Goal: Task Accomplishment & Management: Manage account settings

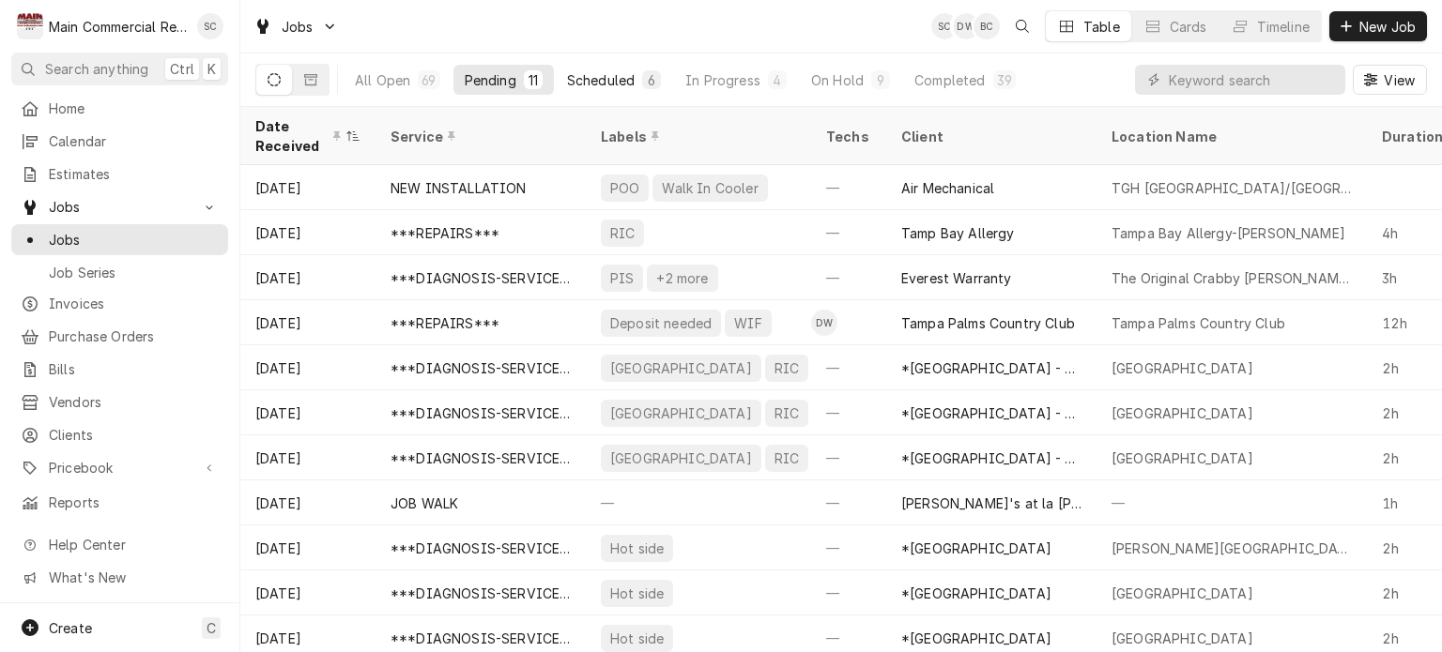
click at [641, 81] on button "Scheduled 6" at bounding box center [614, 80] width 116 height 30
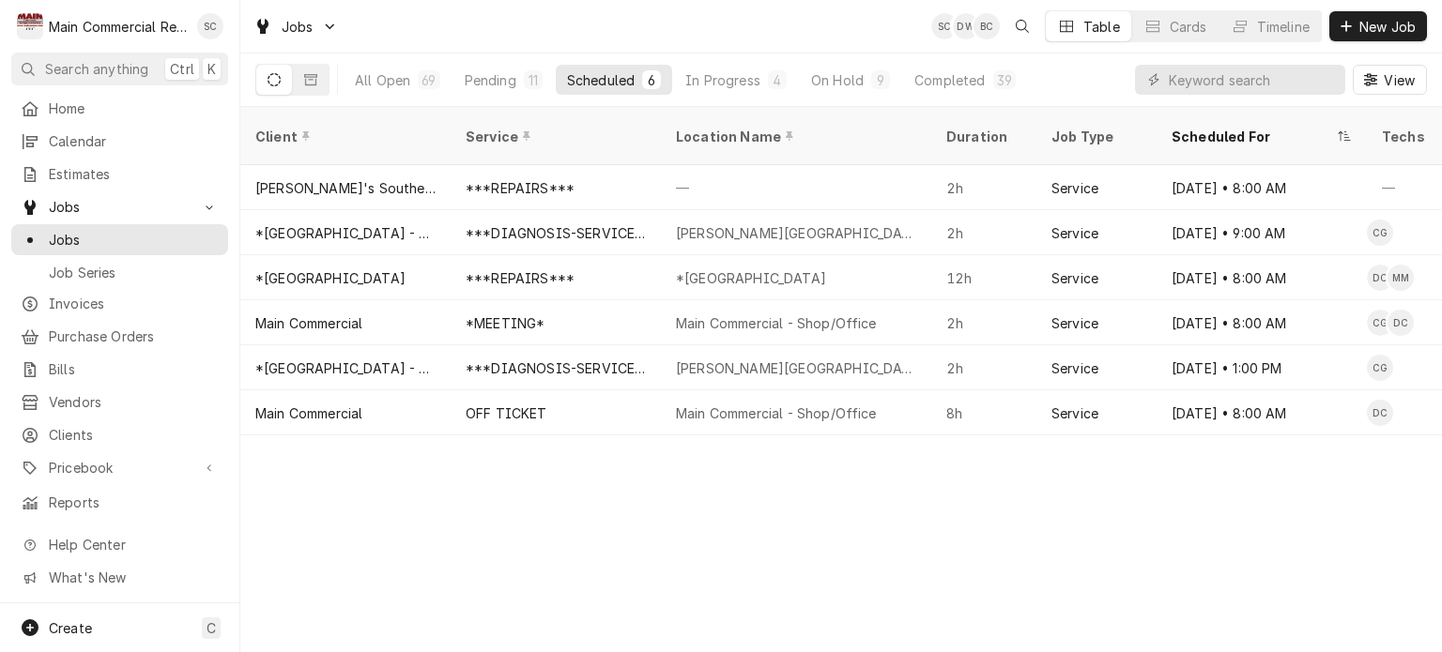
click at [975, 549] on div "Client Service Location Name Duration Job Type Scheduled For Techs Status Label…" at bounding box center [841, 379] width 1202 height 545
click at [916, 488] on div "Client Service Location Name Duration Job Type Scheduled For Techs Status Label…" at bounding box center [841, 379] width 1202 height 545
click at [846, 592] on div "Client Service Location Name Duration Job Type Scheduled For Techs Status Label…" at bounding box center [841, 379] width 1202 height 545
click at [821, 499] on div "Client Service Location Name Duration Job Type Scheduled For Techs Status Label…" at bounding box center [841, 379] width 1202 height 545
click at [822, 498] on div "Client Service Location Name Duration Job Type Scheduled For Techs Status Label…" at bounding box center [841, 379] width 1202 height 545
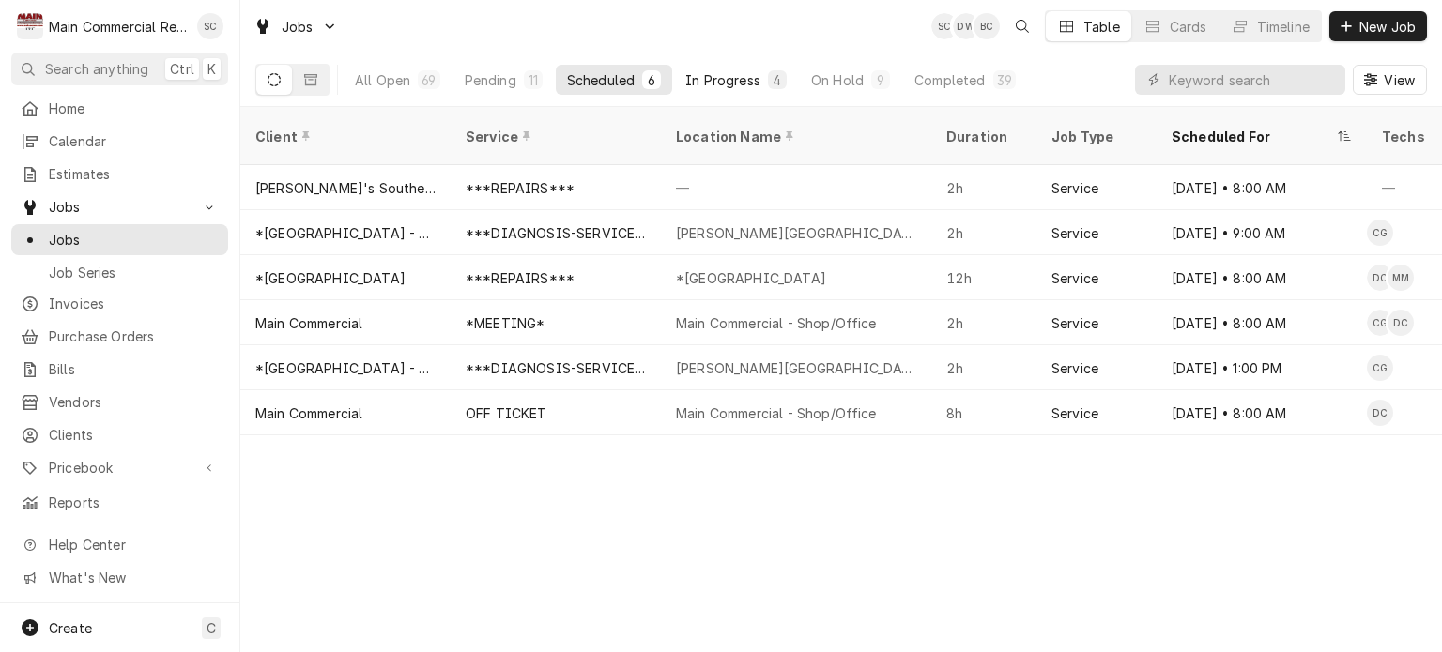
click at [755, 84] on div "In Progress" at bounding box center [722, 80] width 75 height 20
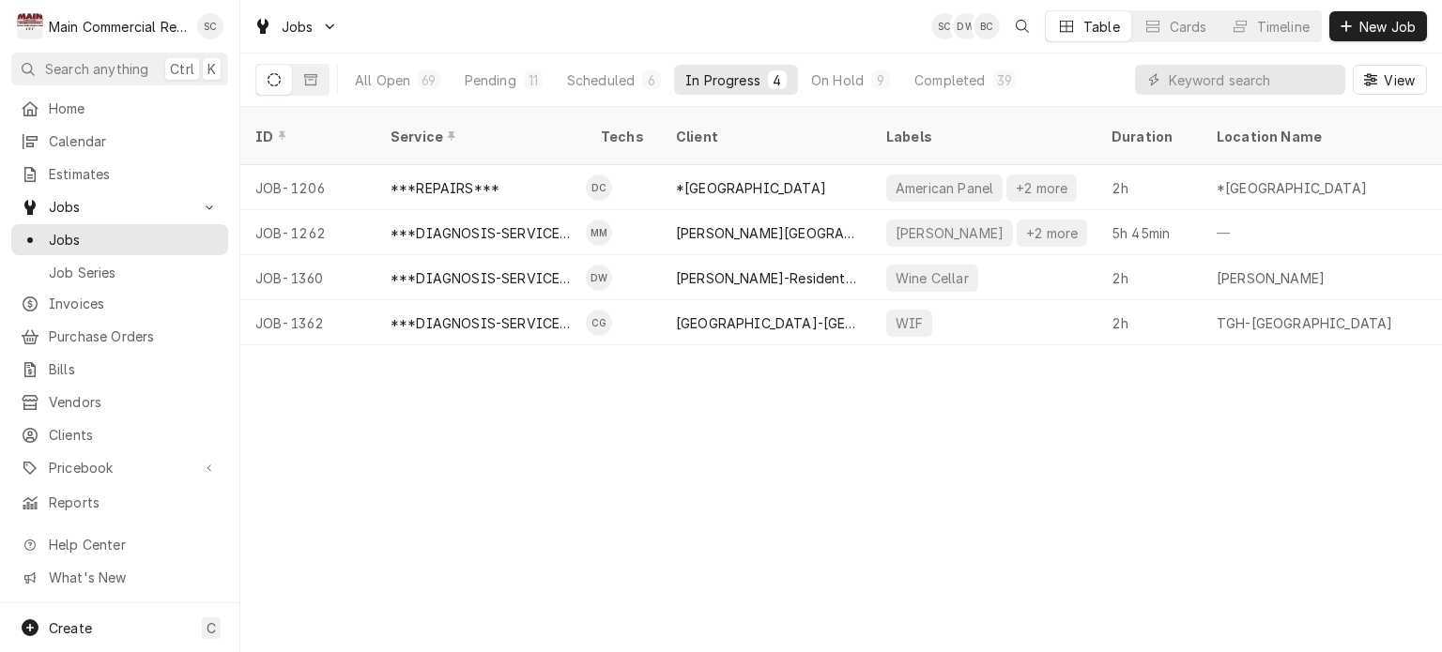
click at [904, 443] on div "ID Service Techs Client Labels Duration Location Name Date Received Status Prio…" at bounding box center [841, 379] width 1202 height 545
click at [905, 441] on div "ID Service Techs Client Labels Duration Location Name Date Received Status Prio…" at bounding box center [841, 379] width 1202 height 545
click at [1382, 21] on span "New Job" at bounding box center [1388, 27] width 64 height 20
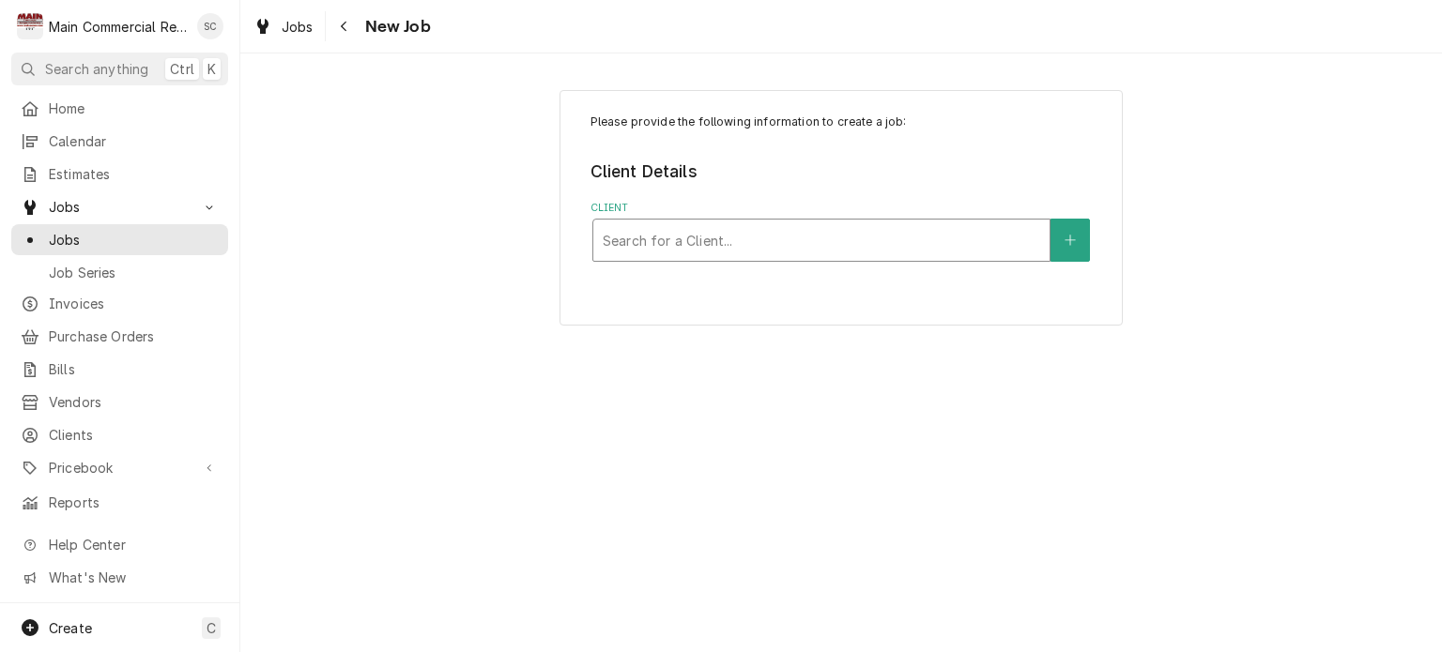
click at [788, 240] on div "Client" at bounding box center [821, 240] width 437 height 34
type input "[PERSON_NAME]"
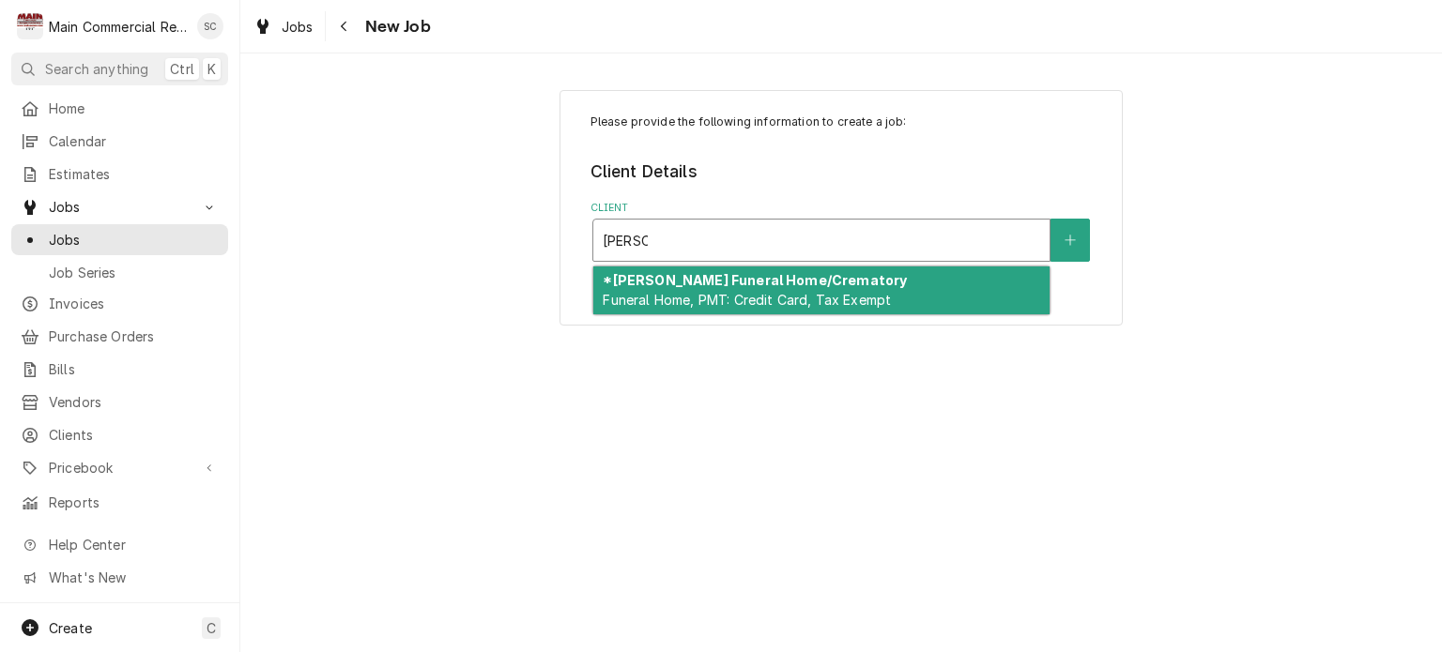
click at [731, 292] on span "Funeral Home, PMT: Credit Card, Tax Exempt" at bounding box center [747, 300] width 288 height 16
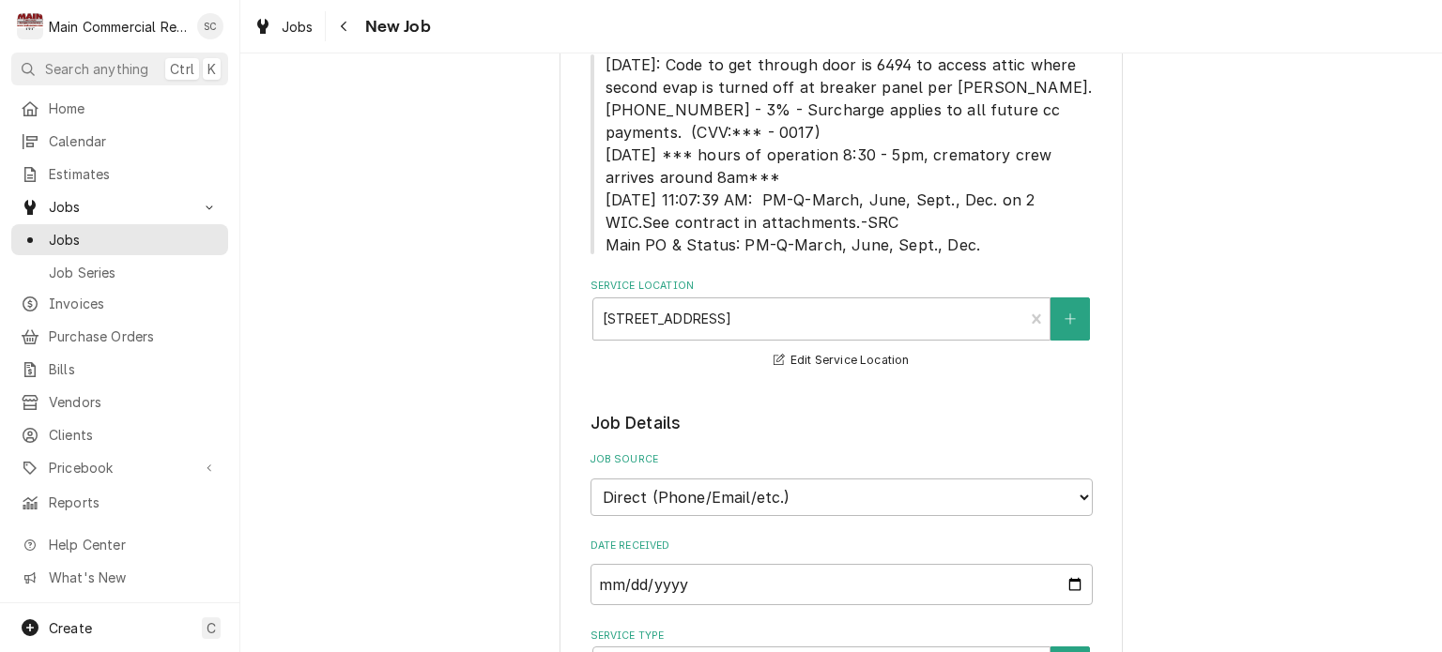
scroll to position [657, 0]
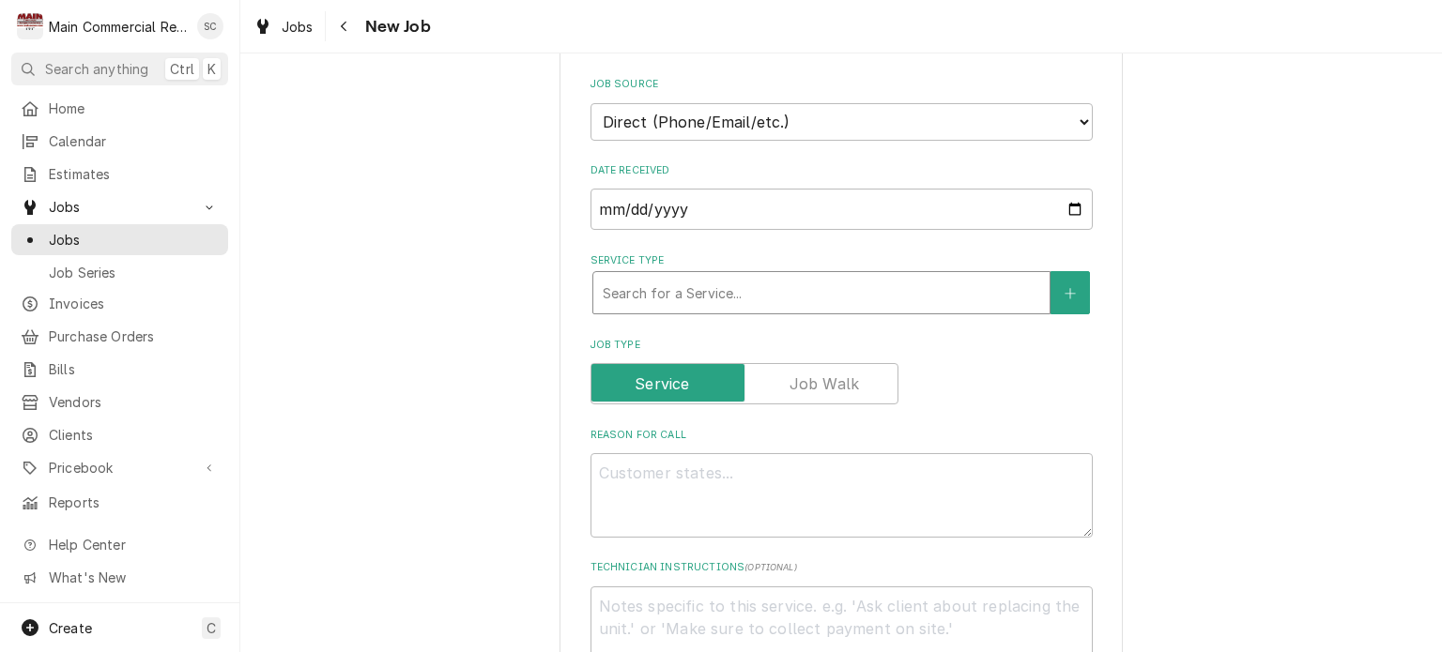
click at [745, 290] on div "Service Type" at bounding box center [821, 293] width 437 height 34
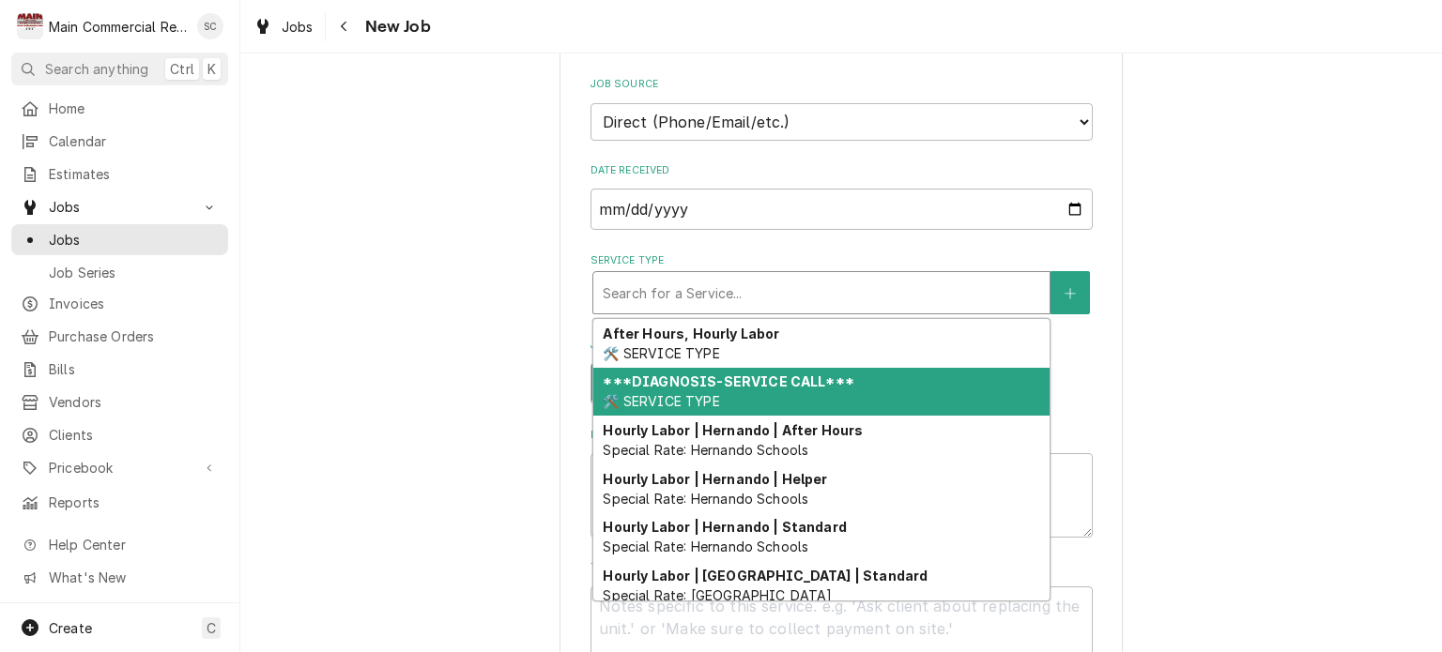
click at [729, 376] on strong "***DIAGNOSIS-SERVICE CALL***" at bounding box center [728, 382] width 251 height 16
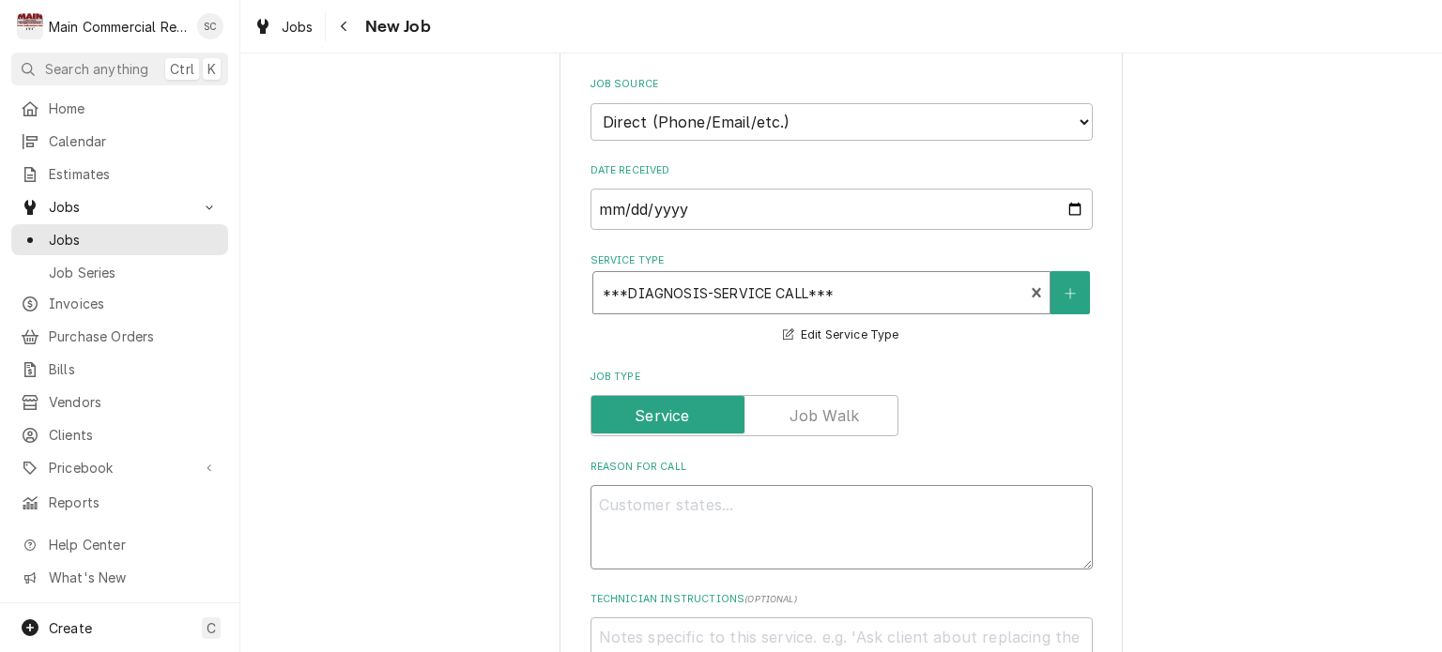
click at [769, 499] on textarea "Reason For Call" at bounding box center [842, 527] width 502 height 84
type textarea "x"
type textarea "W"
type textarea "x"
type textarea "Wa"
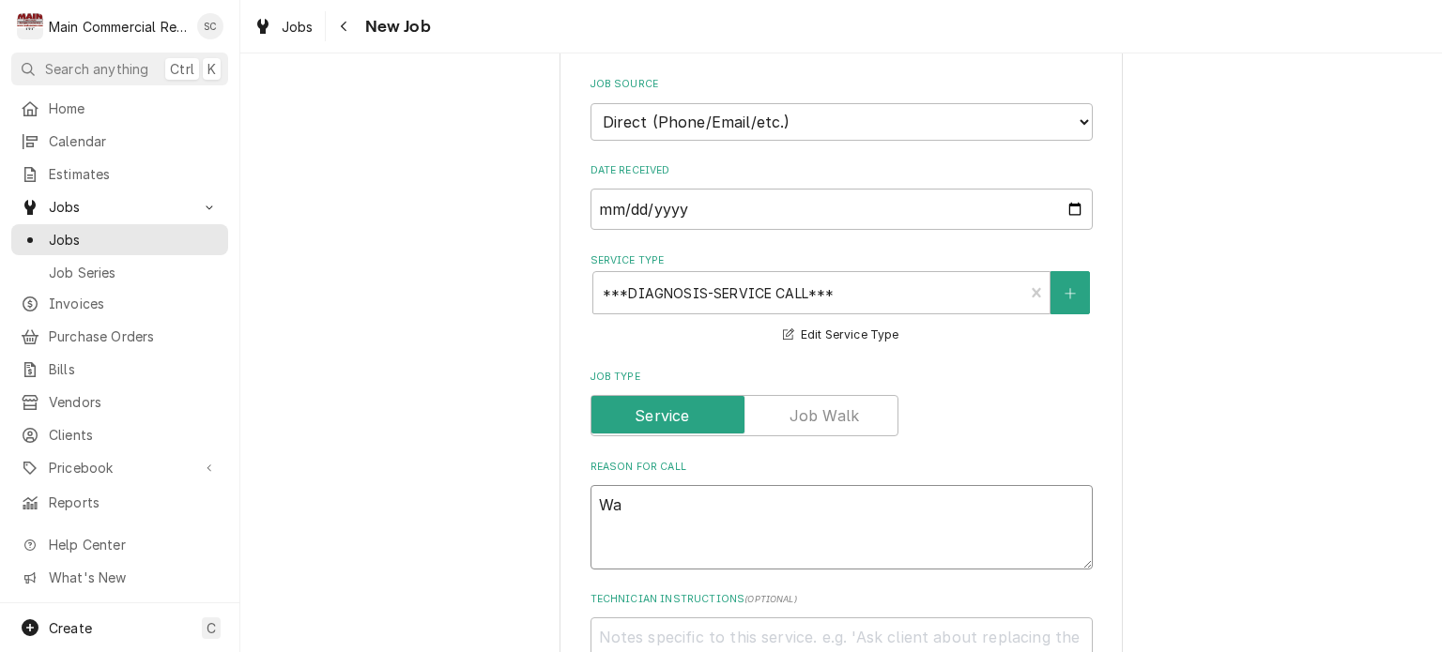
type textarea "x"
type textarea "Wal"
type textarea "x"
type textarea "Walk"
type textarea "x"
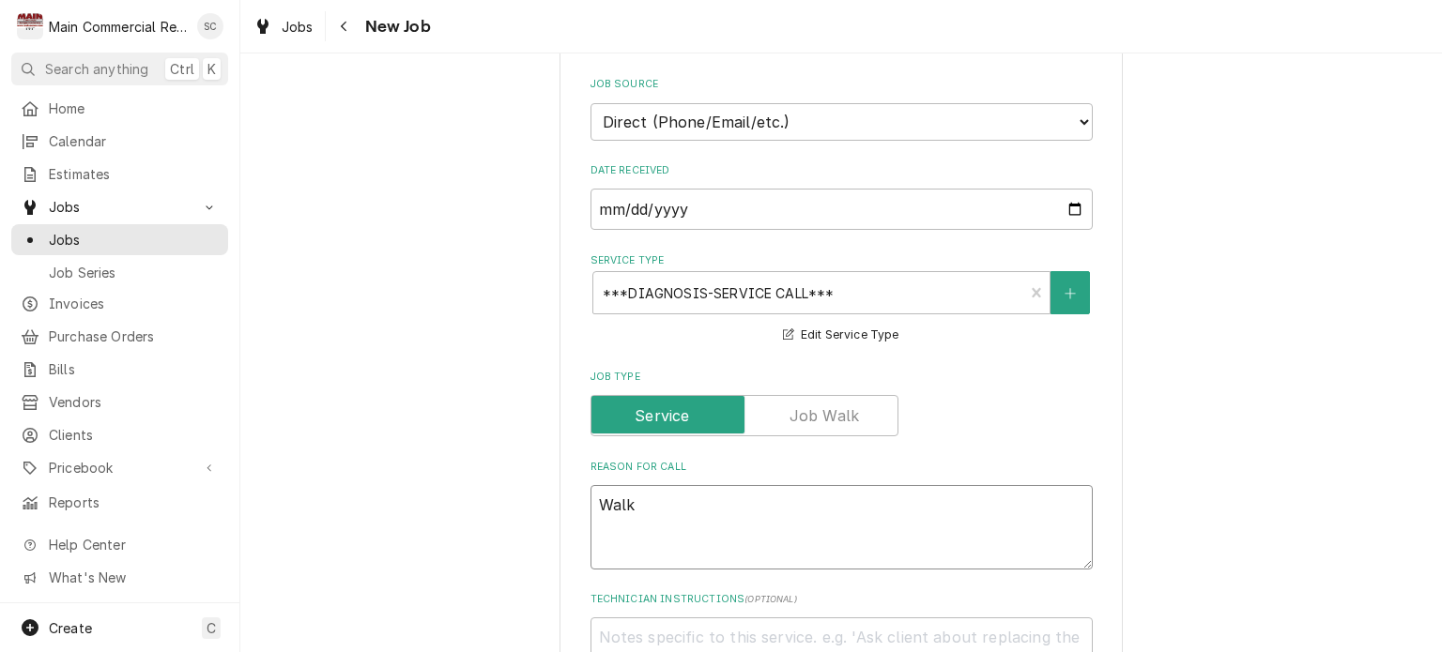
type textarea "Walk"
type textarea "x"
type textarea "Walk i"
type textarea "x"
type textarea "Walk in"
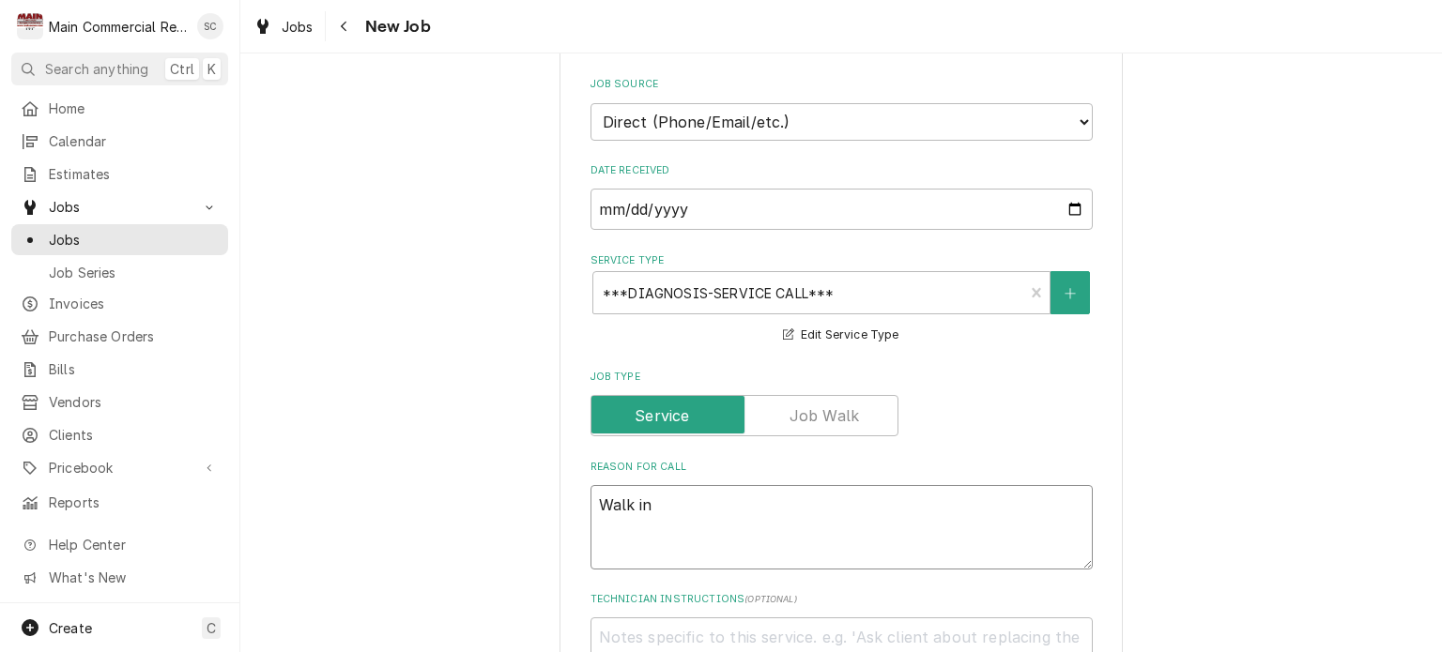
type textarea "x"
type textarea "Walk in"
type textarea "x"
type textarea "Walk in C"
type textarea "x"
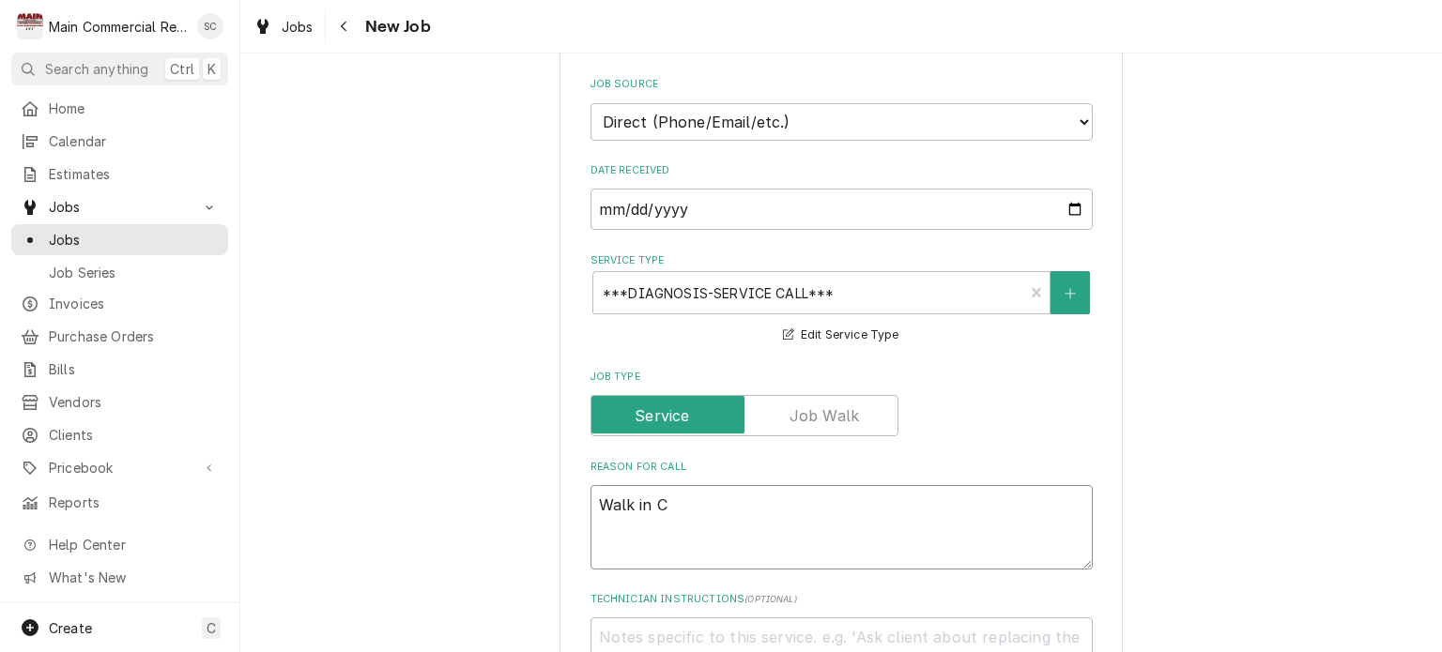
type textarea "Walk in Co"
type textarea "x"
type textarea "Walk in Coo"
type textarea "x"
type textarea "Walk in Cool"
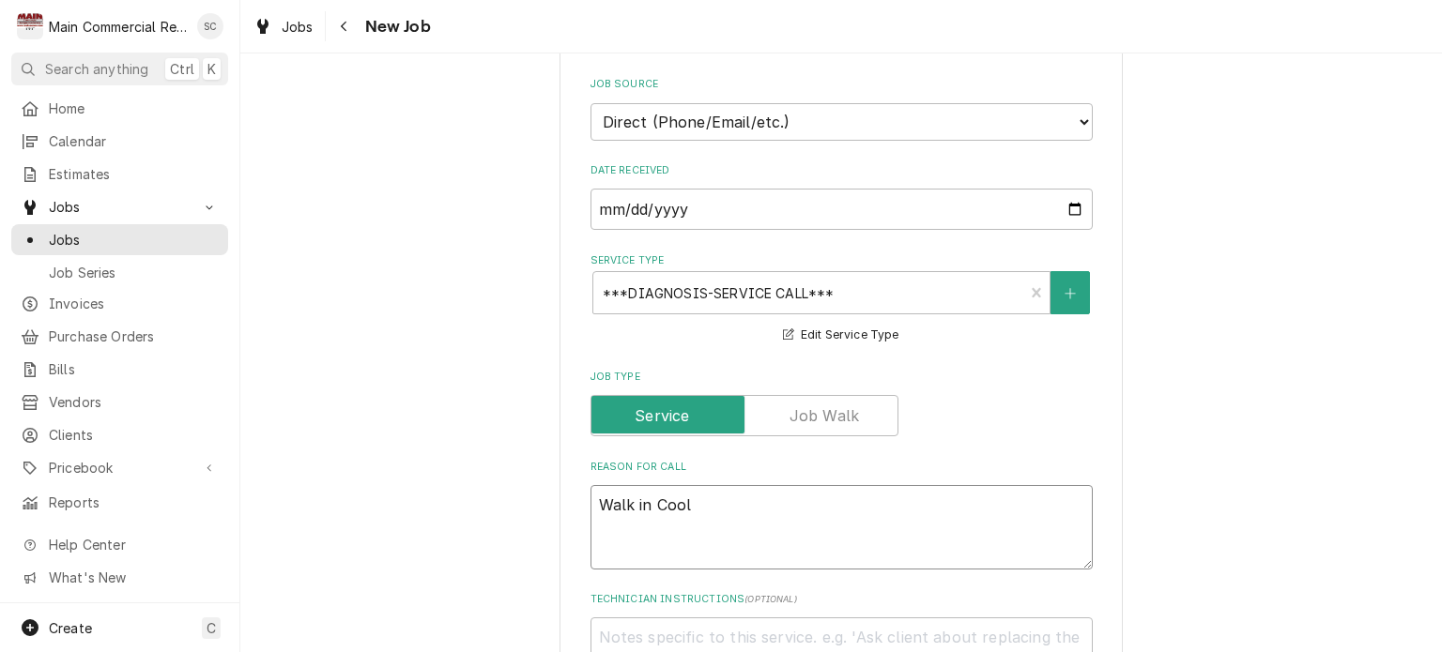
type textarea "x"
type textarea "Walk in Coole"
type textarea "x"
type textarea "Walk in Cooler"
type textarea "x"
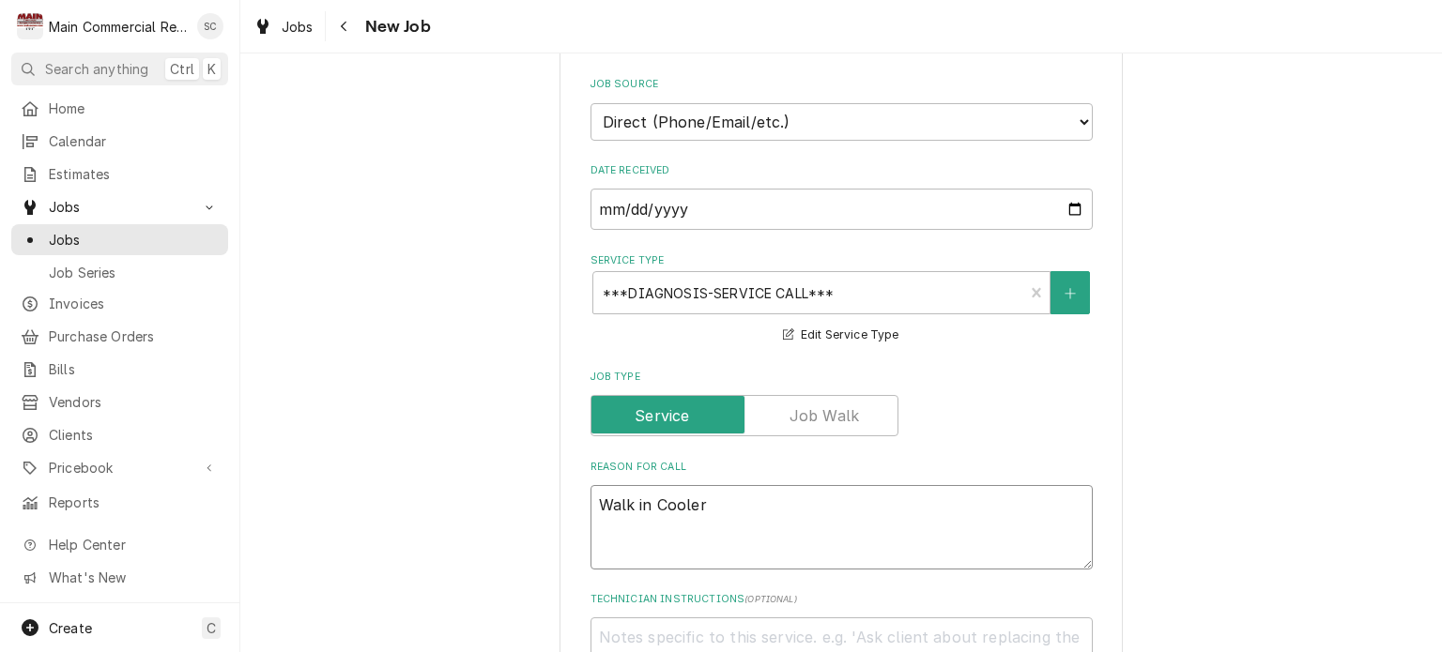
type textarea "Walk in Cooler"
type textarea "x"
type textarea "Walk in Cooler e"
type textarea "x"
type textarea "Walk in Cooler el"
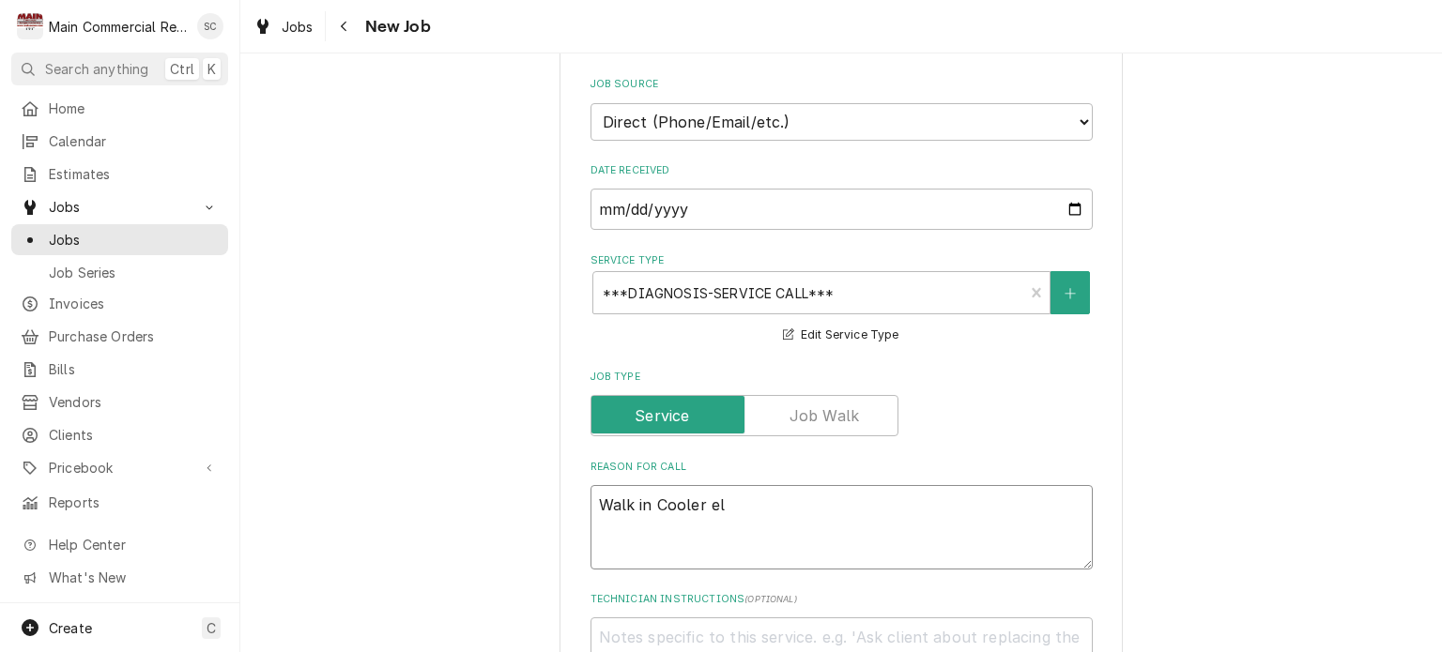
type textarea "x"
type textarea "Walk in Cooler ele"
type textarea "x"
type textarea "Walk in Cooler el"
type textarea "x"
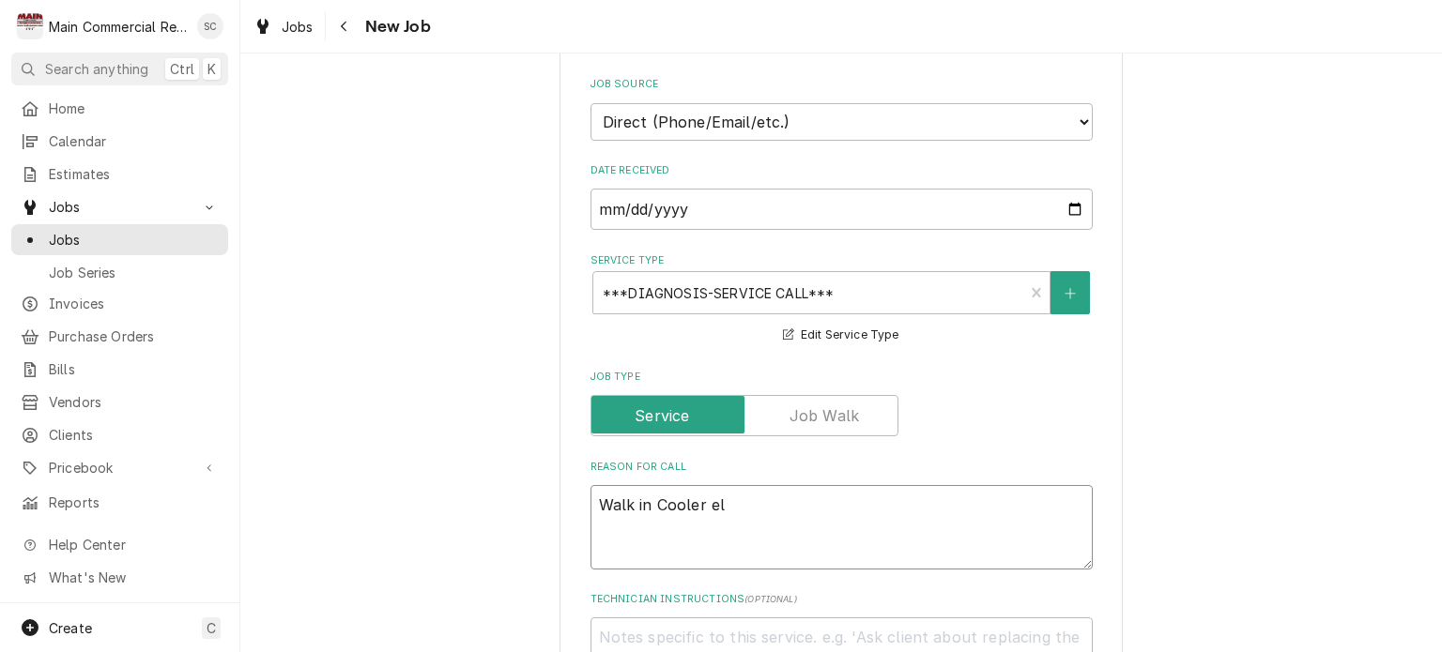
type textarea "Walk in Cooler e"
type textarea "x"
type textarea "Walk in Cooler"
type textarea "x"
type textarea "Walk in Cooler"
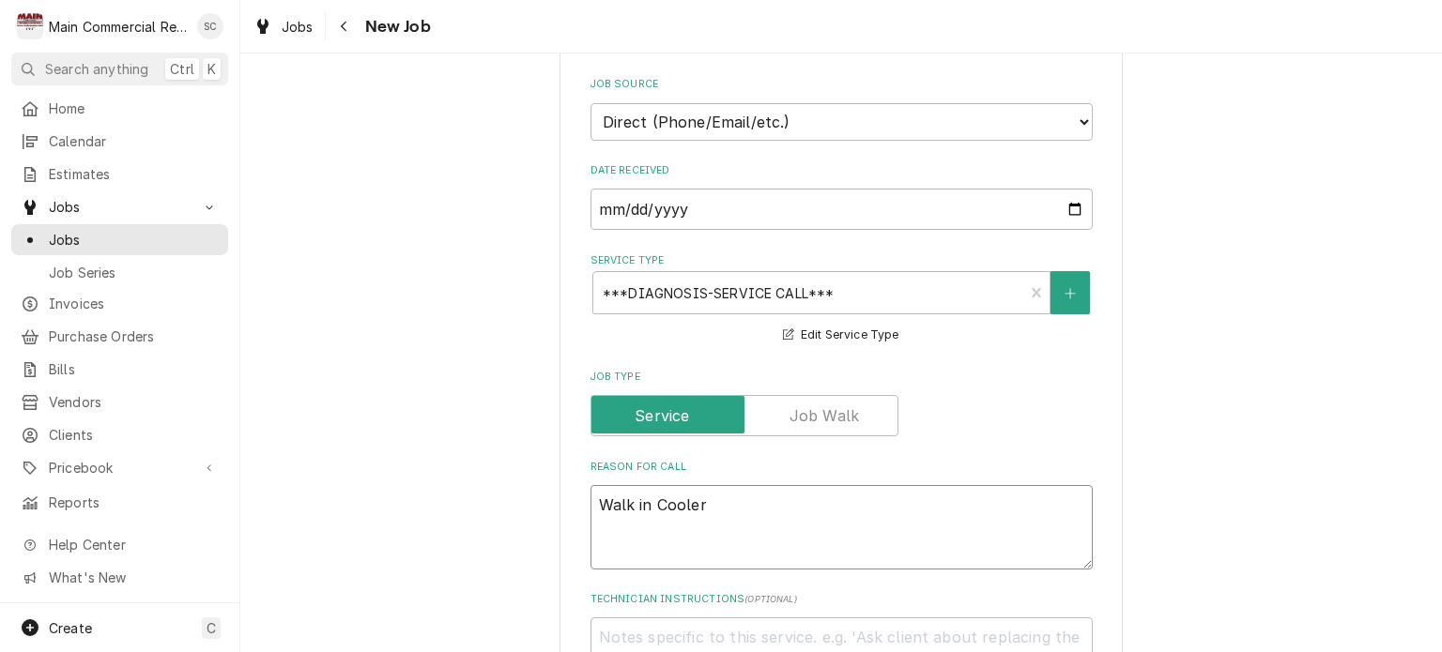
type textarea "x"
type textarea "Walk in Coole"
type textarea "x"
type textarea "Walk in Cool"
type textarea "x"
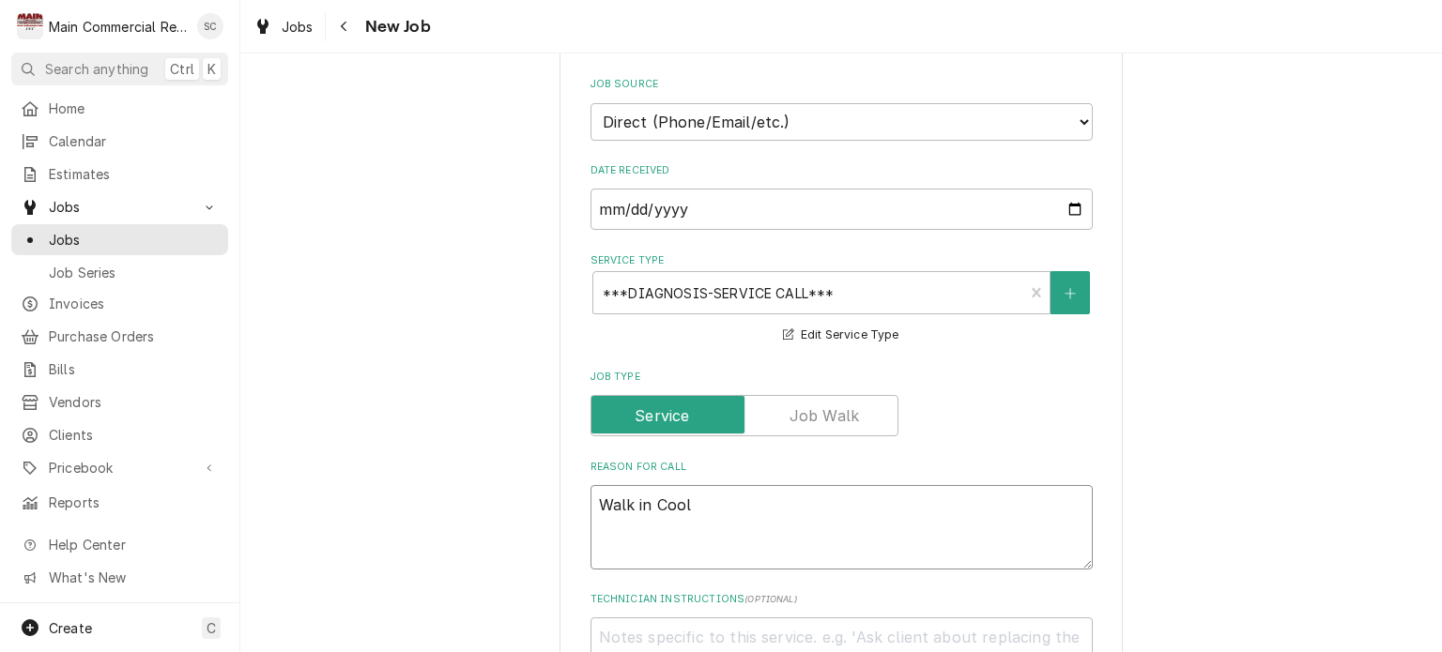
type textarea "Walk in Coo"
type textarea "x"
type textarea "Walk in Co"
type textarea "x"
type textarea "Walk in C"
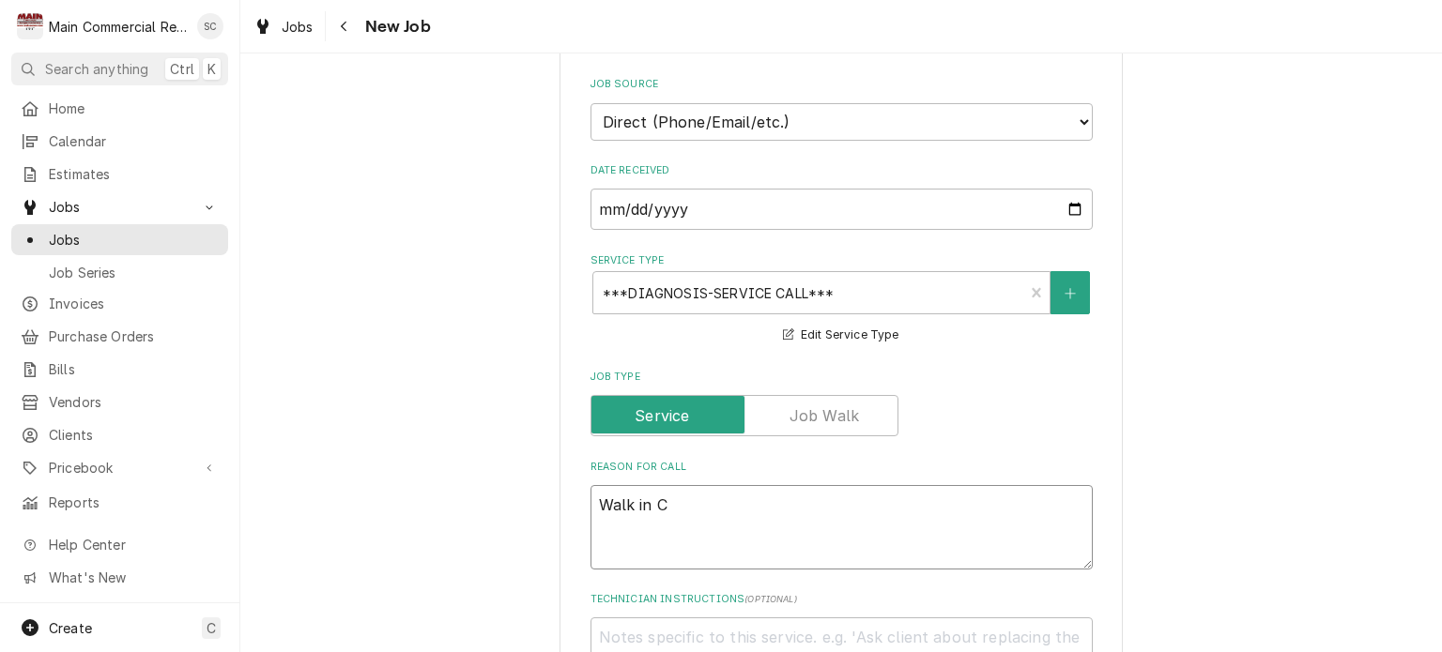
type textarea "x"
type textarea "Walk in"
type textarea "x"
type textarea "Walk in"
type textarea "x"
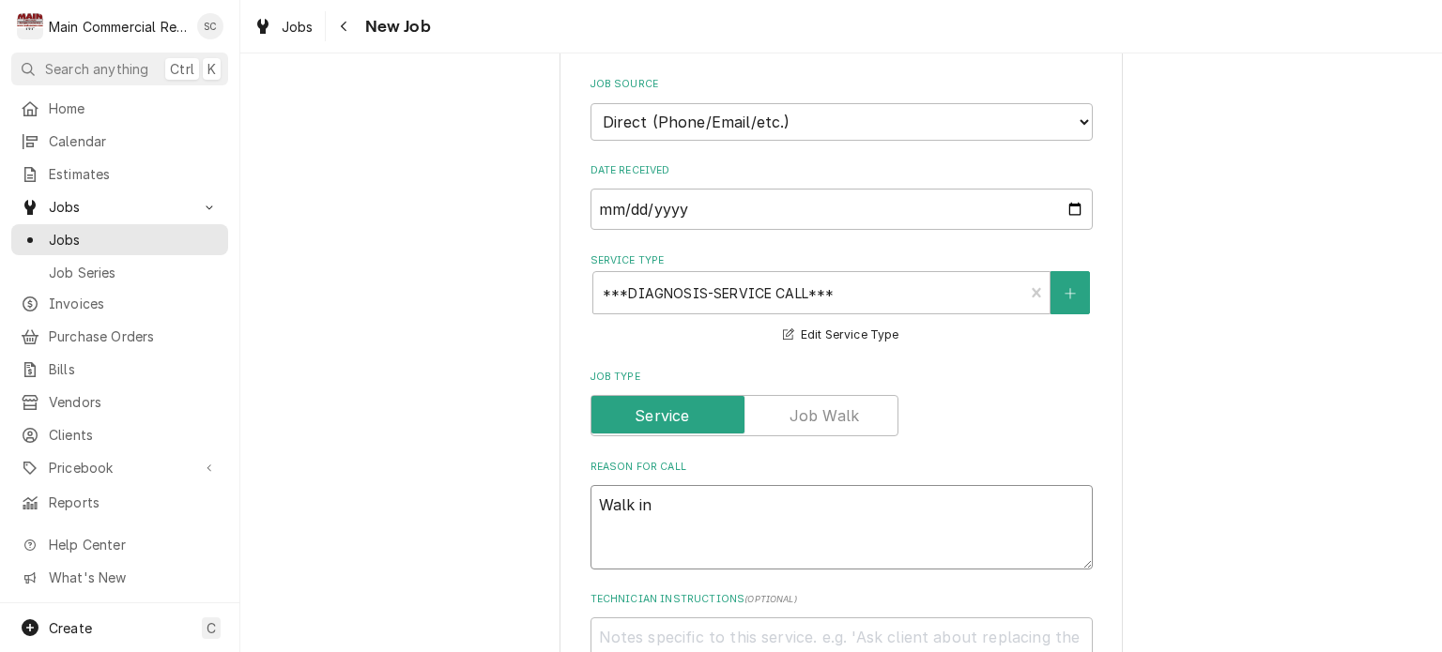
type textarea "Walk i"
type textarea "x"
type textarea "Walk"
type textarea "x"
type textarea "Walk"
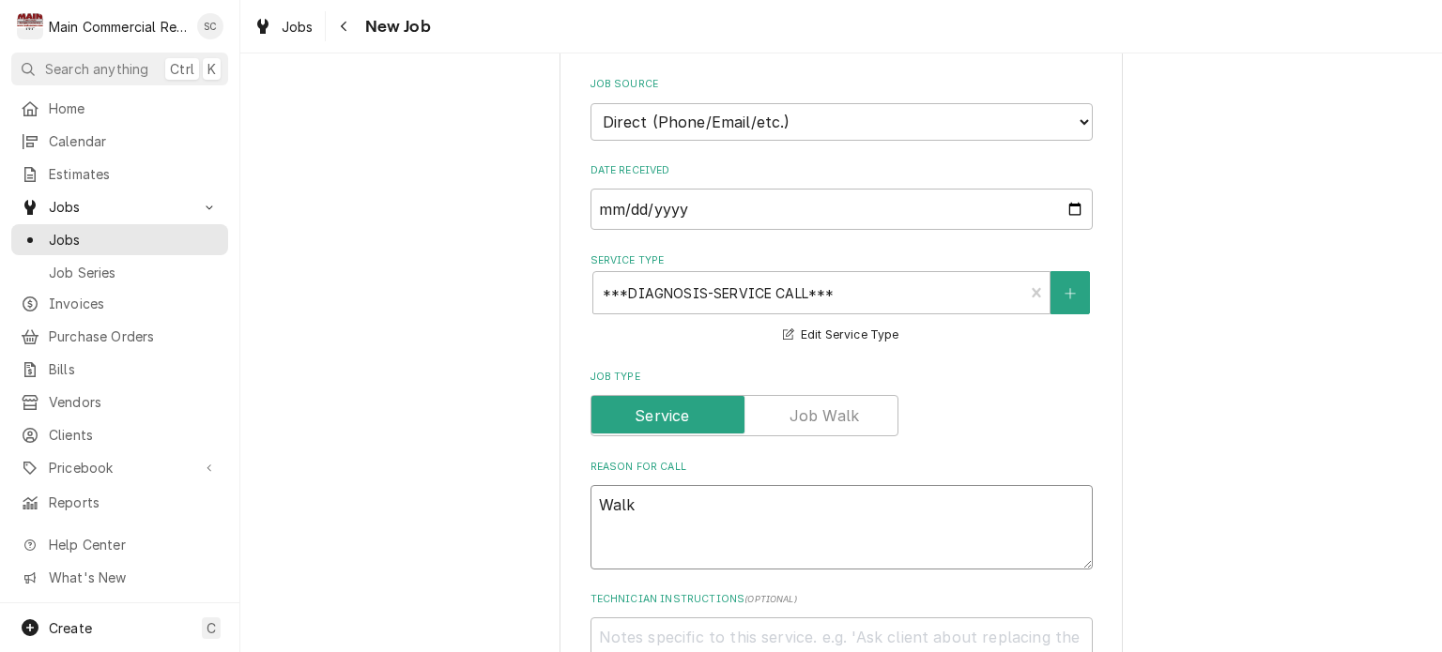
type textarea "x"
type textarea "Wal"
type textarea "x"
type textarea "Wa"
type textarea "x"
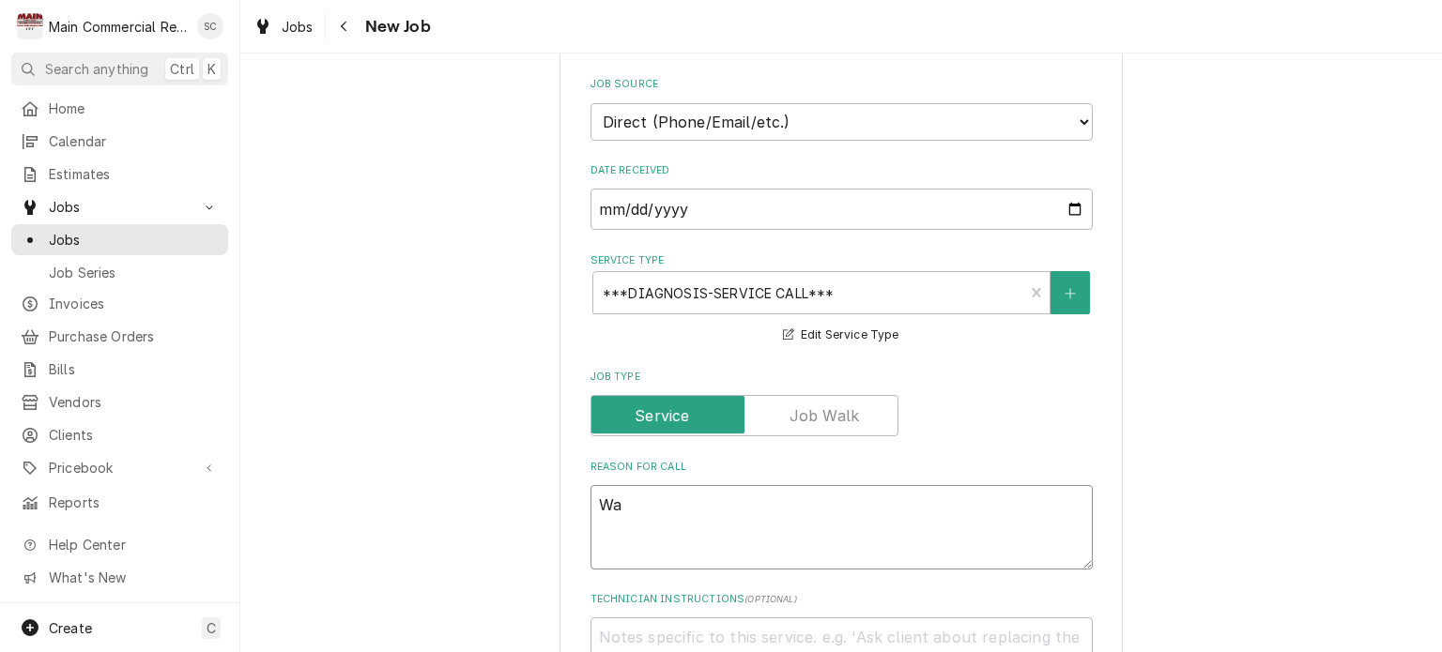
type textarea "W"
type textarea "x"
type textarea "E"
type textarea "x"
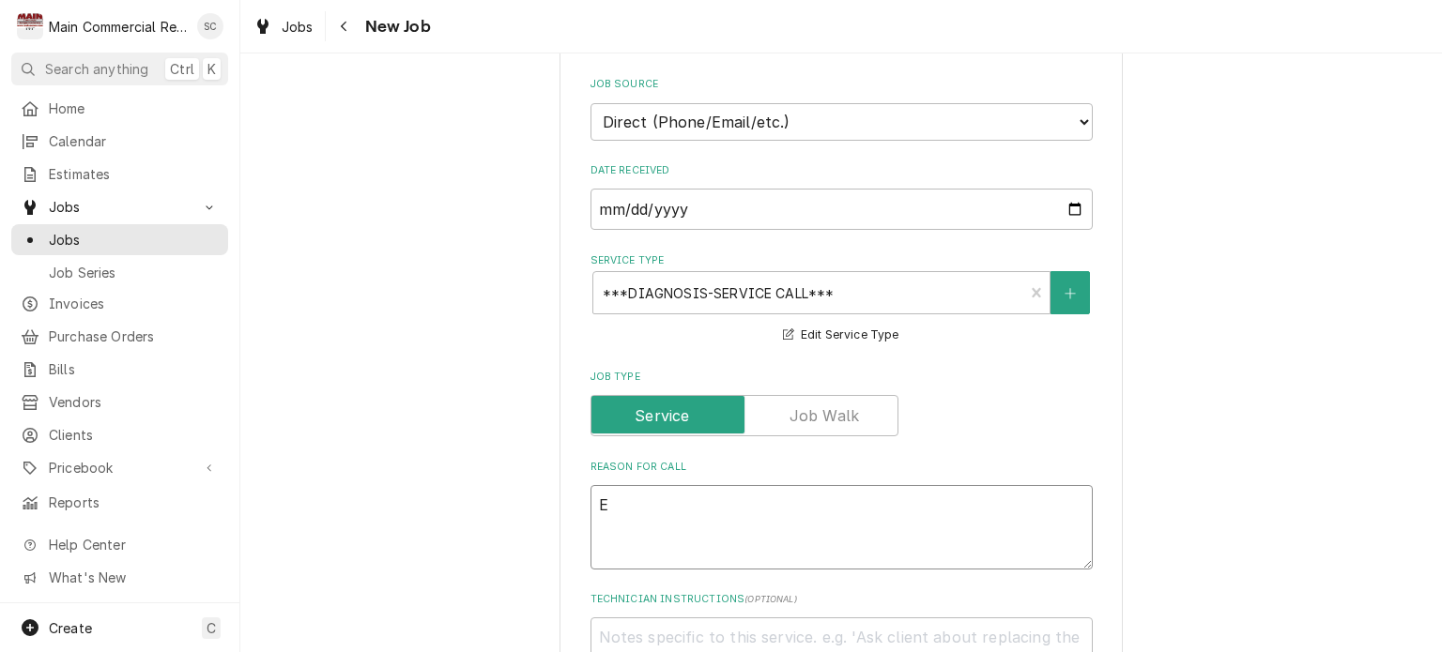
type textarea "El"
type textarea "x"
type textarea "Ele"
type textarea "x"
type textarea "Elec"
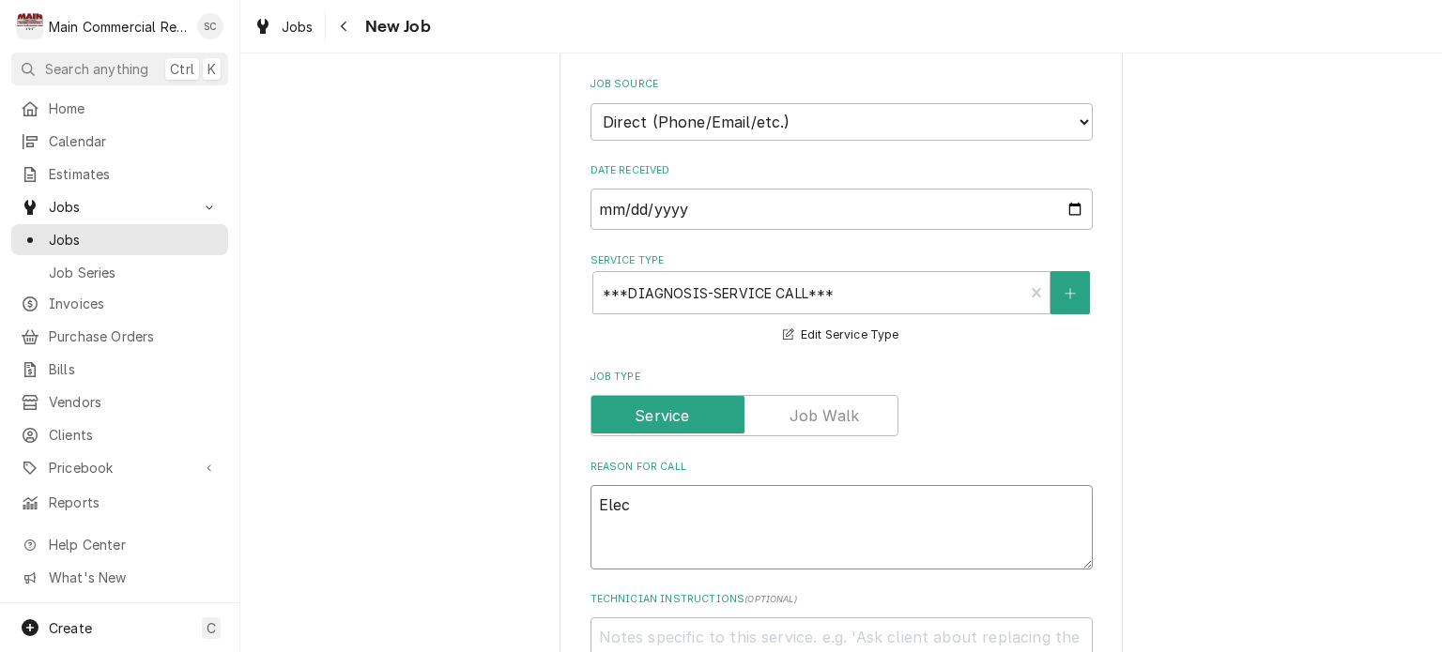
type textarea "x"
type textarea "Elect"
type textarea "x"
type textarea "Electr"
type textarea "x"
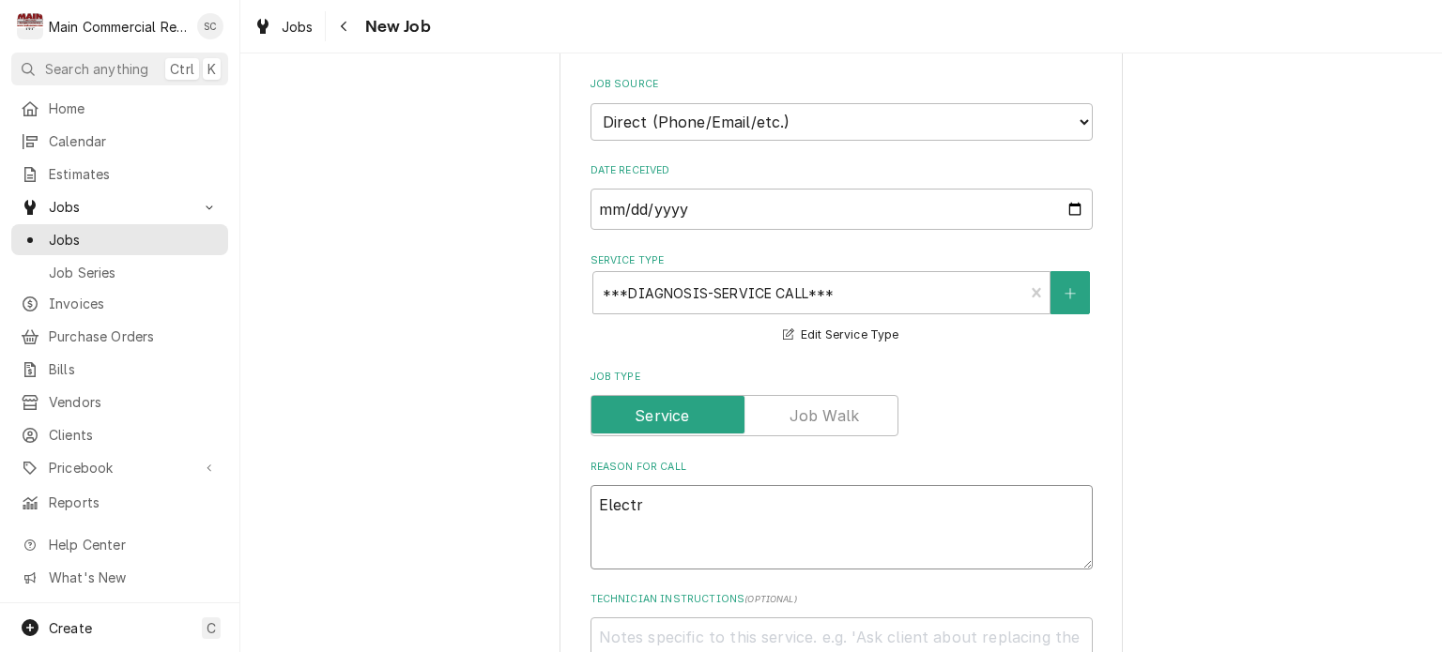
type textarea "Electri"
type textarea "x"
type textarea "Electric"
type textarea "x"
type textarea "Electric"
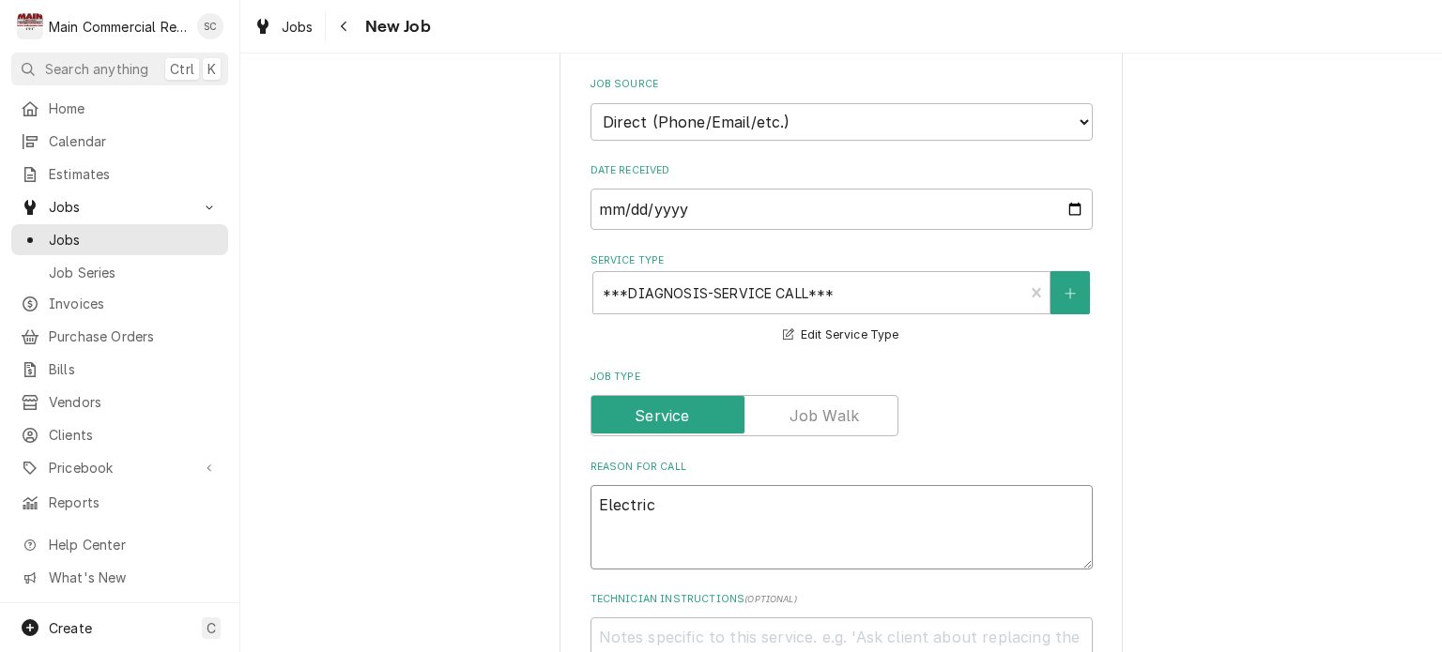
type textarea "x"
type textarea "Electric w"
type textarea "x"
type textarea "Electric we"
type textarea "x"
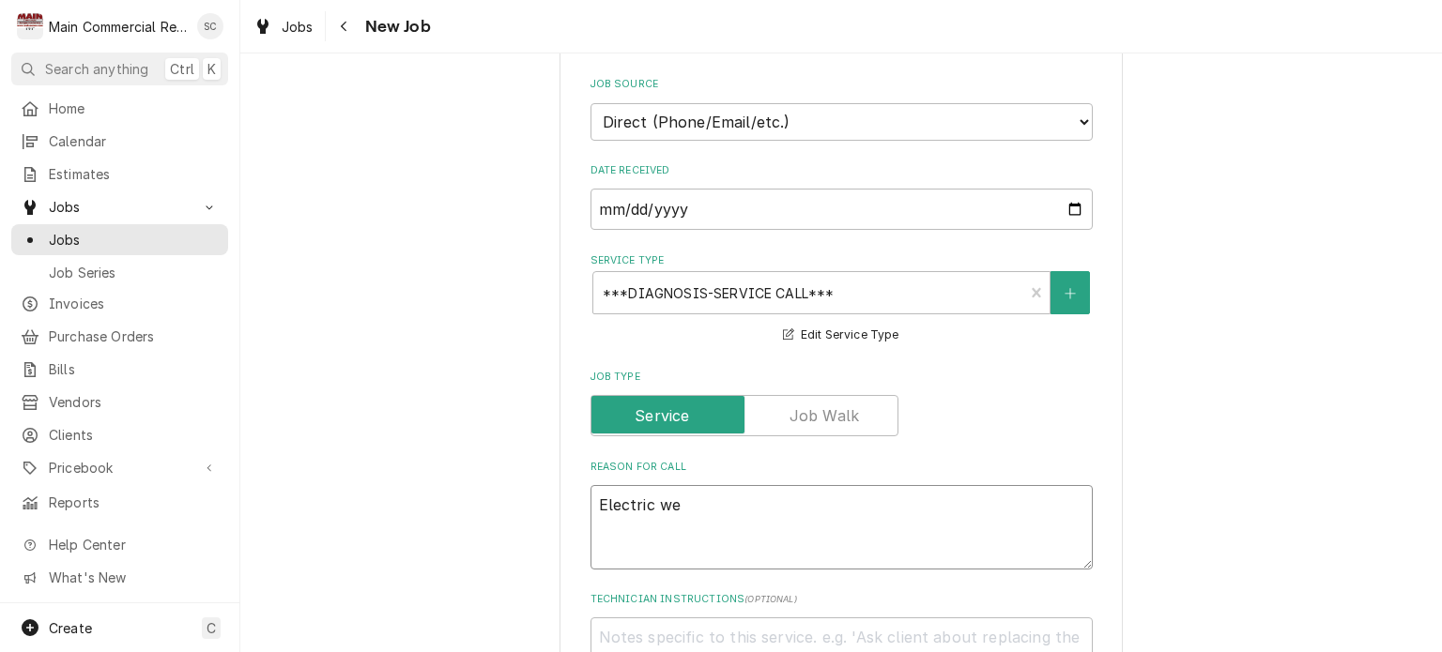
type textarea "Electric wen"
type textarea "x"
type textarea "Electric went"
type textarea "x"
type textarea "Electric went"
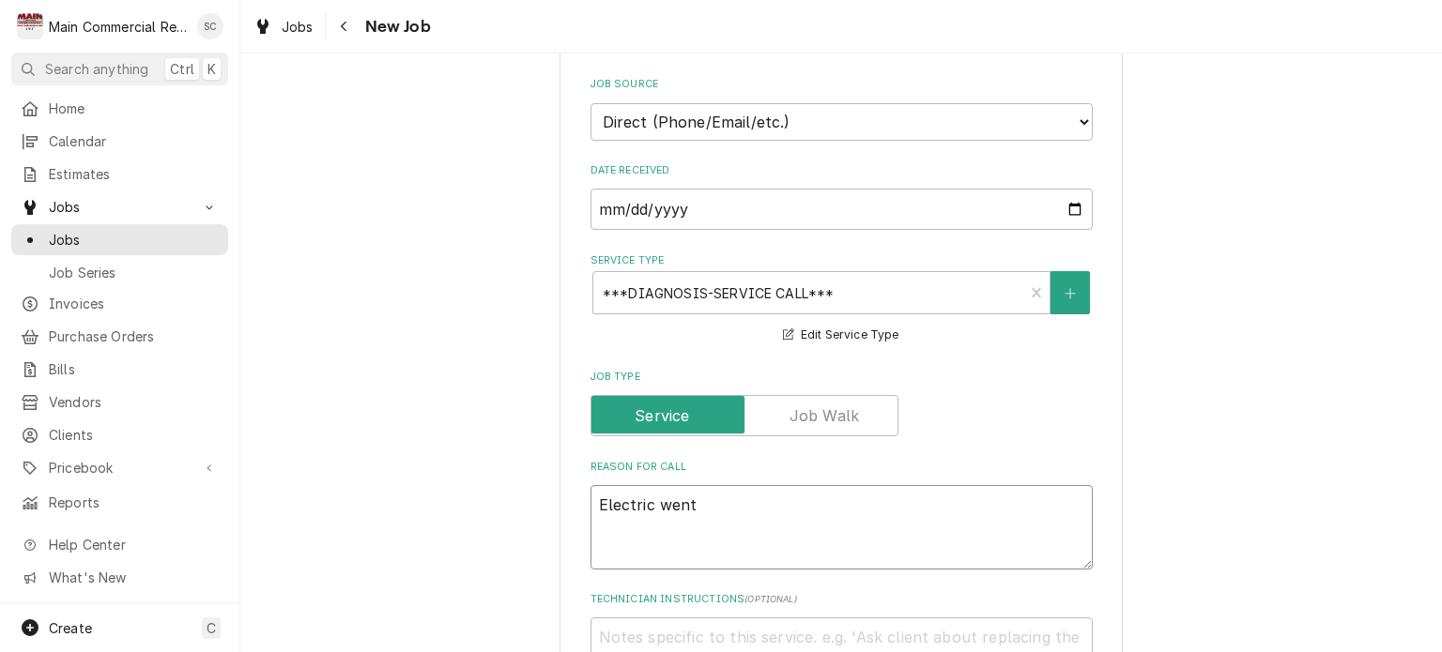
type textarea "x"
type textarea "Electric went d"
type textarea "x"
type textarea "Electric went do"
type textarea "x"
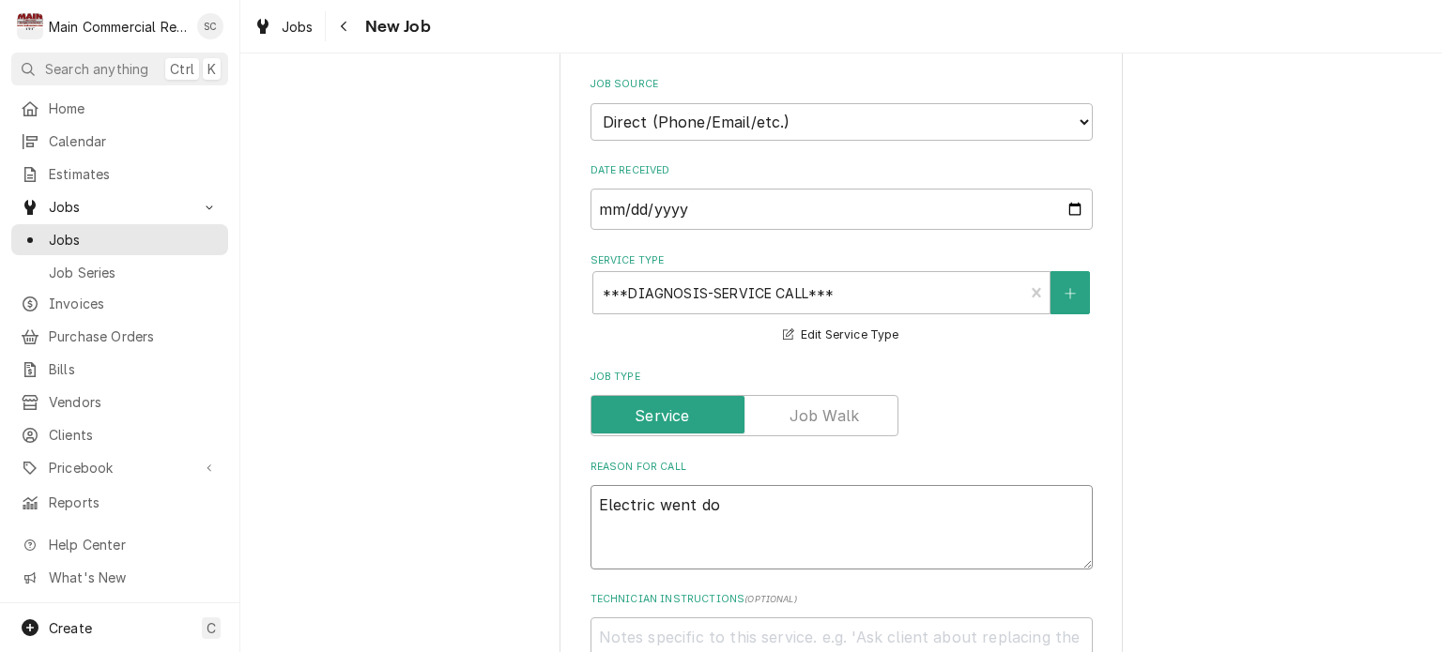
type textarea "Electric went dow"
type textarea "x"
type textarea "Electric went down"
type textarea "x"
type textarea "Electric went down"
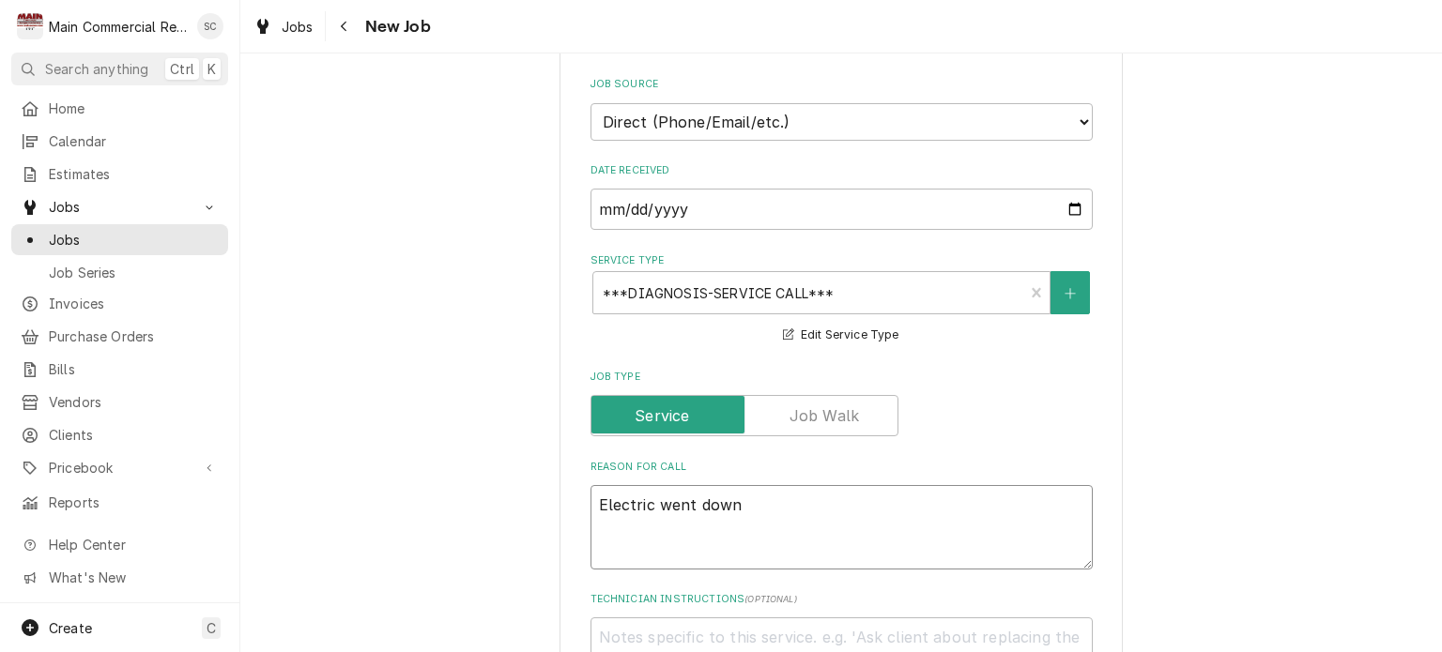
type textarea "x"
type textarea "Electric went down y"
type textarea "x"
type textarea "Electric went down ye"
type textarea "x"
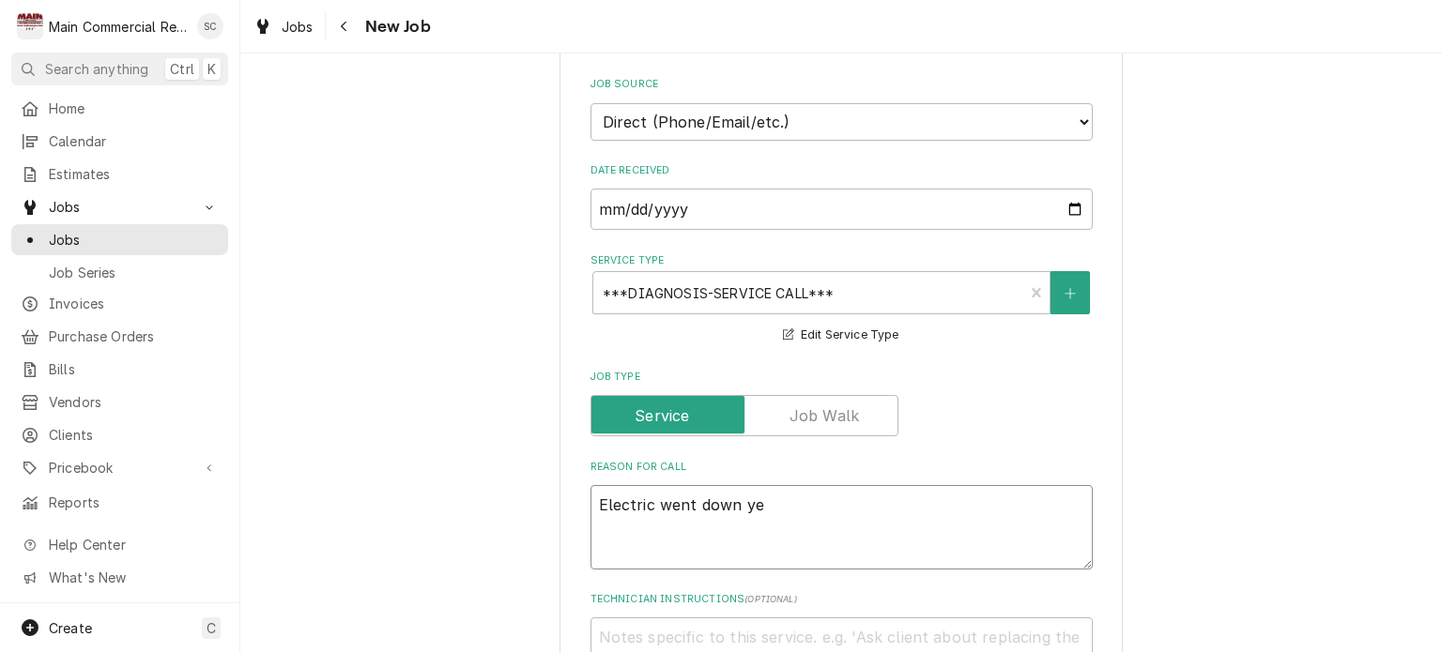
type textarea "Electric went down yes"
type textarea "x"
type textarea "Electric went down yest"
type textarea "x"
type textarea "Electric went down yeste"
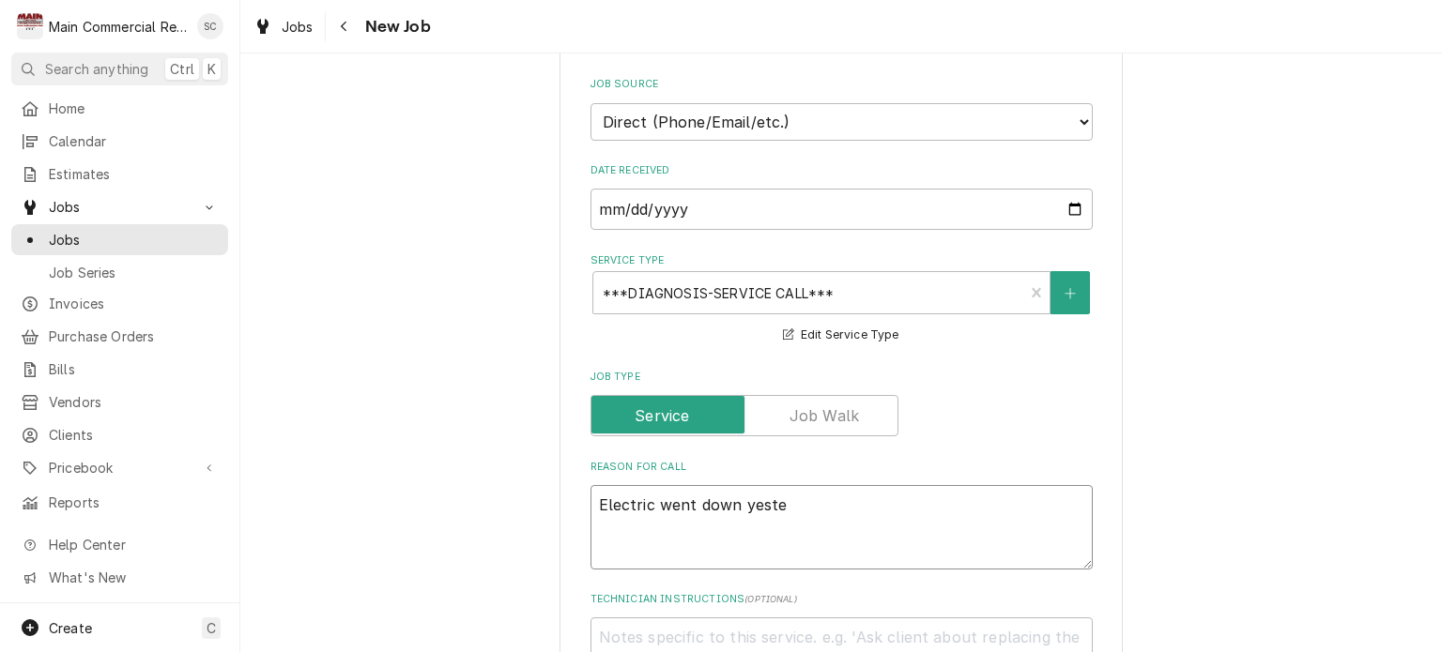
type textarea "x"
type textarea "Electric went down yester"
type textarea "x"
type textarea "Electric went down yesterd"
type textarea "x"
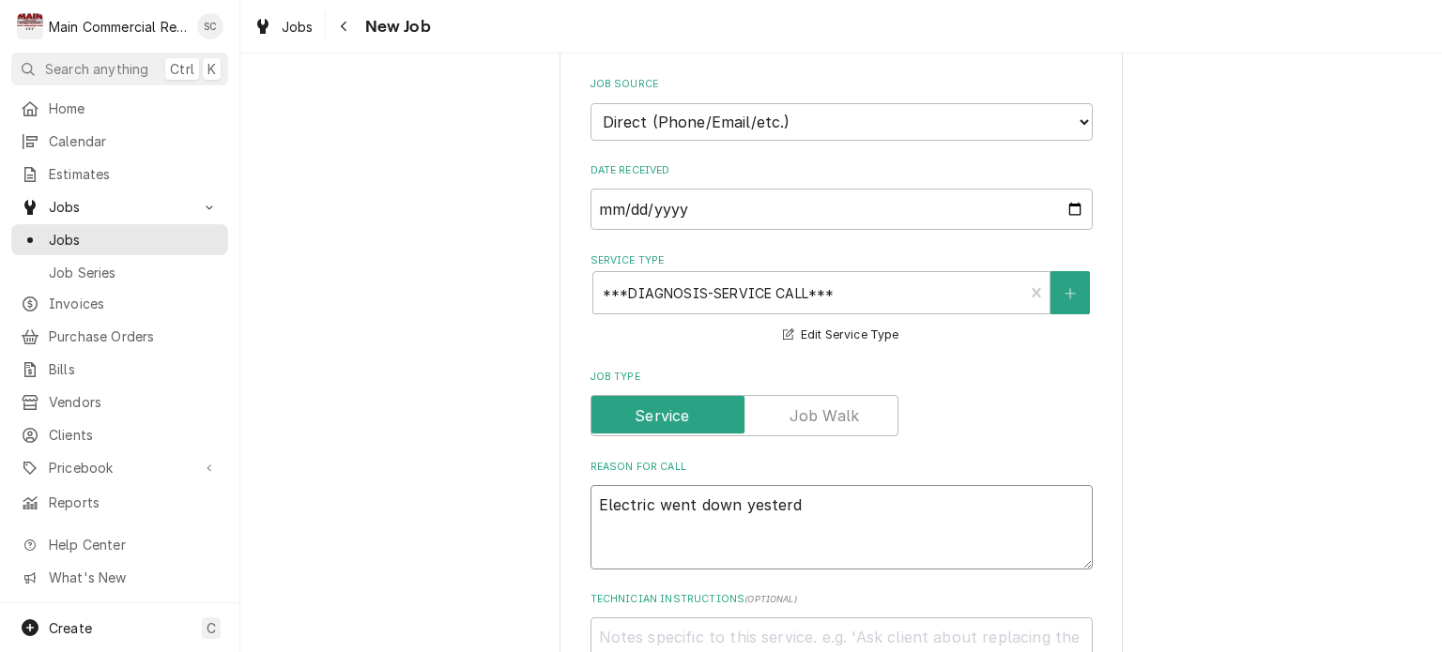
type textarea "Electric went down yesterda"
type textarea "x"
type textarea "Electric went down yesterday"
type textarea "x"
type textarea "Electric went down yesterday"
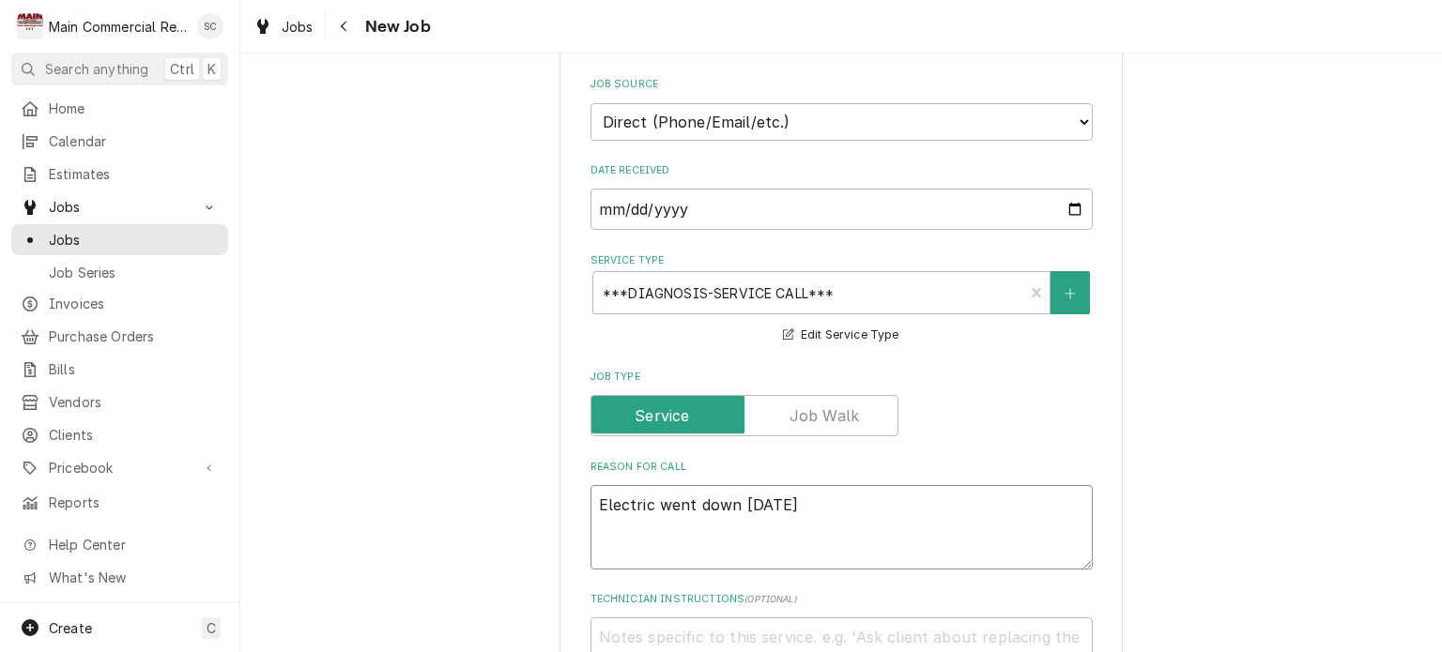
type textarea "x"
type textarea "Electric went down yesterday a"
type textarea "x"
type textarea "Electric went down yesterday an"
type textarea "x"
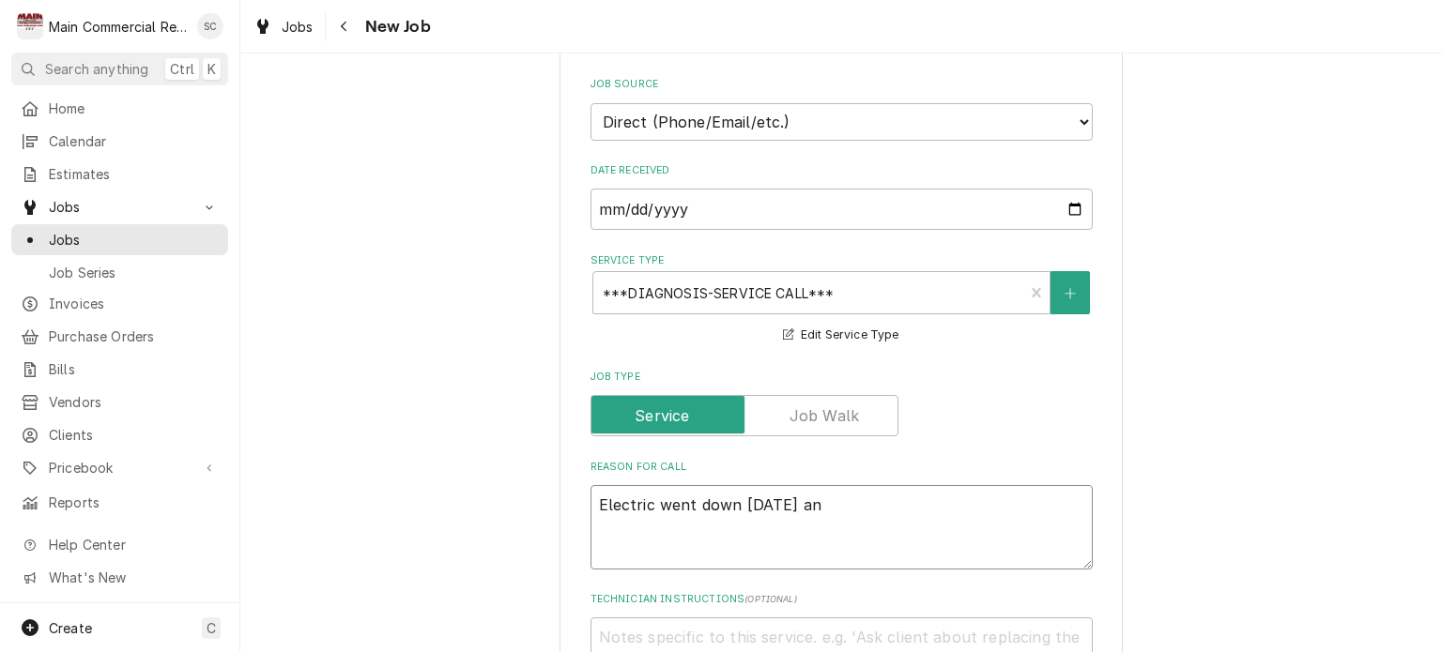
type textarea "Electric went down yesterday and"
type textarea "x"
type textarea "Electric went down yesterday and"
type textarea "x"
type textarea "Electric went down yesterday and d"
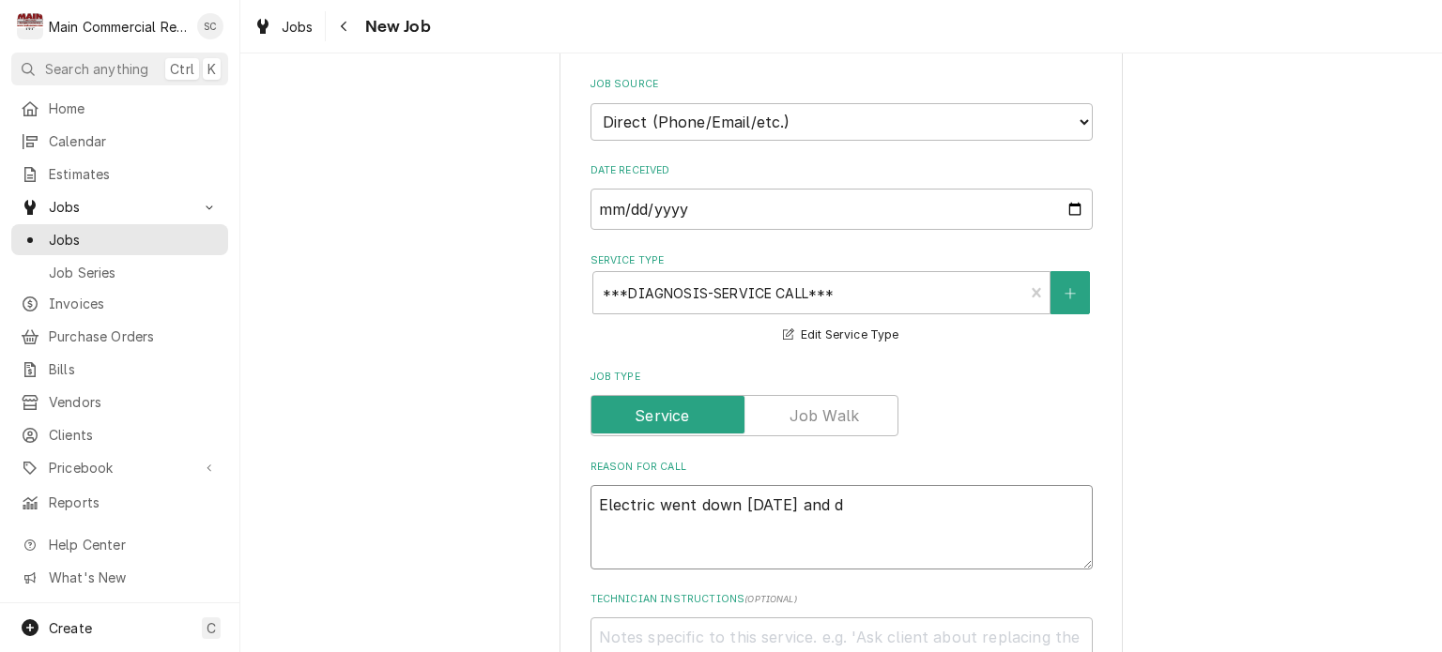
type textarea "x"
type textarea "Electric went down yesterday and de"
type textarea "x"
type textarea "Electric went down yesterday and def"
type textarea "x"
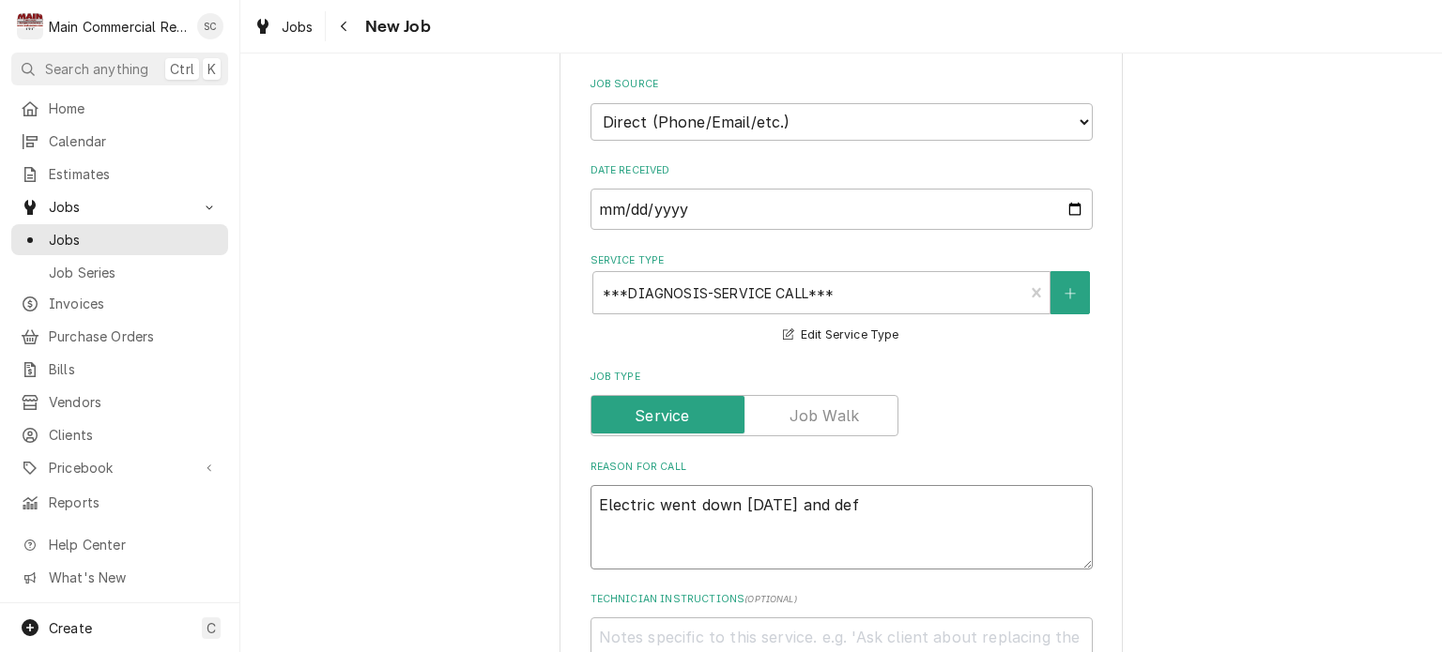
type textarea "Electric went down yesterday and defr"
type textarea "x"
type textarea "Electric went down yesterday and defro"
type textarea "x"
type textarea "Electric went down yesterday and defros"
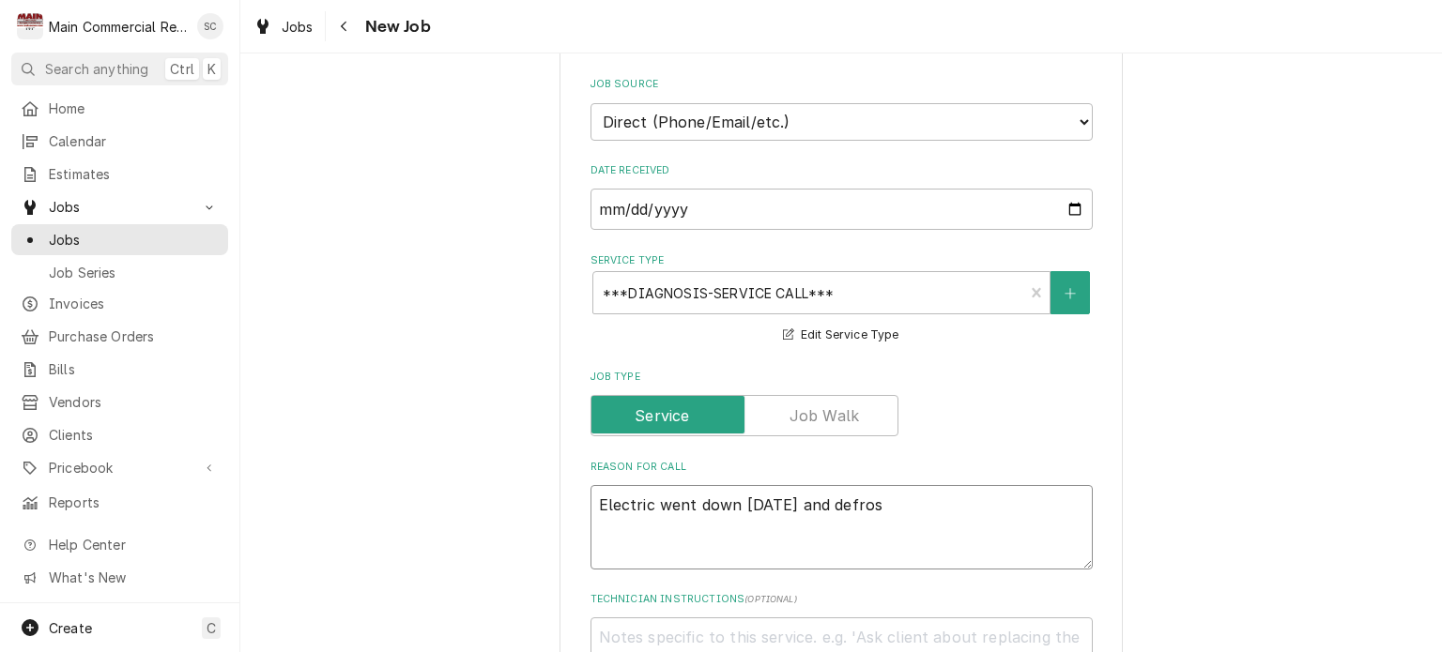
type textarea "x"
type textarea "Electric went down yesterday and defrost"
type textarea "x"
type textarea "Electric went down yesterday and defrost"
type textarea "x"
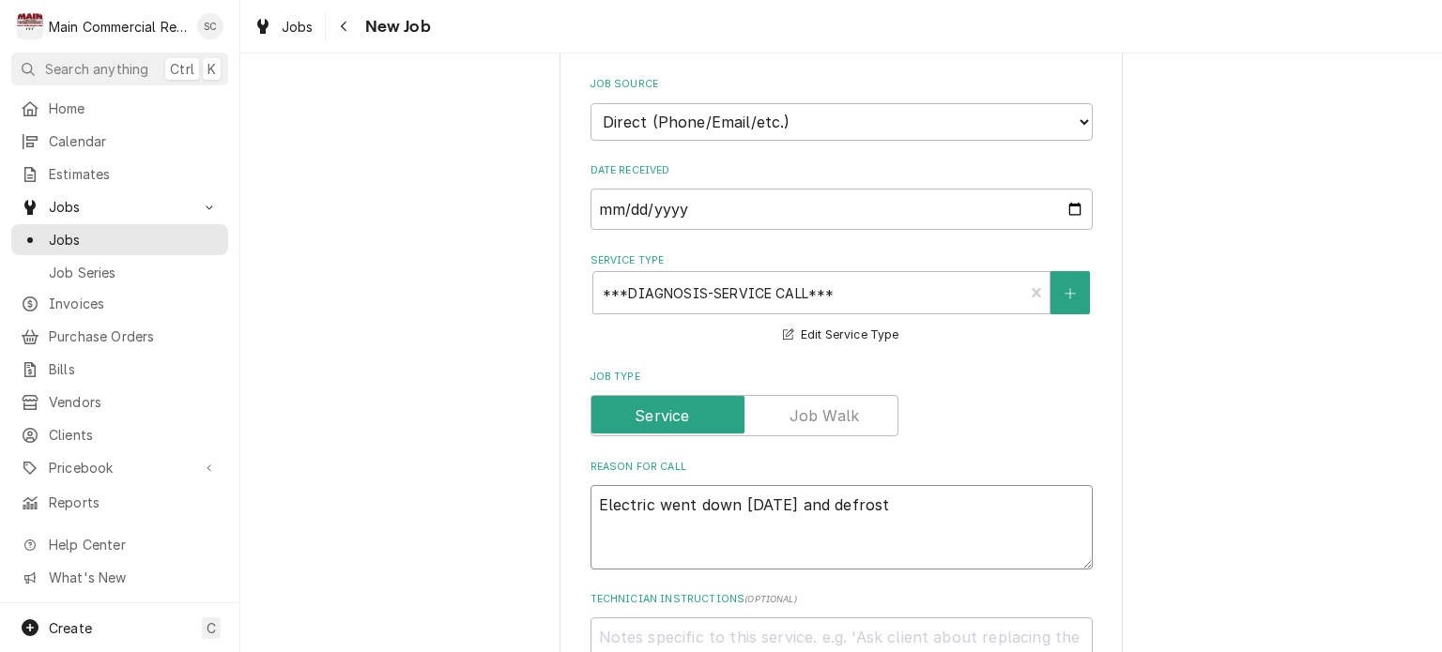
type textarea "Electric went down yesterday and defrost"
type textarea "x"
type textarea "Electric went down yesterday and defrosts"
type textarea "x"
type textarea "Electric went down yesterday and defrosts"
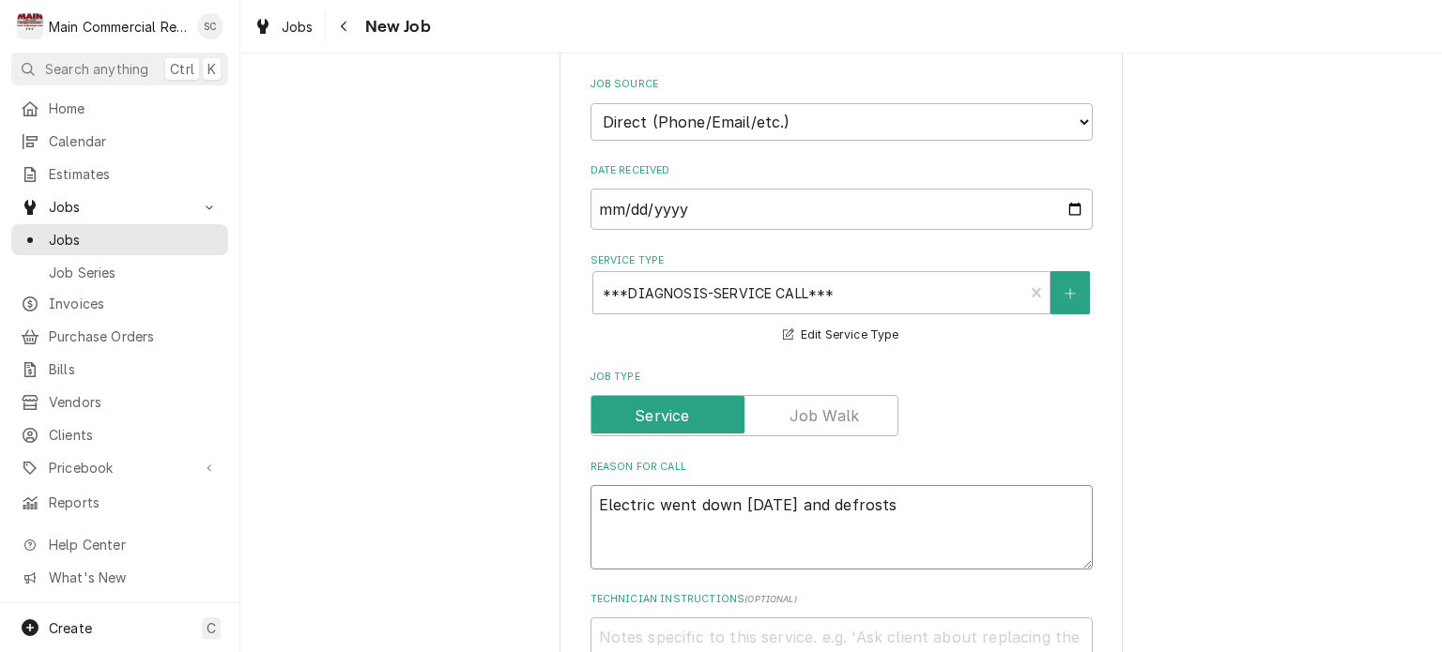
type textarea "x"
type textarea "Electric went down yesterday and defrosts w"
type textarea "x"
type textarea "Electric went down yesterday and defrosts we"
type textarea "x"
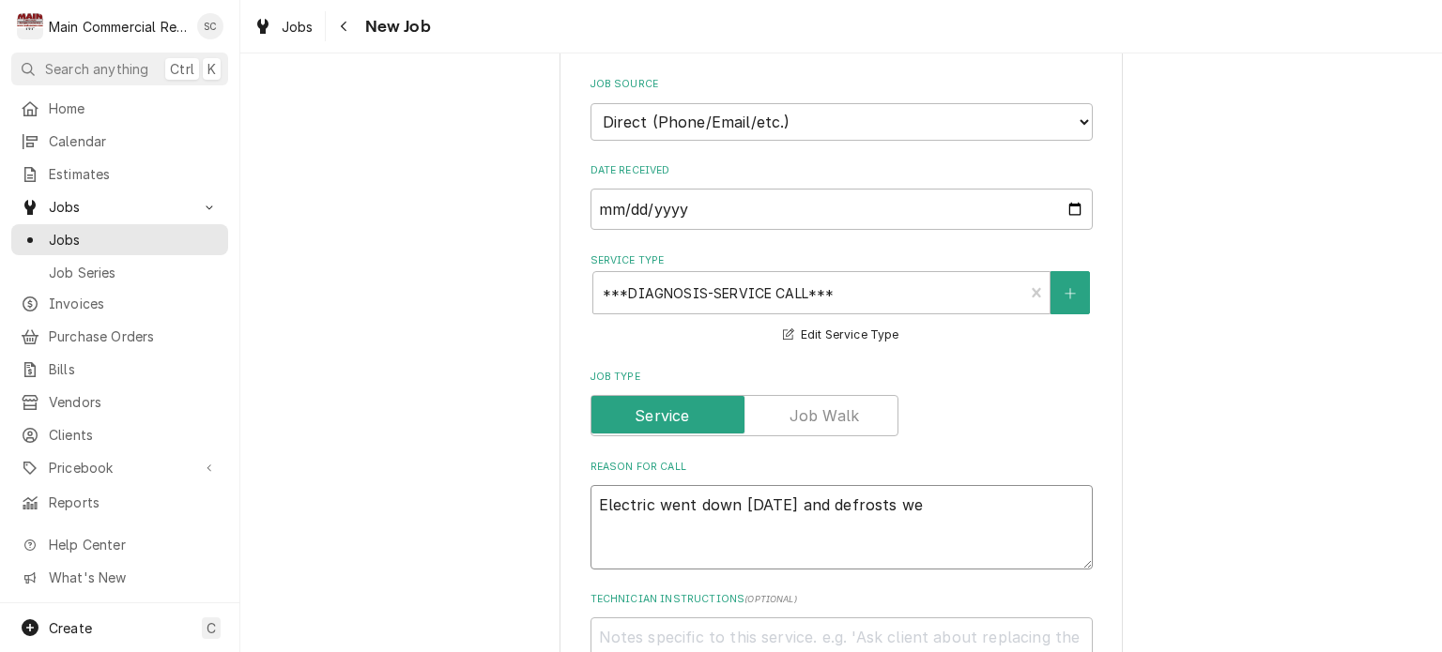
type textarea "Electric went down yesterday and defrosts wen"
type textarea "x"
type textarea "Electric went down yesterday and defrosts went"
type textarea "x"
type textarea "Electric went down yesterday and defrosts went"
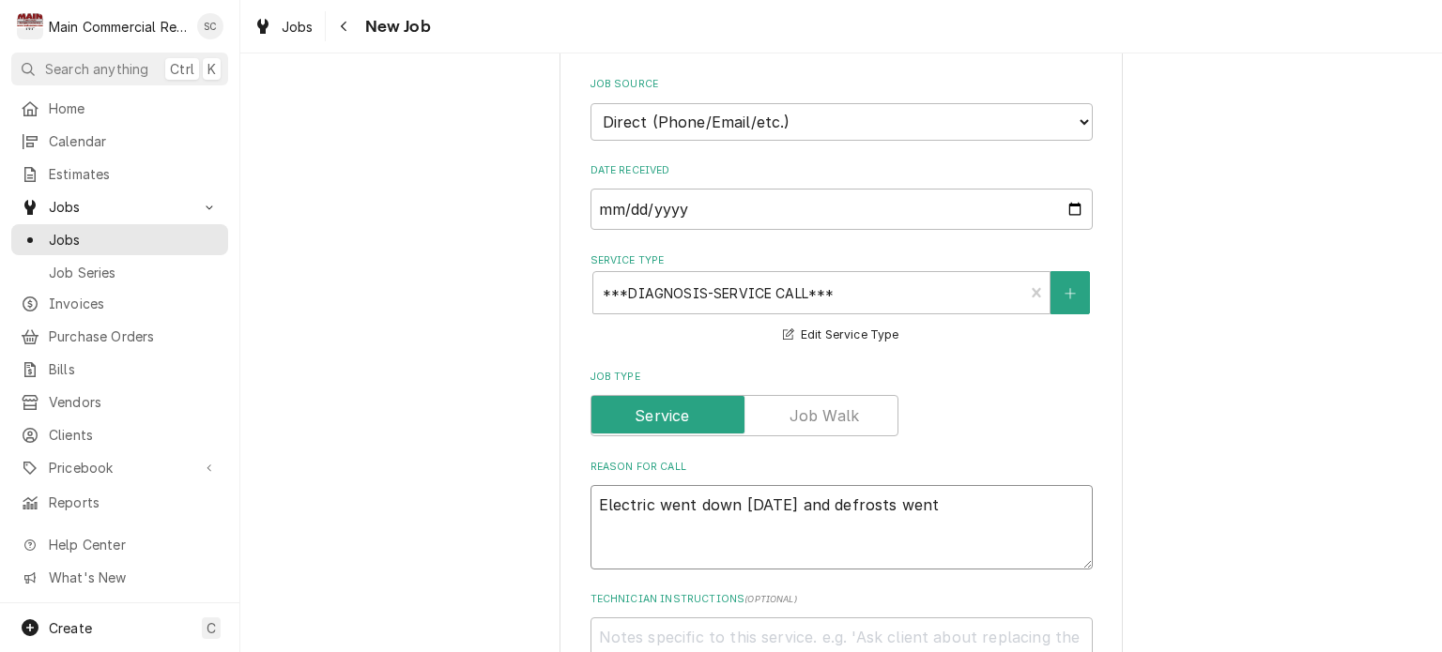
type textarea "x"
type textarea "Electric went down yesterday and defrosts went o"
type textarea "x"
type textarea "Electric went down yesterday and defrosts went of"
type textarea "x"
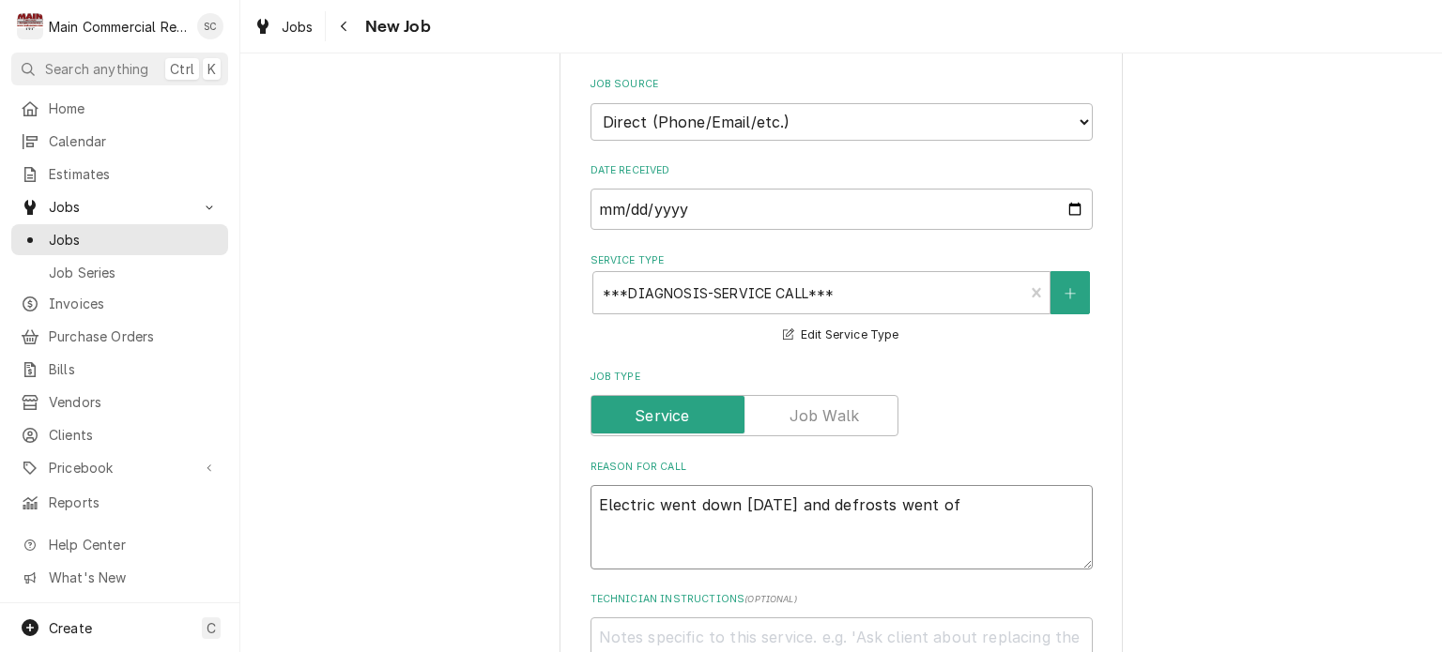
type textarea "Electric went down yesterday and defrosts went off"
type textarea "x"
type textarea "Electric went down yesterday and defrosts went off"
type textarea "x"
type textarea "Electric went down yesterday and defrosts went off a"
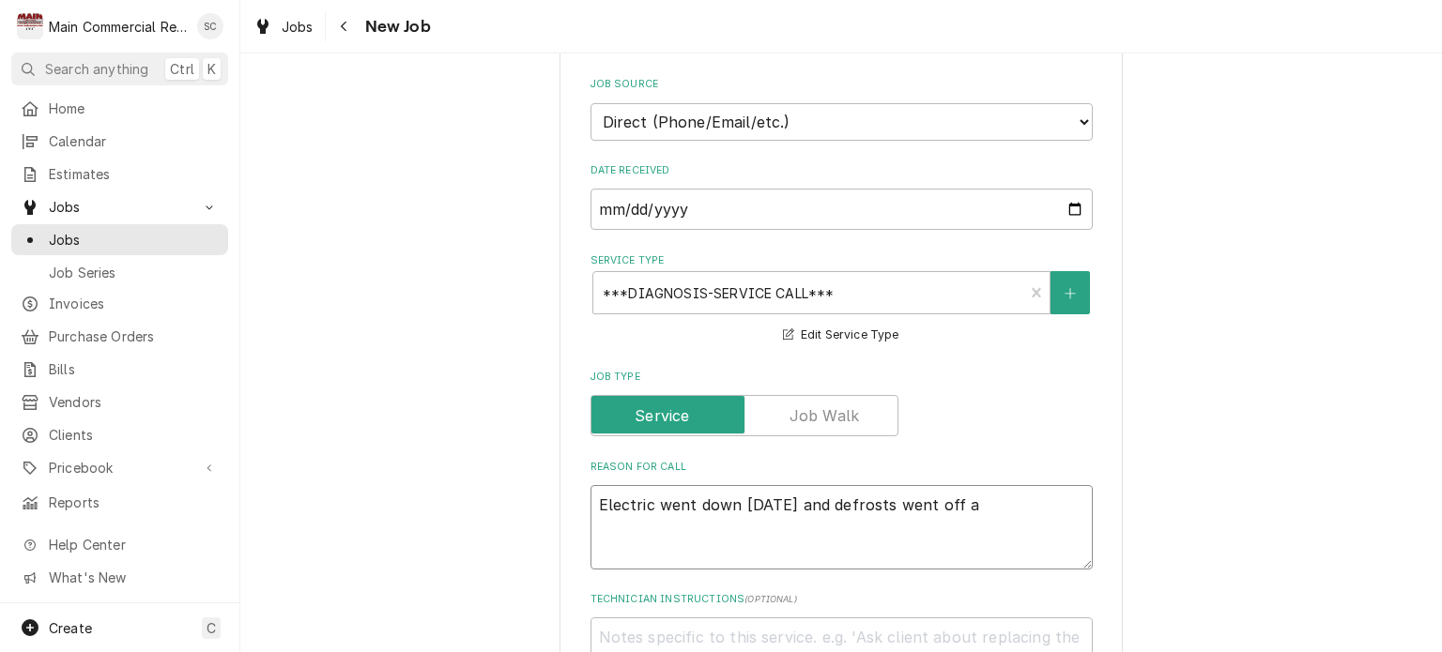
type textarea "x"
type textarea "Electric went down yesterday and defrosts went off an"
type textarea "x"
type textarea "Electric went down yesterday and defrosts went off and"
type textarea "x"
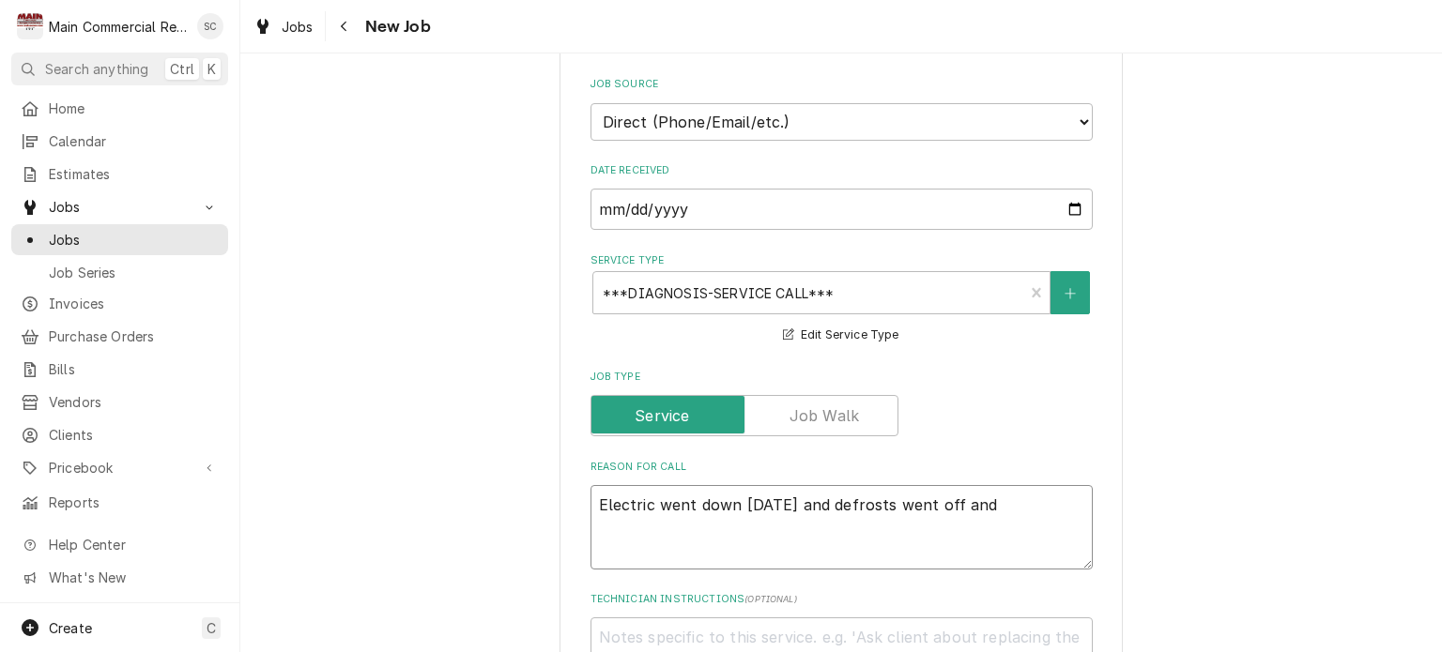
type textarea "Electric went down yesterday and defrosts went off and"
type textarea "x"
type textarea "Electric went down yesterday and defrosts went off and n"
type textarea "x"
type textarea "Electric went down yesterday and defrosts went off and no"
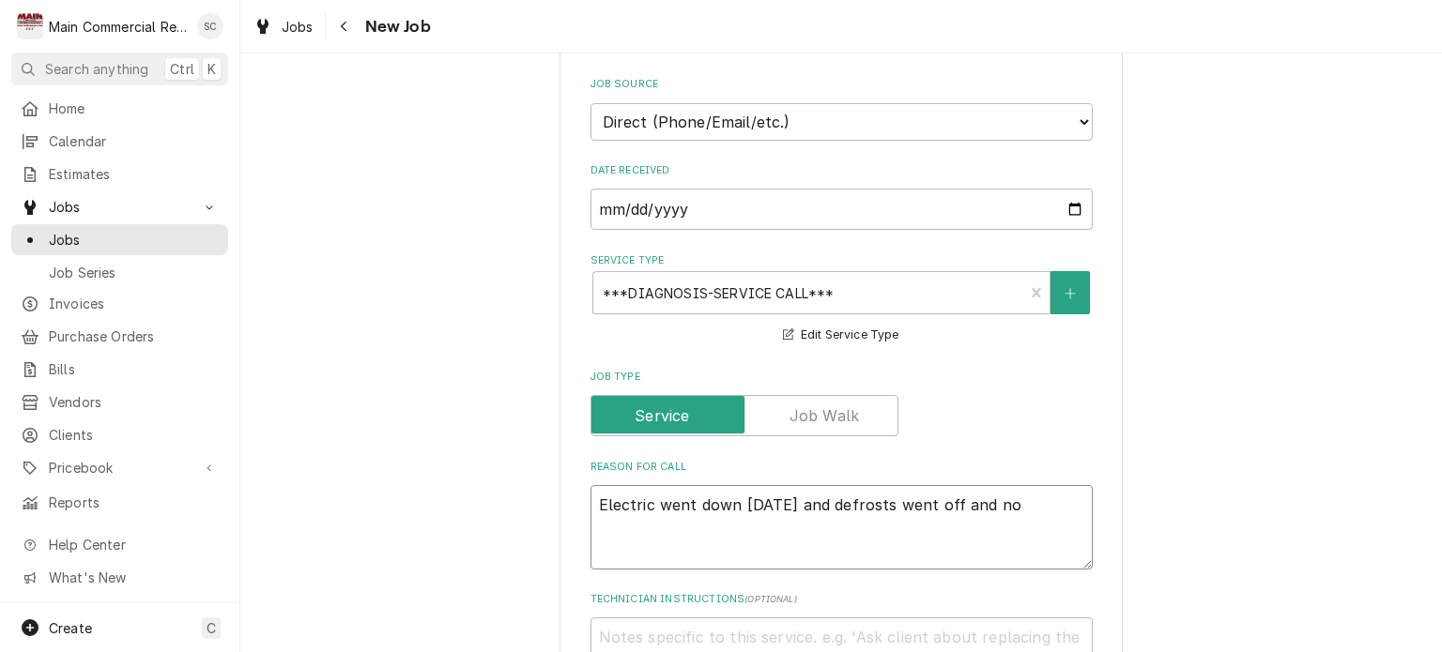
type textarea "x"
type textarea "Electric went down yesterday and defrosts went off and not"
type textarea "x"
type textarea "Electric went down yesterday and defrosts went off and not"
type textarea "x"
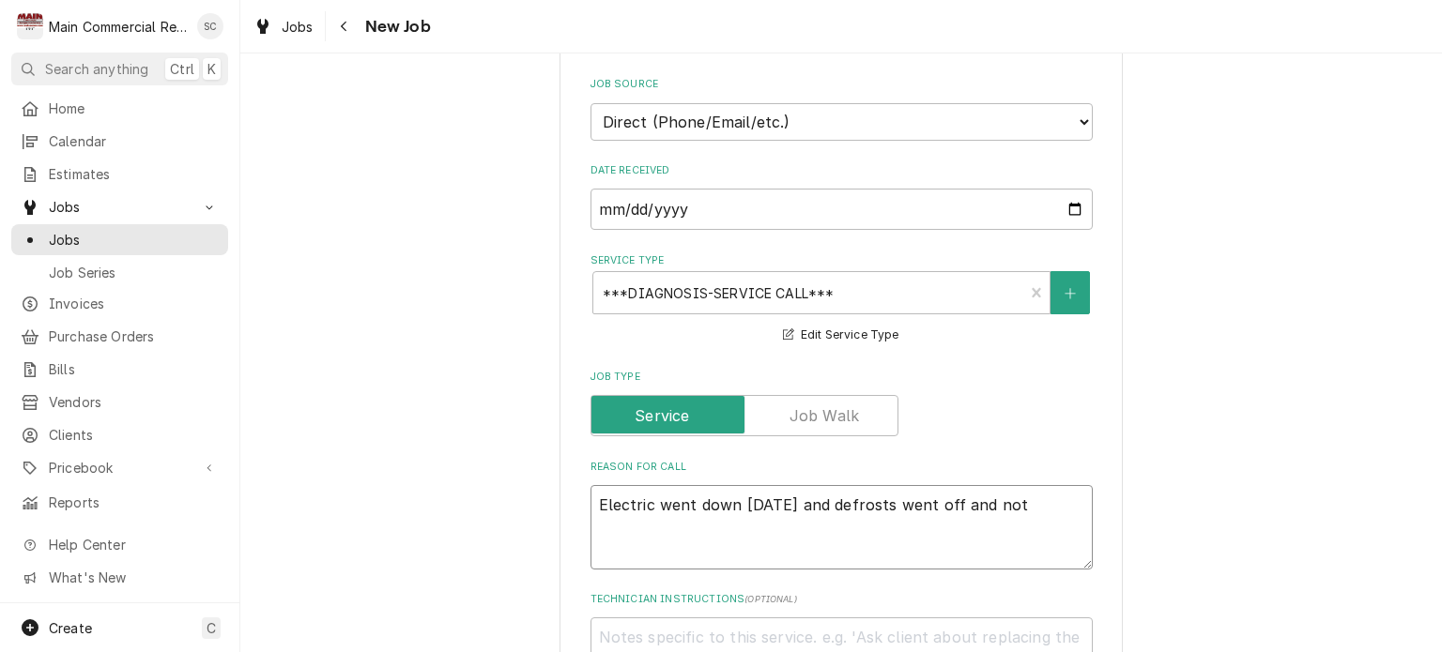
type textarea "Electric went down yesterday and defrosts went off and not b"
type textarea "x"
type textarea "Electric went down yesterday and defrosts went off and not ba"
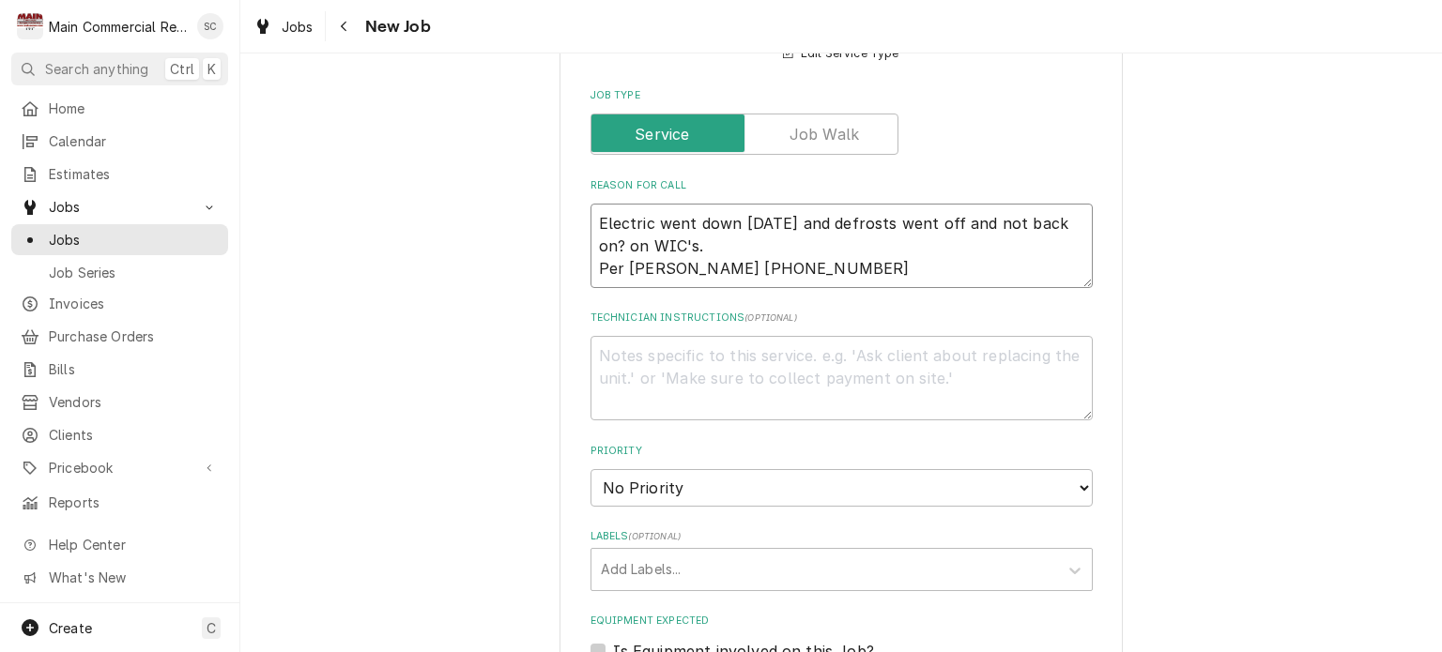
scroll to position [1127, 0]
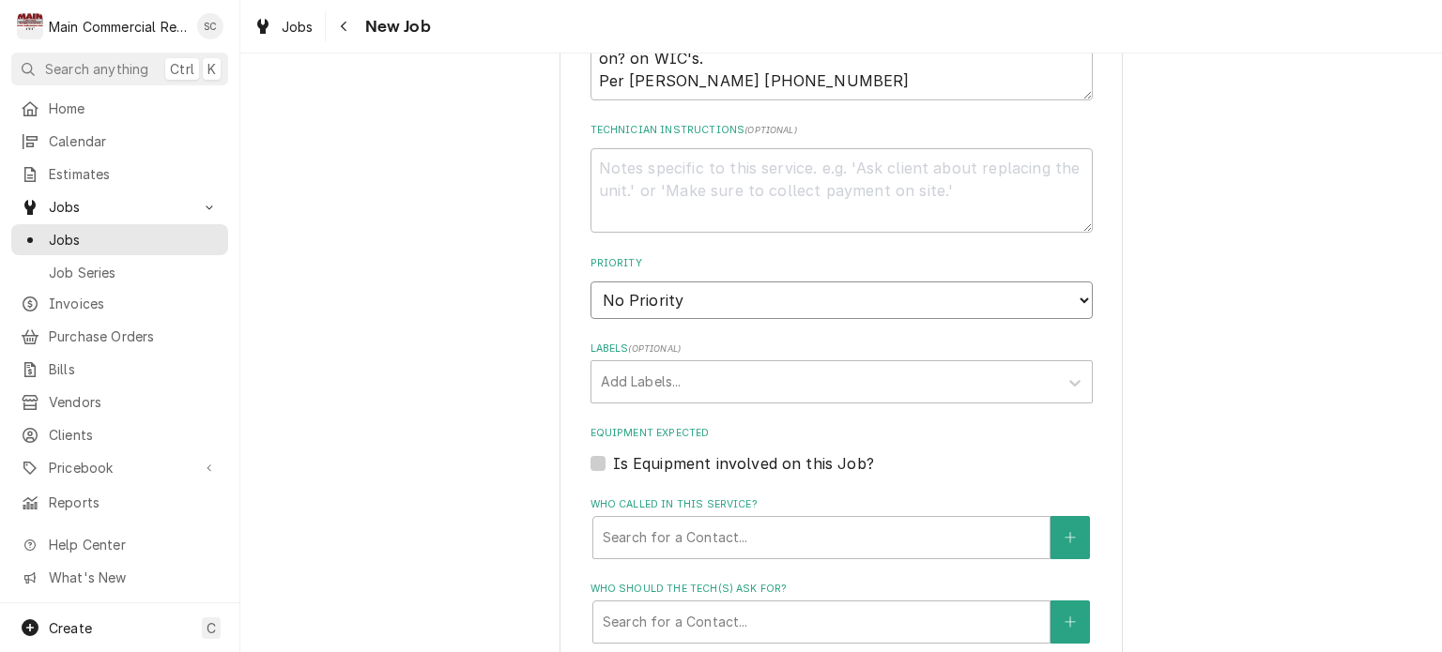
click at [748, 303] on select "No Priority Urgent High Medium Low" at bounding box center [842, 301] width 502 height 38
click at [591, 282] on select "No Priority Urgent High Medium Low" at bounding box center [842, 301] width 502 height 38
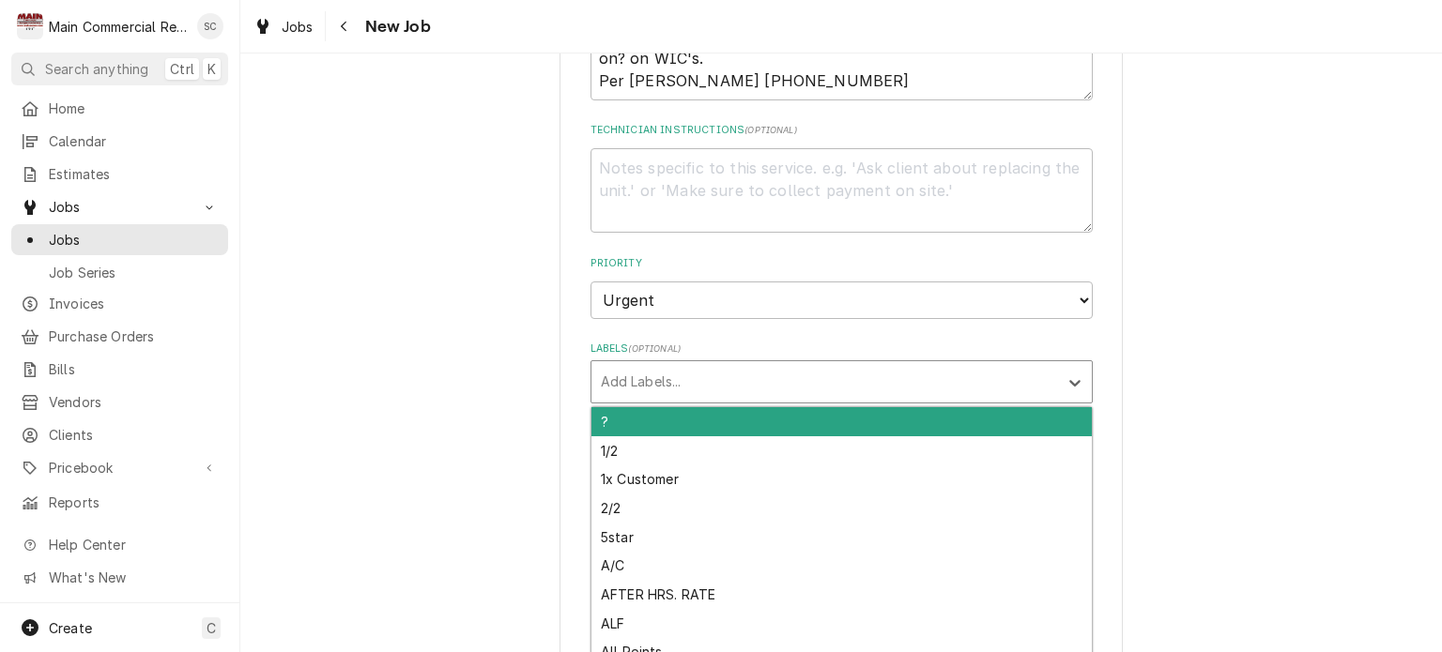
click at [743, 375] on div "Labels" at bounding box center [825, 382] width 448 height 34
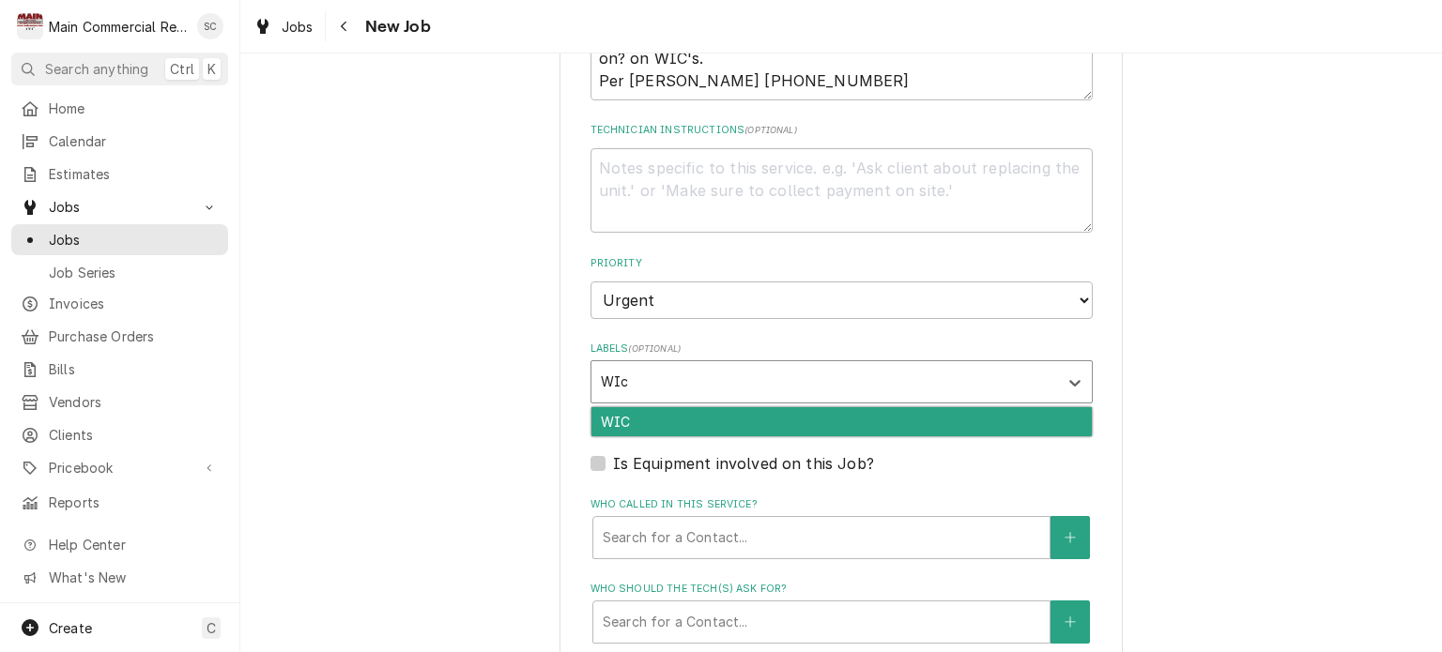
click at [737, 407] on div "WIC" at bounding box center [841, 421] width 500 height 29
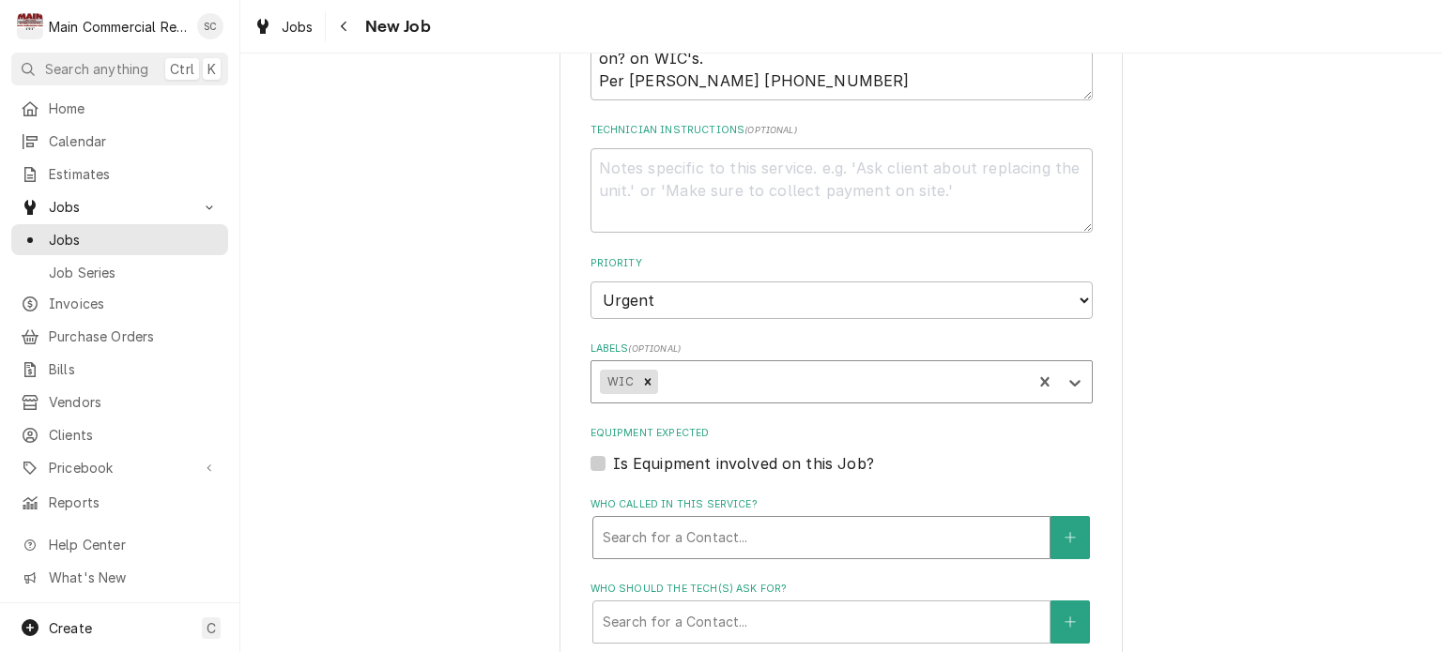
click at [765, 528] on div "Who called in this service?" at bounding box center [821, 538] width 437 height 34
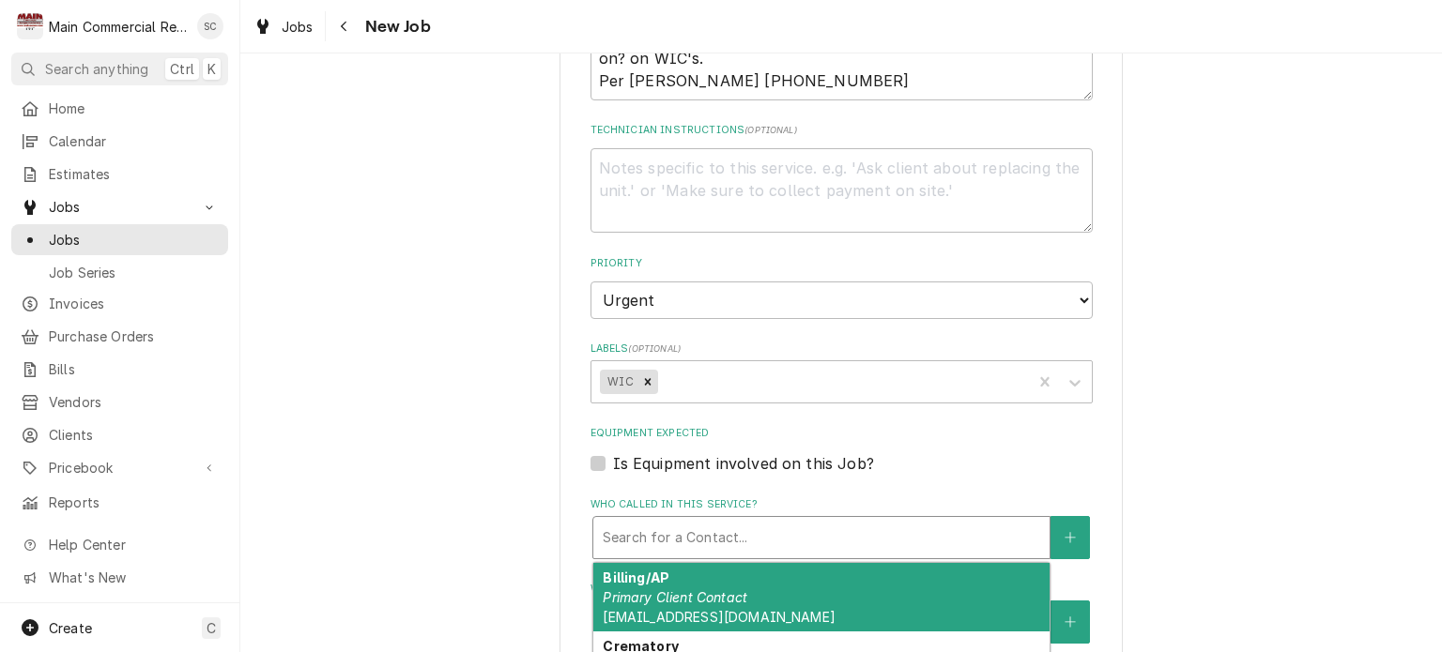
scroll to position [1314, 0]
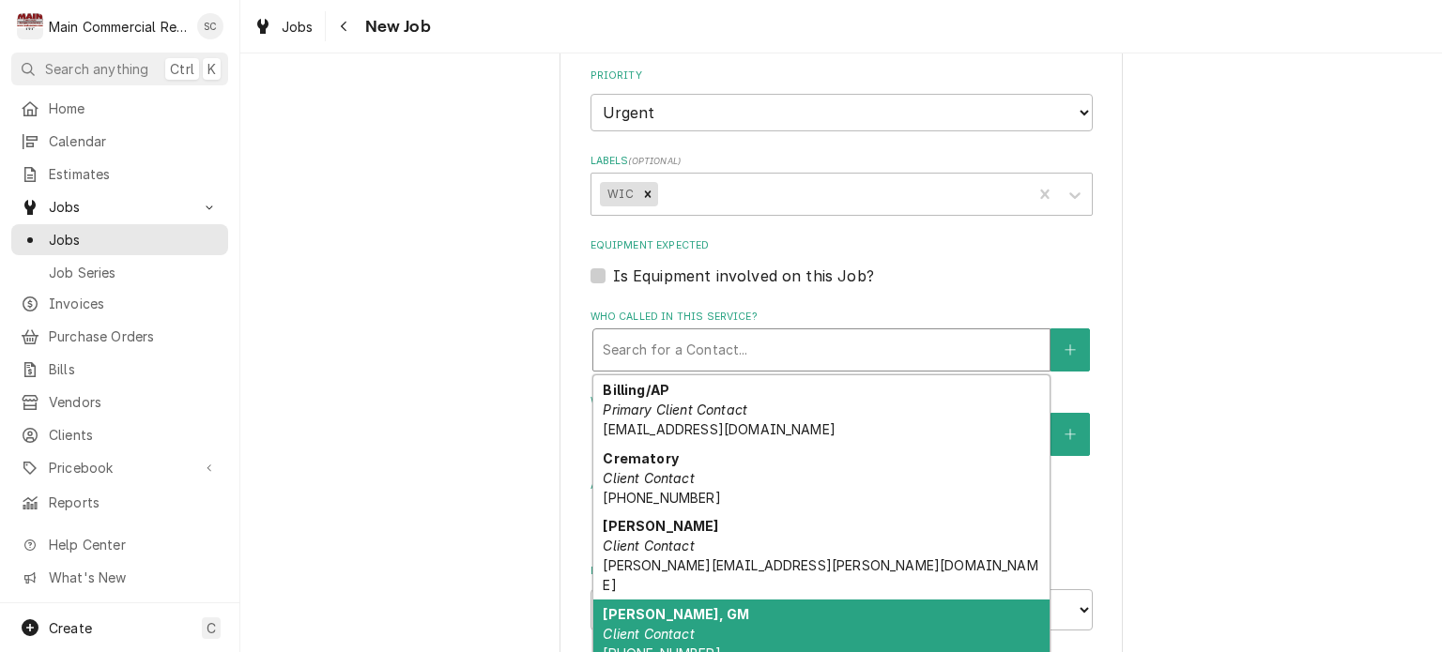
drag, startPoint x: 793, startPoint y: 605, endPoint x: 817, endPoint y: 577, distance: 35.9
click at [792, 605] on div "Steve Dunn, GM Client Contact (352) 942-7330" at bounding box center [821, 634] width 456 height 69
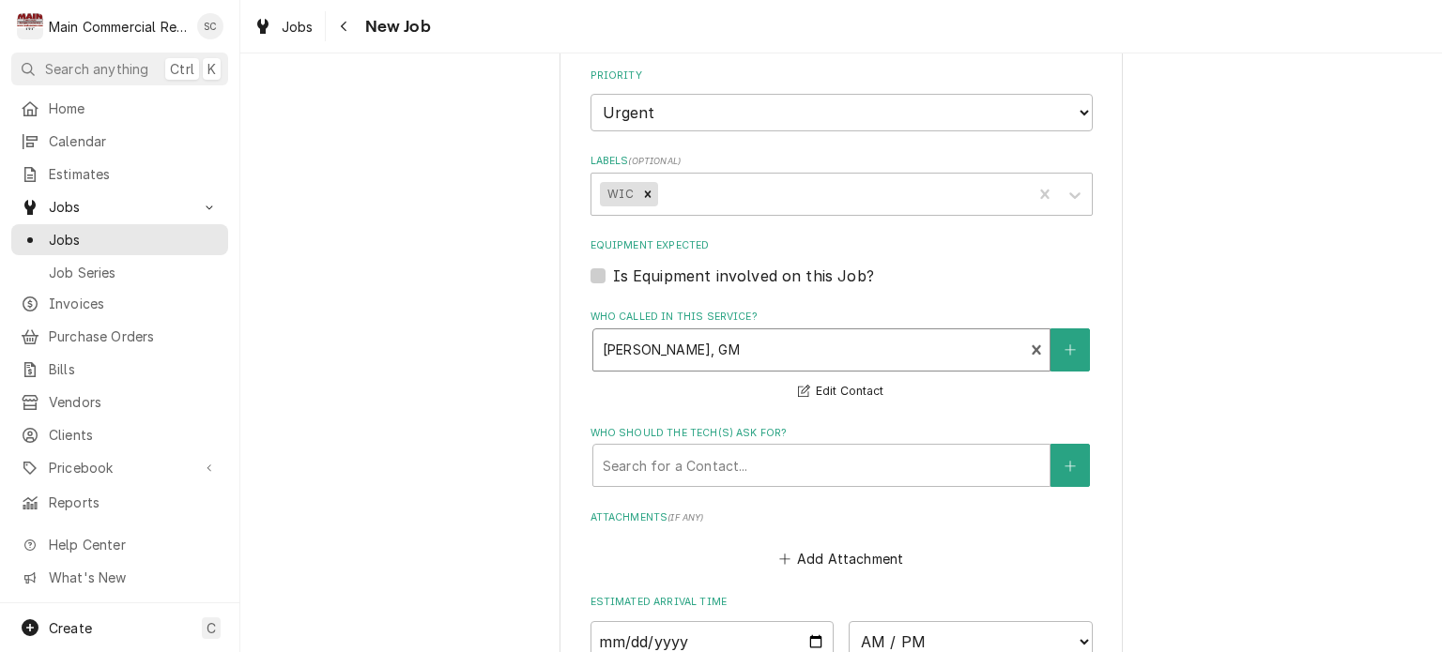
scroll to position [1596, 0]
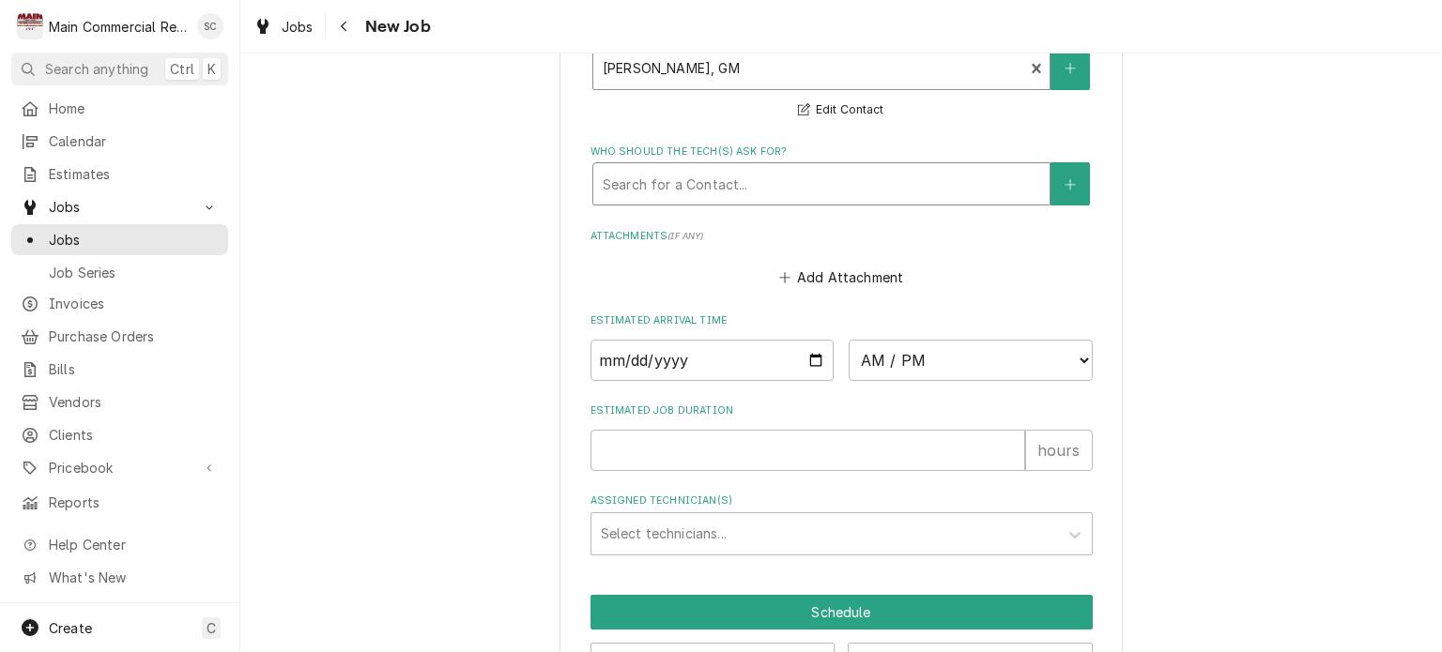
click at [749, 192] on div "Who should the tech(s) ask for?" at bounding box center [821, 184] width 437 height 34
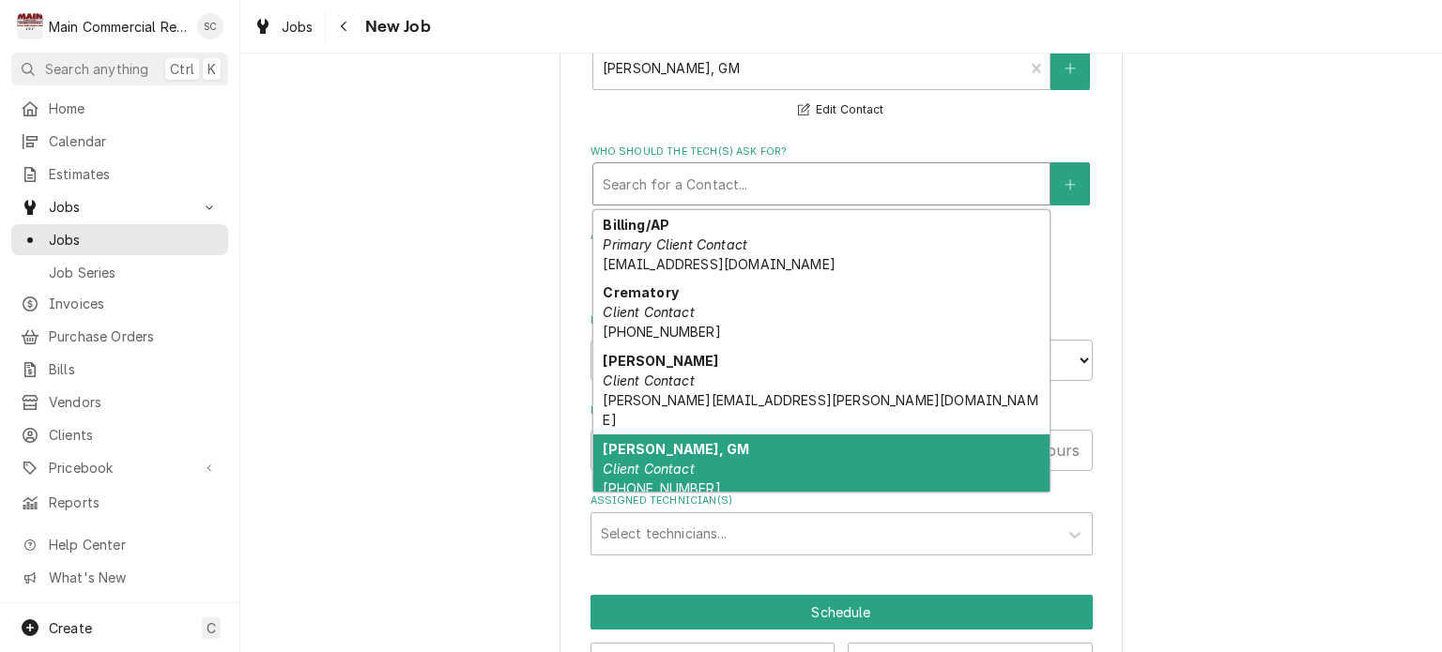
click at [703, 440] on div "Steve Dunn, GM Client Contact (352) 942-7330" at bounding box center [821, 469] width 456 height 69
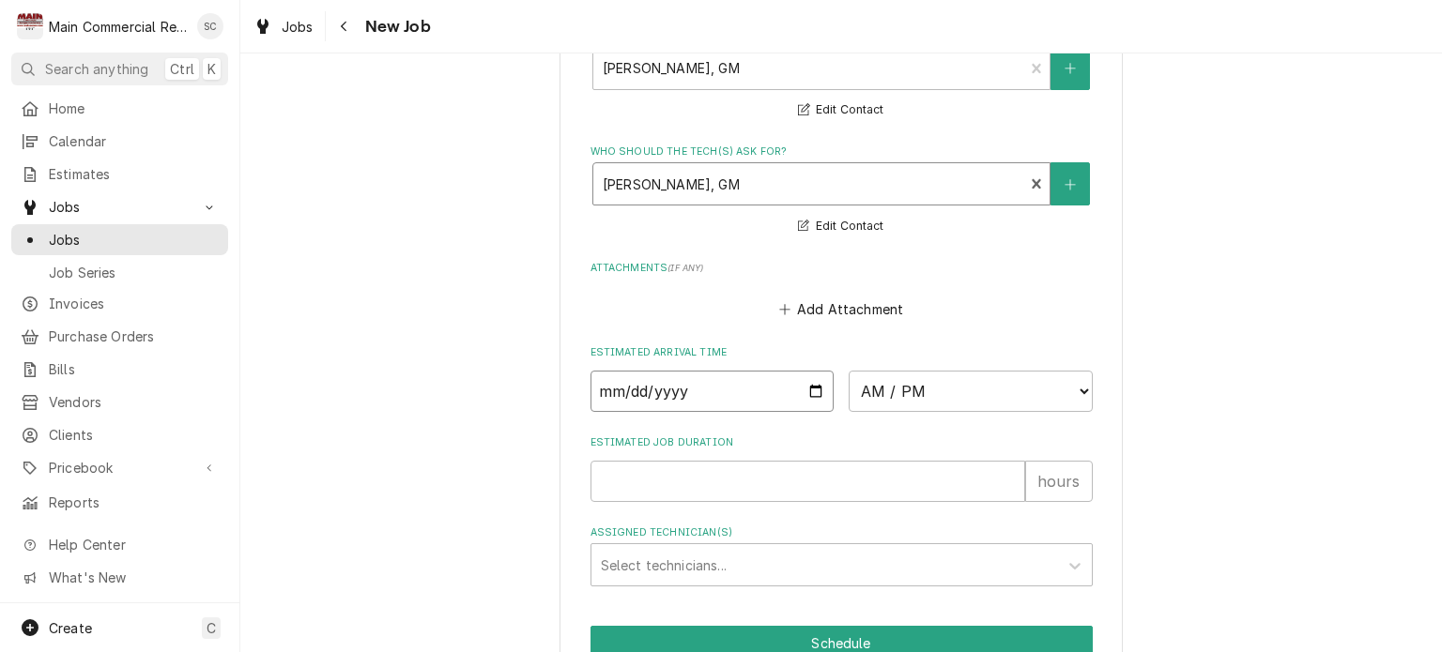
click at [806, 385] on input "Date" at bounding box center [713, 391] width 244 height 41
click at [917, 386] on select "AM / PM 6:00 AM 6:15 AM 6:30 AM 6:45 AM 7:00 AM 7:15 AM 7:30 AM 7:45 AM 8:00 AM…" at bounding box center [971, 391] width 244 height 41
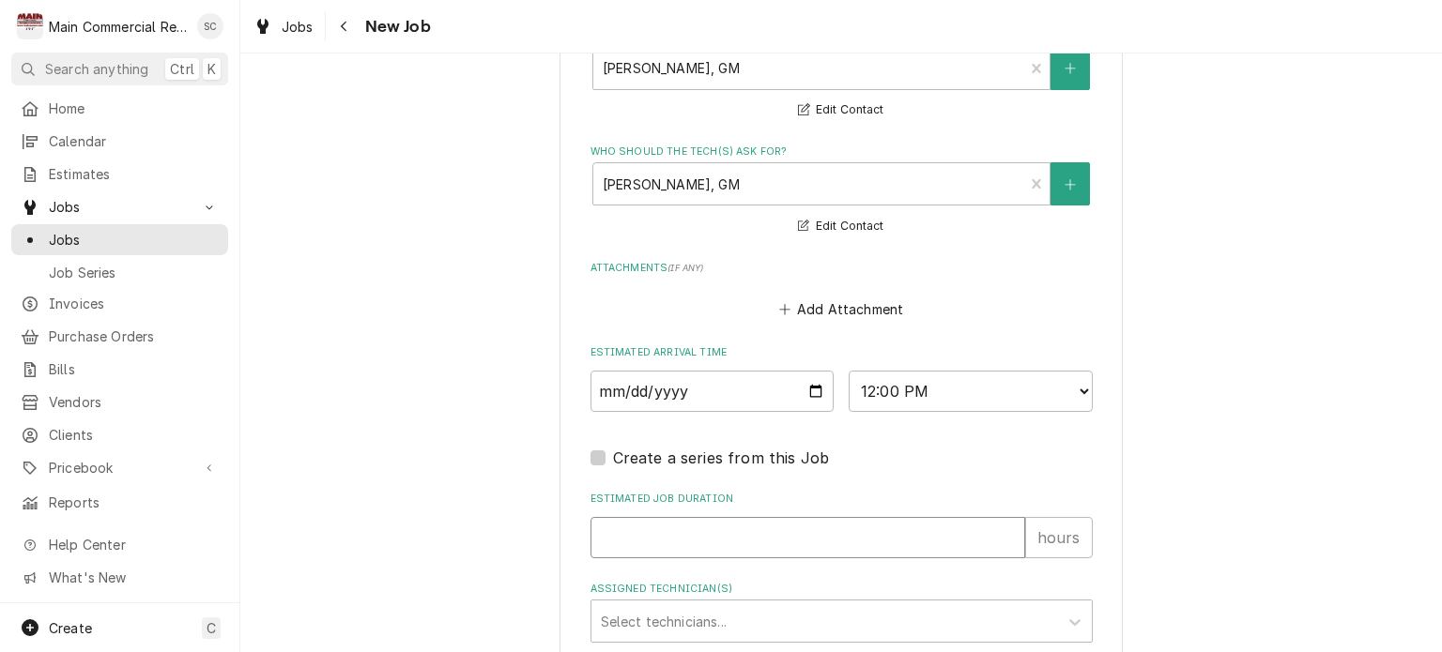
click at [743, 536] on input "Estimated Job Duration" at bounding box center [808, 537] width 435 height 41
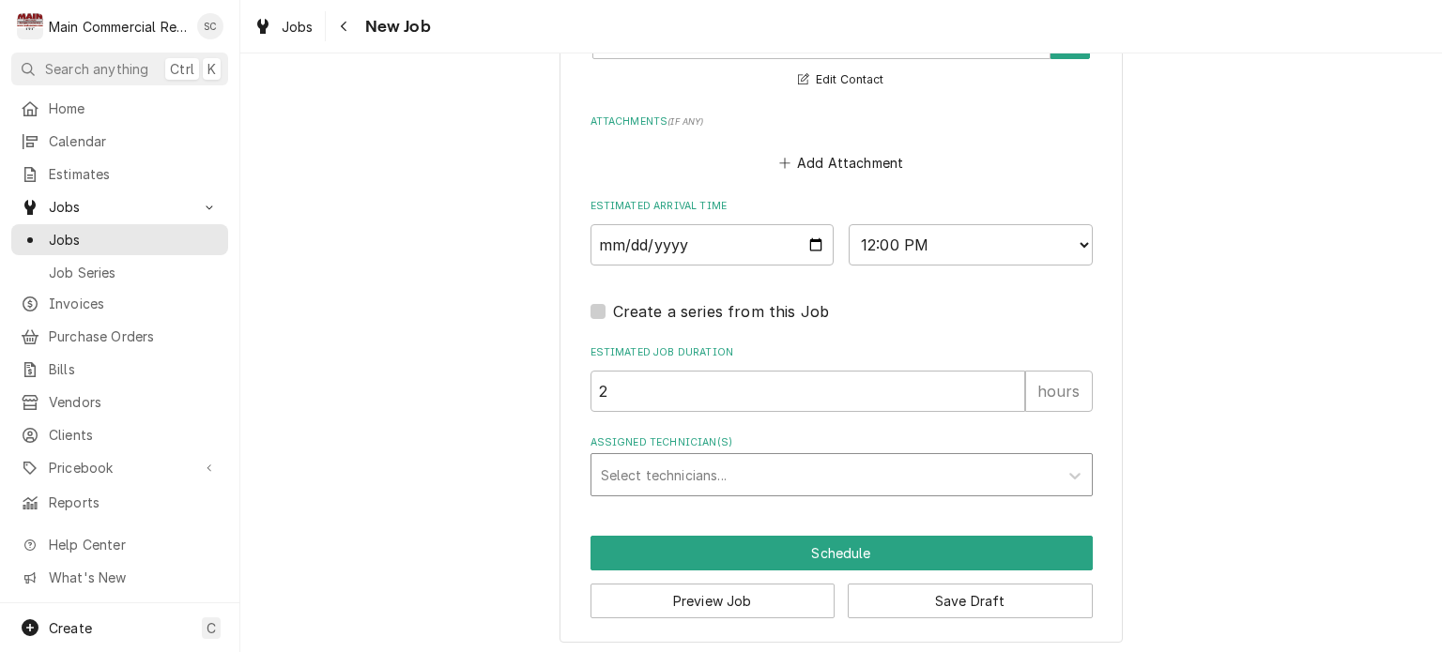
click at [682, 470] on div "Assigned Technician(s)" at bounding box center [825, 475] width 448 height 34
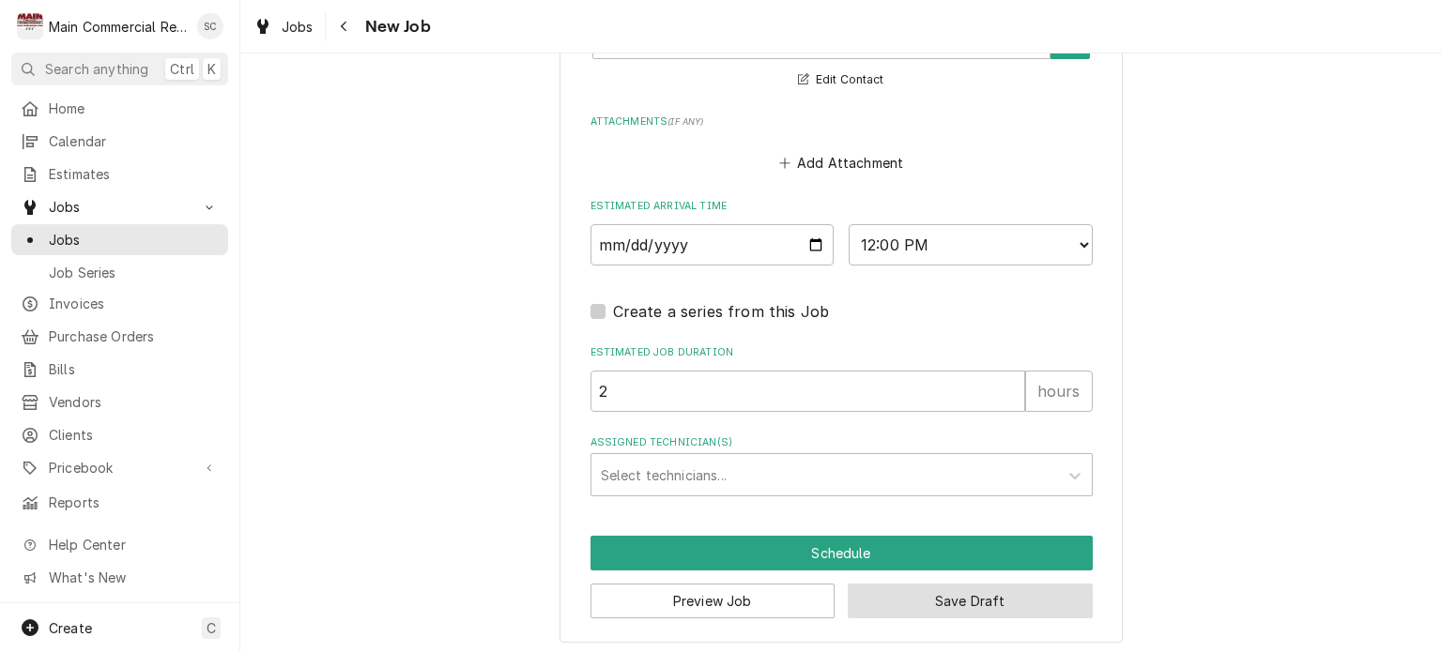
click at [956, 600] on button "Save Draft" at bounding box center [970, 601] width 245 height 35
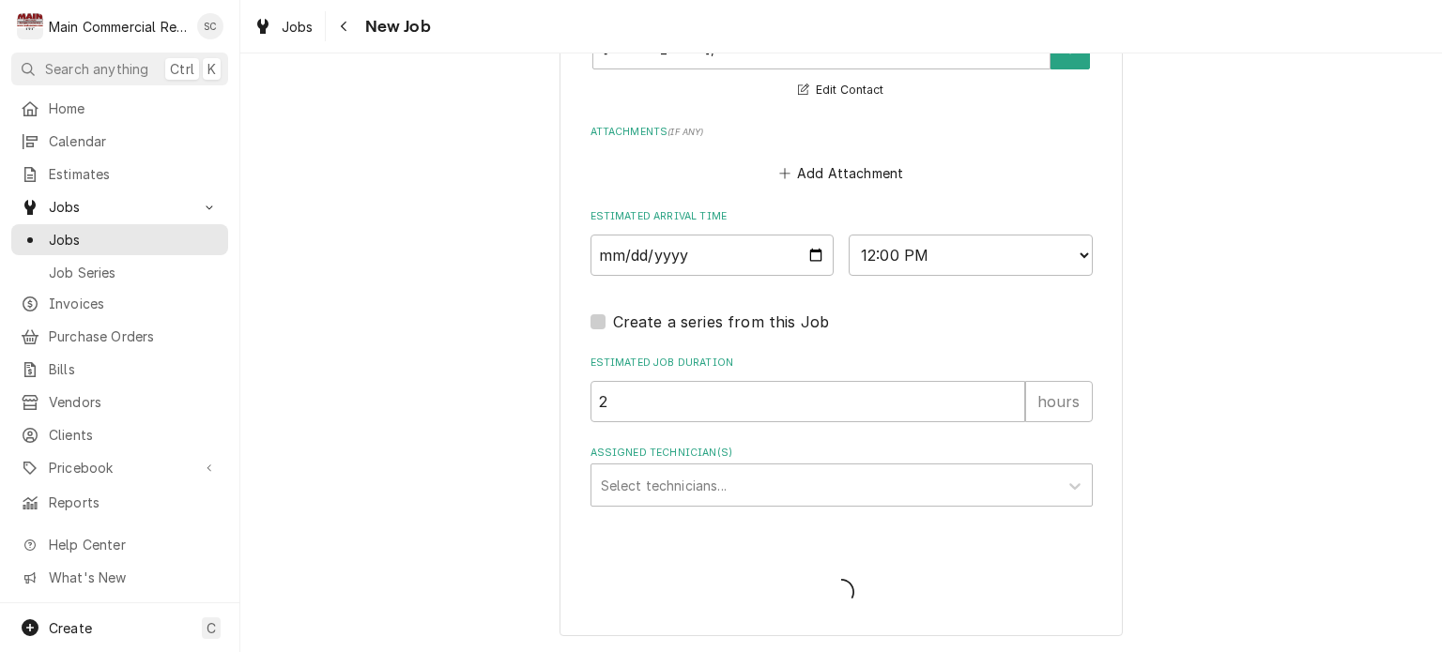
scroll to position [1726, 0]
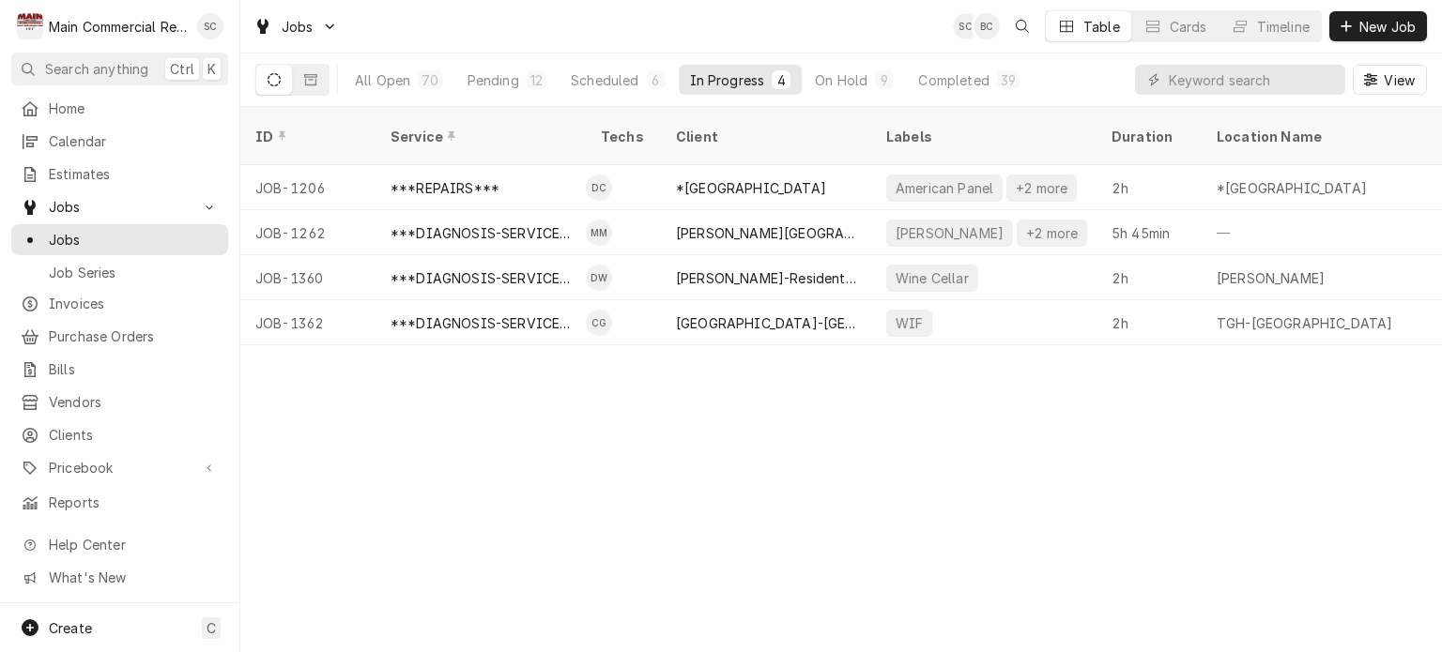
click at [1032, 403] on div "ID Service Techs Client Labels Duration Location Name Date Received Status Prio…" at bounding box center [841, 379] width 1202 height 545
click at [747, 476] on div "ID Service Techs Client Labels Duration Location Name Date Received Status Prio…" at bounding box center [841, 379] width 1202 height 545
click at [856, 72] on div "On Hold" at bounding box center [841, 80] width 53 height 20
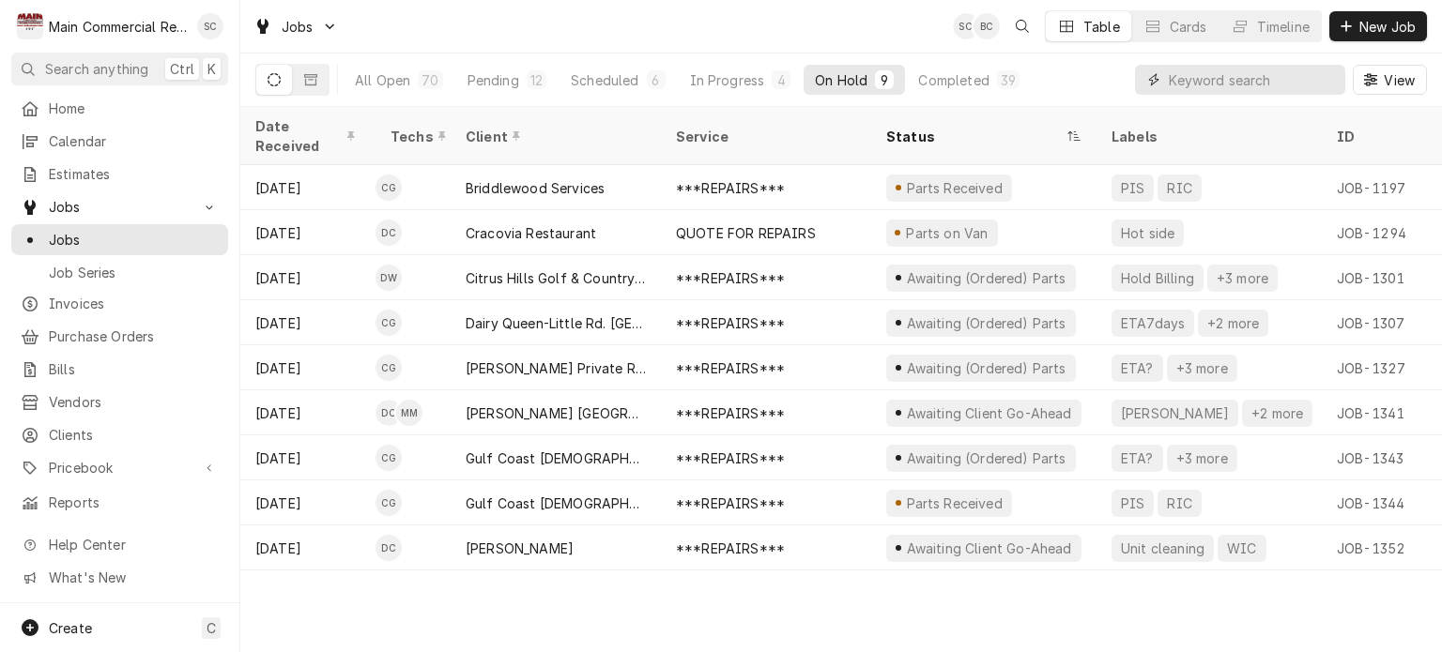
click at [1205, 84] on input "Dynamic Content Wrapper" at bounding box center [1252, 80] width 167 height 30
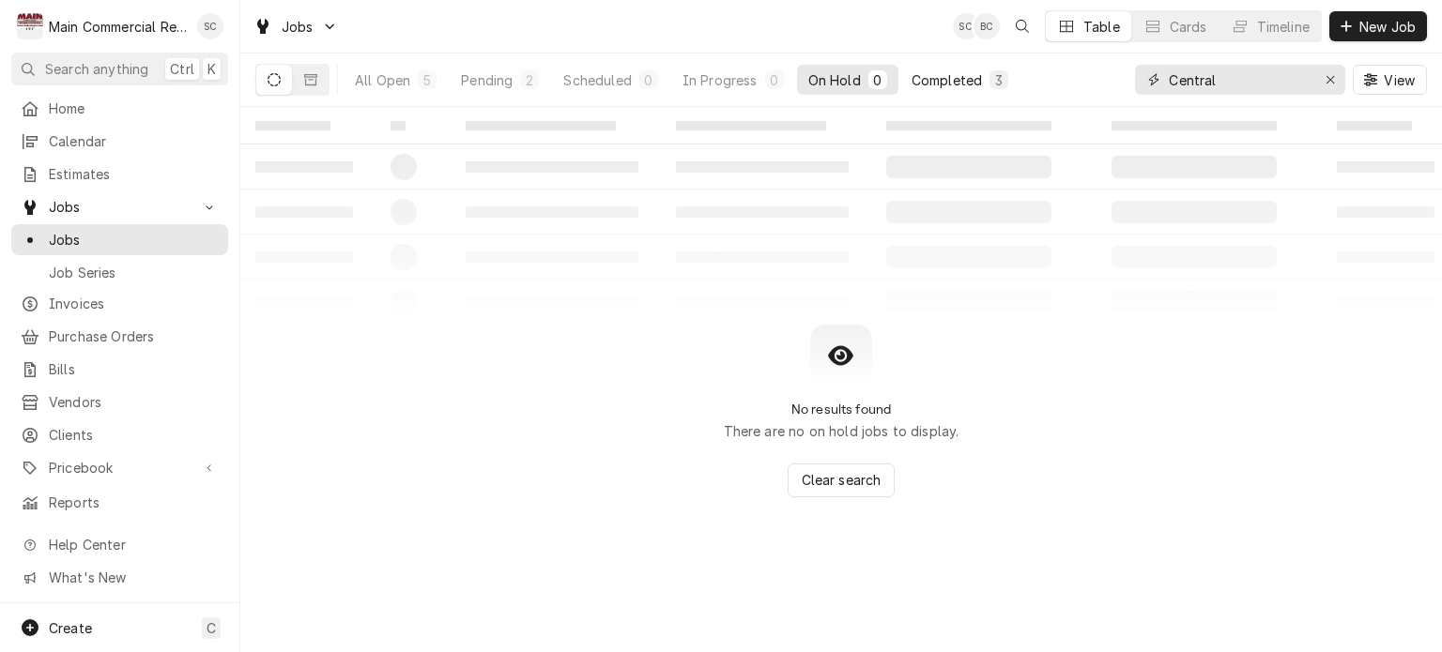
type input "Central"
click at [969, 78] on div "Completed" at bounding box center [947, 80] width 70 height 20
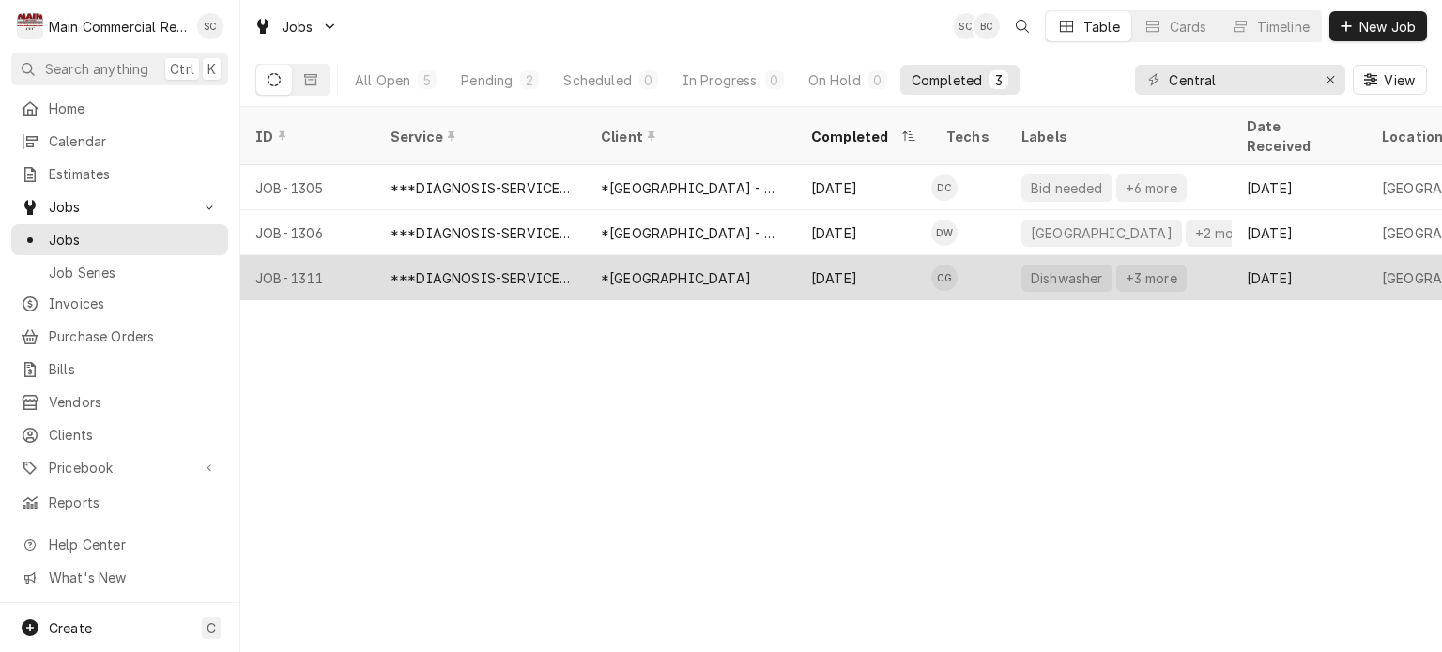
click at [652, 268] on div "*[GEOGRAPHIC_DATA]" at bounding box center [676, 278] width 150 height 20
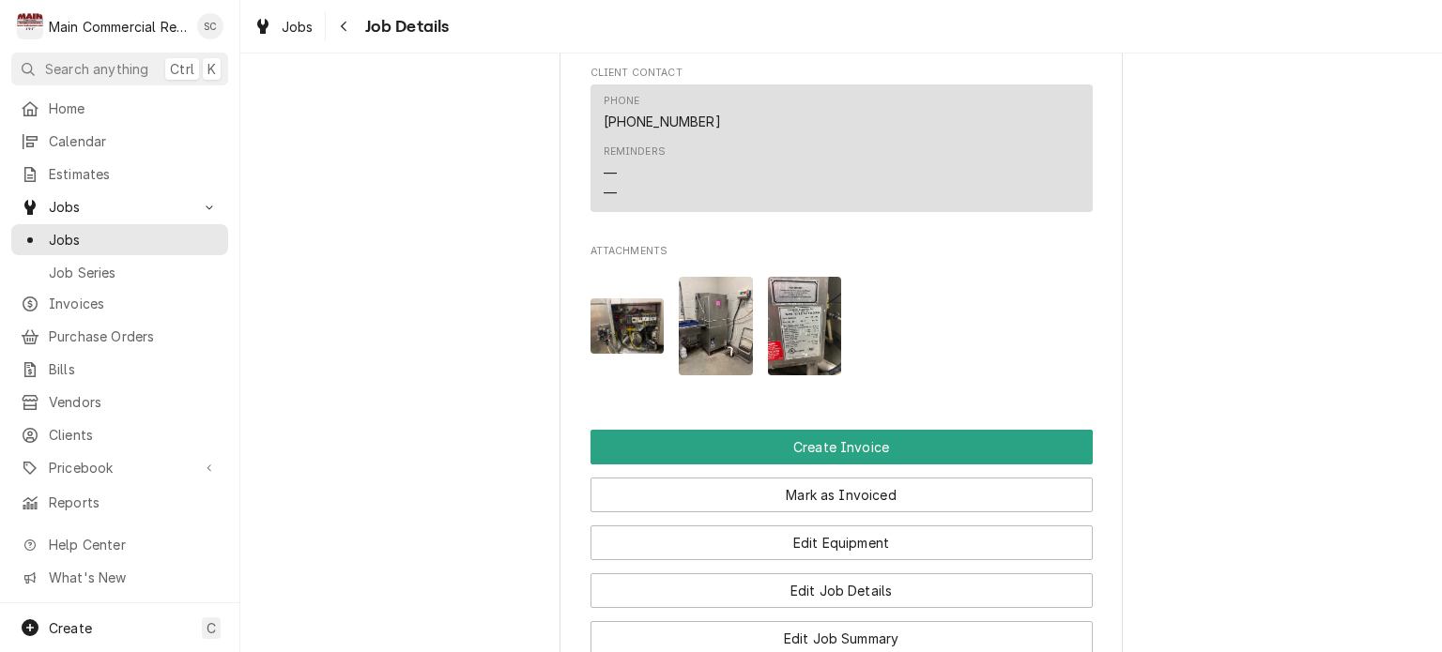
scroll to position [2535, 0]
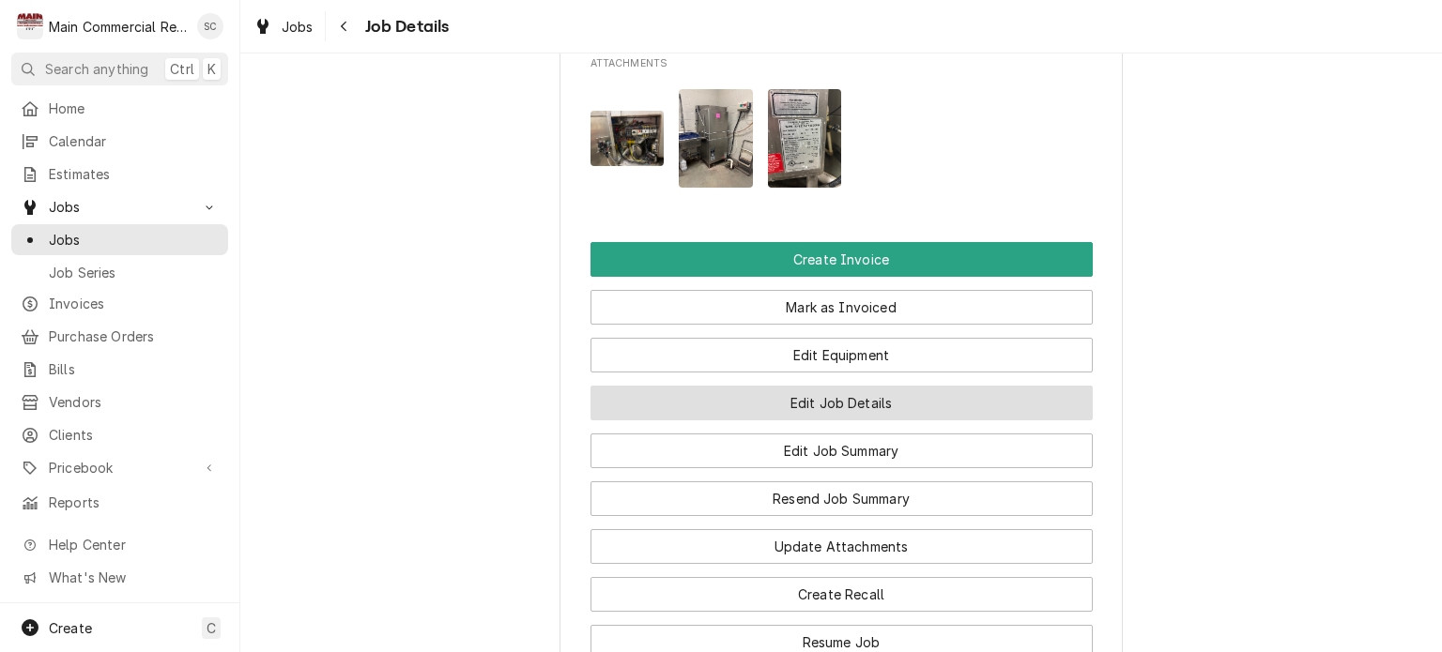
click at [927, 401] on button "Edit Job Details" at bounding box center [842, 403] width 502 height 35
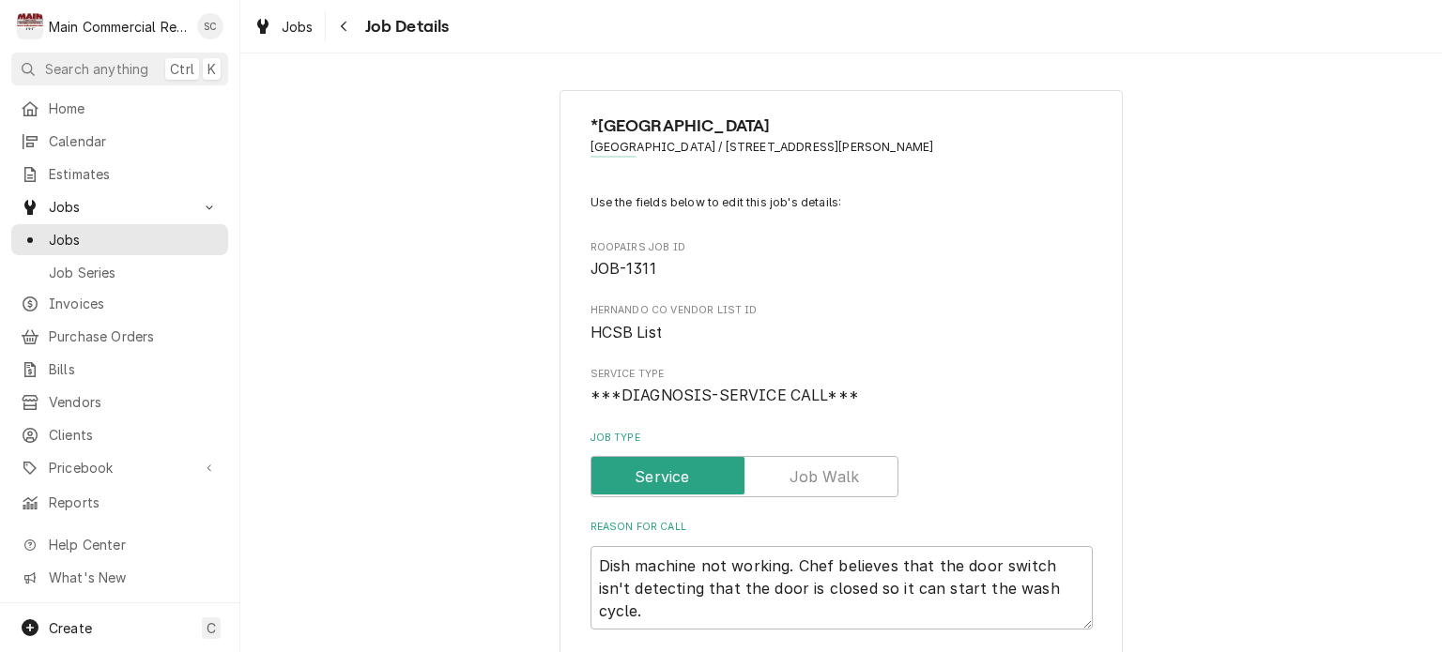
scroll to position [469, 0]
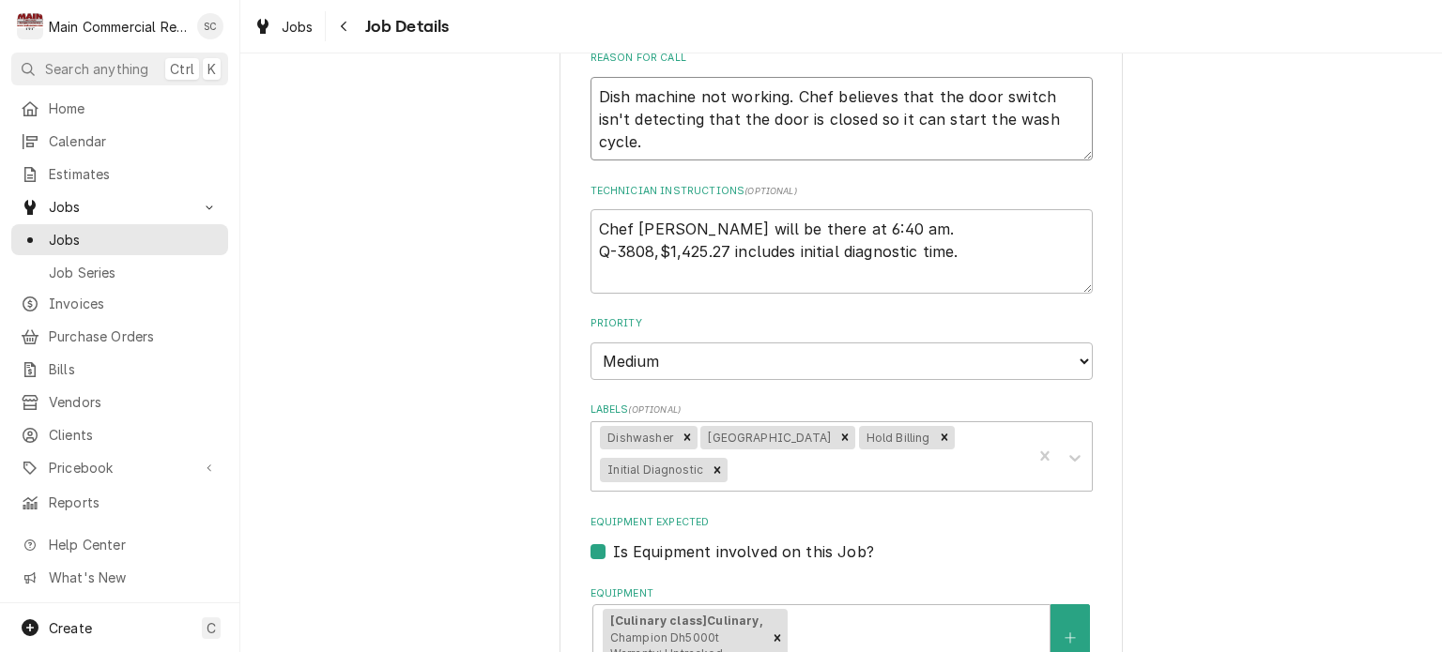
click at [591, 93] on textarea "Dish machine not working. Chef believes that the door switch isn't detecting th…" at bounding box center [842, 119] width 502 height 84
type textarea "x"
type textarea "Dish machine not working. Chef believes that the door switch isn't detecting th…"
type textarea "x"
type textarea "8 Dish machine not working. Chef believes that the door switch isn't detecting …"
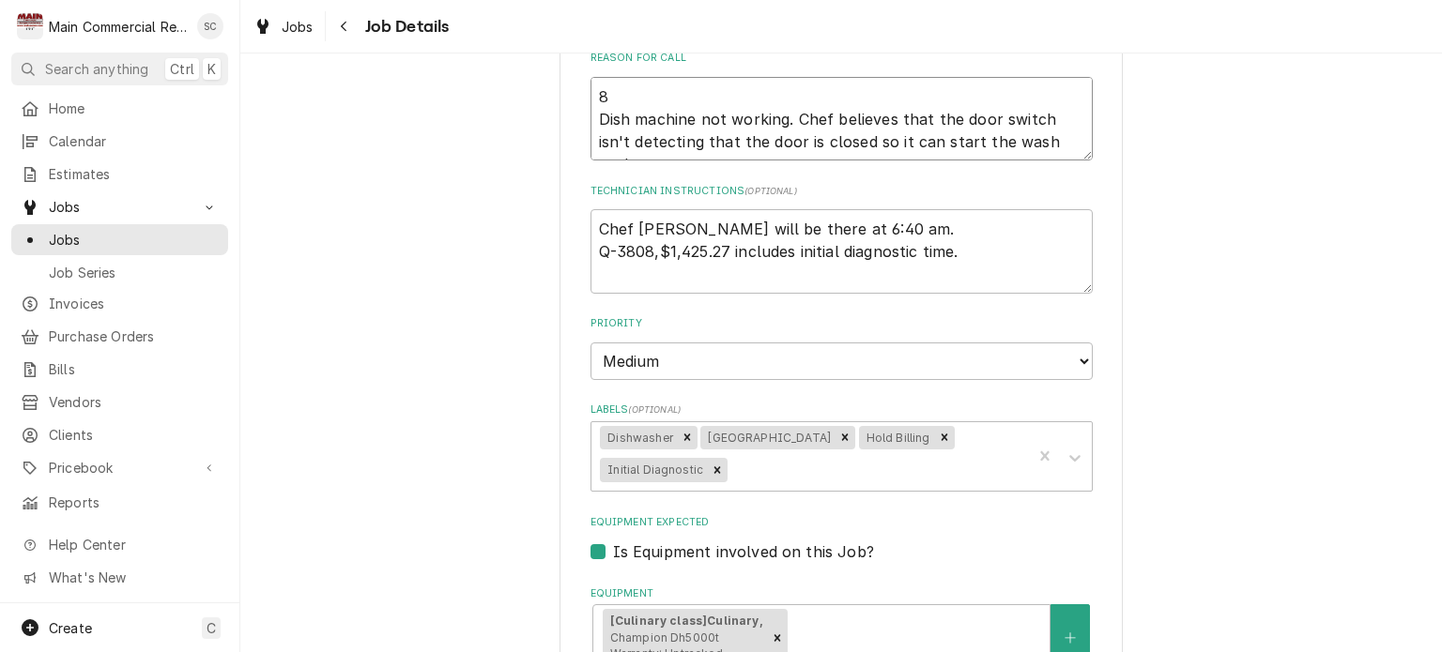
type textarea "x"
type textarea "88 Dish machine not working. Chef believes that the door switch isn't detecting…"
type textarea "x"
type textarea "888 Dish machine not working. Chef believes that the door switch isn't detectin…"
type textarea "x"
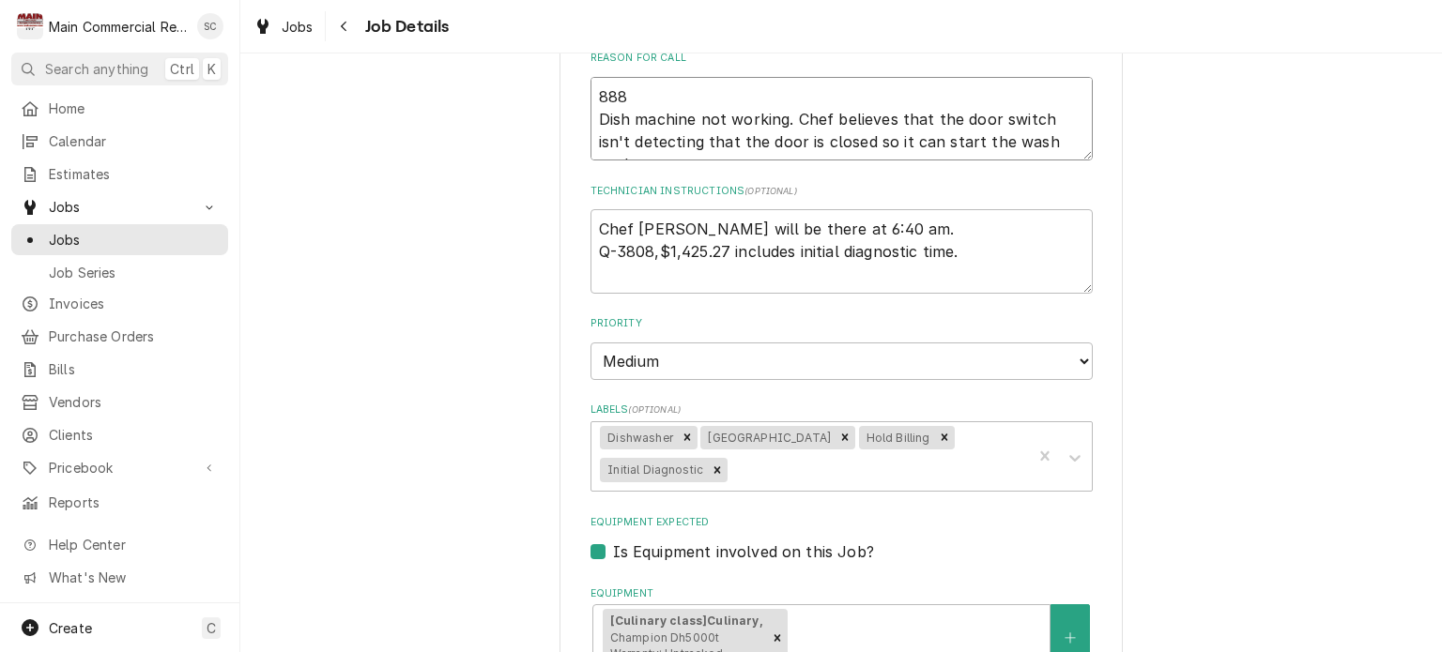
type textarea "88 Dish machine not working. Chef believes that the door switch isn't detecting…"
type textarea "x"
type textarea "8 Dish machine not working. Chef believes that the door switch isn't detecting …"
type textarea "x"
type textarea "Dish machine not working. Chef believes that the door switch isn't detecting th…"
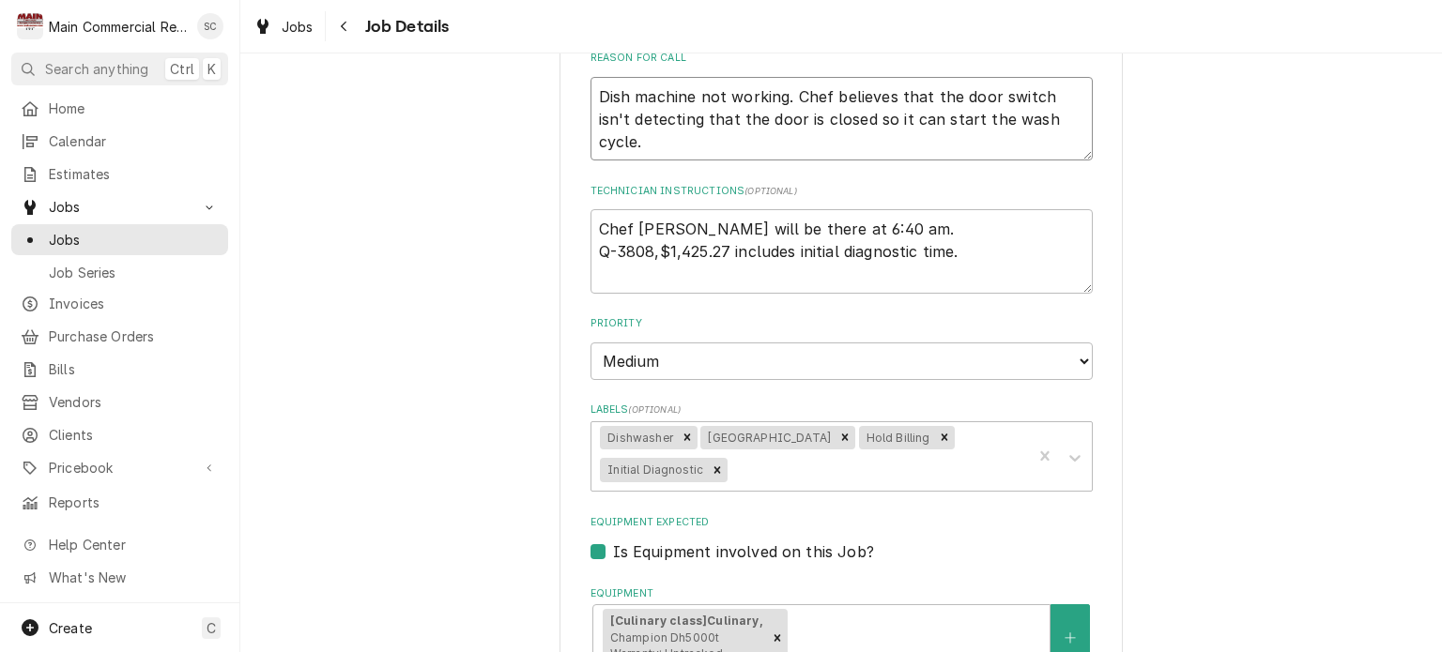
type textarea "x"
type textarea "* Dish machine not working. Chef believes that the door switch isn't detecting …"
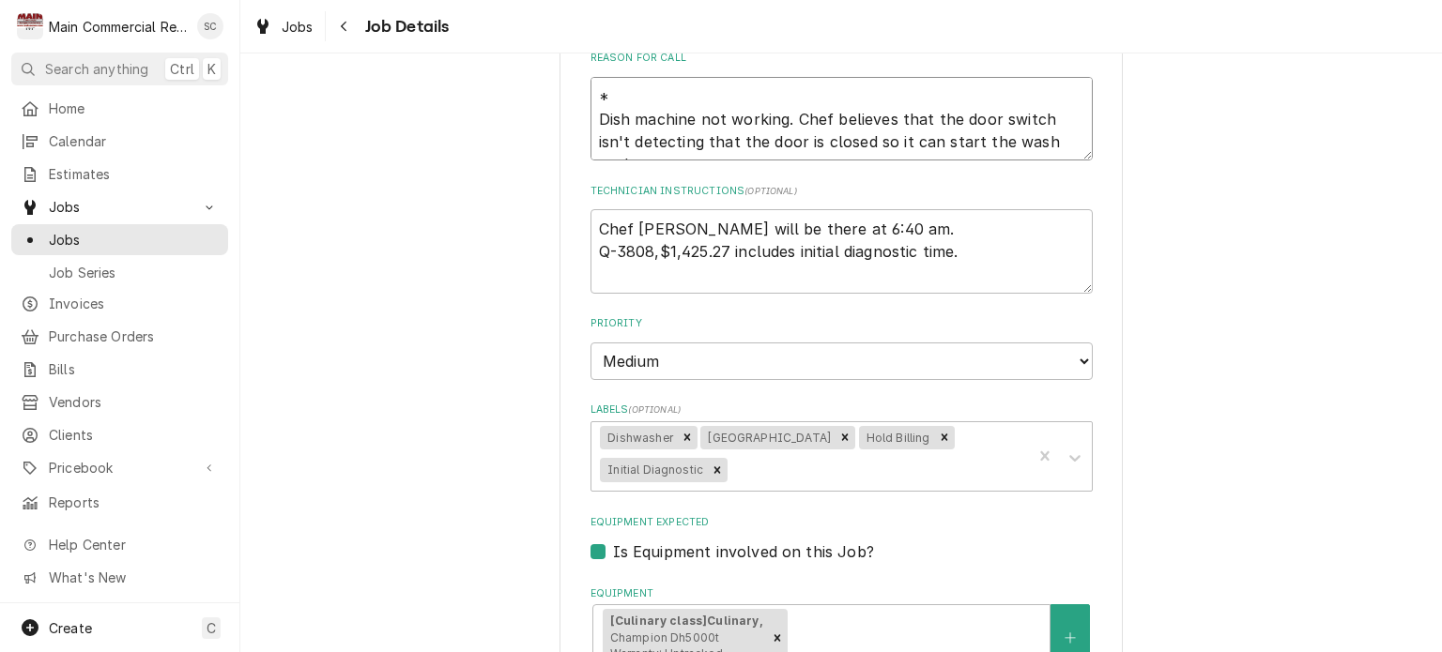
type textarea "x"
type textarea "** Dish machine not working. Chef believes that the door switch isn't detecting…"
type textarea "x"
type textarea "*** Dish machine not working. Chef believes that the door switch isn't detectin…"
type textarea "x"
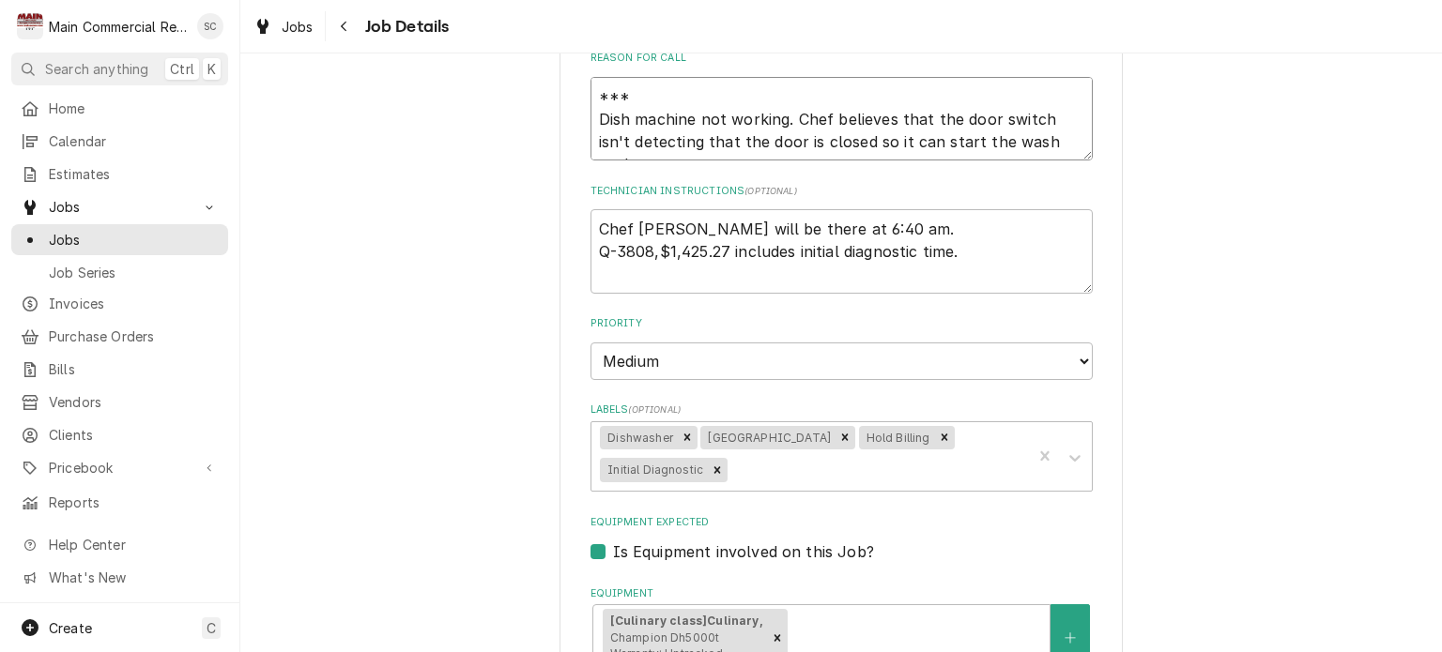
type textarea "***T Dish machine not working. Chef believes that the door switch isn't detecti…"
type textarea "x"
type textarea "***TH Dish machine not working. Chef believes that the door switch isn't detect…"
type textarea "x"
type textarea "***THI Dish machine not working. Chef believes that the door switch isn't detec…"
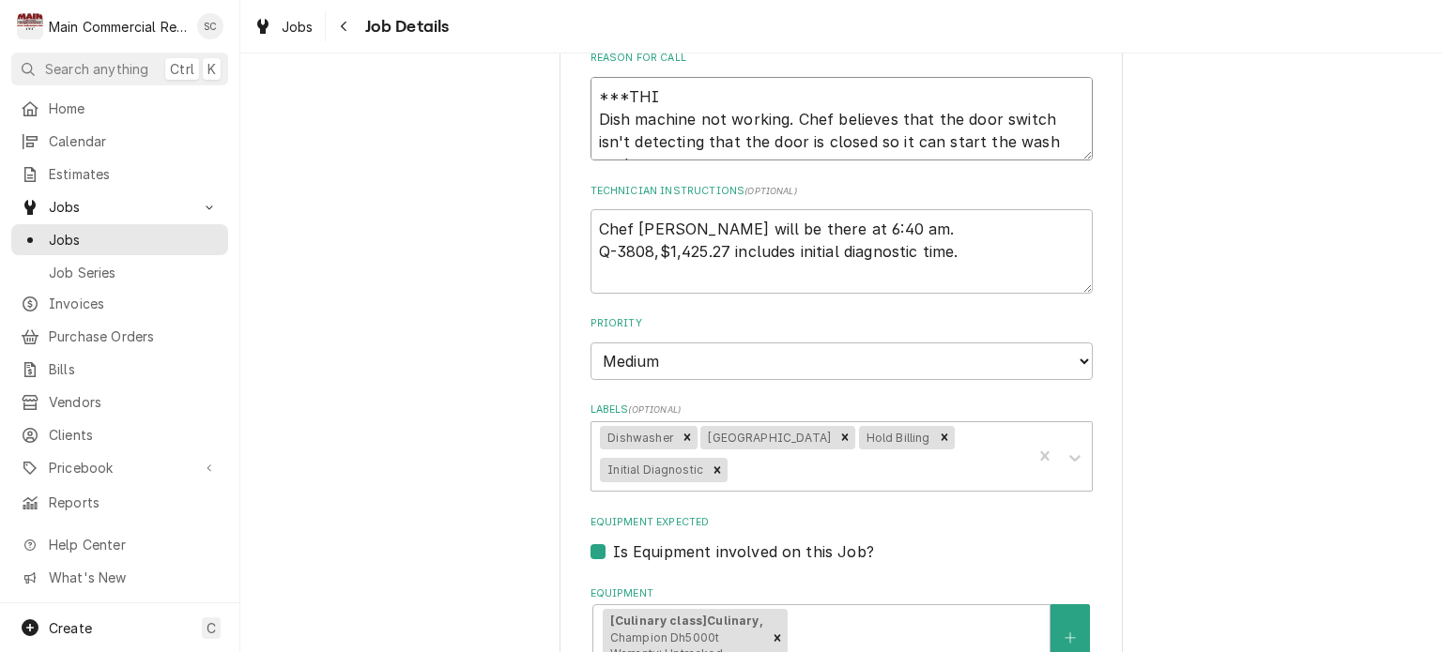
type textarea "x"
type textarea "***THIS Dish machine not working. Chef believes that the door switch isn't dete…"
type textarea "x"
type textarea "***THIS Dish machine not working. Chef believes that the door switch isn't dete…"
type textarea "x"
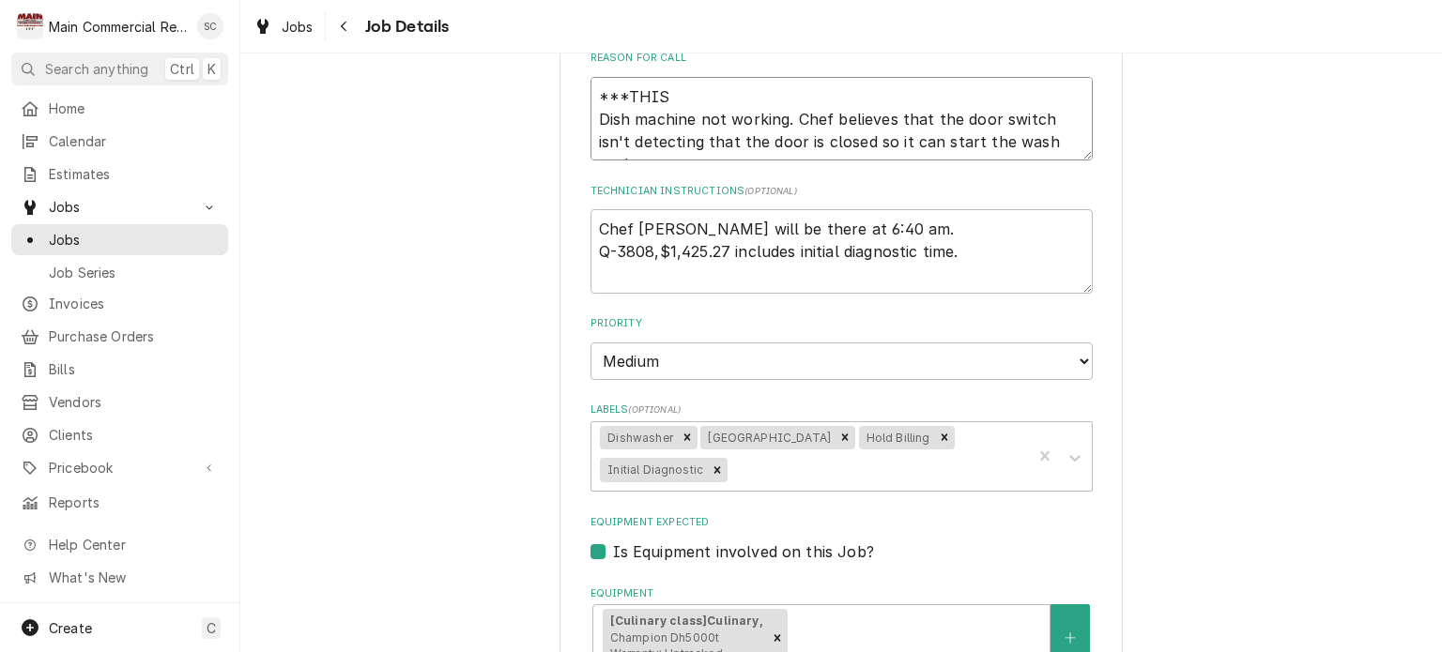
type textarea "***THIS I Dish machine not working. Chef believes that the door switch isn't de…"
type textarea "x"
type textarea "***THIS IS Dish machine not working. Chef believes that the door switch isn't d…"
type textarea "x"
type textarea "***THIS IS Dish machine not working. Chef believes that the door switch isn't d…"
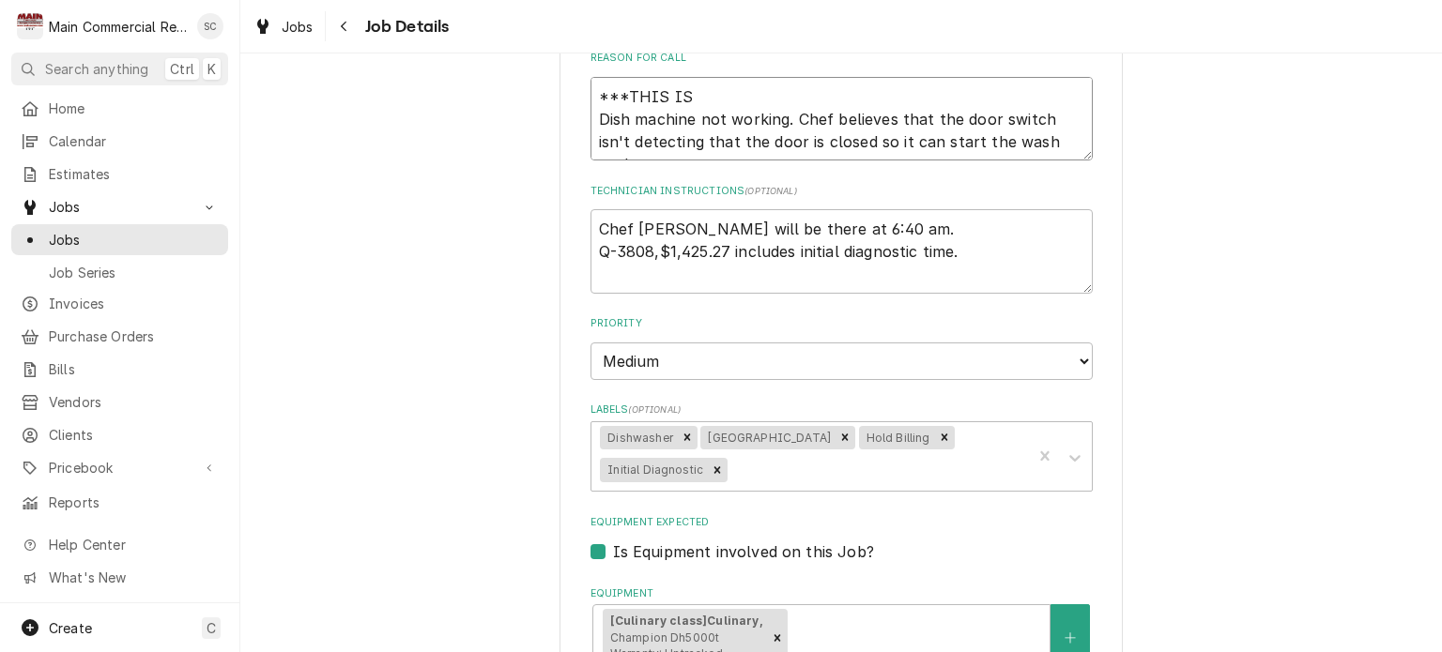
type textarea "x"
type textarea "***THIS IS F Dish machine not working. Chef believes that the door switch isn't…"
type textarea "x"
type textarea "***THIS IS FO Dish machine not working. Chef believes that the door switch isn'…"
type textarea "x"
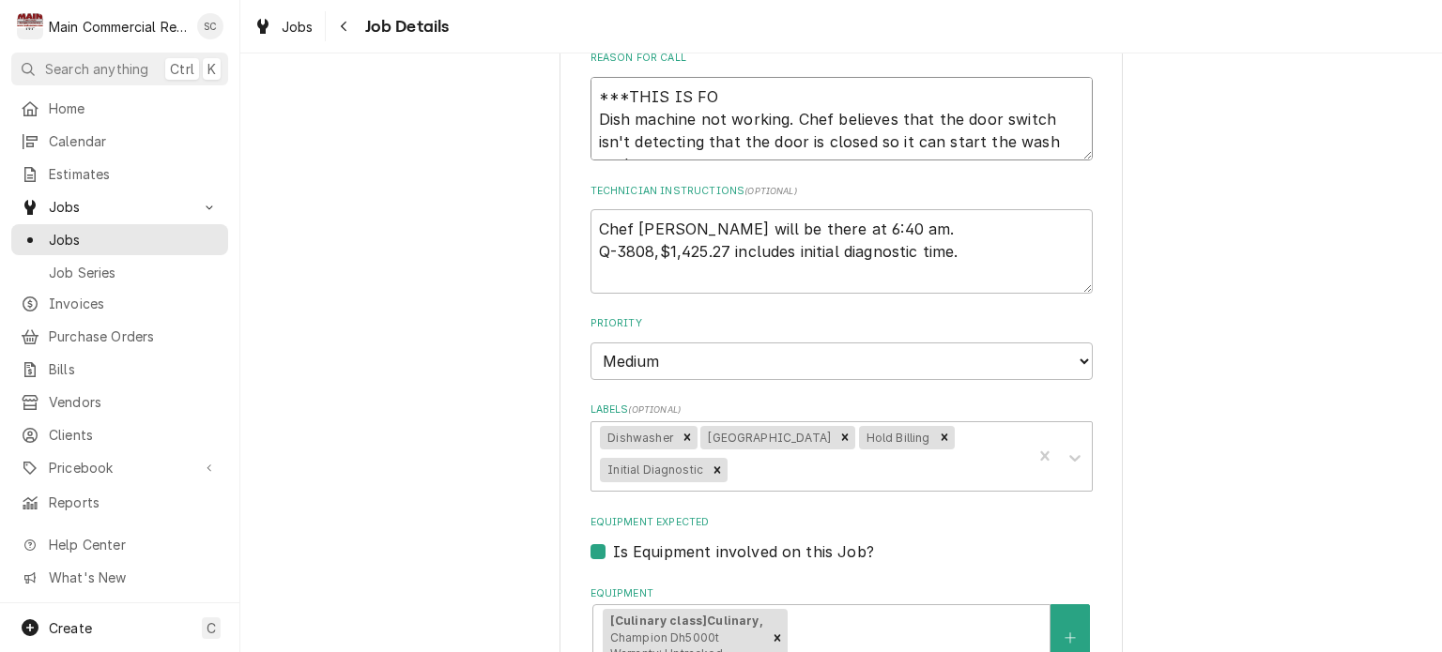
type textarea "***THIS IS FOR Dish machine not working. Chef believes that the door switch isn…"
type textarea "x"
type textarea "***THIS IS FOR Dish machine not working. Chef believes that the door switch isn…"
type textarea "x"
type textarea "***THIS IS FOR T Dish machine not working. Chef believes that the door switch i…"
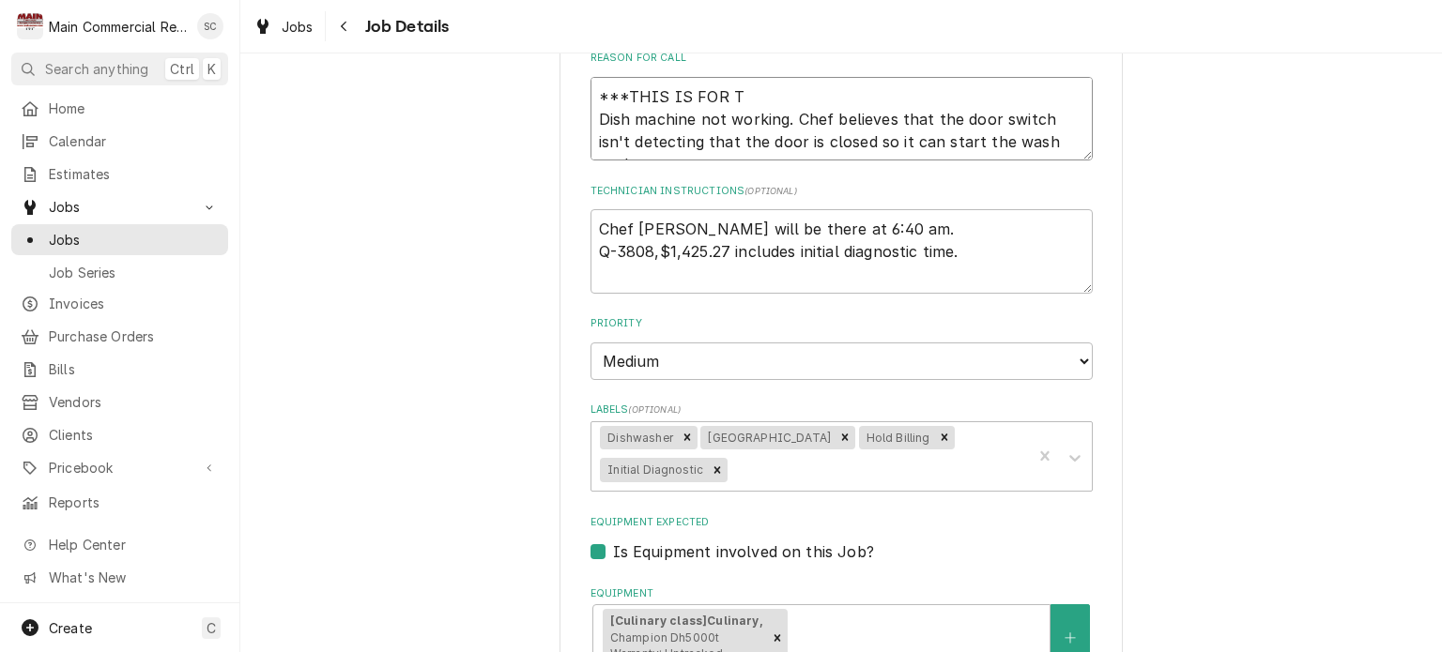
type textarea "x"
type textarea "***THIS IS FOR TH Dish machine not working. Chef believes that the door switch …"
type textarea "x"
type textarea "***THIS IS FOR THE Dish machine not working. Chef believes that the door switch…"
type textarea "x"
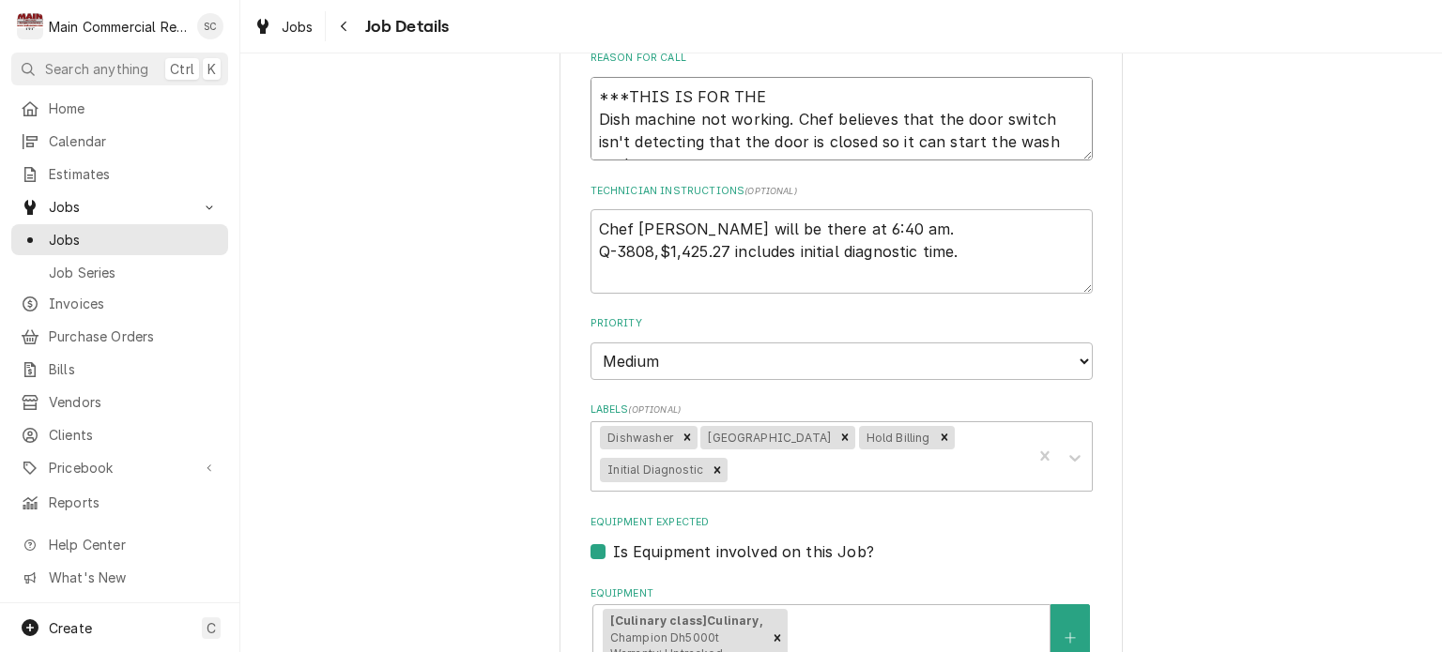
type textarea "***THIS IS FOR THE Dish machine not working. Chef believes that the door switch…"
type textarea "x"
type textarea "***THIS IS FOR THE C Dish machine not working. Chef believes that the door swit…"
type textarea "x"
type textarea "***THIS IS FOR THE CU Dish machine not working. Chef believes that the door swi…"
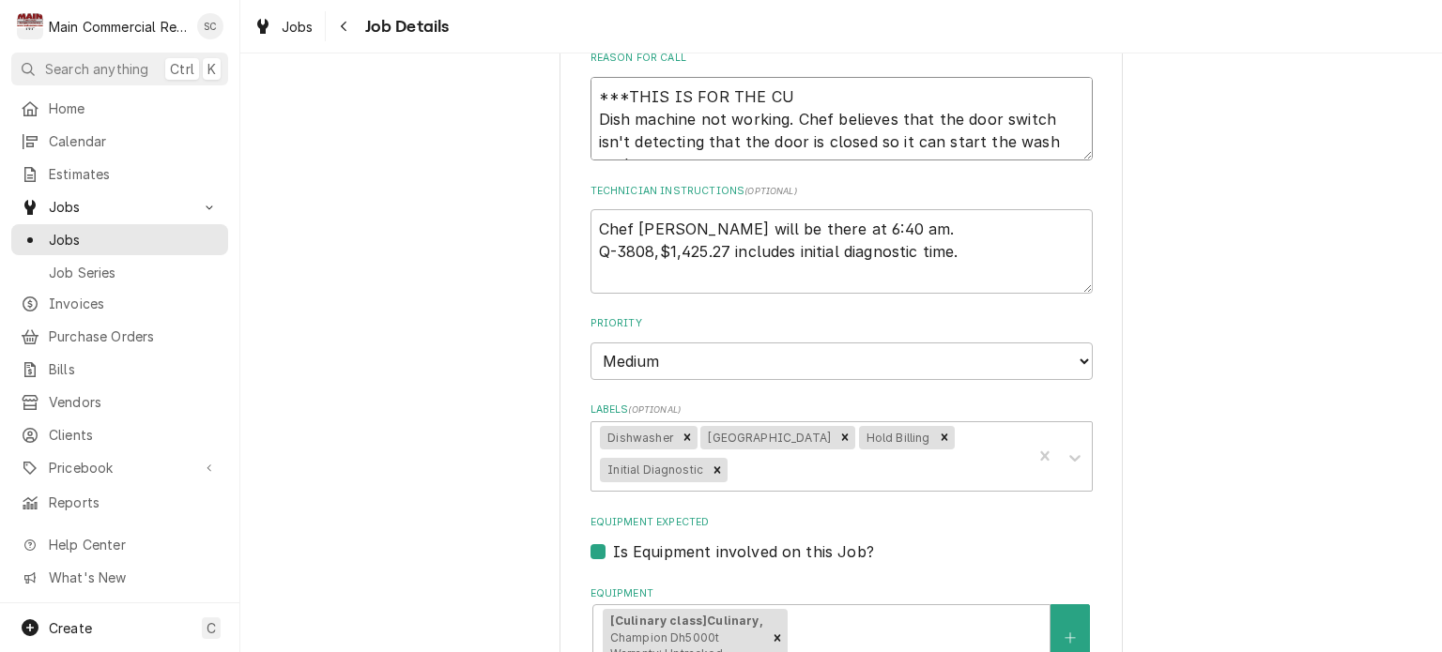
type textarea "x"
type textarea "***THIS IS FOR THE CUL Dish machine not working. Chef believes that the door sw…"
type textarea "x"
type textarea "***THIS IS FOR THE CULI Dish machine not working. Chef believes that the door s…"
type textarea "x"
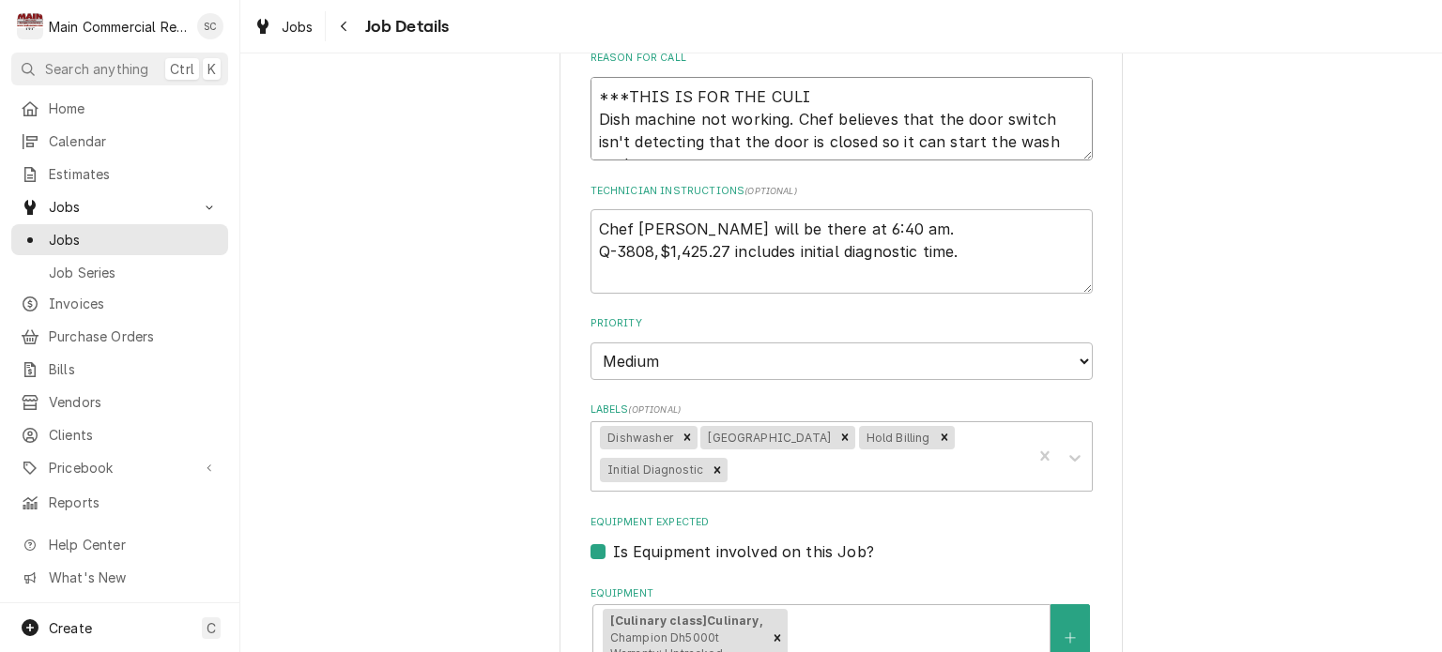
type textarea "***THIS IS FOR THE CULIN Dish machine not working. Chef believes that the door …"
type textarea "x"
type textarea "***THIS IS FOR THE CULINA Dish machine not working. Chef believes that the door…"
type textarea "x"
type textarea "***THIS IS FOR THE CULINAR Dish machine not working. Chef believes that the doo…"
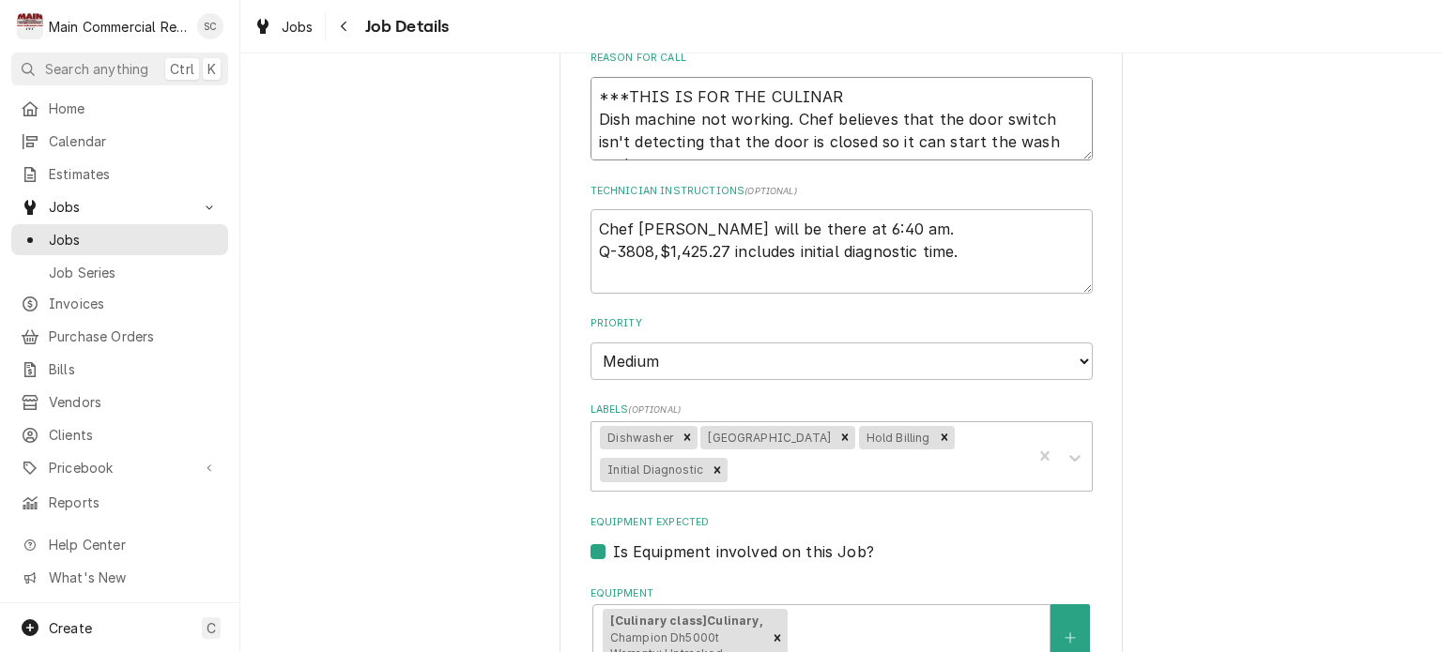
type textarea "x"
type textarea "***THIS IS FOR THE CULINARY Dish machine not working. Chef believes that the do…"
type textarea "x"
type textarea "***THIS IS FOR THE CULINARY Dish machine not working. Chef believes that the do…"
type textarea "x"
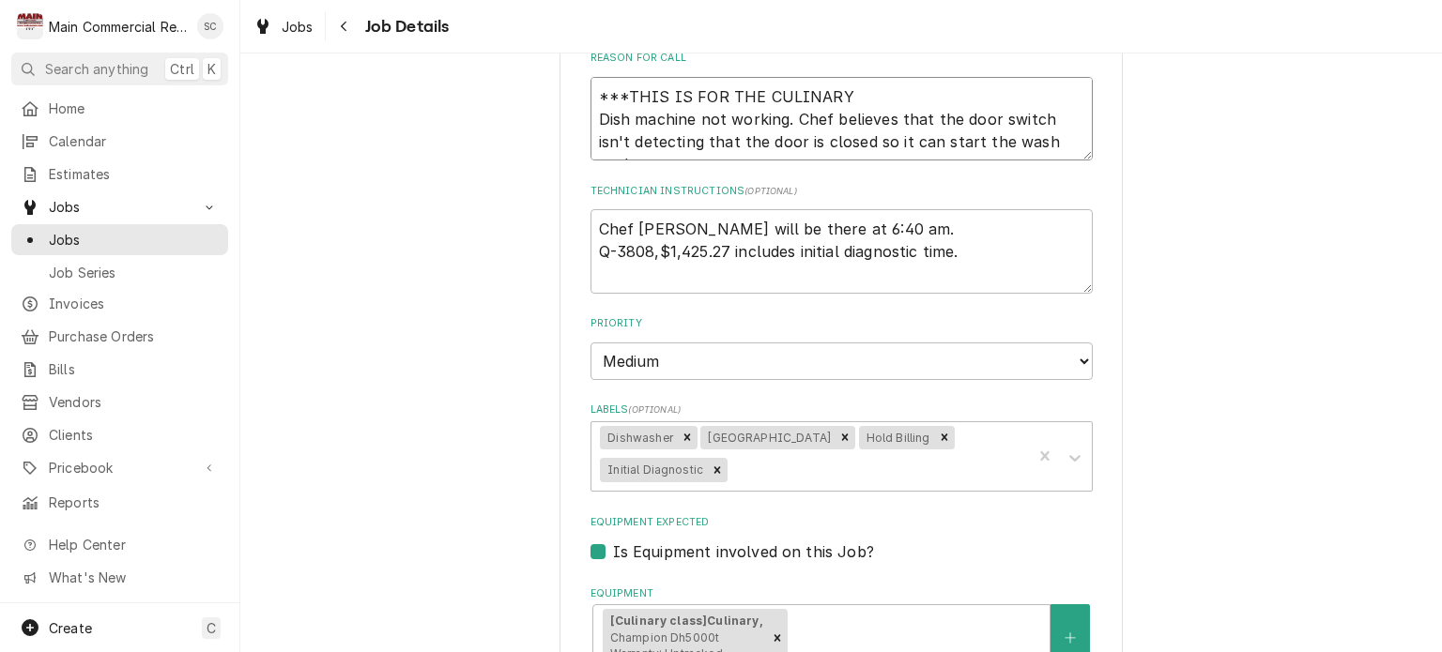
type textarea "***THIS IS FOR THE CULINARY S Dish machine not working. Chef believes that the …"
type textarea "x"
type textarea "***THIS IS FOR THE CULINARY SC Dish machine not working. Chef believes that the…"
type textarea "x"
type textarea "***THIS IS FOR THE CULINARY SCH Dish machine not working. Chef believes that th…"
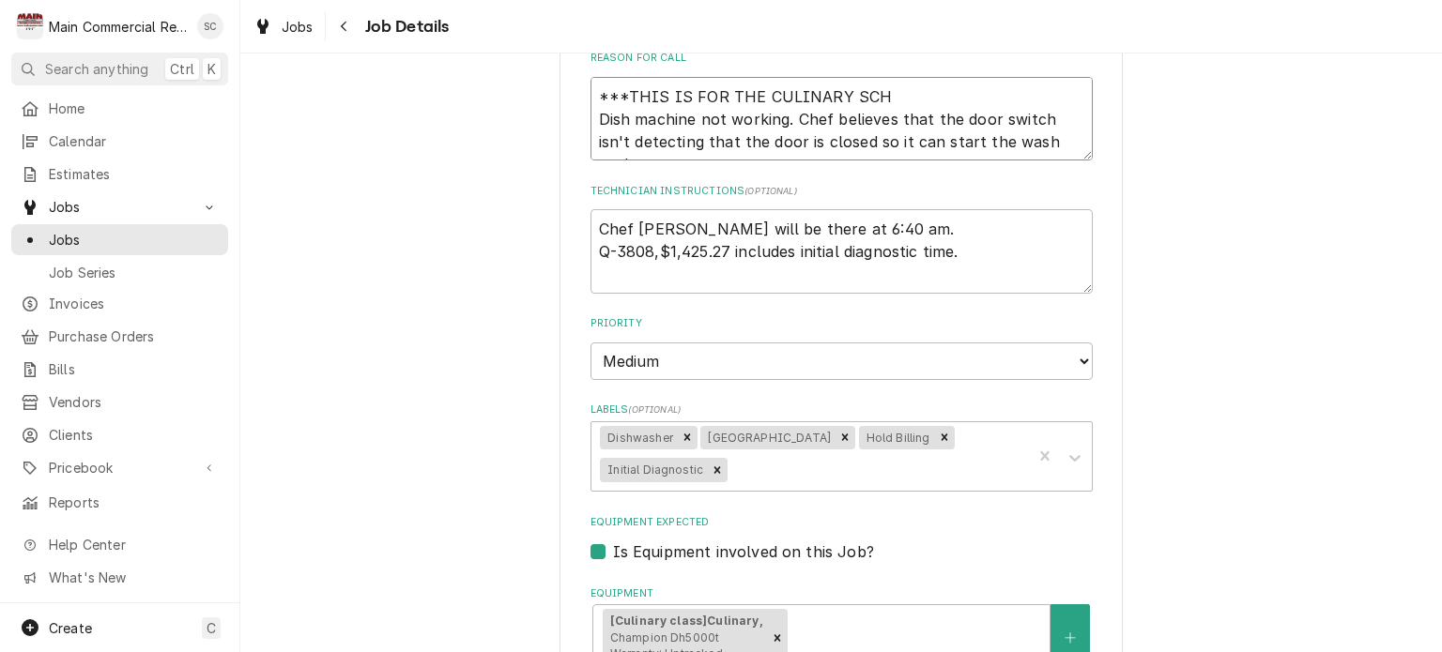
type textarea "x"
type textarea "***THIS IS FOR THE CULINARY SCHO Dish machine not working. Chef believes that t…"
type textarea "x"
type textarea "***THIS IS FOR THE CULINARY SCHOO Dish machine not working. Chef believes that …"
type textarea "x"
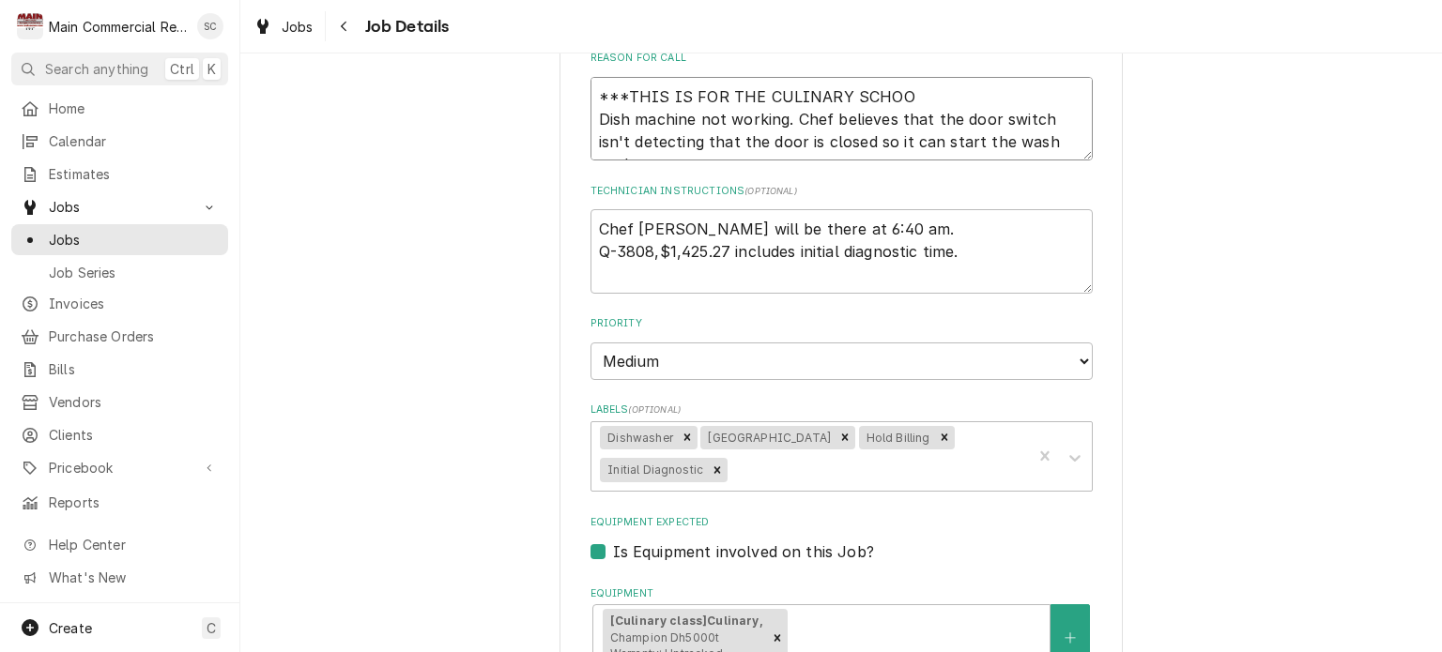
type textarea "***THIS IS FOR THE CULINARY SCHOOL Dish machine not working. Chef believes that…"
type textarea "x"
type textarea "***THIS IS FOR THE CULINARY SCHOOL Dish machine not working. Chef believes that…"
type textarea "x"
type textarea "***THIS IS FOR THE CULINARY SCHOOL O Dish machine not working. Chef believes th…"
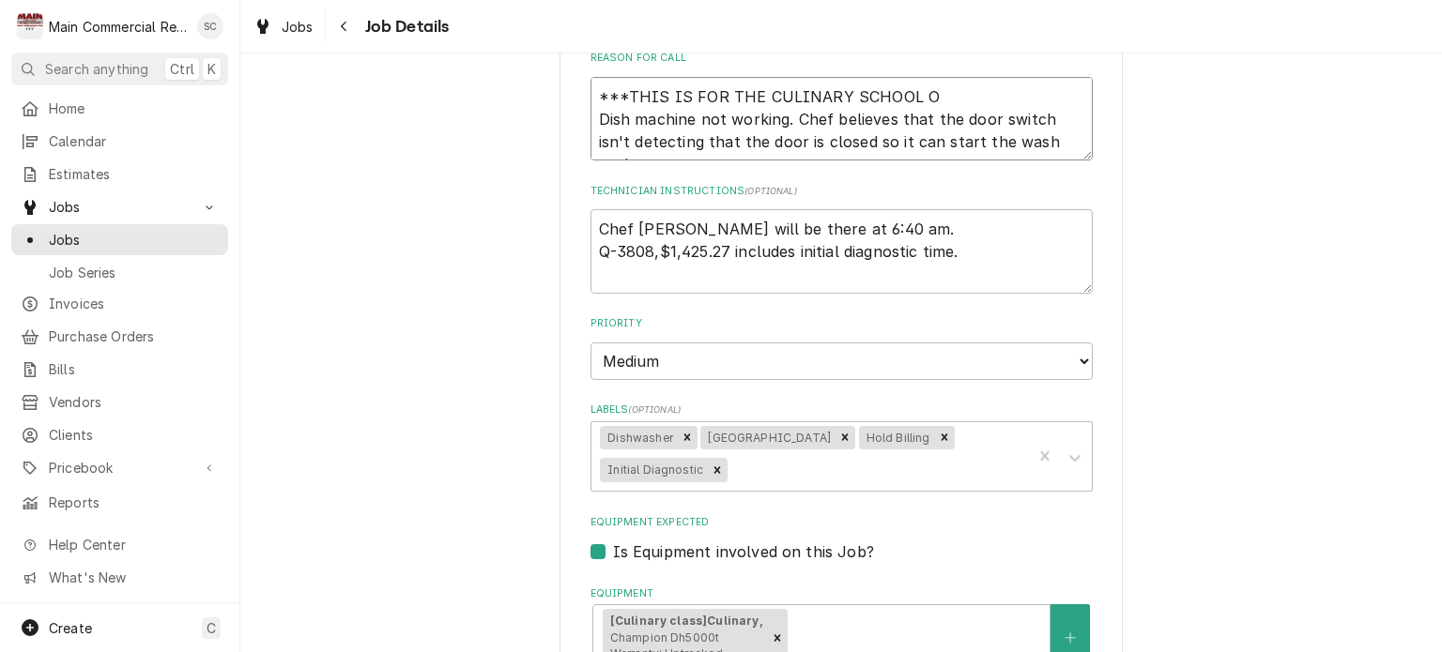
type textarea "x"
type textarea "***THIS IS FOR THE CULINARY SCHOOL ON Dish machine not working. Chef believes t…"
type textarea "x"
type textarea "***THIS IS FOR THE CULINARY SCHOOL ON Dish machine not working. Chef believes t…"
type textarea "x"
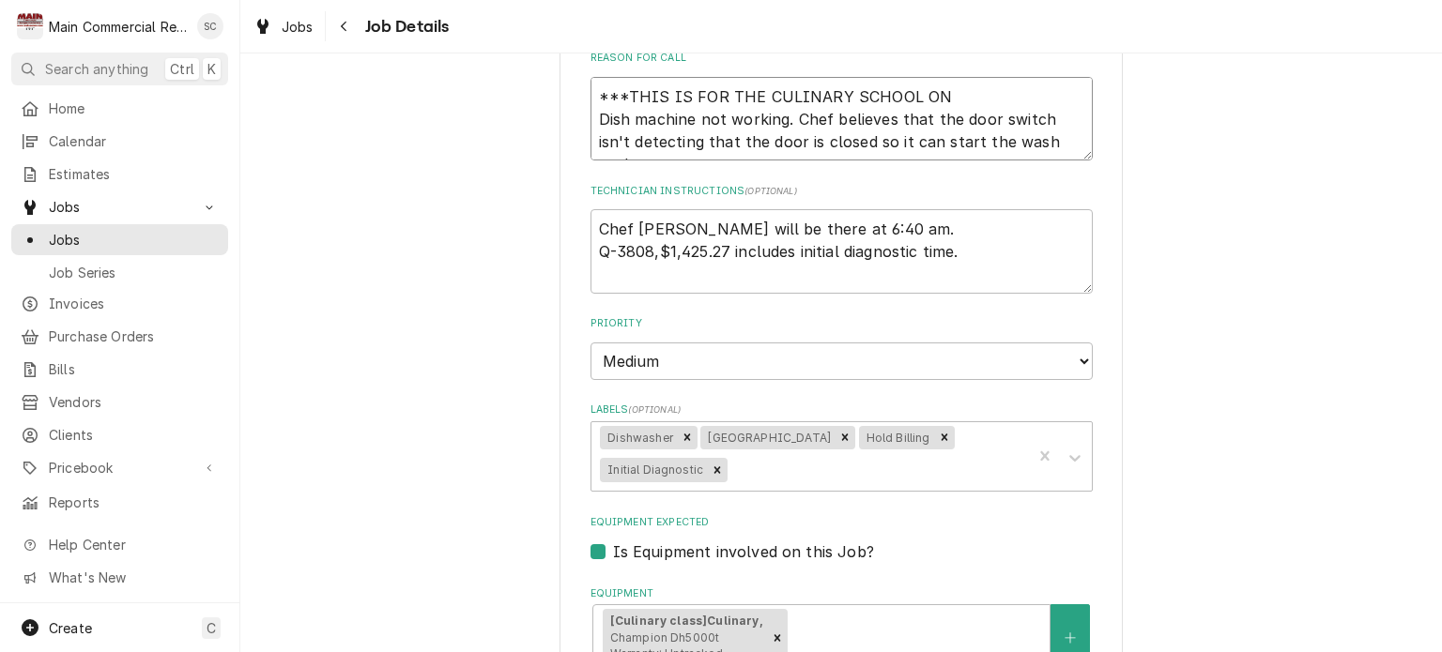
type textarea "***THIS IS FOR THE CULINARY SCHOOL ON T Dish machine not working. Chef believes…"
type textarea "x"
type textarea "***THIS IS FOR THE CULINARY SCHOOL ON TH Dish machine not working. Chef believe…"
type textarea "x"
type textarea "***THIS IS FOR THE CULINARY SCHOOL ON THE Dish machine not working. Chef believ…"
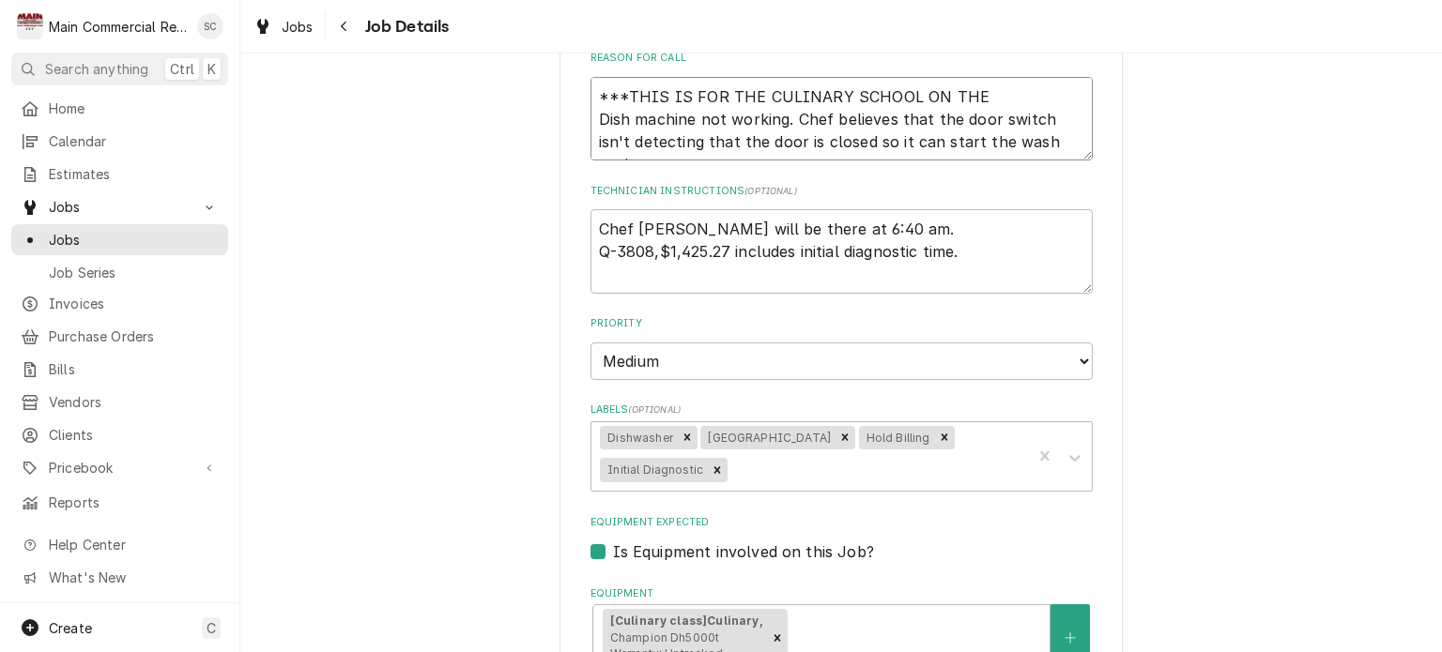
type textarea "x"
type textarea "***THIS IS FOR THE CULINARY SCHOOL ON THE Dish machine not working. Chef believ…"
type textarea "x"
type textarea "***THIS IS FOR THE CULINARY SCHOOL ON THE P Dish machine not working. Chef beli…"
type textarea "x"
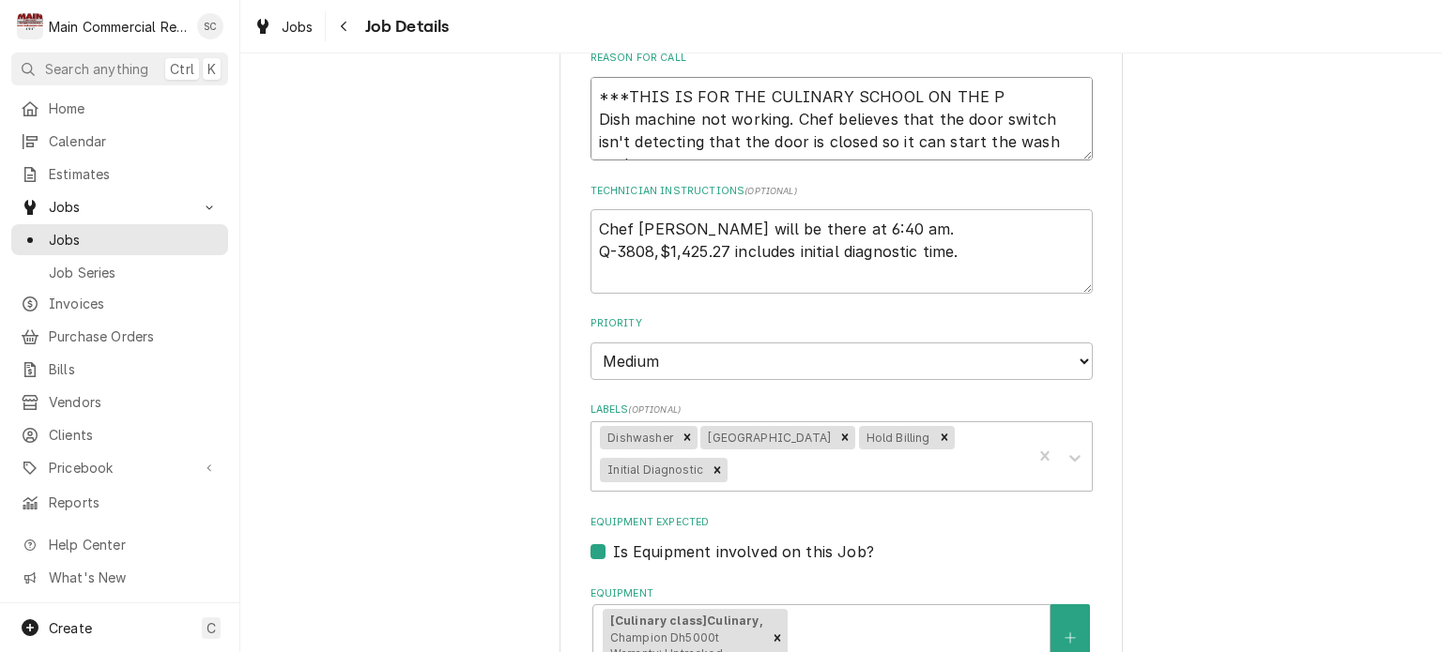
type textarea "***THIS IS FOR THE CULINARY SCHOOL ON THE PR Dish machine not working. Chef bel…"
type textarea "x"
type textarea "***THIS IS FOR THE CULINARY SCHOOL ON THE PRO Dish machine not working. Chef be…"
type textarea "x"
type textarea "***THIS IS FOR THE CULINARY SCHOOL ON THE PROE Dish machine not working. Chef b…"
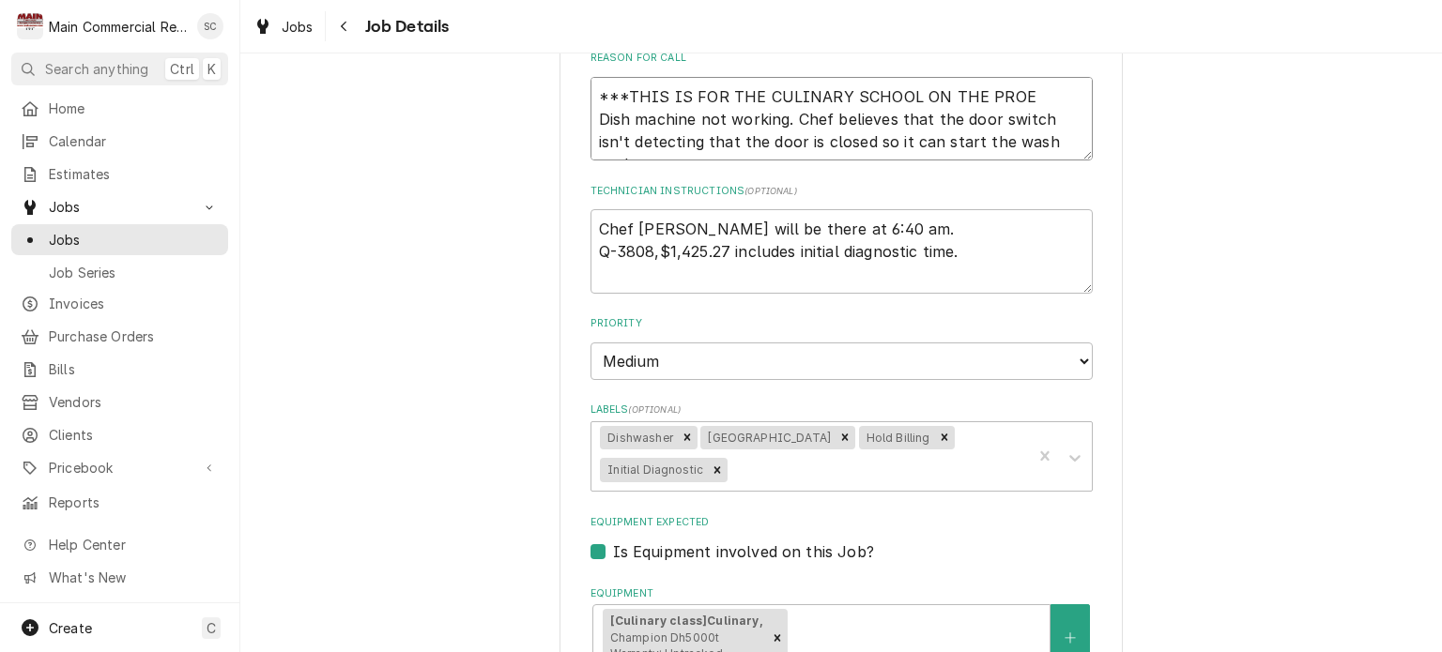
type textarea "x"
type textarea "***THIS IS FOR THE CULINARY SCHOOL ON THE PROEP Dish machine not working. Chef …"
type textarea "x"
type textarea "***THIS IS FOR THE CULINARY SCHOOL ON THE PROE Dish machine not working. Chef b…"
type textarea "x"
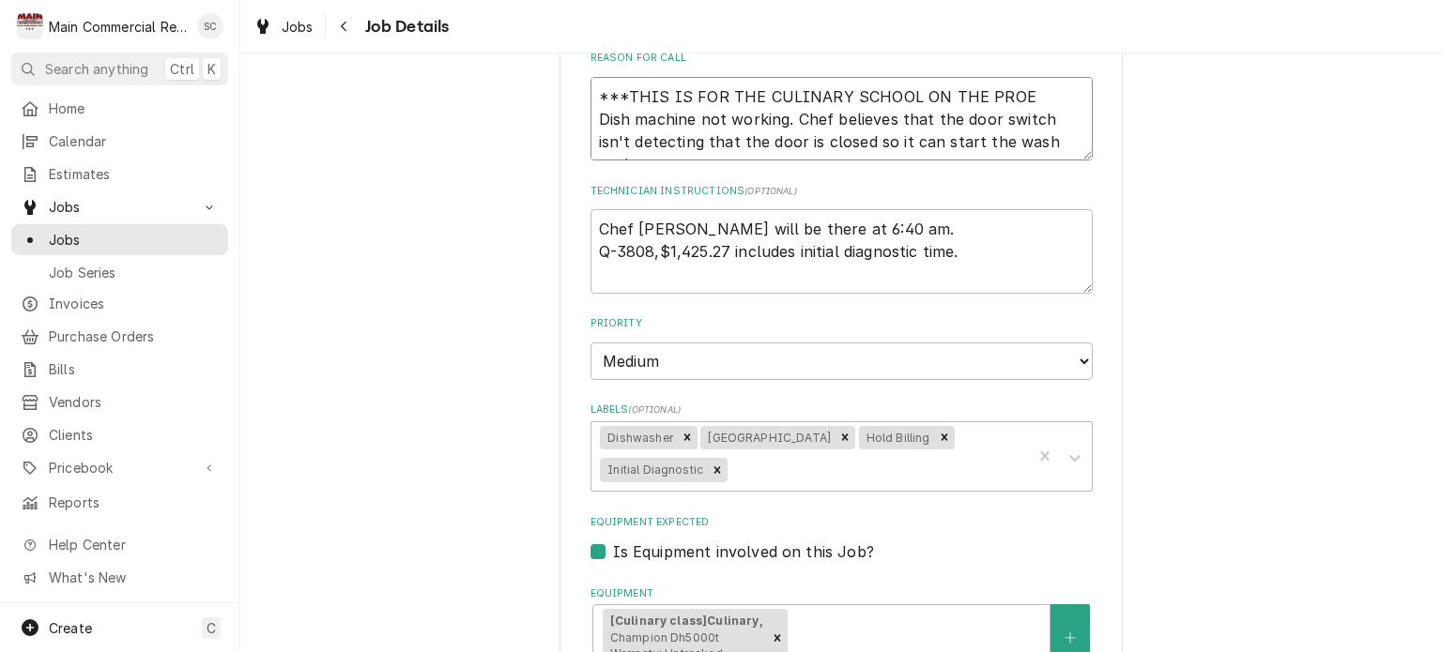
type textarea "***THIS IS FOR THE CULINARY SCHOOL ON THE PRO Dish machine not working. Chef be…"
type textarea "x"
type textarea "***THIS IS FOR THE CULINARY SCHOOL ON THE PROP Dish machine not working. Chef b…"
type textarea "x"
type textarea "***THIS IS FOR THE CULINARY SCHOOL ON THE PROPE Dish machine not working. Chef …"
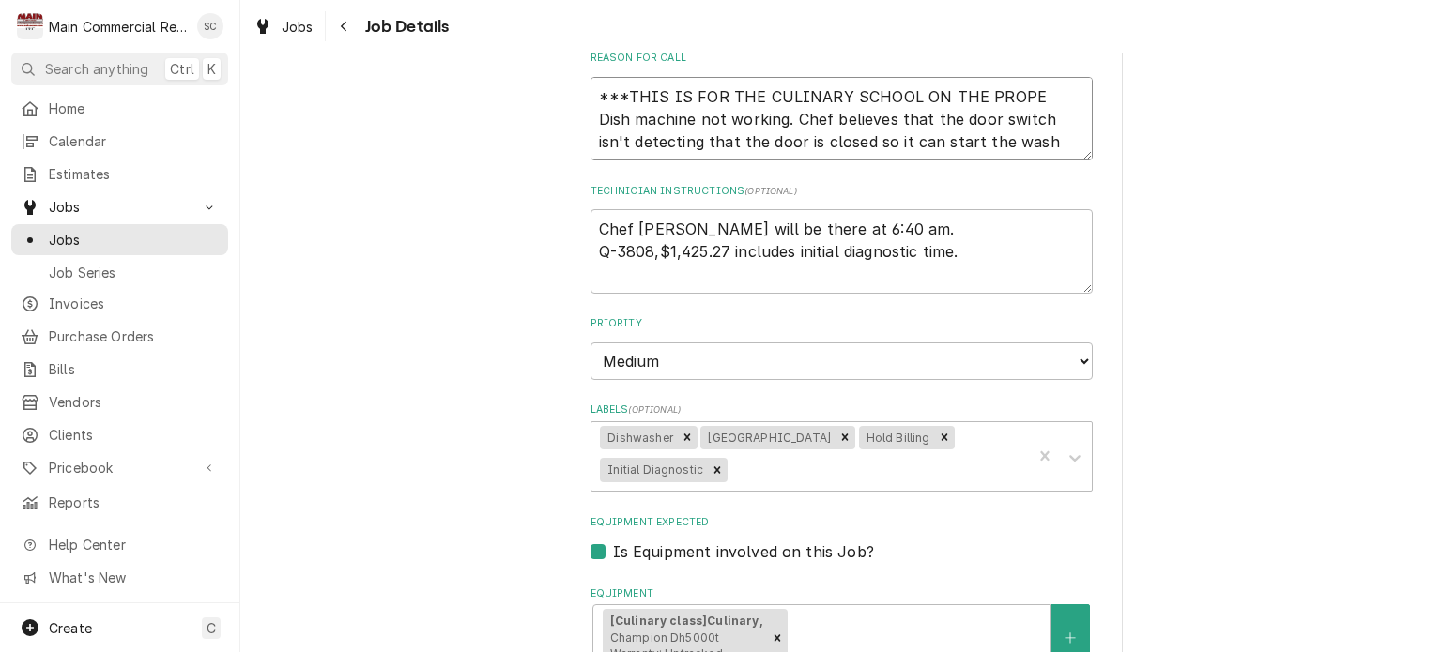
type textarea "x"
type textarea "***THIS IS FOR THE CULINARY SCHOOL ON THE PROPER Dish machine not working. Chef…"
type textarea "x"
type textarea "***THIS IS FOR THE CULINARY SCHOOL ON THE PROPERT Dish machine not working. Che…"
type textarea "x"
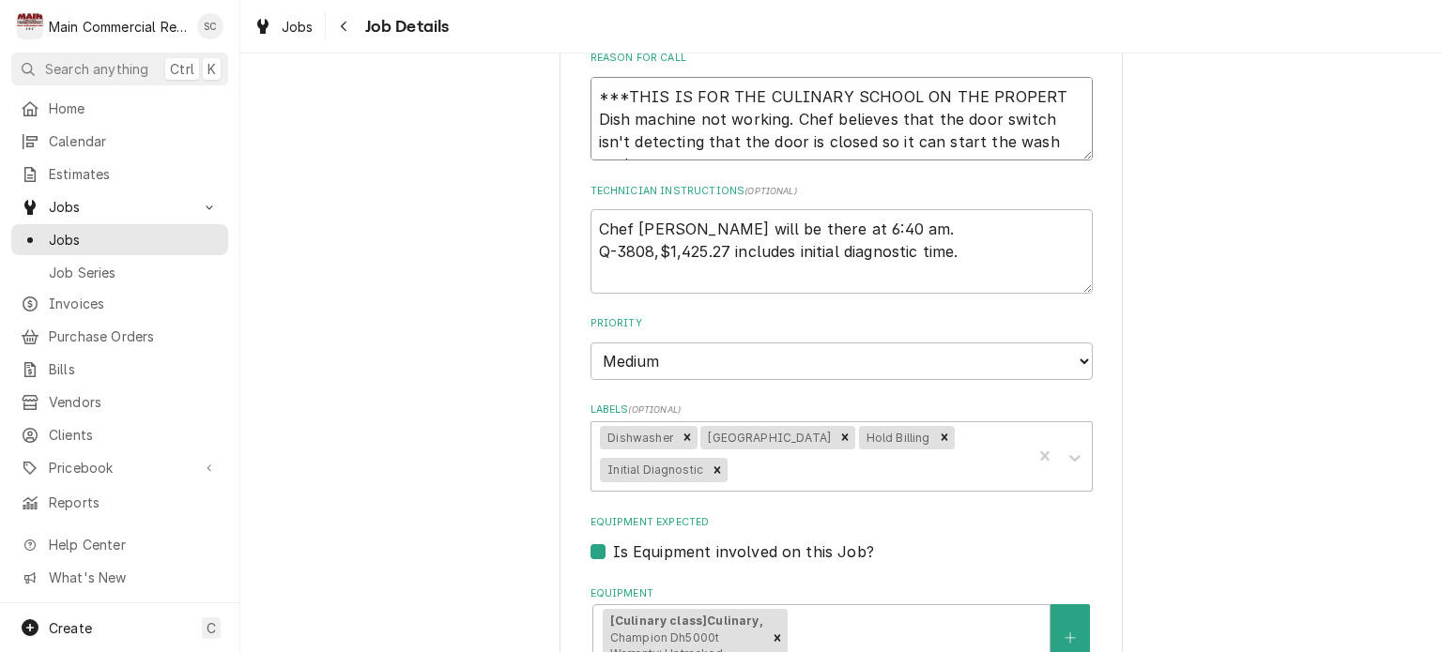
type textarea "***THIS IS FOR THE CULINARY SCHOOL ON THE PROPERTY Dish machine not working. Ch…"
type textarea "x"
type textarea "***THIS IS FOR THE CULINARY SCHOOL ON THE PROPERTY* Dish machine not working. C…"
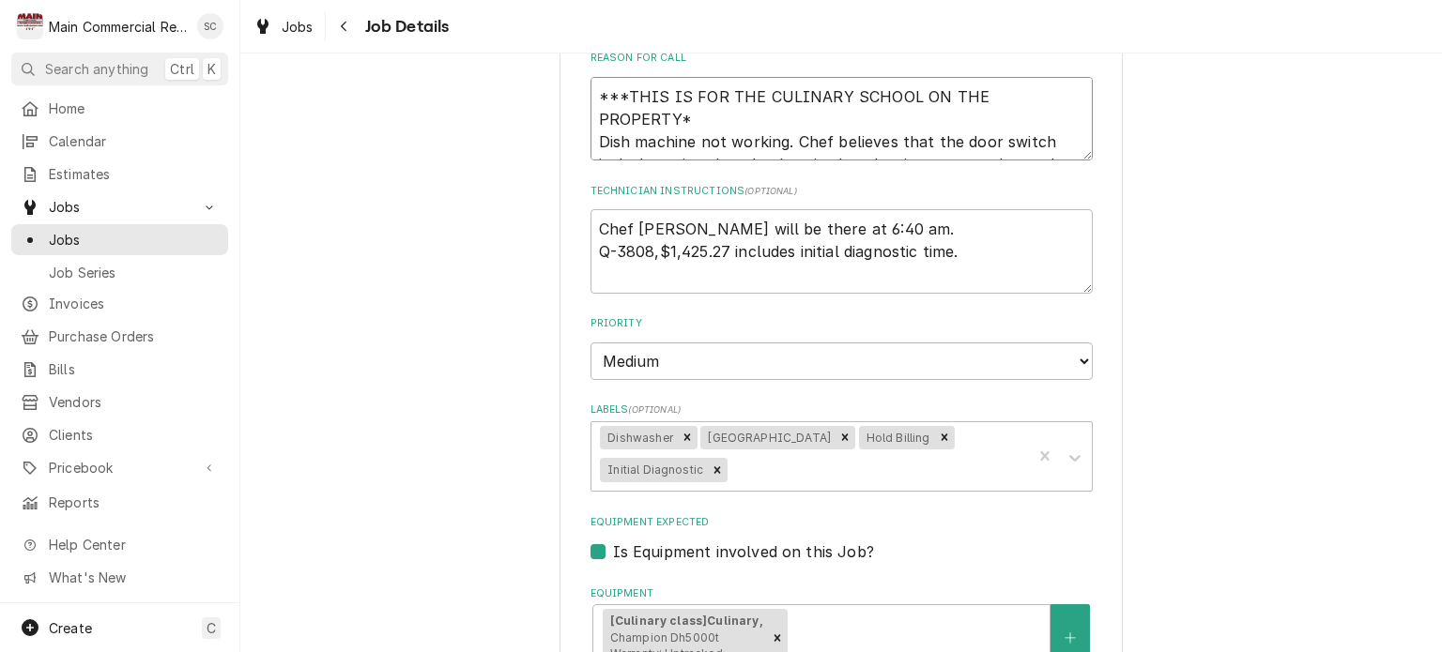
type textarea "x"
type textarea "***THIS IS FOR THE CULINARY SCHOOL ON THE PROPERTY** Dish machine not working. …"
type textarea "x"
type textarea "***THIS IS FOR THE CULINARY SCHOOL ON THE PROPERTY*** Dish machine not working.…"
type textarea "x"
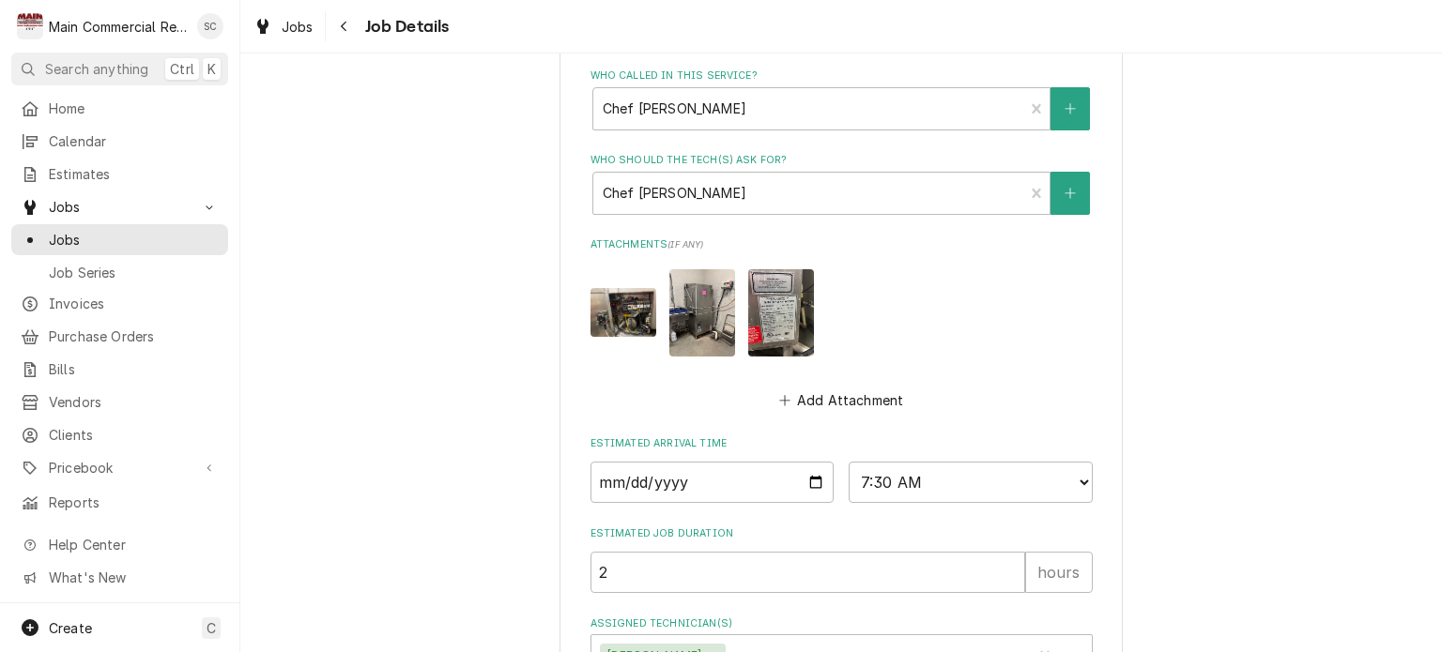
scroll to position [1262, 0]
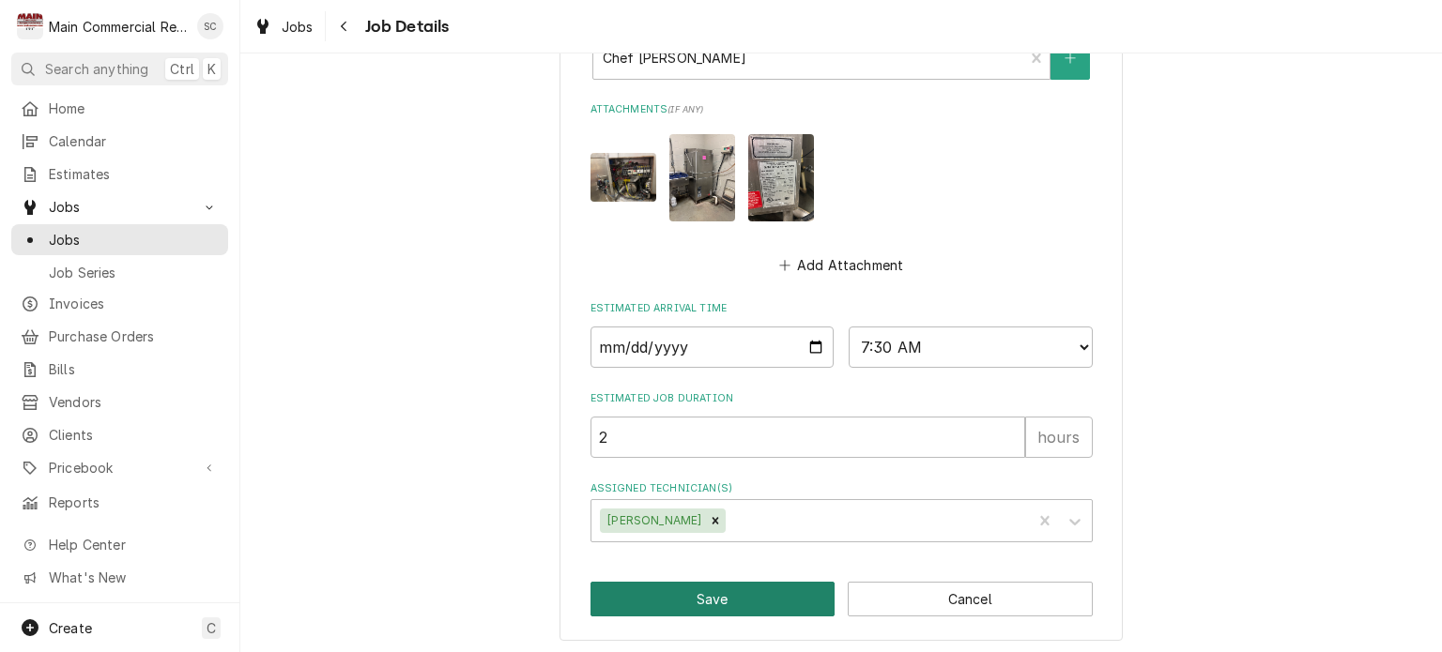
type textarea "***THIS IS FOR THE CULINARY SCHOOL ON THE PROPERTY*** Dish machine not working.…"
click at [717, 596] on button "Save" at bounding box center [713, 599] width 245 height 35
type textarea "x"
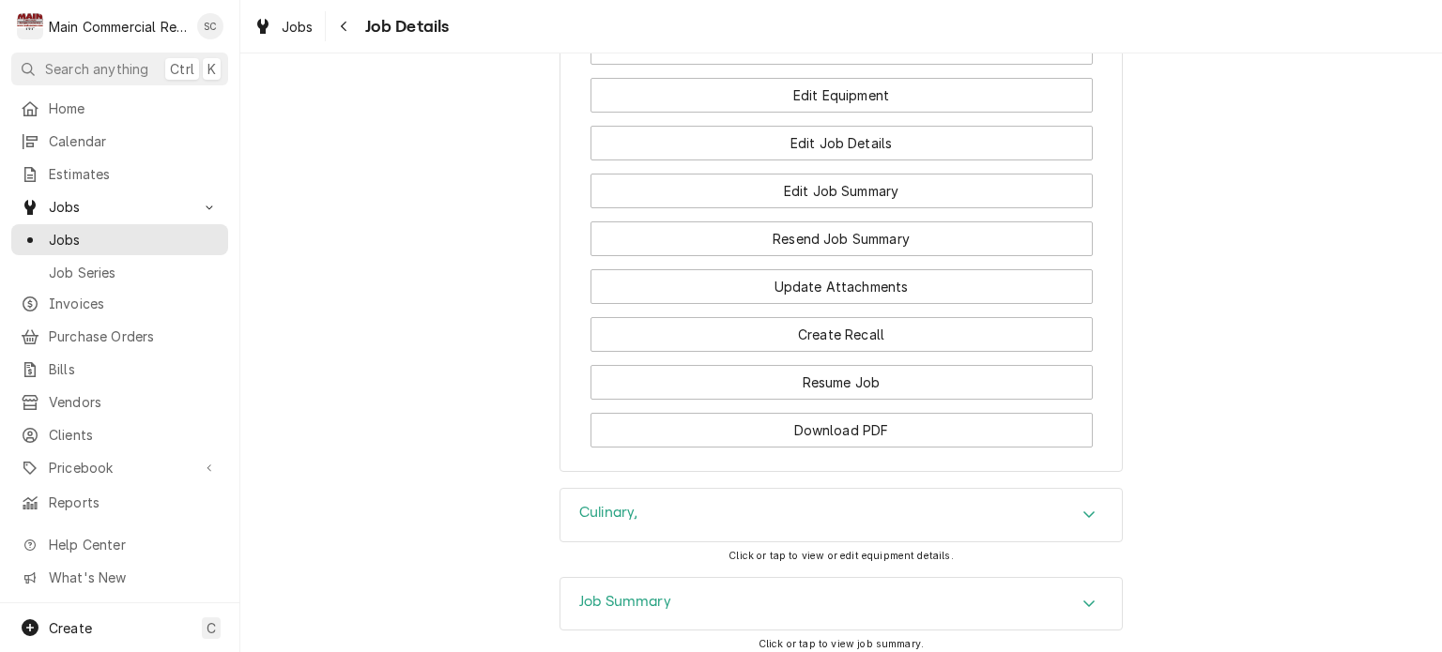
scroll to position [2723, 0]
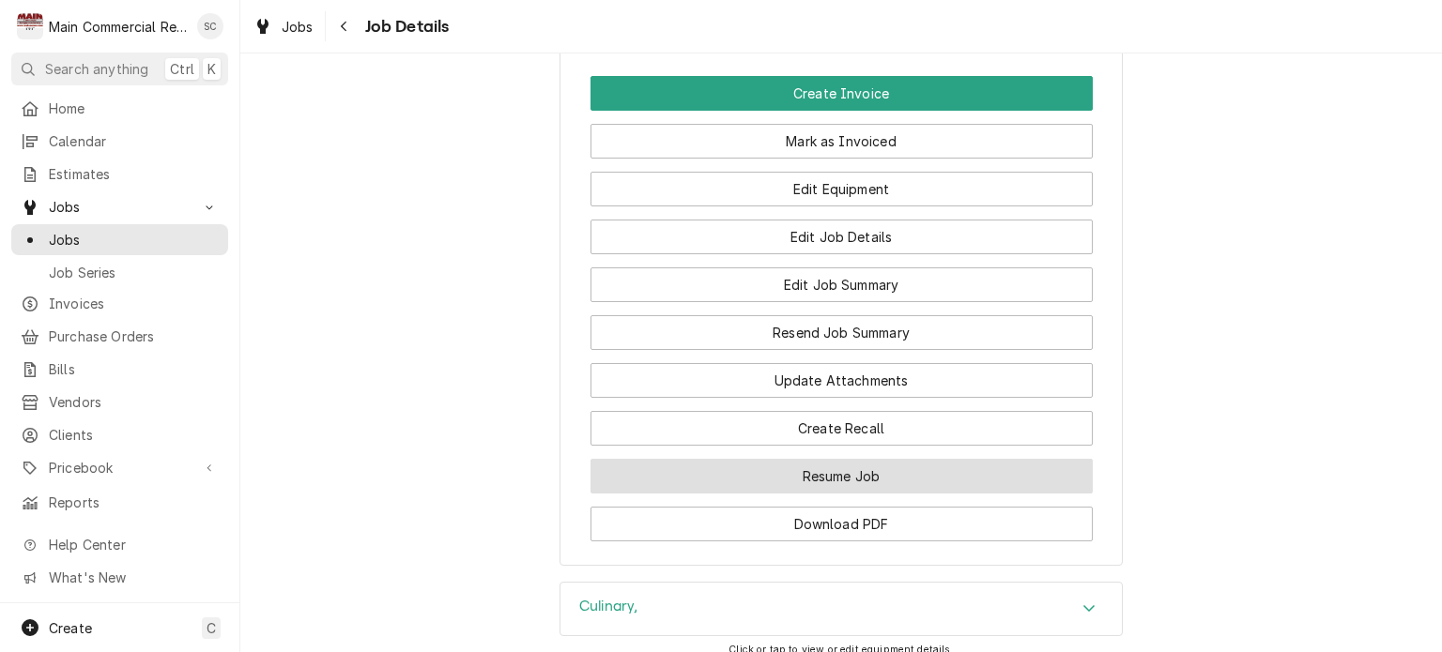
click at [893, 477] on button "Resume Job" at bounding box center [842, 476] width 502 height 35
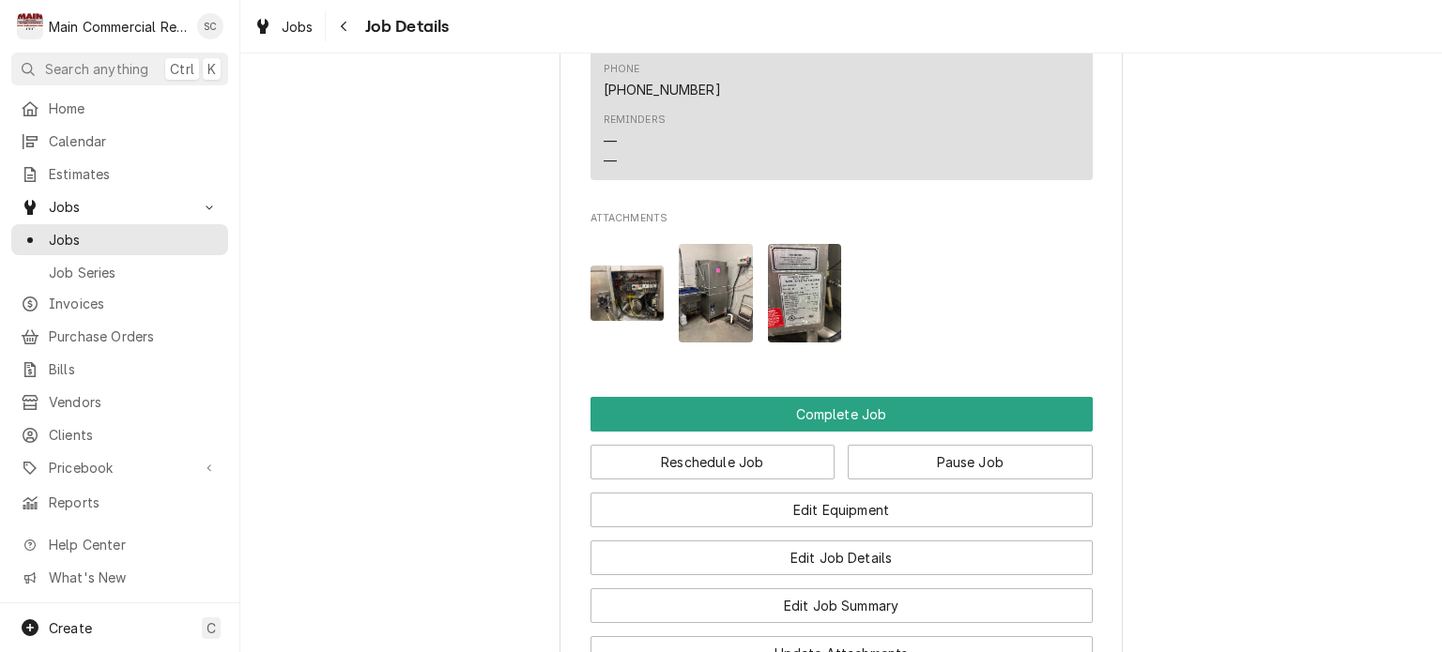
scroll to position [2910, 0]
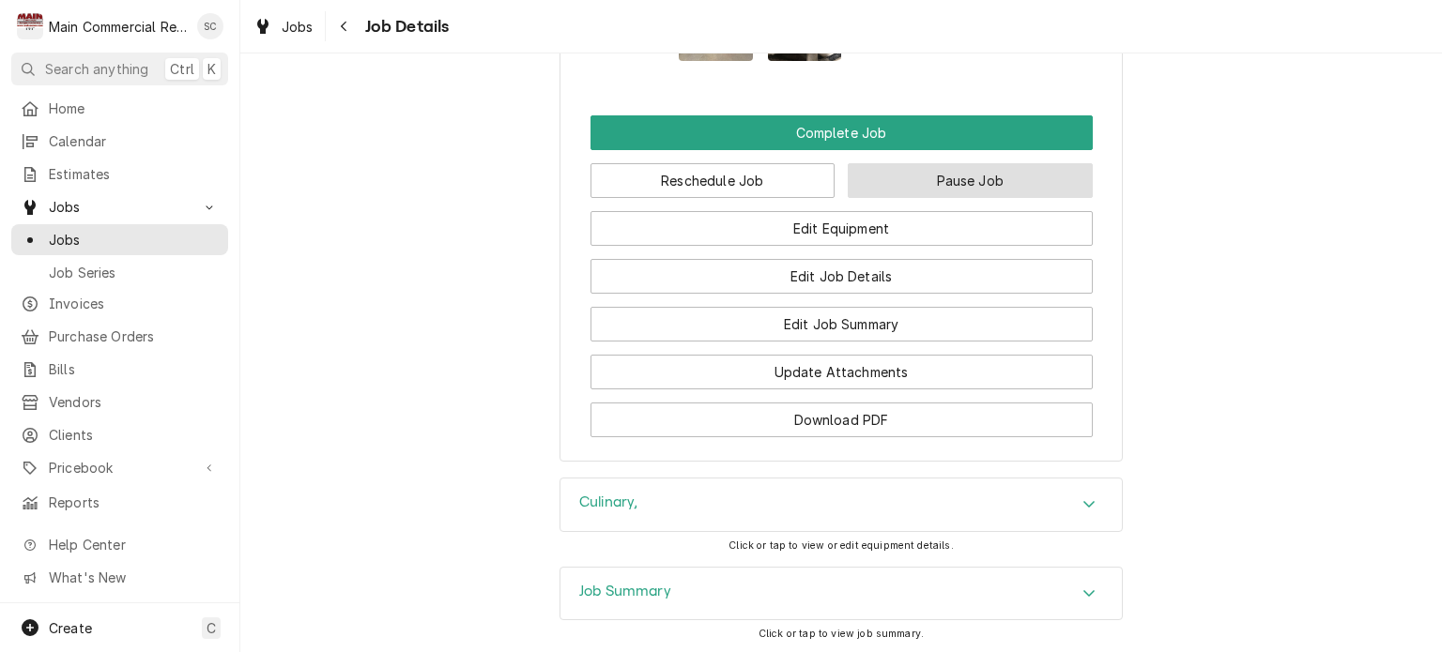
click at [869, 172] on button "Pause Job" at bounding box center [970, 180] width 245 height 35
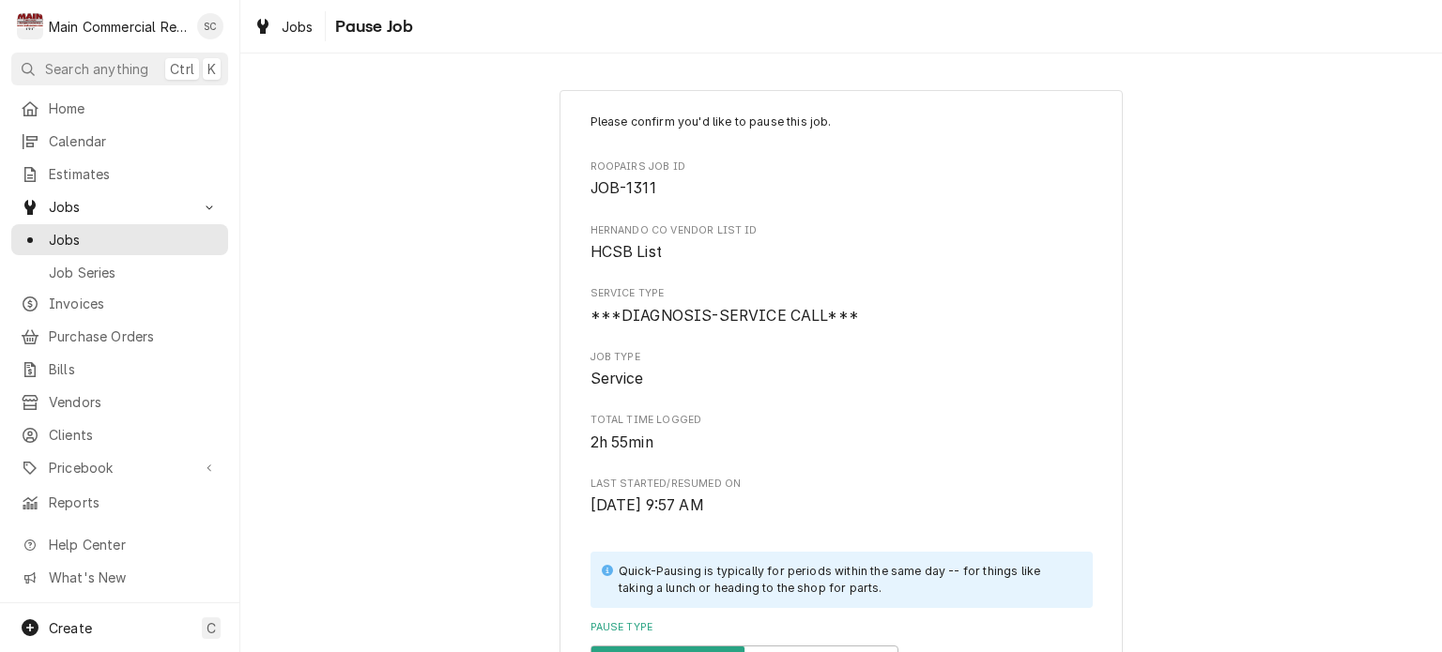
scroll to position [376, 0]
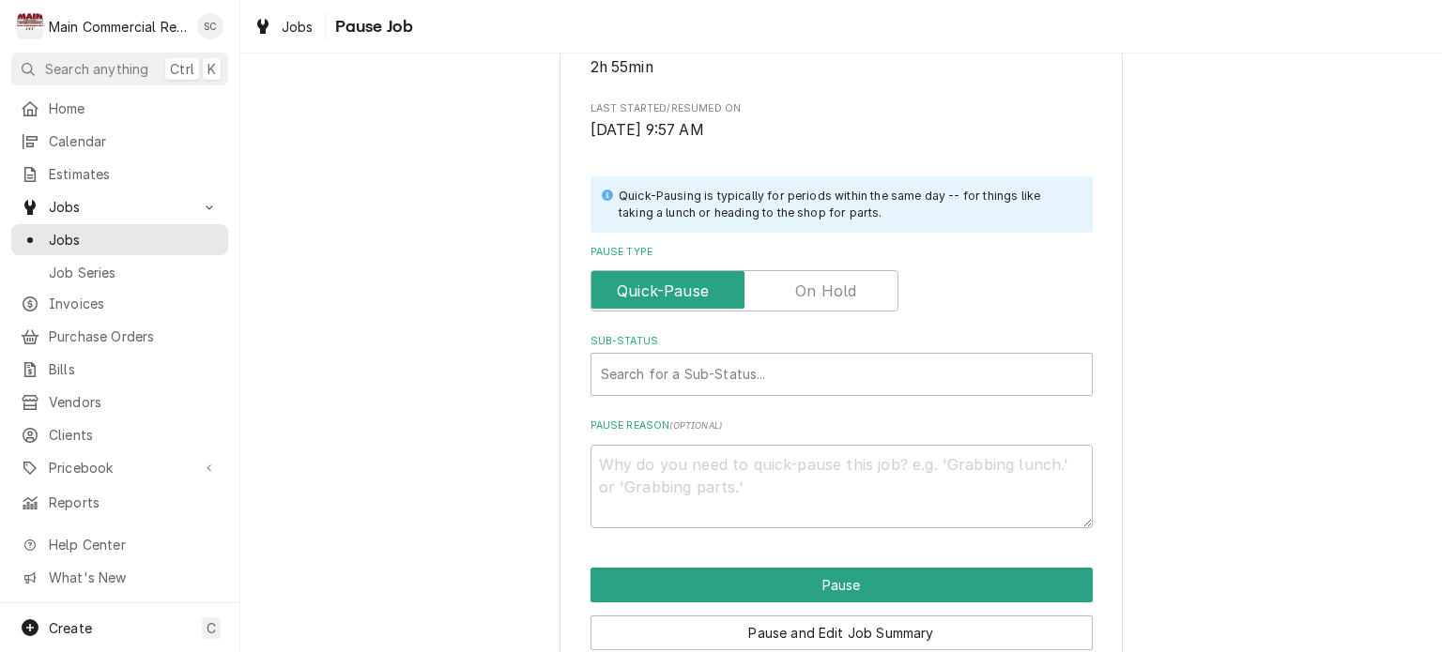
click at [846, 289] on label "Pause Type" at bounding box center [745, 290] width 308 height 41
click at [846, 289] on input "Pause Type" at bounding box center [744, 290] width 291 height 41
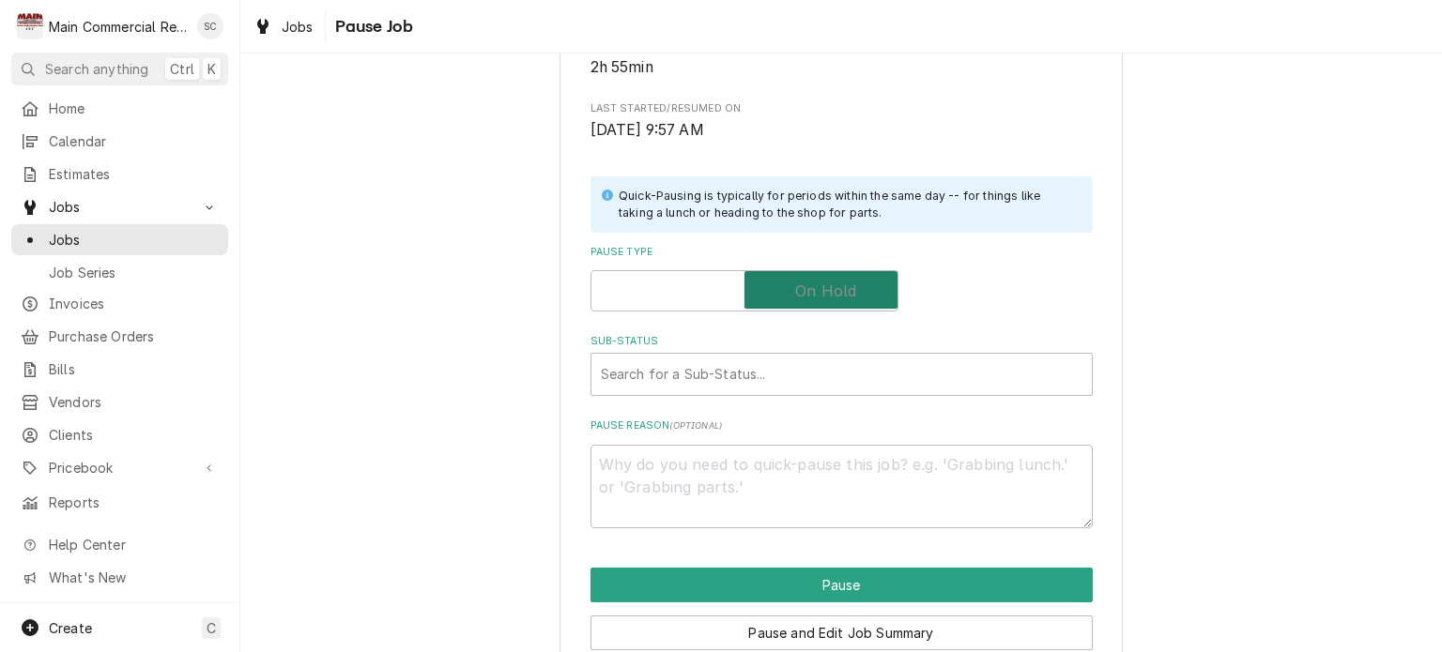
checkbox input "true"
click at [731, 381] on div "Sub-Status" at bounding box center [842, 375] width 482 height 34
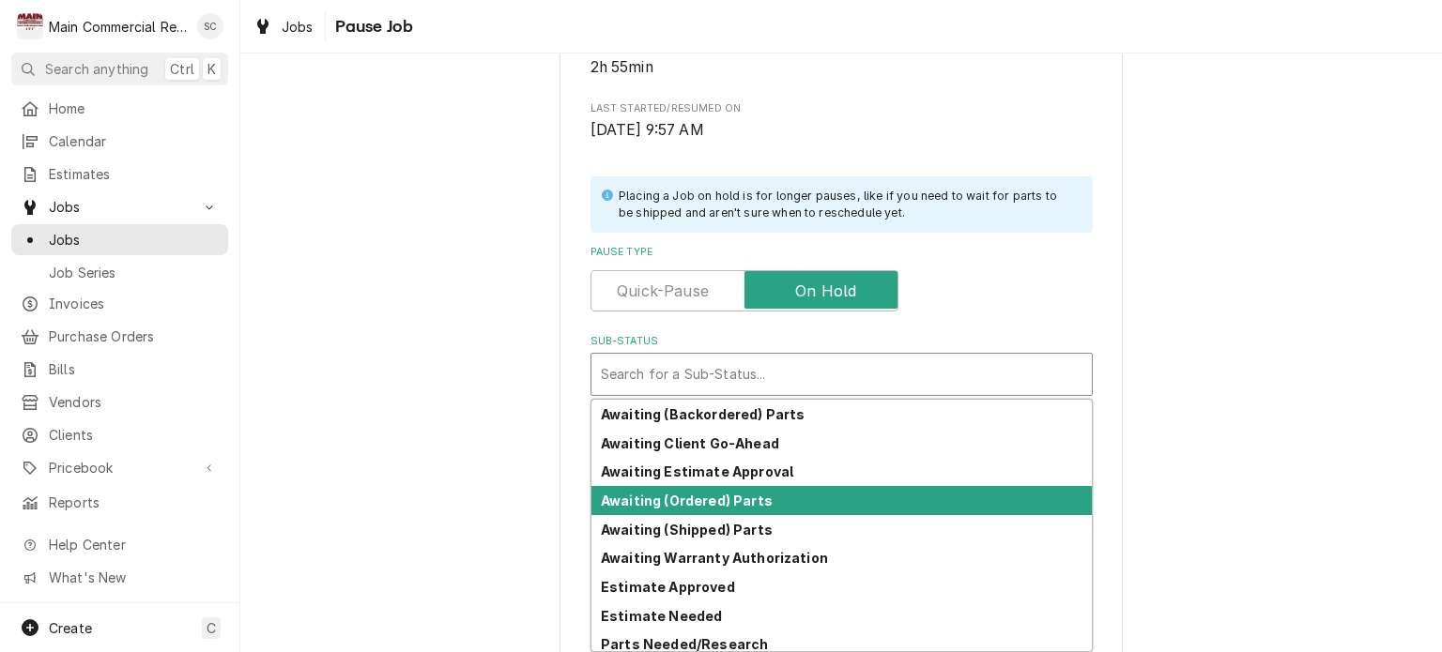
click at [697, 502] on strong "Awaiting (Ordered) Parts" at bounding box center [687, 501] width 172 height 16
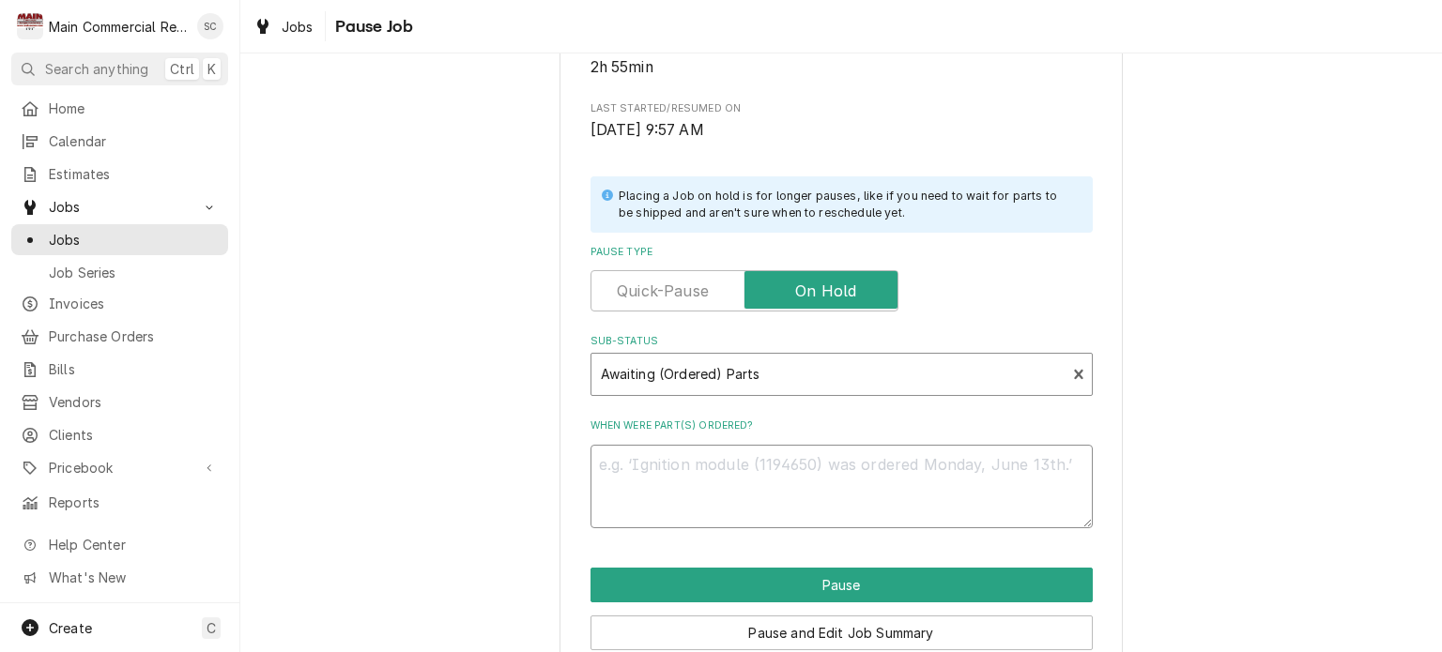
click at [690, 458] on textarea "When were part(s) ordered?" at bounding box center [842, 487] width 502 height 84
type textarea "x"
type textarea "9"
type textarea "x"
type textarea "9/"
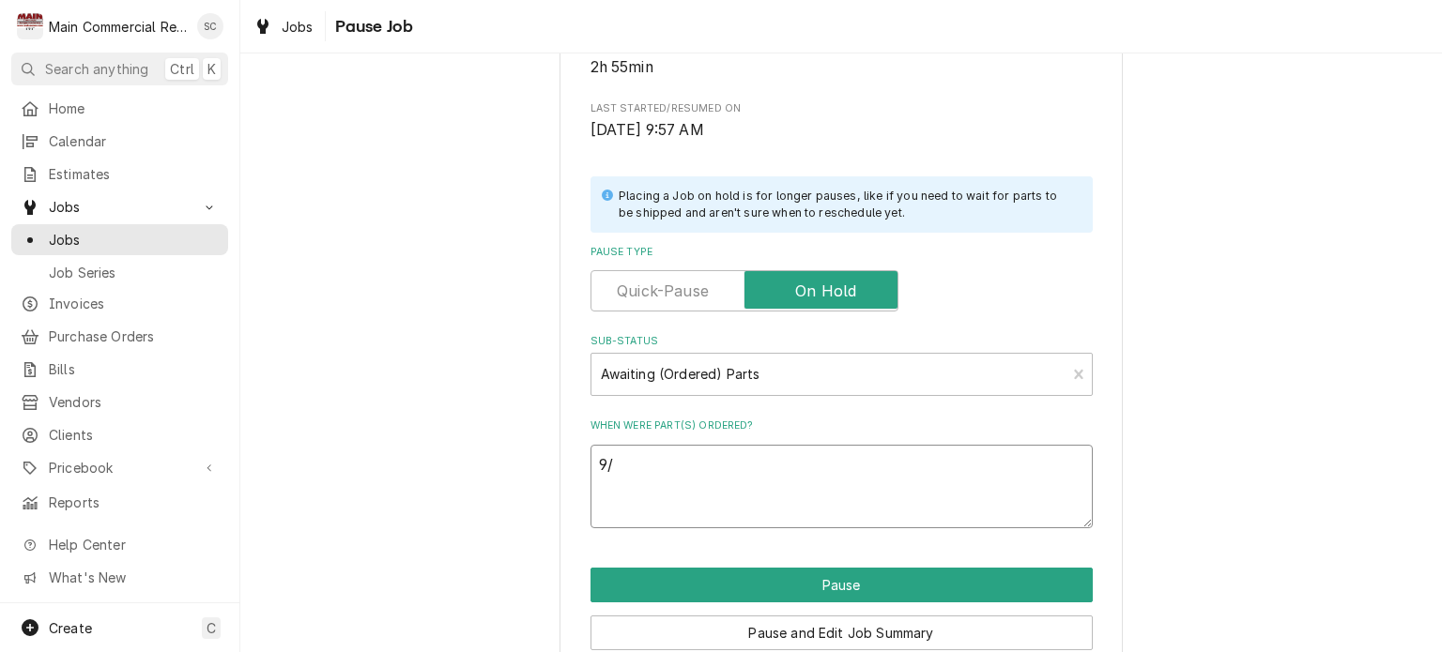
type textarea "x"
type textarea "9/5"
type textarea "x"
type textarea "9/5/"
type textarea "x"
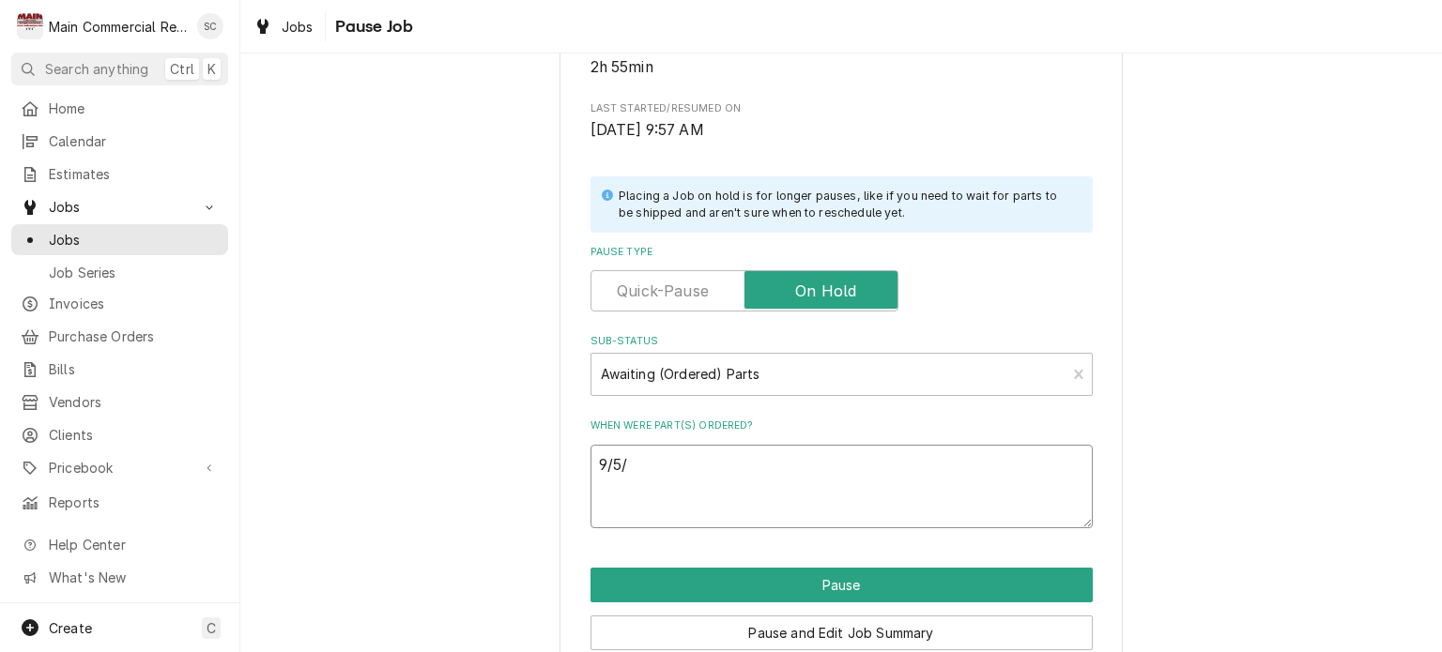
type textarea "9/5/2"
type textarea "x"
type textarea "[DATE]"
type textarea "x"
type textarea "[DATE]"
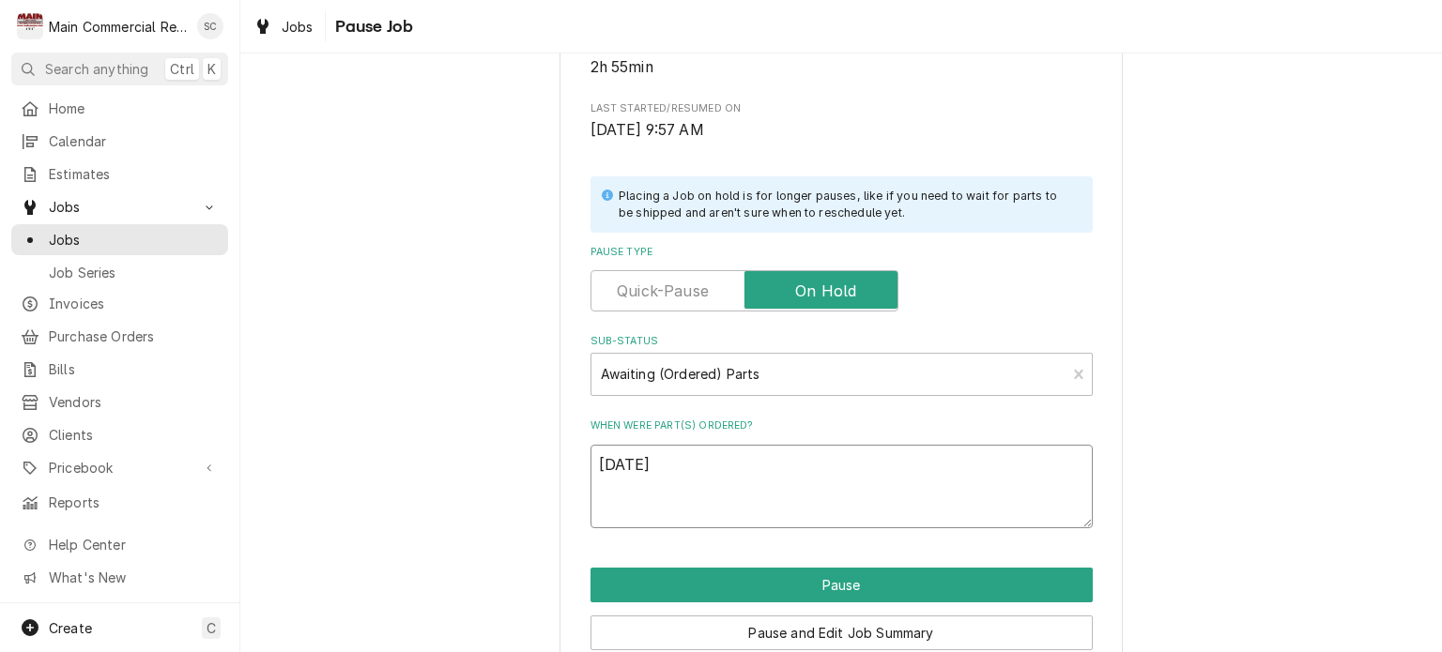
type textarea "x"
type textarea "[DATE] p"
type textarea "x"
type textarea "[DATE] pA"
type textarea "x"
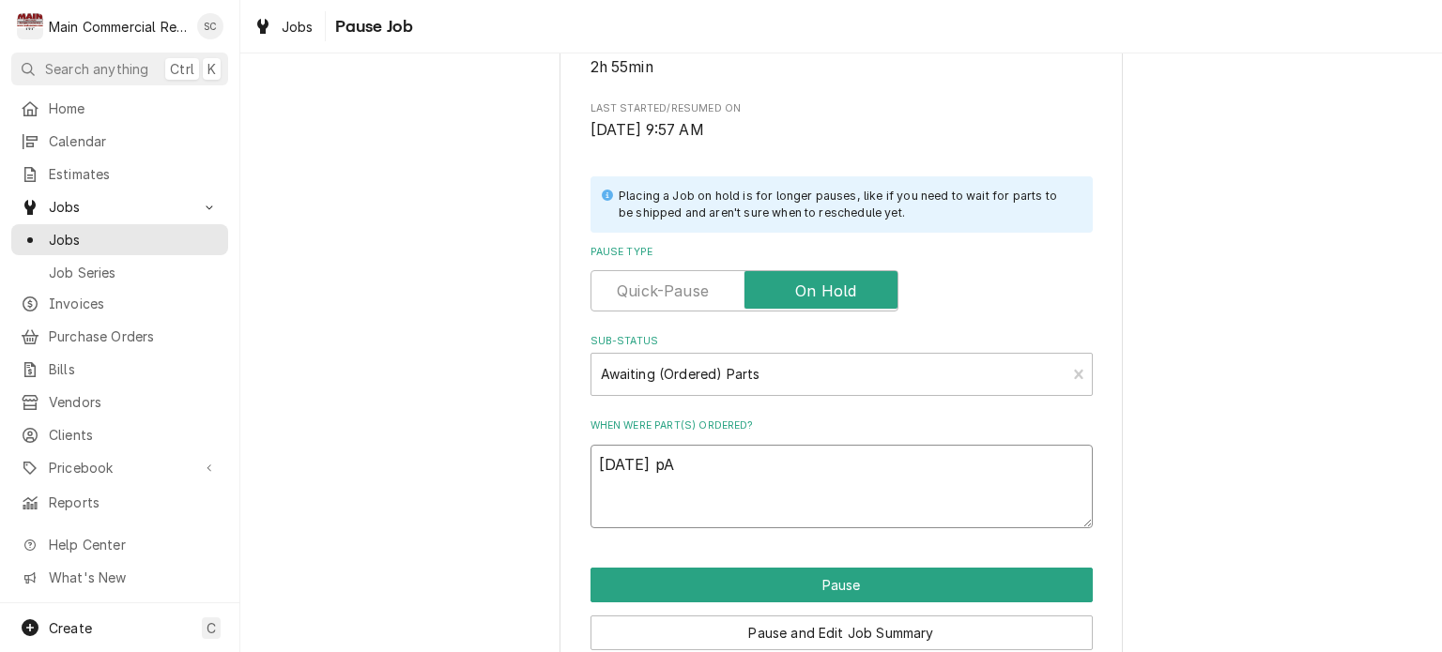
type textarea "[DATE] p"
type textarea "x"
type textarea "[DATE]"
type textarea "x"
type textarea "[DATE] P"
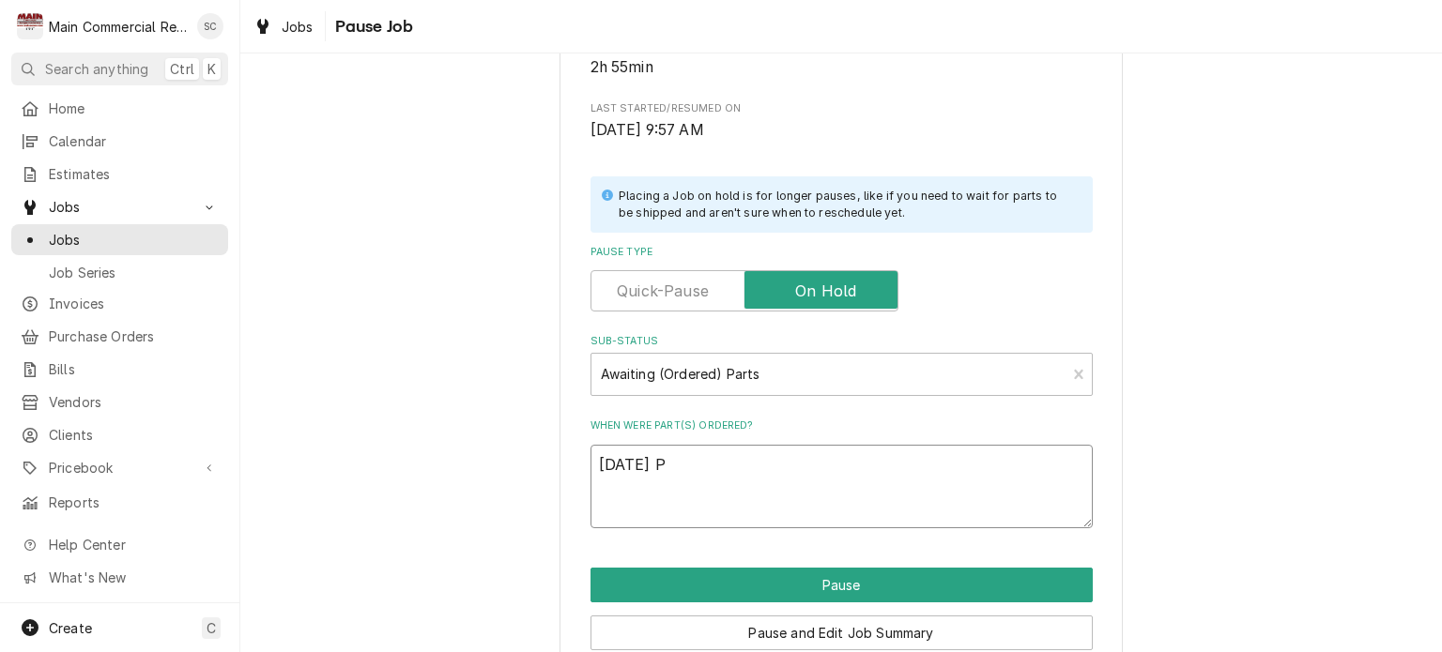
type textarea "x"
type textarea "[DATE] PA"
type textarea "x"
type textarea "9/5/25 PAR"
type textarea "x"
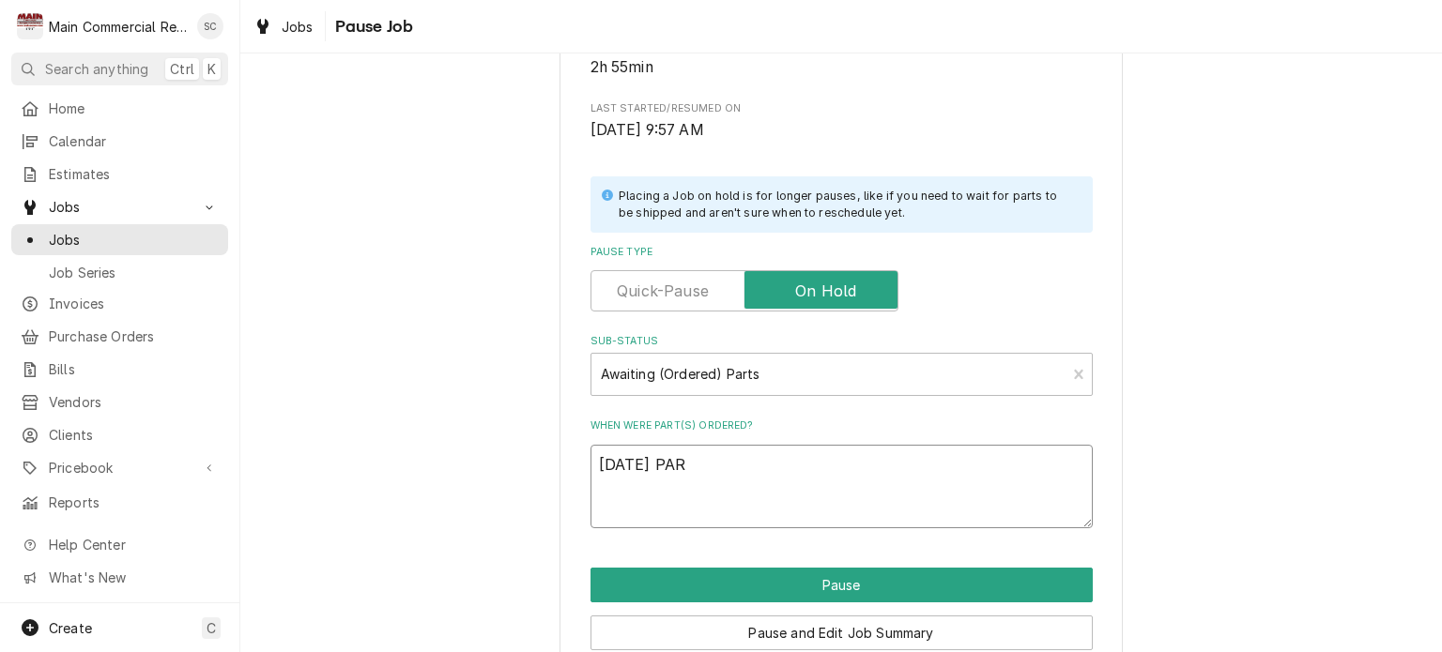
type textarea "9/5/25 PART"
type textarea "x"
type textarea "9/5/25 PARTS"
type textarea "x"
type textarea "9/5/25 PARTS"
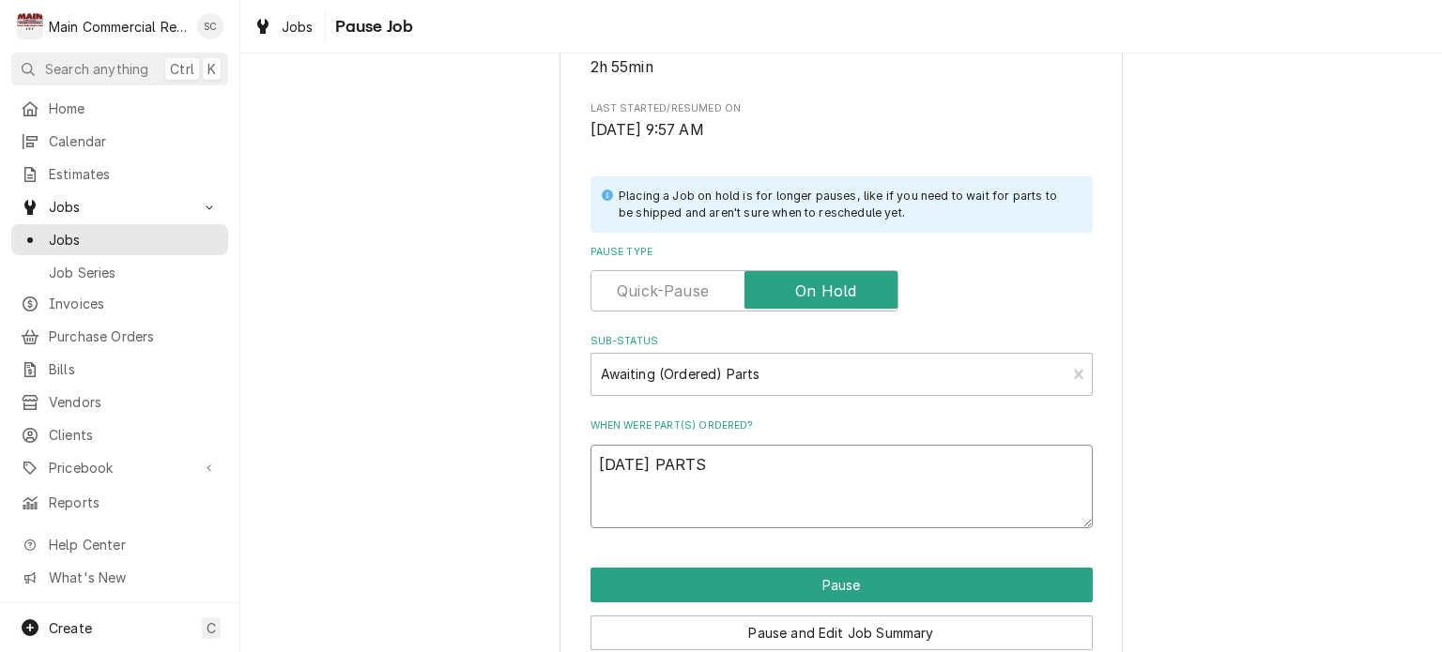
type textarea "x"
type textarea "9/5/25 PARTS T"
type textarea "x"
type textarea "9/5/25 PARTS TO"
type textarea "x"
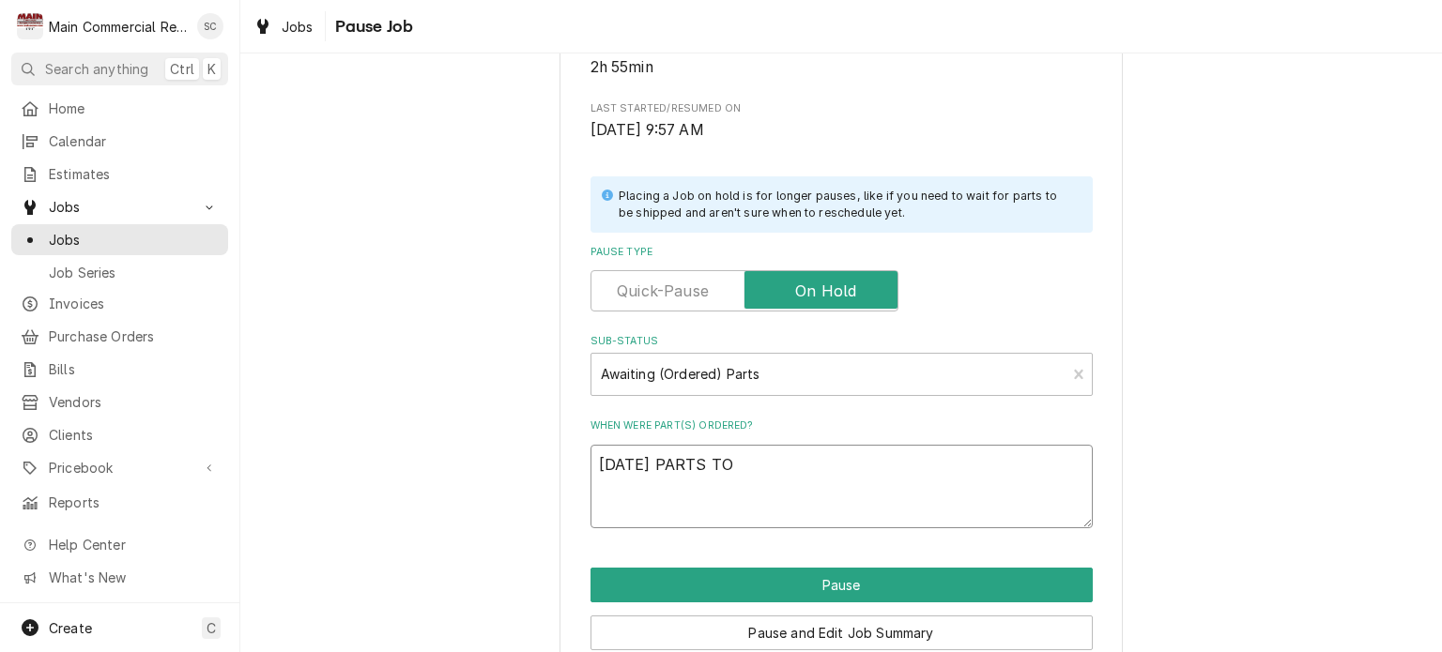
type textarea "9/5/25 PARTS TOW"
type textarea "x"
type textarea "9/5/25 PARTS TOWN"
type textarea "x"
type textarea "9/5/25 PARTS TOWN."
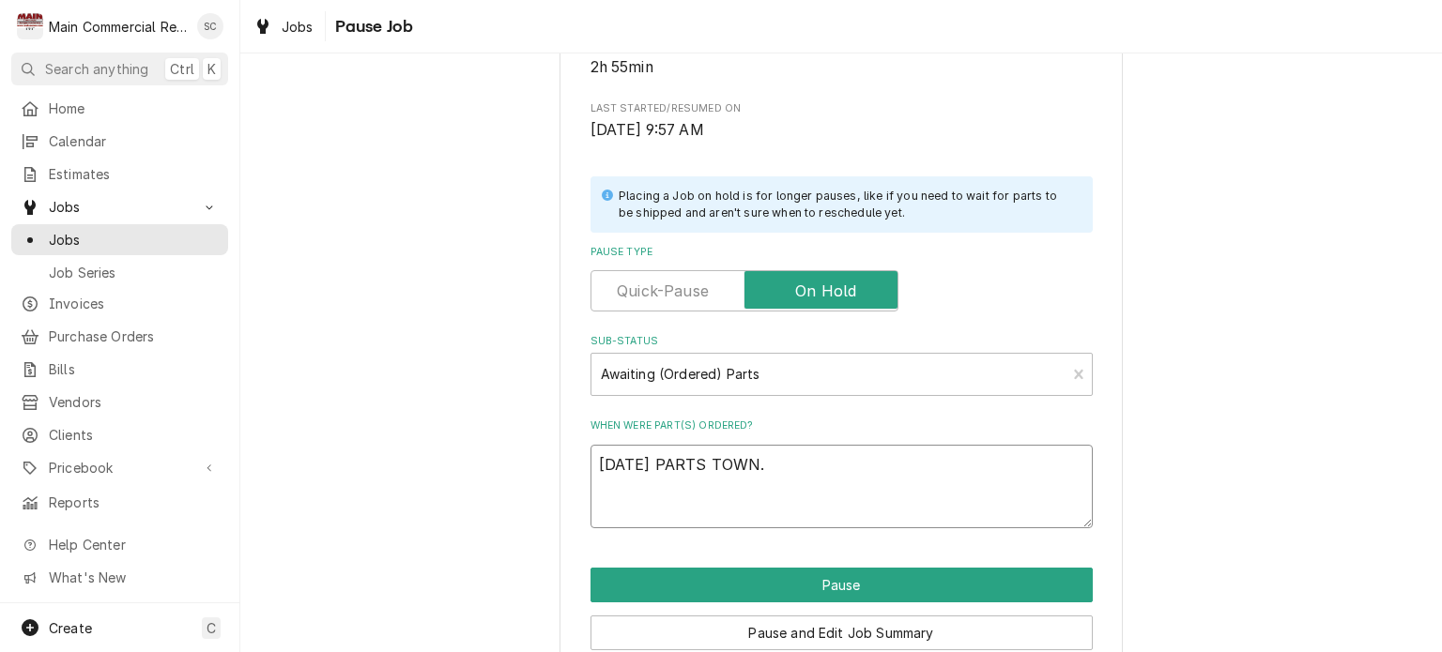
type textarea "x"
type textarea "9/5/25 PARTS TOWN."
click at [818, 467] on textarea "9/5/25 PARTS TOWN." at bounding box center [842, 487] width 502 height 84
type textarea "x"
type textarea "9/5/25 PARTS TOWN."
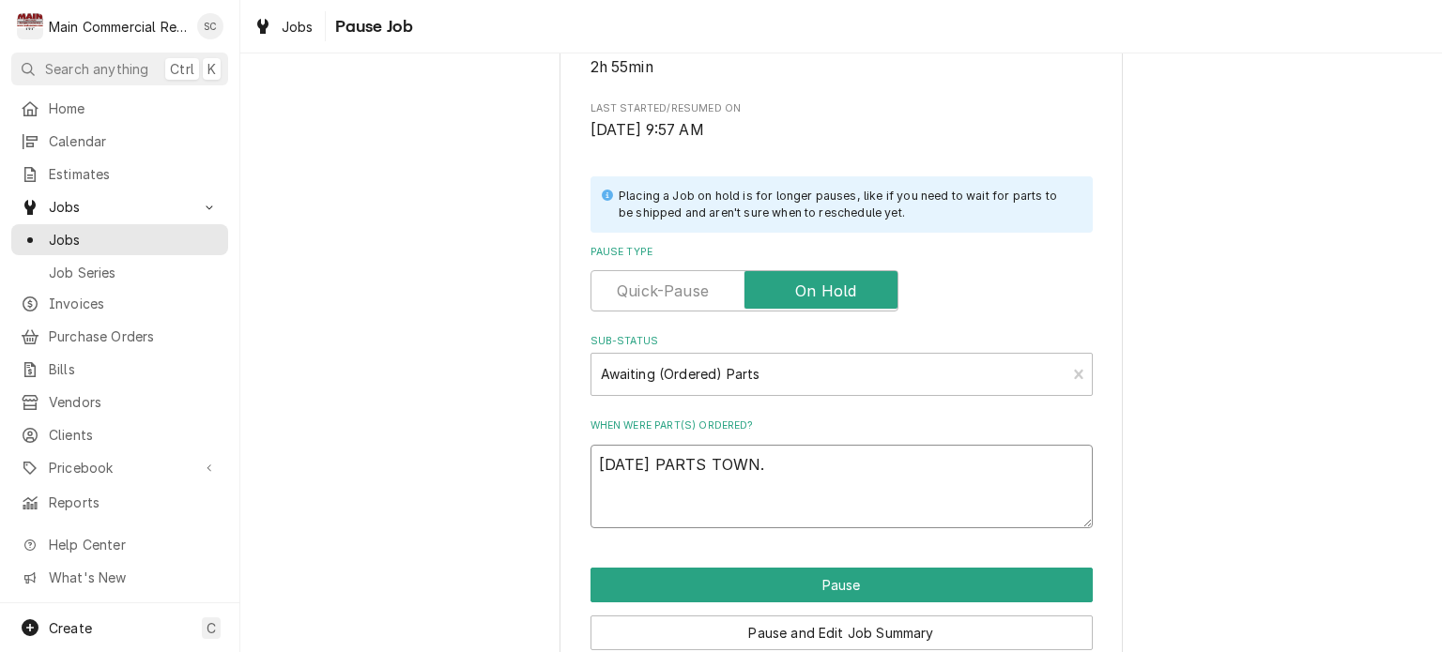
type textarea "x"
type textarea "9/5/25 PARTS TOWN"
type textarea "x"
type textarea "9/5/25 PARTS TOWN,"
type textarea "x"
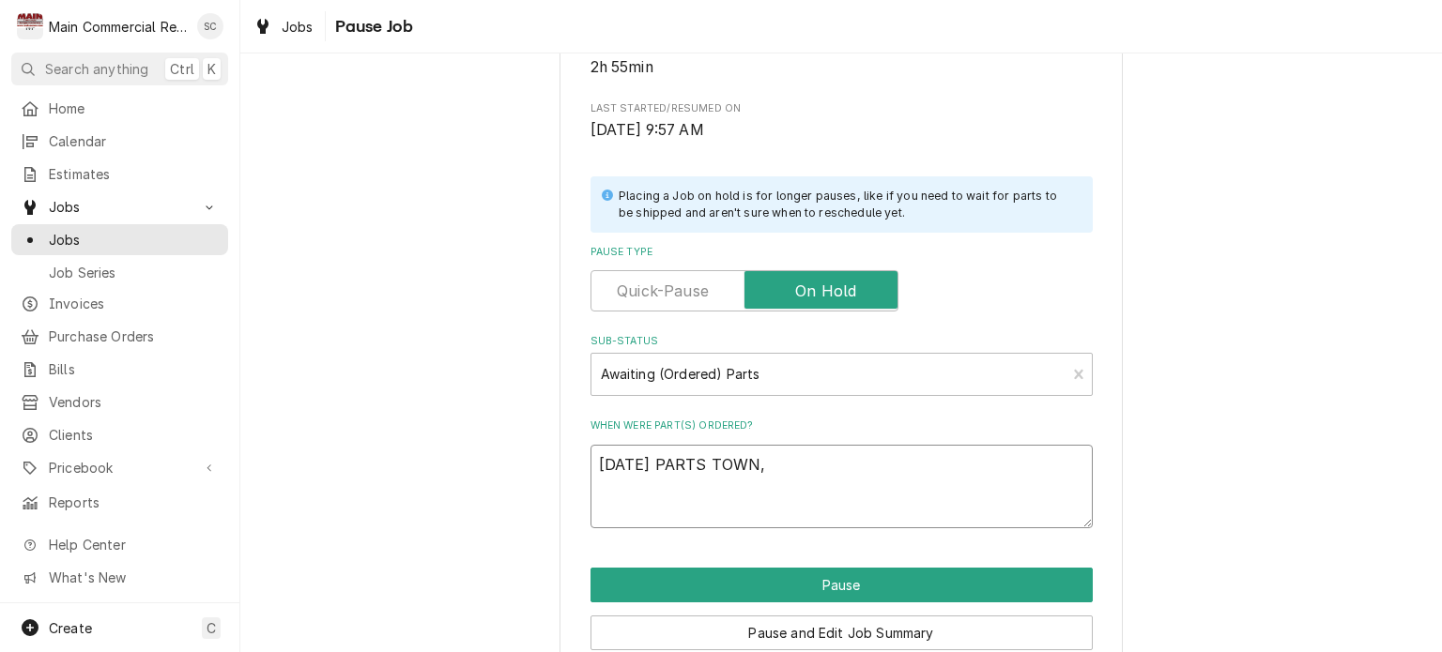
type textarea "9/5/25 PARTS TOWN,"
type textarea "x"
type textarea "9/5/25 PARTS TOWN, p"
type textarea "x"
type textarea "9/5/25 PARTS TOWN, po"
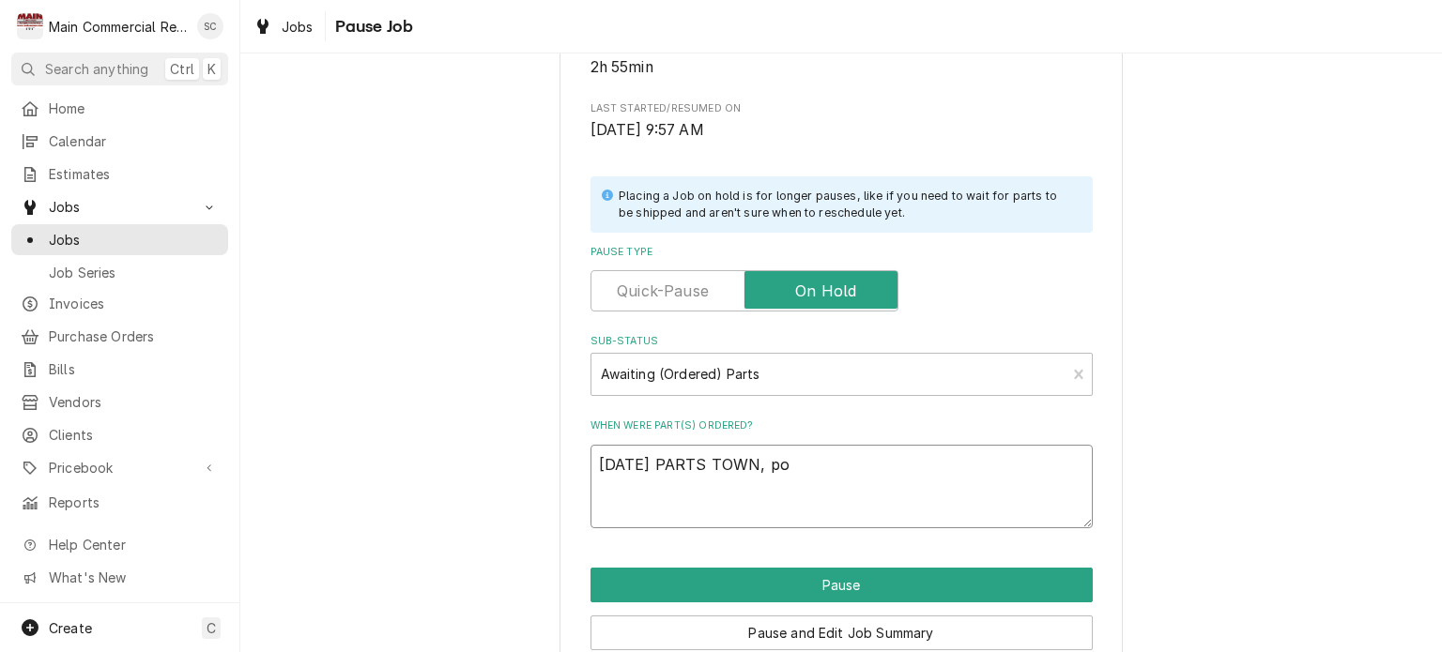
type textarea "x"
type textarea "9/5/25 PARTS TOWN, p"
type textarea "x"
type textarea "9/5/25 PARTS TOWN,"
type textarea "x"
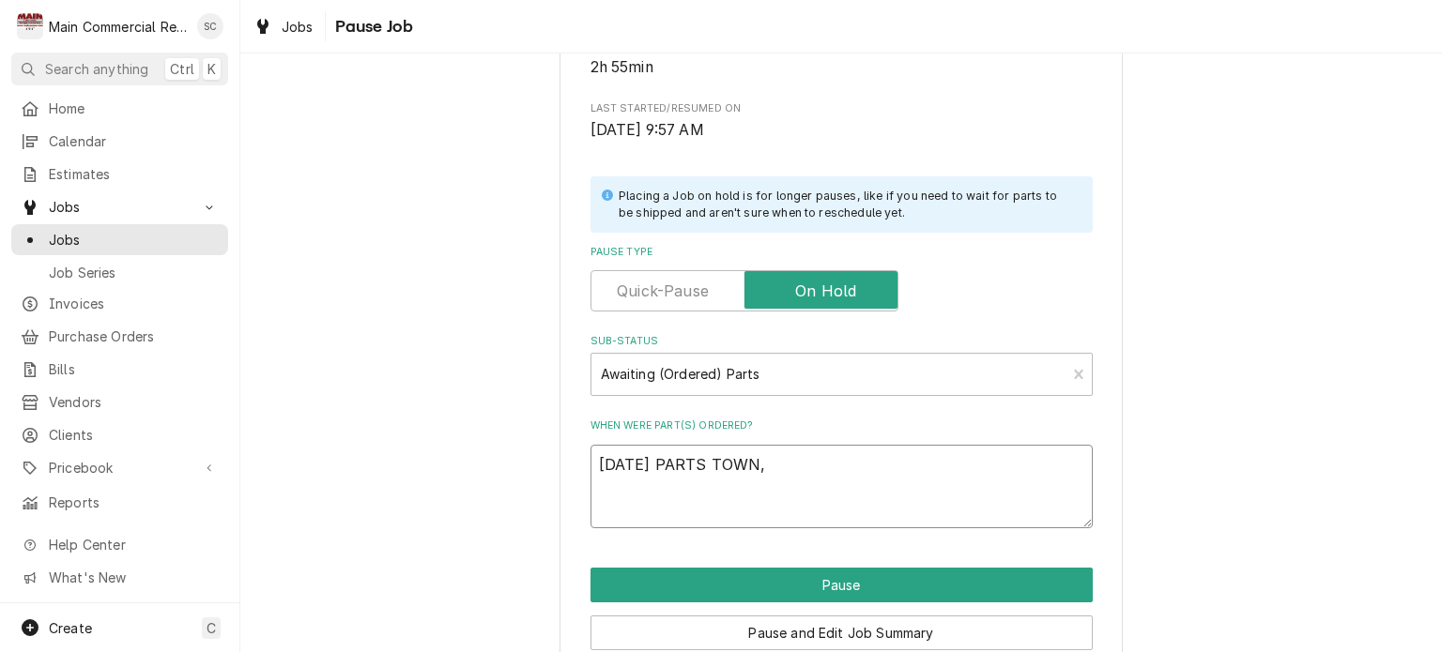
type textarea "9/5/25 PARTS TOWN, P"
type textarea "x"
type textarea "9/5/25 PARTS TOWN, PO"
type textarea "x"
type textarea "9/5/25 PARTS TOWN, PO7"
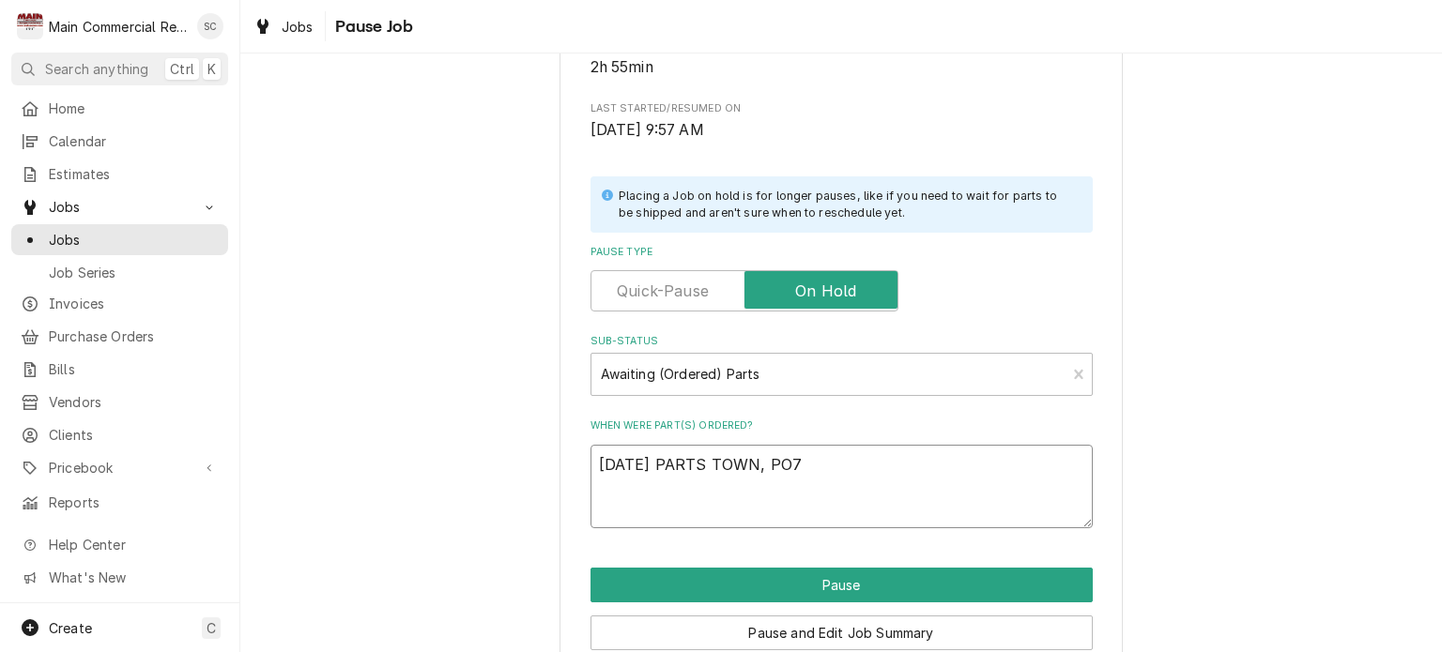
type textarea "x"
type textarea "9/5/25 PARTS TOWN, PO70"
type textarea "x"
type textarea "9/5/25 PARTS TOWN, PO706"
type textarea "x"
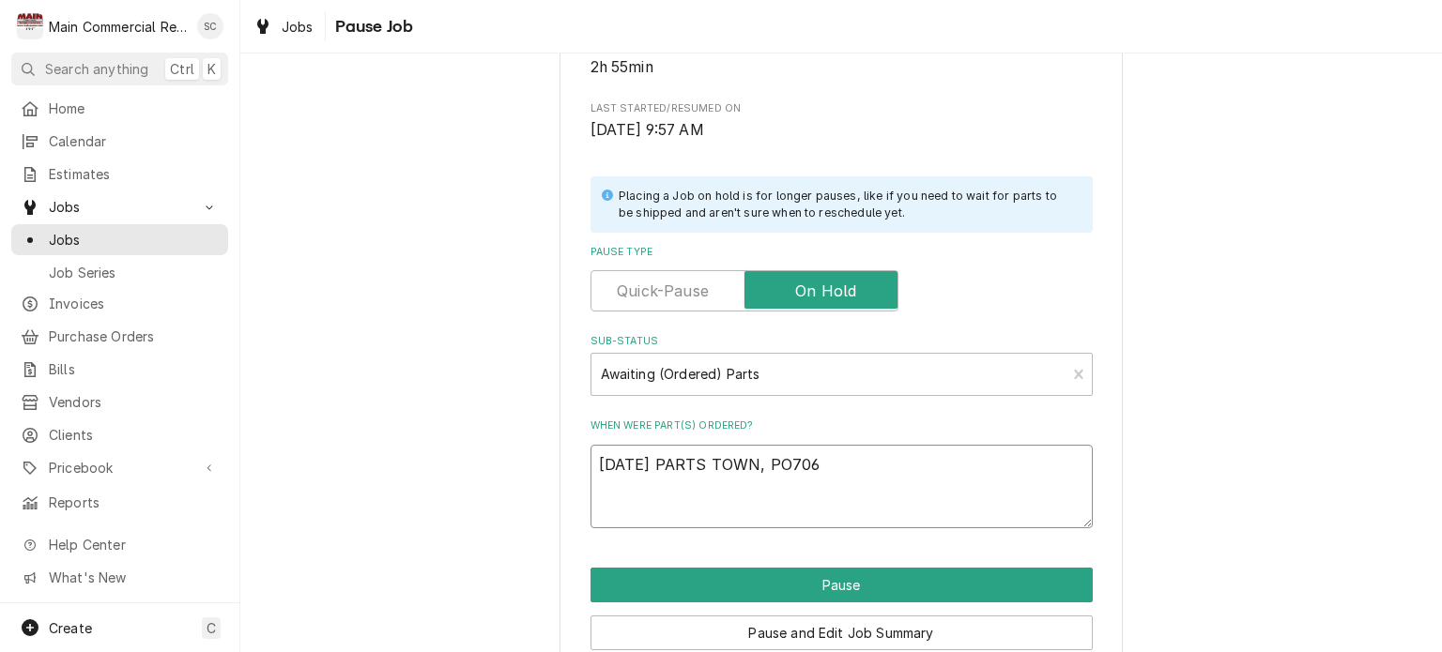
type textarea "9/5/25 PARTS TOWN, PO7061"
type textarea "x"
type textarea "9/5/25 PARTS TOWN, PO70612"
type textarea "x"
type textarea "9/5/25 PARTS TOWN, PO706122"
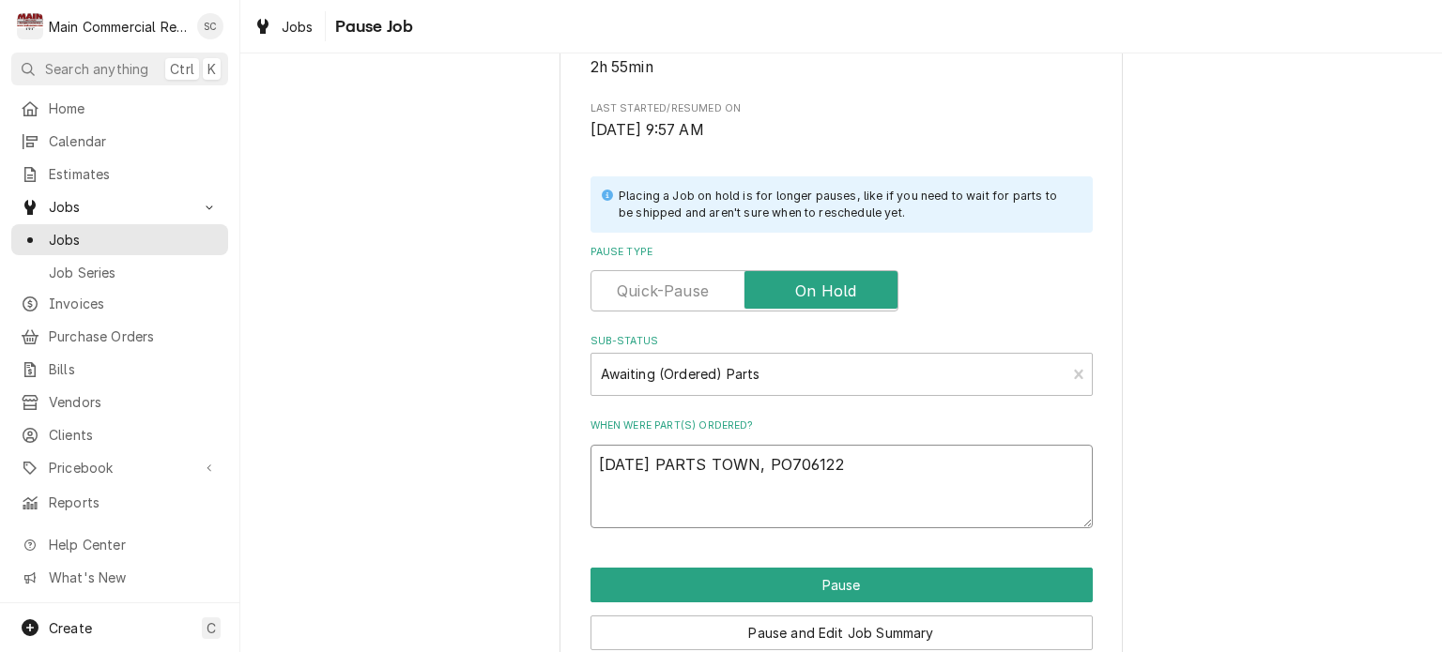
type textarea "x"
type textarea "9/5/25 PARTS TOWN, PO70612"
type textarea "x"
type textarea "9/5/25 PARTS TOWN, PO7061"
type textarea "x"
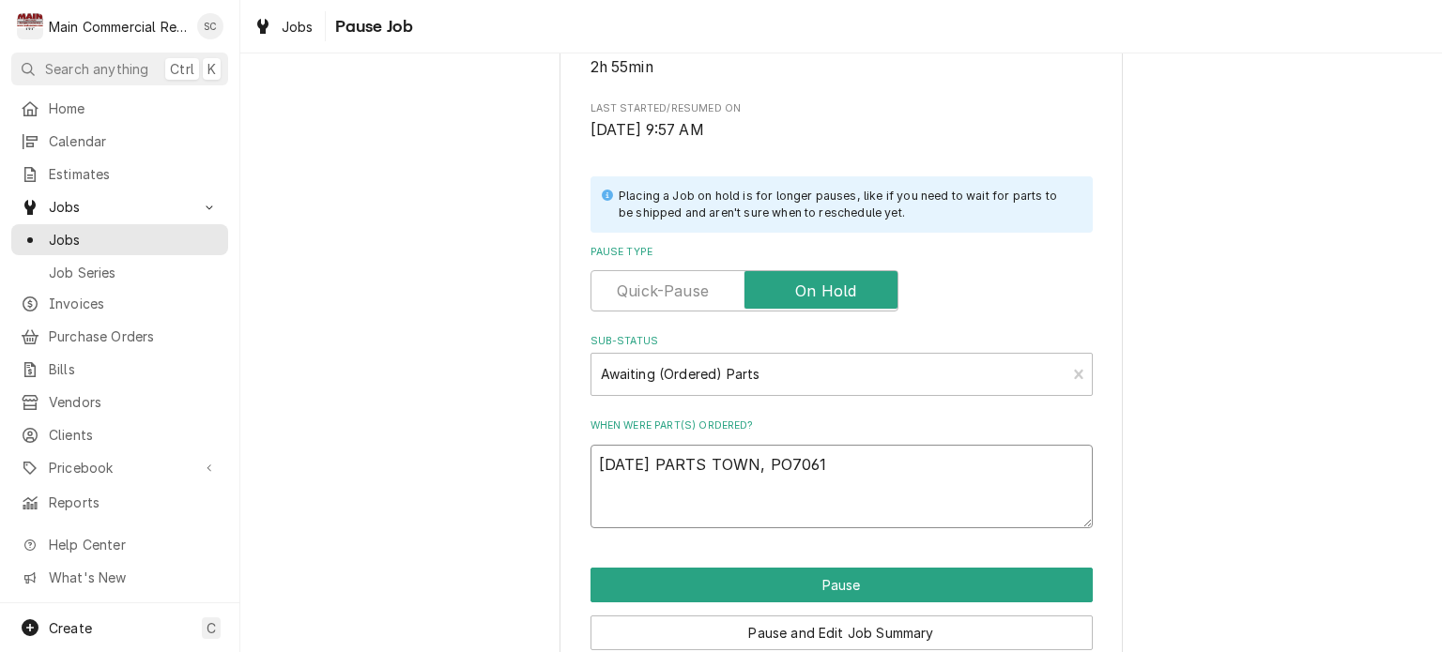
type textarea "9/5/25 PARTS TOWN, PO70611"
type textarea "x"
type textarea "9/5/25 PARTS TOWN, PO70611,"
type textarea "x"
type textarea "9/5/25 PARTS TOWN, PO70611,"
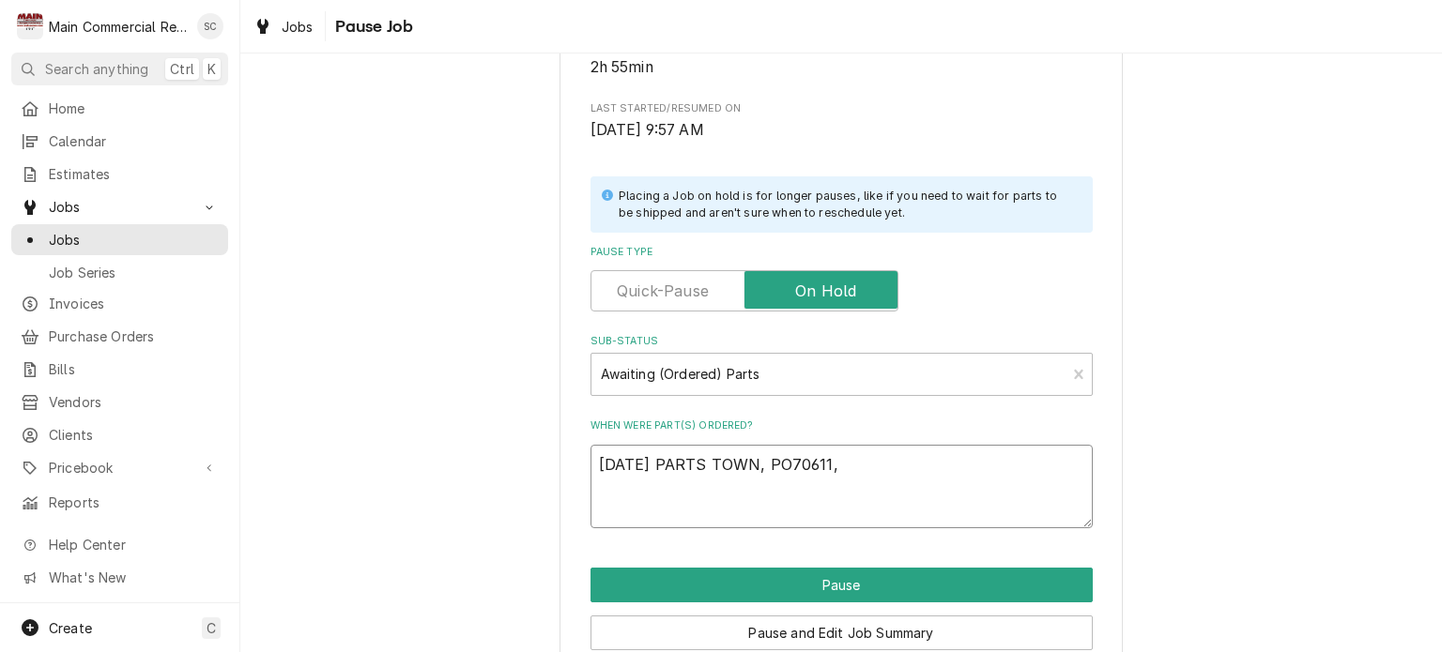
type textarea "x"
type textarea "9/5/25 PARTS TOWN, PO70611, -"
type textarea "x"
type textarea "9/5/25 PARTS TOWN, PO70611, -s"
type textarea "x"
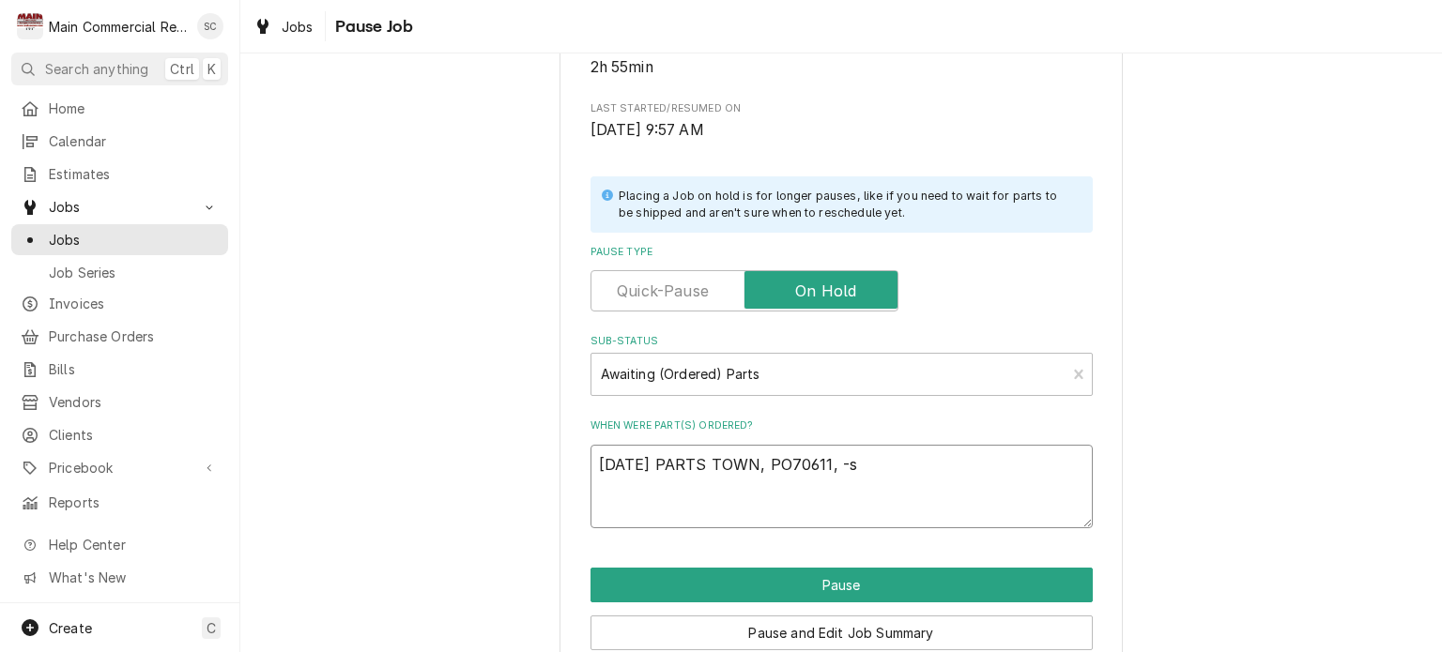
type textarea "9/5/25 PARTS TOWN, PO70611, -sr"
type textarea "x"
type textarea "[DATE] PARTS TOWN, PO70611, -src"
type textarea "x"
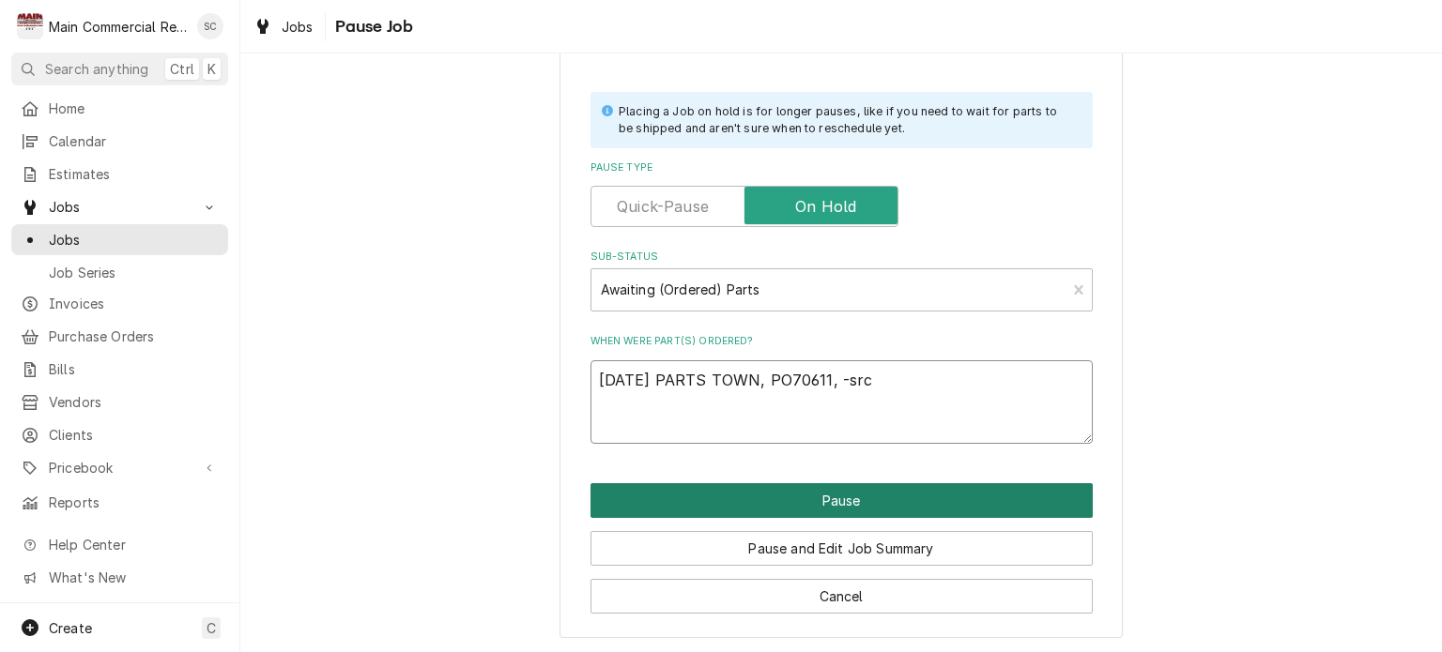
type textarea "[DATE] PARTS TOWN, PO70611, -src"
click at [807, 504] on button "Pause" at bounding box center [842, 500] width 502 height 35
type textarea "x"
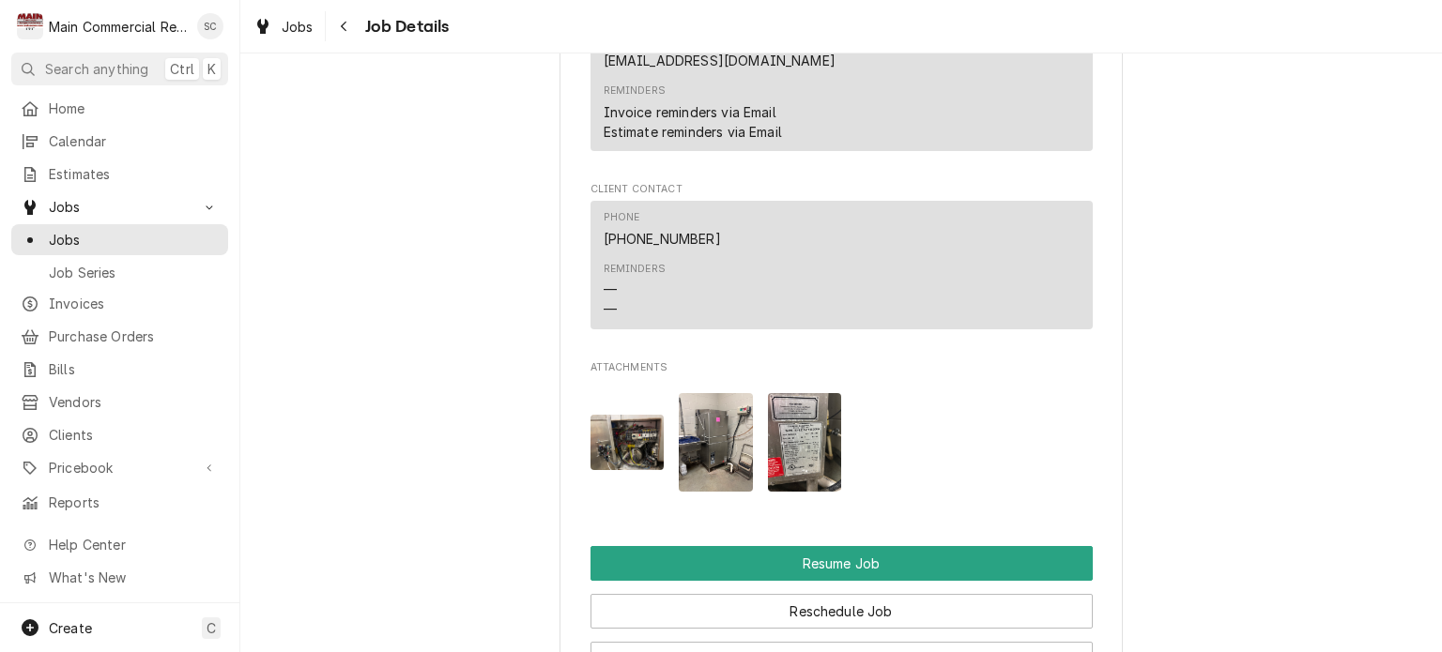
scroll to position [2816, 0]
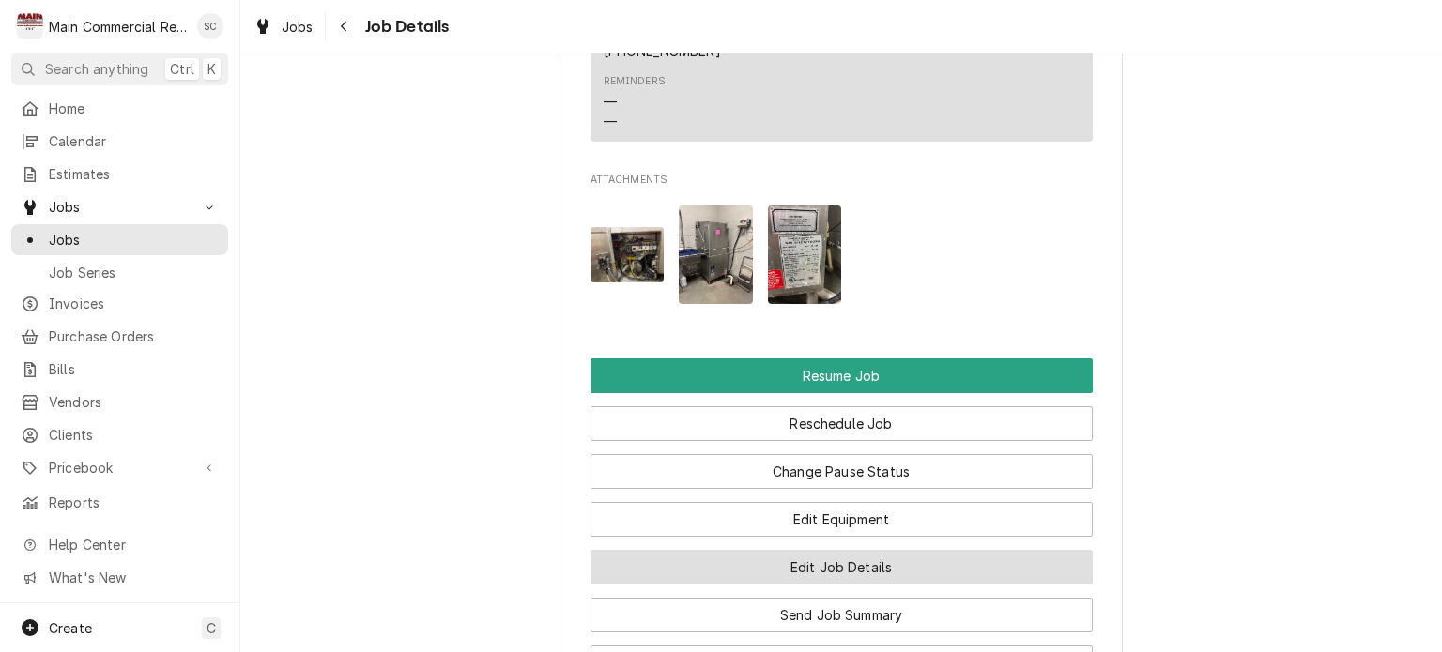
click at [873, 567] on button "Edit Job Details" at bounding box center [842, 567] width 502 height 35
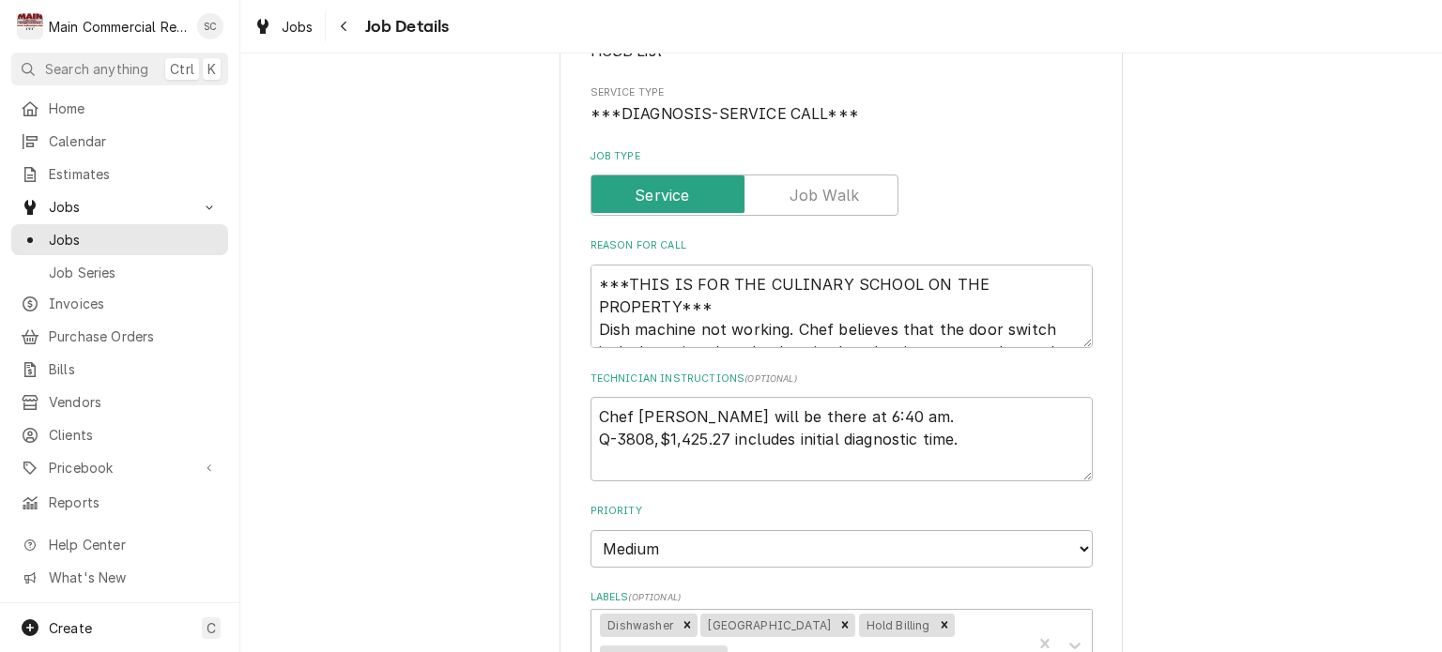
scroll to position [563, 0]
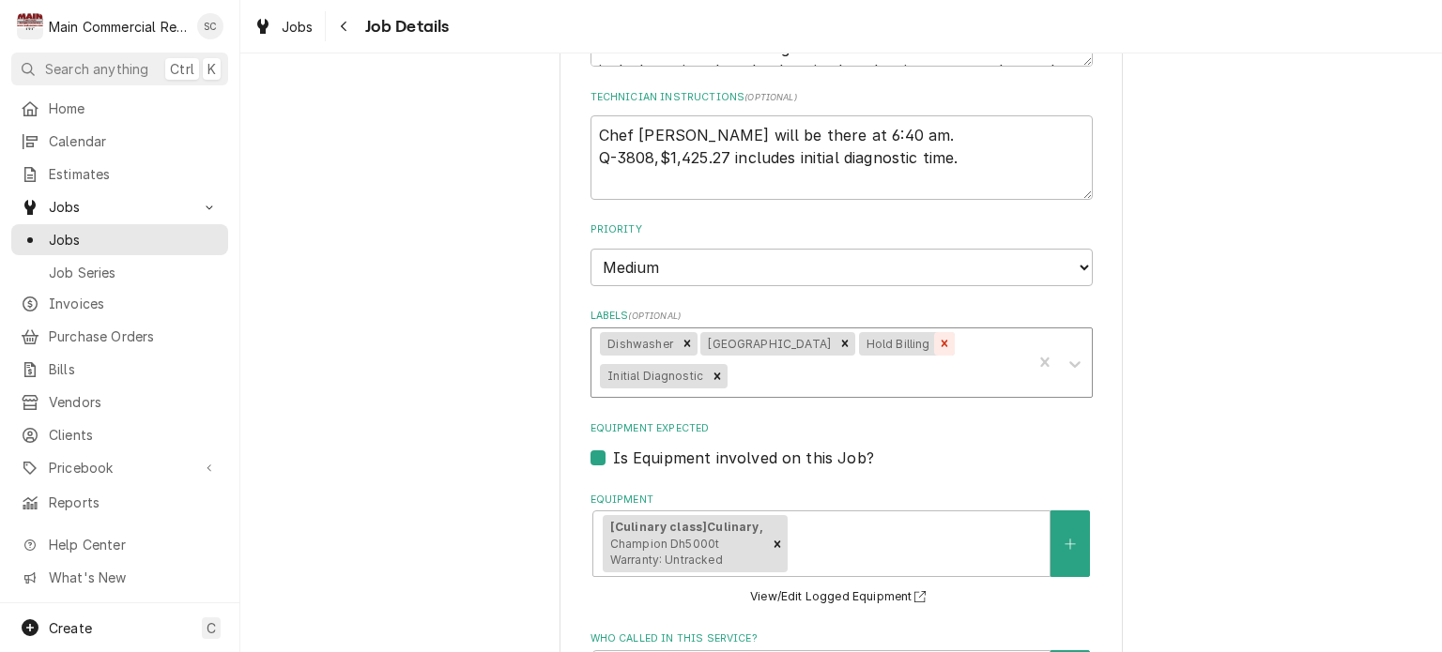
click at [941, 341] on icon "Remove Hold Billing" at bounding box center [944, 344] width 7 height 7
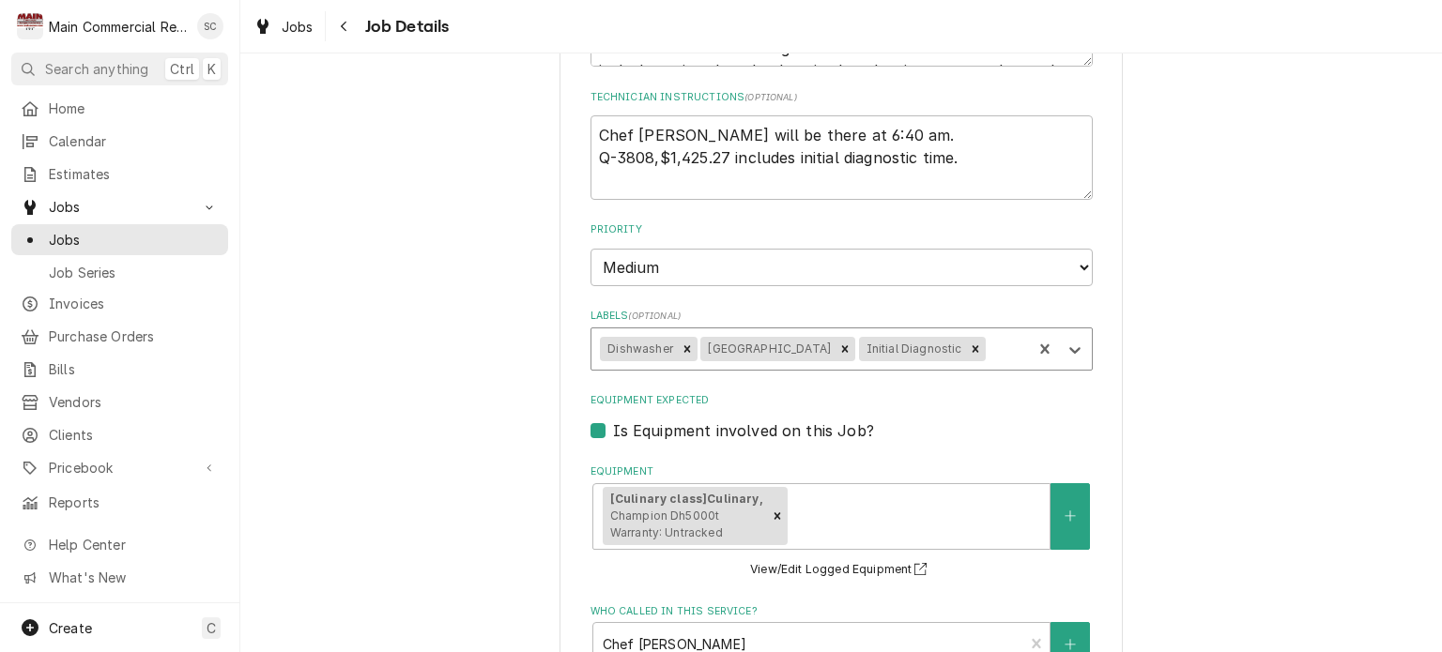
type textarea "x"
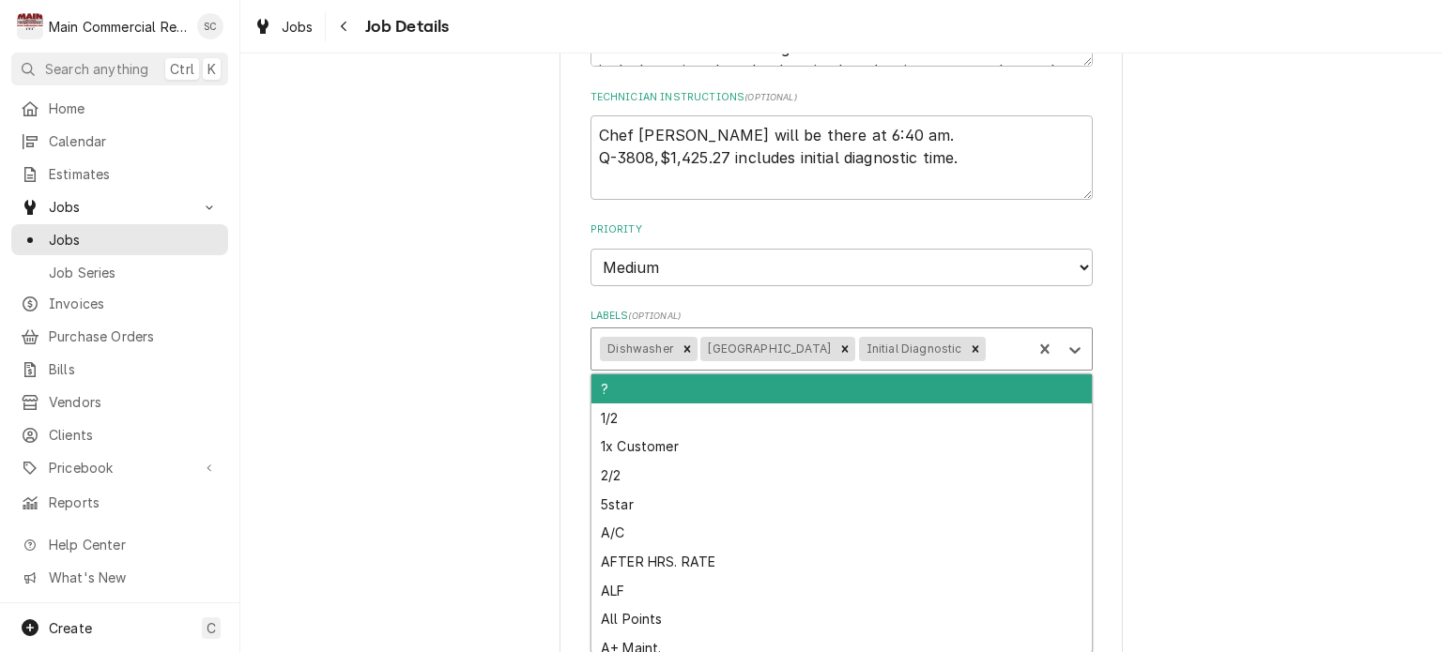
click at [990, 345] on div "Labels" at bounding box center [1006, 349] width 33 height 34
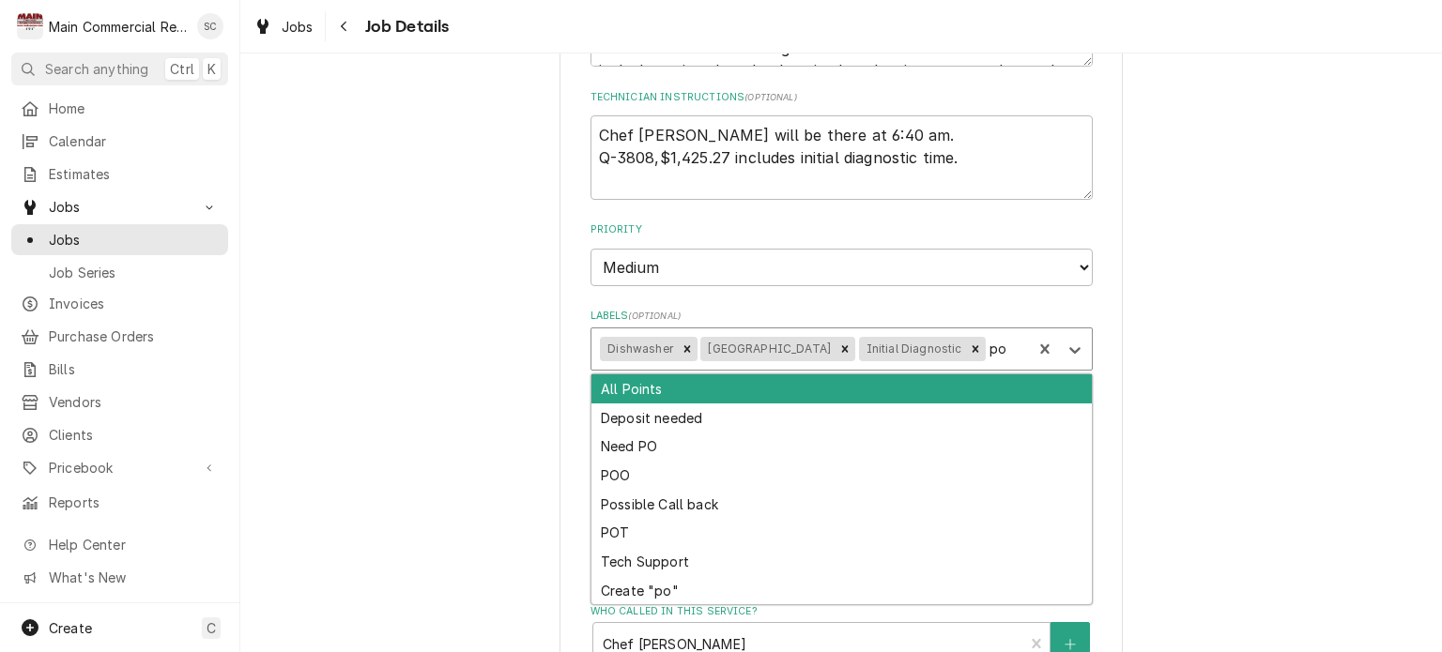
type input "poo"
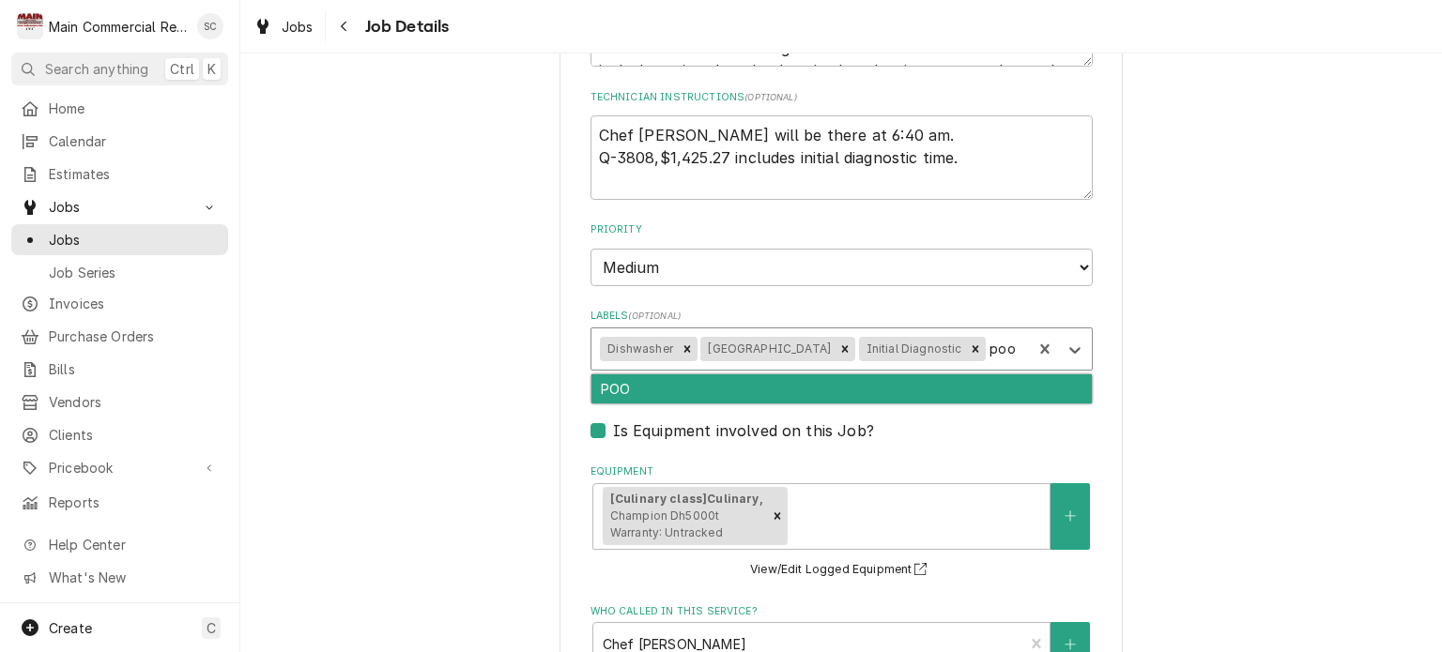
click at [725, 385] on div "POO" at bounding box center [841, 389] width 500 height 29
type textarea "x"
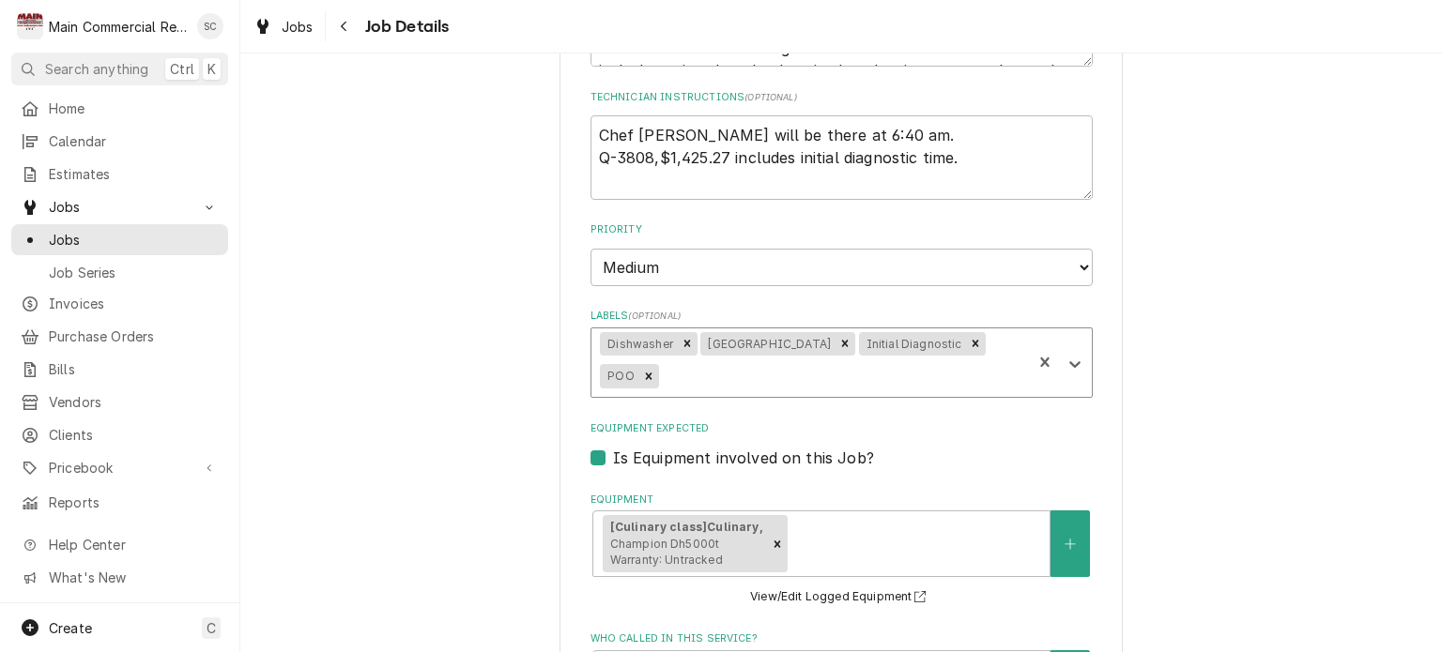
type textarea "x"
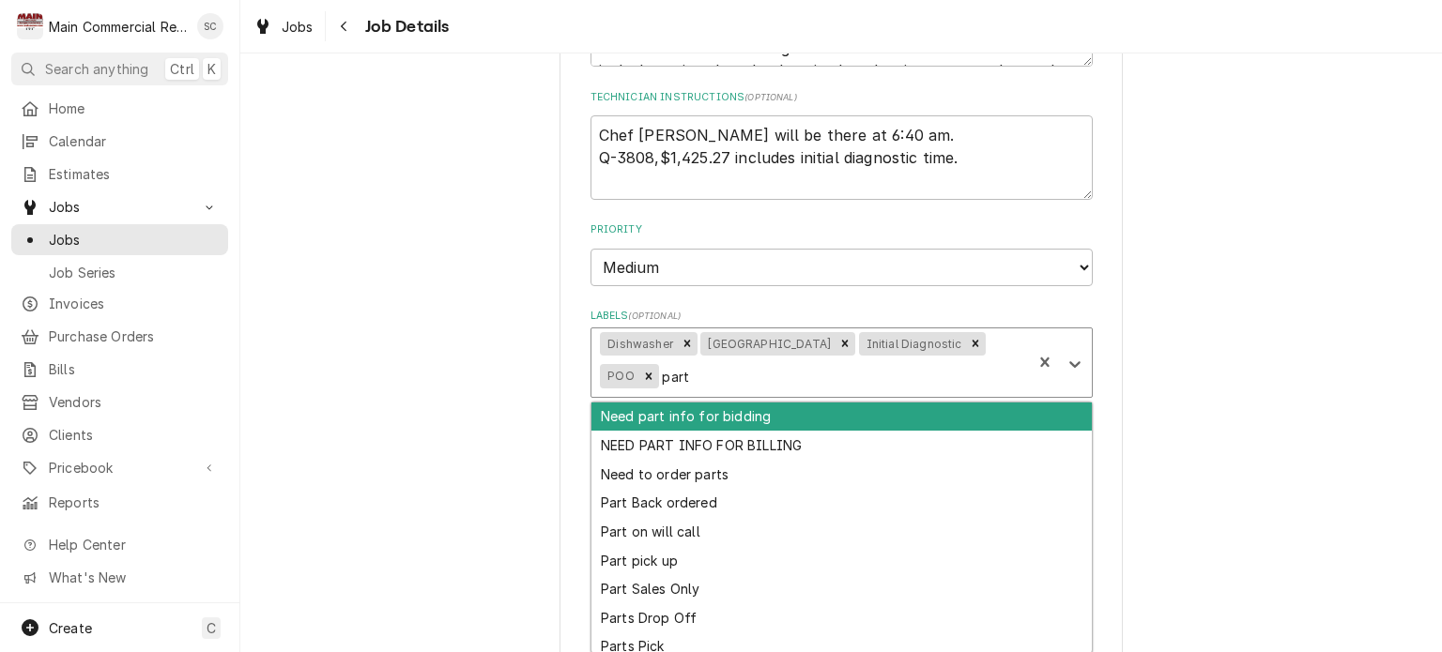
type input "parts"
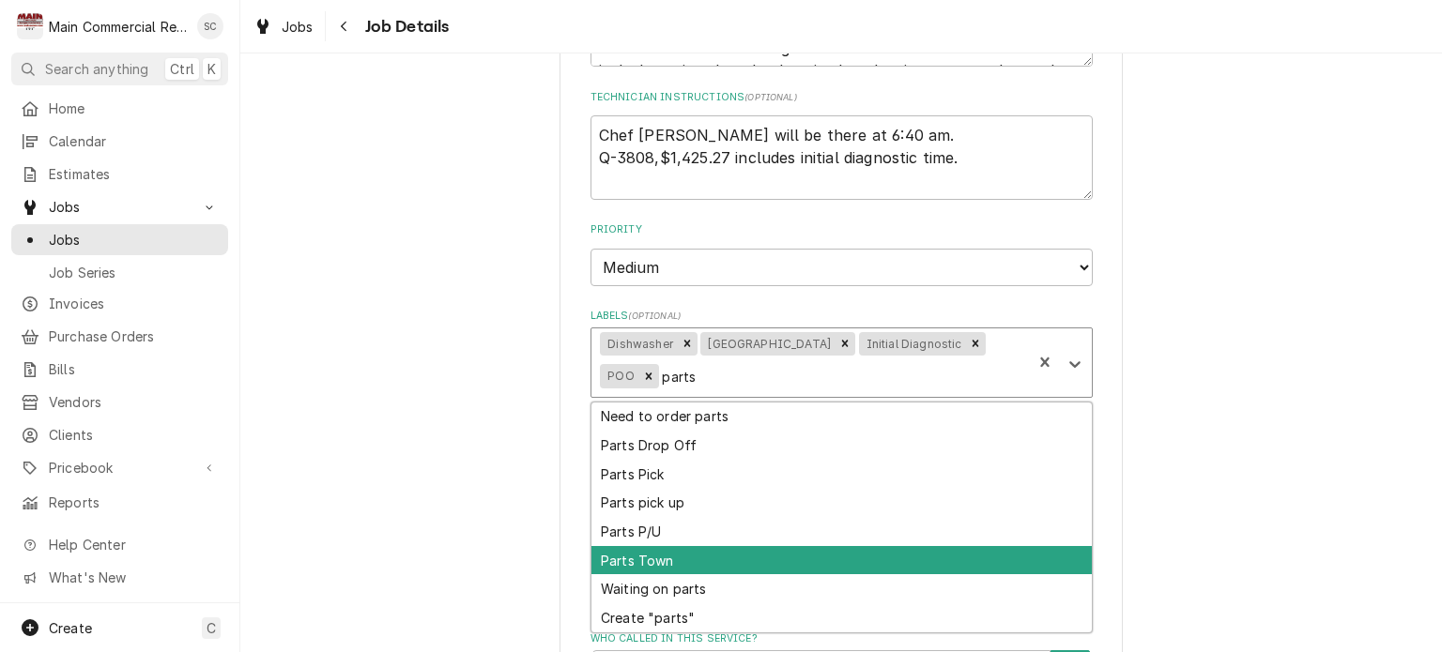
click at [638, 560] on div "Parts Town" at bounding box center [841, 560] width 500 height 29
type textarea "x"
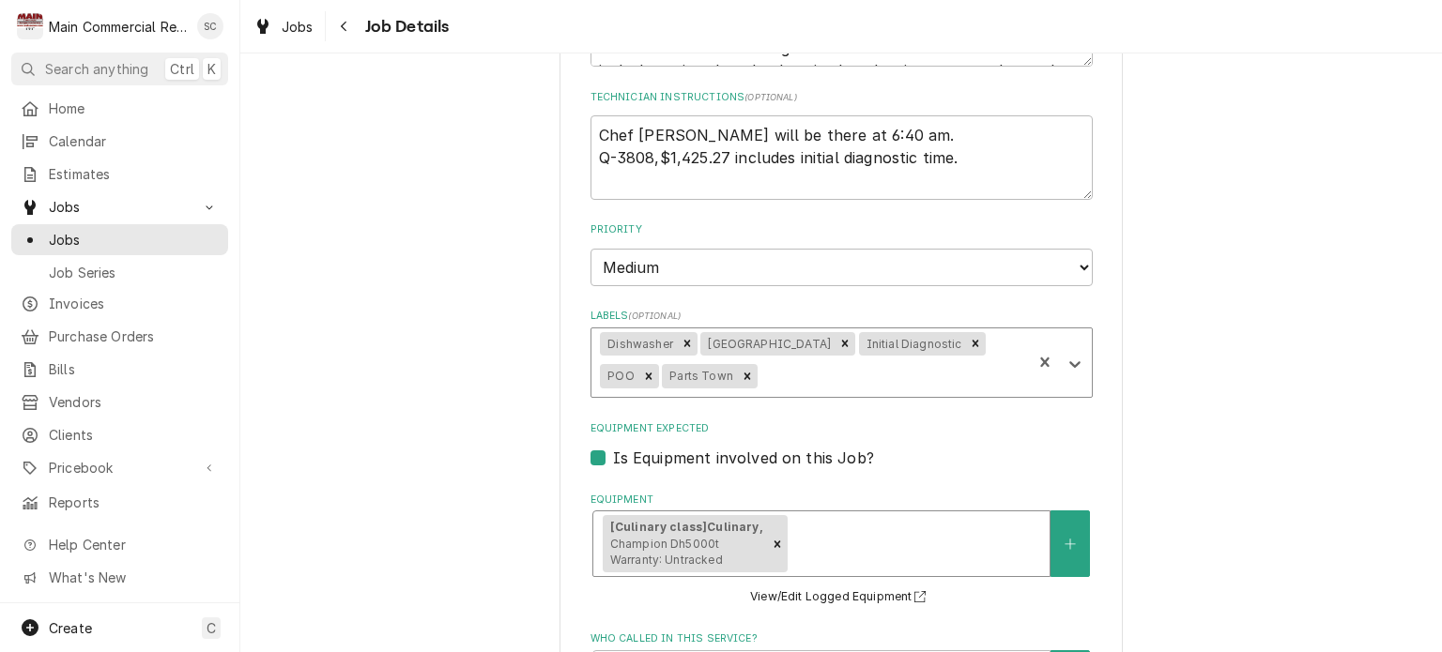
type textarea "x"
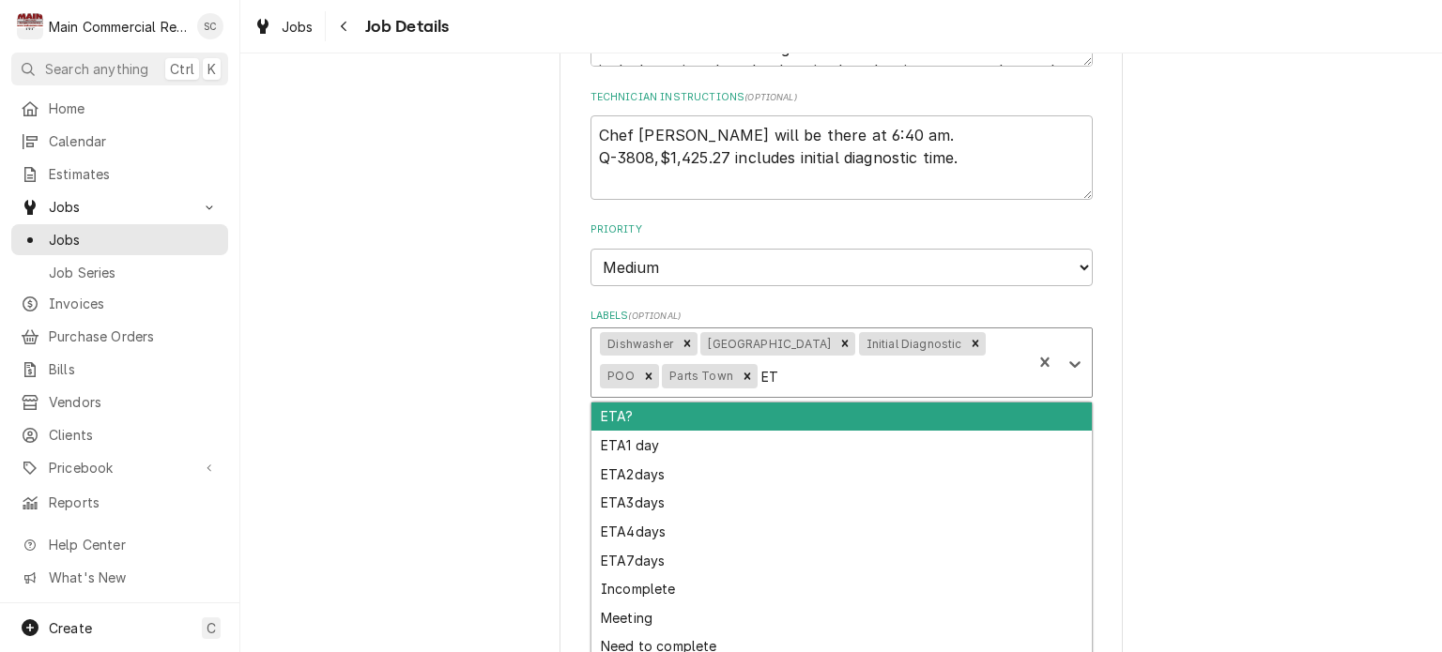
type input "ETA"
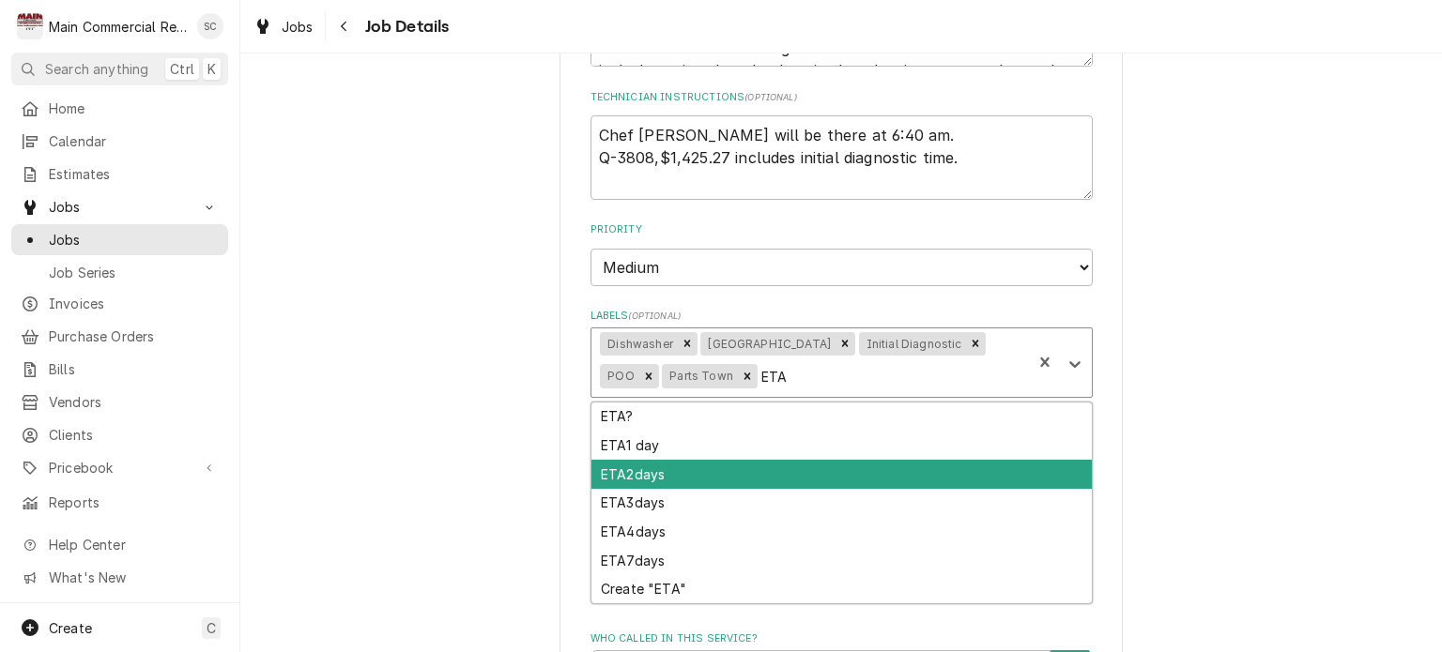
click at [633, 461] on div "ETA2days" at bounding box center [841, 474] width 500 height 29
type textarea "x"
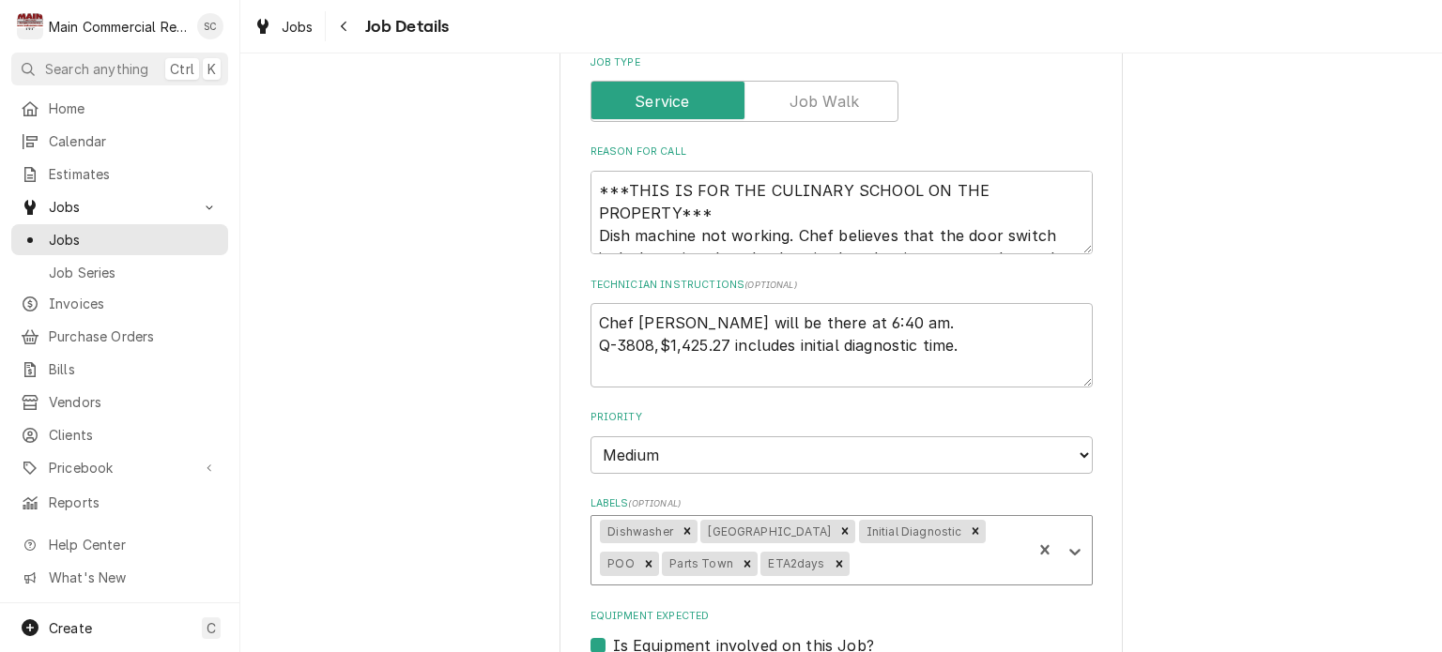
scroll to position [282, 0]
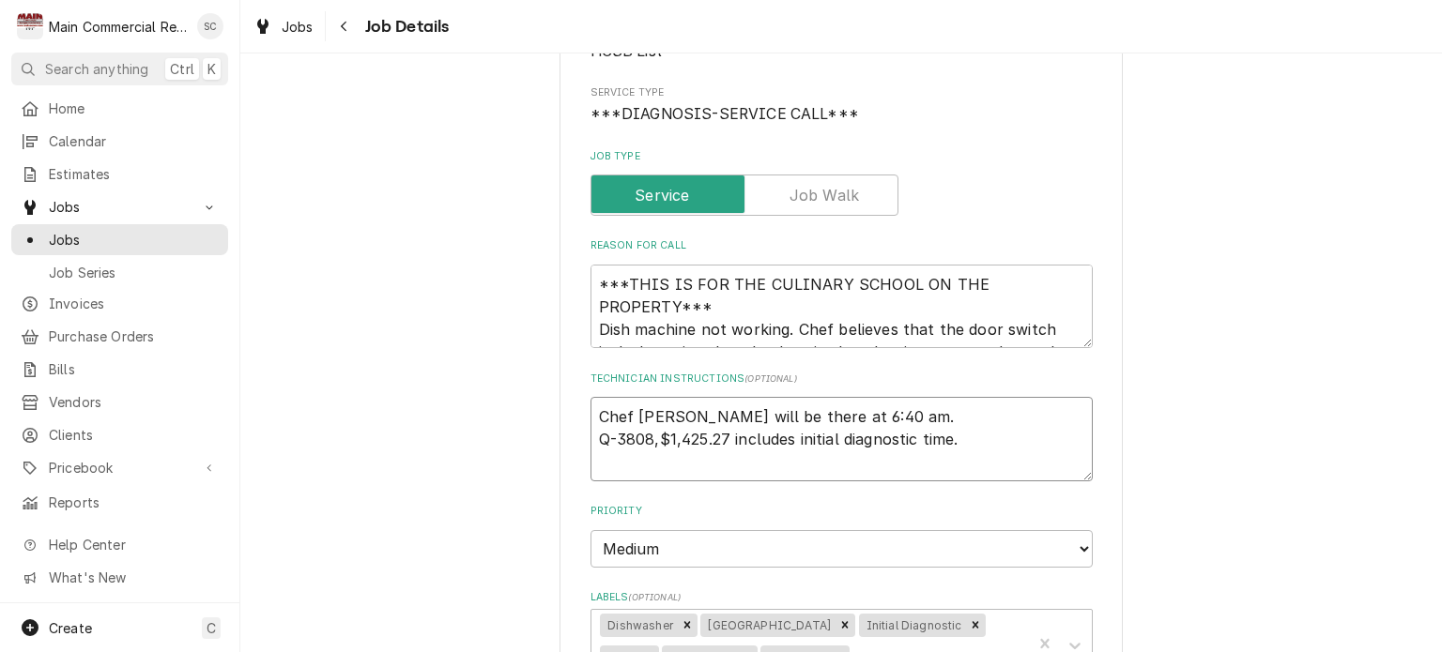
click at [591, 414] on textarea "Chef [PERSON_NAME] will be there at 6:40 am. Q-3808,$1,425.27 includes initial …" at bounding box center [842, 439] width 502 height 84
type textarea "x"
type textarea "Chef [PERSON_NAME] will be there at 6:40 am. Q-3808,$1,425.27 includes initial …"
type textarea "x"
type textarea "9 Chef Knecht will be there at 6:40 am. Q-3808,$1,425.27 includes initial diagn…"
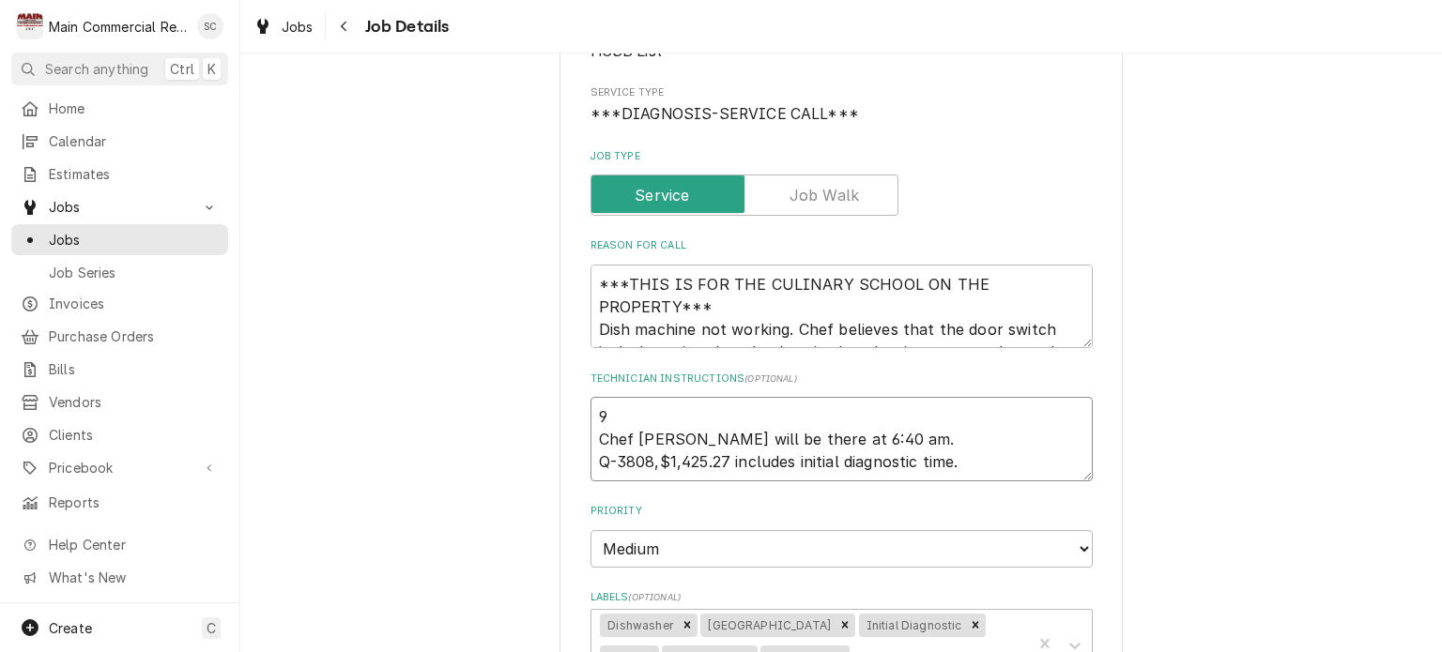
type textarea "x"
type textarea "9/ Chef Knecht will be there at 6:40 am. Q-3808,$1,425.27 includes initial diag…"
type textarea "x"
type textarea "9/5 Chef Knecht will be there at 6:40 am. Q-3808,$1,425.27 includes initial dia…"
type textarea "x"
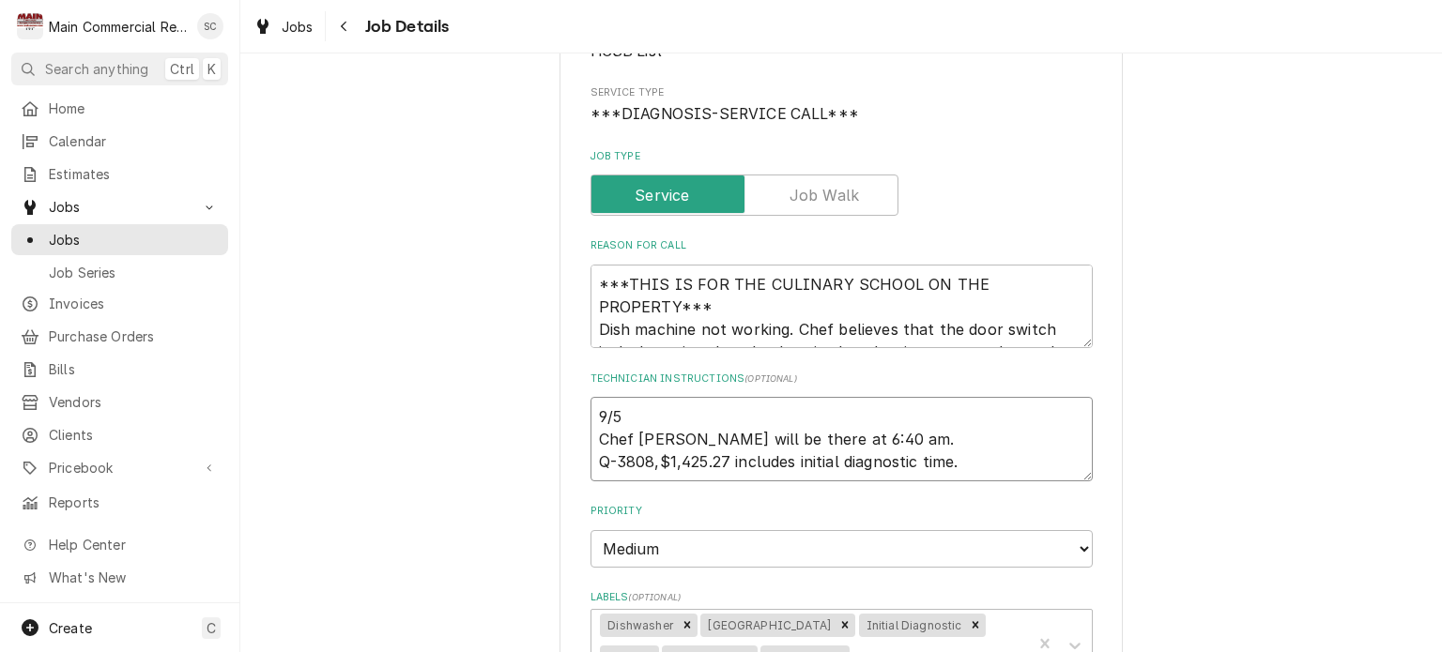
type textarea "9/5/ Chef Knecht will be there at 6:40 am. Q-3808,$1,425.27 includes initial di…"
type textarea "x"
type textarea "9/5/2 Chef Knecht will be there at 6:40 am. Q-3808,$1,425.27 includes initial d…"
type textarea "x"
type textarea "9/5/25 Chef Knecht will be there at 6:40 am. Q-3808,$1,425.27 includes initial …"
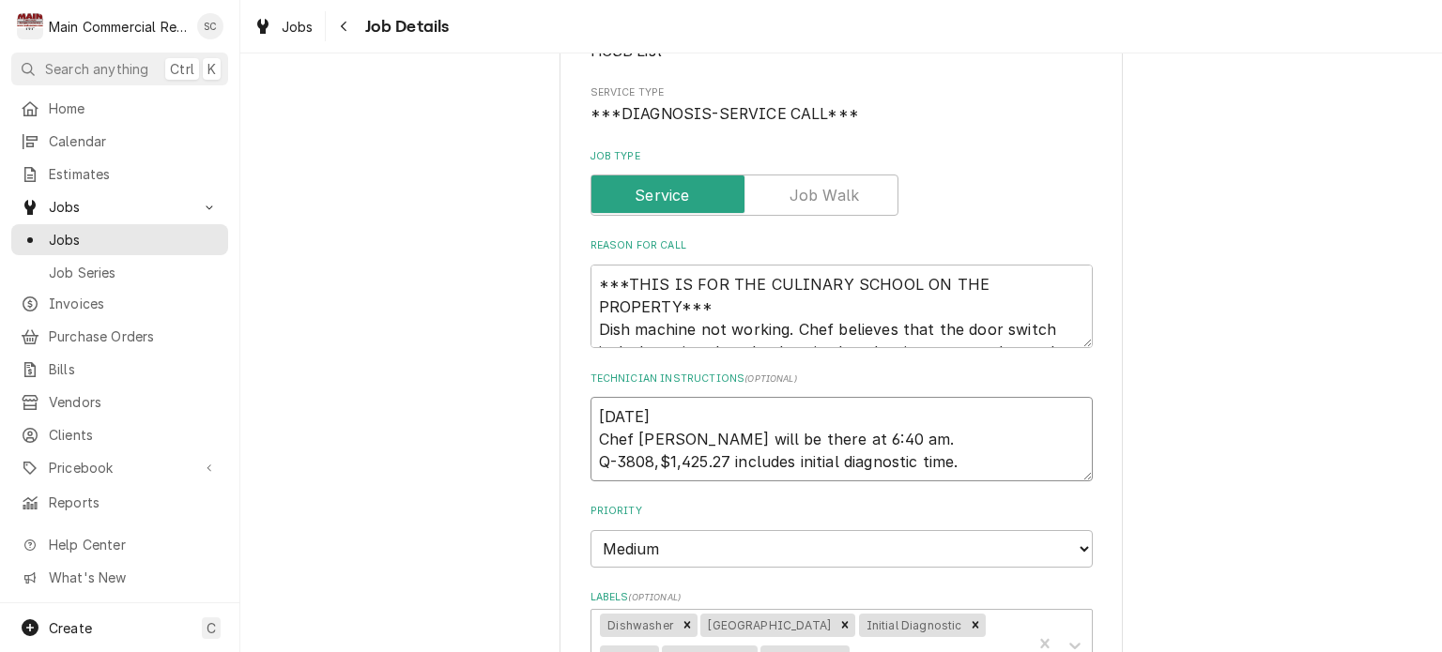
type textarea "x"
type textarea "9/5/25: Chef Knecht will be there at 6:40 am. Q-3808,$1,425.27 includes initial…"
type textarea "x"
type textarea "9/5/25: Chef Knecht will be there at 6:40 am. Q-3808,$1,425.27 includes initial…"
type textarea "x"
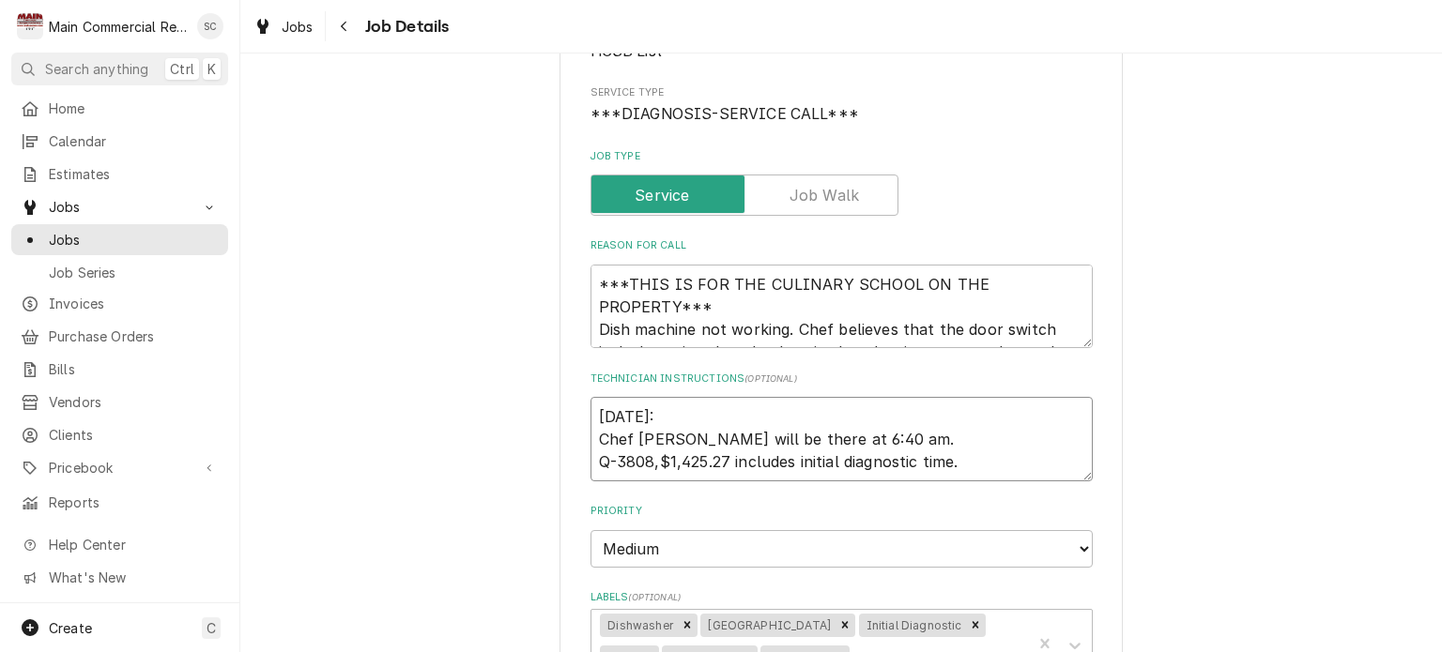
type textarea "9/5/25: P Chef Knecht will be there at 6:40 am. Q-3808,$1,425.27 includes initi…"
type textarea "x"
type textarea "9/5/25: PO Chef Knecht will be there at 6:40 am. Q-3808,$1,425.27 includes init…"
type textarea "x"
type textarea "9/5/25: POO Chef Knecht will be there at 6:40 am. Q-3808,$1,425.27 includes ini…"
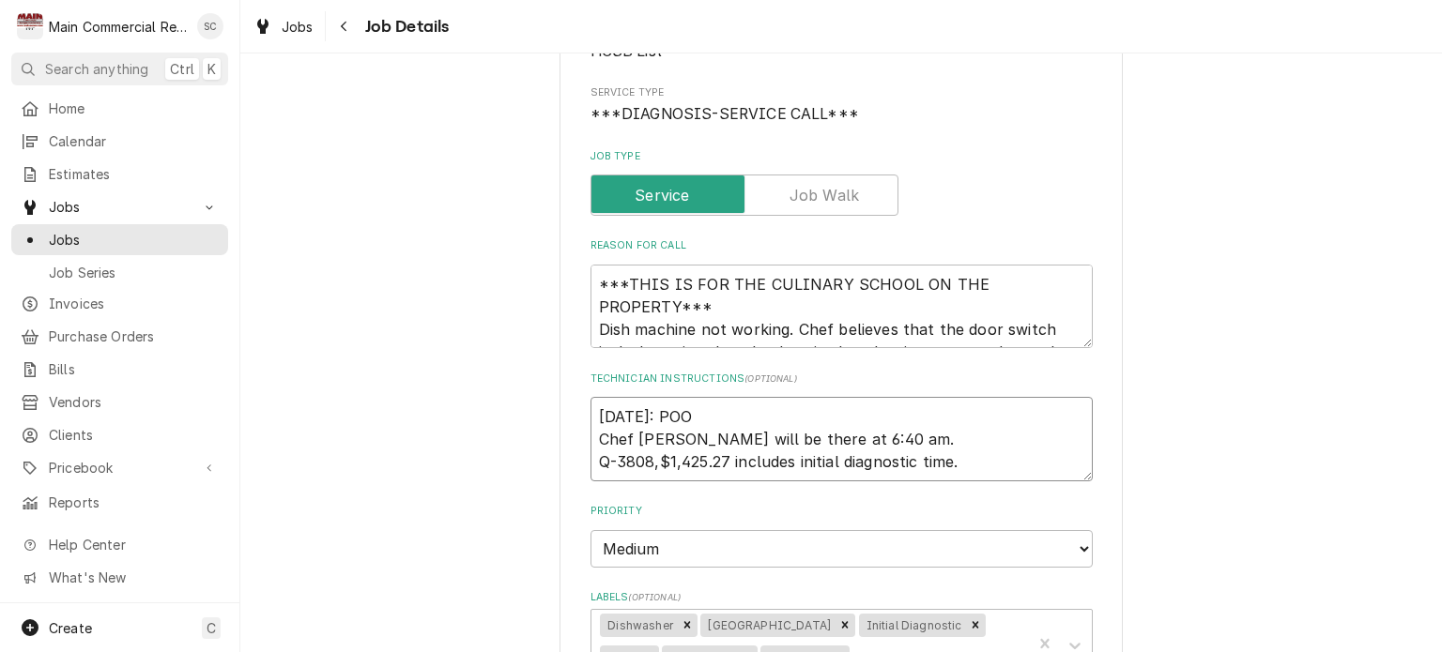
type textarea "x"
type textarea "9/5/25: POO, Chef Knecht will be there at 6:40 am. Q-3808,$1,425.27 includes in…"
type textarea "x"
type textarea "9/5/25: POO, Chef Knecht will be there at 6:40 am. Q-3808,$1,425.27 includes in…"
type textarea "x"
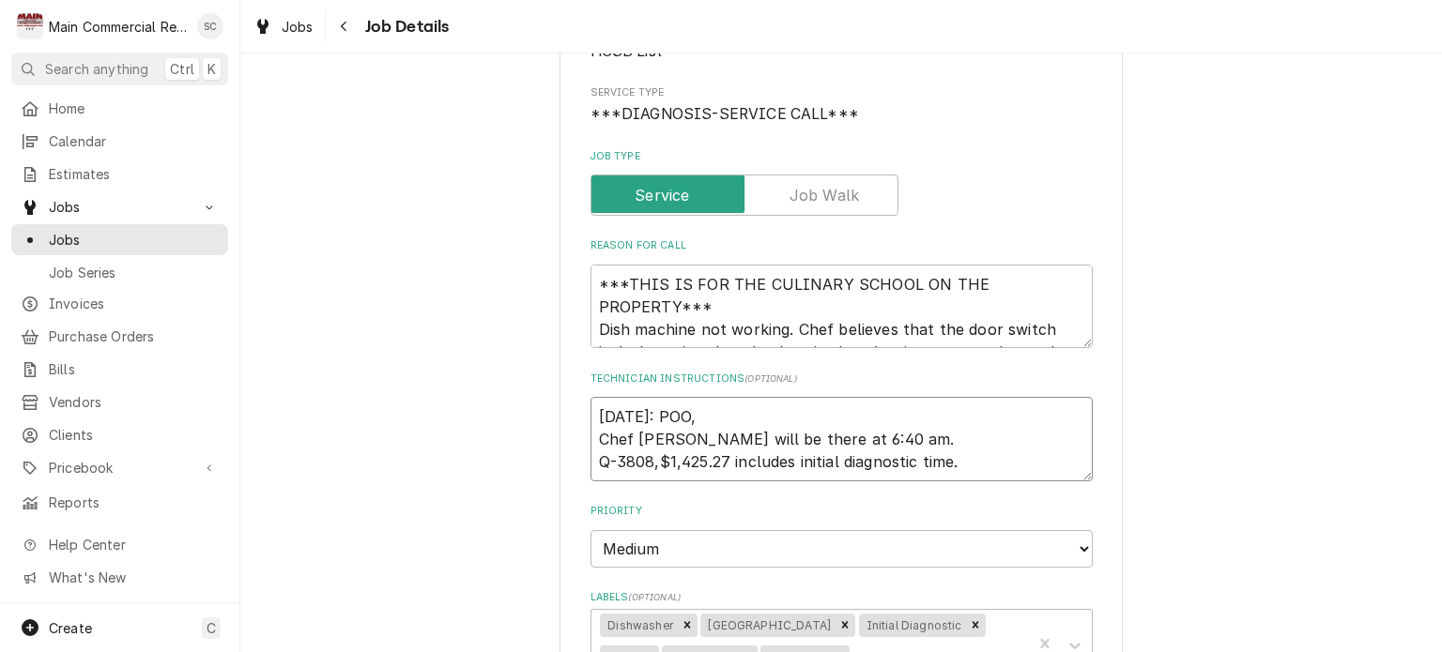
type textarea "9/5/25: POO, P Chef Knecht will be there at 6:40 am. Q-3808,$1,425.27 includes …"
type textarea "x"
type textarea "9/5/25: POO, Pa Chef Knecht will be there at 6:40 am. Q-3808,$1,425.27 includes…"
type textarea "x"
type textarea "9/5/25: POO, Par Chef Knecht will be there at 6:40 am. Q-3808,$1,425.27 include…"
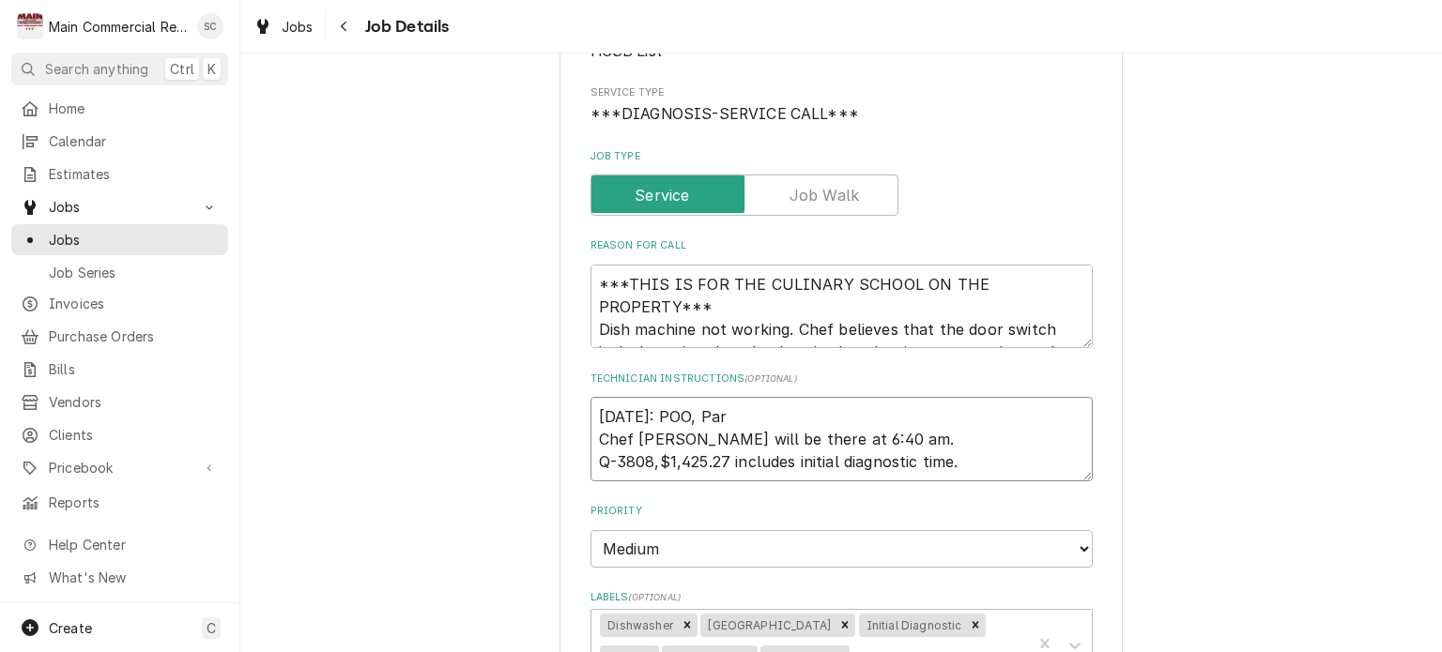
type textarea "x"
type textarea "9/5/25: POO, Part Chef Knecht will be there at 6:40 am. Q-3808,$1,425.27 includ…"
type textarea "x"
type textarea "9/5/25: POO, Parts Chef Knecht will be there at 6:40 am. Q-3808,$1,425.27 inclu…"
type textarea "x"
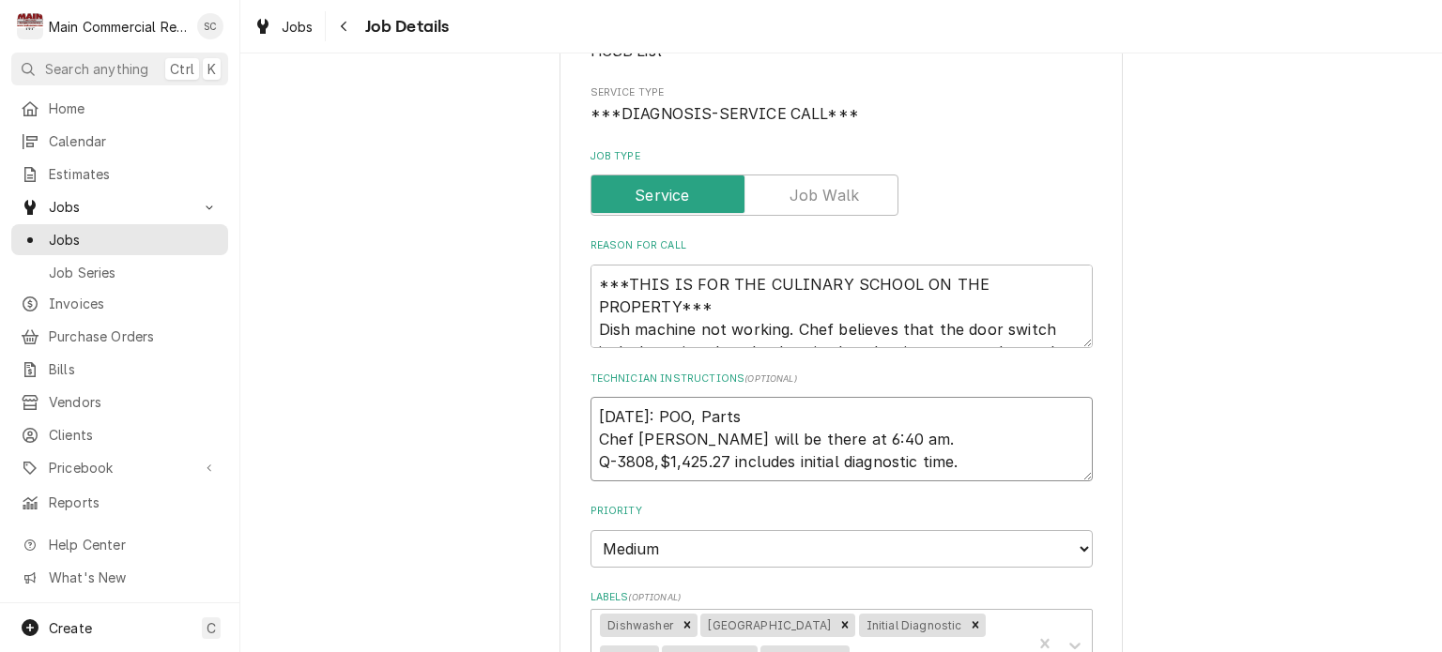
type textarea "9/5/25: POO, Parts Chef Knecht will be there at 6:40 am. Q-3808,$1,425.27 inclu…"
type textarea "x"
type textarea "9/5/25: POO, Parts T Chef Knecht will be there at 6:40 am. Q-3808,$1,425.27 inc…"
type textarea "x"
type textarea "9/5/25: POO, Parts To Chef Knecht will be there at 6:40 am. Q-3808,$1,425.27 in…"
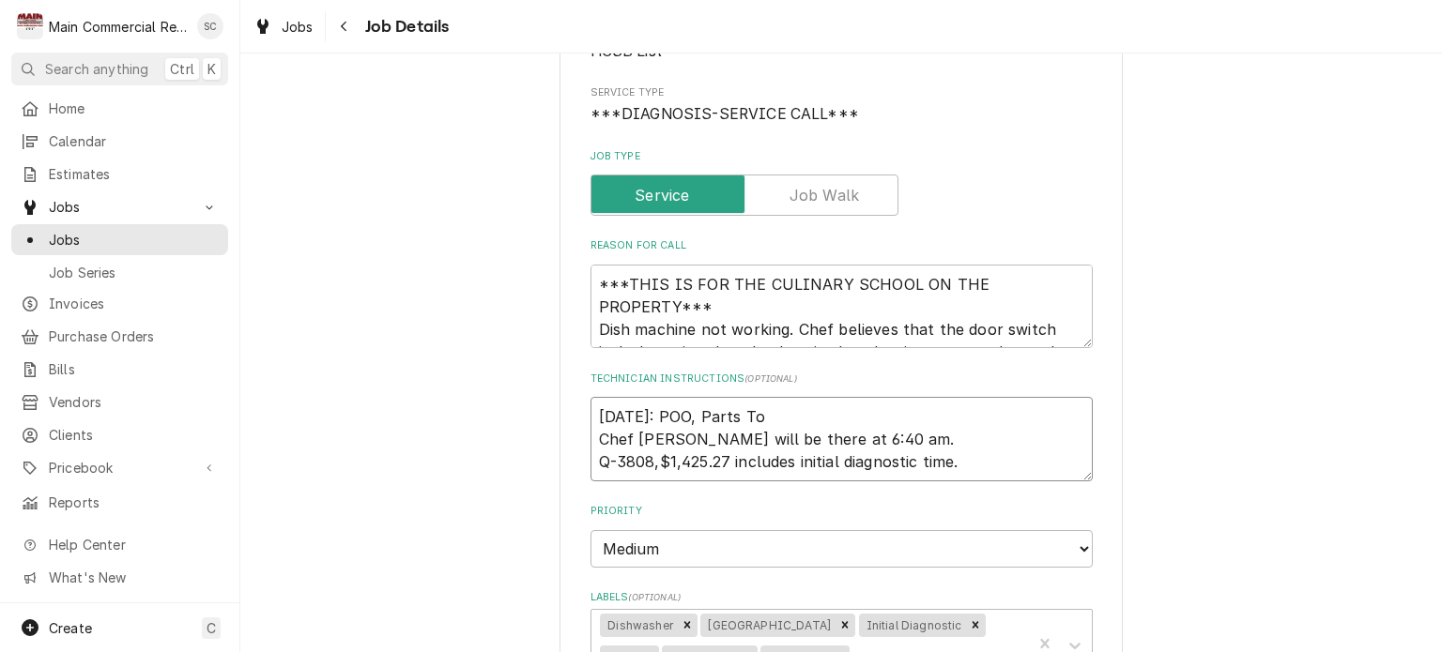
type textarea "x"
type textarea "9/5/25: POO, Parts Tow Chef Knecht will be there at 6:40 am. Q-3808,$1,425.27 i…"
type textarea "x"
type textarea "9/5/25: POO, Parts Town Chef Knecht will be there at 6:40 am. Q-3808,$1,425.27 …"
type textarea "x"
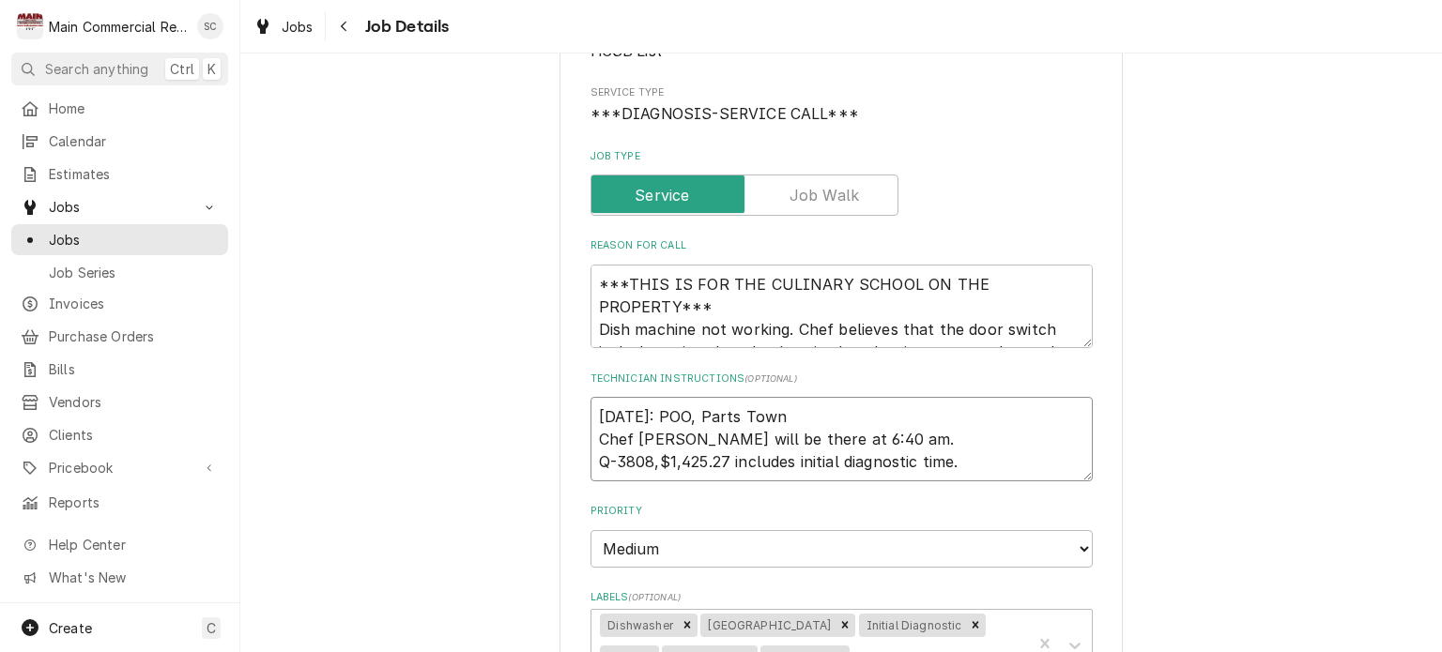
type textarea "9/5/25: POO, Parts Town, Chef Knecht will be there at 6:40 am. Q-3808,$1,425.27…"
type textarea "x"
type textarea "9/5/25: POO, Parts Town, Chef Knecht will be there at 6:40 am. Q-3808,$1,425.27…"
type textarea "x"
type textarea "9/5/25: POO, Parts Town, P Chef Knecht will be there at 6:40 am. Q-3808,$1,425.…"
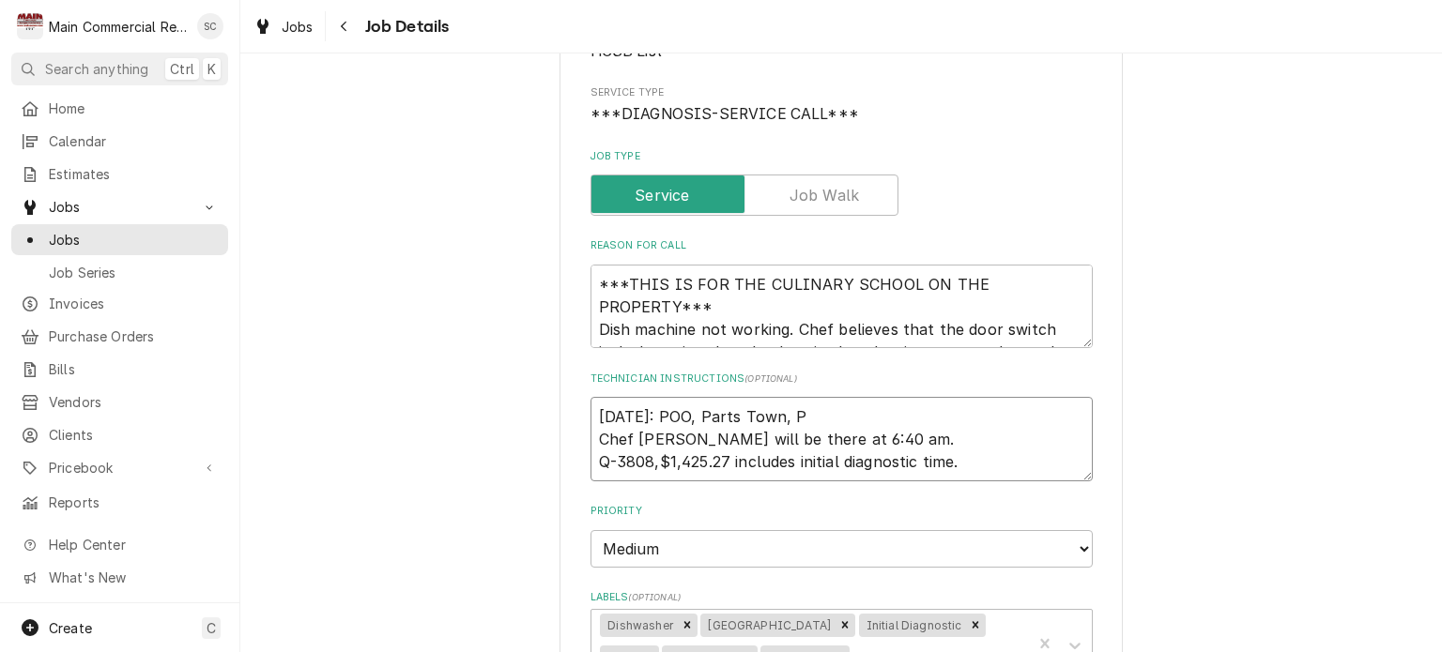
type textarea "x"
type textarea "9/5/25: POO, Parts Town, PO Chef Knecht will be there at 6:40 am. Q-3808,$1,425…"
type textarea "x"
type textarea "9/5/25: POO, Parts Town, PO7 Chef Knecht will be there at 6:40 am. Q-3808,$1,42…"
type textarea "x"
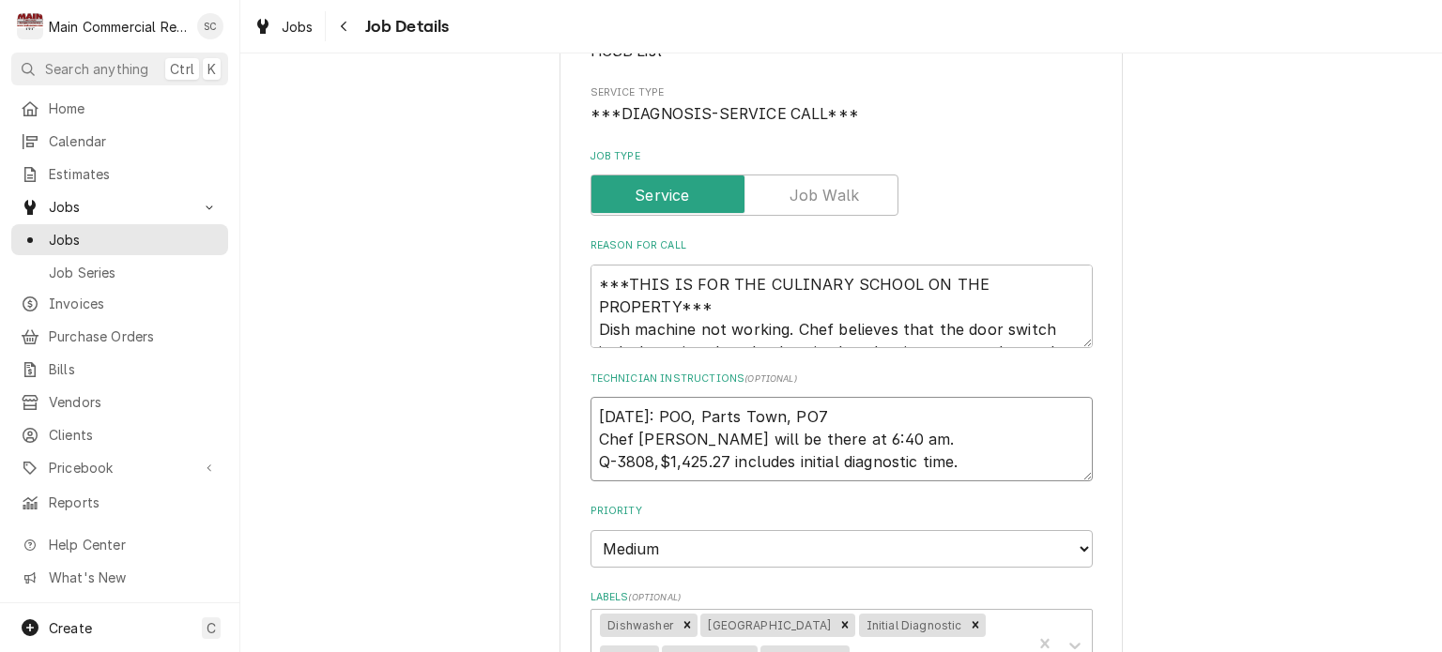
type textarea "9/5/25: POO, Parts Town, PO70 Chef Knecht will be there at 6:40 am. Q-3808,$1,4…"
type textarea "x"
type textarea "9/5/25: POO, Parts Town, PO706 Chef Knecht will be there at 6:40 am. Q-3808,$1,…"
type textarea "x"
type textarea "9/5/25: POO, Parts Town, PO7061 Chef Knecht will be there at 6:40 am. Q-3808,$1…"
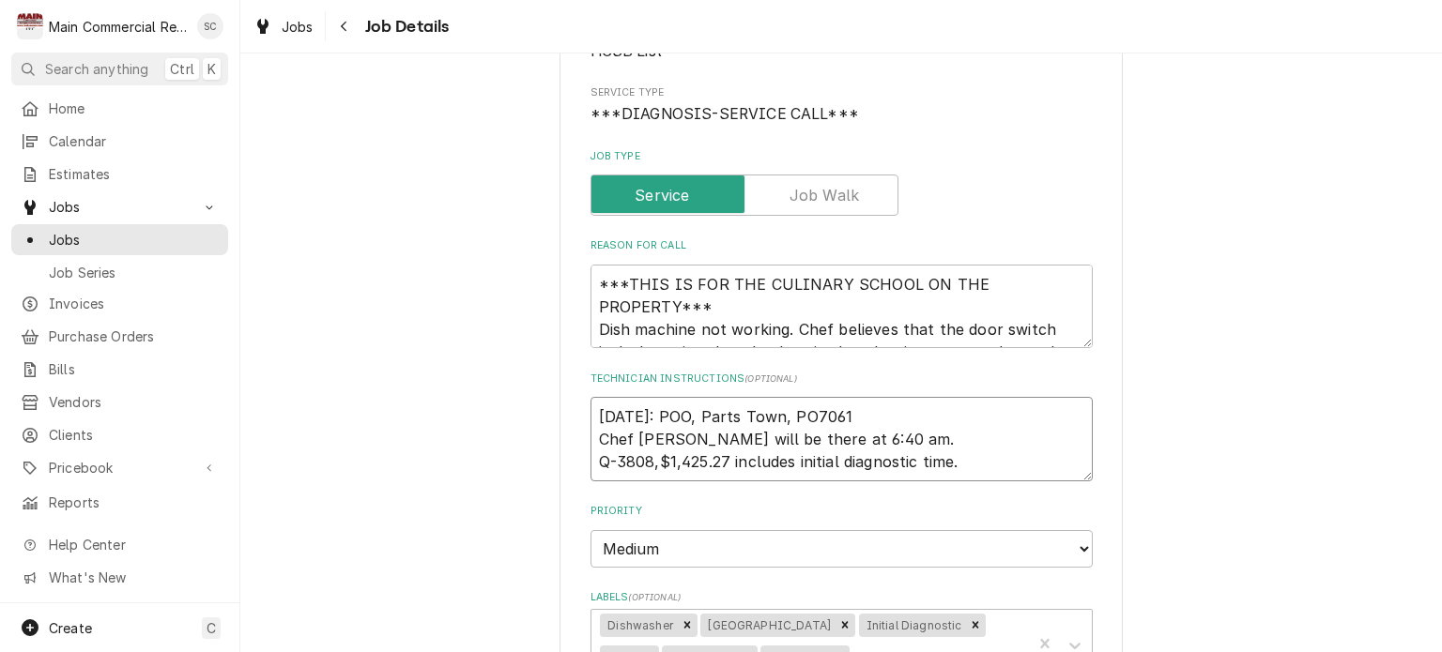
type textarea "x"
type textarea "9/5/25: POO, Parts Town, PO70611 Chef Knecht will be there at 6:40 am. Q-3808,$…"
type textarea "x"
type textarea "9/5/25: POO, Parts Town, PO70611, Chef Knecht will be there at 6:40 am. Q-3808,…"
type textarea "x"
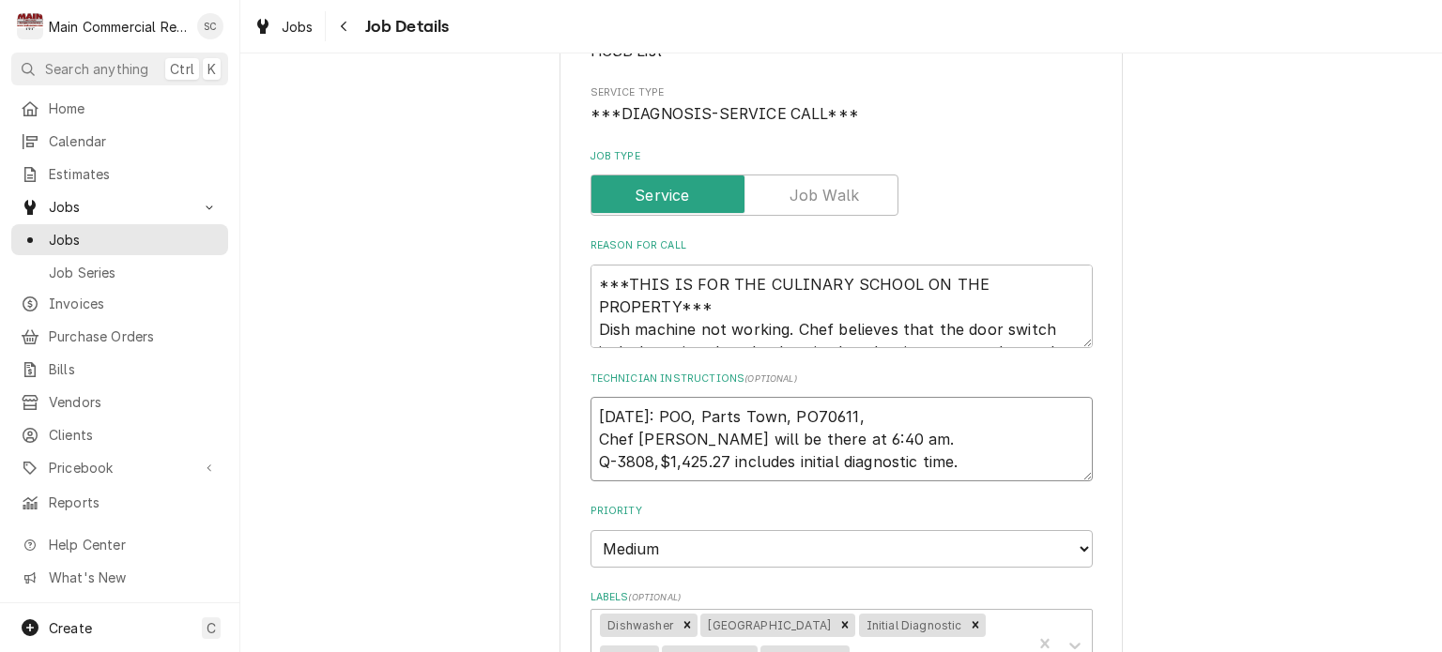
type textarea "9/5/25: POO, Parts Town, PO70611, Chef Knecht will be there at 6:40 am. Q-3808,…"
type textarea "x"
type textarea "9/5/25: POO, Parts Town, PO70611, E Chef Knecht will be there at 6:40 am. Q-380…"
type textarea "x"
type textarea "9/5/25: POO, Parts Town, PO70611, ET Chef Knecht will be there at 6:40 am. Q-38…"
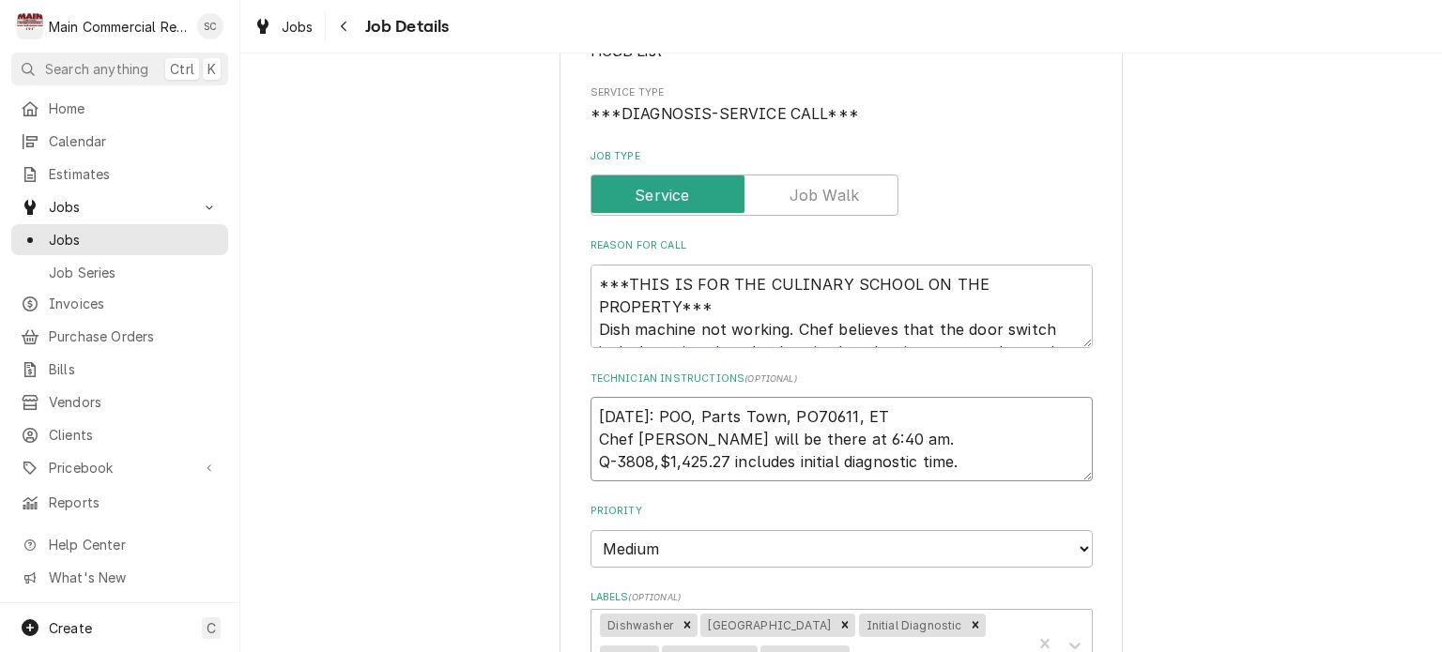
type textarea "x"
type textarea "9/5/25: POO, Parts Town, PO70611, ETA Chef Knecht will be there at 6:40 am. Q-3…"
type textarea "x"
type textarea "9/5/25: POO, Parts Town, PO70611, ETA? Chef Knecht will be there at 6:40 am. Q-…"
type textarea "x"
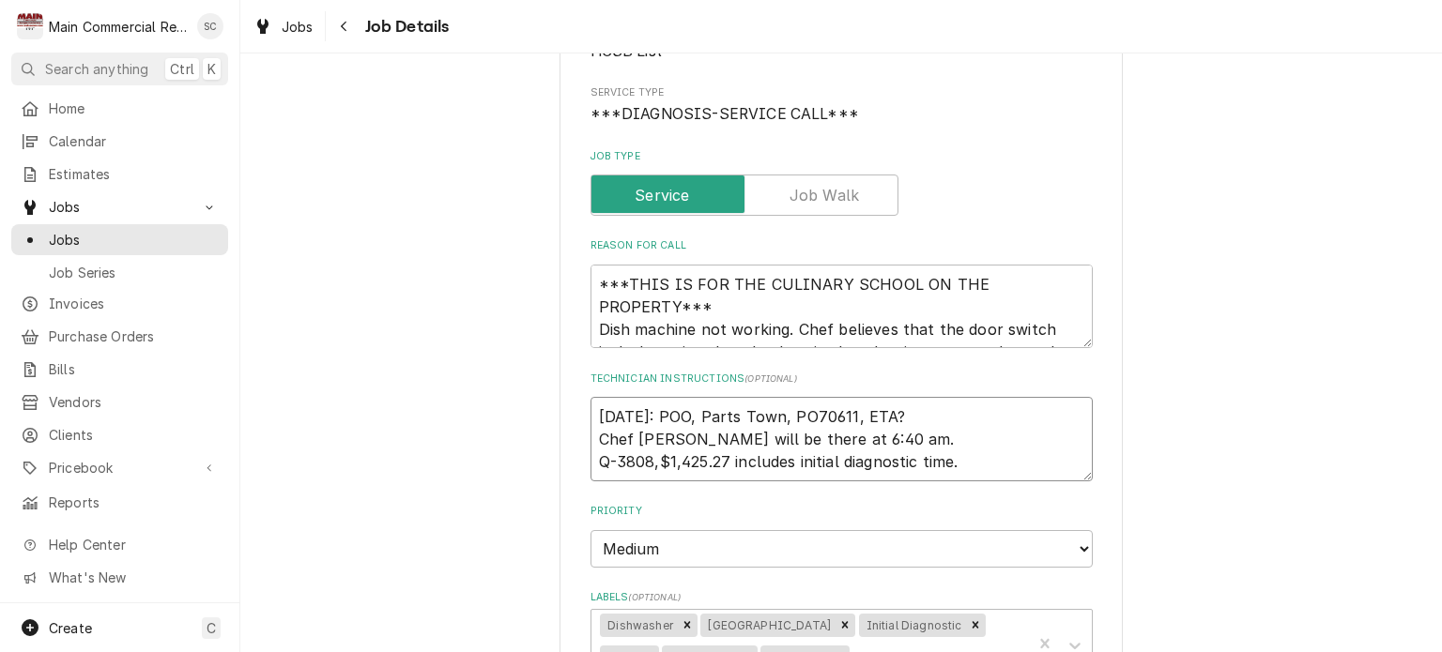
type textarea "9/5/25: POO, Parts Town, PO70611, ETA?- Chef Knecht will be there at 6:40 am. Q…"
type textarea "x"
type textarea "9/5/25: POO, Parts Town, PO70611, ETA?-s Chef Knecht will be there at 6:40 am. …"
type textarea "x"
type textarea "9/5/25: POO, Parts Town, PO70611, ETA?-sr Chef Knecht will be there at 6:40 am.…"
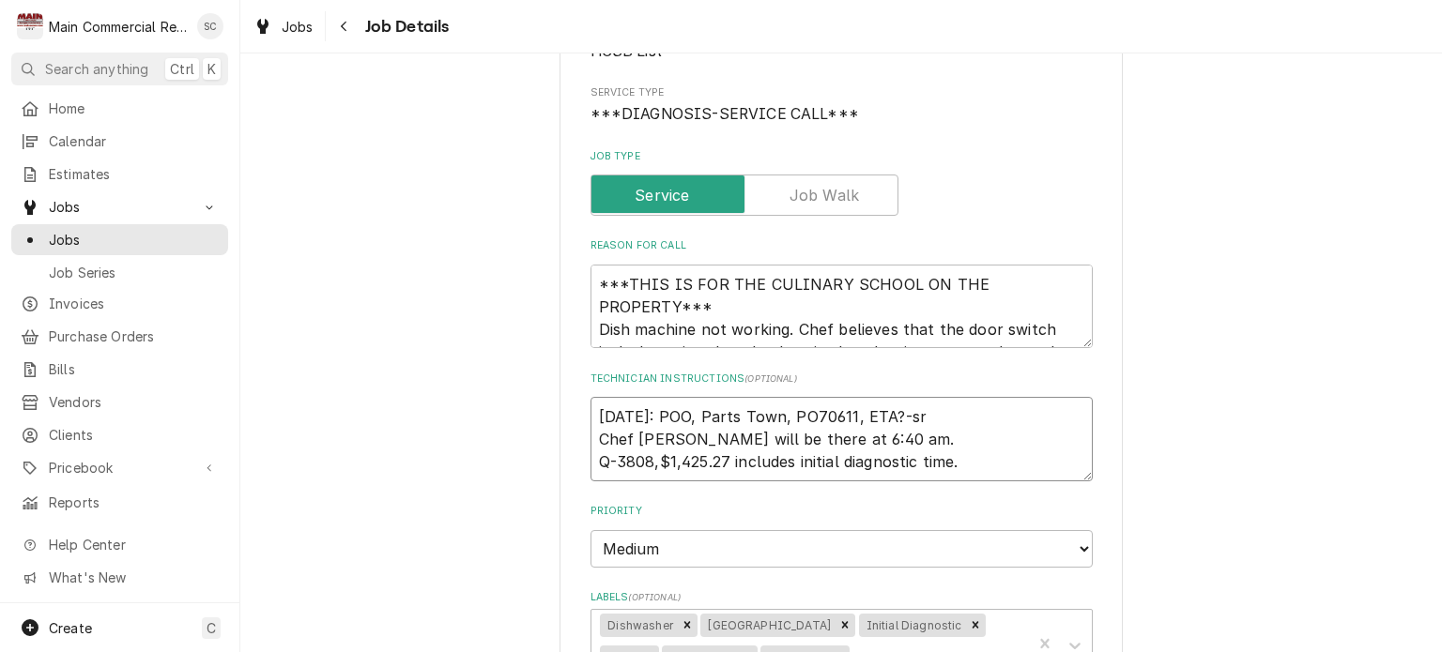
type textarea "x"
type textarea "9/5/25: POO, Parts Town, PO70611, ETA?-src Chef Knecht will be there at 6:40 am…"
type textarea "x"
click at [940, 438] on textarea "9/5/25: POO, Parts Town, PO70611, ETA?-src Chef Knecht will be there at 6:40 am…" at bounding box center [842, 439] width 502 height 84
click at [1029, 439] on textarea "9/5/25: POO, Parts Town, PO70611, ETA?-src Chef Knecht will be there at 6:40 am…" at bounding box center [842, 439] width 502 height 84
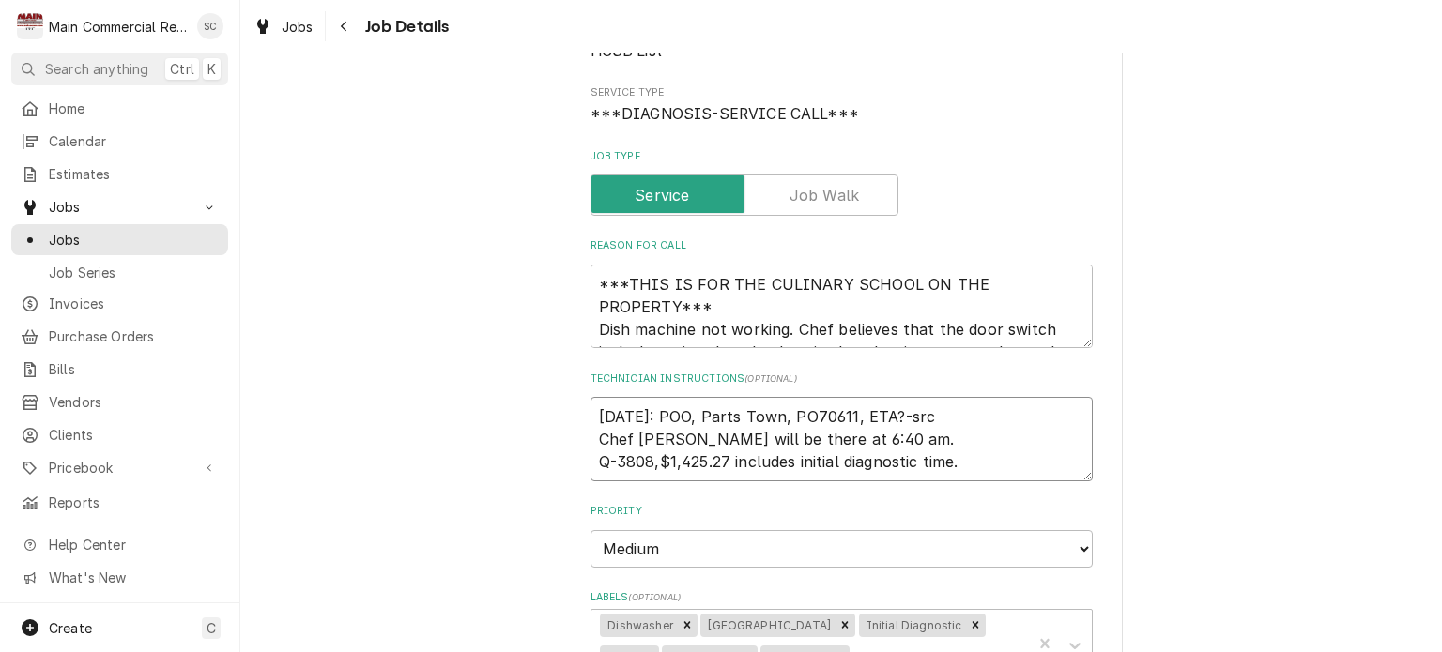
type textarea "9/5/25: POO, Parts Town, PO70611, ETA?-src Chef Knecht will be there at 6:40 am…"
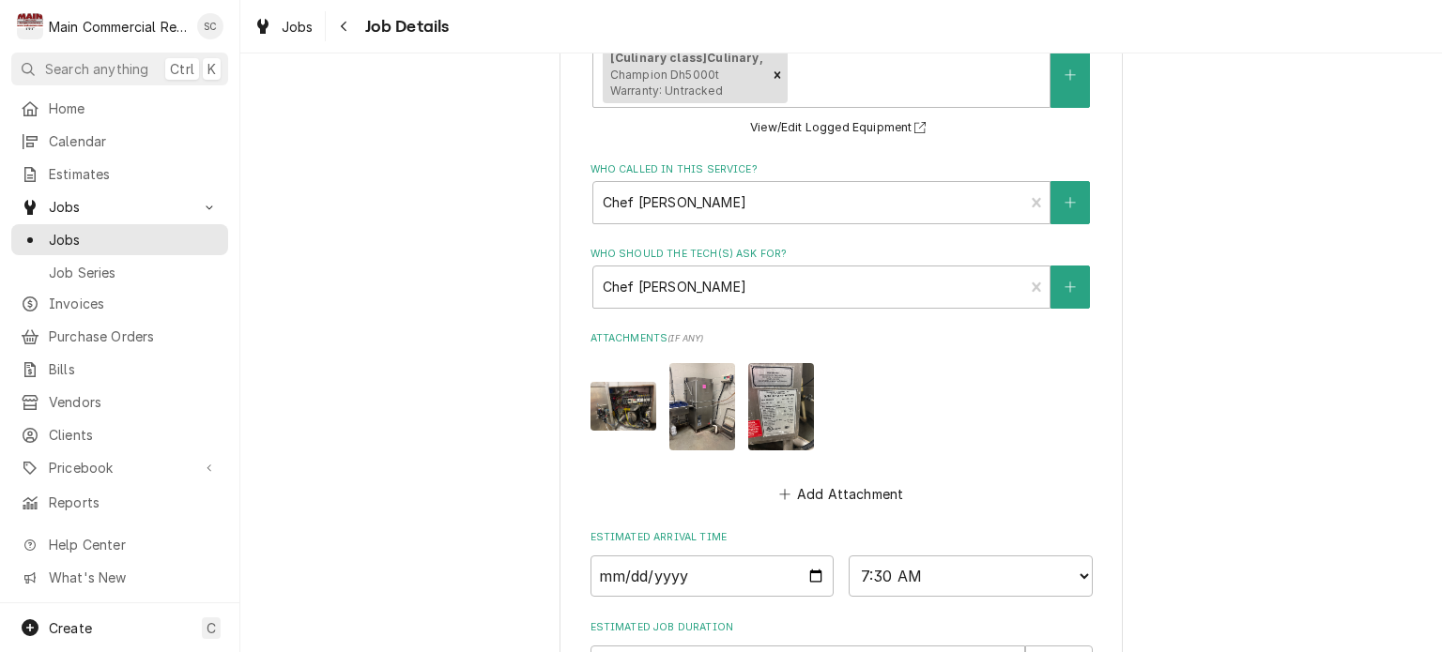
scroll to position [1262, 0]
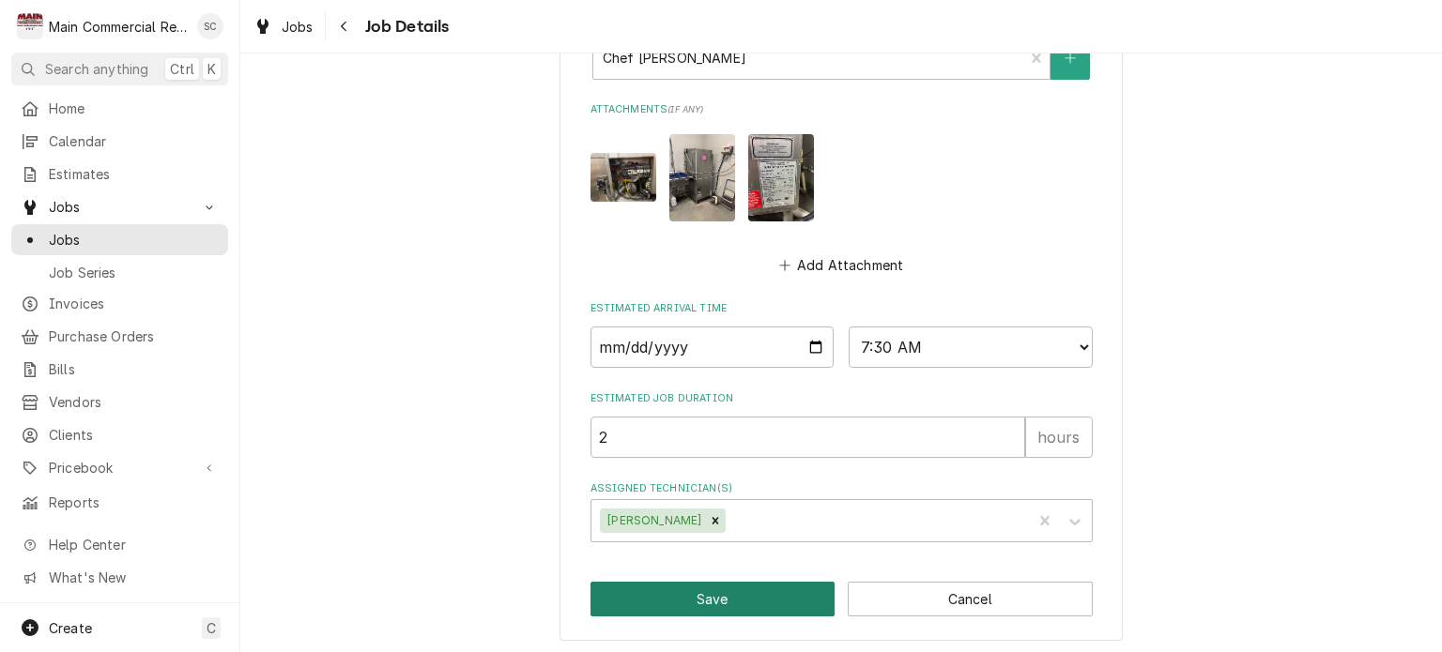
click at [793, 595] on button "Save" at bounding box center [713, 599] width 245 height 35
type textarea "x"
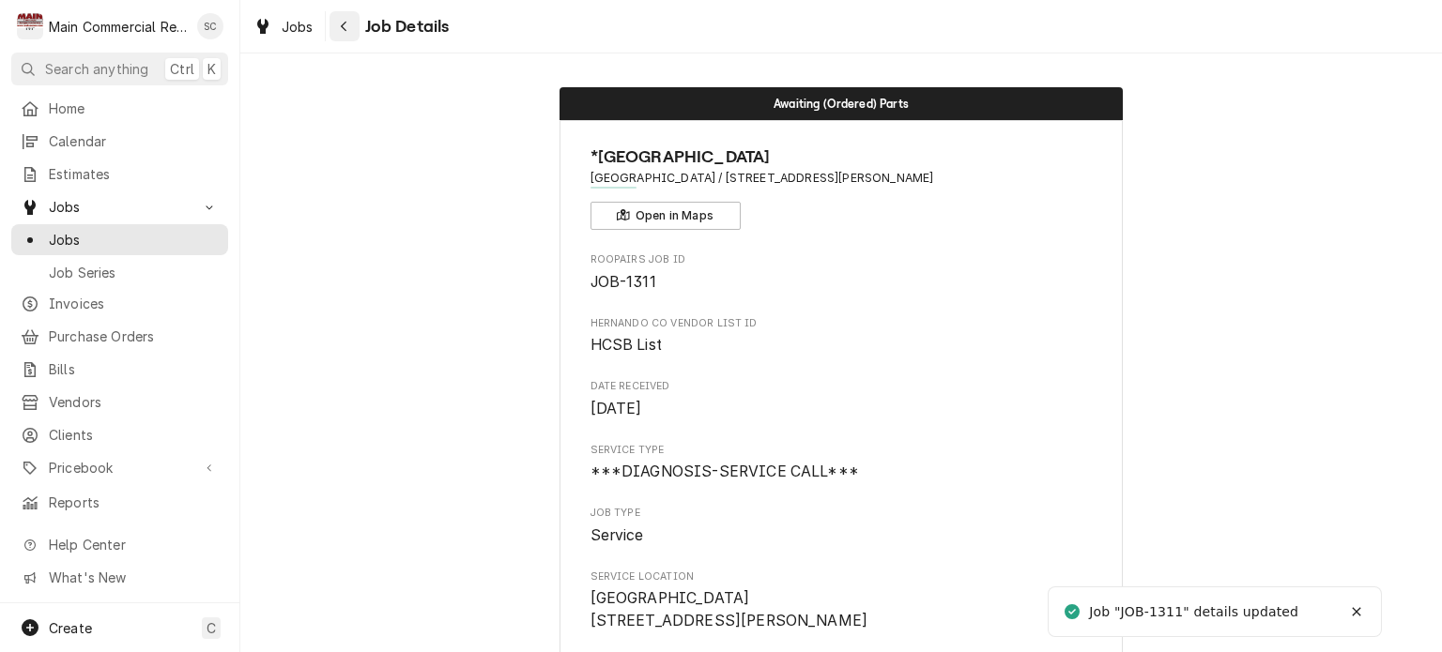
click at [350, 22] on div "Navigate back" at bounding box center [344, 26] width 19 height 19
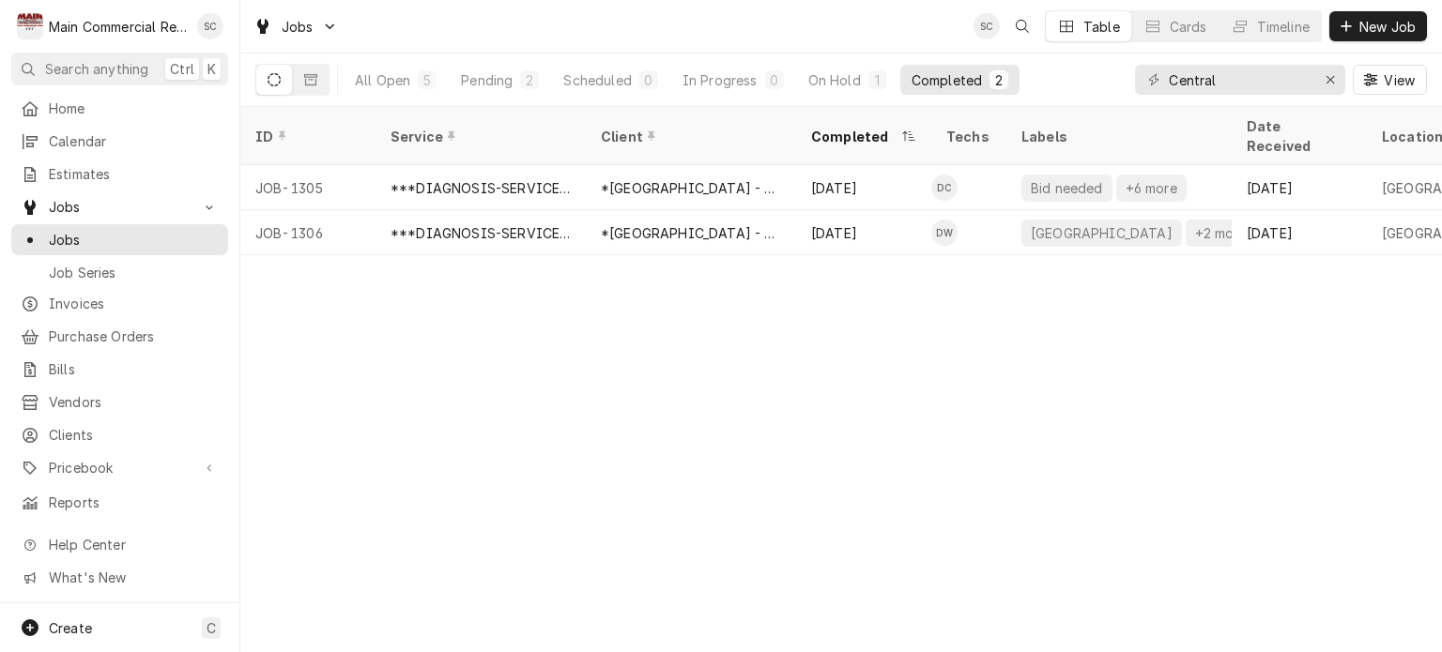
click at [652, 315] on div "ID Service Client Completed Techs Labels Date Received Location Name Location A…" at bounding box center [841, 379] width 1202 height 545
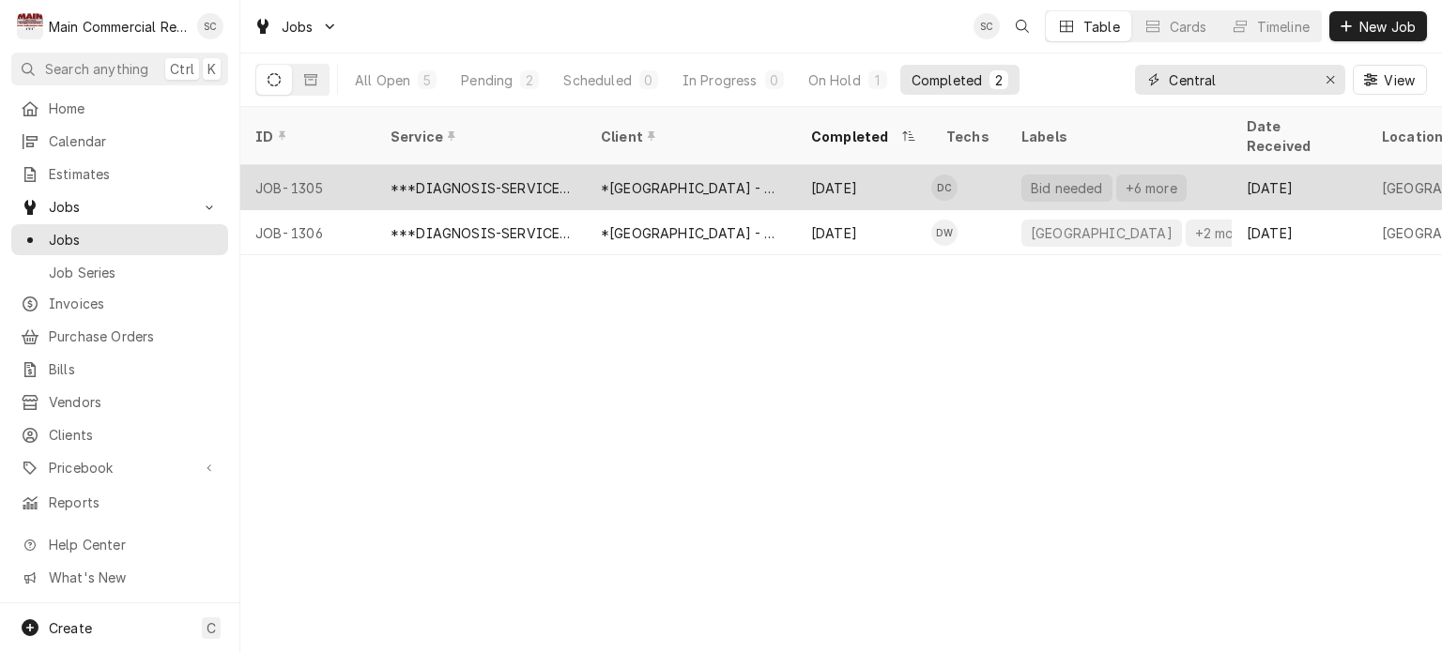
click at [1328, 82] on icon "Erase input" at bounding box center [1331, 79] width 10 height 13
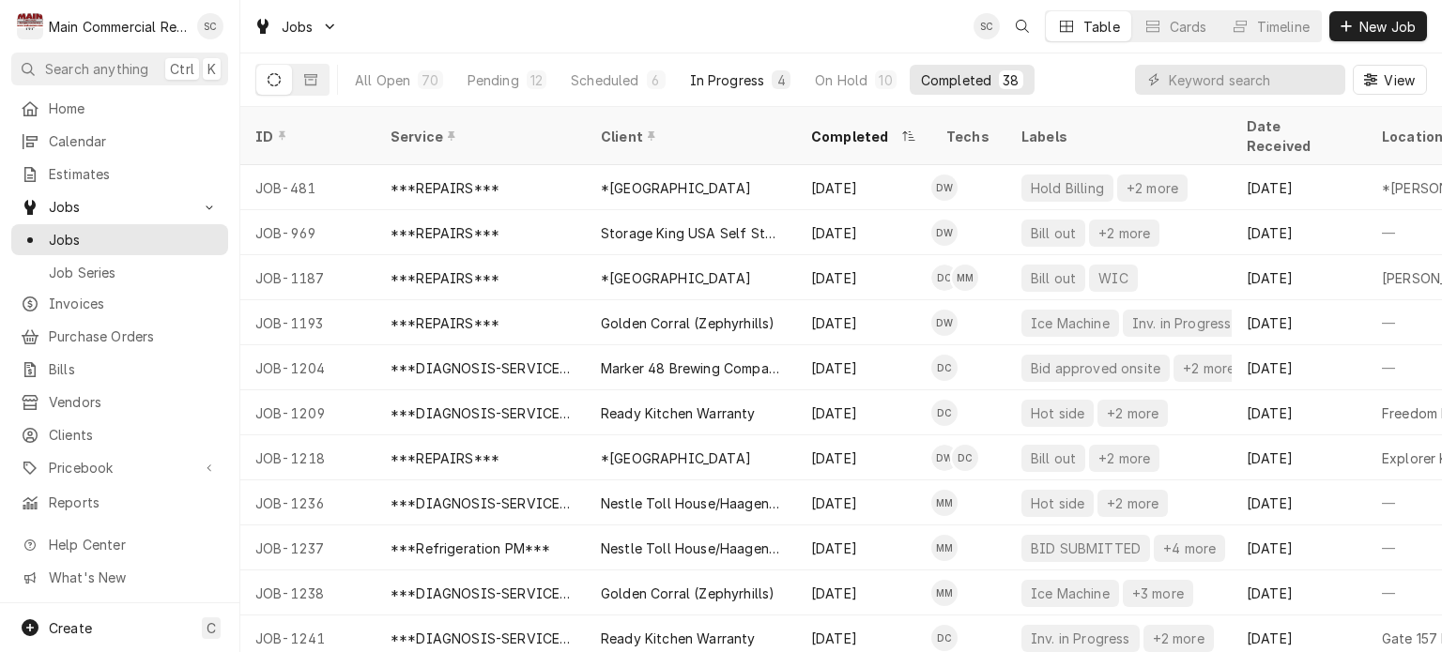
click at [727, 84] on div "In Progress" at bounding box center [727, 80] width 75 height 20
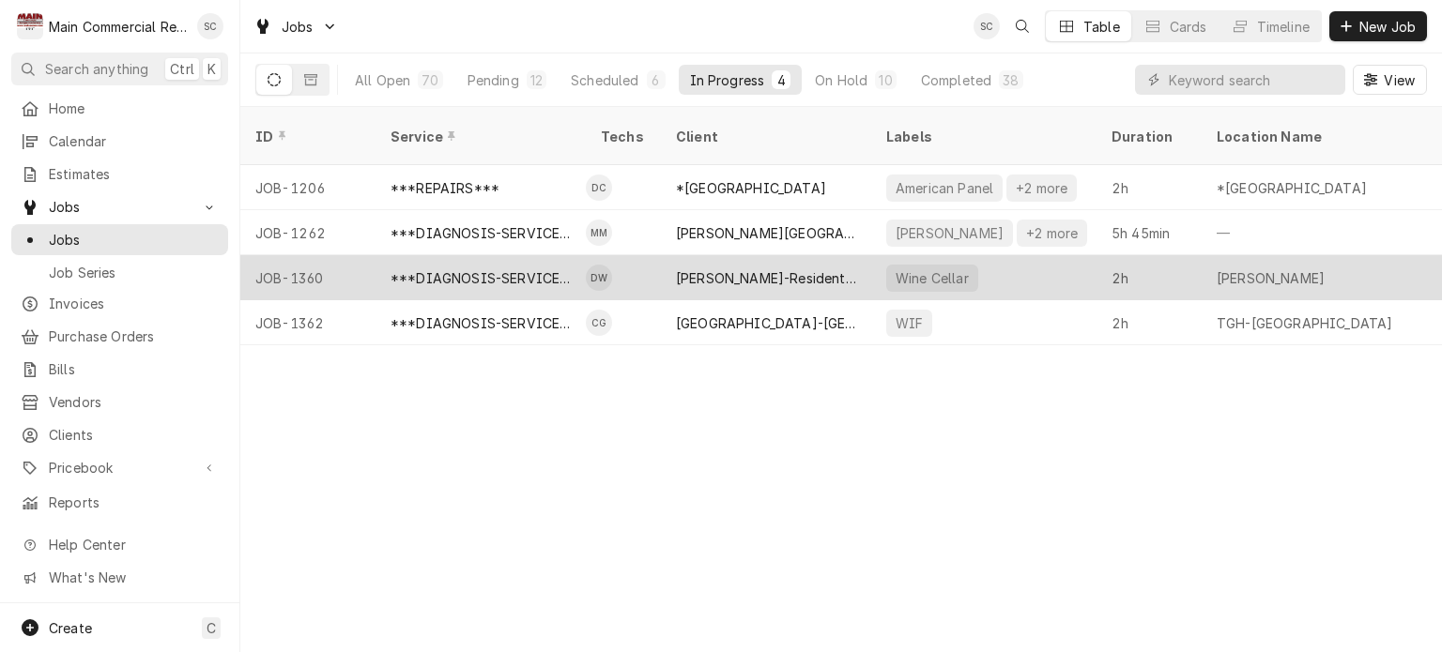
click at [724, 268] on div "[PERSON_NAME]-Residential Home" at bounding box center [766, 278] width 180 height 20
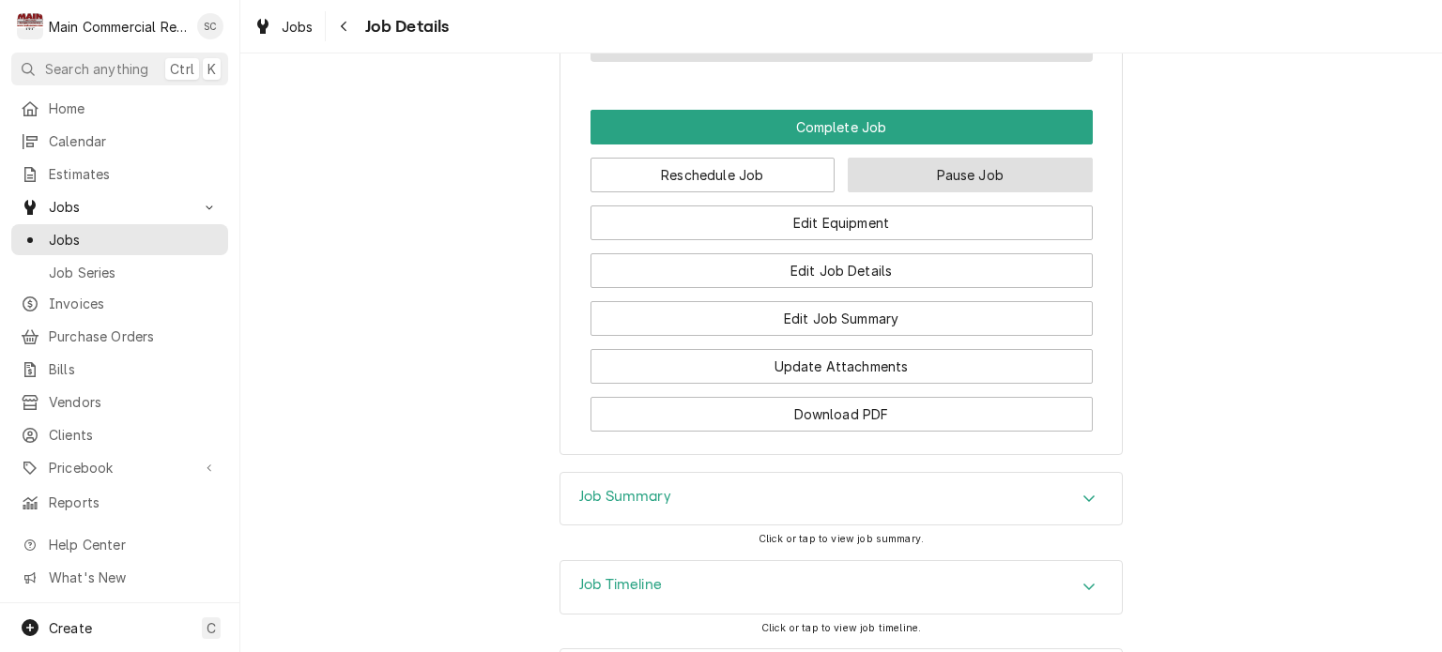
scroll to position [2167, 0]
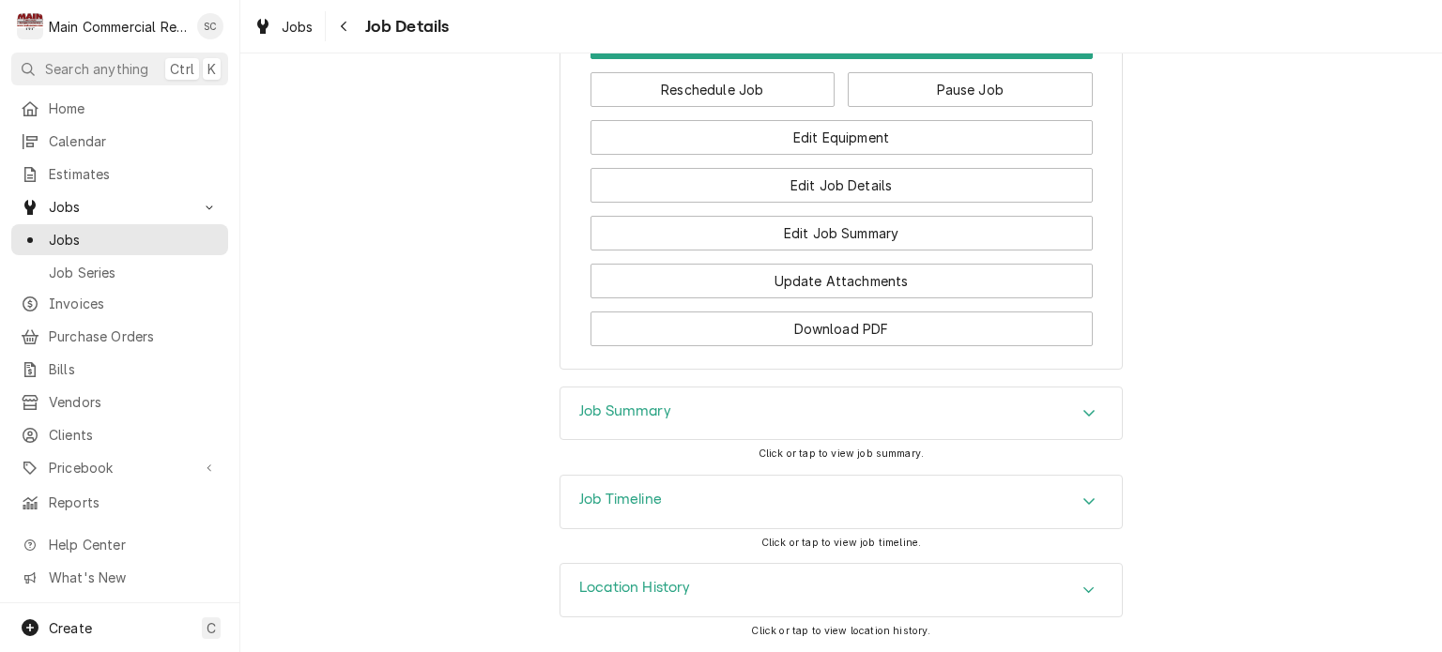
click at [918, 413] on div "Job Summary" at bounding box center [840, 414] width 561 height 53
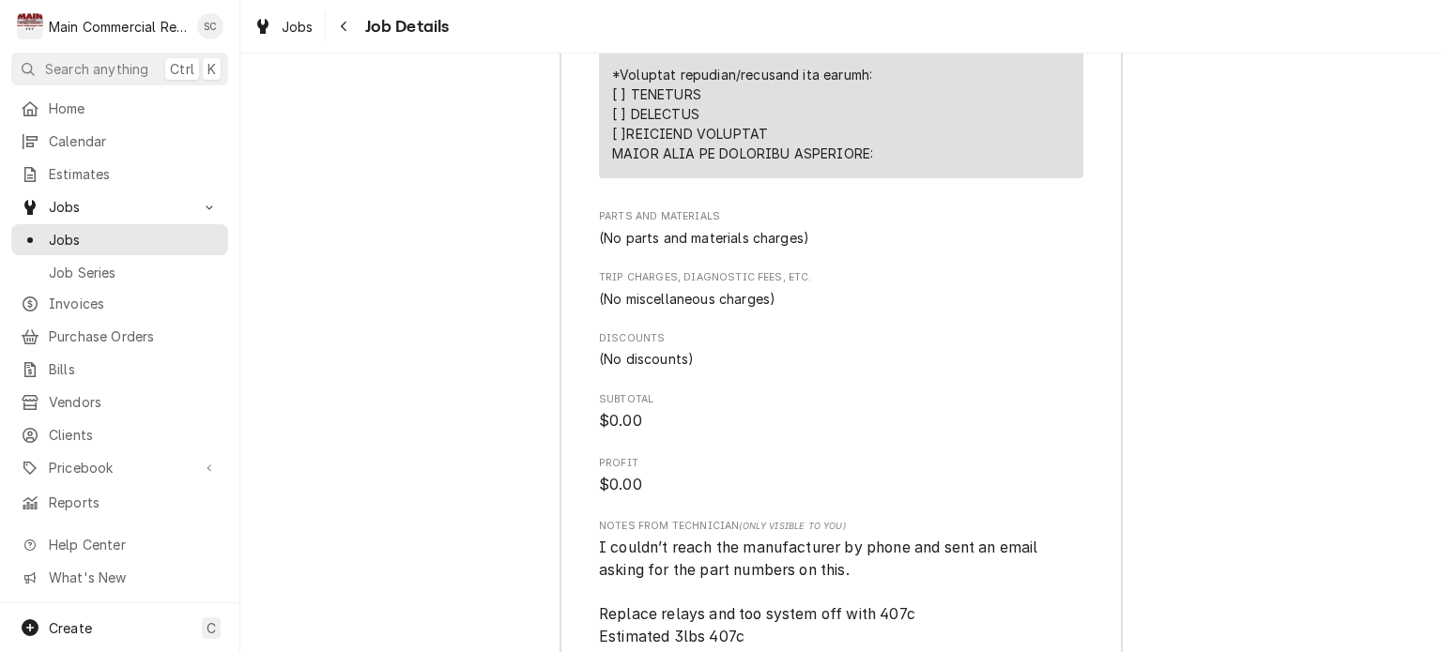
scroll to position [4138, 0]
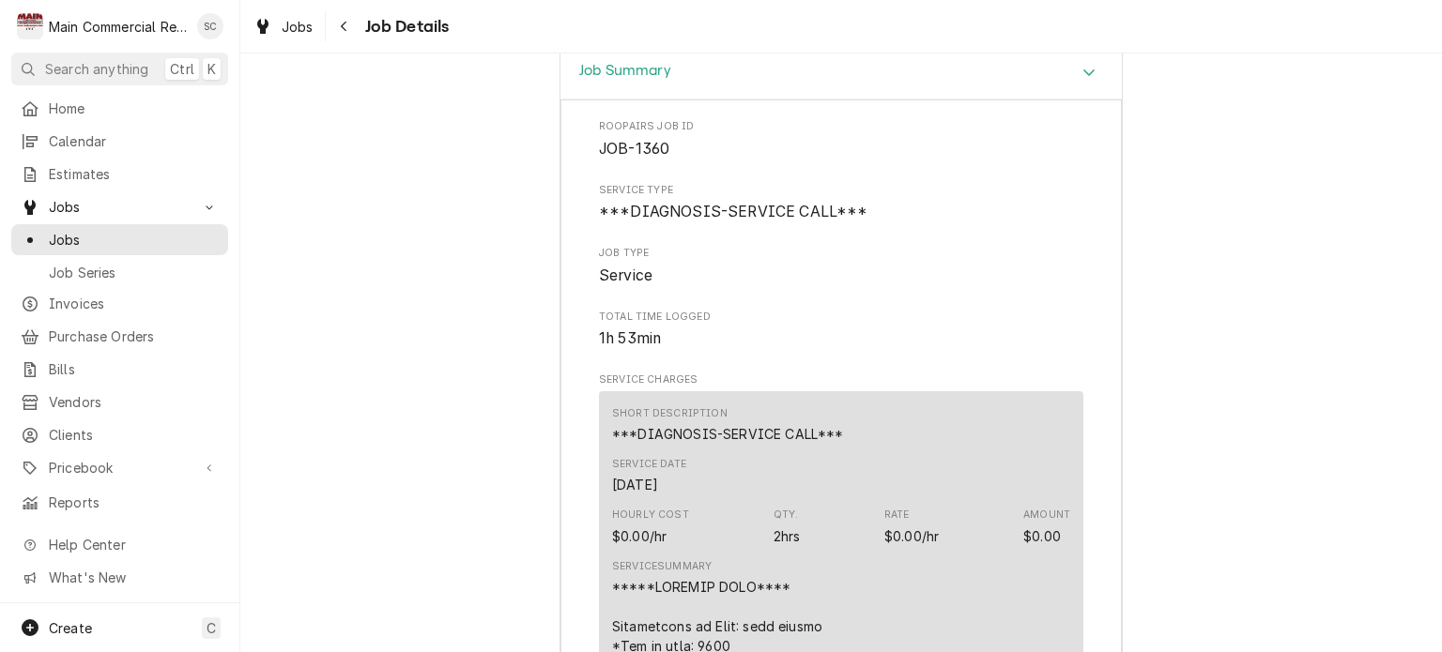
scroll to position [2505, 0]
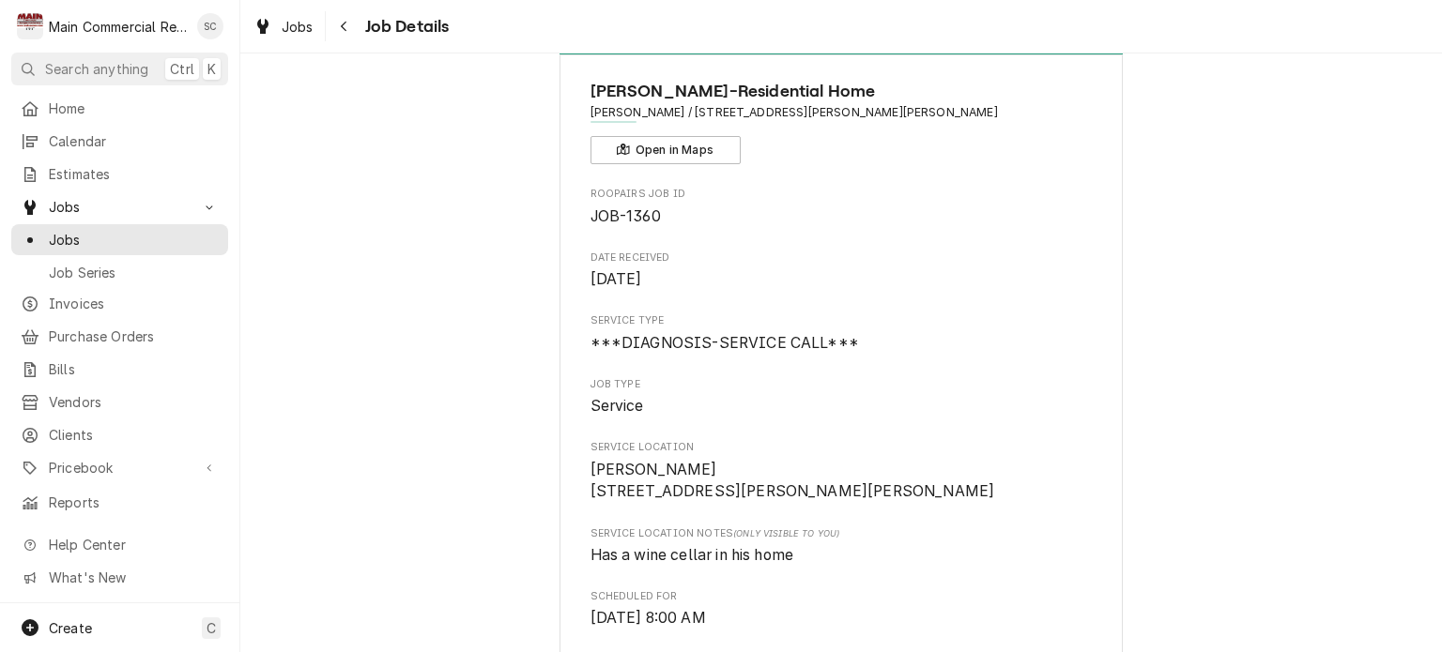
scroll to position [0, 0]
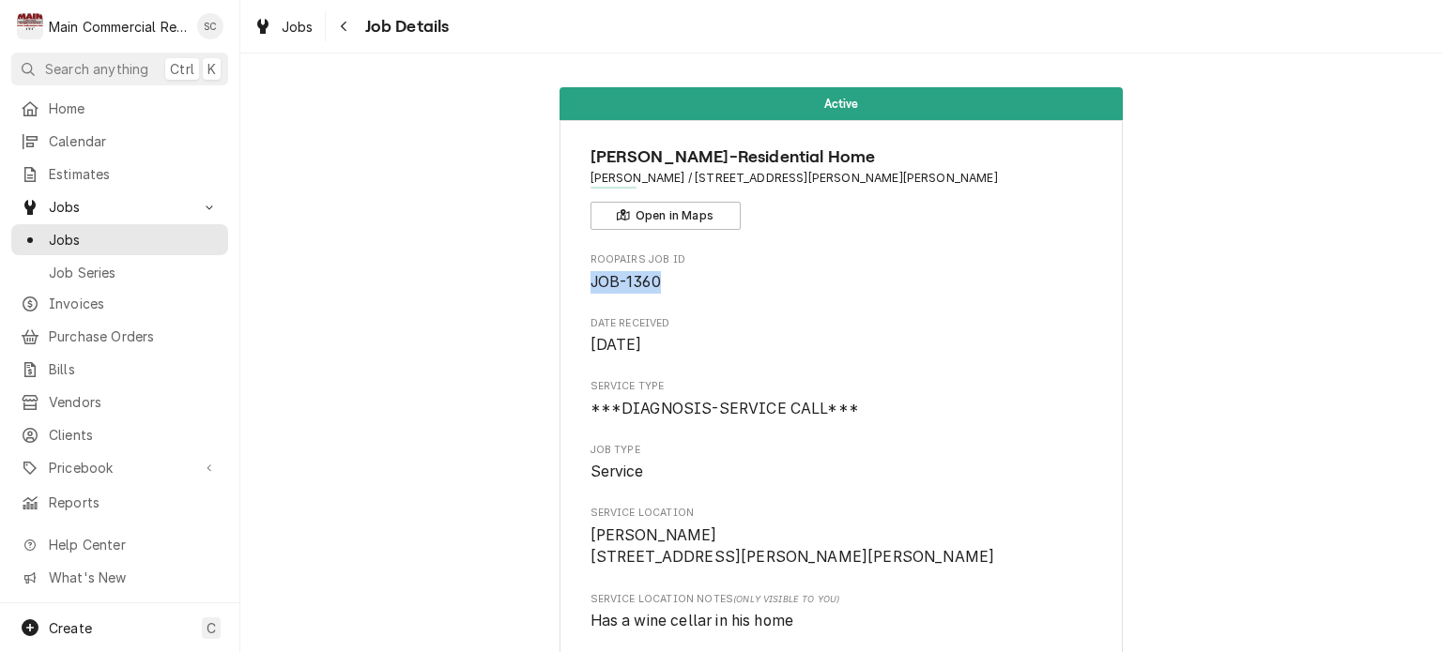
drag, startPoint x: 662, startPoint y: 285, endPoint x: 562, endPoint y: 284, distance: 99.5
copy span "JOB-1360"
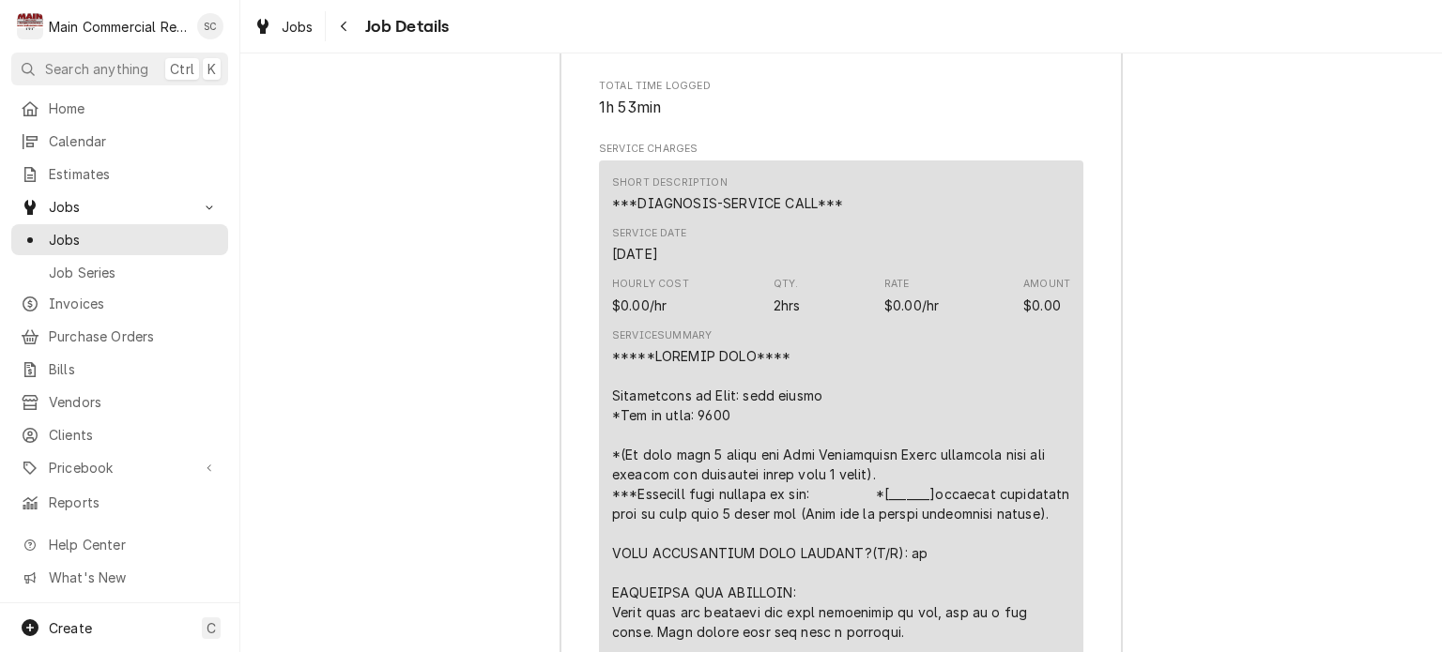
scroll to position [2910, 0]
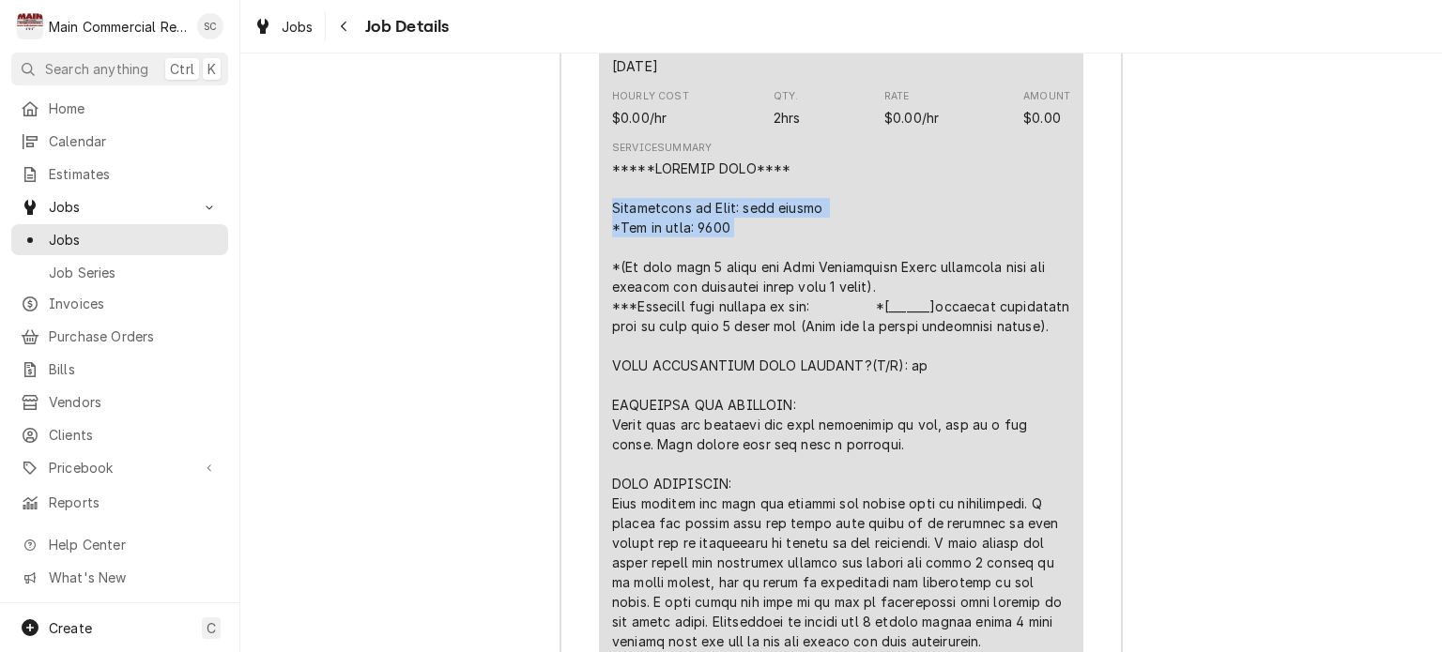
drag, startPoint x: 738, startPoint y: 254, endPoint x: 595, endPoint y: 232, distance: 144.5
click at [599, 232] on div "Short Description ***DIAGNOSIS-SERVICE CALL*** Service Date [DATE] Hourly Cost …" at bounding box center [841, 596] width 484 height 1246
copy div "Description of Unit: wine cooler *Age of unit: 2002"
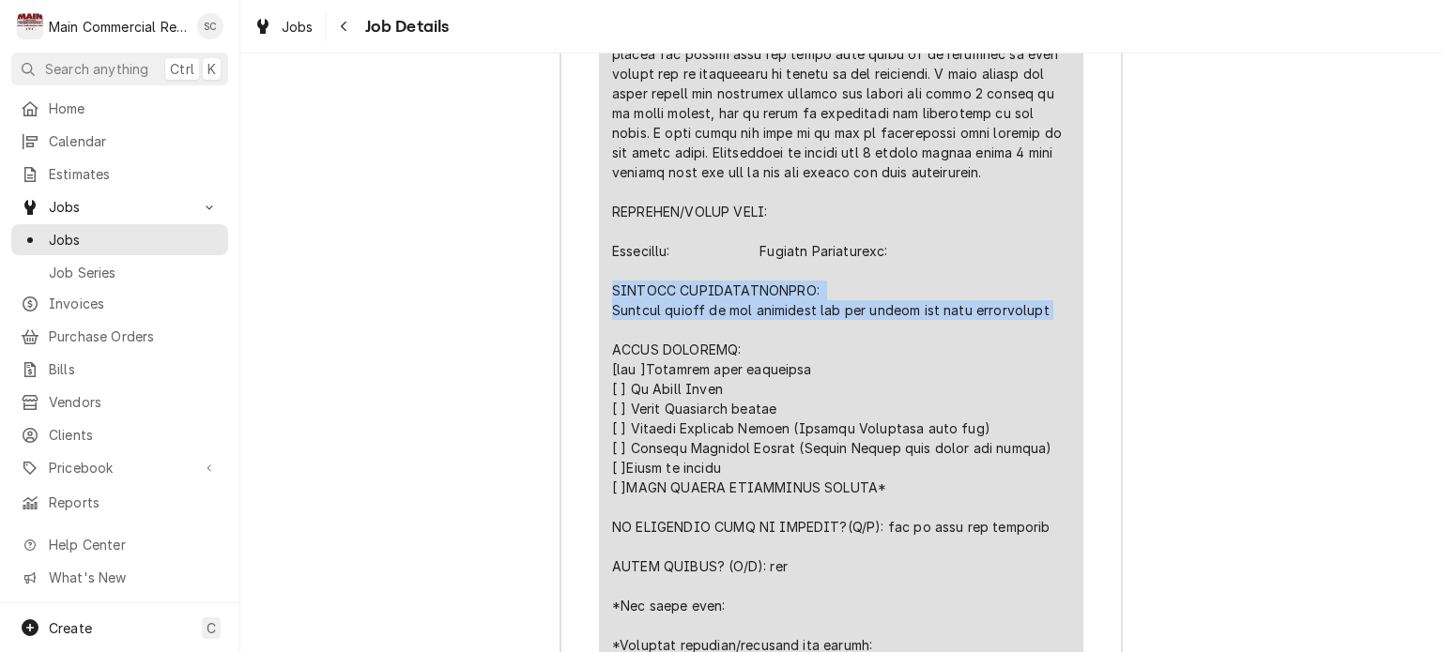
drag, startPoint x: 882, startPoint y: 350, endPoint x: 612, endPoint y: 341, distance: 270.5
click at [586, 333] on div "Roopairs Job ID JOB-1360 Service Type ***DIAGNOSIS-SERVICE CALL*** Job Type Ser…" at bounding box center [840, 246] width 561 height 2070
copy div "FURTHER RECOMMENDATIONS: Replace relays in the condenser and top system off wit…"
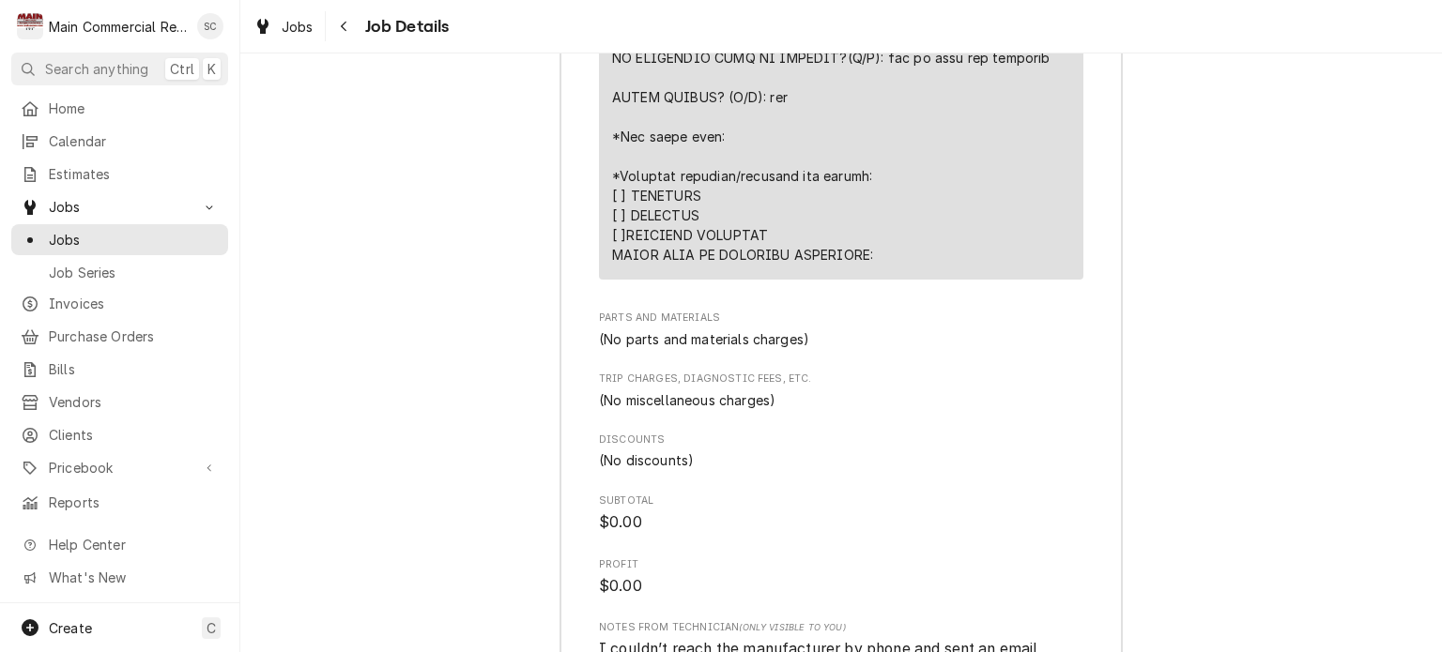
scroll to position [4225, 0]
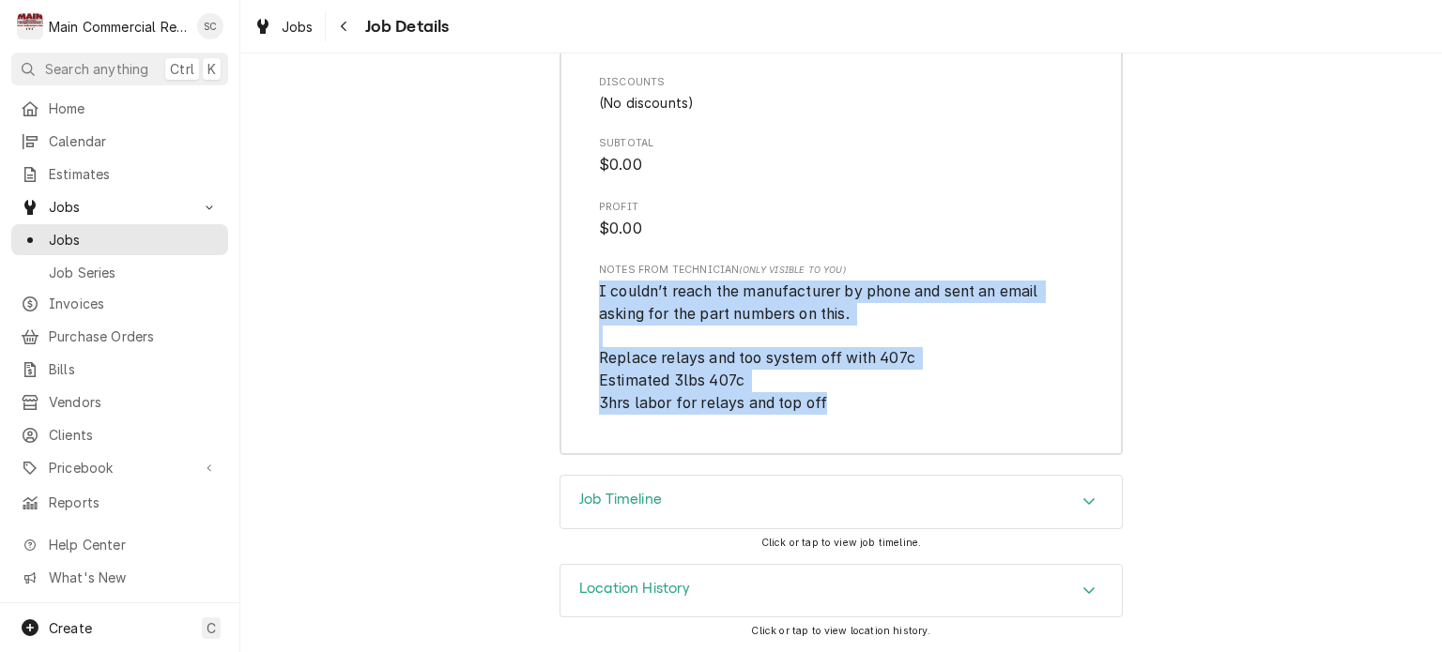
drag, startPoint x: 834, startPoint y: 431, endPoint x: 591, endPoint y: 306, distance: 272.5
click at [599, 306] on span "I couldn’t reach the manufacturer by phone and sent an email asking for the par…" at bounding box center [841, 347] width 484 height 133
click at [845, 414] on span "I couldn’t reach the manufacturer by phone and sent an email asking for the par…" at bounding box center [841, 347] width 484 height 133
click at [766, 384] on span "I couldn’t reach the manufacturer by phone and sent an email asking for the par…" at bounding box center [820, 347] width 443 height 129
click at [824, 414] on span "I couldn’t reach the manufacturer by phone and sent an email asking for the par…" at bounding box center [841, 347] width 484 height 133
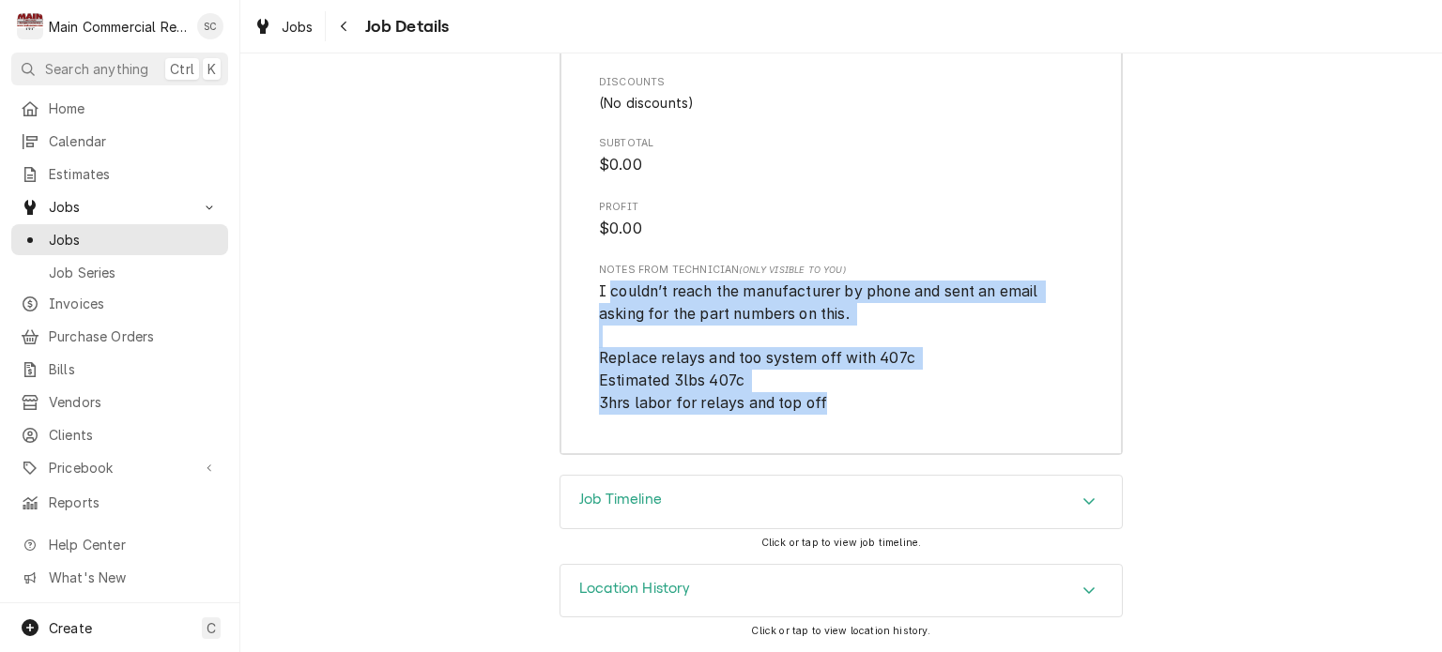
click at [818, 411] on span "I couldn’t reach the manufacturer by phone and sent an email asking for the par…" at bounding box center [820, 347] width 443 height 129
drag, startPoint x: 825, startPoint y: 424, endPoint x: 580, endPoint y: 322, distance: 265.5
copy span "I couldn’t reach the manufacturer by phone and sent an email asking for the par…"
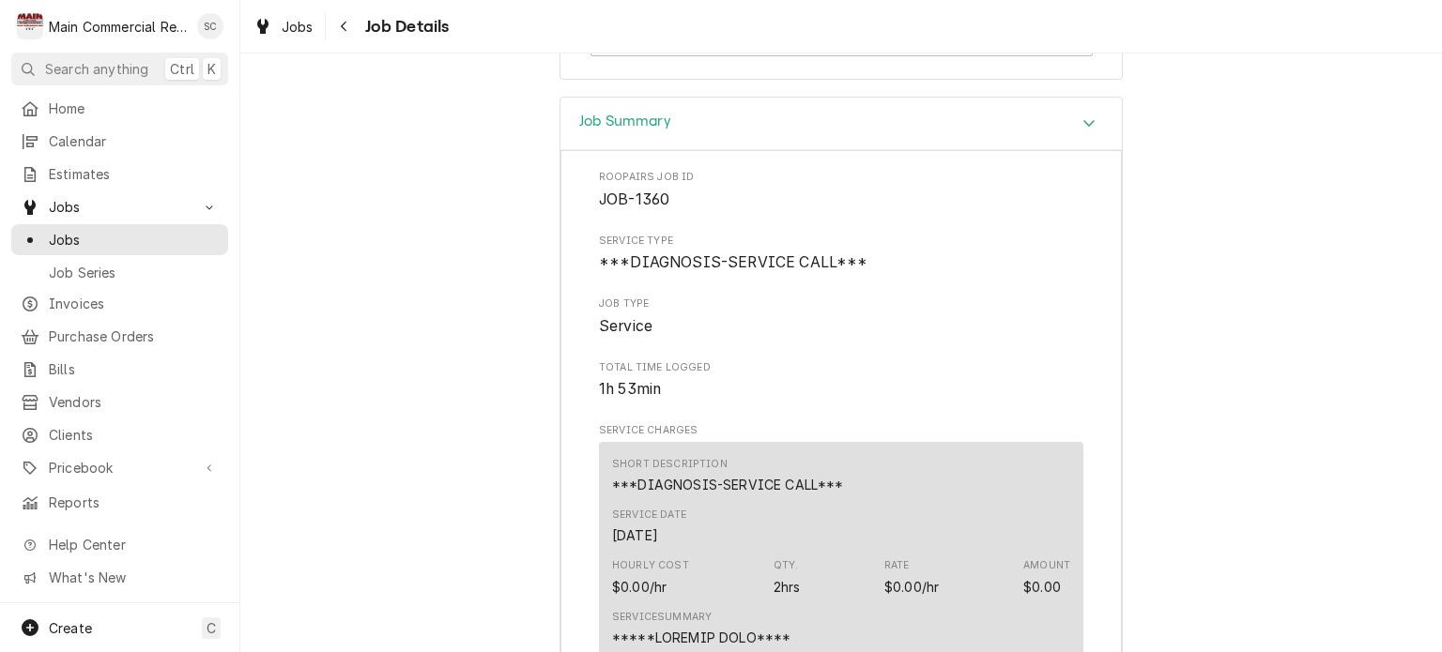
scroll to position [2253, 0]
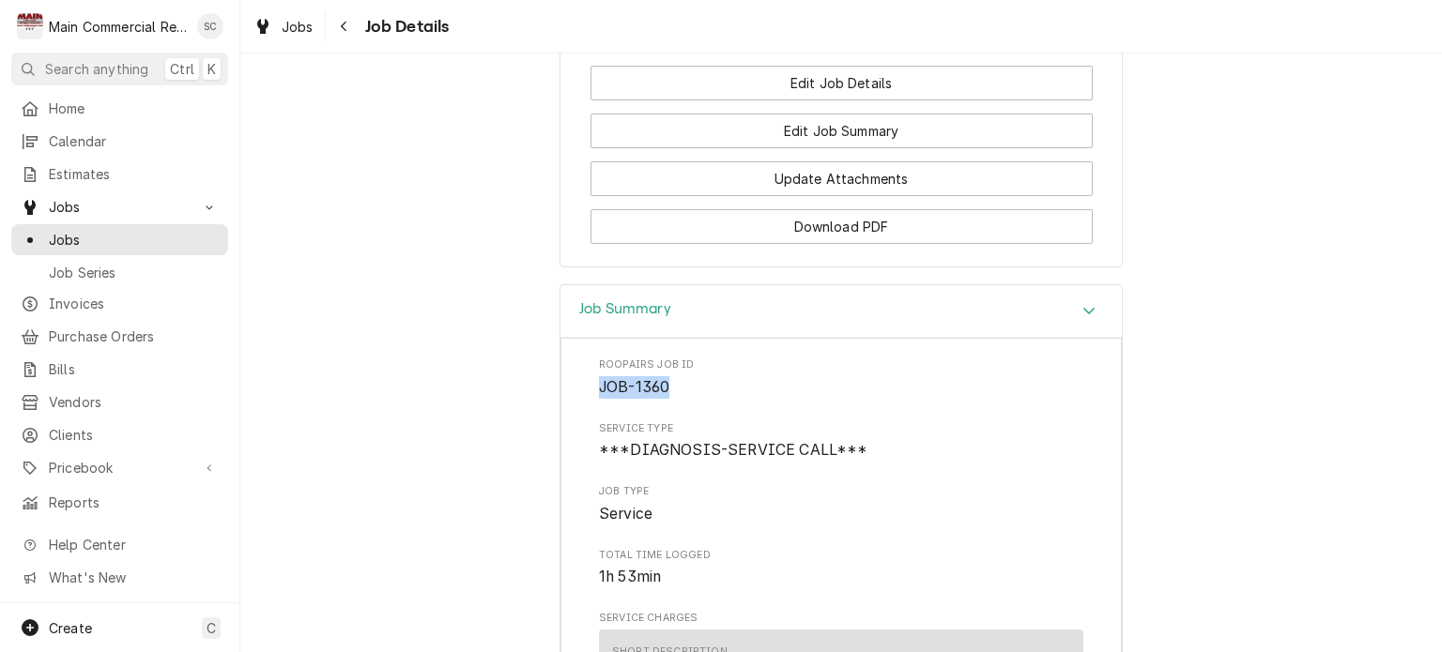
drag, startPoint x: 683, startPoint y: 407, endPoint x: 557, endPoint y: 405, distance: 126.8
copy span "JOB-1360"
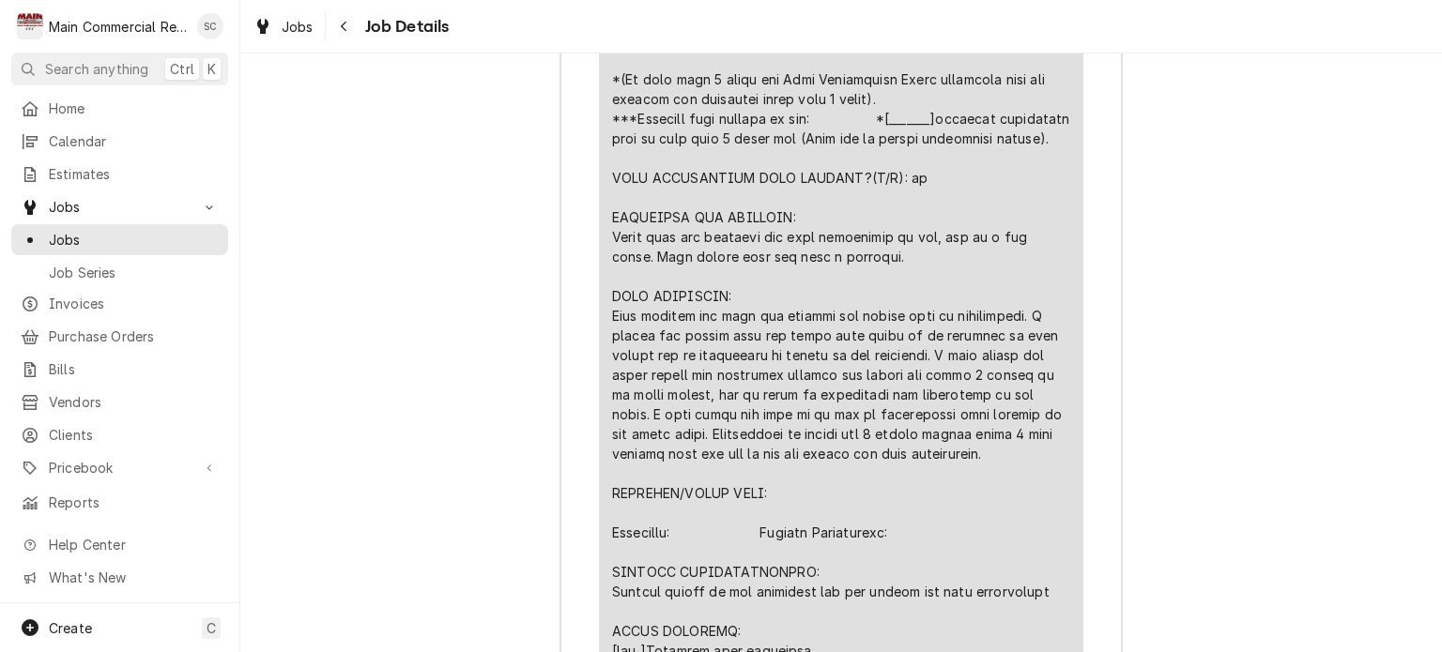
scroll to position [2816, 0]
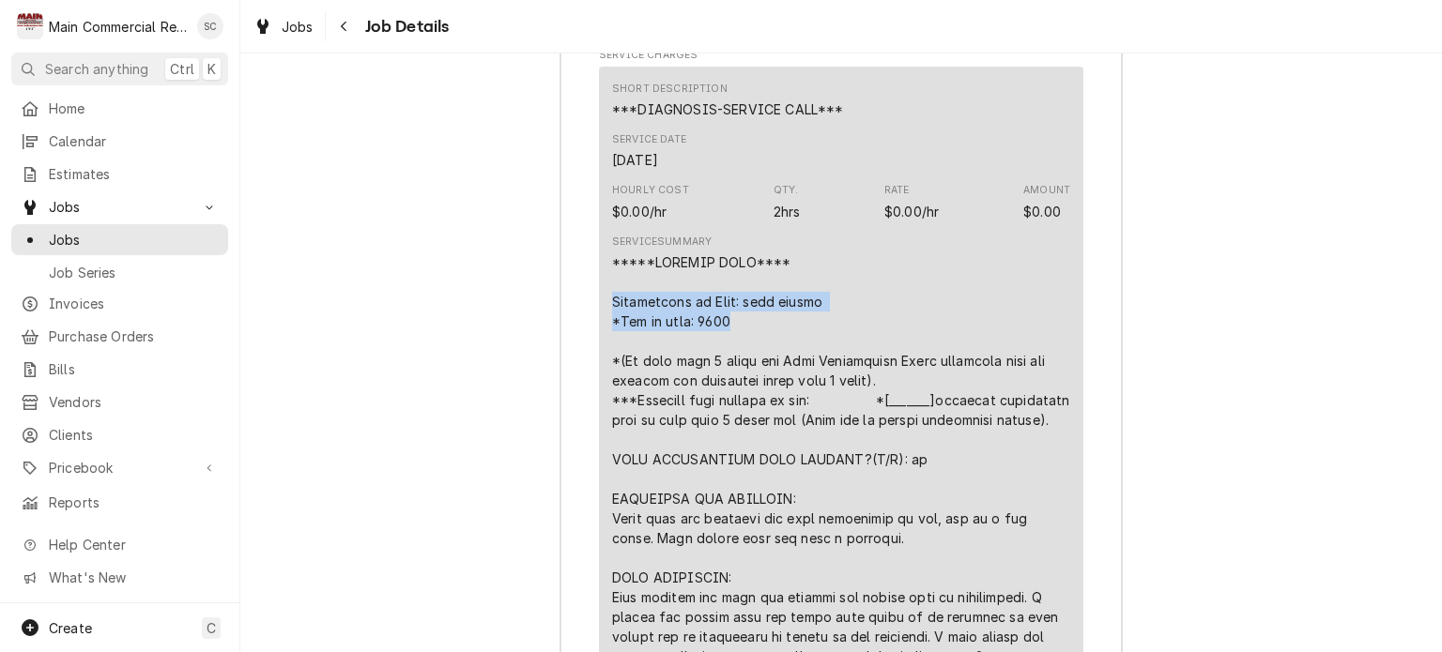
drag, startPoint x: 714, startPoint y: 341, endPoint x: 575, endPoint y: 327, distance: 139.7
copy div "Description of Unit: wine cooler *Age of unit: 2002"
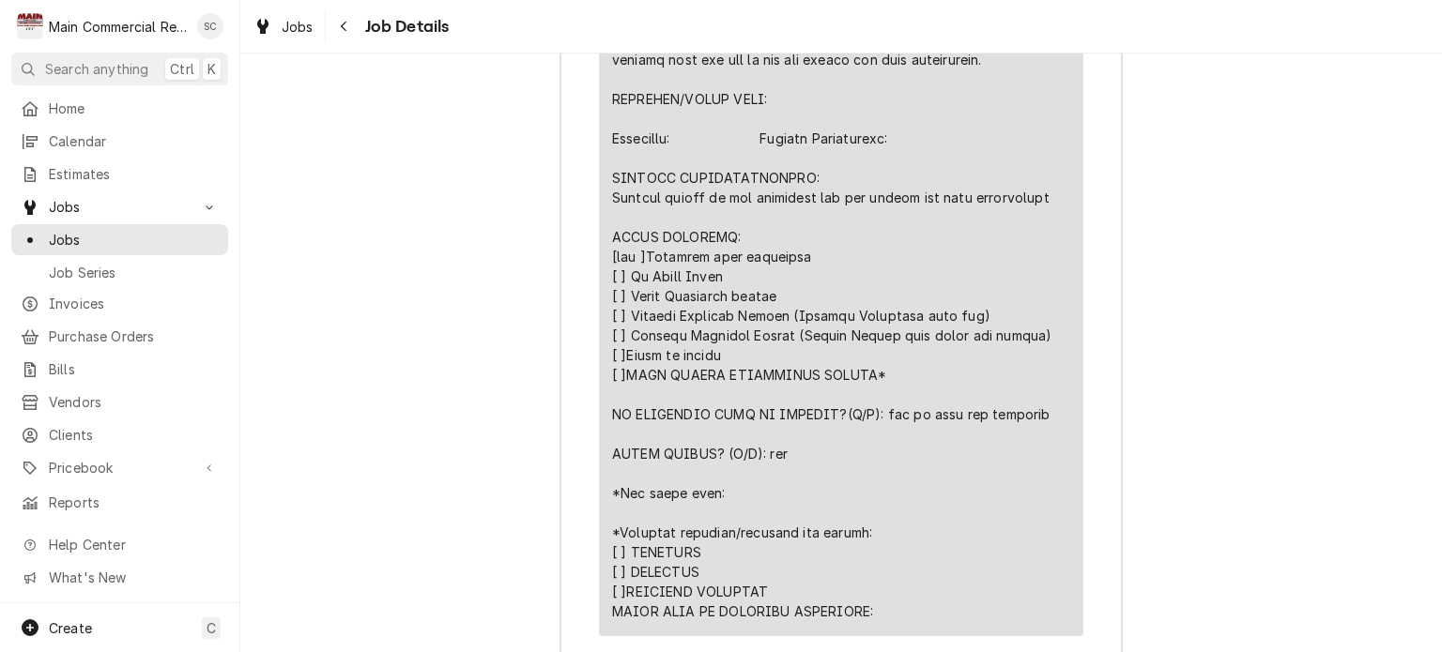
scroll to position [3305, 0]
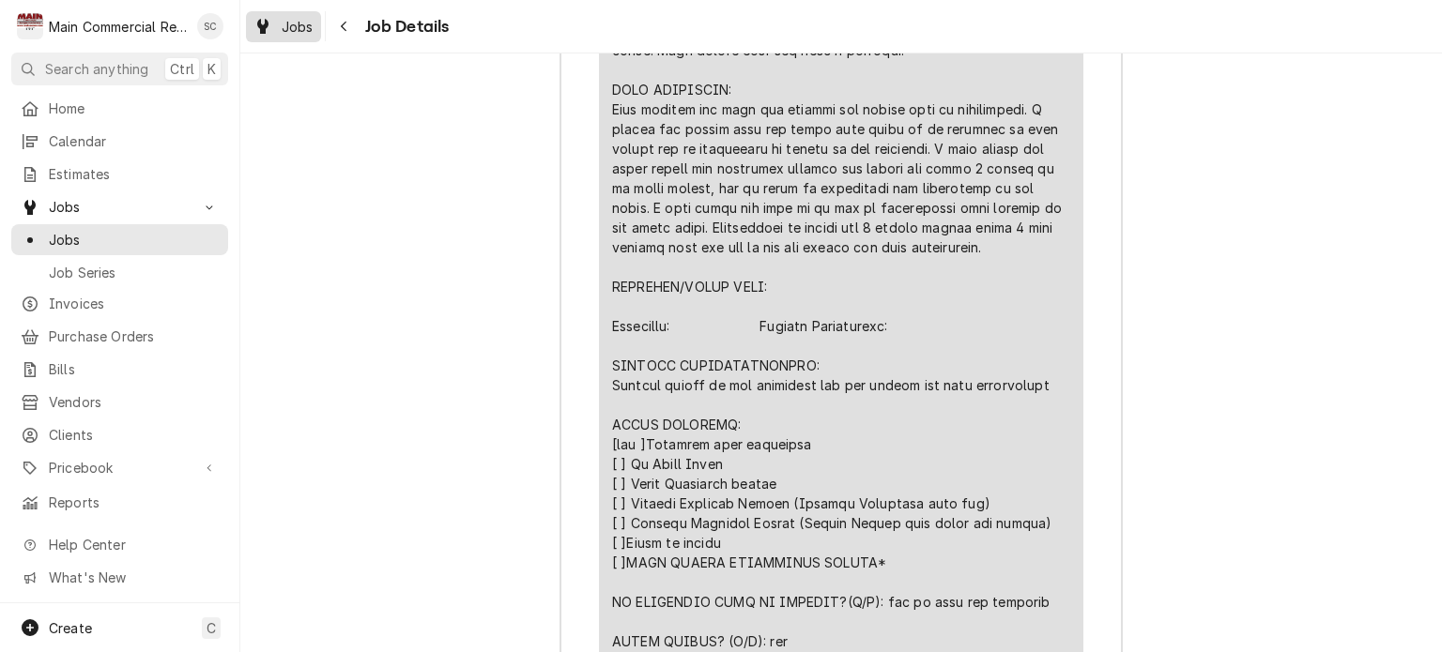
click at [305, 22] on span "Jobs" at bounding box center [298, 27] width 32 height 20
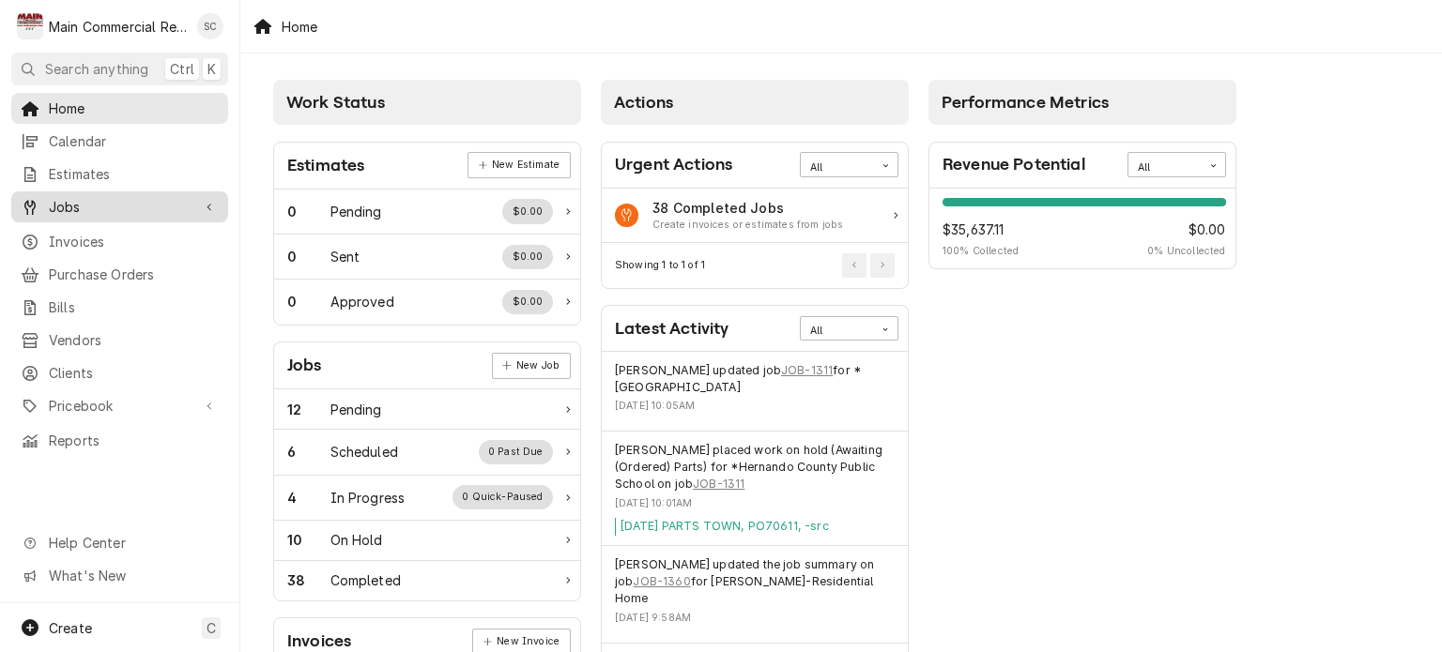
click at [84, 198] on span "Jobs" at bounding box center [120, 207] width 142 height 20
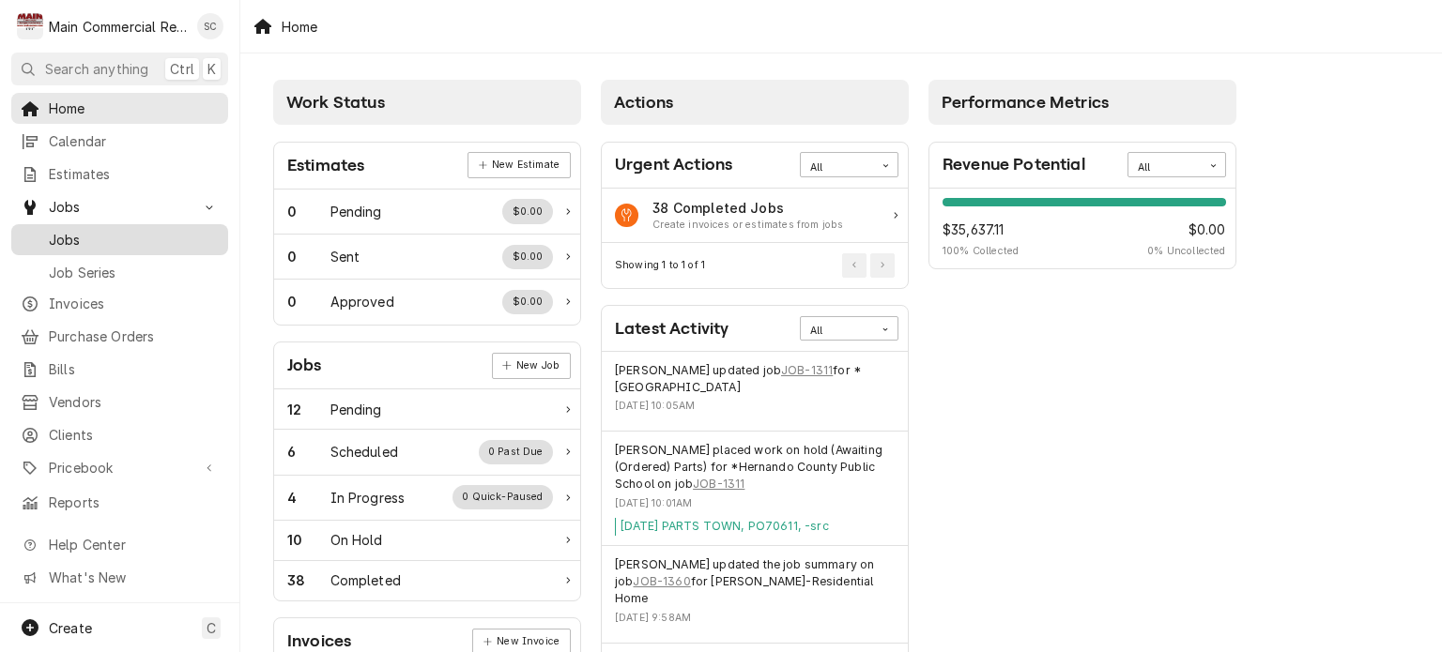
click at [91, 237] on span "Jobs" at bounding box center [134, 240] width 170 height 20
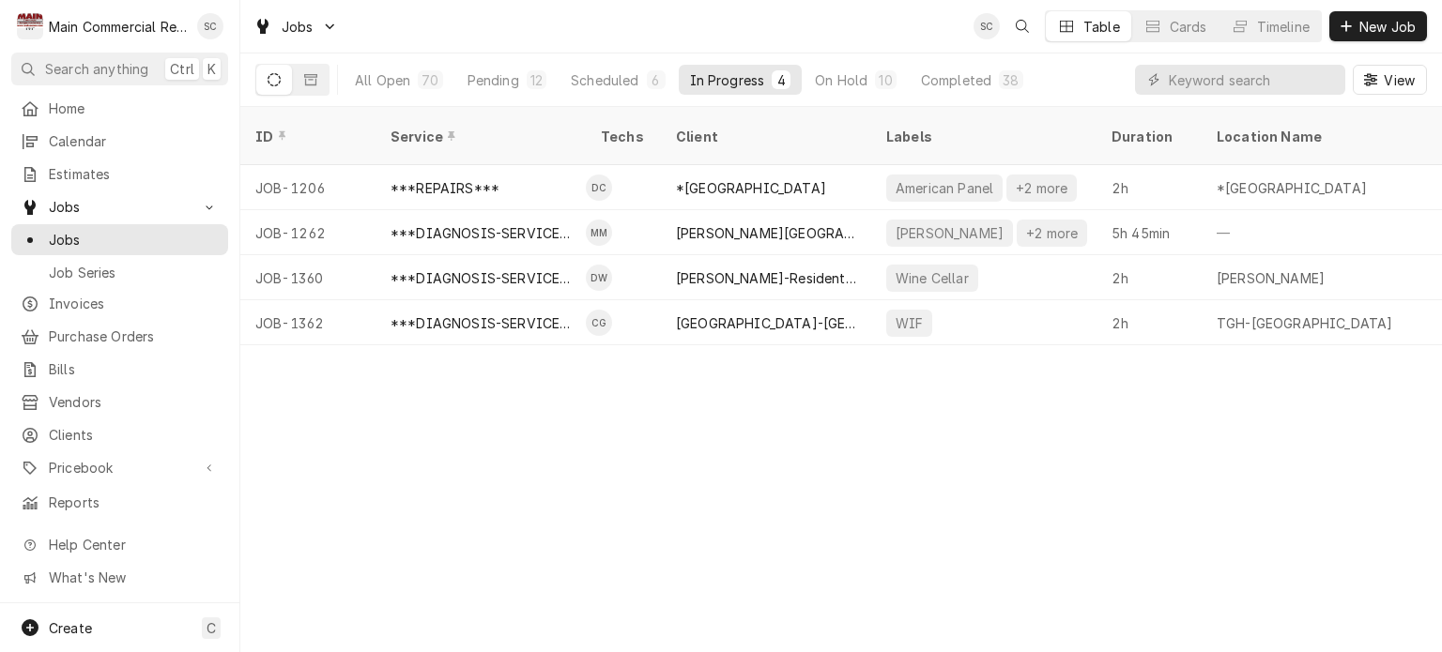
click at [1037, 439] on div "ID Service Techs Client Labels Duration Location Name Date Received Status Prio…" at bounding box center [841, 379] width 1202 height 545
click at [1093, 25] on div "Table" at bounding box center [1101, 27] width 37 height 20
click at [864, 84] on div "On Hold" at bounding box center [841, 80] width 53 height 20
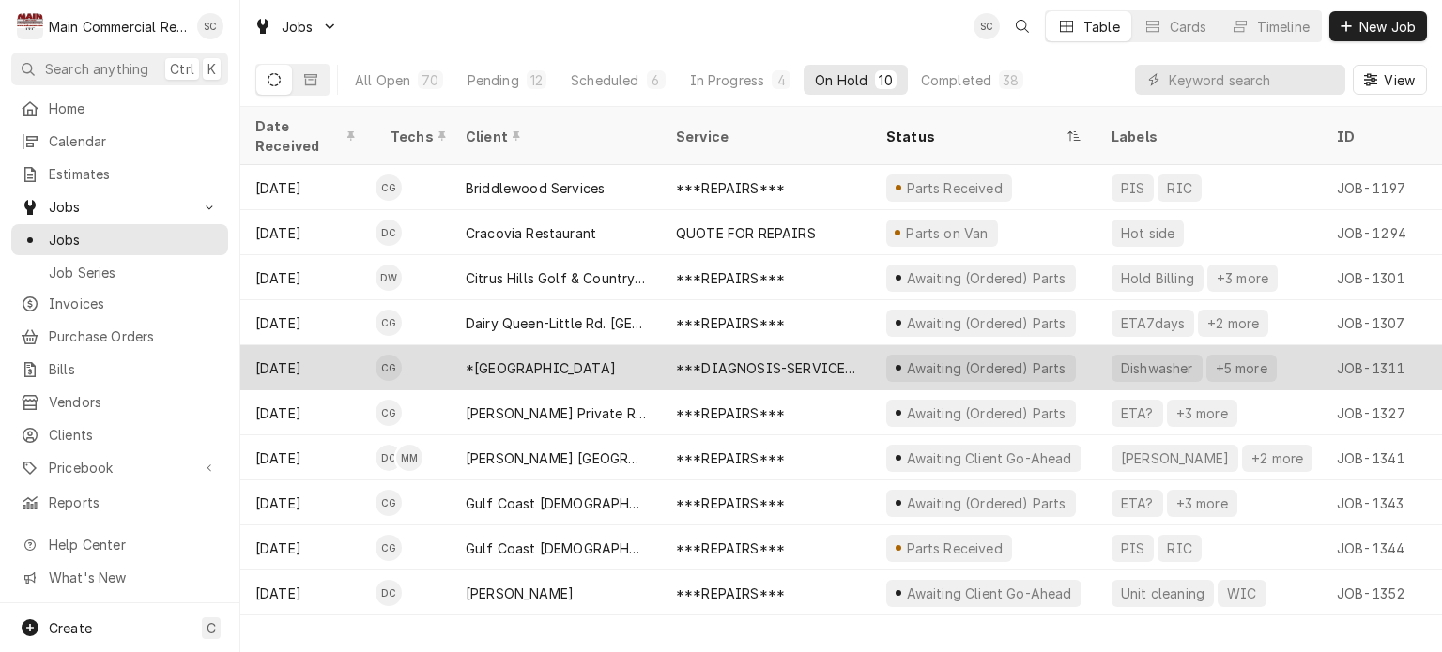
click at [725, 356] on div "***DIAGNOSIS-SERVICE CALL***" at bounding box center [766, 367] width 210 height 45
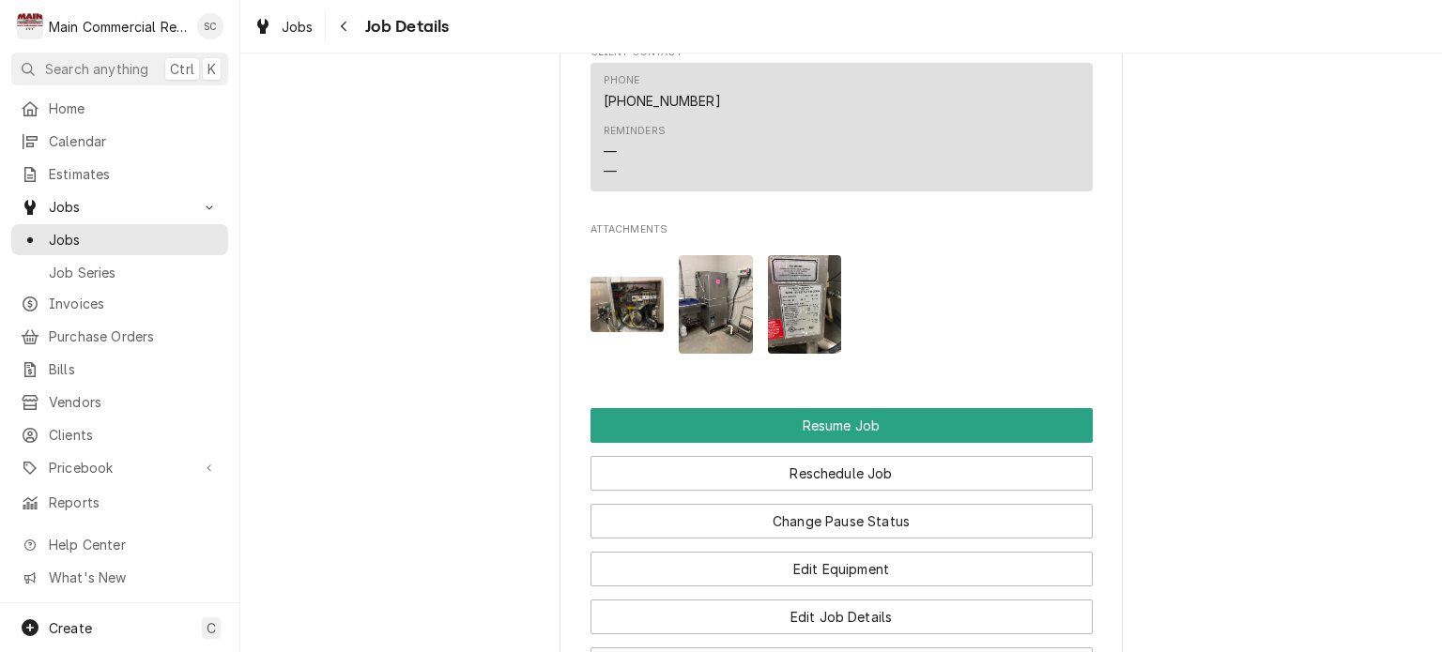
scroll to position [3004, 0]
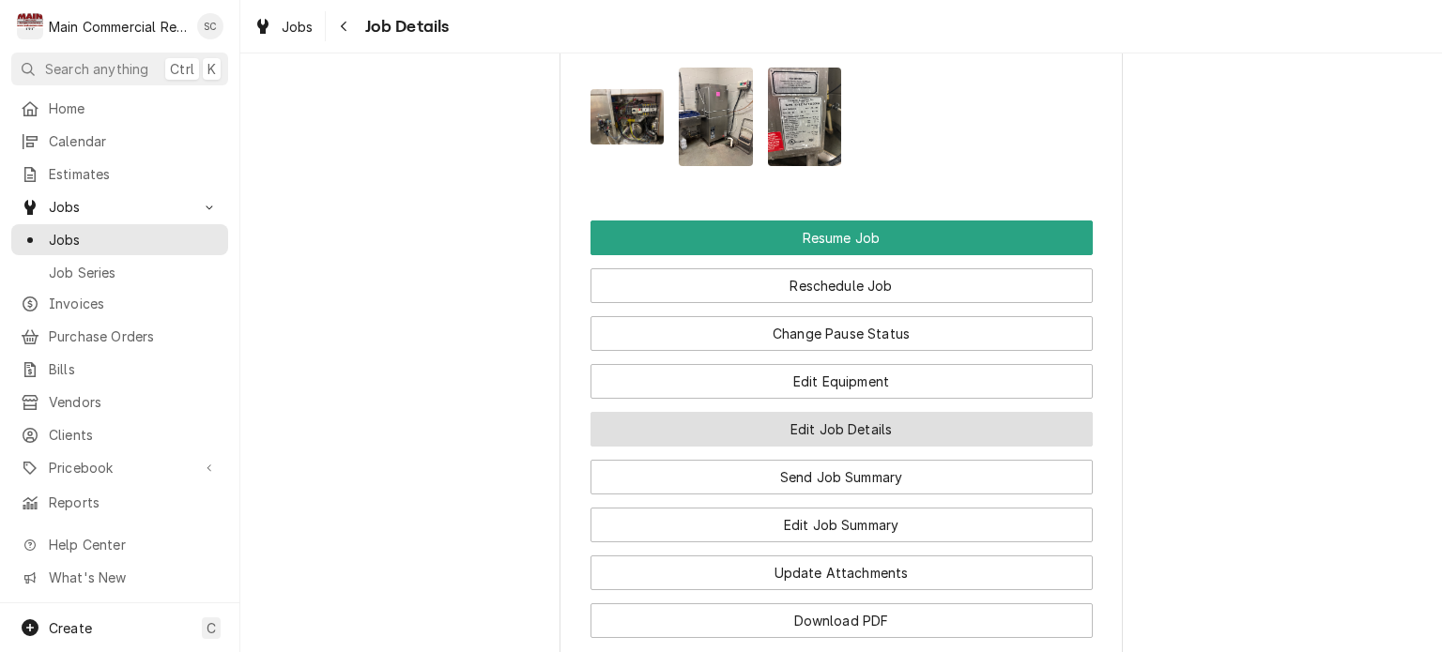
click at [888, 436] on button "Edit Job Details" at bounding box center [842, 429] width 502 height 35
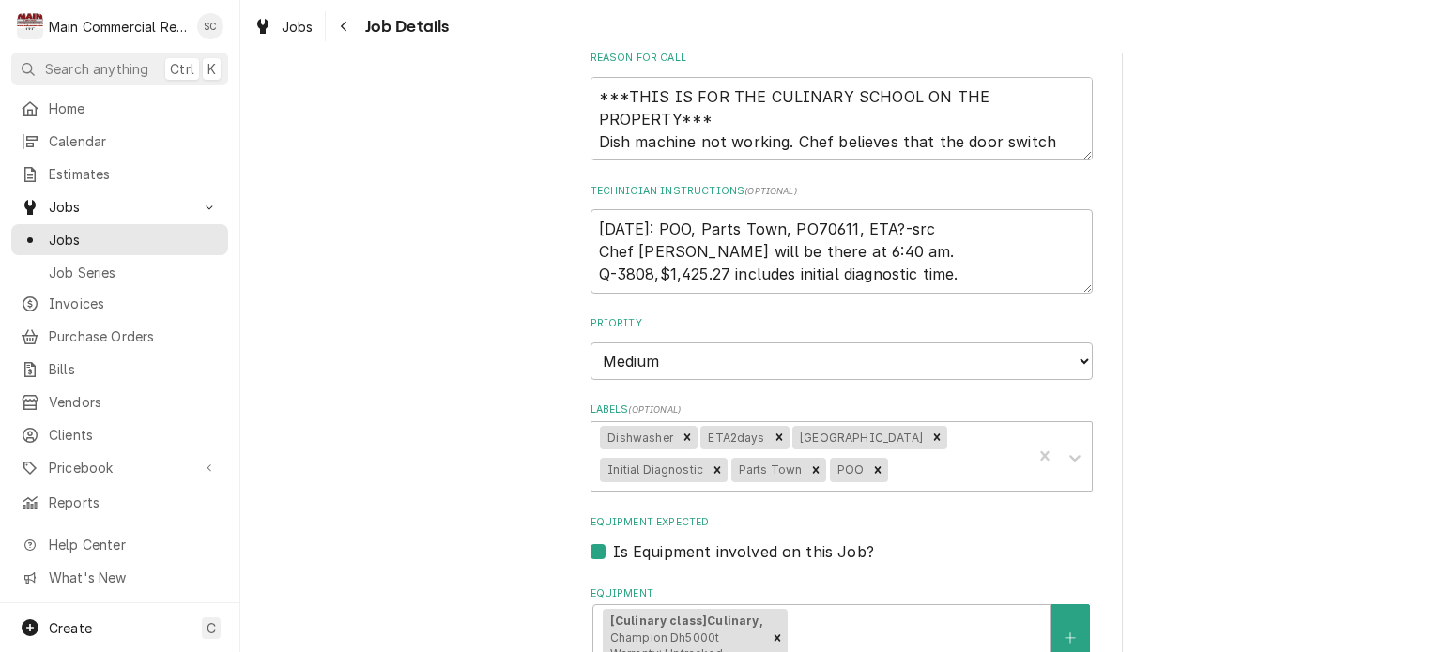
scroll to position [94, 0]
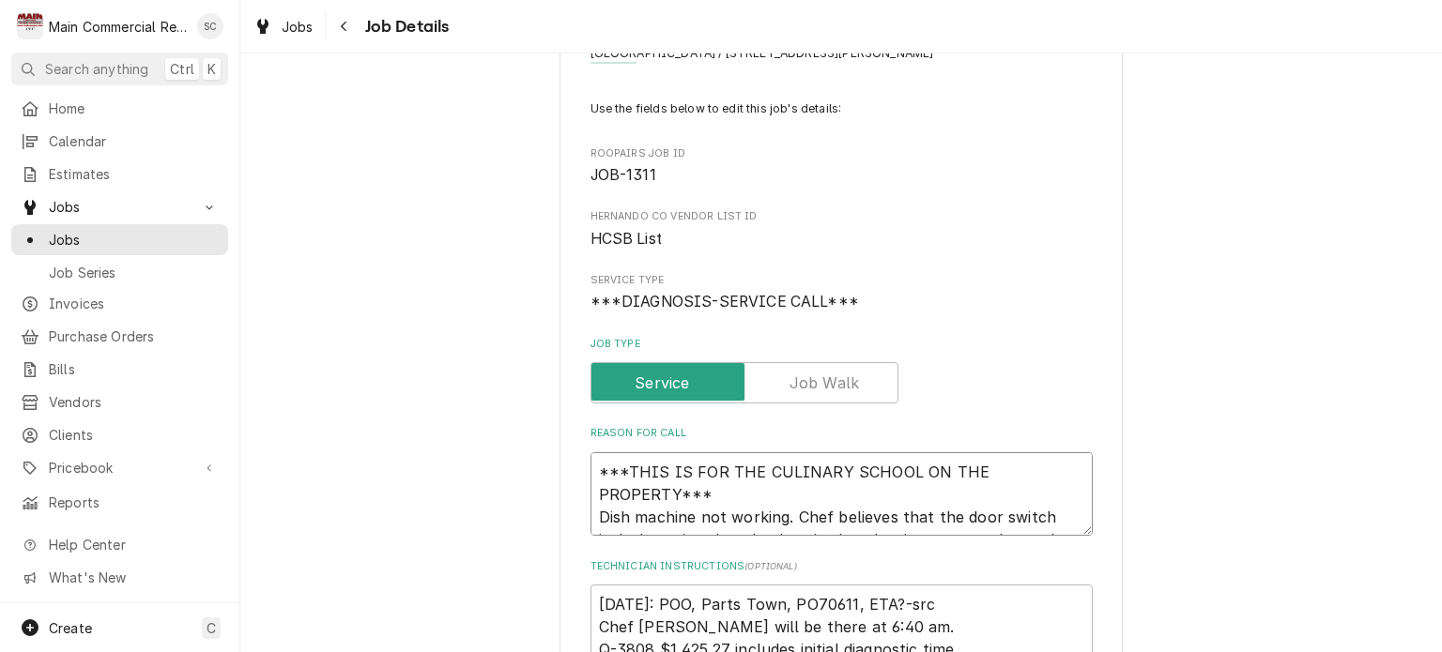
click at [591, 466] on textarea "***THIS IS FOR THE CULINARY SCHOOL ON THE PROPERTY*** Dish machine not working.…" at bounding box center [842, 495] width 502 height 84
type textarea "x"
type textarea "***THIS IS FOR THE CULINARY SCHOOL ON THE PROPERTY*** Dish machine not working.…"
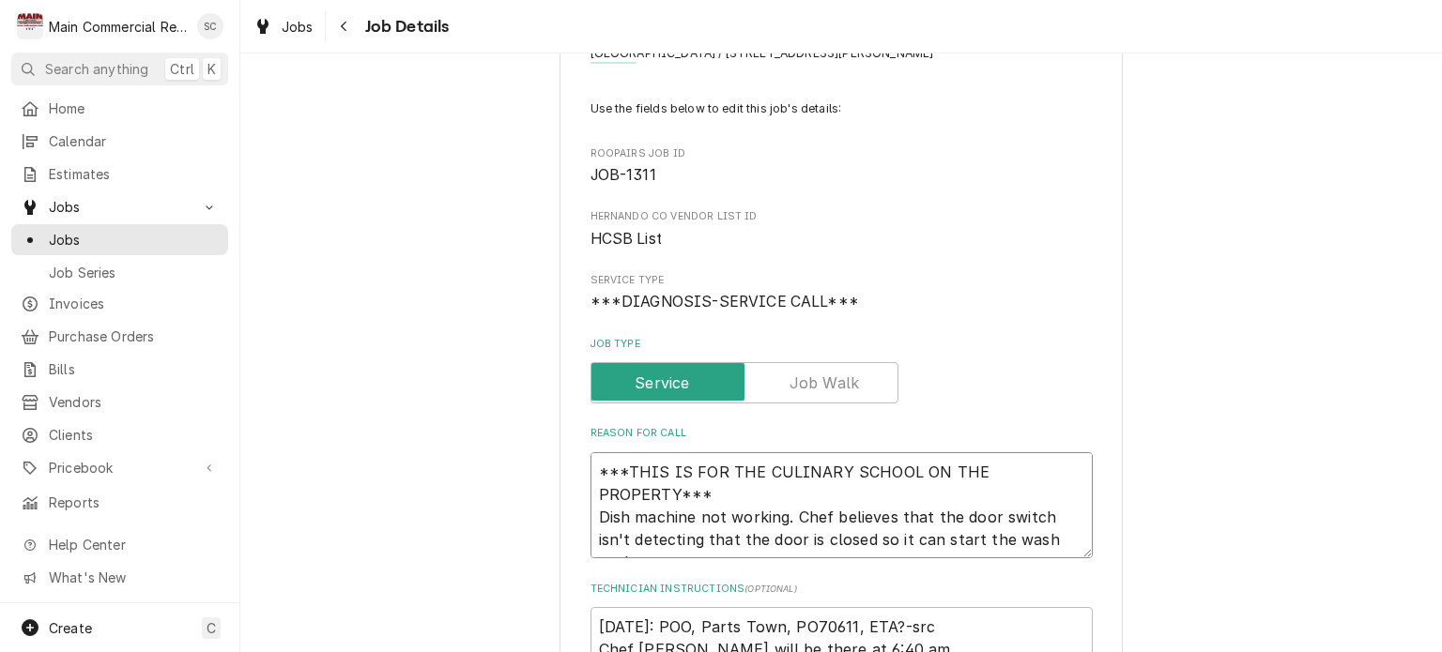
click at [618, 468] on textarea "***THIS IS FOR THE CULINARY SCHOOL ON THE PROPERTY*** Dish machine not working.…" at bounding box center [842, 506] width 502 height 107
type textarea "x"
type textarea "I ***THIS IS FOR THE CULINARY SCHOOL ON THE PROPERTY*** Dish machine not workin…"
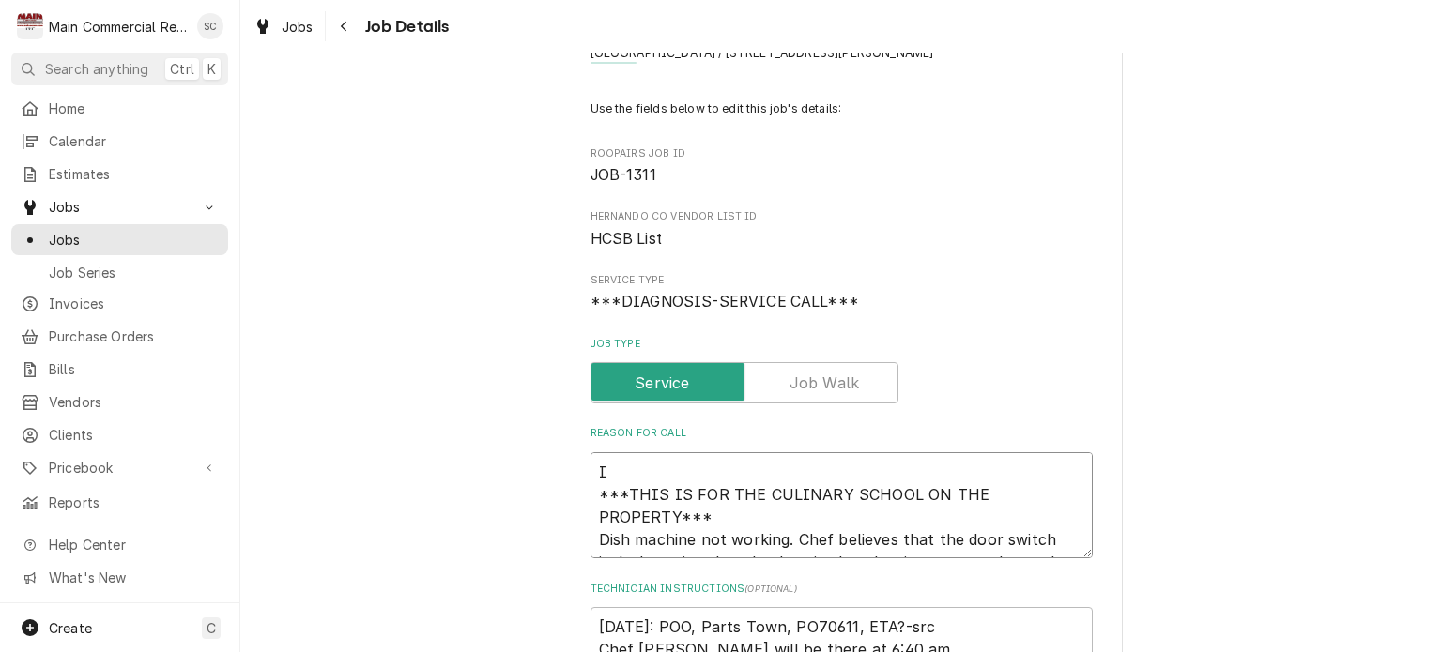
type textarea "x"
type textarea "In ***THIS IS FOR THE CULINARY SCHOOL ON THE PROPERTY*** Dish machine not worki…"
type textarea "x"
type textarea "Ini ***THIS IS FOR THE CULINARY SCHOOL ON THE PROPERTY*** Dish machine not work…"
type textarea "x"
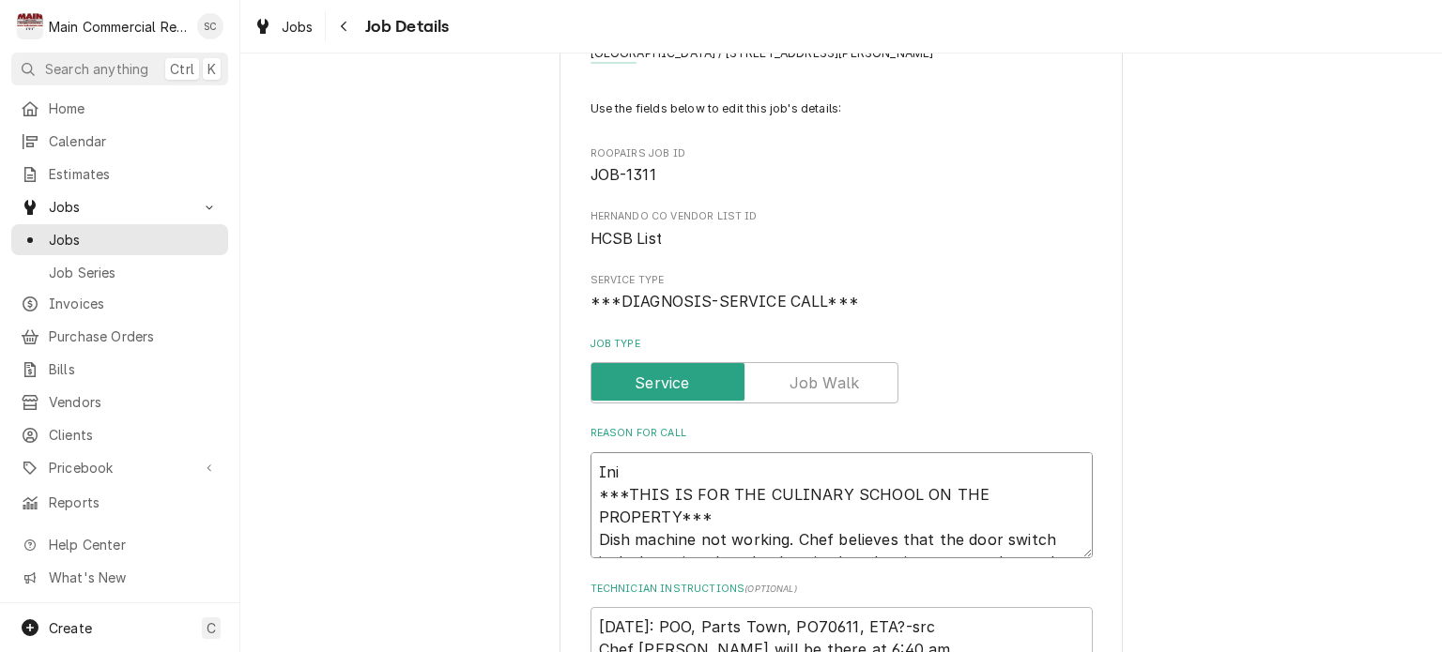
type textarea "Inii ***THIS IS FOR THE CULINARY SCHOOL ON THE PROPERTY*** Dish machine not wor…"
type textarea "x"
type textarea "Iniit ***THIS IS FOR THE CULINARY SCHOOL ON THE PROPERTY*** Dish machine not wo…"
type textarea "x"
type textarea "Iniita ***THIS IS FOR THE CULINARY SCHOOL ON THE PROPERTY*** Dish machine not w…"
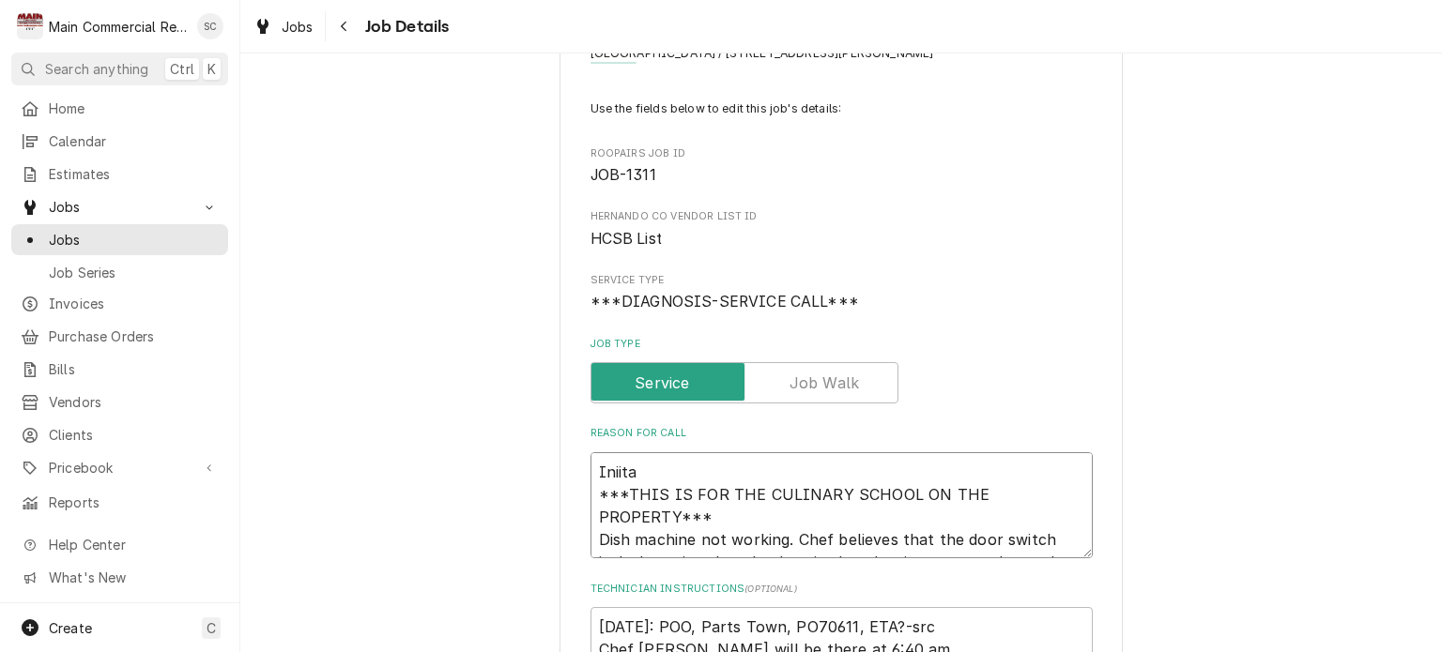
type textarea "x"
type textarea "Iniit ***THIS IS FOR THE CULINARY SCHOOL ON THE PROPERTY*** Dish machine not wo…"
type textarea "x"
type textarea "Inii ***THIS IS FOR THE CULINARY SCHOOL ON THE PROPERTY*** Dish machine not wor…"
type textarea "x"
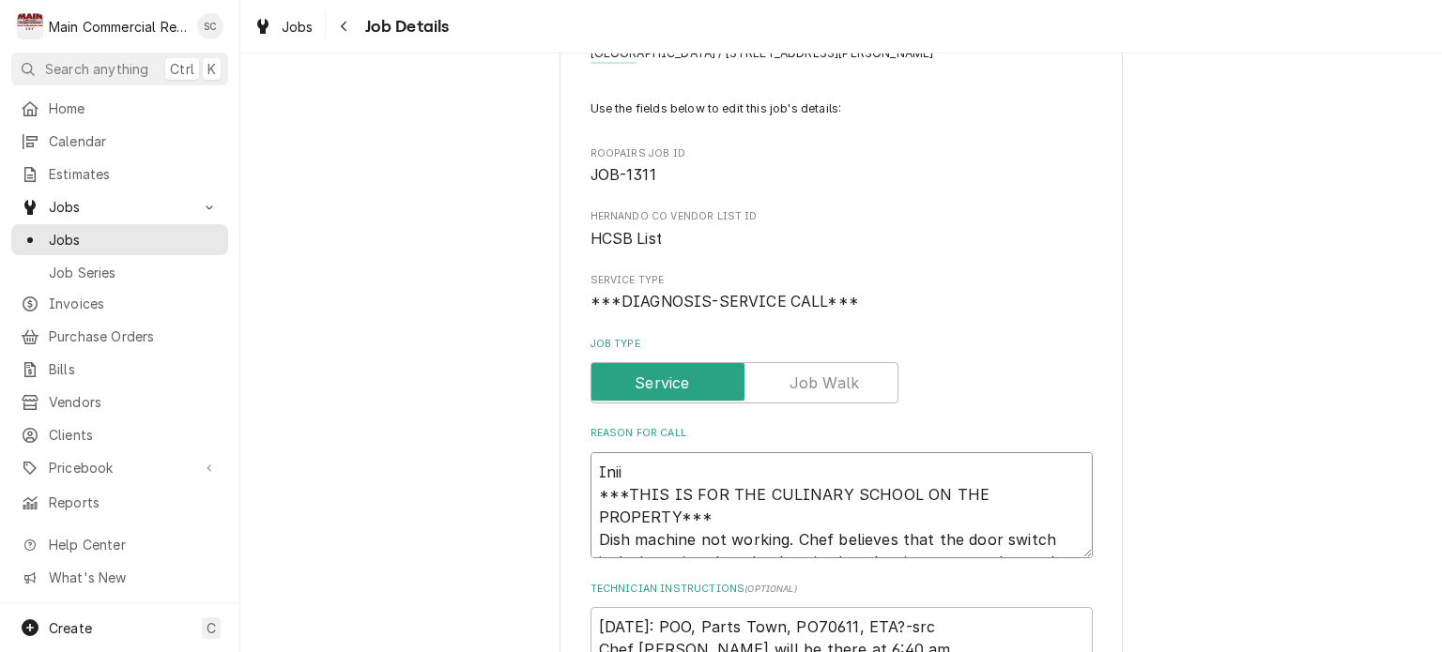
type textarea "Ini ***THIS IS FOR THE CULINARY SCHOOL ON THE PROPERTY*** Dish machine not work…"
type textarea "x"
type textarea "Init ***THIS IS FOR THE CULINARY SCHOOL ON THE PROPERTY*** Dish machine not wor…"
type textarea "x"
type textarea "Initi ***THIS IS FOR THE CULINARY SCHOOL ON THE PROPERTY*** Dish machine not wo…"
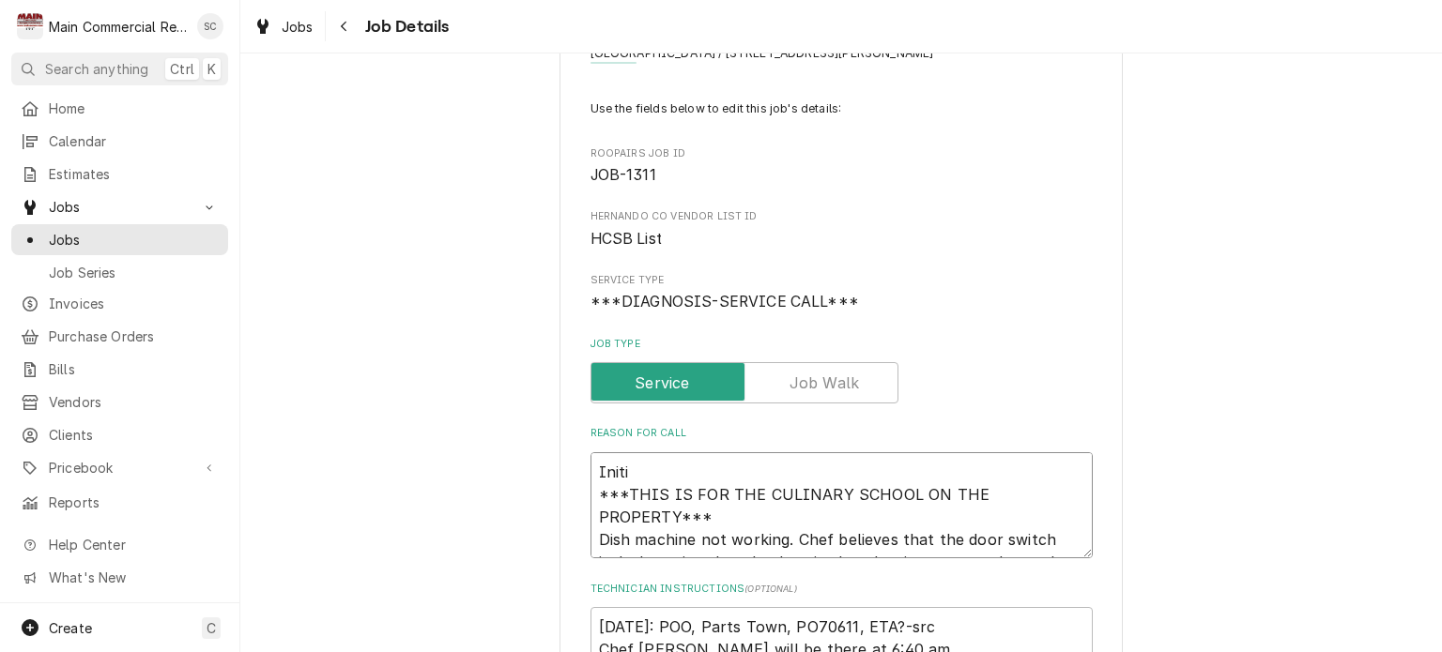
type textarea "x"
type textarea "Initia ***THIS IS FOR THE CULINARY SCHOOL ON THE PROPERTY*** Dish machine not w…"
type textarea "x"
type textarea "Initial ***THIS IS FOR THE CULINARY SCHOOL ON THE PROPERTY*** Dish machine not …"
type textarea "x"
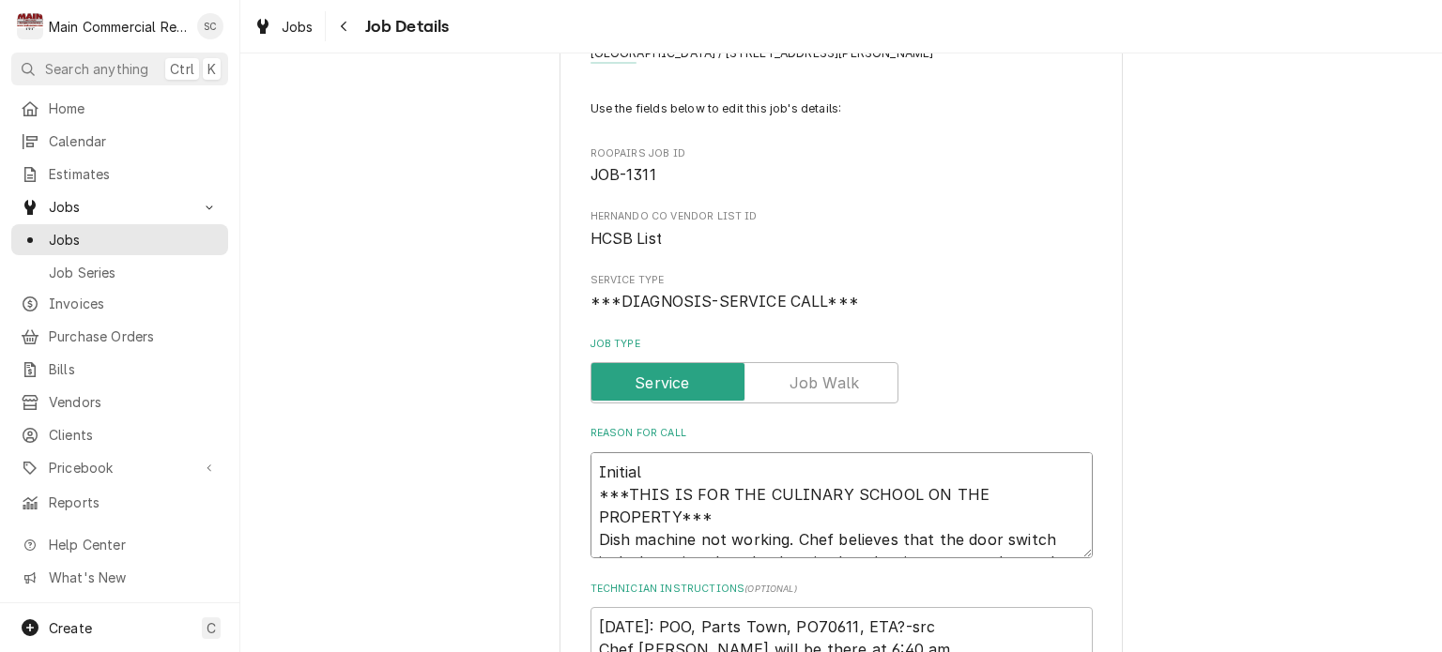
type textarea "Initial ***THIS IS FOR THE CULINARY SCHOOL ON THE PROPERTY*** Dish machine not …"
type textarea "x"
type textarea "Initial C ***THIS IS FOR THE CULINARY SCHOOL ON THE PROPERTY*** Dish machine no…"
type textarea "x"
type textarea "Initial Ca ***THIS IS FOR THE CULINARY SCHOOL ON THE PROPERTY*** Dish machine n…"
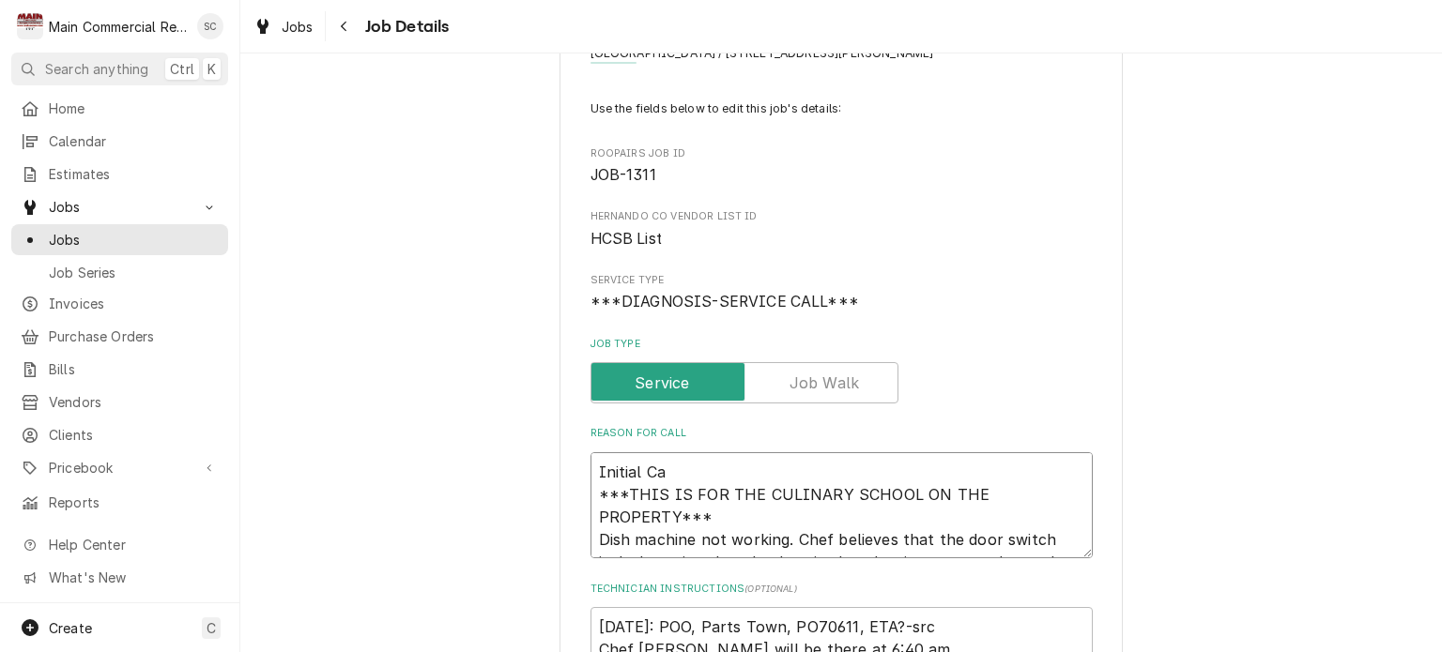
type textarea "x"
type textarea "Initial Cal ***THIS IS FOR THE CULINARY SCHOOL ON THE PROPERTY*** Dish machine …"
type textarea "x"
type textarea "Initial Call ***THIS IS FOR THE CULINARY SCHOOL ON THE PROPERTY*** Dish machine…"
type textarea "x"
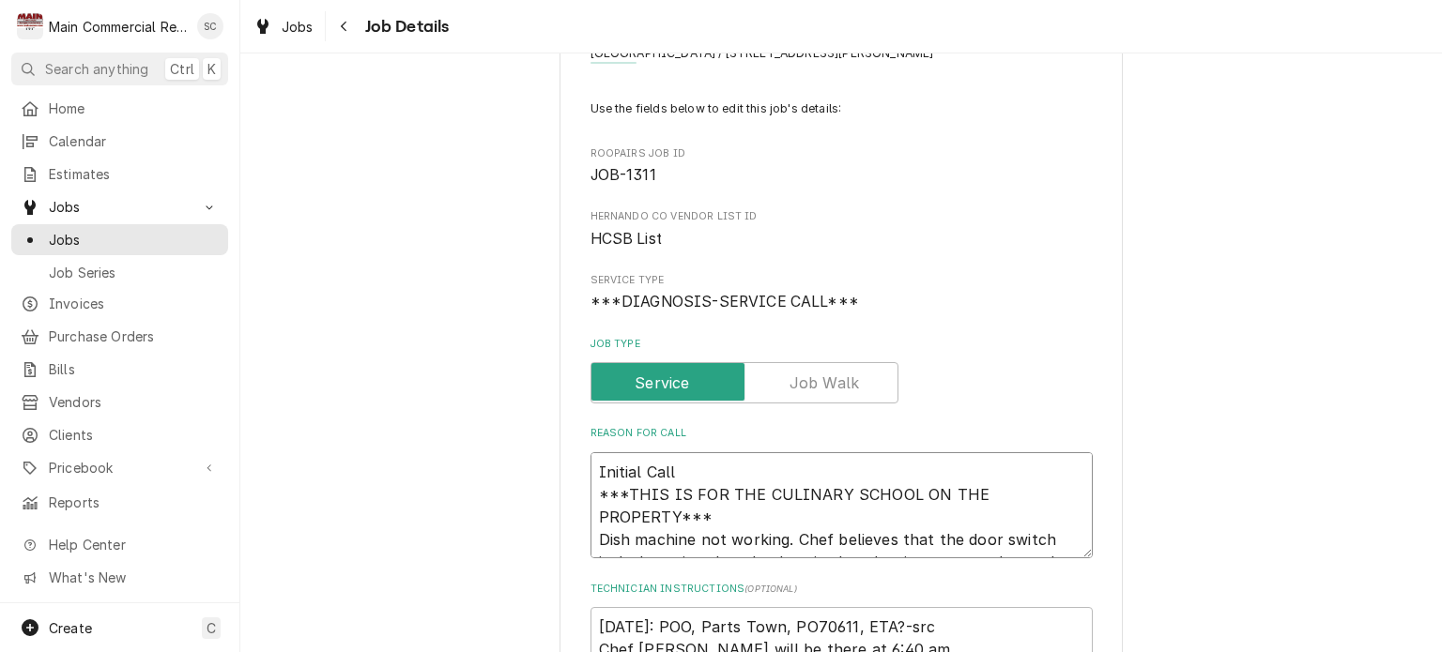
type textarea "Initial Call: ***THIS IS FOR THE CULINARY SCHOOL ON THE PROPERTY*** Dish machin…"
click at [591, 469] on textarea "Initial Call: ***THIS IS FOR THE CULINARY SCHOOL ON THE PROPERTY*** Dish machin…" at bounding box center [842, 506] width 502 height 107
type textarea "x"
type textarea "Initial Call: ***THIS IS FOR THE CULINARY SCHOOL ON THE PROPERTY*** Dish machin…"
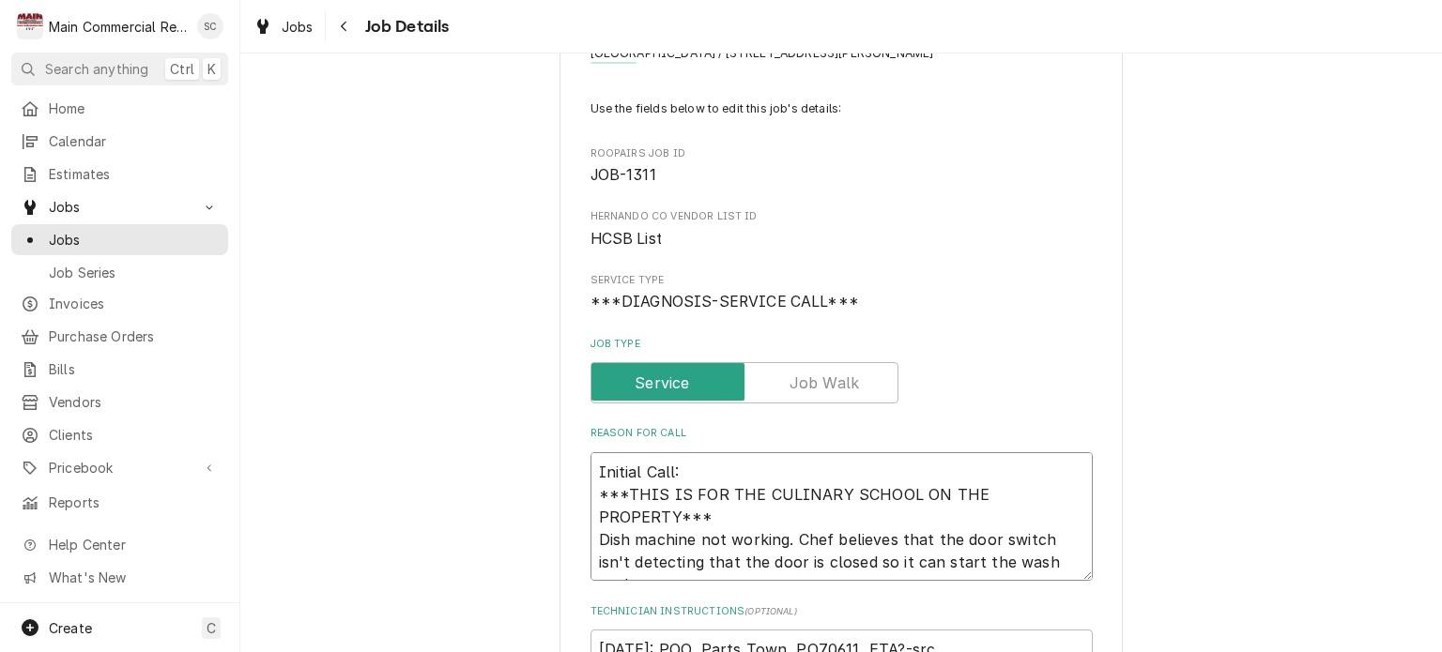
type textarea "x"
type textarea "Initial Call: ***THIS IS FOR THE CULINARY SCHOOL ON THE PROPERTY*** Dish machin…"
type textarea "x"
type textarea "Initial Call: ***THIS IS FOR THE CULINARY SCHOOL ON THE PROPERTY*** Dish machin…"
type textarea "x"
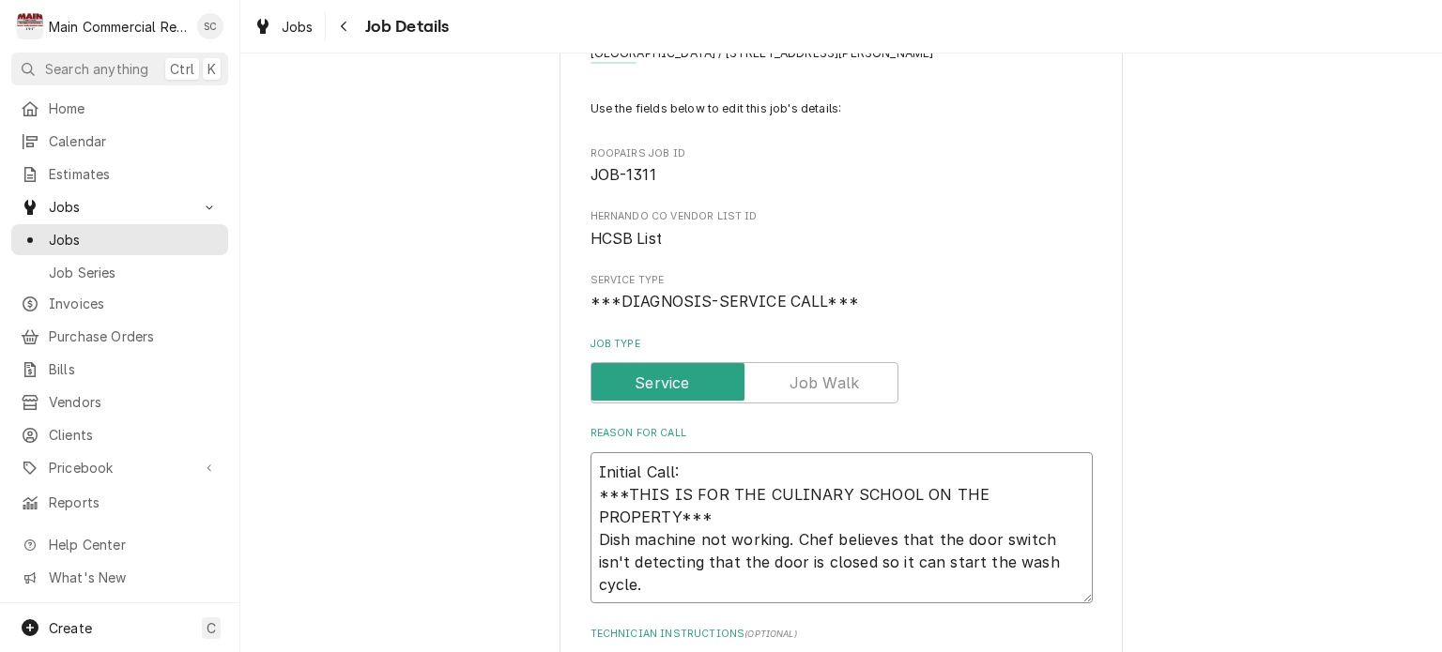
type textarea "R Initial Call: ***THIS IS FOR THE CULINARY SCHOOL ON THE PROPERTY*** Dish mach…"
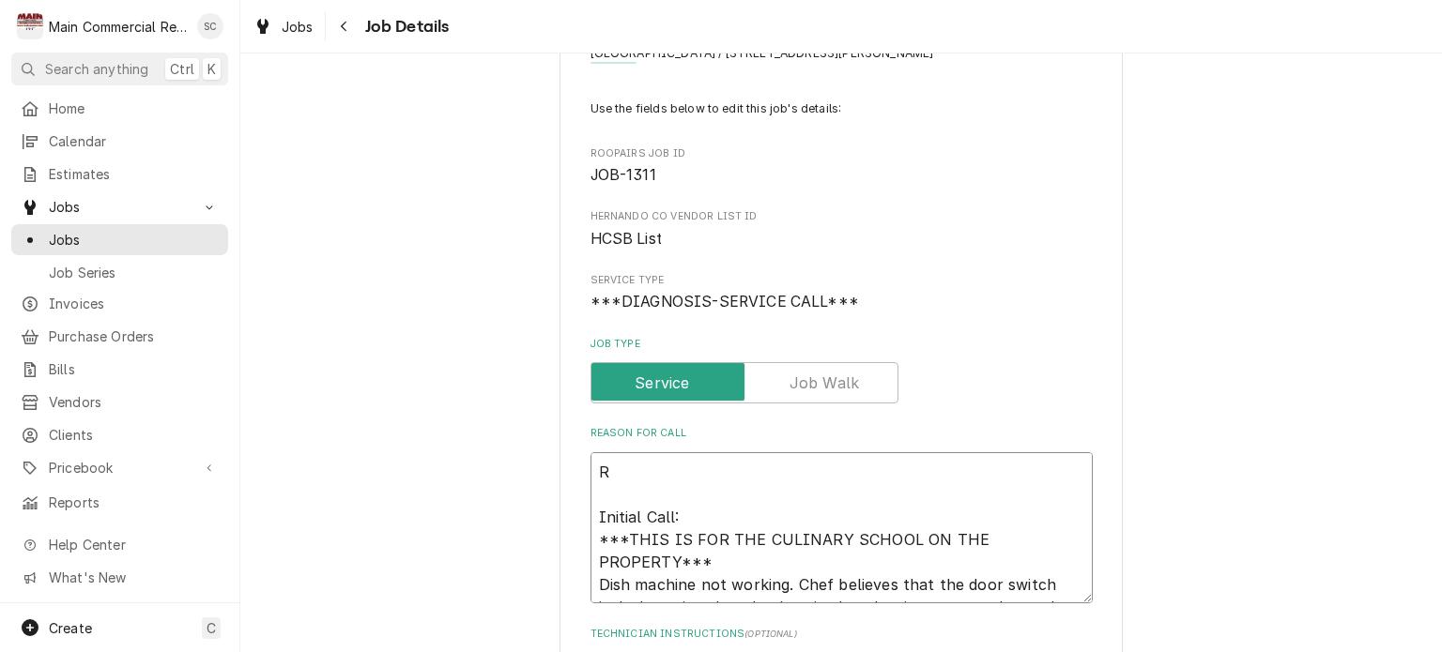
type textarea "x"
type textarea "Re Initial Call: ***THIS IS FOR THE CULINARY SCHOOL ON THE PROPERTY*** Dish mac…"
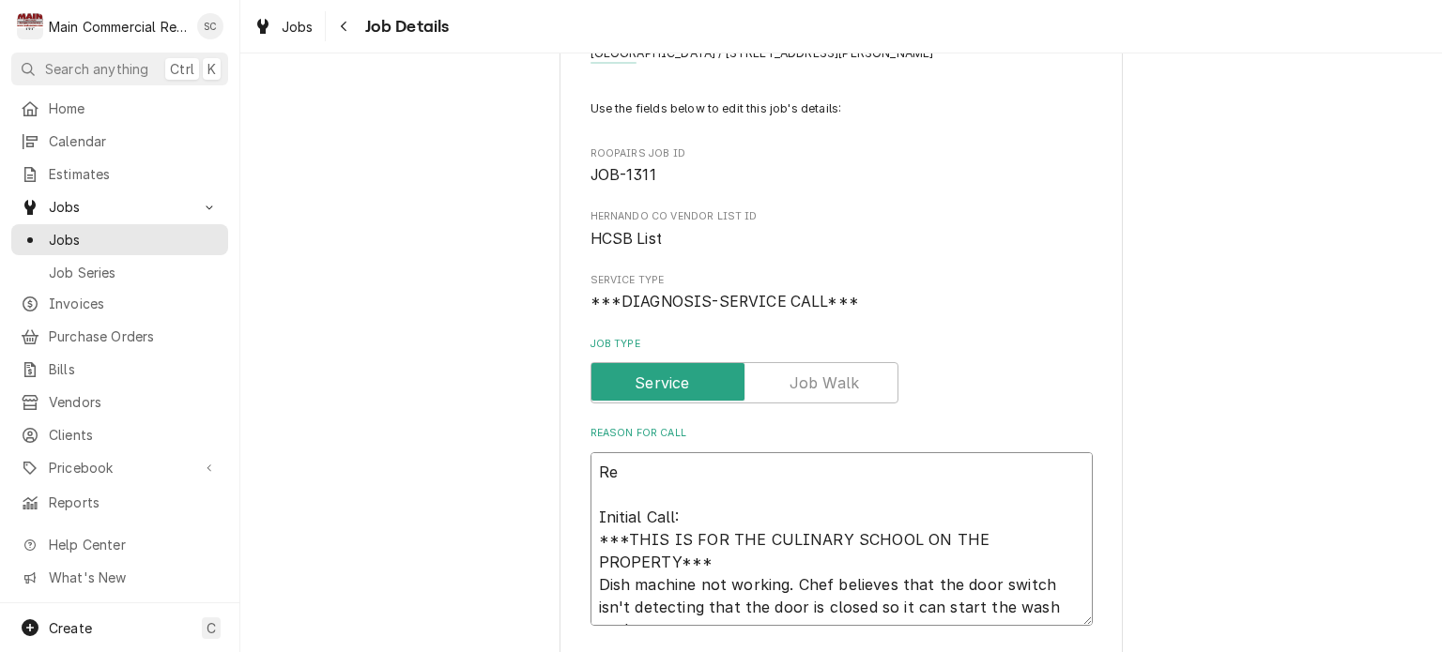
type textarea "x"
type textarea "R Initial Call: ***THIS IS FOR THE CULINARY SCHOOL ON THE PROPERTY*** Dish mach…"
type textarea "x"
type textarea "Initial Call: ***THIS IS FOR THE CULINARY SCHOOL ON THE PROPERTY*** Dish machin…"
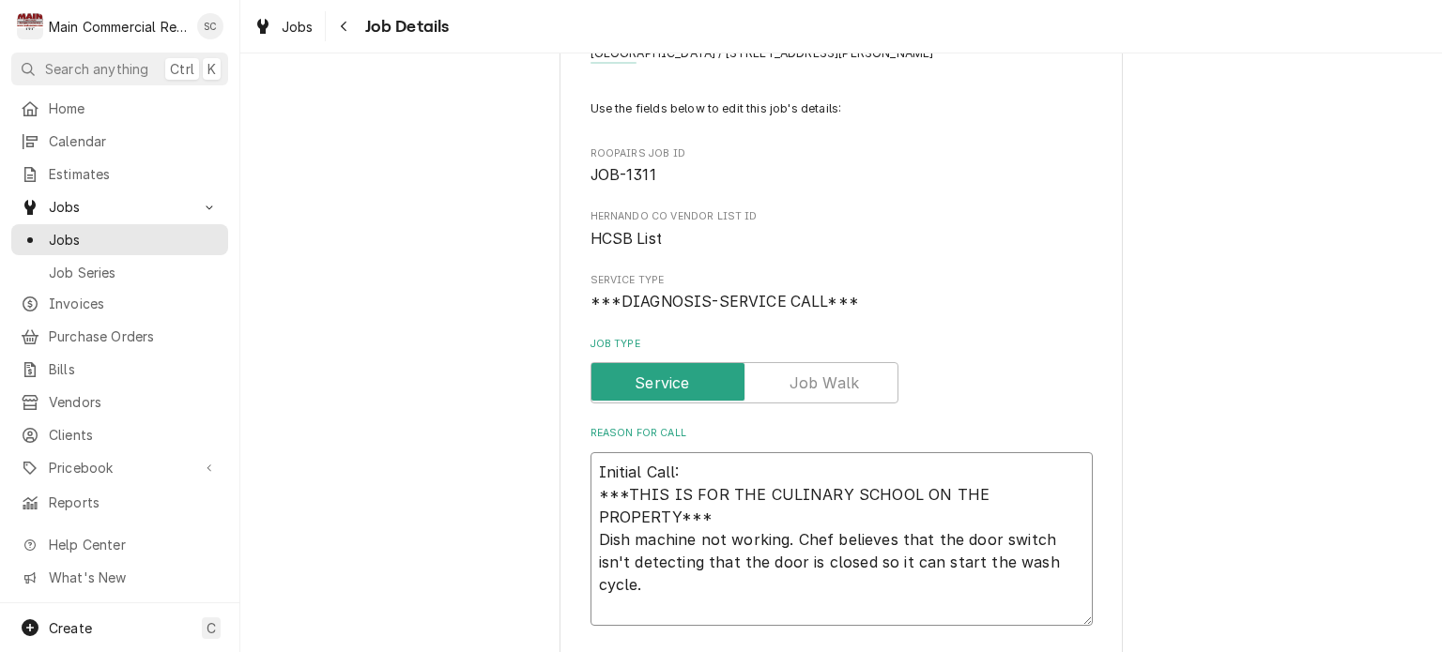
type textarea "x"
type textarea "R Initial Call: ***THIS IS FOR THE CULINARY SCHOOL ON THE PROPERTY*** Dish mach…"
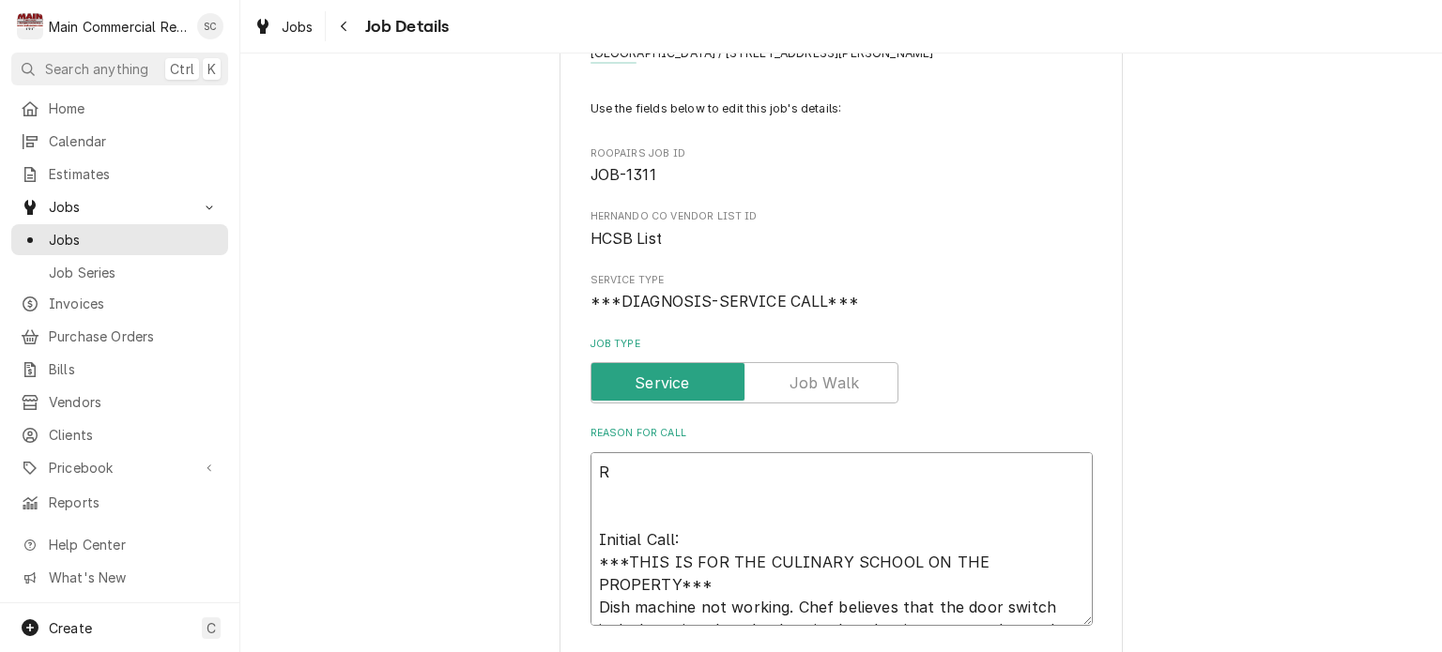
type textarea "x"
type textarea "Re Initial Call: ***THIS IS FOR THE CULINARY SCHOOL ON THE PROPERTY*** Dish mac…"
type textarea "x"
type textarea "Rep Initial Call: ***THIS IS FOR THE CULINARY SCHOOL ON THE PROPERTY*** Dish ma…"
type textarea "x"
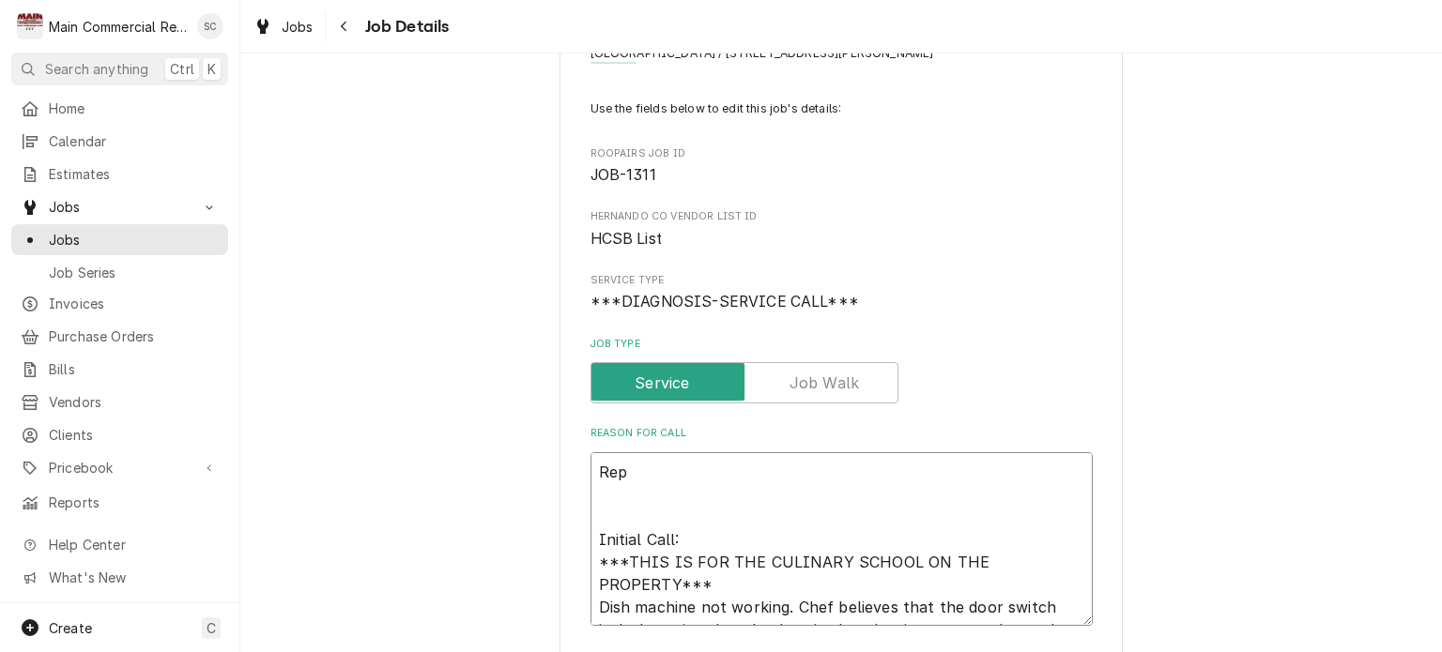
type textarea "Repa Initial Call: ***THIS IS FOR THE CULINARY SCHOOL ON THE PROPERTY*** Dish m…"
type textarea "x"
type textarea "Repai Initial Call: ***THIS IS FOR THE CULINARY SCHOOL ON THE PROPERTY*** Dish …"
type textarea "x"
type textarea "Repair Initial Call: ***THIS IS FOR THE CULINARY SCHOOL ON THE PROPERTY*** Dish…"
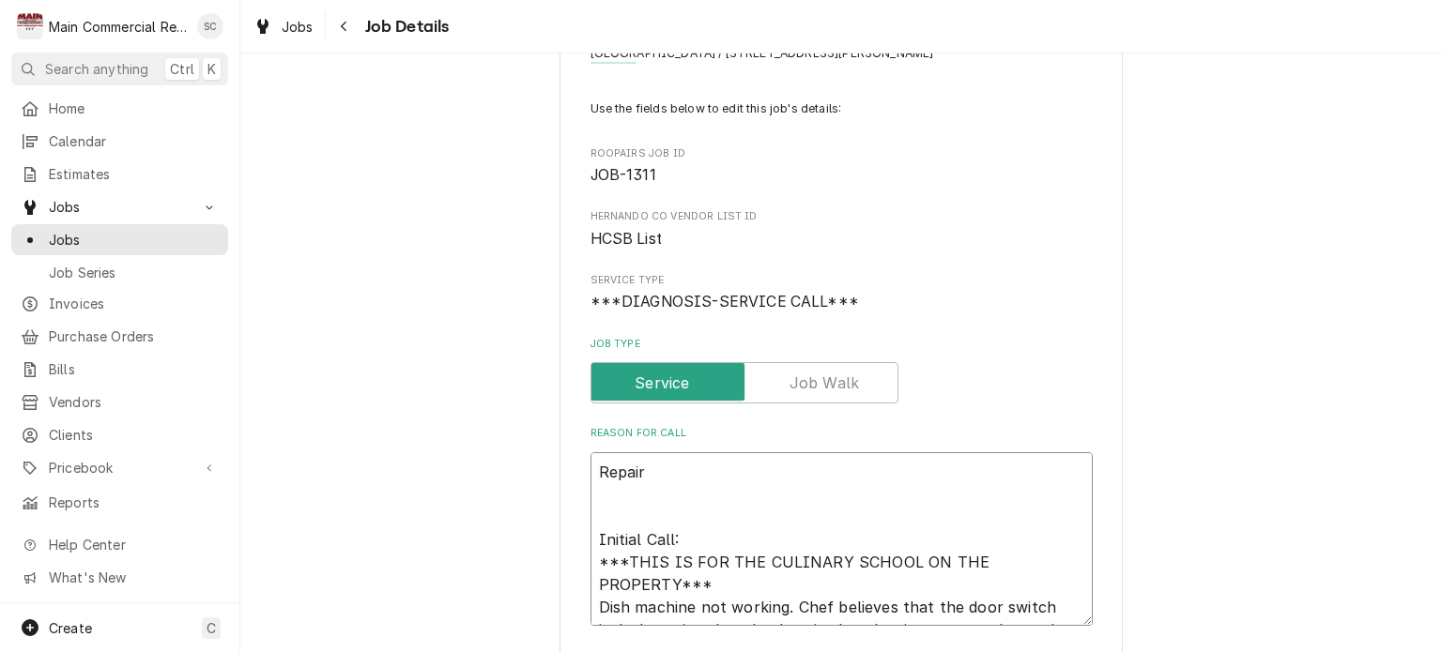
type textarea "x"
type textarea "Repairs Initial Call: ***THIS IS FOR THE CULINARY SCHOOL ON THE PROPERTY*** Dis…"
type textarea "x"
type textarea "Repairs: Initial Call: ***THIS IS FOR THE CULINARY SCHOOL ON THE PROPERTY*** Di…"
type textarea "x"
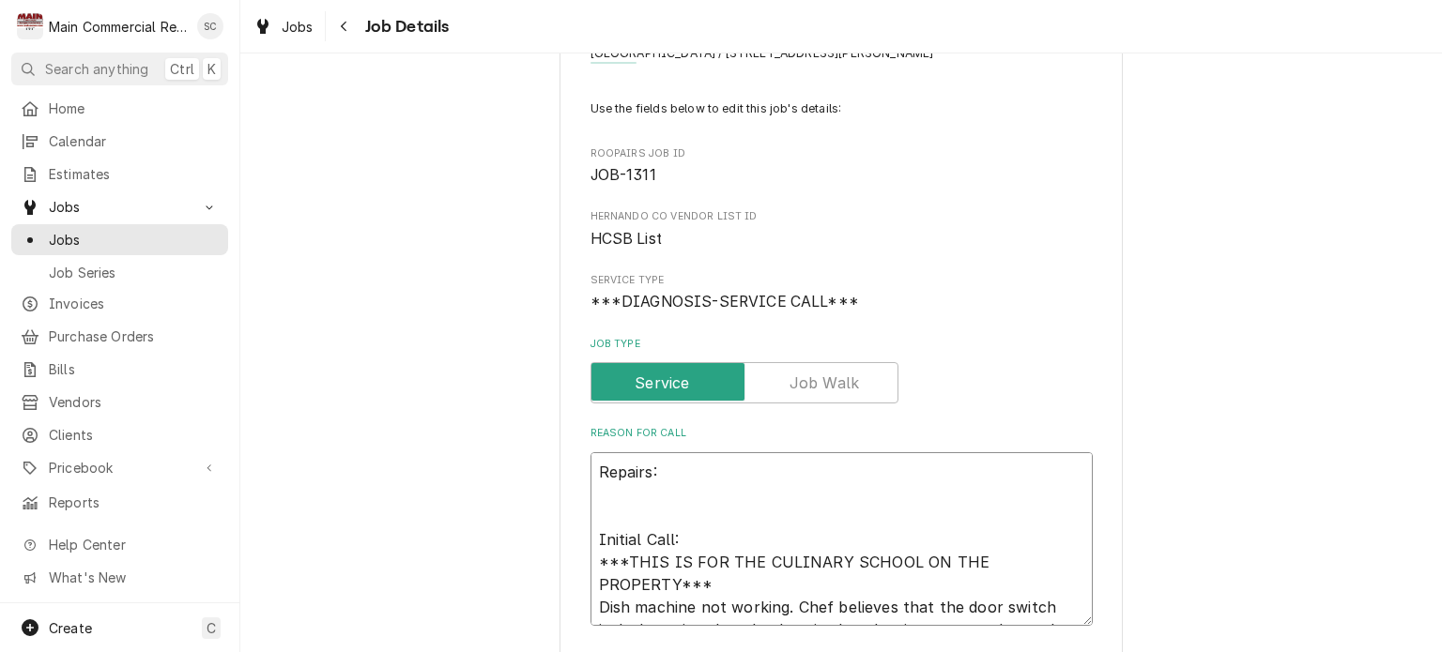
type textarea "Repairs: Initial Call: ***THIS IS FOR THE CULINARY SCHOOL ON THE PROPERTY*** Di…"
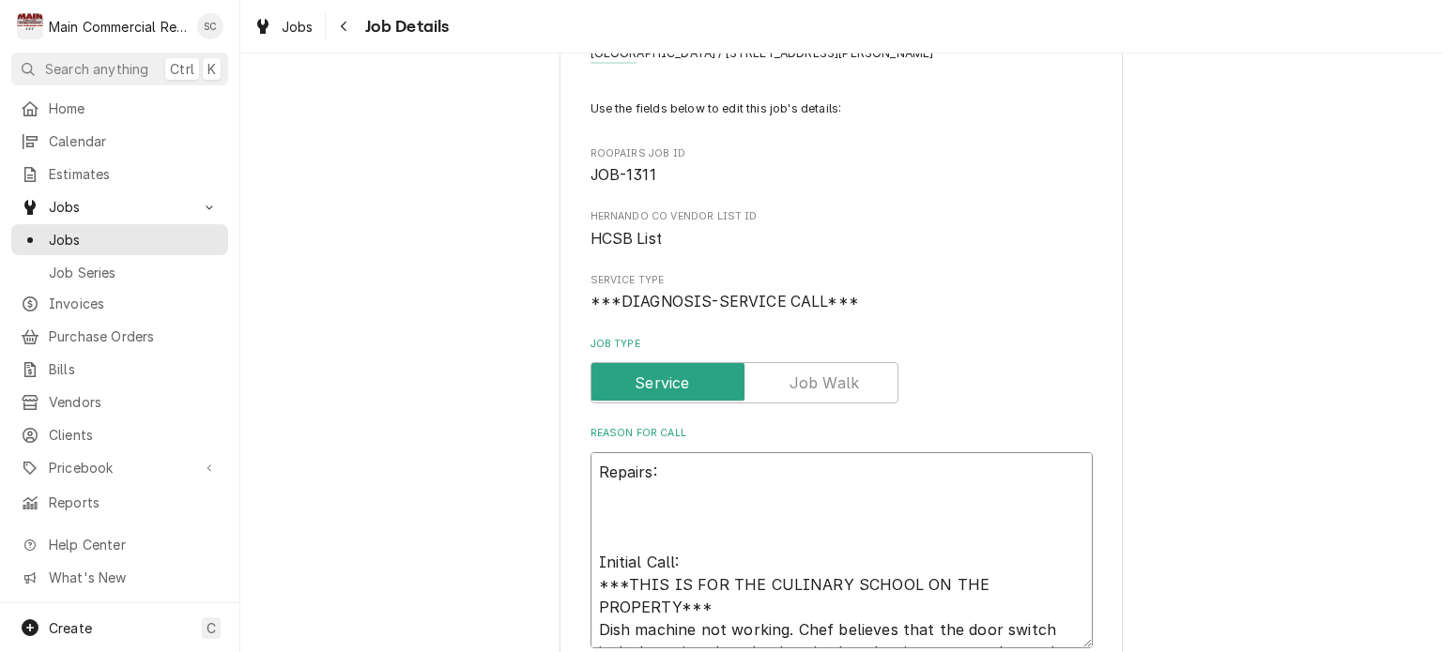
type textarea "x"
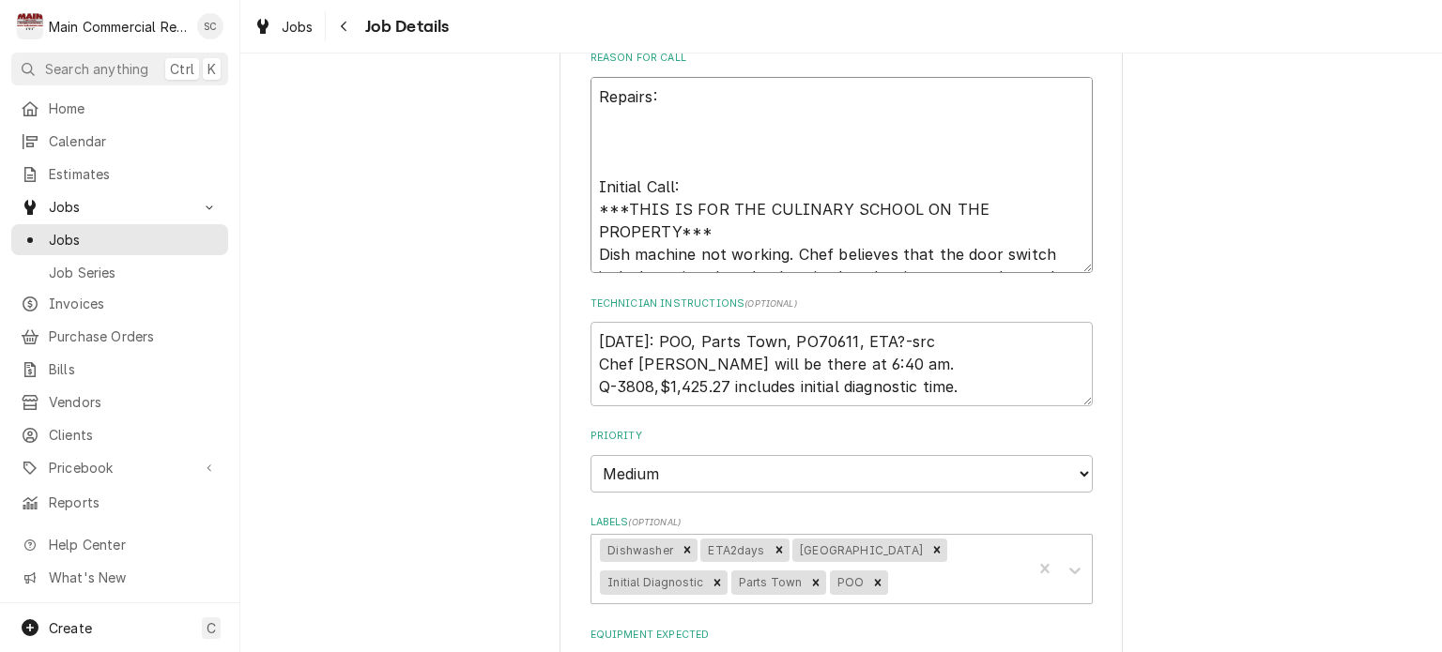
scroll to position [563, 0]
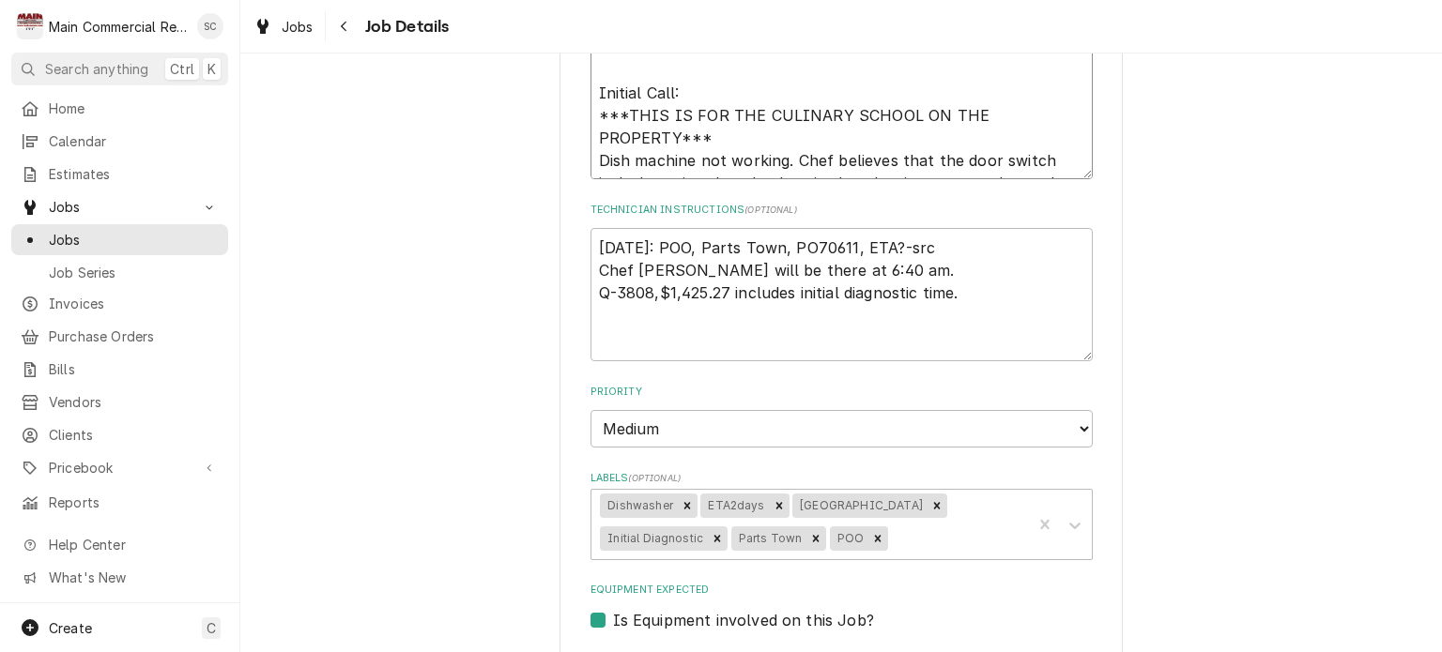
drag, startPoint x: 1078, startPoint y: 308, endPoint x: 1082, endPoint y: 358, distance: 49.9
click at [1082, 358] on textarea "9/5/25: POO, Parts Town, PO70611, ETA?-src Chef Knecht will be there at 6:40 am…" at bounding box center [842, 294] width 502 height 133
type textarea "Repairs: Initial Call: ***THIS IS FOR THE CULINARY SCHOOL ON THE PROPERTY*** Di…"
click at [1014, 305] on textarea "9/5/25: POO, Parts Town, PO70611, ETA?-src Chef Knecht will be there at 6:40 am…" at bounding box center [842, 294] width 502 height 133
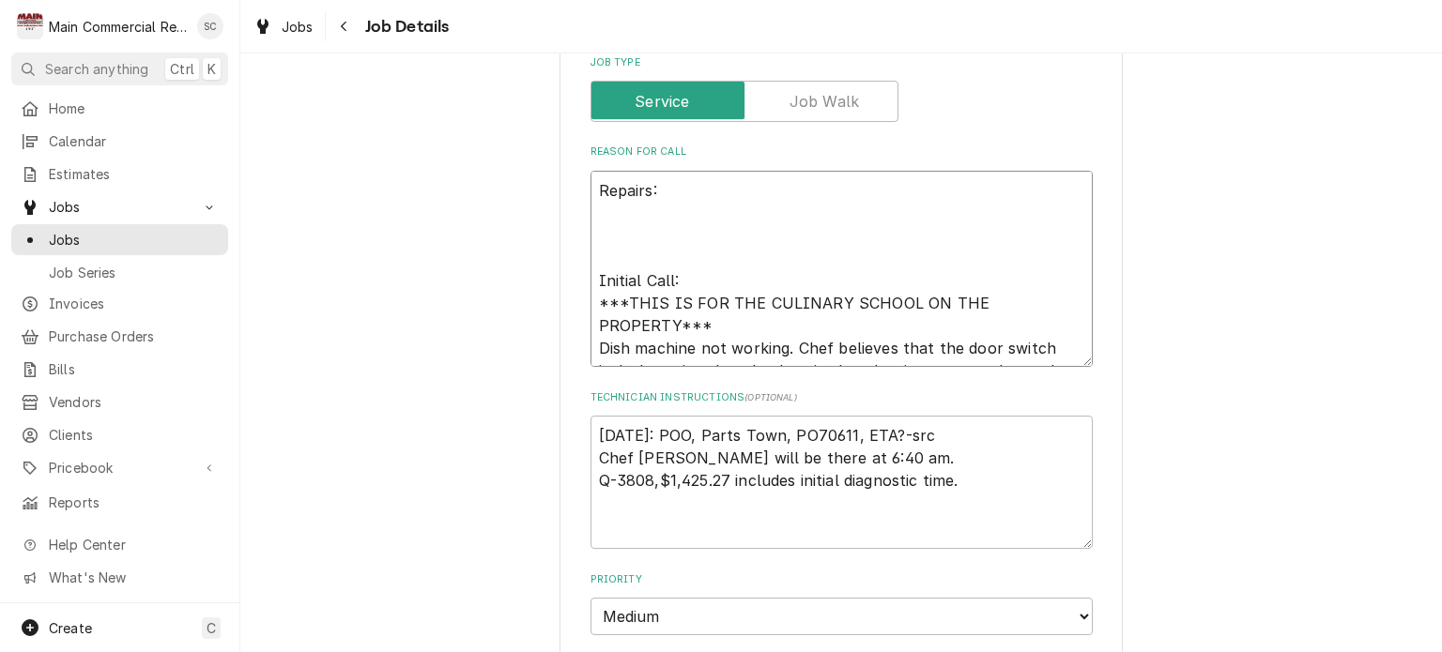
click at [652, 200] on textarea "Repairs: Initial Call: ***THIS IS FOR THE CULINARY SCHOOL ON THE PROPERTY*** Di…" at bounding box center [842, 269] width 502 height 197
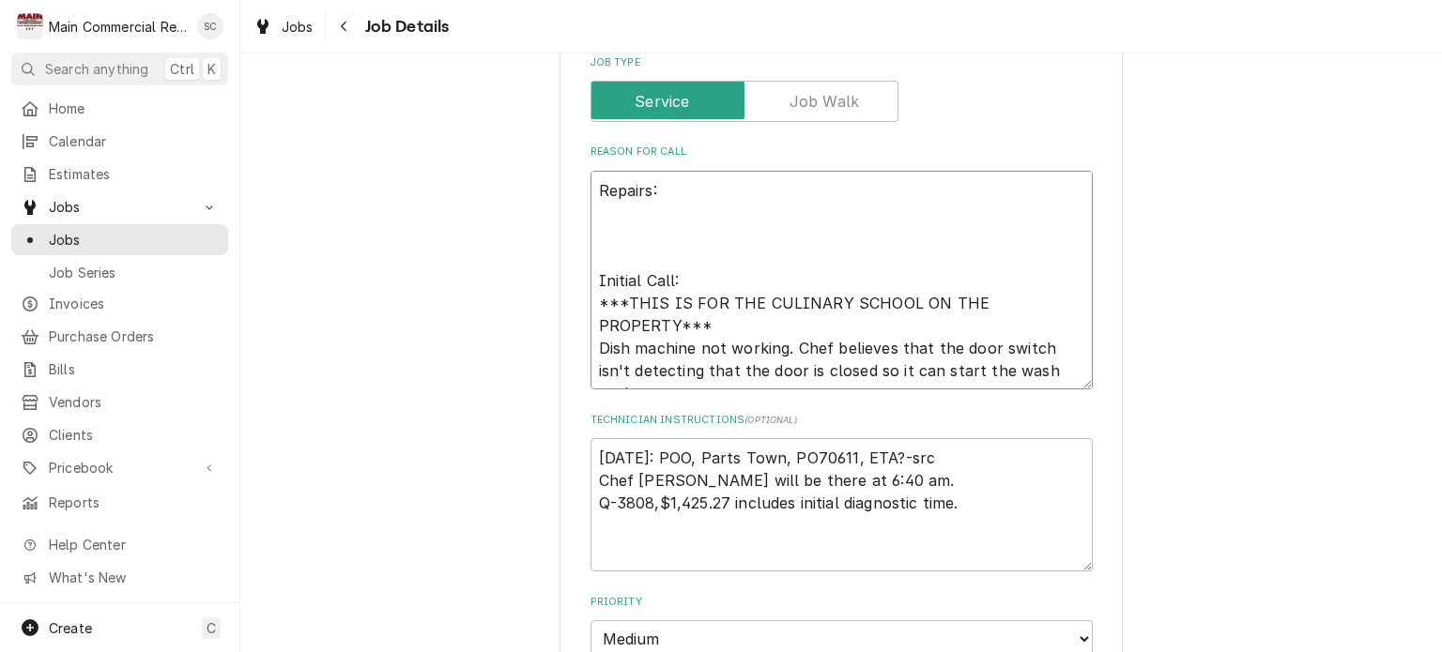
type textarea "x"
type textarea "Repairs: Initial Call: ***THIS IS FOR THE CULINARY SCHOOL ON THE PROPERTY*** Di…"
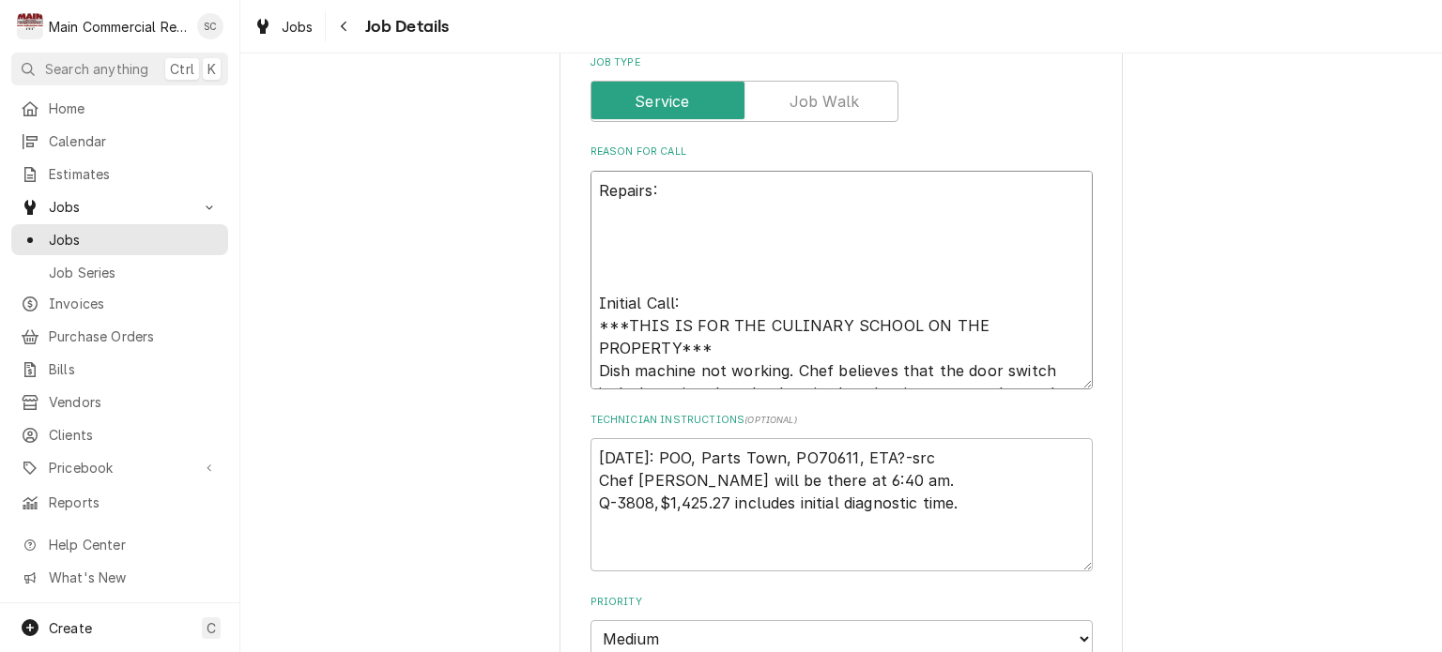
type textarea "x"
type textarea "Repairs: Initial Call: ***THIS IS FOR THE CULINARY SCHOOL ON THE PROPERTY*** Di…"
click at [654, 211] on textarea "Repairs: Initial Call: ***THIS IS FOR THE CULINARY SCHOOL ON THE PROPERTY*** Di…" at bounding box center [842, 281] width 502 height 220
click at [656, 192] on textarea "Repairs: Initial Call: ***THIS IS FOR THE CULINARY SCHOOL ON THE PROPERTY*** Di…" at bounding box center [842, 281] width 502 height 220
drag, startPoint x: 656, startPoint y: 192, endPoint x: 561, endPoint y: 192, distance: 94.8
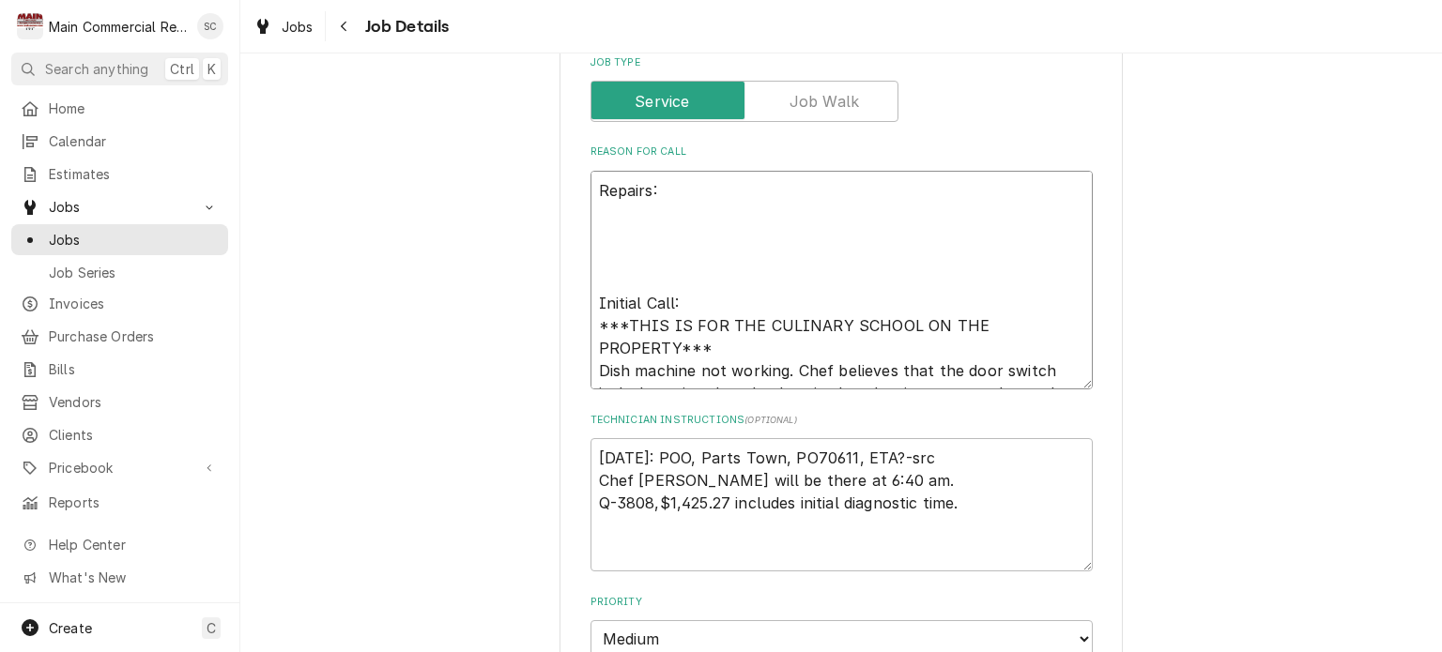
click at [744, 189] on textarea "Repairs: Initial Call: ***THIS IS FOR THE CULINARY SCHOOL ON THE PROPERTY*** Di…" at bounding box center [842, 281] width 502 height 220
type textarea "x"
type textarea "Repairs: Initial Call: ***THIS IS FOR THE CULINARY SCHOOL ON THE PROPERTY*** Di…"
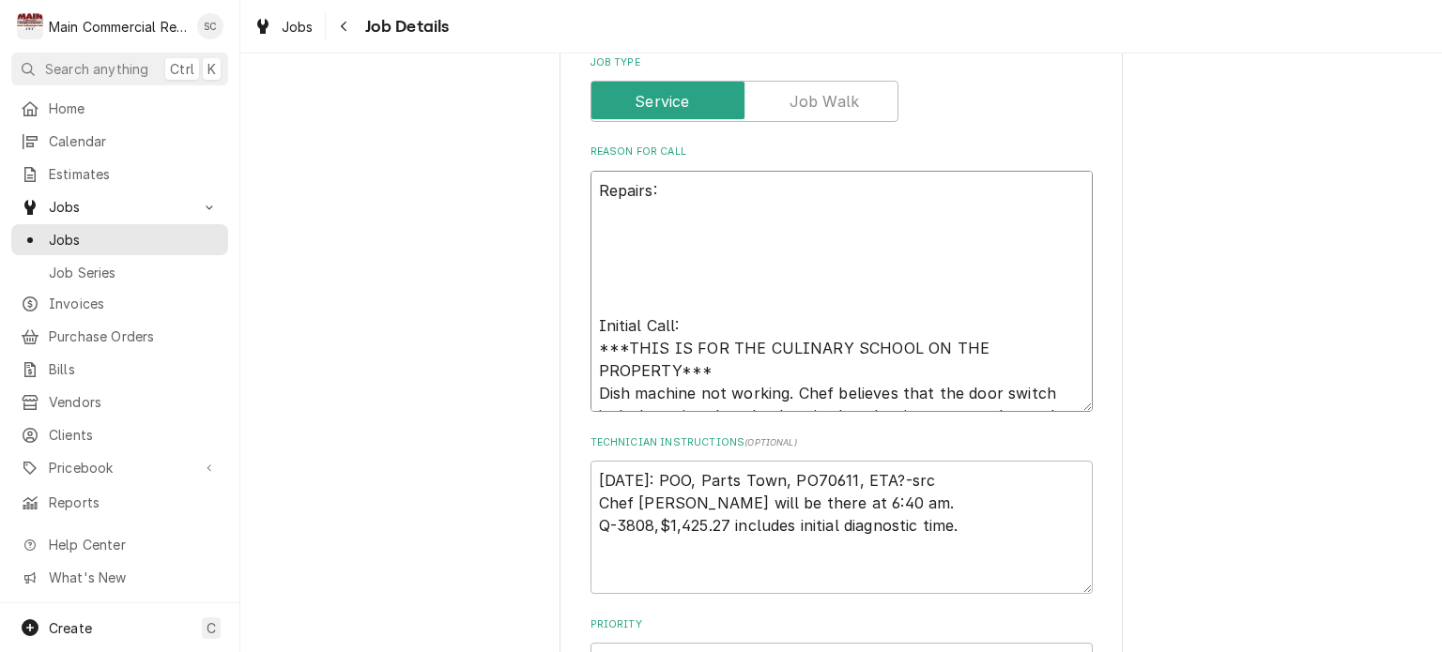
type textarea "x"
type textarea "Repairs: C Initial Call: ***THIS IS FOR THE CULINARY SCHOOL ON THE PROPERTY*** …"
type textarea "x"
type textarea "Repairs: Ch Initial Call: ***THIS IS FOR THE CULINARY SCHOOL ON THE PROPERTY***…"
type textarea "x"
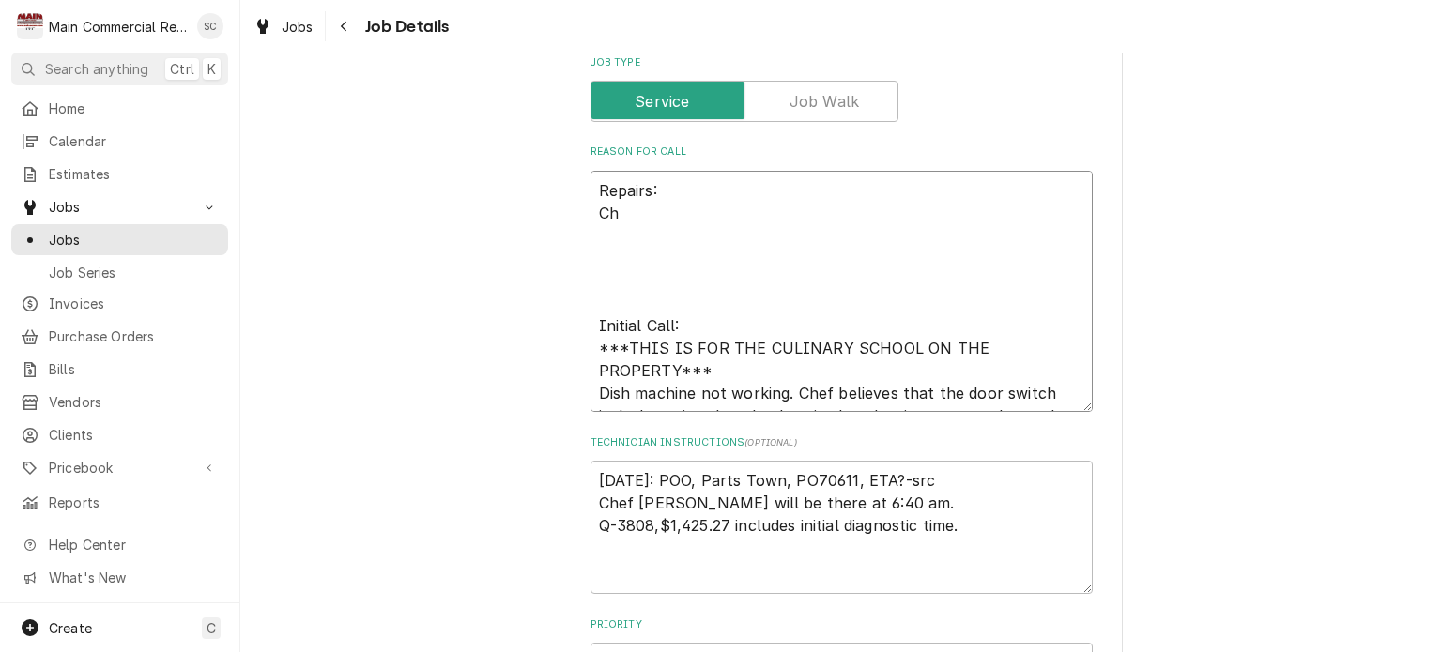
type textarea "Repairs: Cha Initial Call: ***THIS IS FOR THE CULINARY SCHOOL ON THE PROPERTY**…"
type textarea "x"
type textarea "Repairs: Chan Initial Call: ***THIS IS FOR THE CULINARY SCHOOL ON THE PROPERTY*…"
type textarea "x"
type textarea "Repairs: Chang Initial Call: ***THIS IS FOR THE CULINARY SCHOOL ON THE PROPERTY…"
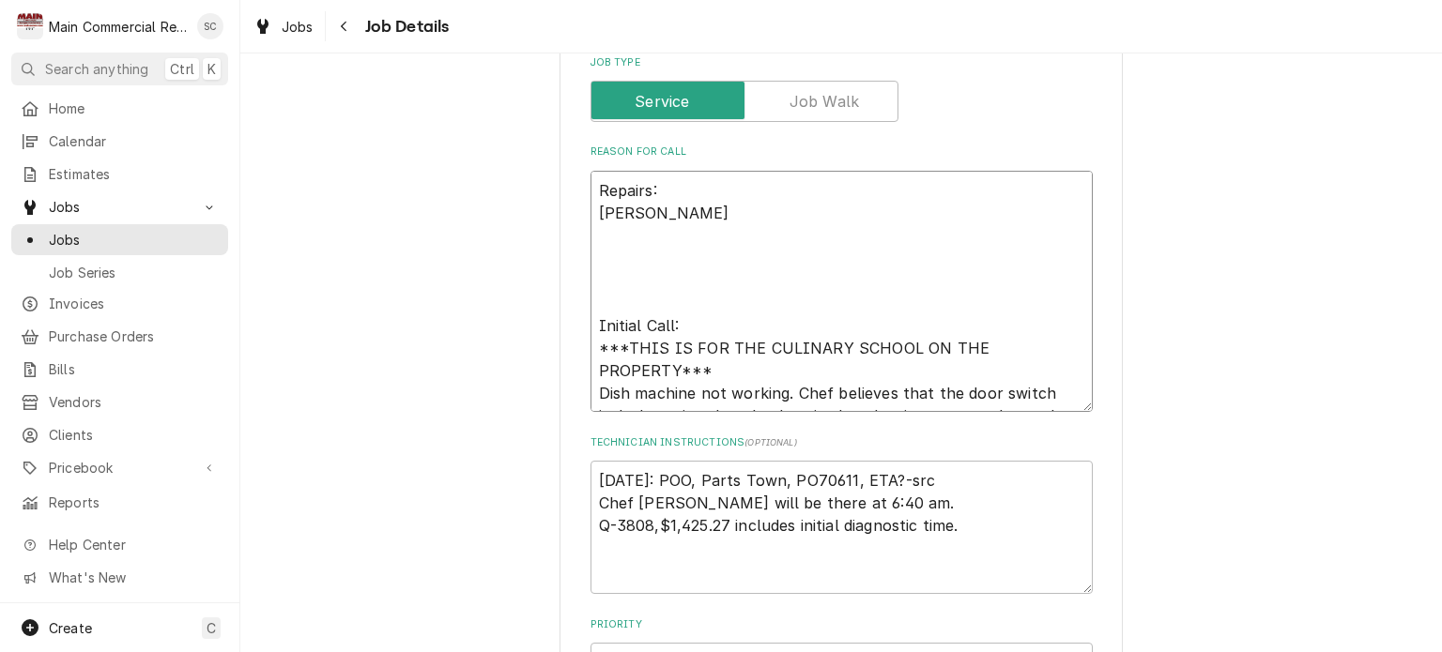
type textarea "x"
type textarea "Repairs: Change Initial Call: ***THIS IS FOR THE CULINARY SCHOOL ON THE PROPERT…"
type textarea "x"
type textarea "Repairs: Change Initial Call: ***THIS IS FOR THE CULINARY SCHOOL ON THE PROPERT…"
type textarea "x"
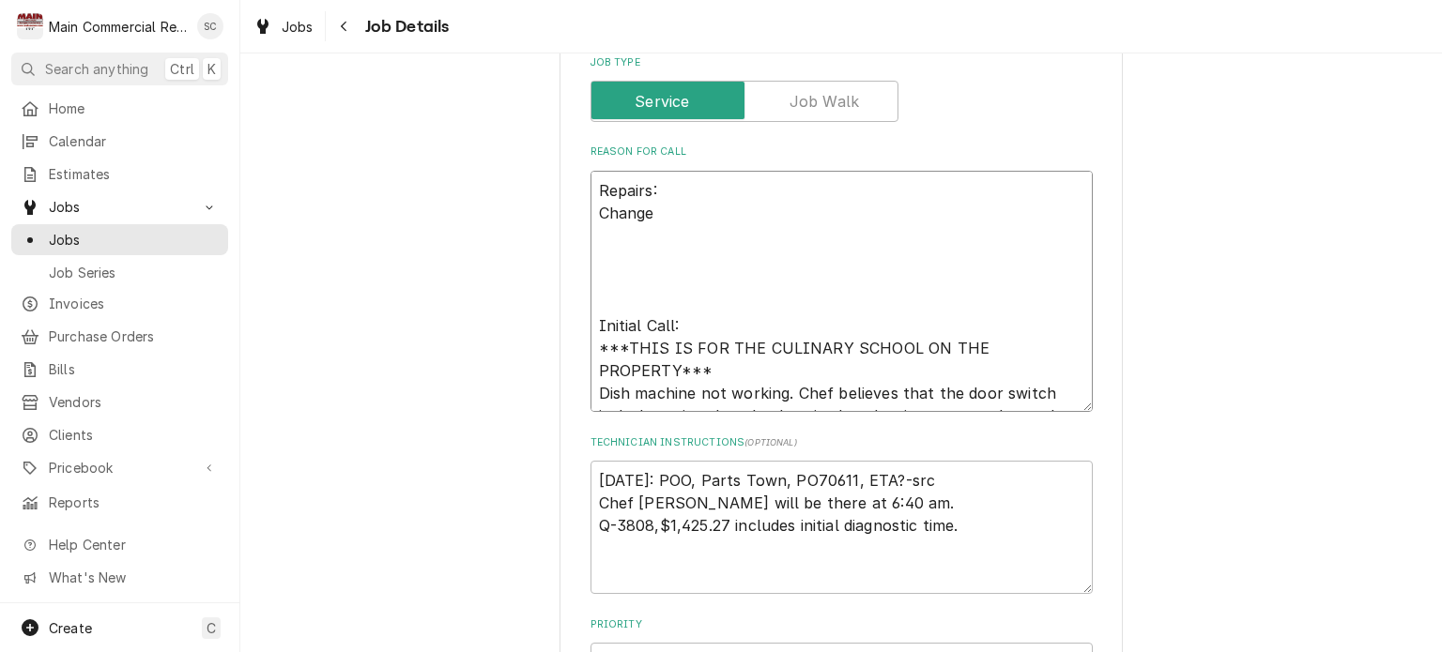
type textarea "Repairs: Change o Initial Call: ***THIS IS FOR THE CULINARY SCHOOL ON THE PROPE…"
type textarea "x"
type textarea "Repairs: Change ou Initial Call: ***THIS IS FOR THE CULINARY SCHOOL ON THE PROP…"
type textarea "x"
type textarea "Repairs: Change out Initial Call: ***THIS IS FOR THE CULINARY SCHOOL ON THE PRO…"
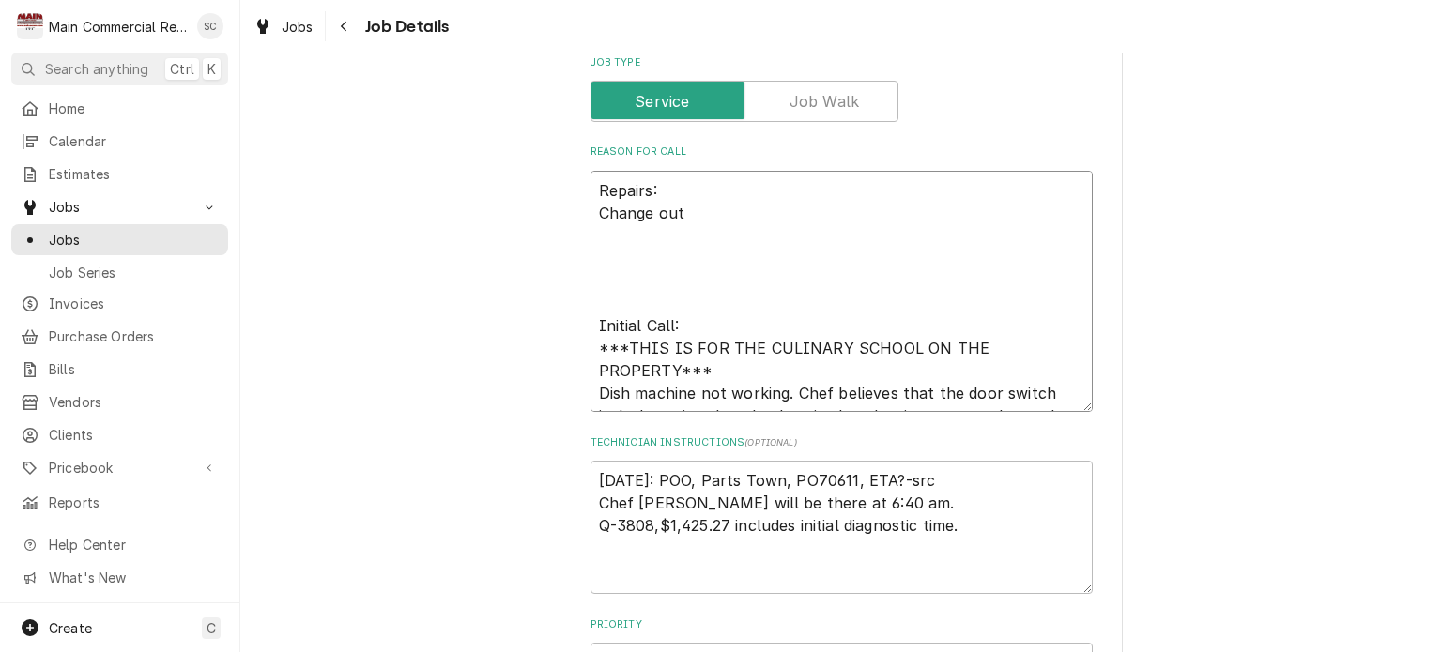
type textarea "x"
type textarea "Repairs: Change out Initial Call: ***THIS IS FOR THE CULINARY SCHOOL ON THE PRO…"
type textarea "x"
type textarea "Repairs: Change out B Initial Call: ***THIS IS FOR THE CULINARY SCHOOL ON THE P…"
type textarea "x"
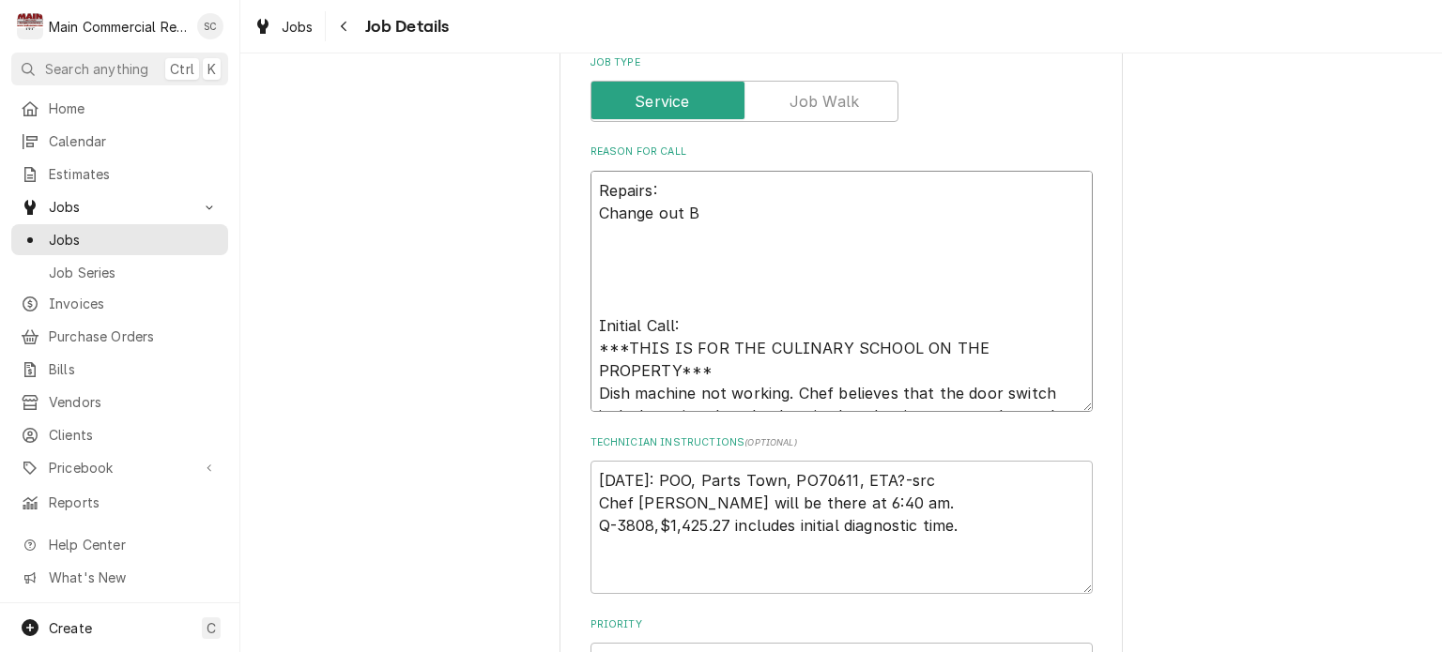
type textarea "Repairs: Change out Bo Initial Call: ***THIS IS FOR THE CULINARY SCHOOL ON THE …"
type textarea "x"
type textarea "Repairs: Change out Boa Initial Call: ***THIS IS FOR THE CULINARY SCHOOL ON THE…"
type textarea "x"
type textarea "Repairs: Change out Boar Initial Call: ***THIS IS FOR THE CULINARY SCHOOL ON TH…"
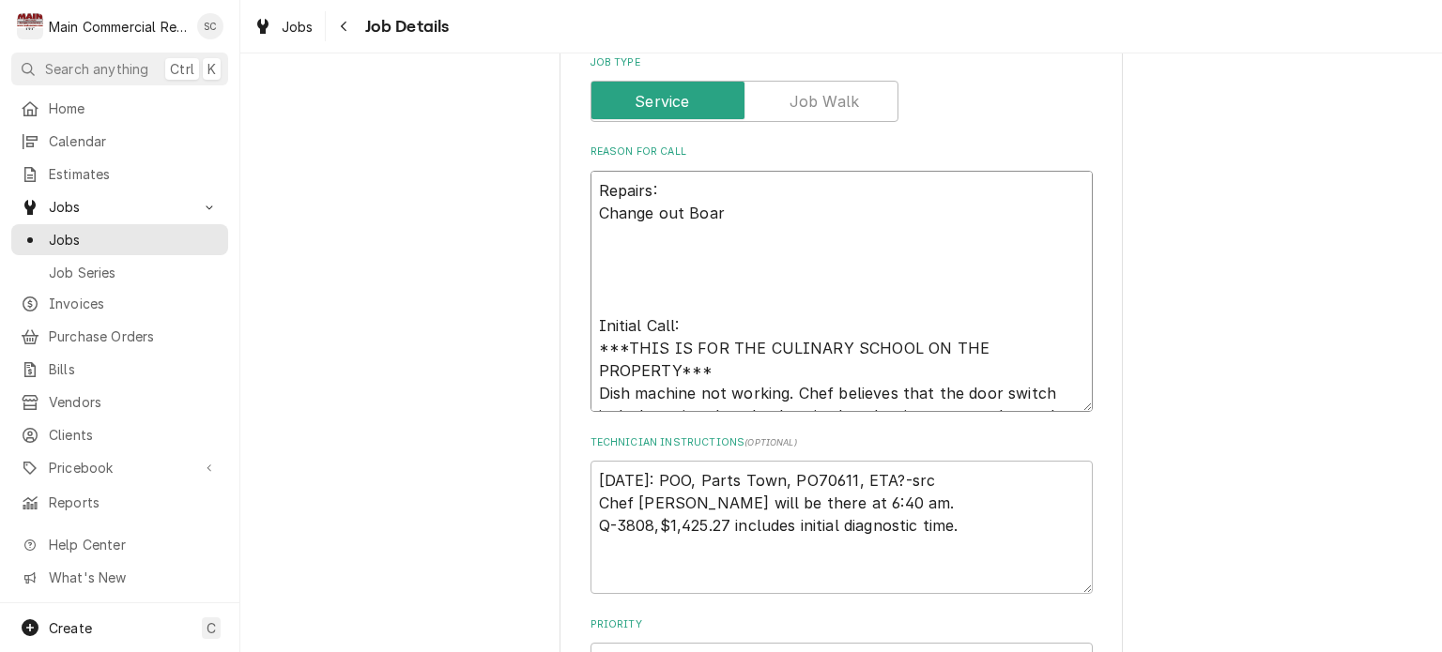
type textarea "x"
type textarea "Repairs: Change out Board Initial Call: ***THIS IS FOR THE CULINARY SCHOOL ON T…"
type textarea "x"
type textarea "Repairs: Change out Board Initial Call: ***THIS IS FOR THE CULINARY SCHOOL ON T…"
type textarea "x"
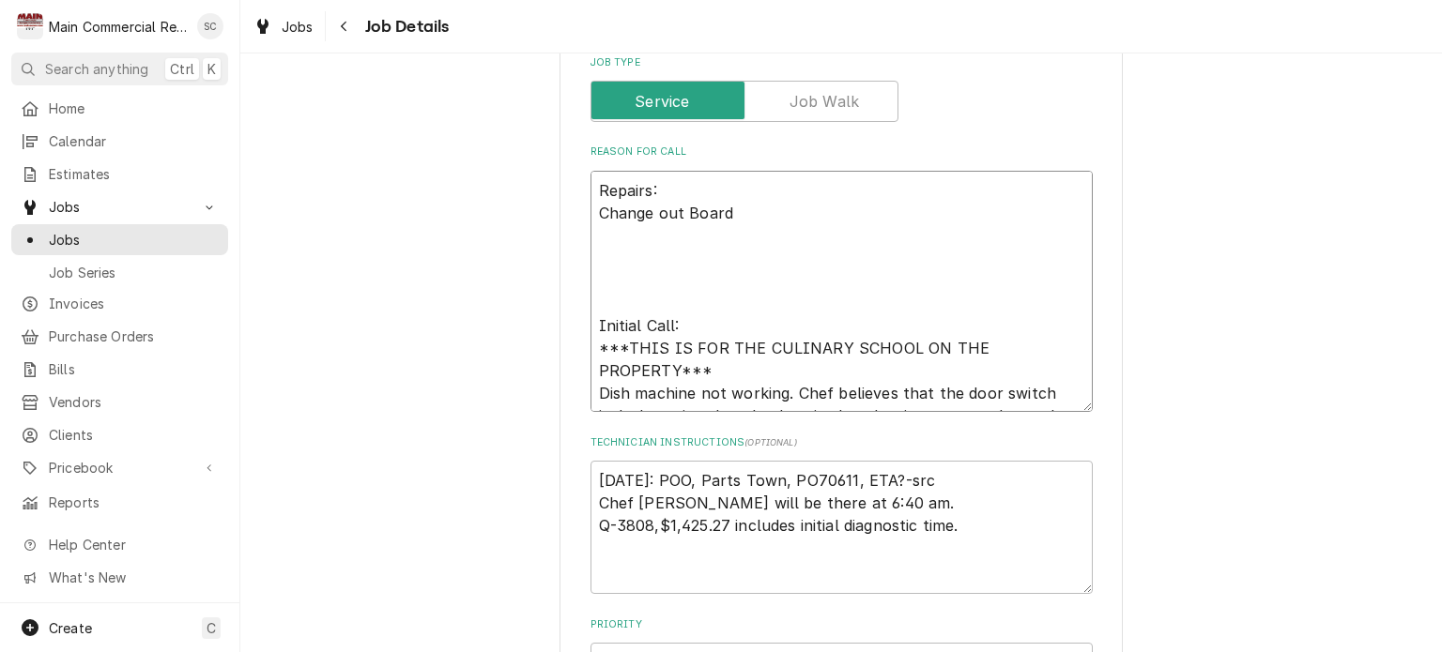
type textarea "Repairs: Change out Board a Initial Call: ***THIS IS FOR THE CULINARY SCHOOL ON…"
type textarea "x"
type textarea "Repairs: Change out Board an Initial Call: ***THIS IS FOR THE CULINARY SCHOOL O…"
type textarea "x"
type textarea "Repairs: Change out Board and Initial Call: ***THIS IS FOR THE CULINARY SCHOOL …"
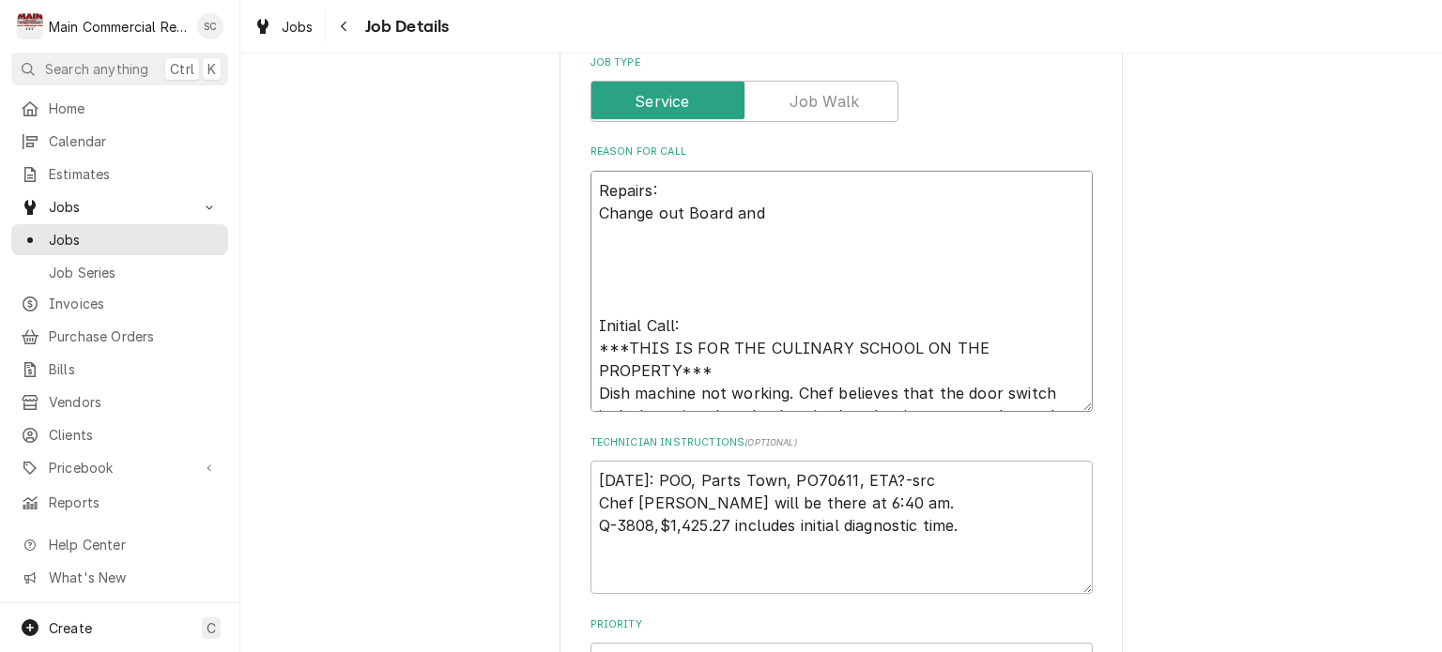
type textarea "x"
type textarea "Repairs: Change out Board and Initial Call: ***THIS IS FOR THE CULINARY SCHOOL …"
type textarea "x"
type textarea "Repairs: Change out Board and t Initial Call: ***THIS IS FOR THE CULINARY SCHOO…"
type textarea "x"
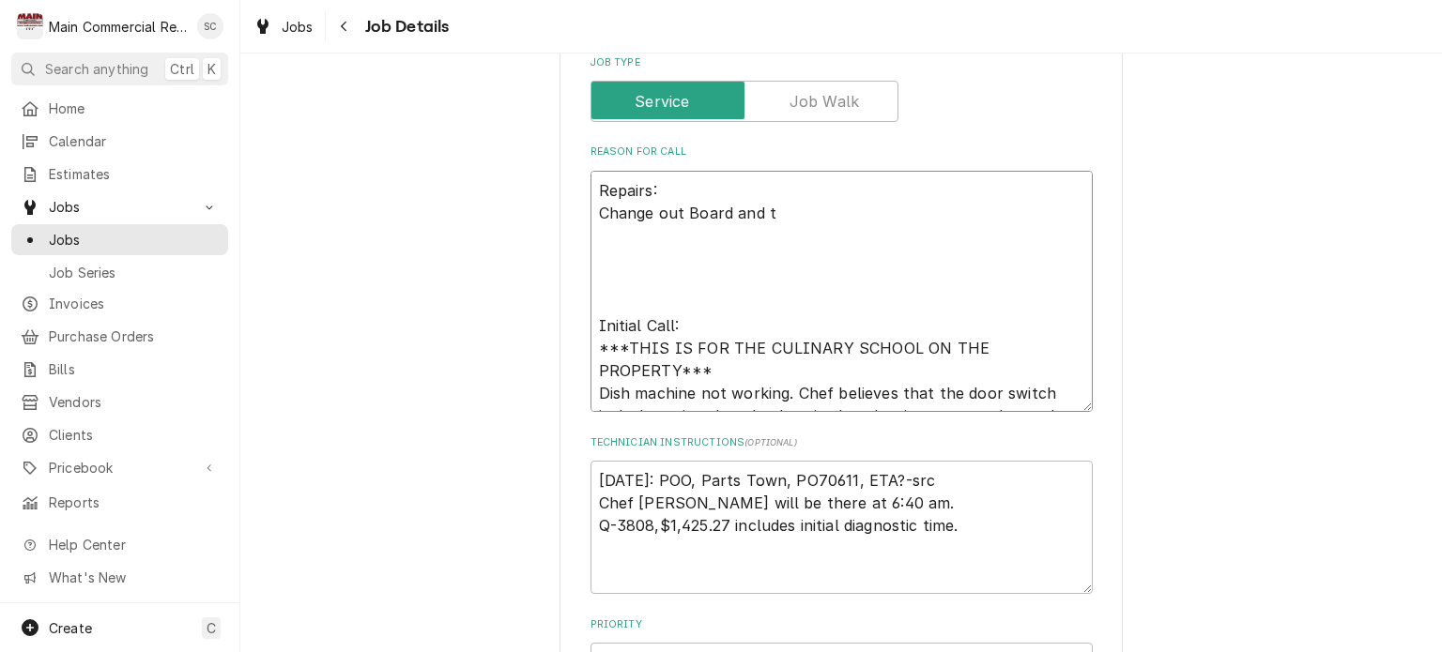
type textarea "Repairs: Change out Board and te Initial Call: ***THIS IS FOR THE CULINARY SCHO…"
type textarea "x"
type textarea "Repairs: Change out Board and tem Initial Call: ***THIS IS FOR THE CULINARY SCH…"
type textarea "x"
type textarea "Repairs: Change out Board and temp Initial Call: ***THIS IS FOR THE CULINARY SC…"
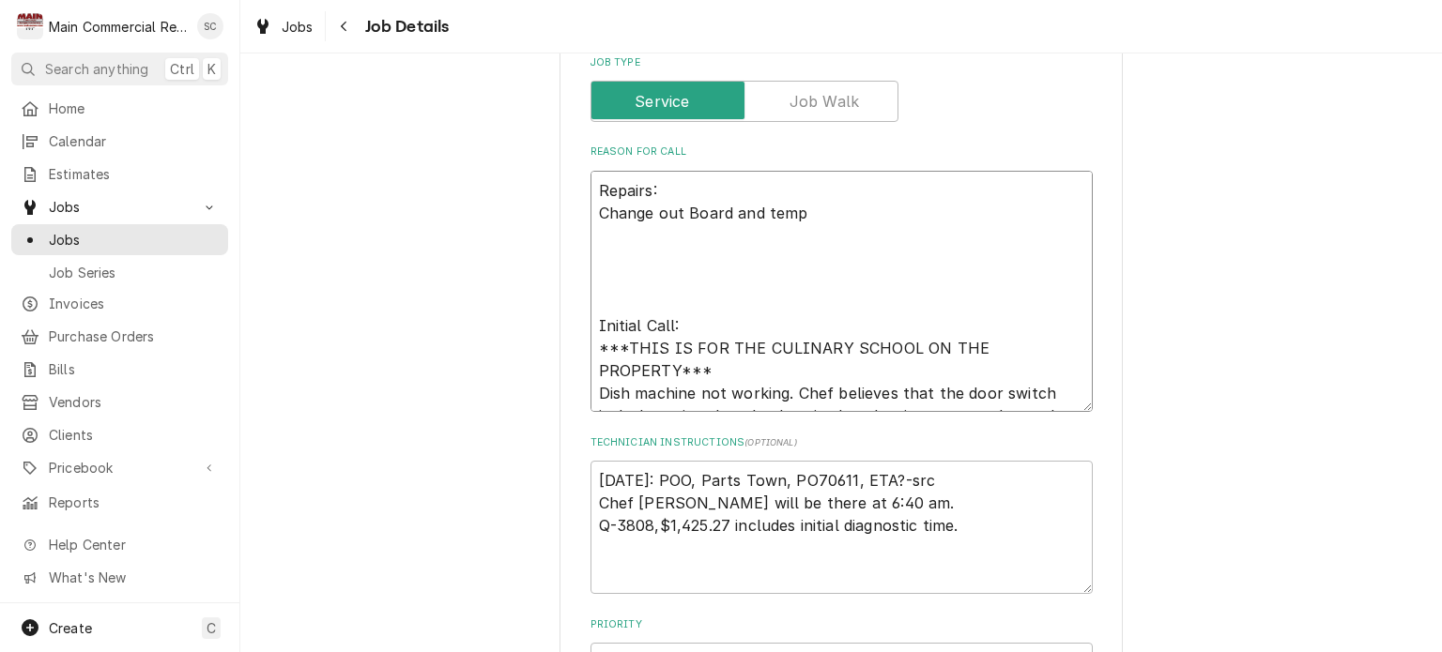
type textarea "x"
type textarea "Repairs: Change out Board and temp Initial Call: ***THIS IS FOR THE CULINARY SC…"
type textarea "x"
type textarea "Repairs: Change out Board and temp p Initial Call: ***THIS IS FOR THE CULINARY …"
type textarea "x"
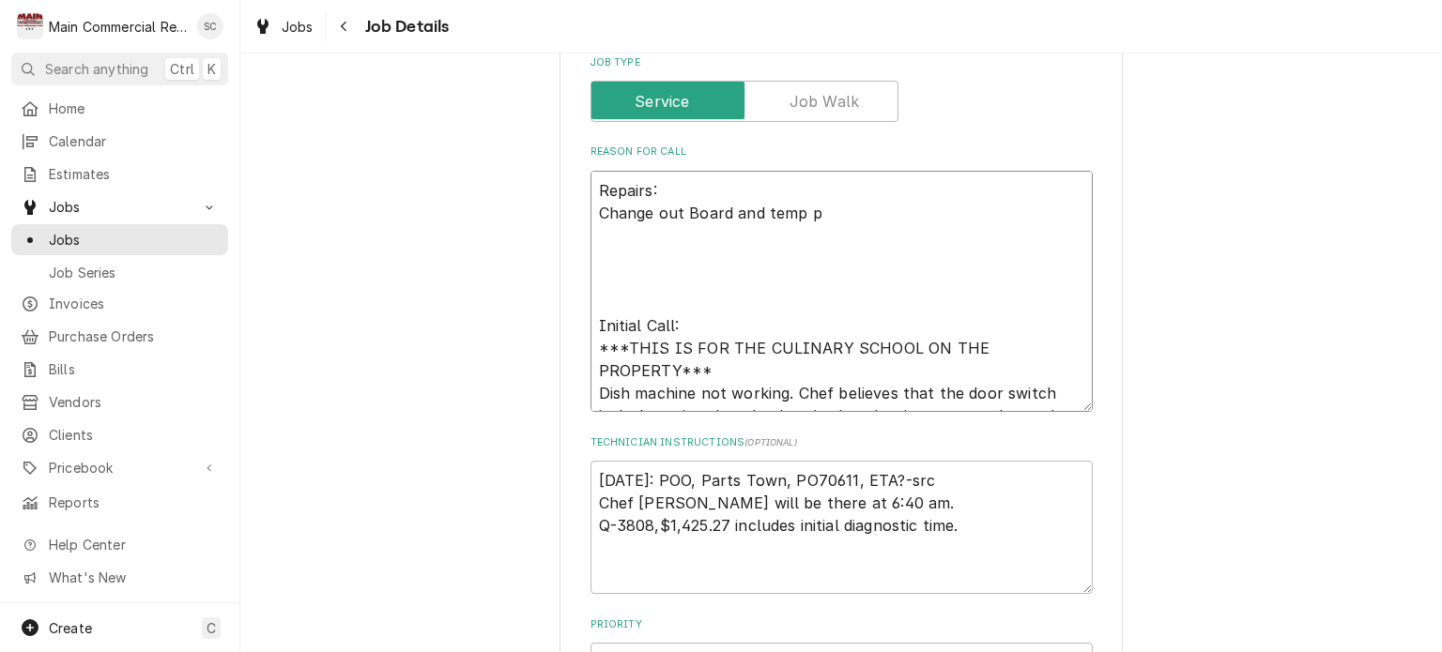
type textarea "Repairs: Change out Board and temp pr Initial Call: ***THIS IS FOR THE CULINARY…"
type textarea "x"
type textarea "Repairs: Change out Board and temp pro Initial Call: ***THIS IS FOR THE CULINAR…"
type textarea "x"
type textarea "Repairs: Change out Board and temp prob Initial Call: ***THIS IS FOR THE CULINA…"
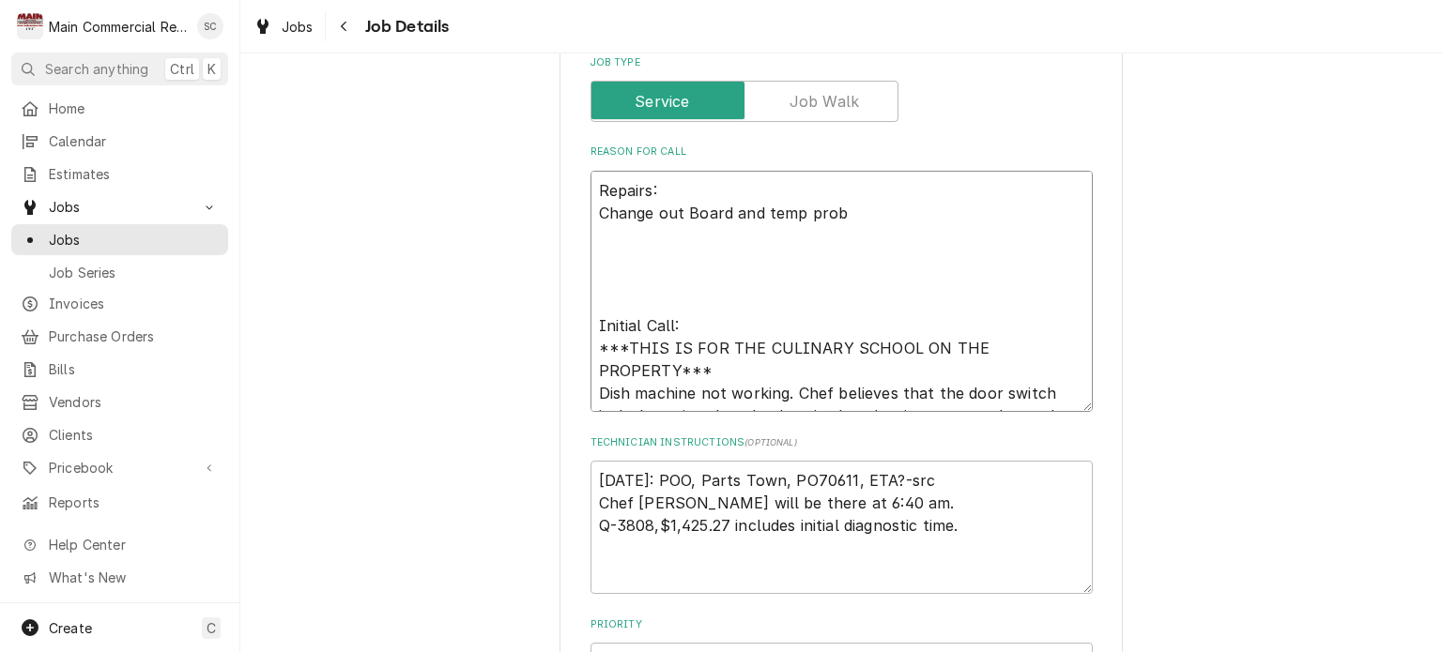
type textarea "x"
type textarea "Repairs: Change out Board and temp probe Initial Call: ***THIS IS FOR THE CULIN…"
type textarea "x"
type textarea "Repairs: Change out Board and temp probe Initial Call: ***THIS IS FOR THE CULIN…"
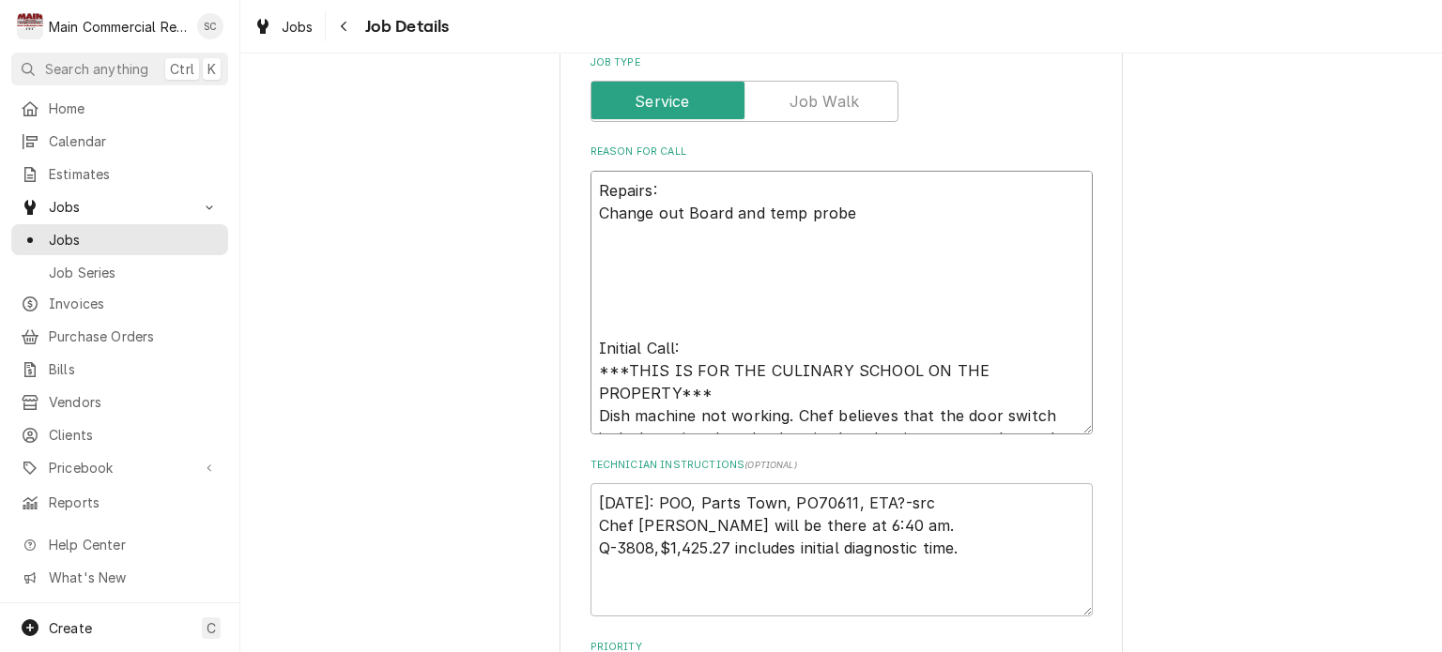
type textarea "x"
type textarea "Repairs: Change out Board and temp probe L Initial Call: ***THIS IS FOR THE CUL…"
type textarea "x"
type textarea "Repairs: Change out Board and temp probe La Initial Call: ***THIS IS FOR THE CU…"
type textarea "x"
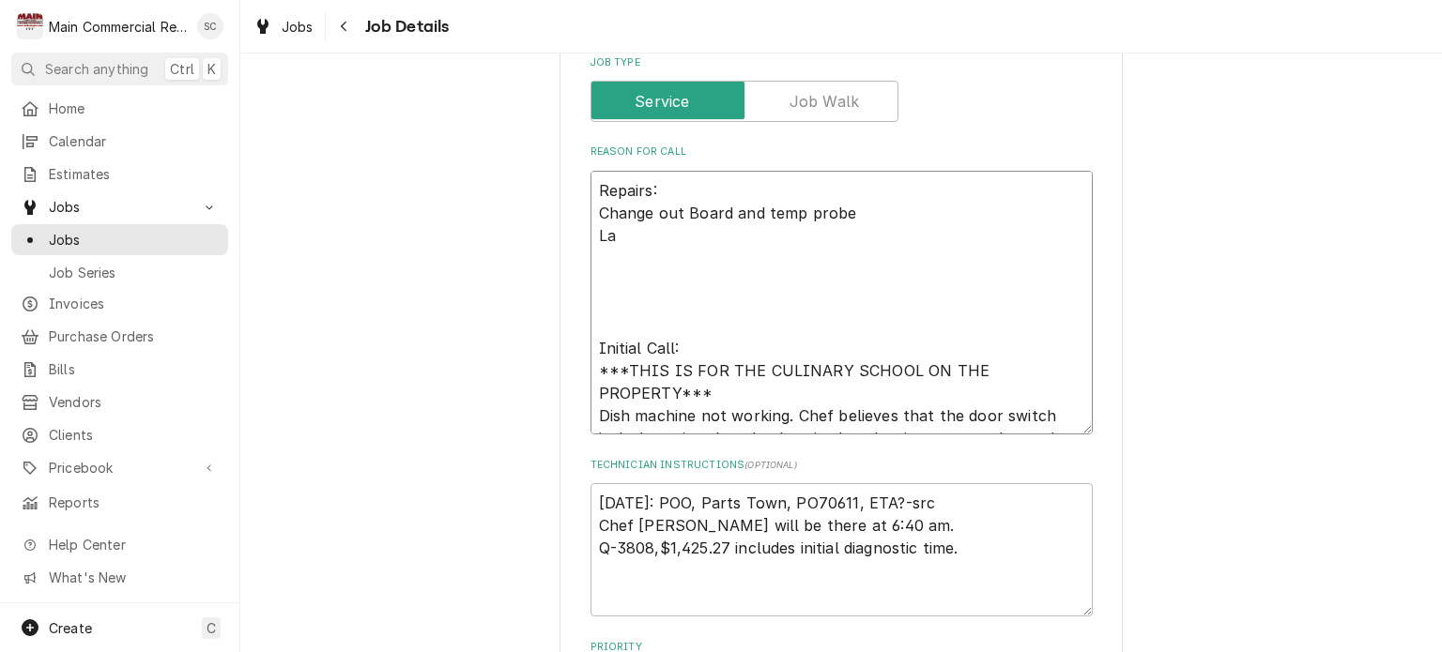
type textarea "Repairs: Change out Board and temp probe Lab Initial Call: ***THIS IS FOR THE C…"
type textarea "x"
type textarea "Repairs: Change out Board and temp probe Labo Initial Call: ***THIS IS FOR THE …"
type textarea "x"
type textarea "Repairs: Change out Board and temp probe Labor Initial Call: ***THIS IS FOR THE…"
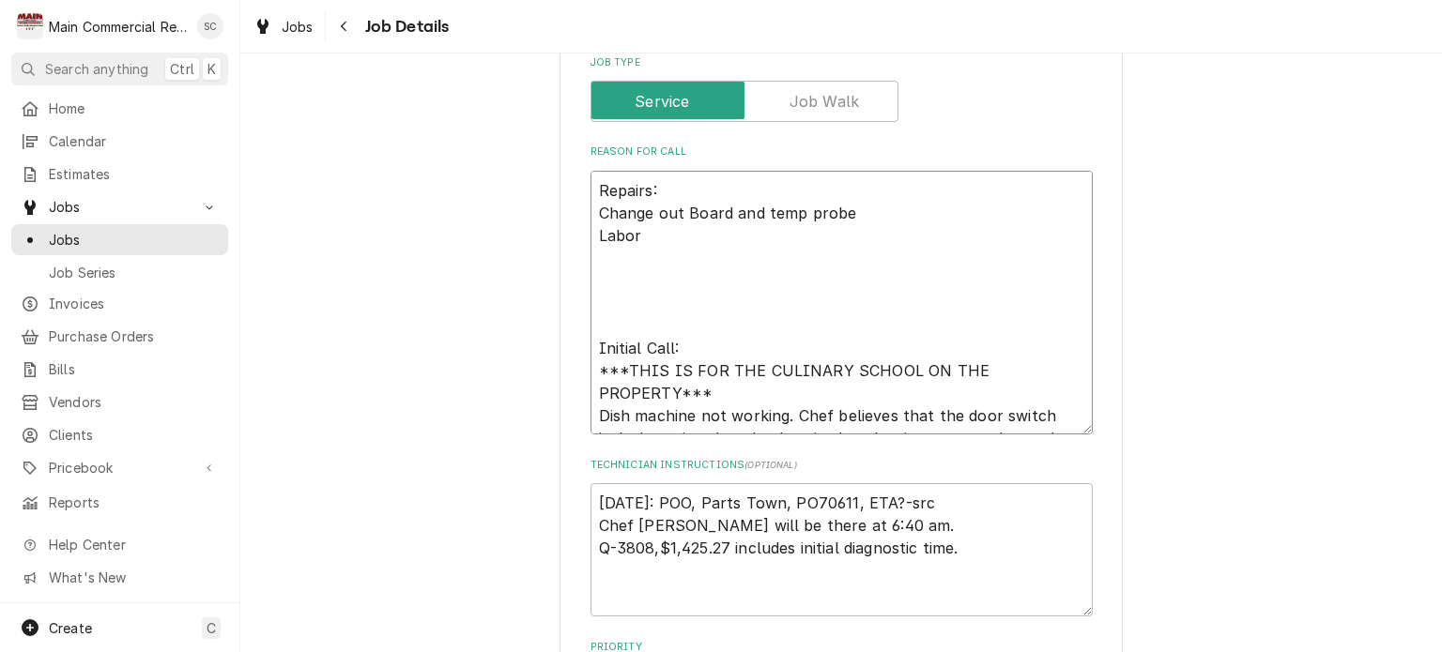
type textarea "x"
type textarea "Repairs: Change out Board and temp probe Labor: Initial Call: ***THIS IS FOR TH…"
type textarea "x"
type textarea "Repairs: Change out Board and temp probe Labor: Initial Call: ***THIS IS FOR TH…"
type textarea "x"
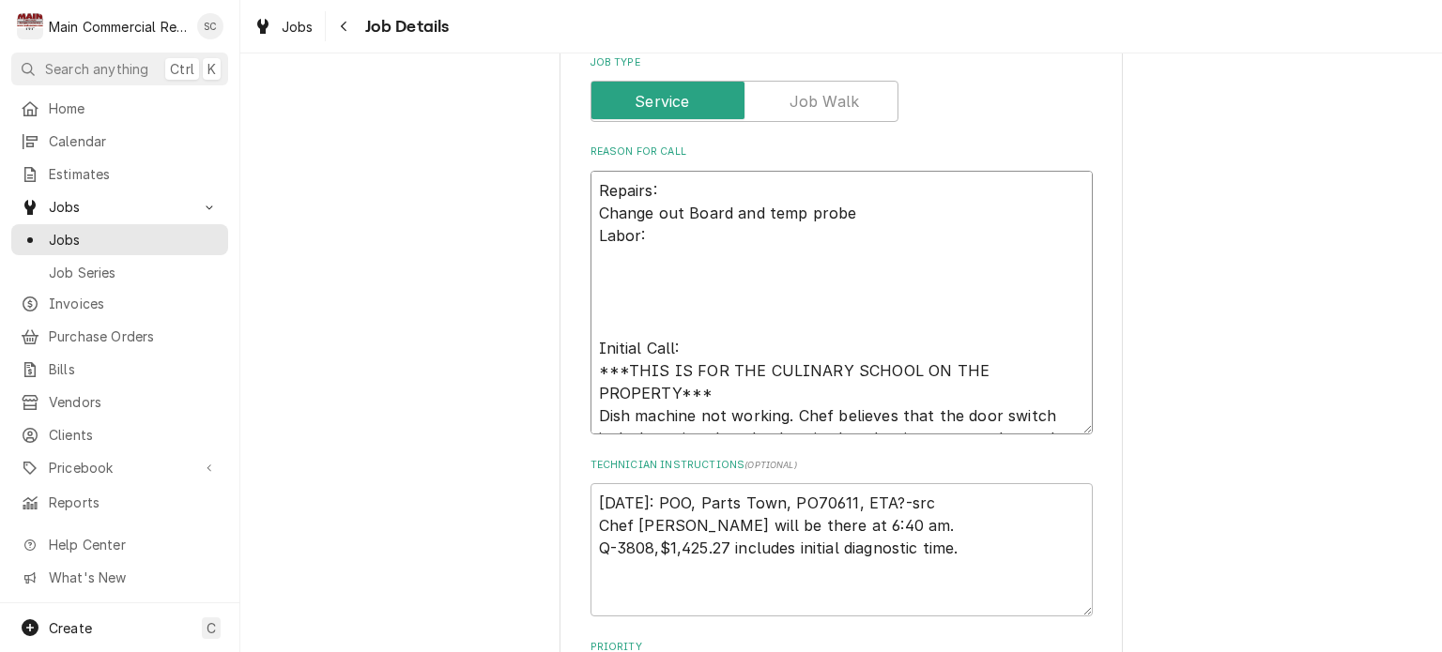
type textarea "Repairs: Change out Board and temp probe Labor: 3 Initial Call: ***THIS IS FOR …"
type textarea "x"
type textarea "Repairs: Change out Board and temp probe Labor: 3h Initial Call: ***THIS IS FOR…"
type textarea "x"
type textarea "Repairs: Change out Board and temp probe Labor: 3hr Initial Call: ***THIS IS FO…"
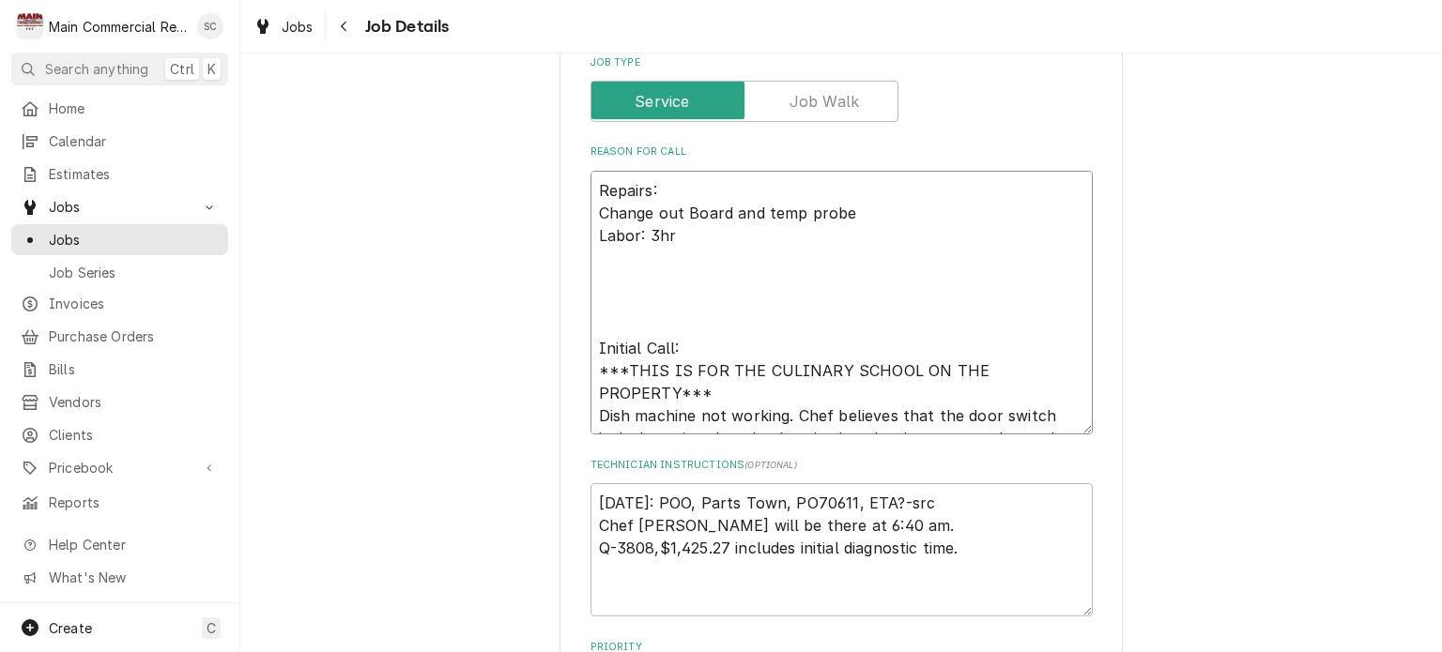
type textarea "x"
type textarea "Repairs: Change out Board and temp probe Labor: 3hrs Initial Call: ***THIS IS F…"
click at [616, 323] on textarea "Repairs: Change out Board and temp probe Labor: 3hrs Initial Call: ***THIS IS F…" at bounding box center [842, 303] width 502 height 265
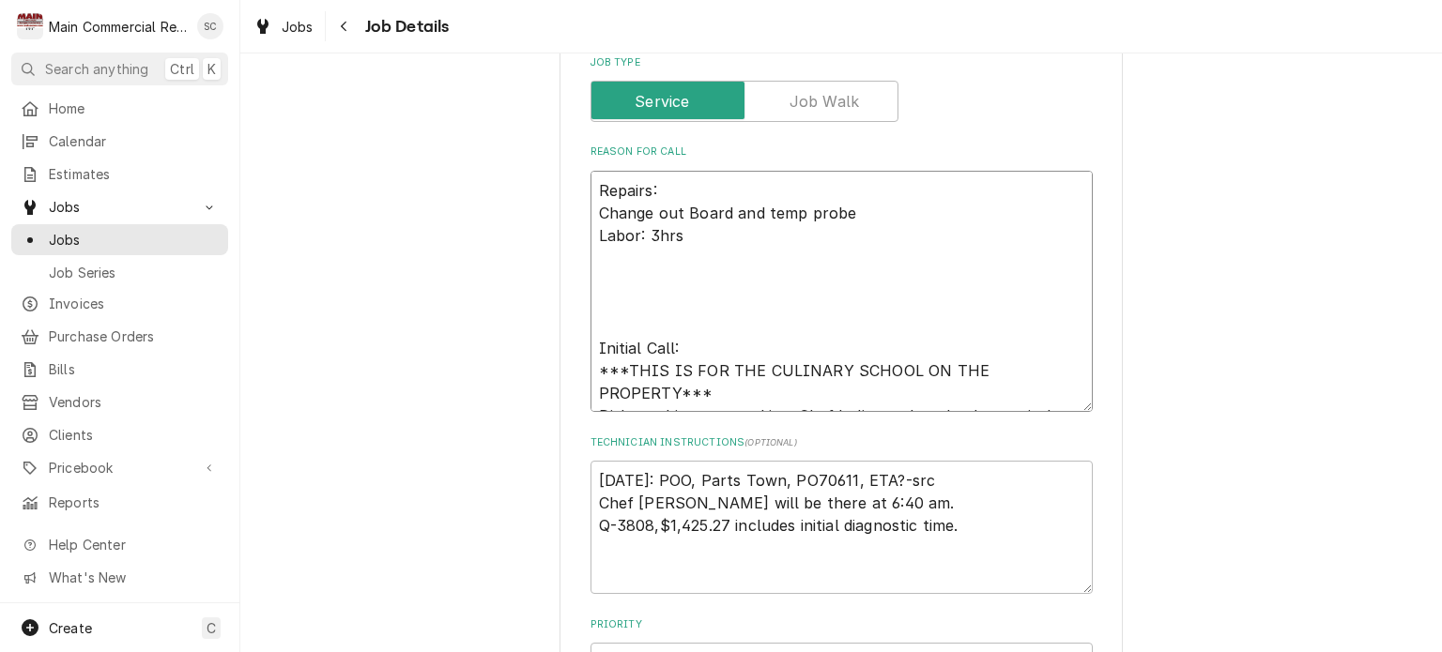
type textarea "x"
type textarea "Repairs: Change out Board and temp probe Labor: 3hrs Initial Call: ***THIS IS F…"
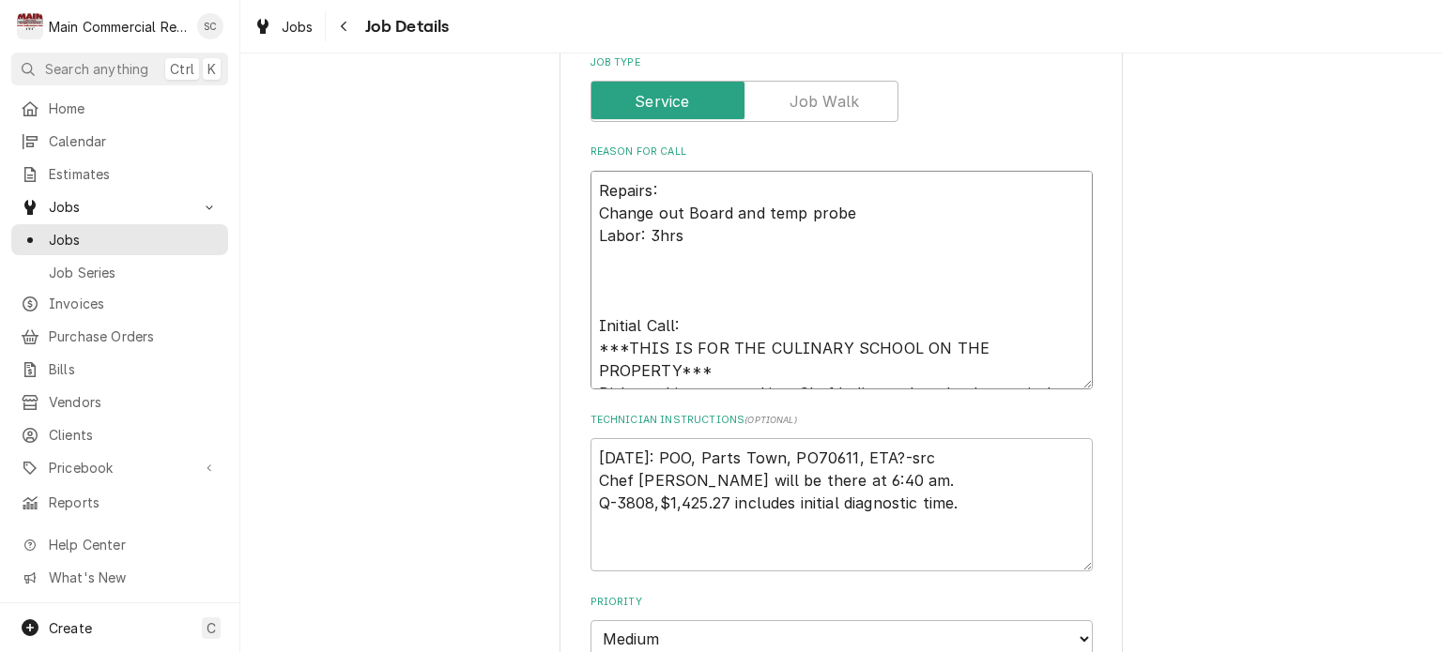
type textarea "x"
type textarea "Repairs: Change out Board and temp probe Labor: 3hrs Initial Call: ***THIS IS F…"
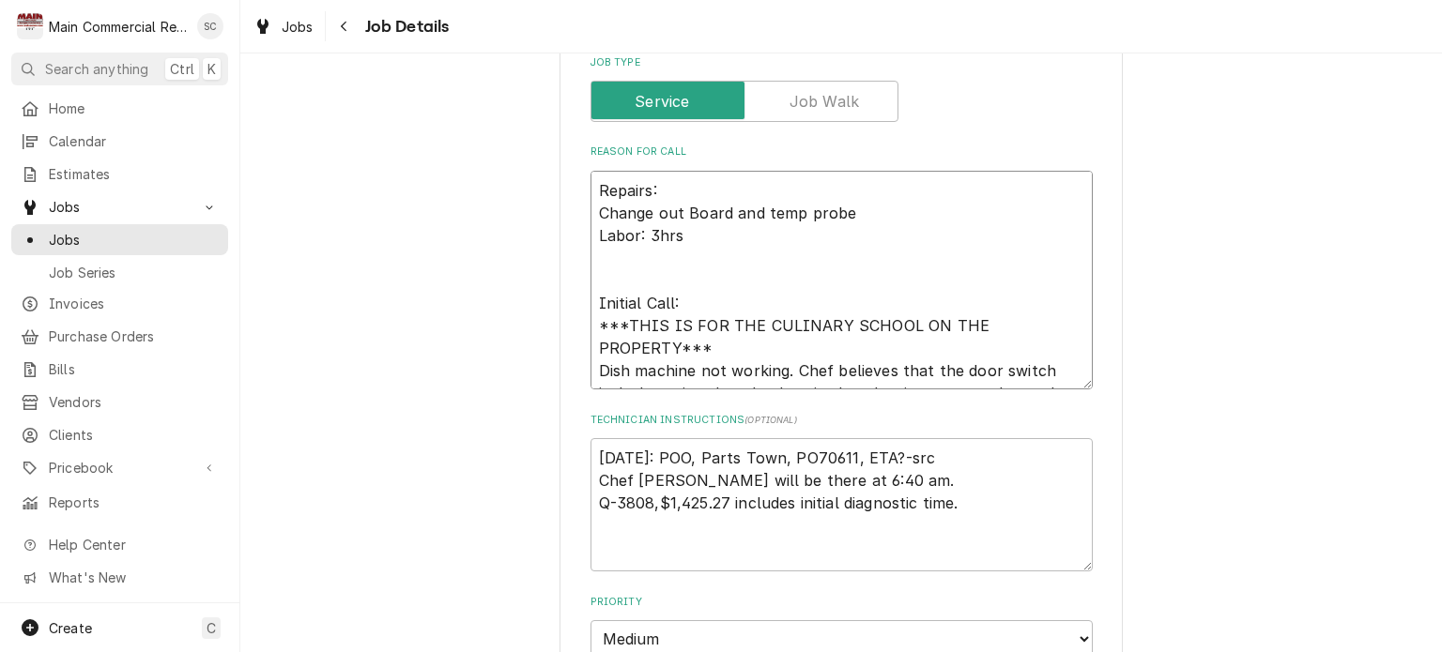
type textarea "x"
type textarea "Repairs: Change out Board and temp probe Labor: 3hrs Initial Call: ***THIS IS F…"
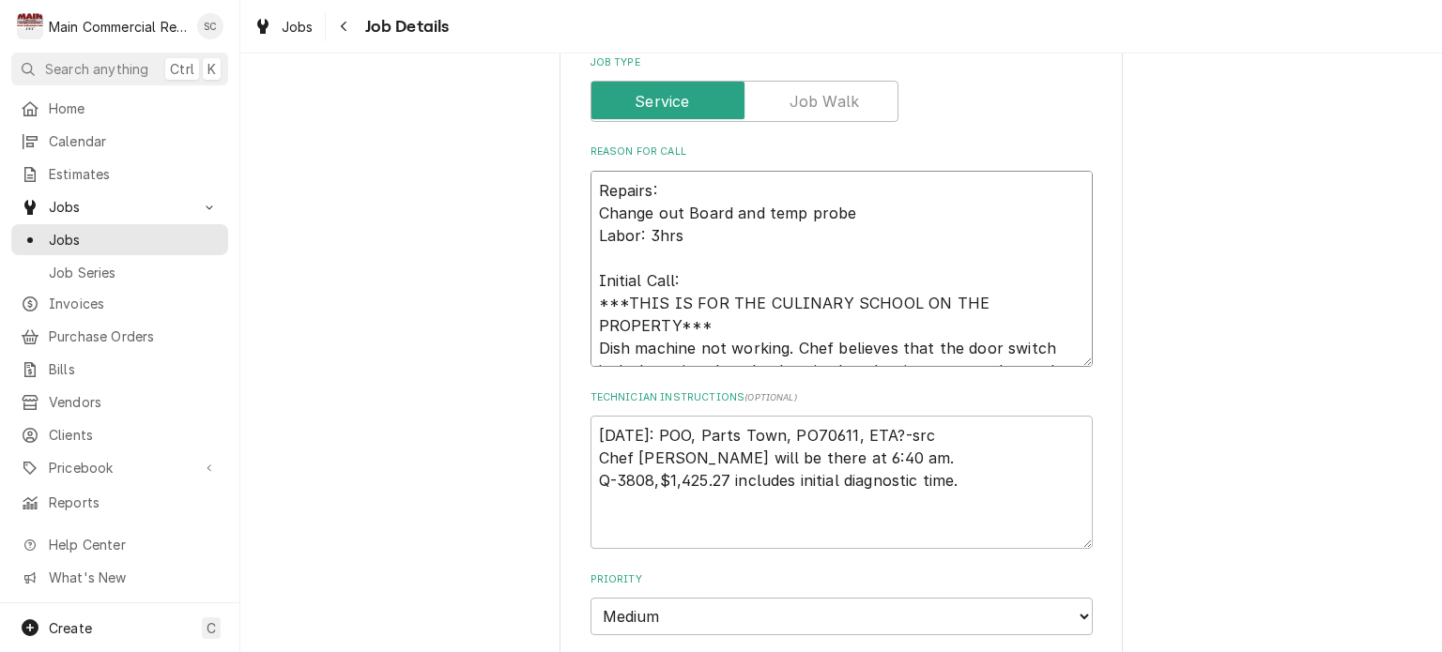
type textarea "x"
type textarea "Repairs: Change out Board and temp probe Labor: 3hrs * Initial Call: ***THIS IS…"
type textarea "x"
type textarea "Repairs: Change out Board and temp probe Labor: 3hrs ** Initial Call: ***THIS I…"
type textarea "x"
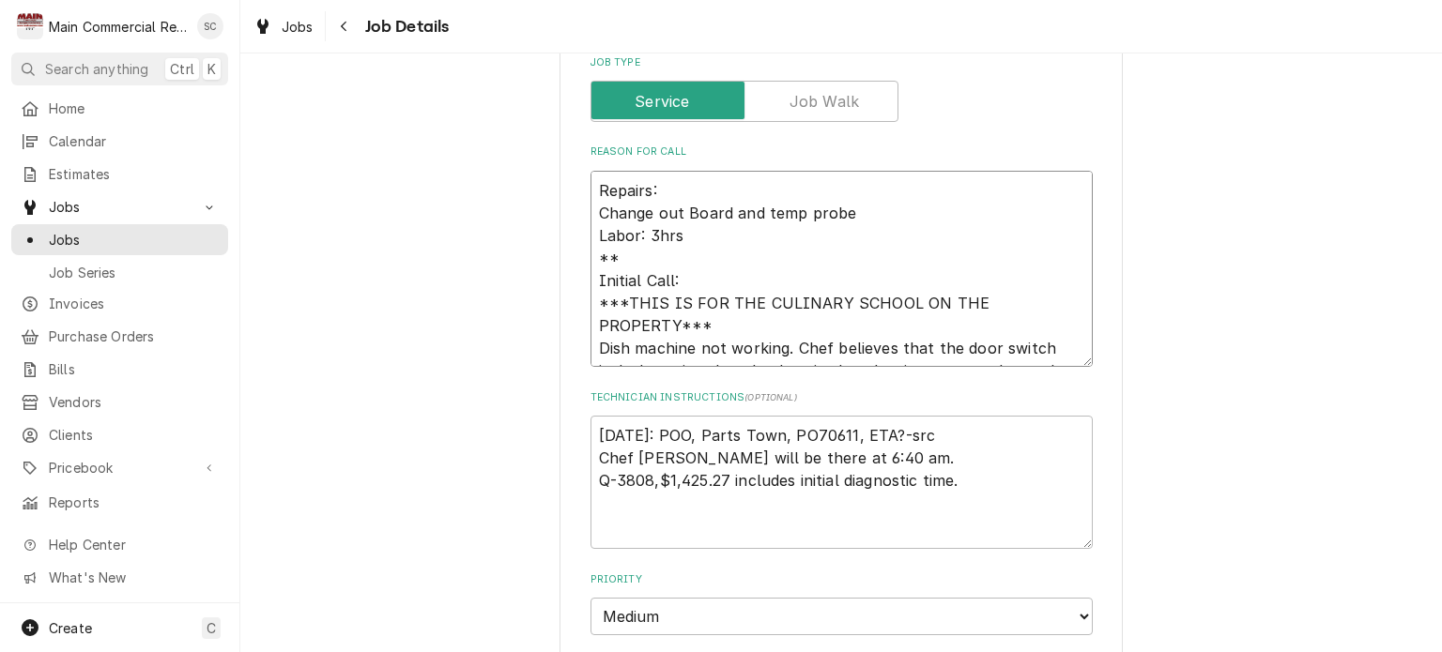
type textarea "Repairs: Change out Board and temp probe Labor: 3hrs *** Initial Call: ***THIS …"
type textarea "x"
type textarea "Repairs: Change out Board and temp probe Labor: 3hrs **** Initial Call: ***THIS…"
type textarea "x"
type textarea "Repairs: Change out Board and temp probe Labor: 3hrs ***** Initial Call: ***THI…"
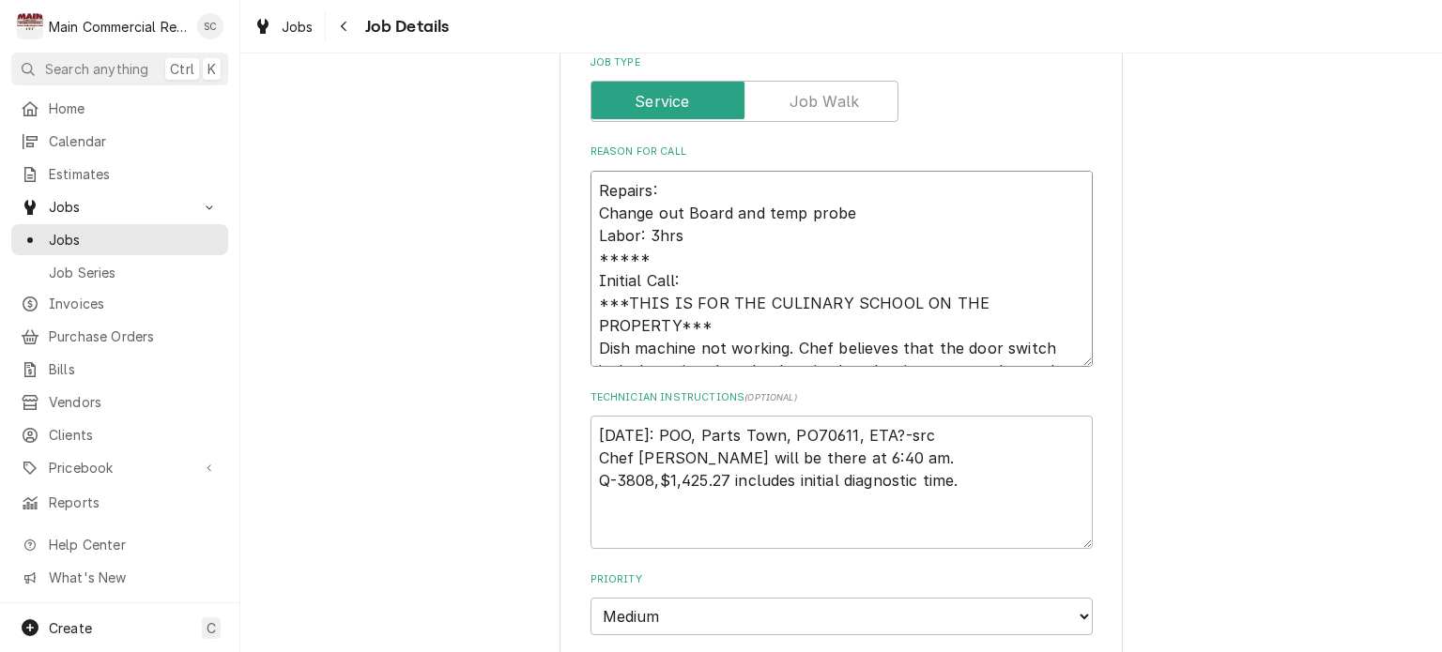
type textarea "x"
type textarea "Repairs: Change out Board and temp probe Labor: 3hrs ****** Initial Call: ***TH…"
type textarea "x"
type textarea "Repairs: Change out Board and temp probe Labor: 3hrs ******* Initial Call: ***T…"
type textarea "x"
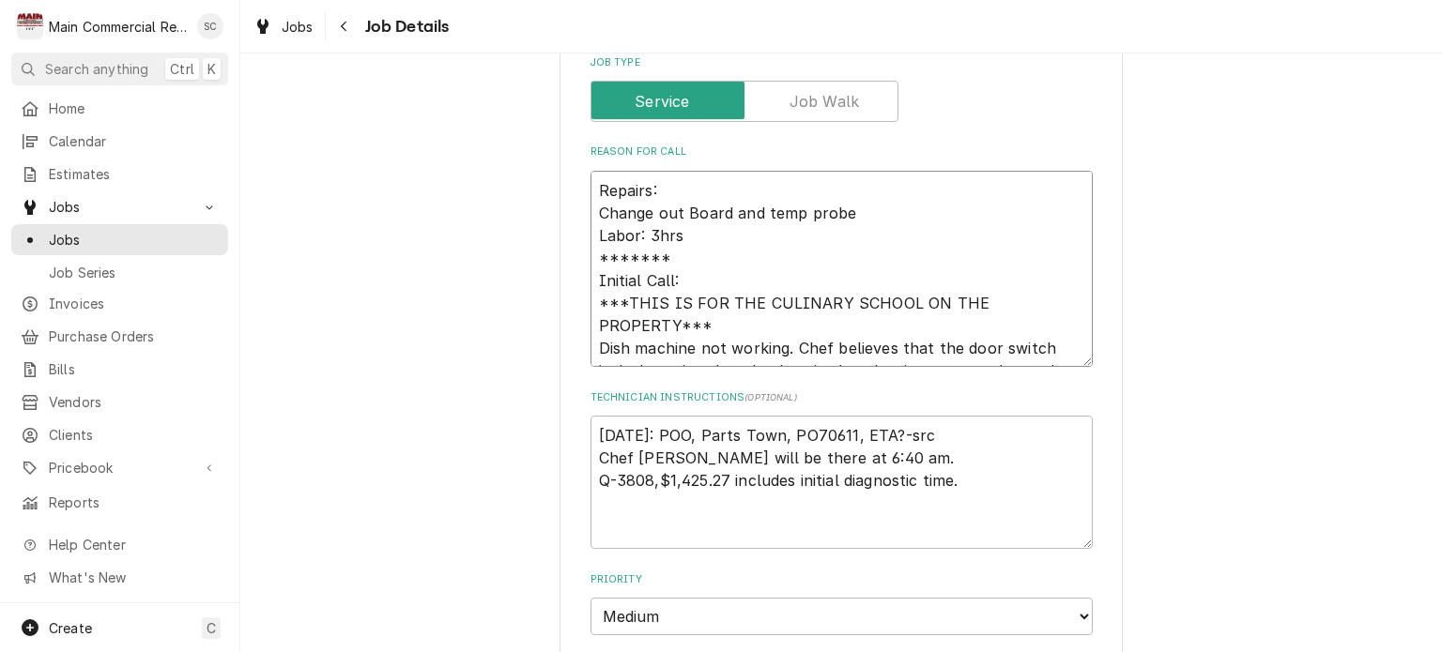
type textarea "Repairs: Change out Board and temp probe Labor: 3hrs ******** Initial Call: ***…"
type textarea "x"
type textarea "Repairs: Change out Board and temp probe Labor: 3hrs ********* Initial Call: **…"
type textarea "x"
type textarea "**********"
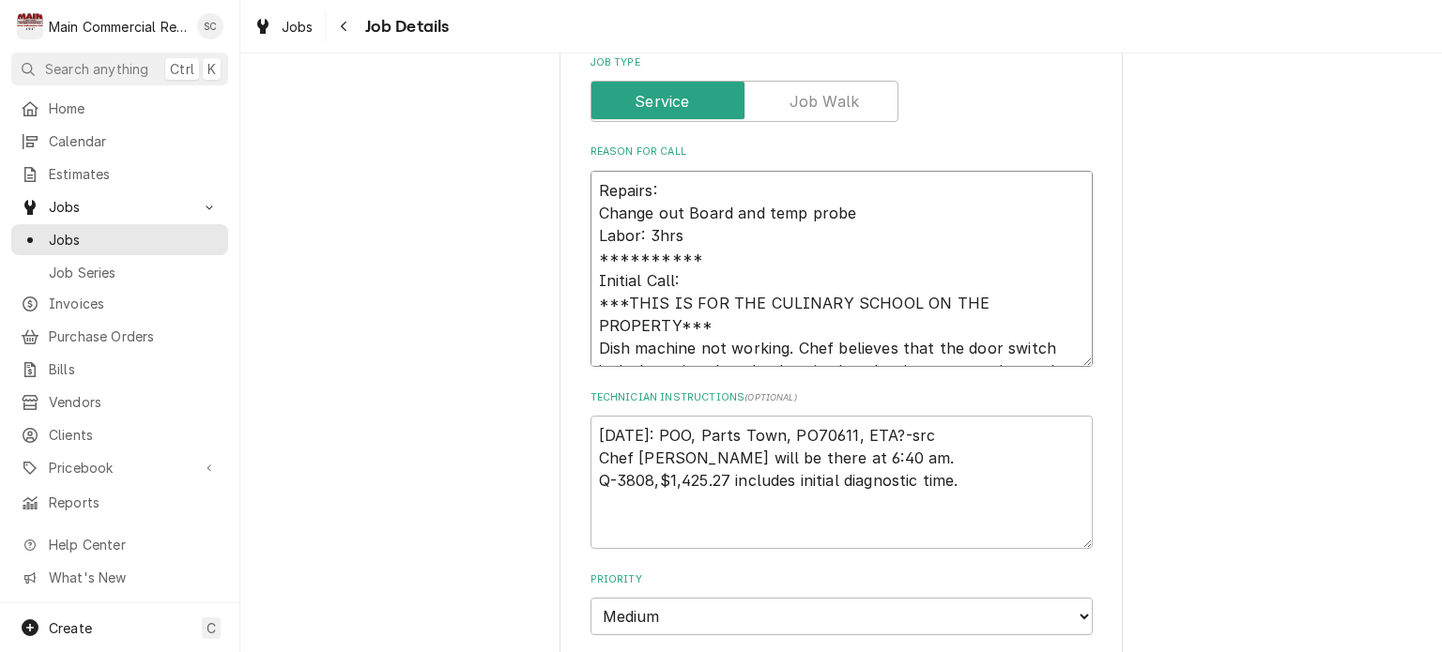
type textarea "x"
type textarea "**********"
type textarea "x"
type textarea "**********"
type textarea "x"
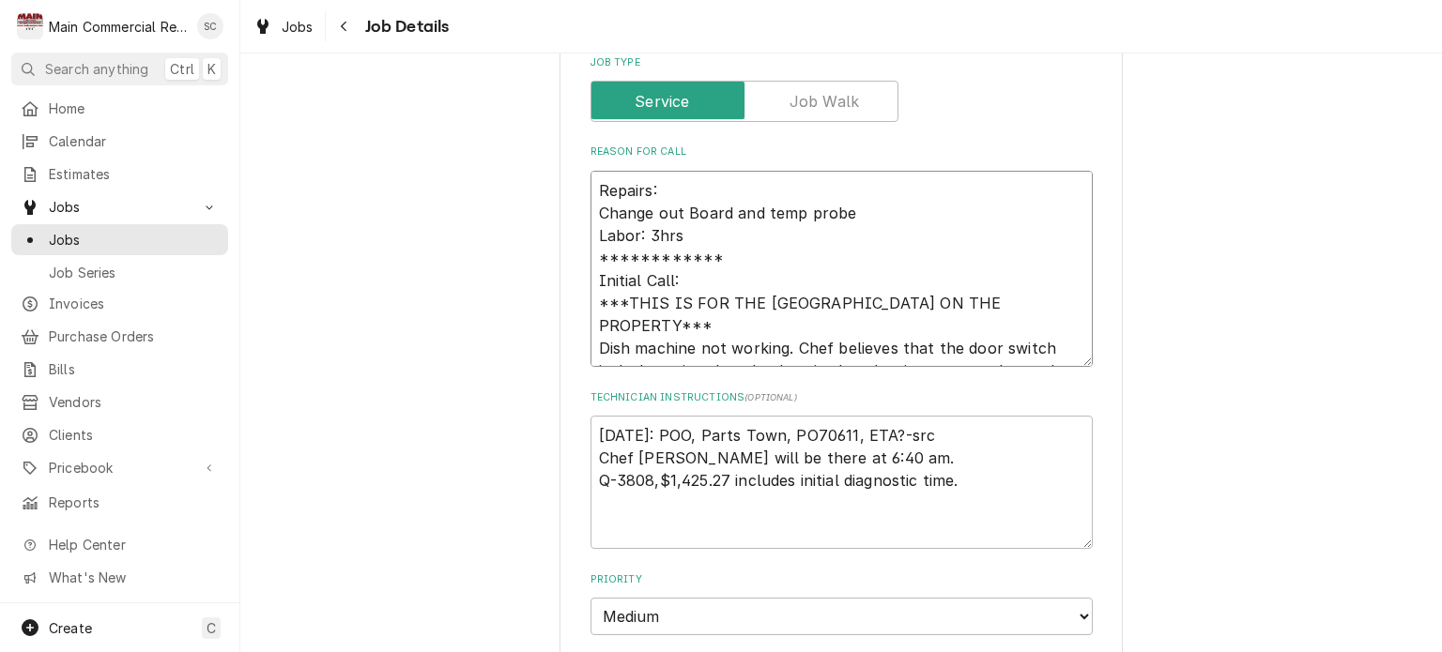
type textarea "**********"
type textarea "x"
type textarea "**********"
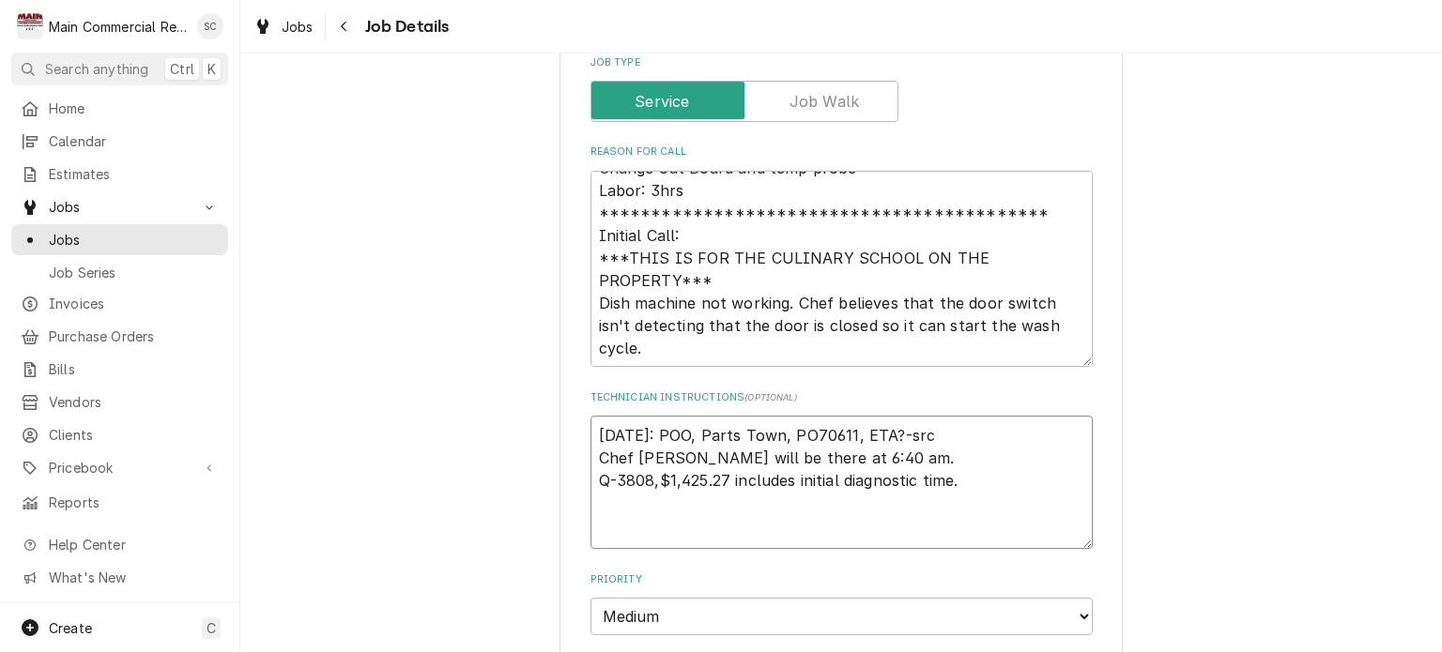
click at [1022, 461] on textarea "9/5/25: POO, Parts Town, PO70611, ETA?-src Chef Knecht will be there at 6:40 am…" at bounding box center [842, 482] width 502 height 133
click at [941, 438] on textarea "9/5/25: POO, Parts Town, PO70611, ETA?-src Chef Knecht will be there at 6:40 am…" at bounding box center [842, 482] width 502 height 133
click at [965, 478] on textarea "9/5/25: POO, Parts Town, PO70611, ETA?-src Chef Knecht will be there at 6:40 am…" at bounding box center [842, 482] width 502 height 133
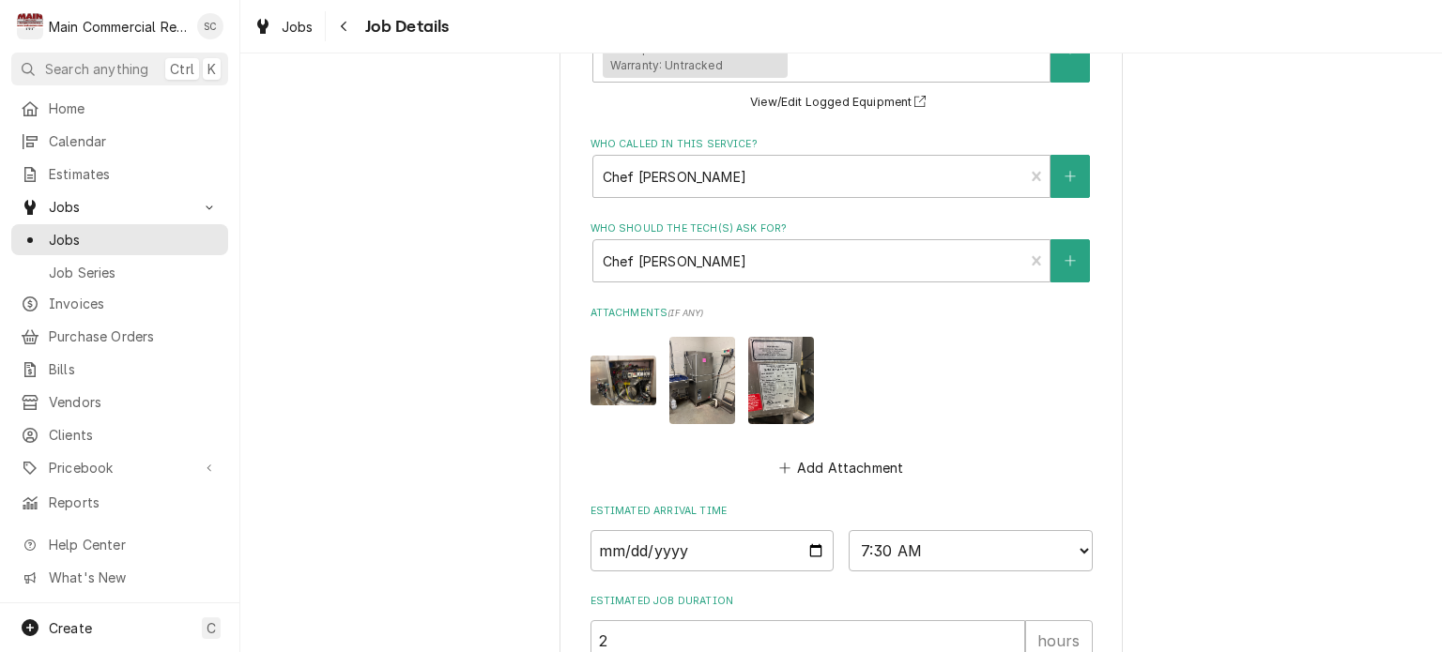
scroll to position [1423, 0]
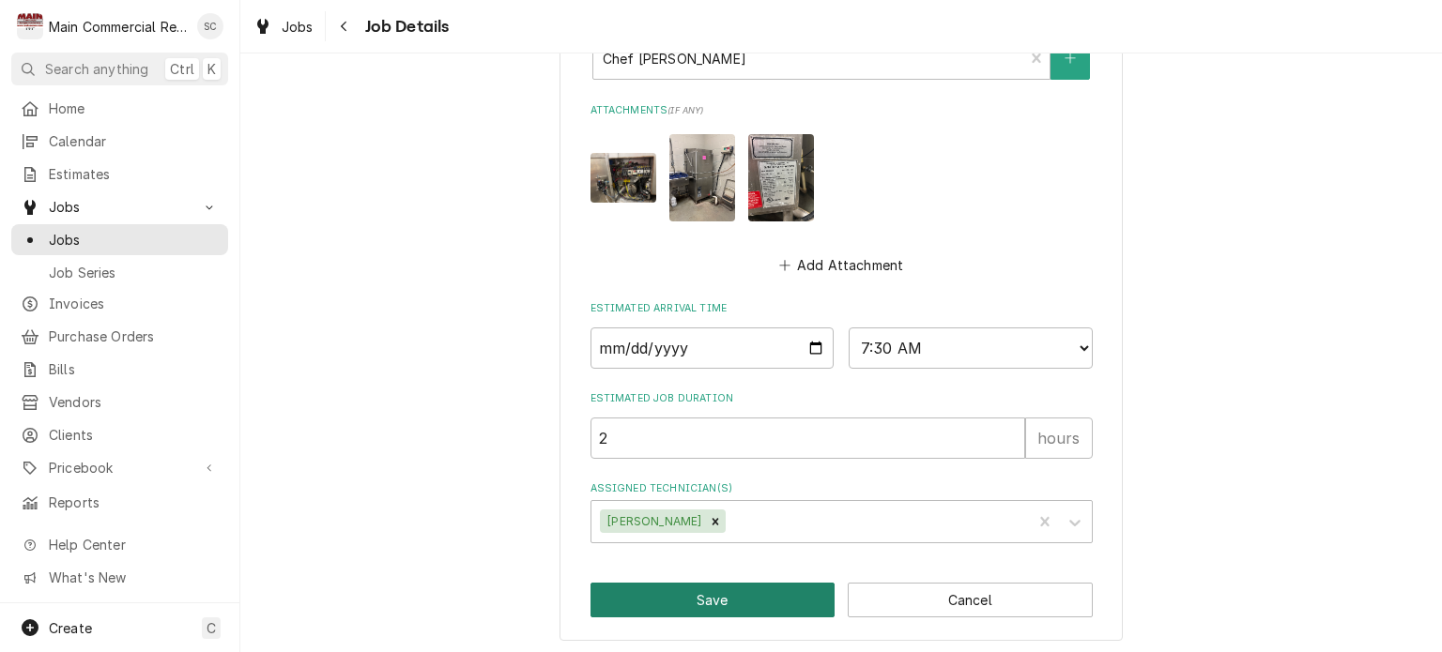
click at [656, 600] on button "Save" at bounding box center [713, 600] width 245 height 35
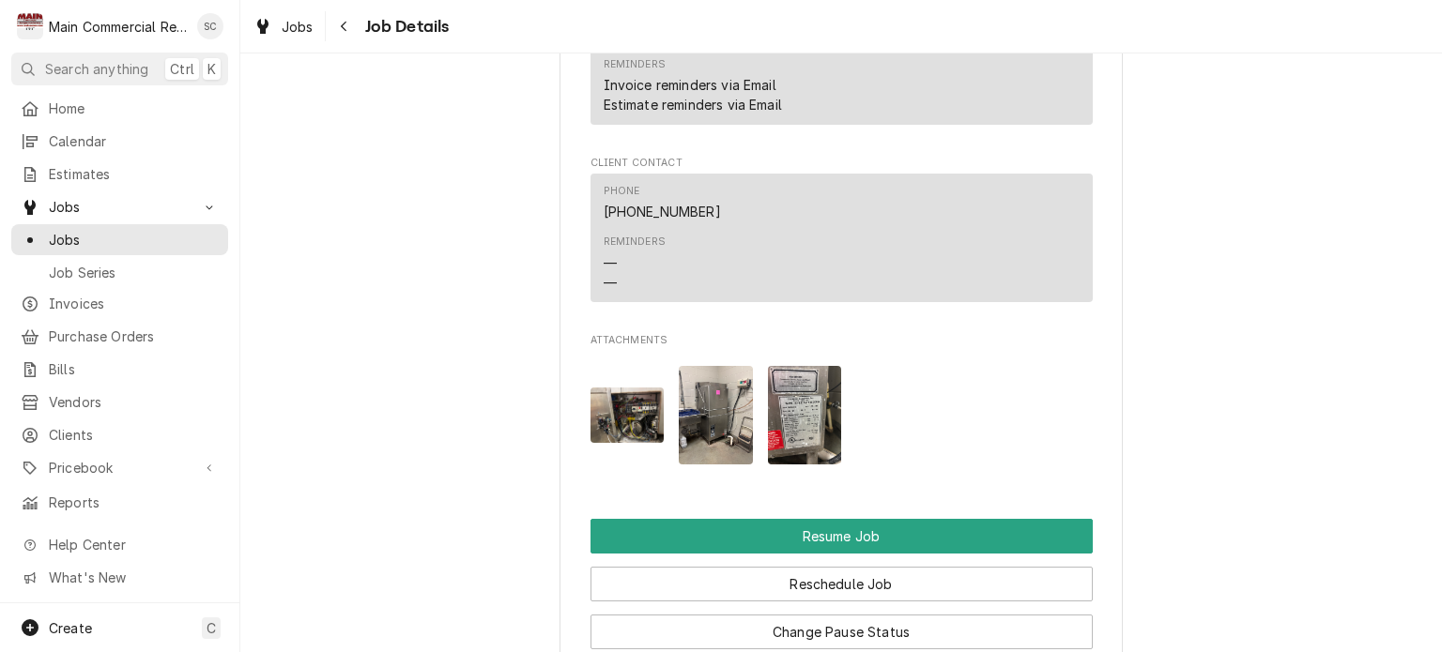
scroll to position [3098, 0]
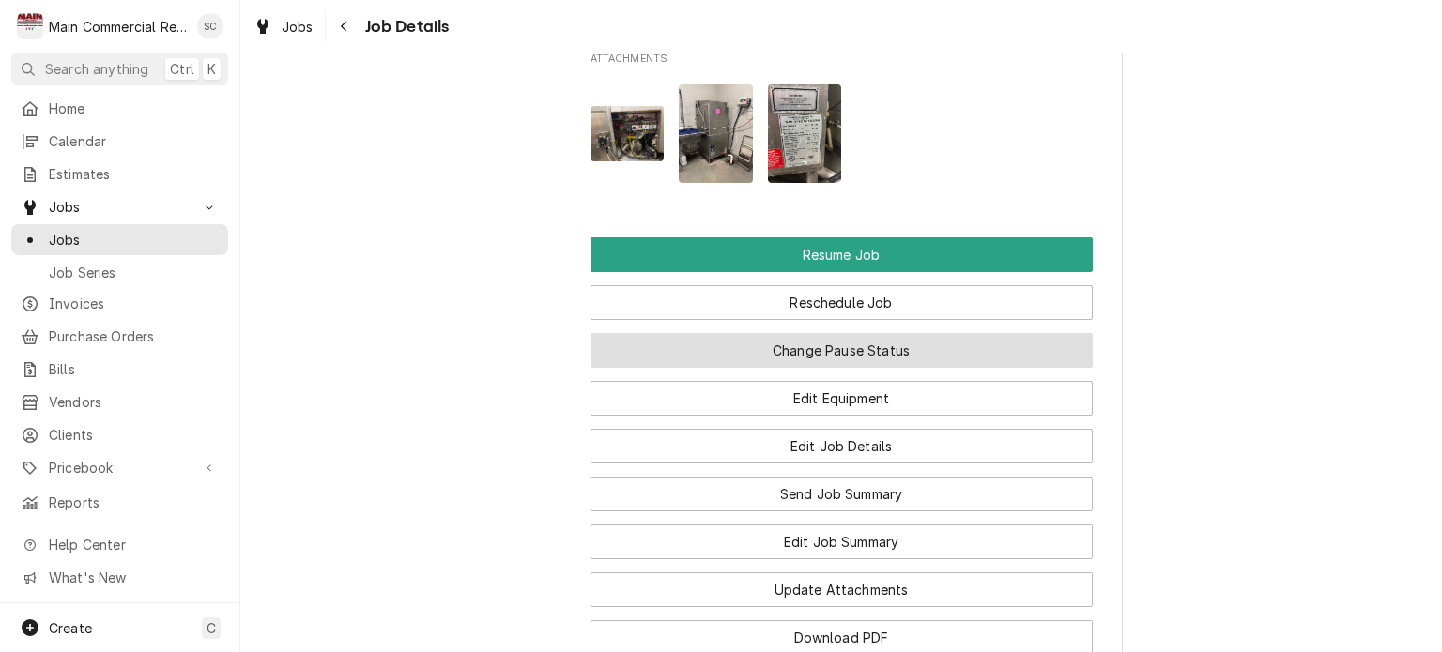
click at [864, 358] on button "Change Pause Status" at bounding box center [842, 350] width 502 height 35
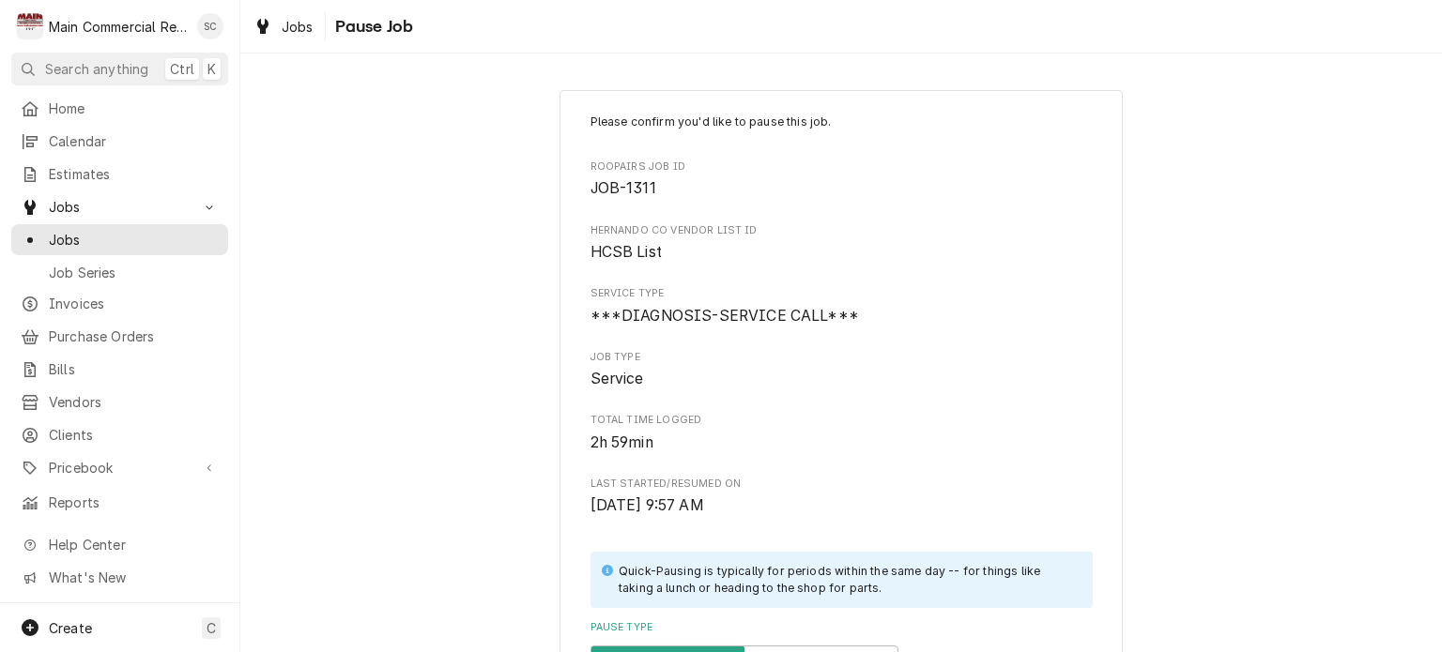
scroll to position [460, 0]
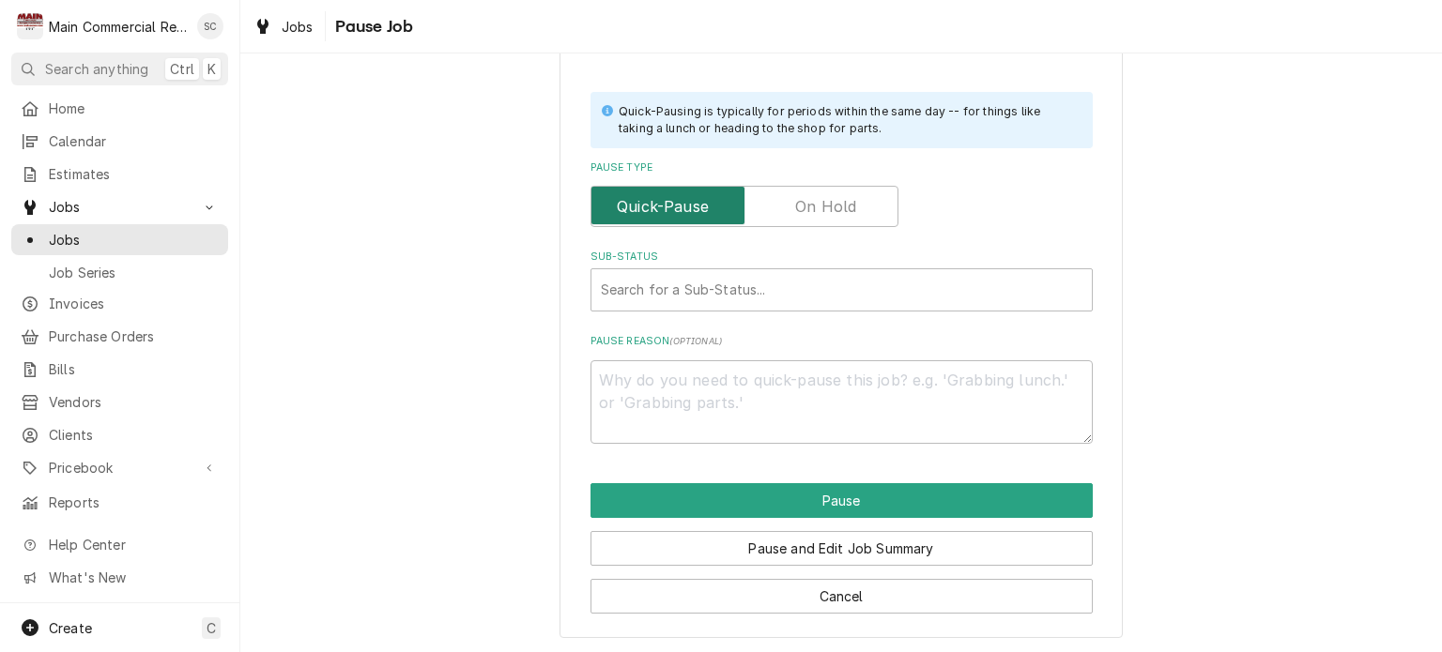
click at [871, 210] on input "Pause Type" at bounding box center [744, 206] width 291 height 41
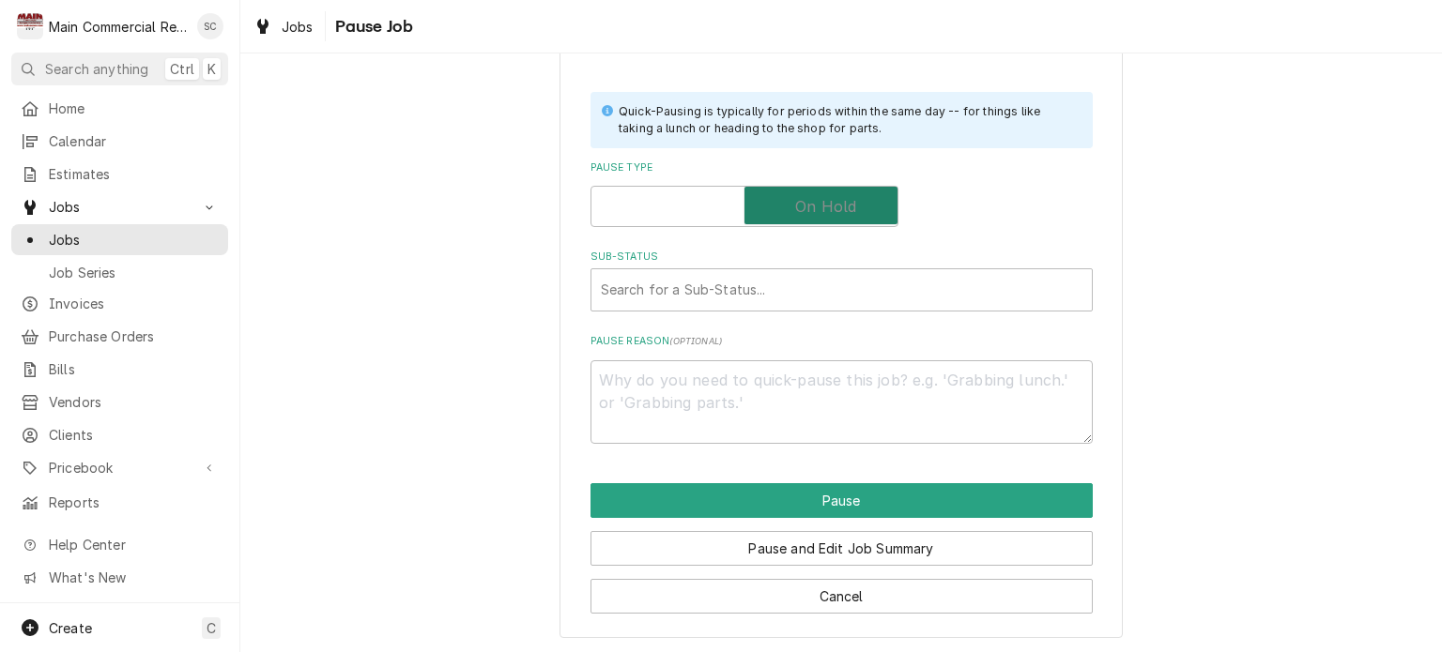
checkbox input "true"
type textarea "x"
click at [831, 288] on div "Sub-Status" at bounding box center [842, 290] width 482 height 34
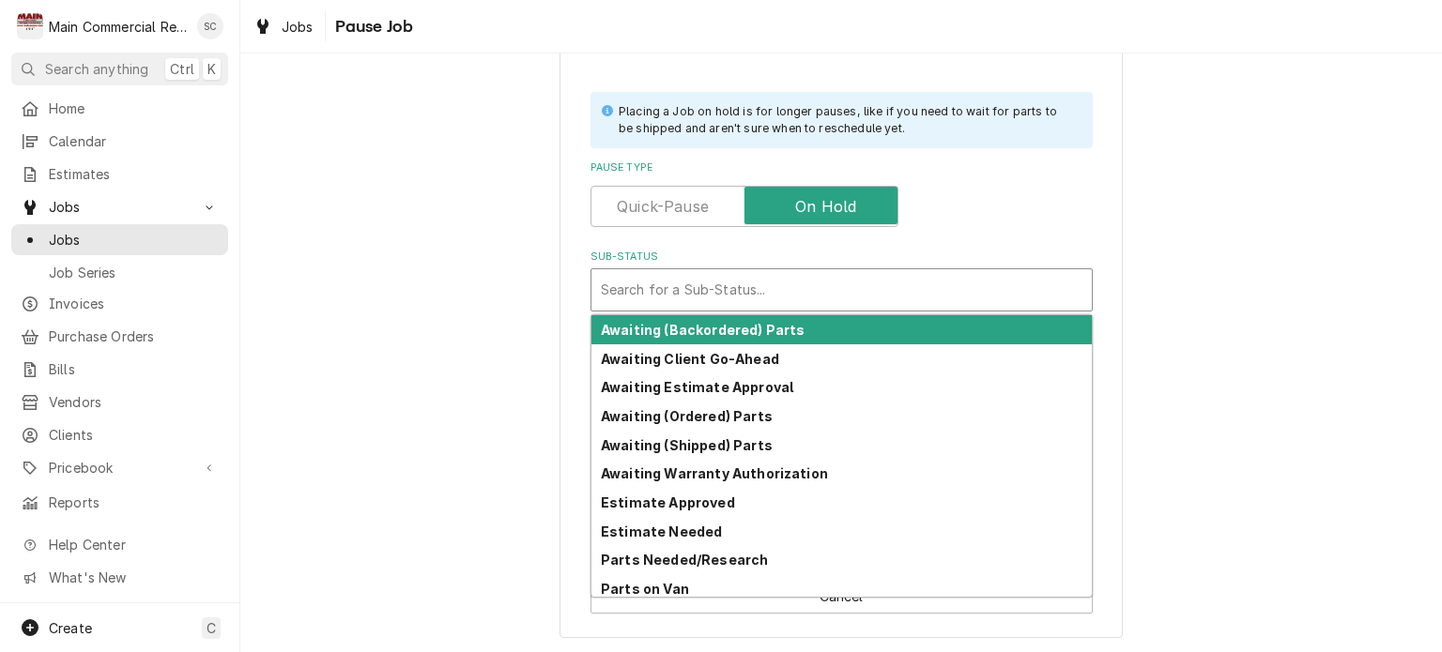
click at [1257, 330] on div "Please confirm you'd like to pause this job. Roopairs Job ID JOB-1311 Hernando …" at bounding box center [841, 133] width 1202 height 1041
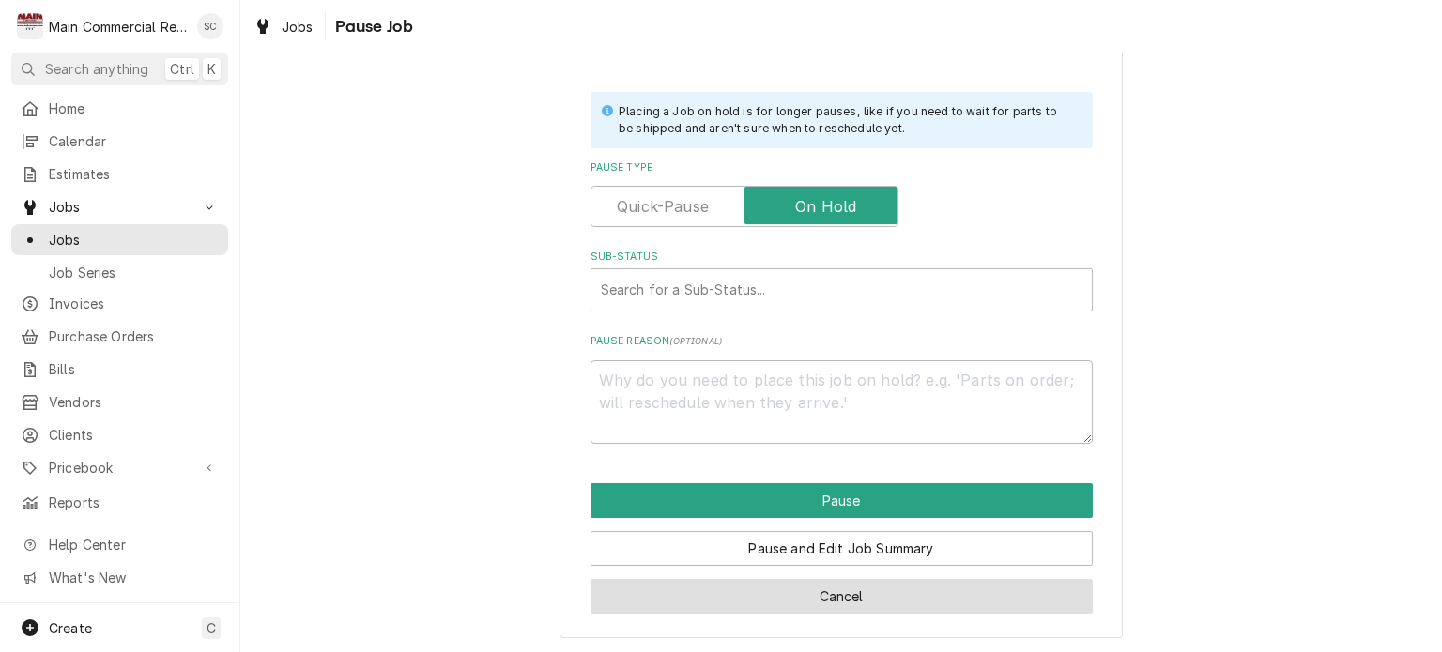
click at [909, 604] on button "Cancel" at bounding box center [842, 596] width 502 height 35
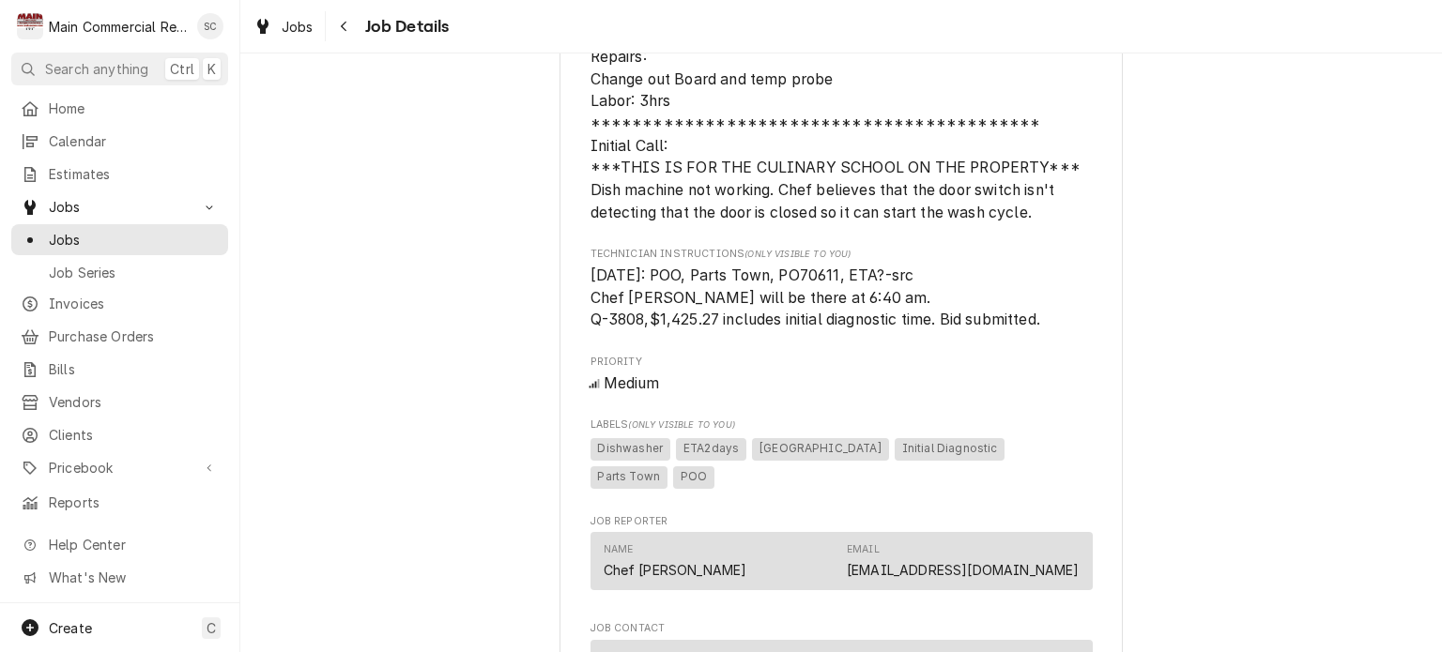
scroll to position [1784, 0]
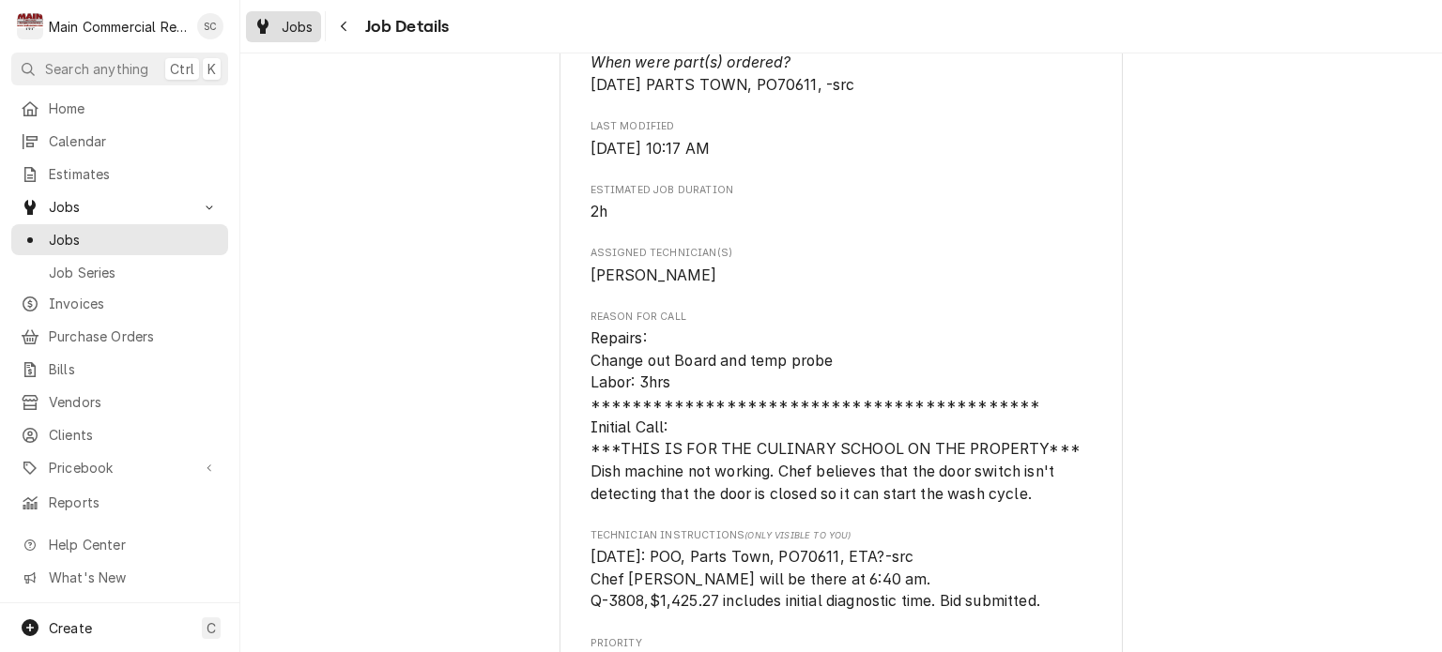
click at [287, 31] on span "Jobs" at bounding box center [298, 27] width 32 height 20
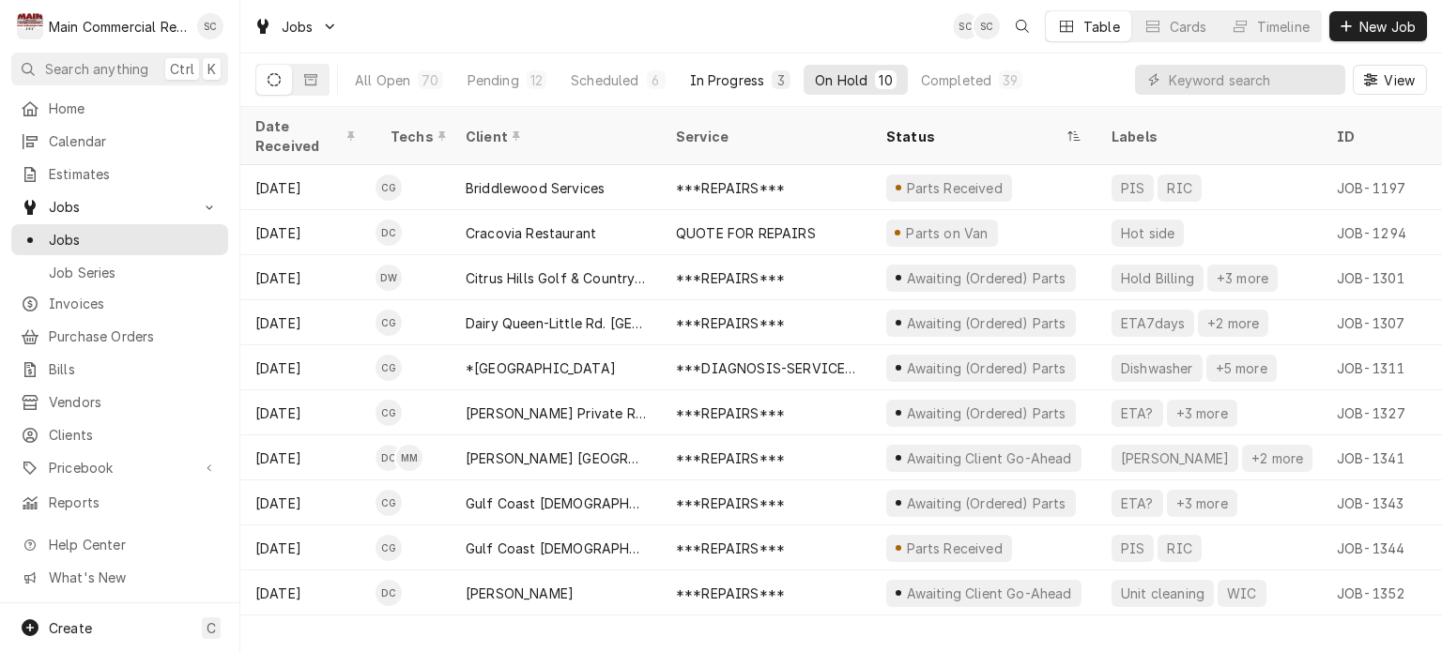
click at [713, 84] on div "In Progress" at bounding box center [727, 80] width 75 height 20
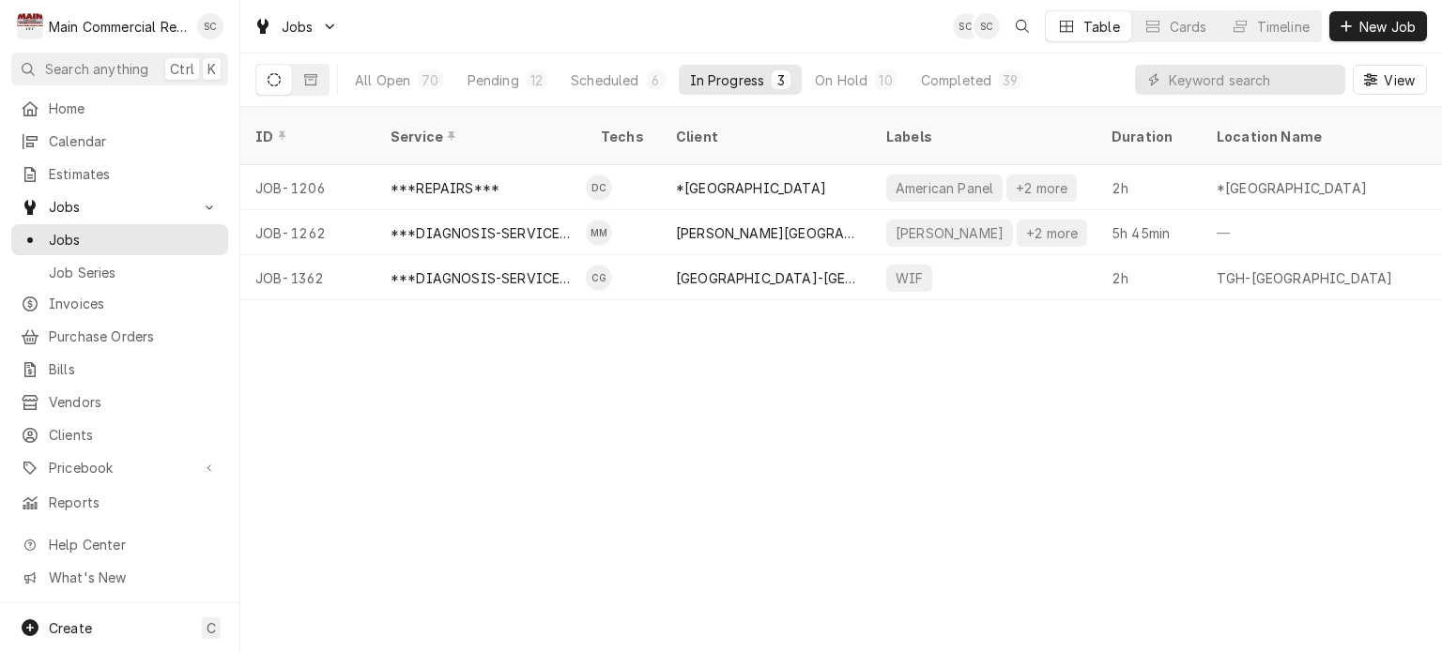
drag, startPoint x: 874, startPoint y: 386, endPoint x: 882, endPoint y: 381, distance: 9.7
click at [875, 386] on div "ID Service Techs Client Labels Duration Location Name Date Received Status Prio…" at bounding box center [841, 379] width 1202 height 545
click at [978, 83] on div "Completed" at bounding box center [956, 80] width 70 height 20
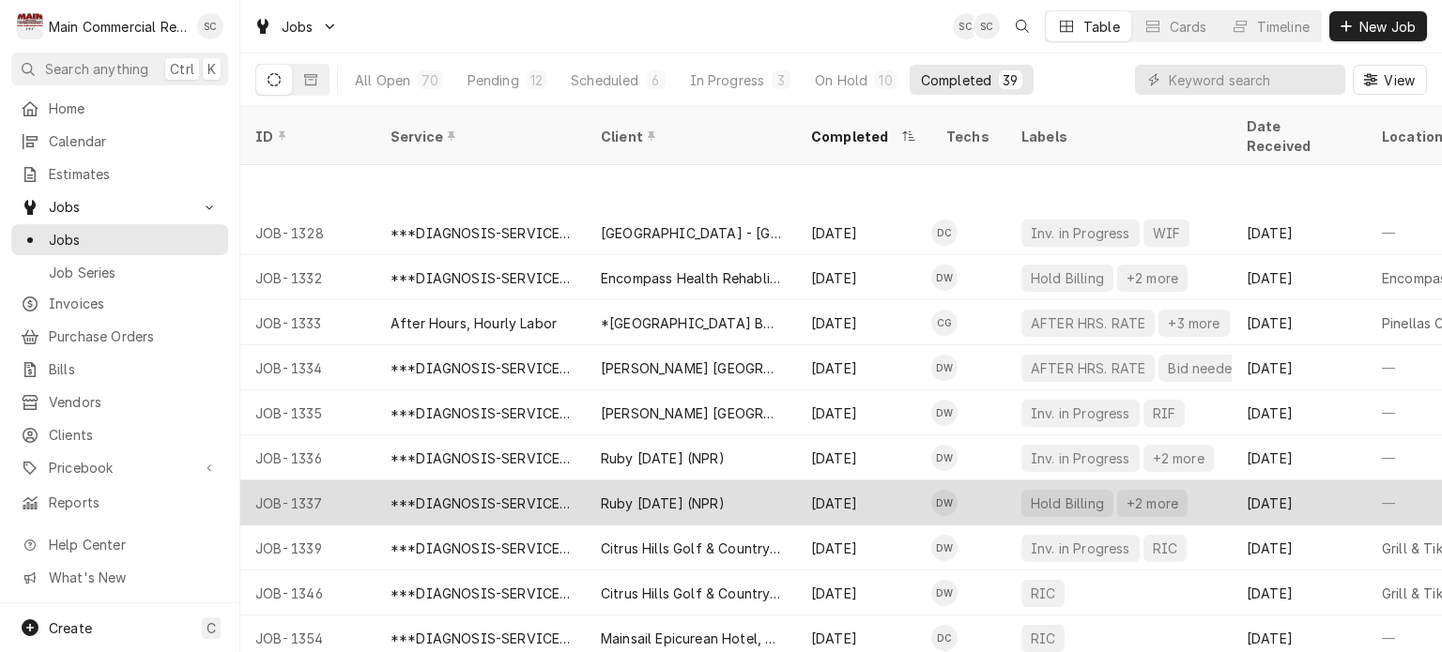
scroll to position [1262, 0]
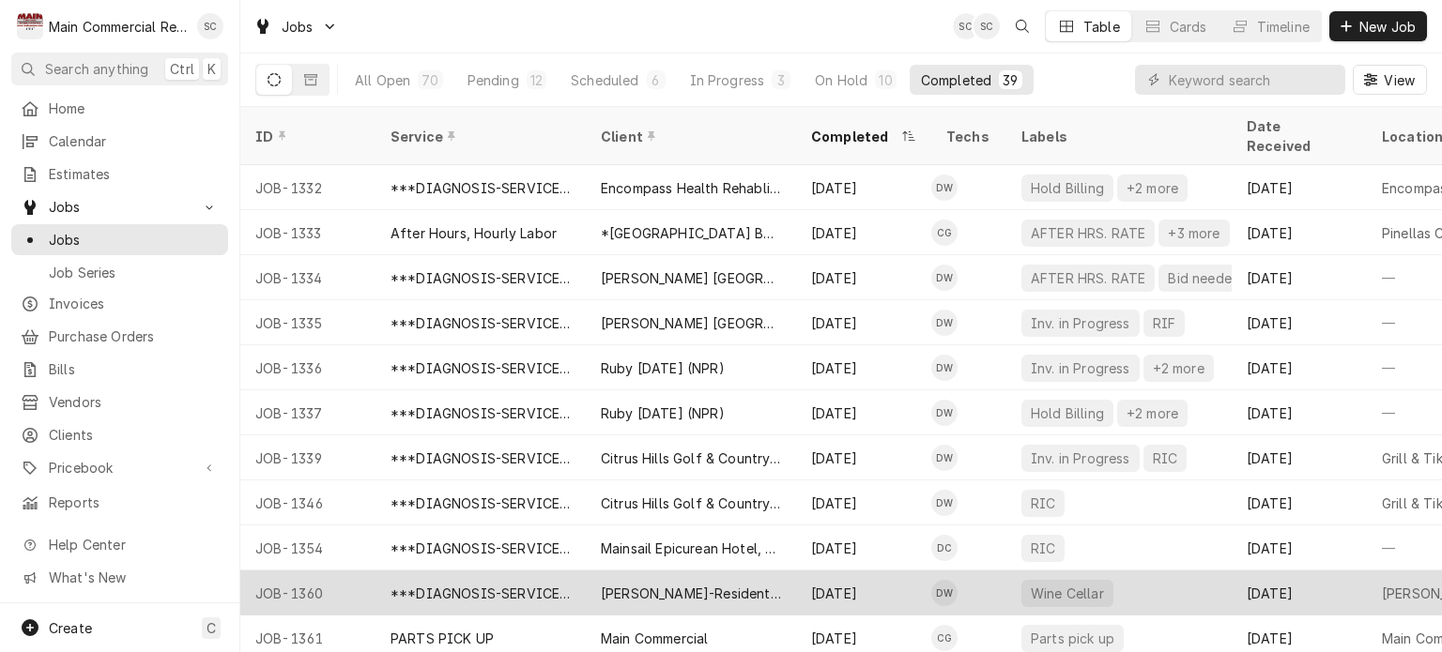
click at [717, 584] on div "Ed Smith-Residential Home" at bounding box center [691, 594] width 180 height 20
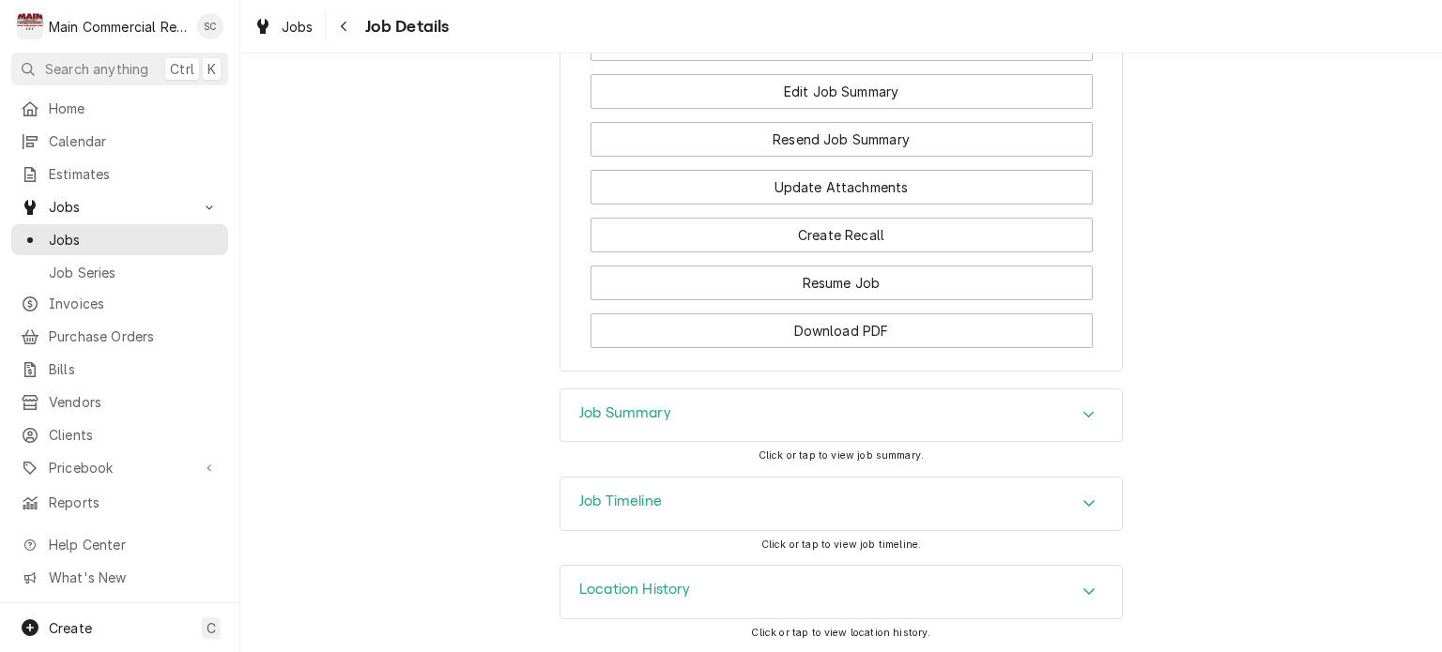
scroll to position [2083, 0]
click at [1075, 417] on div "Accordion Header" at bounding box center [1089, 414] width 28 height 23
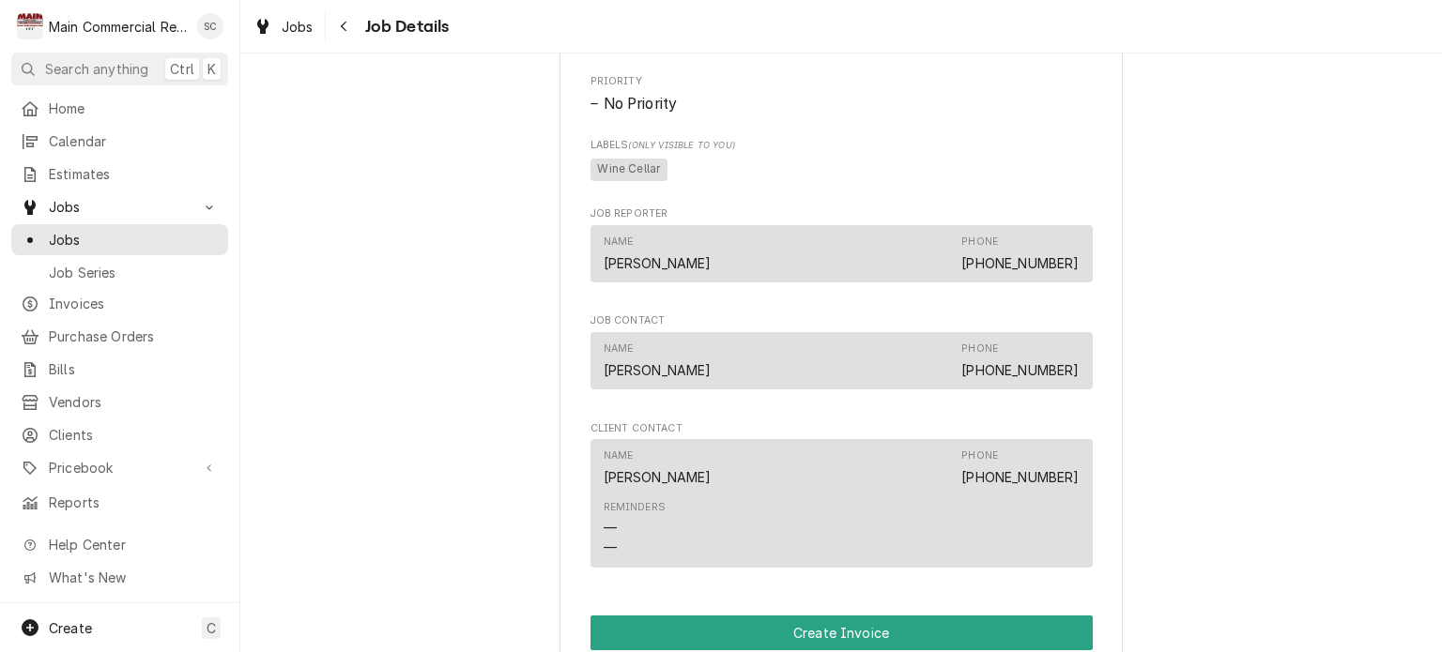
scroll to position [1144, 0]
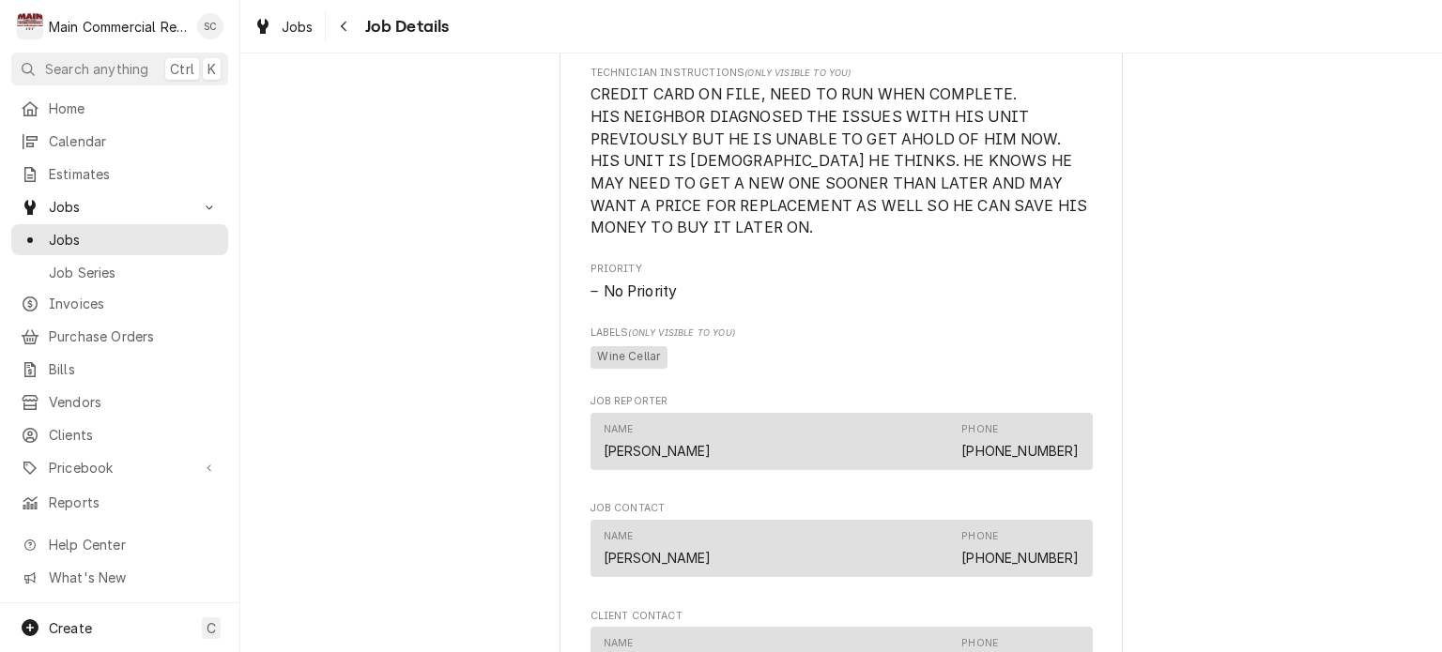
click at [961, 303] on div "No Priority" at bounding box center [842, 292] width 502 height 23
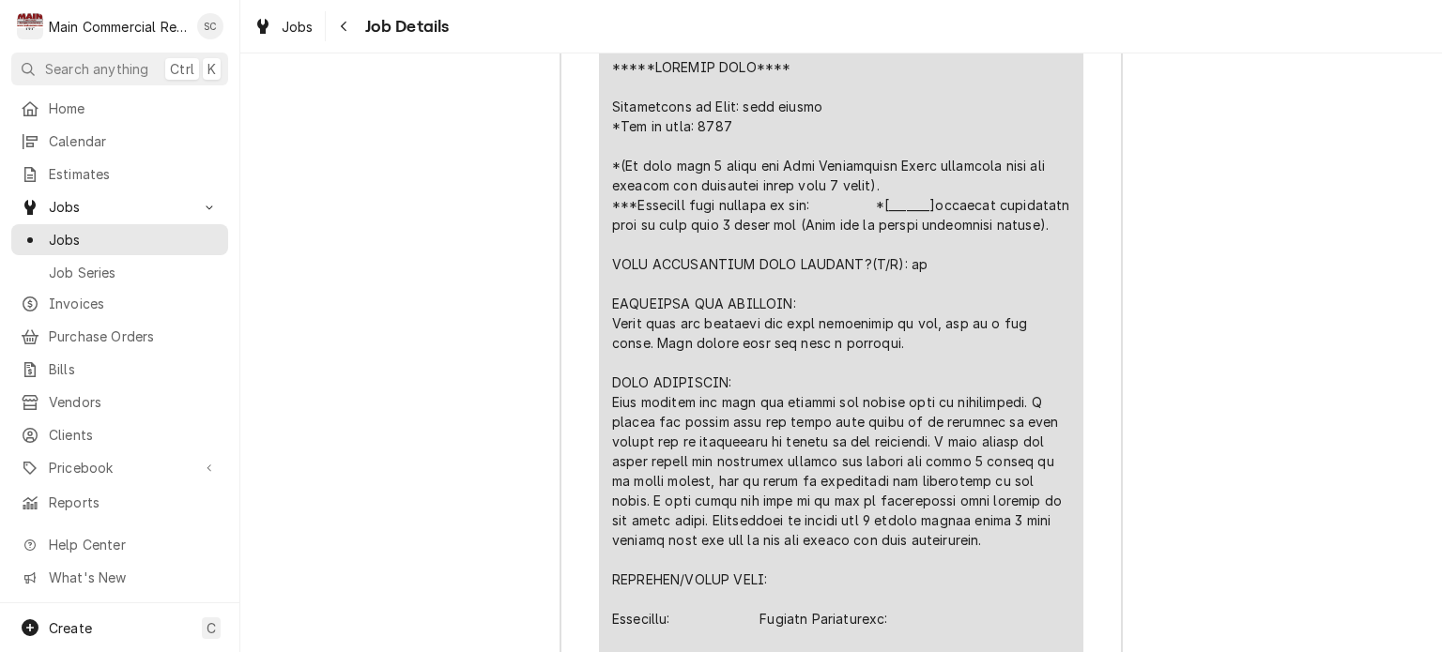
scroll to position [3116, 0]
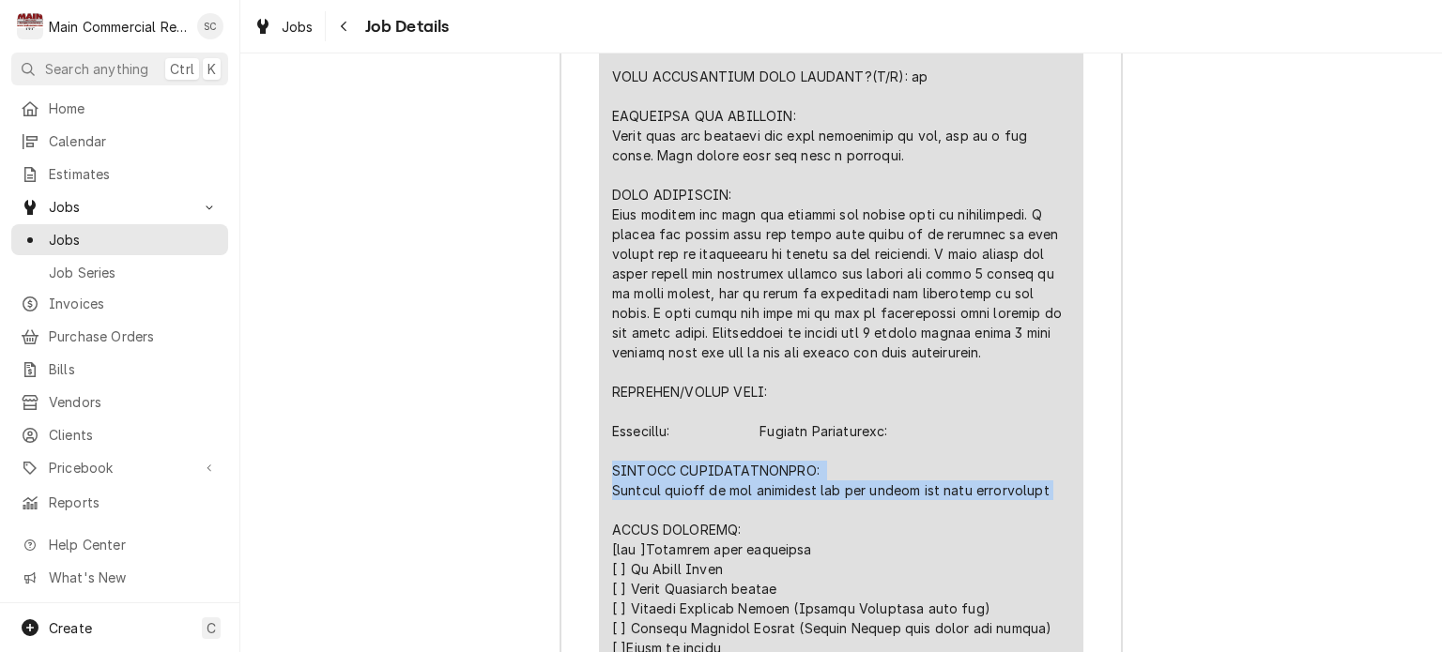
drag, startPoint x: 1055, startPoint y: 525, endPoint x: 606, endPoint y: 502, distance: 449.3
click at [612, 502] on div "Line Item" at bounding box center [841, 392] width 458 height 1045
copy div "FURTHER RECOMMENDATIONS: Replace relays in the condenser and top system off wit…"
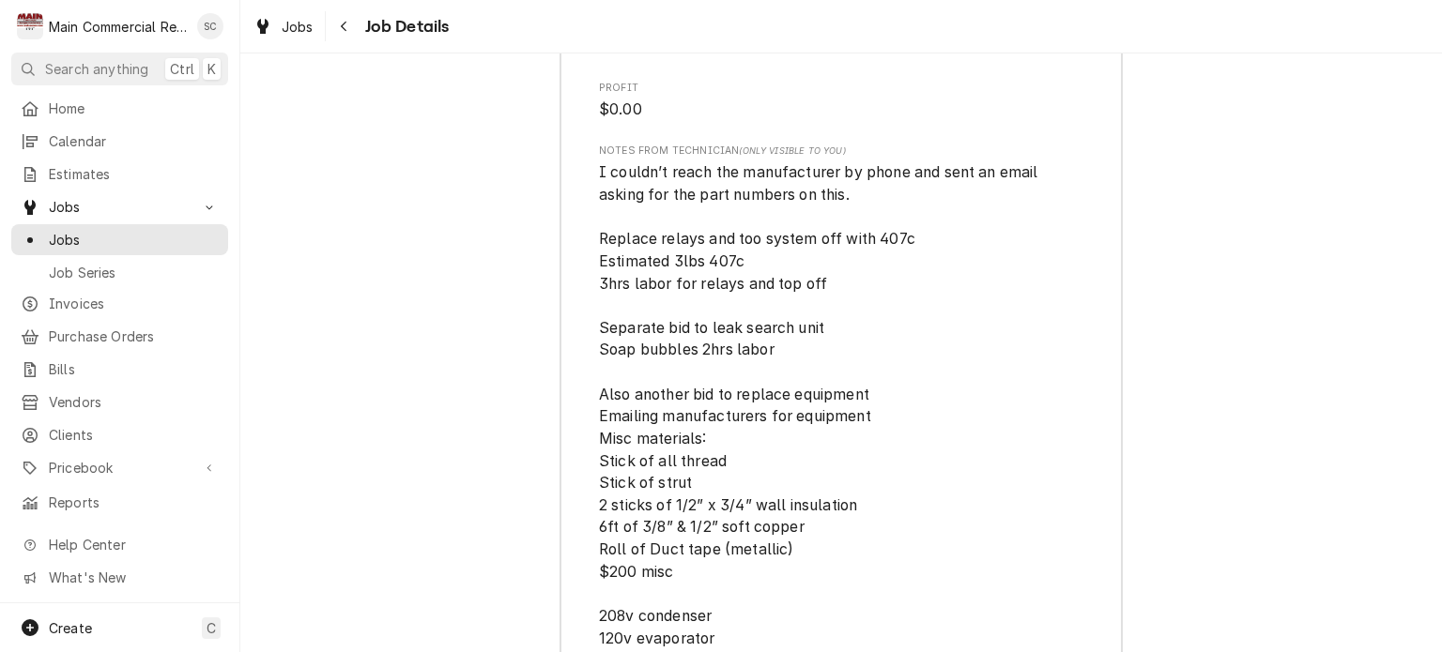
scroll to position [4430, 0]
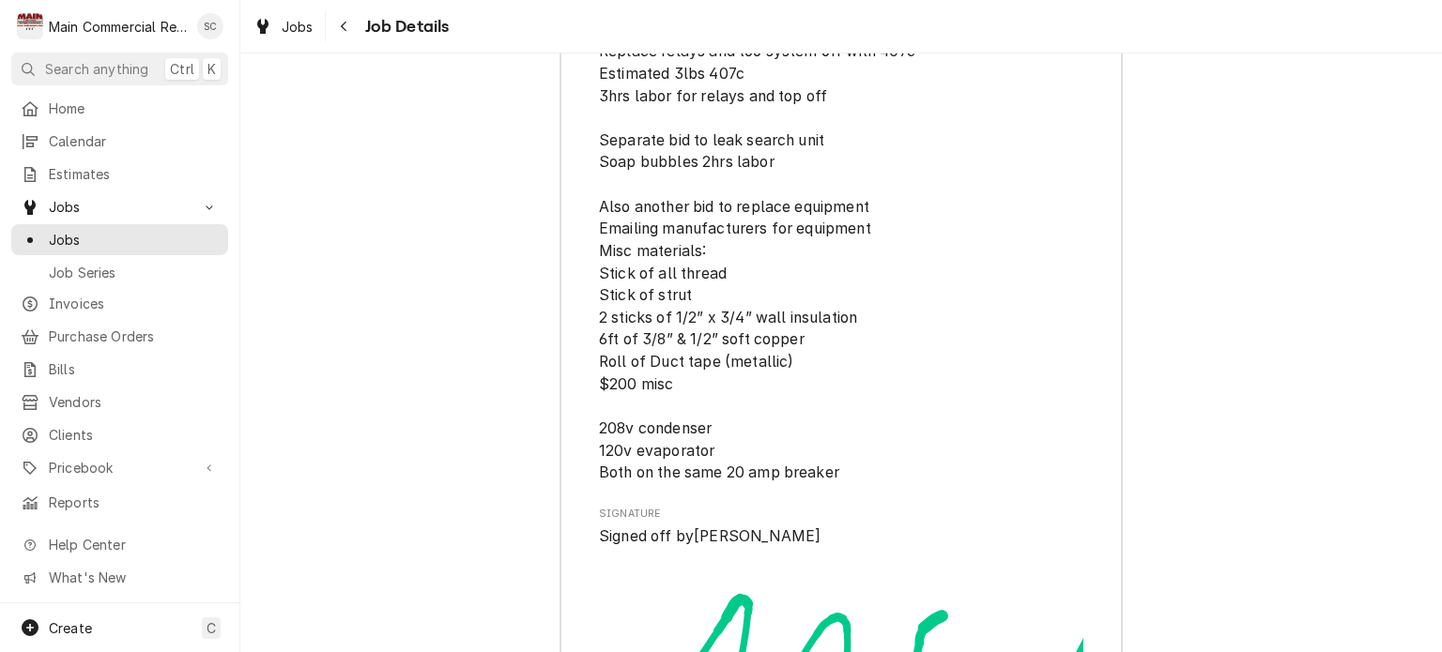
click at [898, 408] on span "I couldn’t reach the manufacturer by phone and sent an email asking for the par…" at bounding box center [841, 229] width 484 height 510
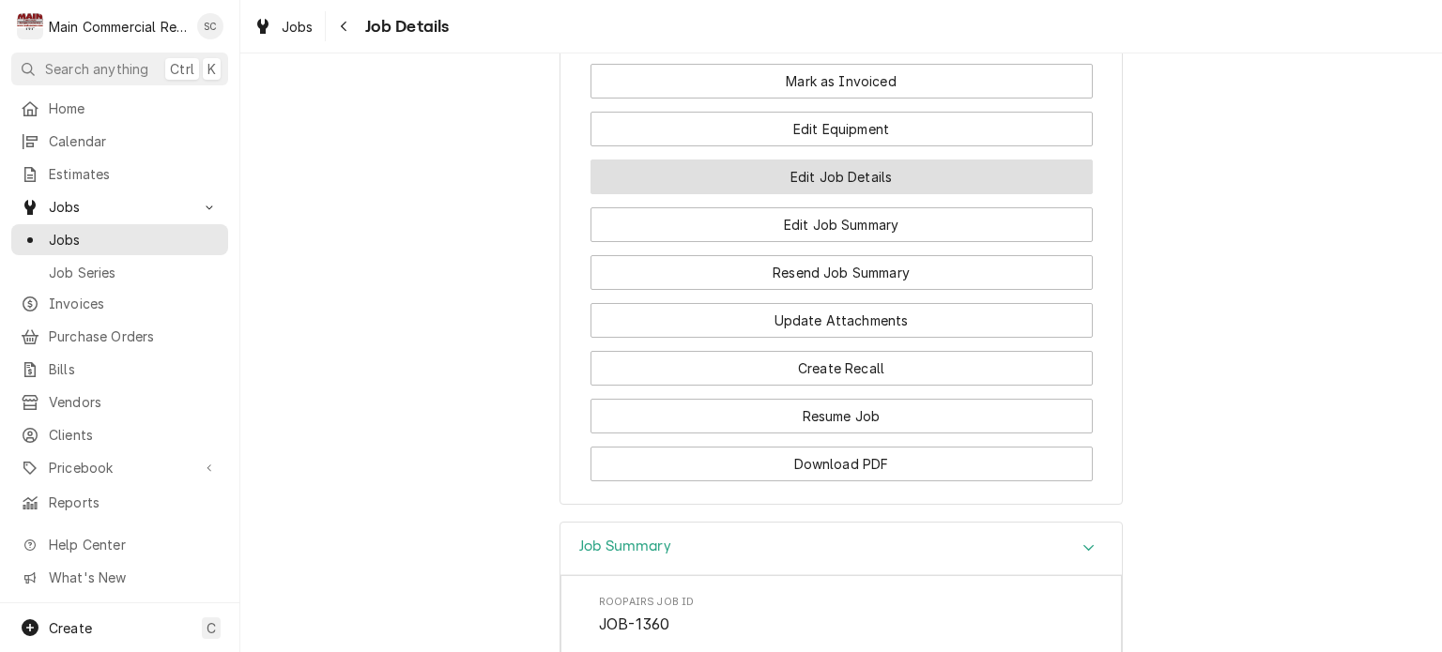
scroll to position [1838, 0]
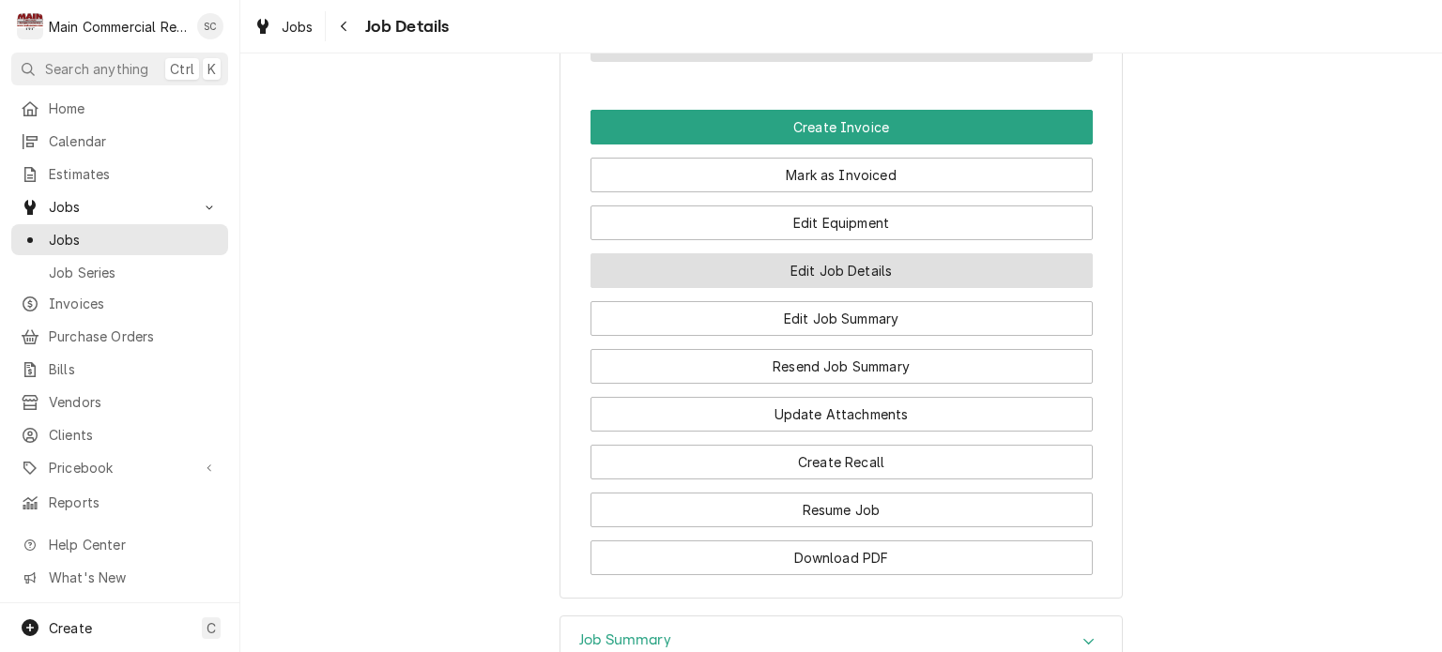
click at [867, 288] on button "Edit Job Details" at bounding box center [842, 270] width 502 height 35
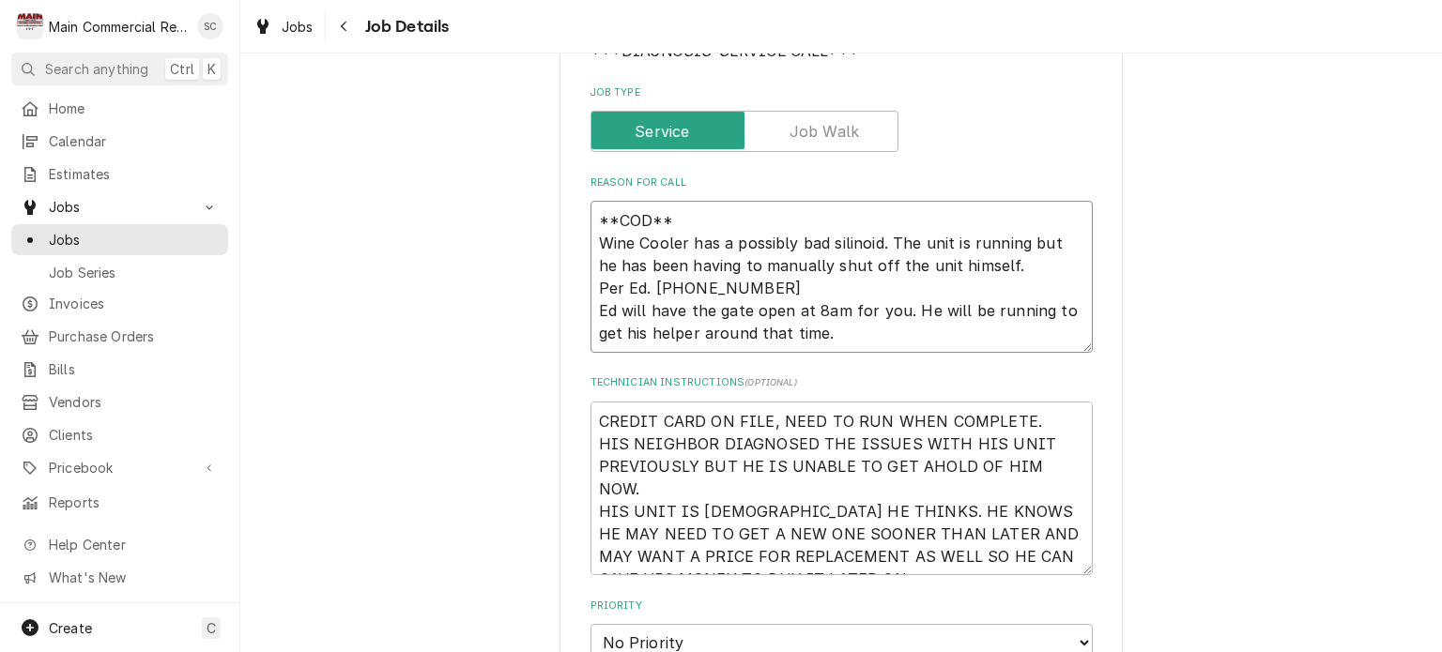
click at [898, 330] on textarea "**COD** Wine Cooler has a possibly bad silinoid. The unit is running but he has…" at bounding box center [842, 277] width 502 height 152
click at [1060, 331] on textarea "**COD** Wine Cooler has a possibly bad silinoid. The unit is running but he has…" at bounding box center [842, 277] width 502 height 152
type textarea "x"
type textarea "**COD** Wine Cooler has a possibly bad silinoid. The unit is running but he has…"
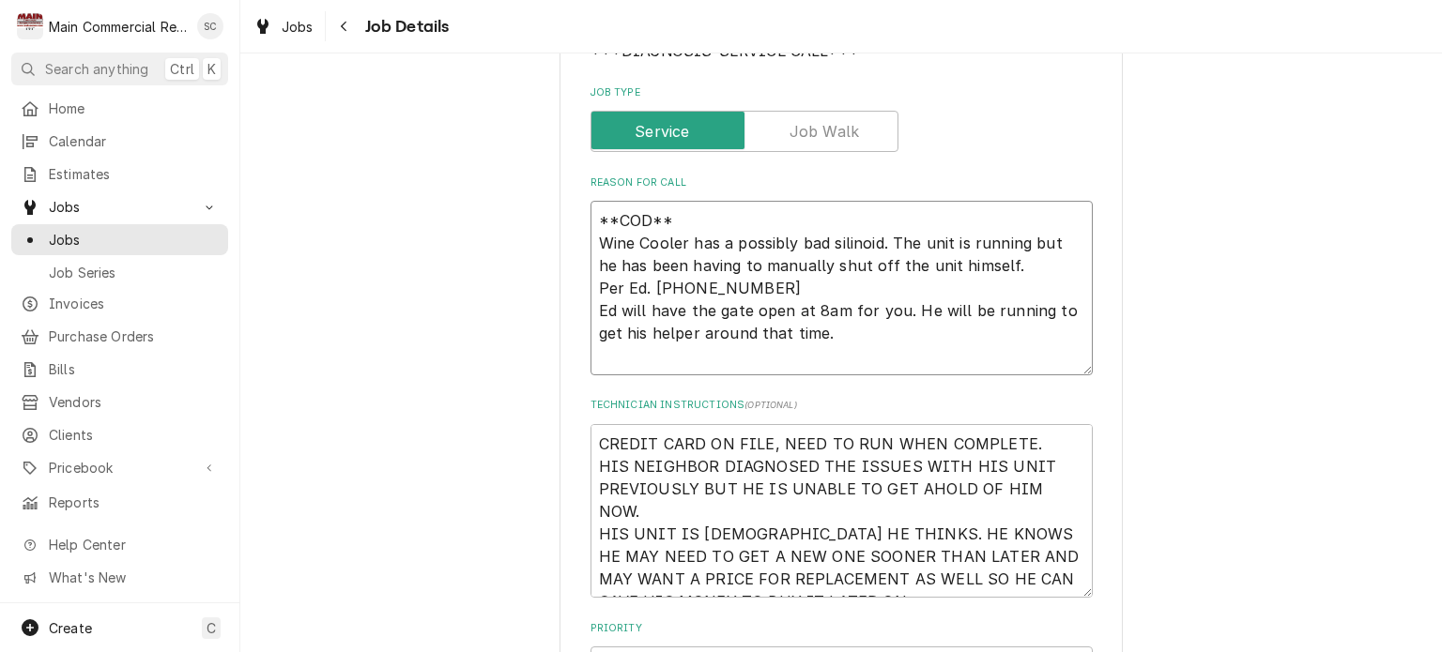
type textarea "x"
type textarea "**COD** Wine Cooler has a possibly bad silinoid. The unit is running but he has…"
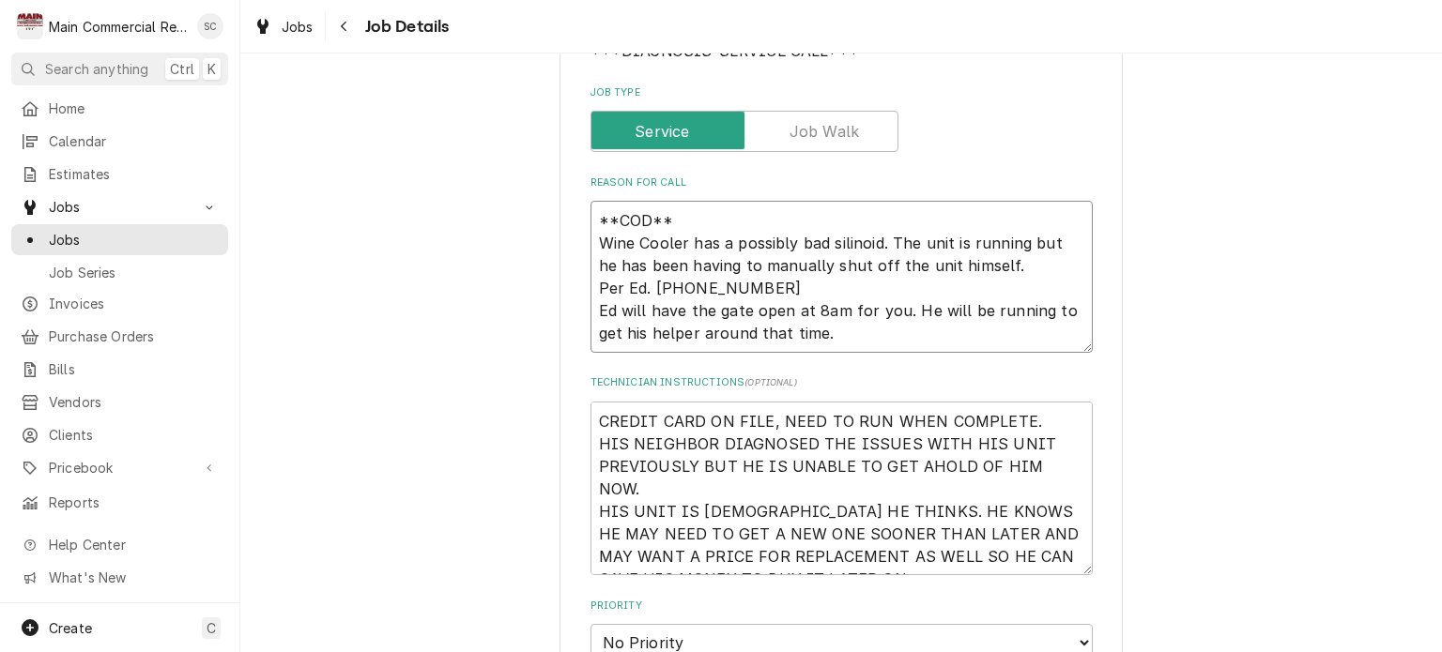
type textarea "x"
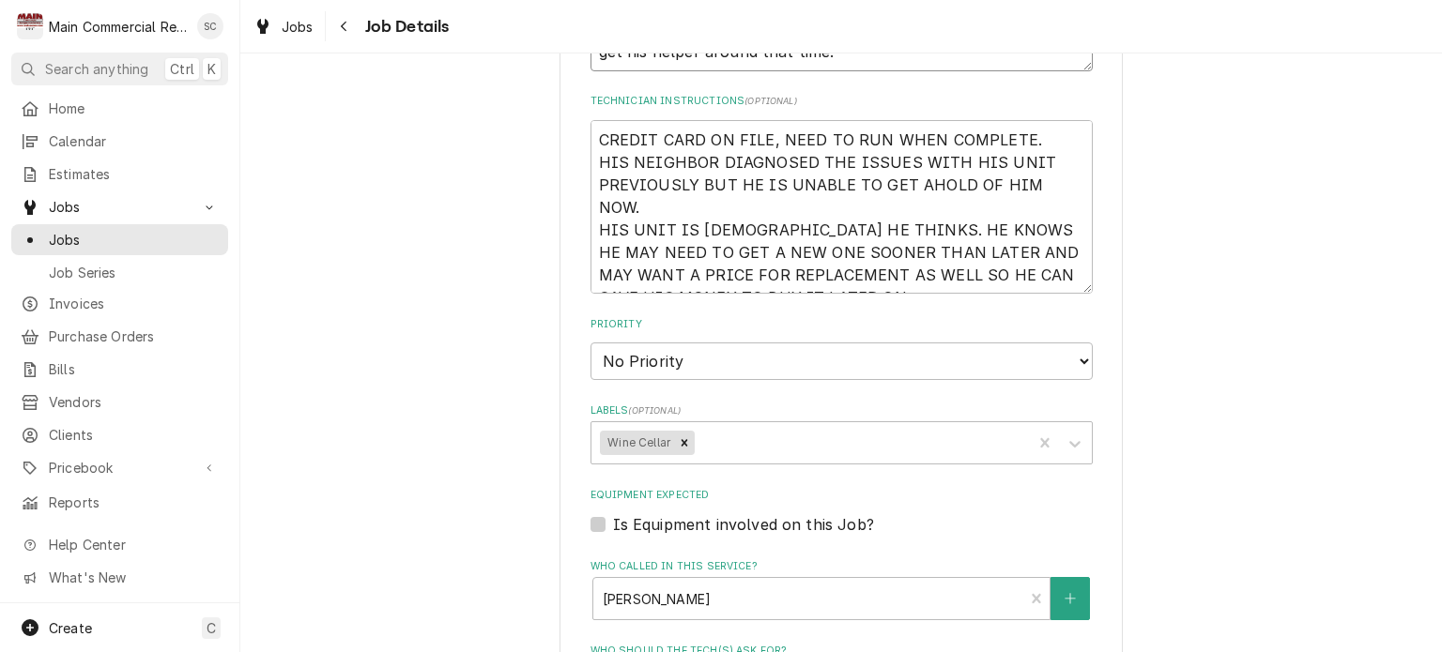
scroll to position [751, 0]
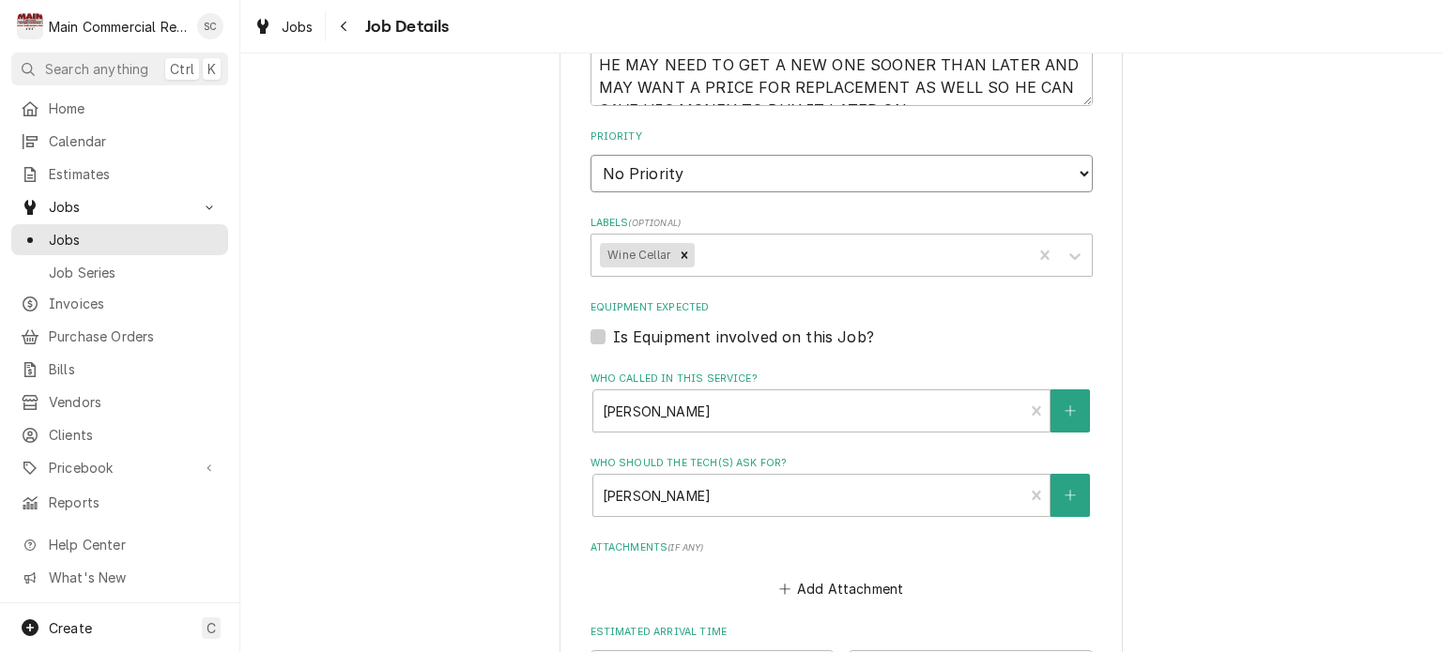
click at [761, 186] on select "No Priority Urgent High Medium Low" at bounding box center [842, 174] width 502 height 38
select select "3"
click at [591, 155] on select "No Priority Urgent High Medium Low" at bounding box center [842, 174] width 502 height 38
click at [786, 259] on div "Labels" at bounding box center [860, 255] width 325 height 34
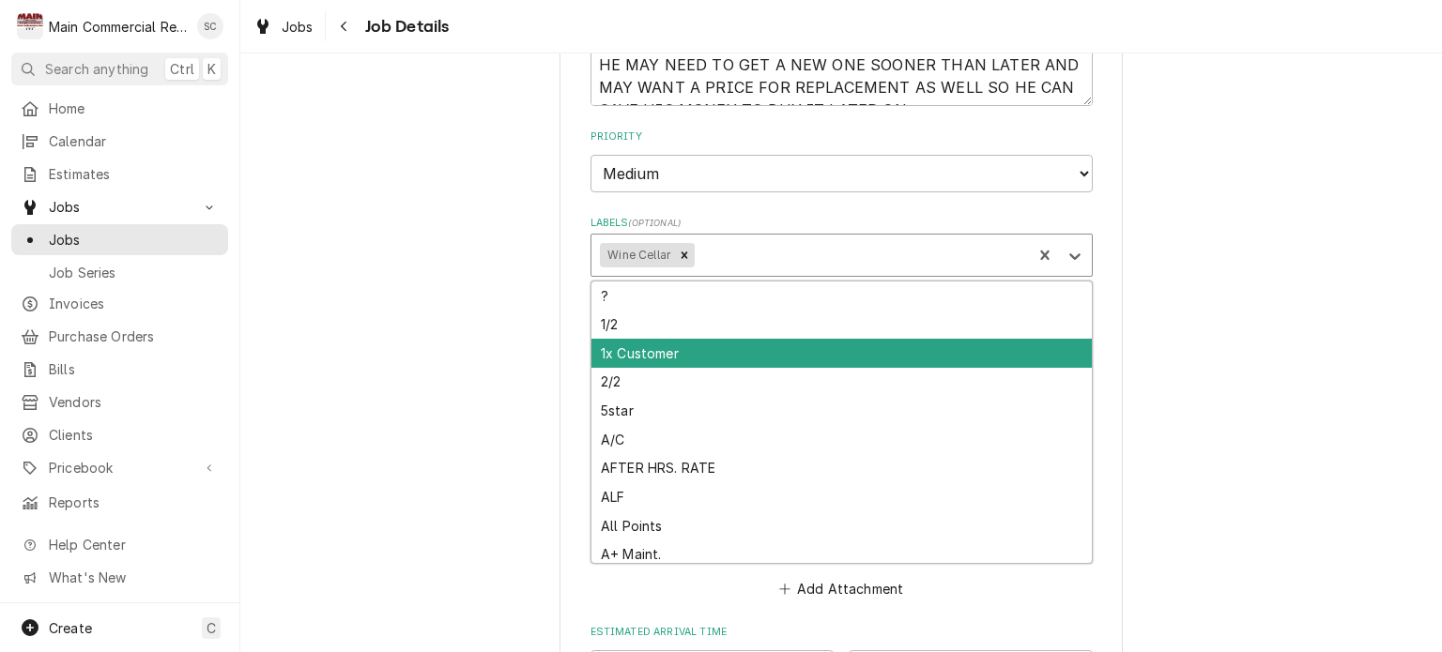
click at [1214, 355] on div "[PERSON_NAME]-Residential Home [PERSON_NAME] / [STREET_ADDRESS][PERSON_NAME] Us…" at bounding box center [841, 151] width 1202 height 1659
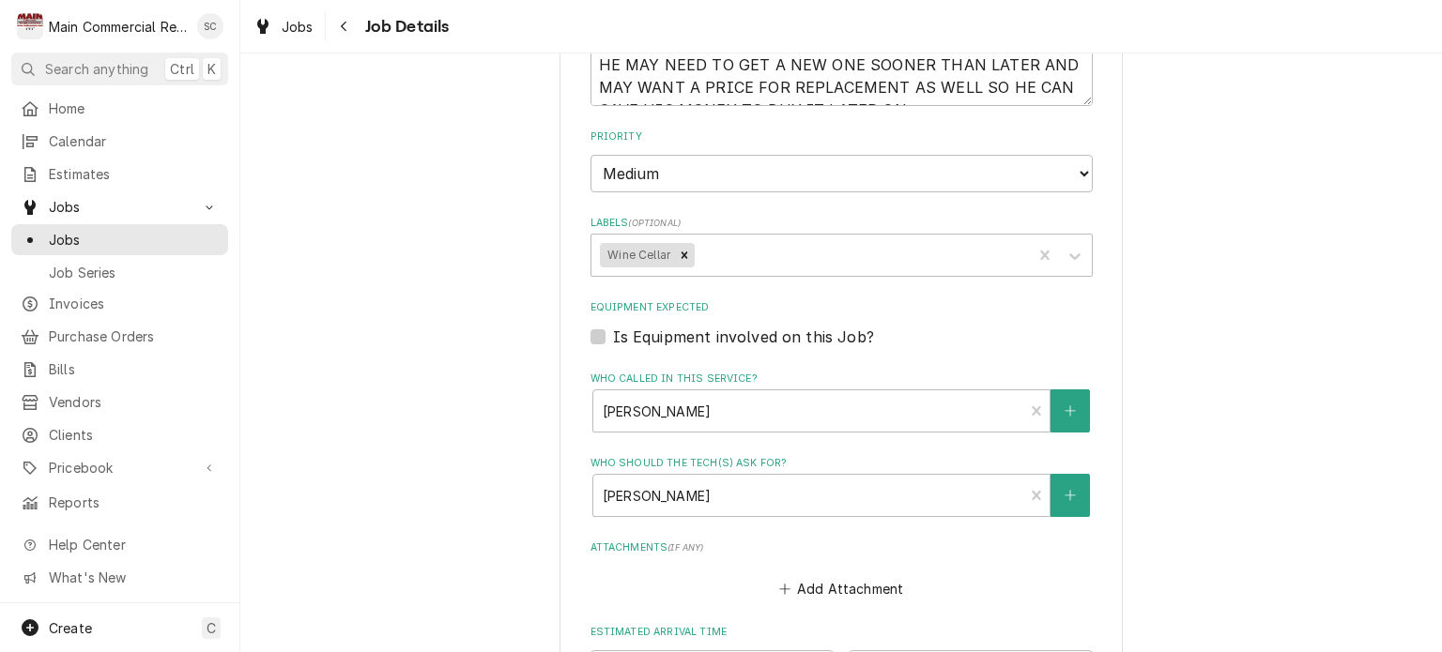
scroll to position [1033, 0]
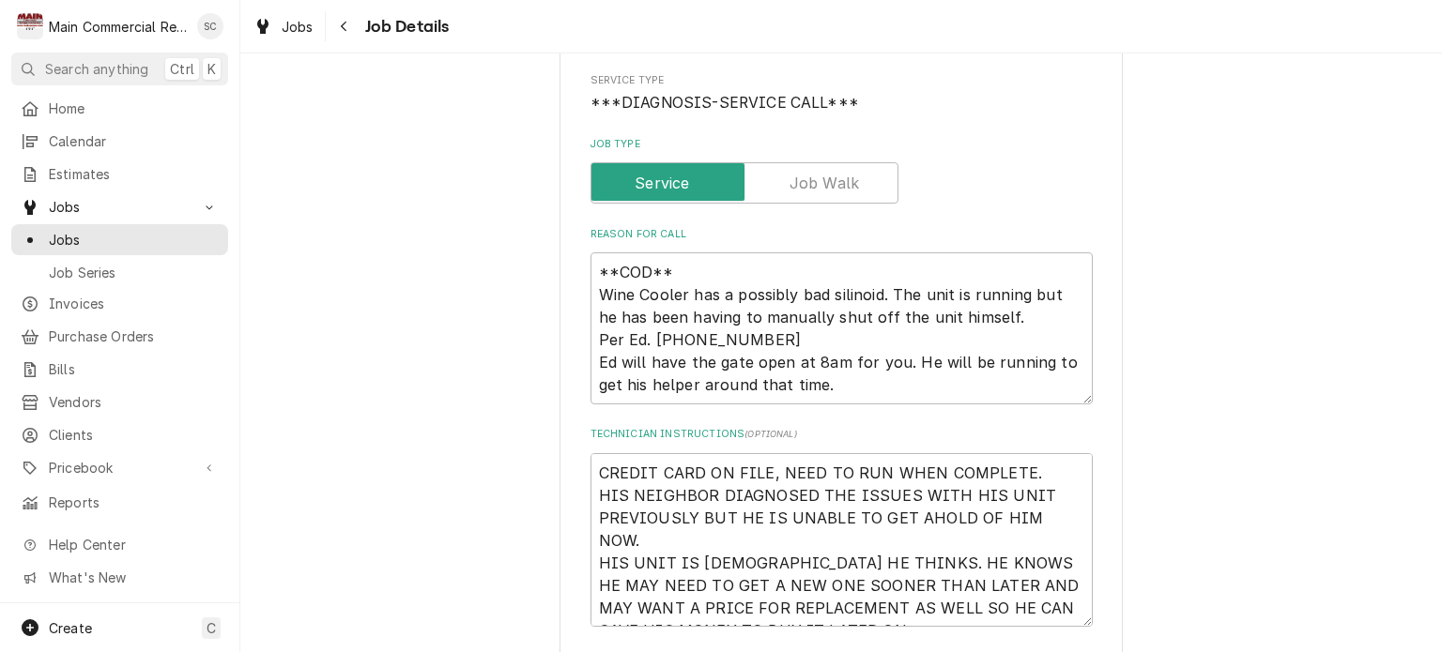
scroll to position [324, 0]
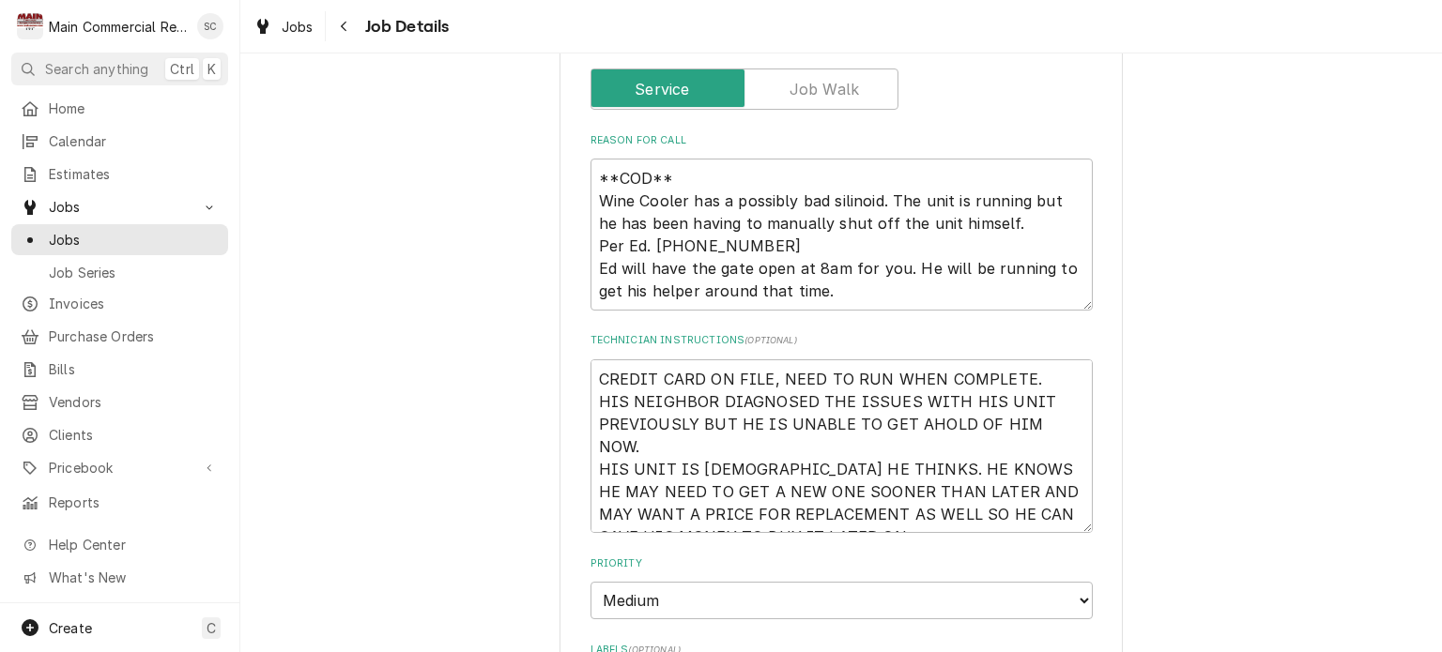
drag, startPoint x: 1187, startPoint y: 363, endPoint x: 1206, endPoint y: 361, distance: 19.9
click at [1188, 361] on div "[PERSON_NAME]-Residential Home [PERSON_NAME] / [STREET_ADDRESS][PERSON_NAME] Us…" at bounding box center [841, 578] width 1202 height 1659
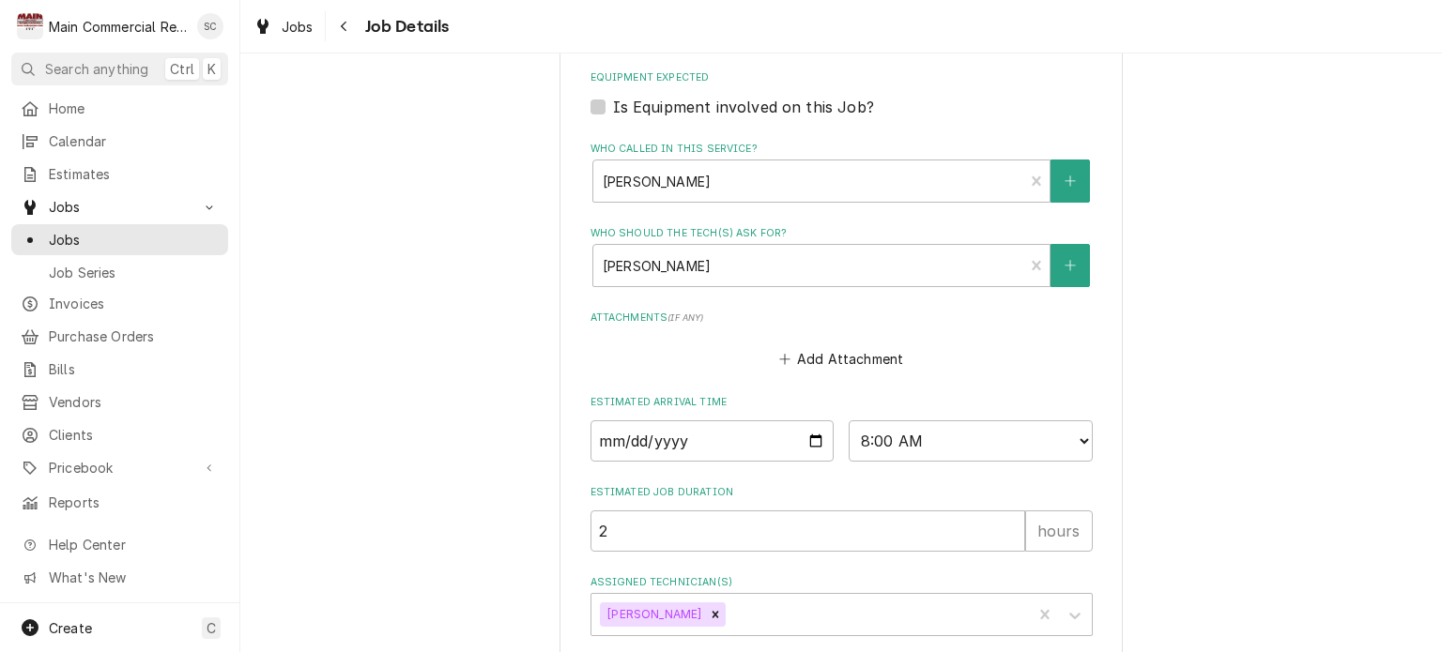
scroll to position [1075, 0]
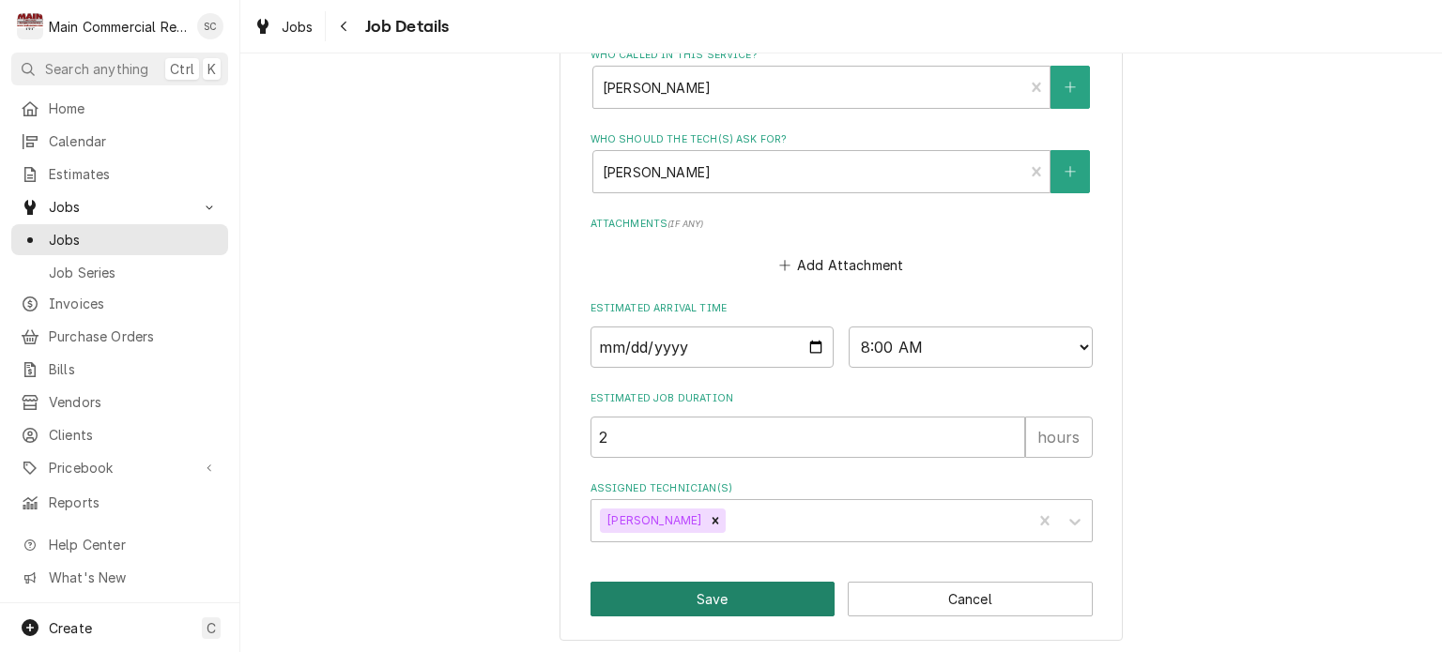
click at [732, 598] on button "Save" at bounding box center [713, 599] width 245 height 35
type textarea "x"
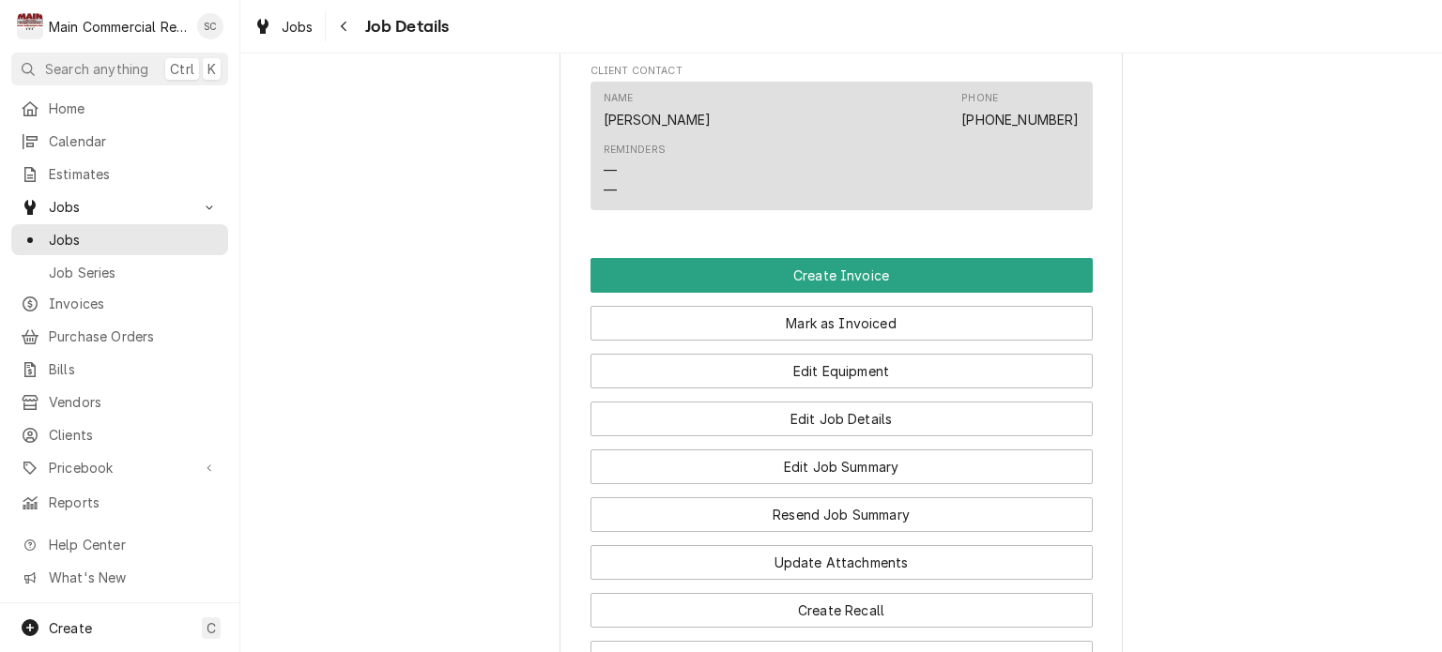
scroll to position [2065, 0]
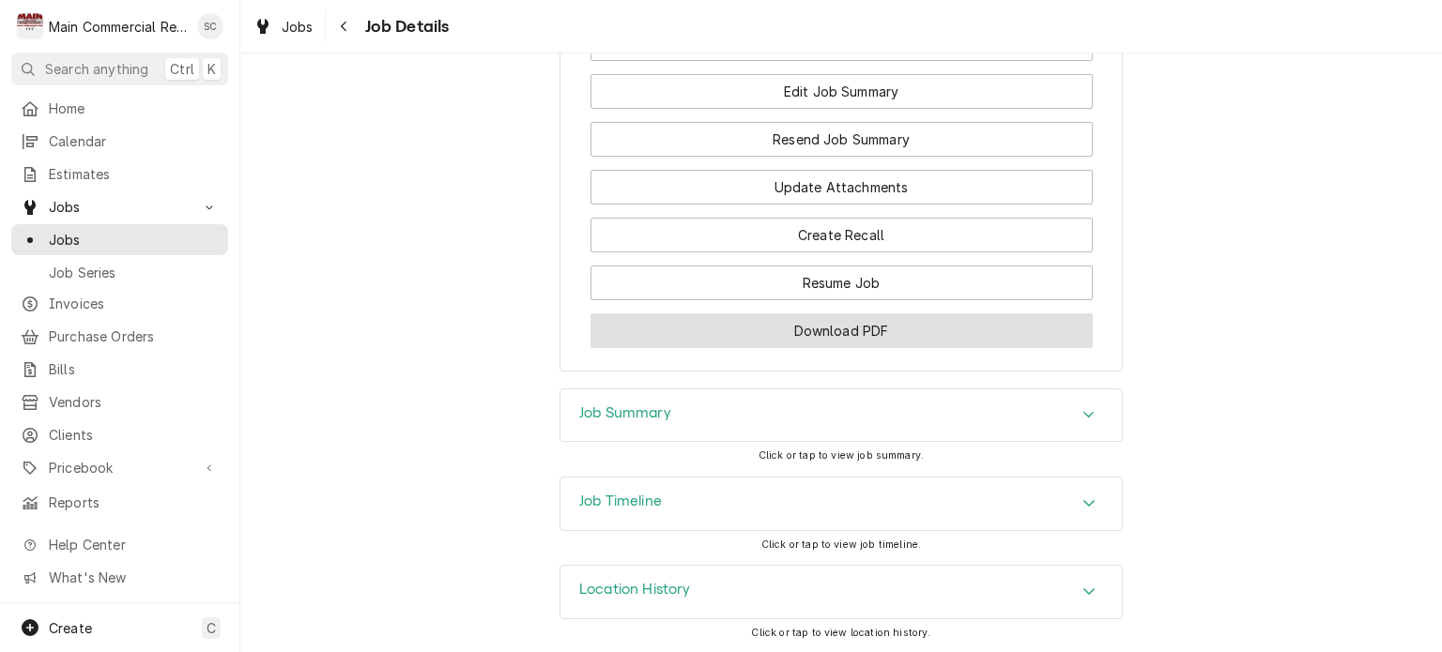
click at [896, 345] on button "Download PDF" at bounding box center [842, 331] width 502 height 35
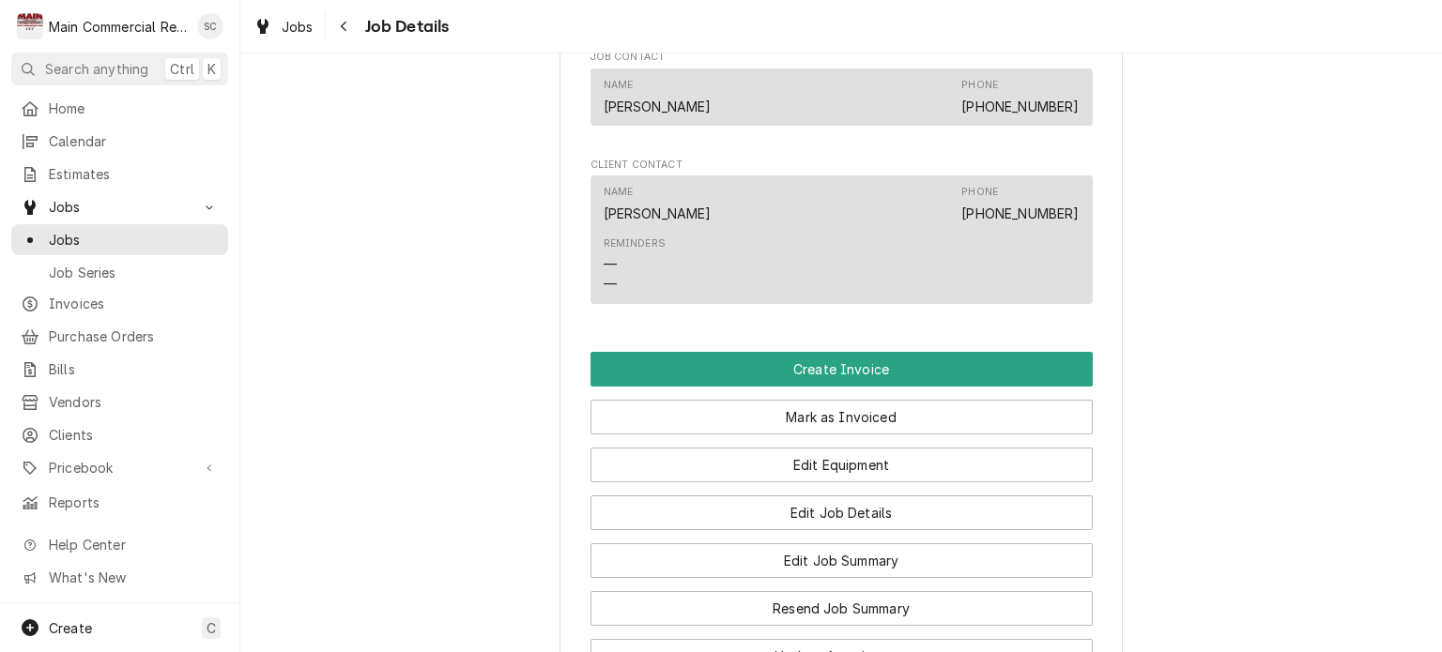
scroll to position [1784, 0]
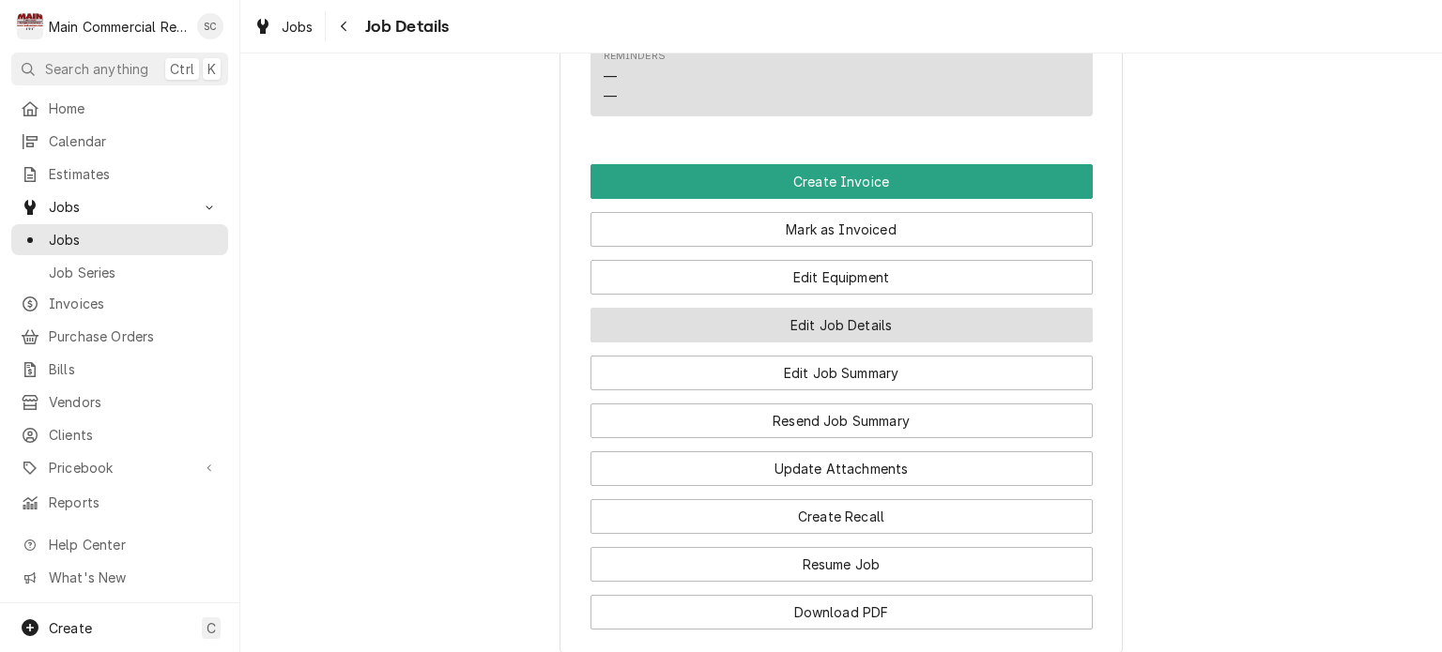
click at [901, 343] on button "Edit Job Details" at bounding box center [842, 325] width 502 height 35
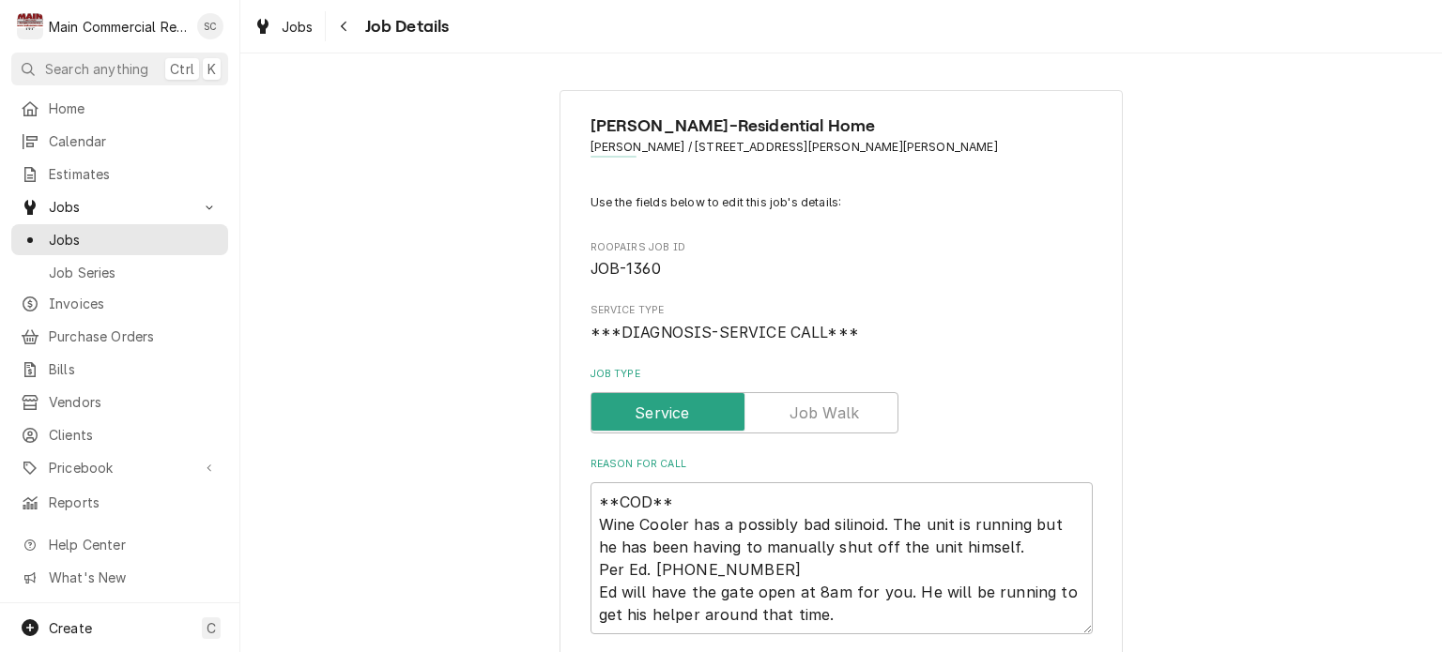
type textarea "x"
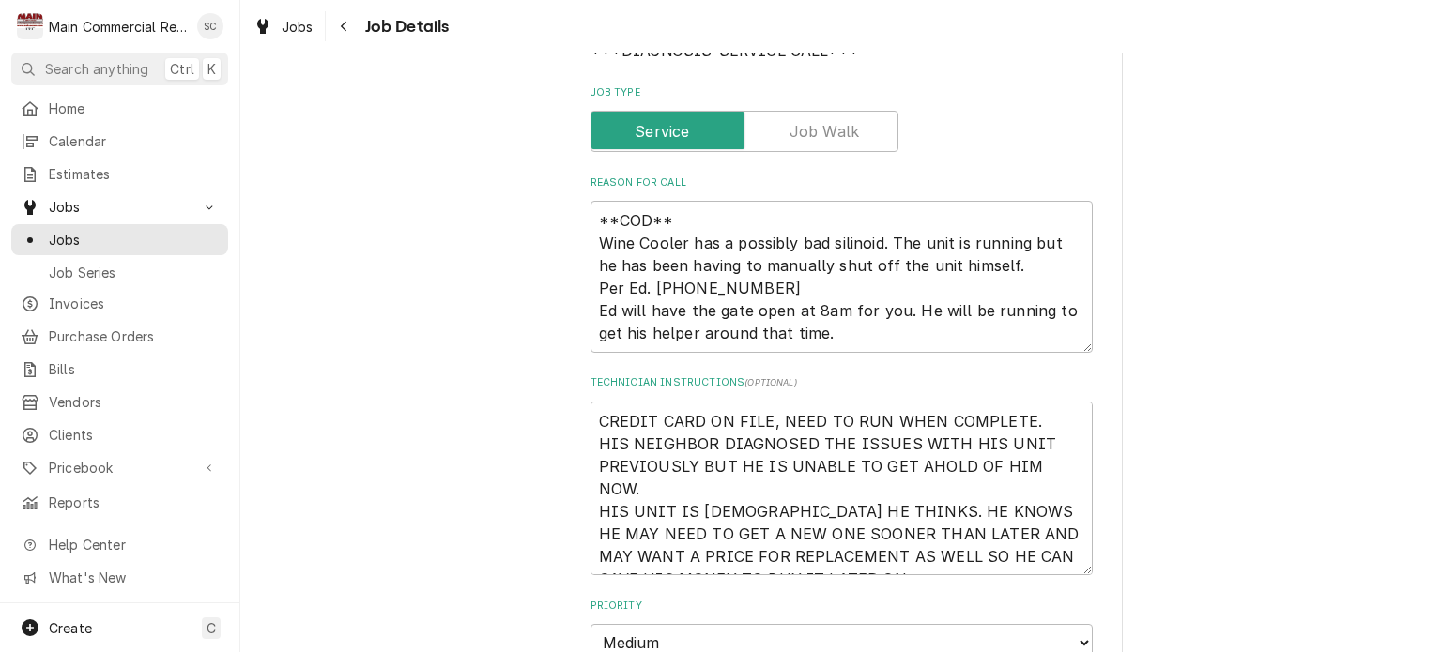
scroll to position [563, 0]
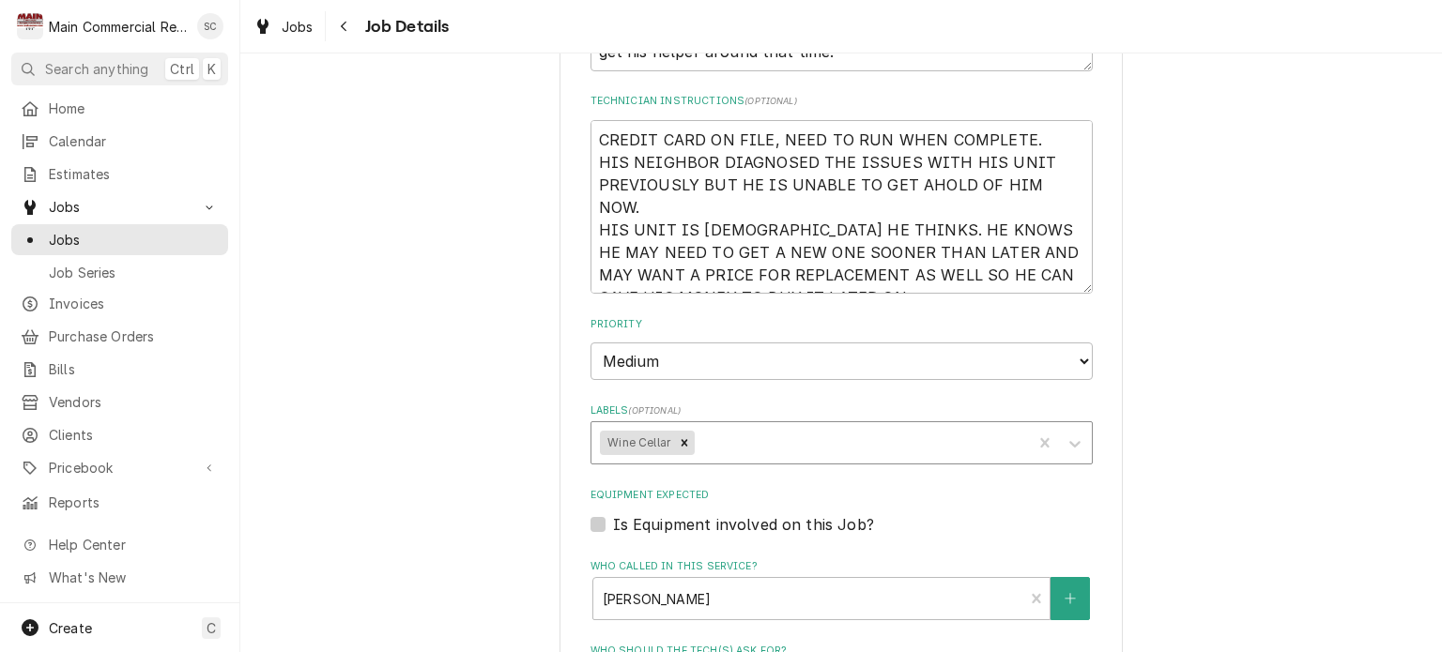
click at [730, 441] on div "Labels" at bounding box center [860, 443] width 325 height 34
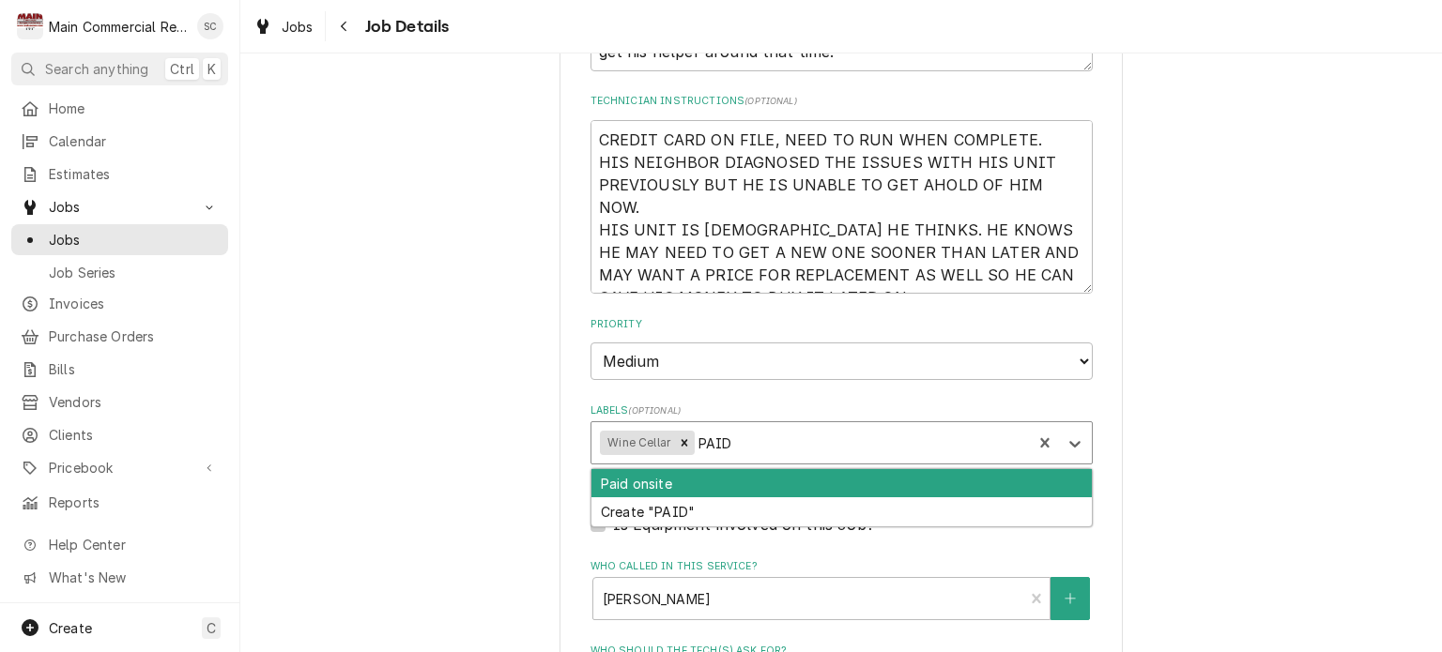
type input "PAID"
click at [693, 485] on div "Paid onsite" at bounding box center [841, 483] width 500 height 29
type textarea "x"
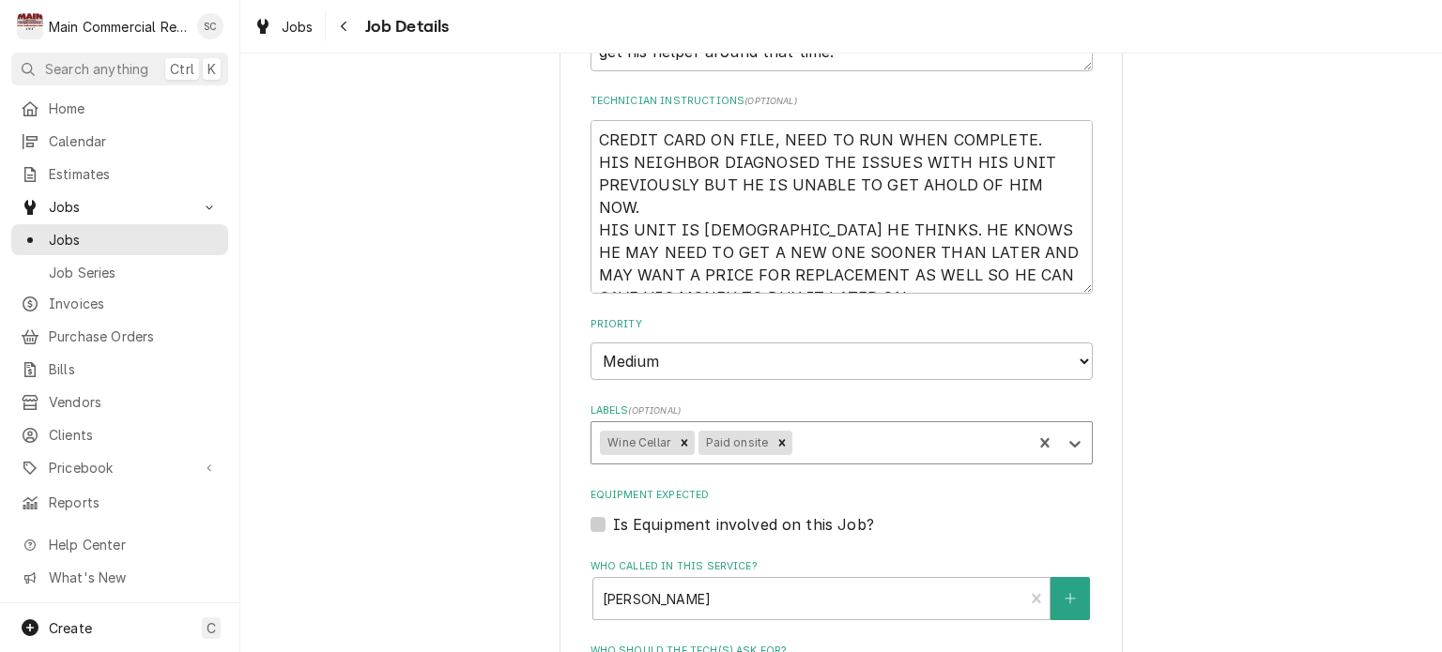
type textarea "x"
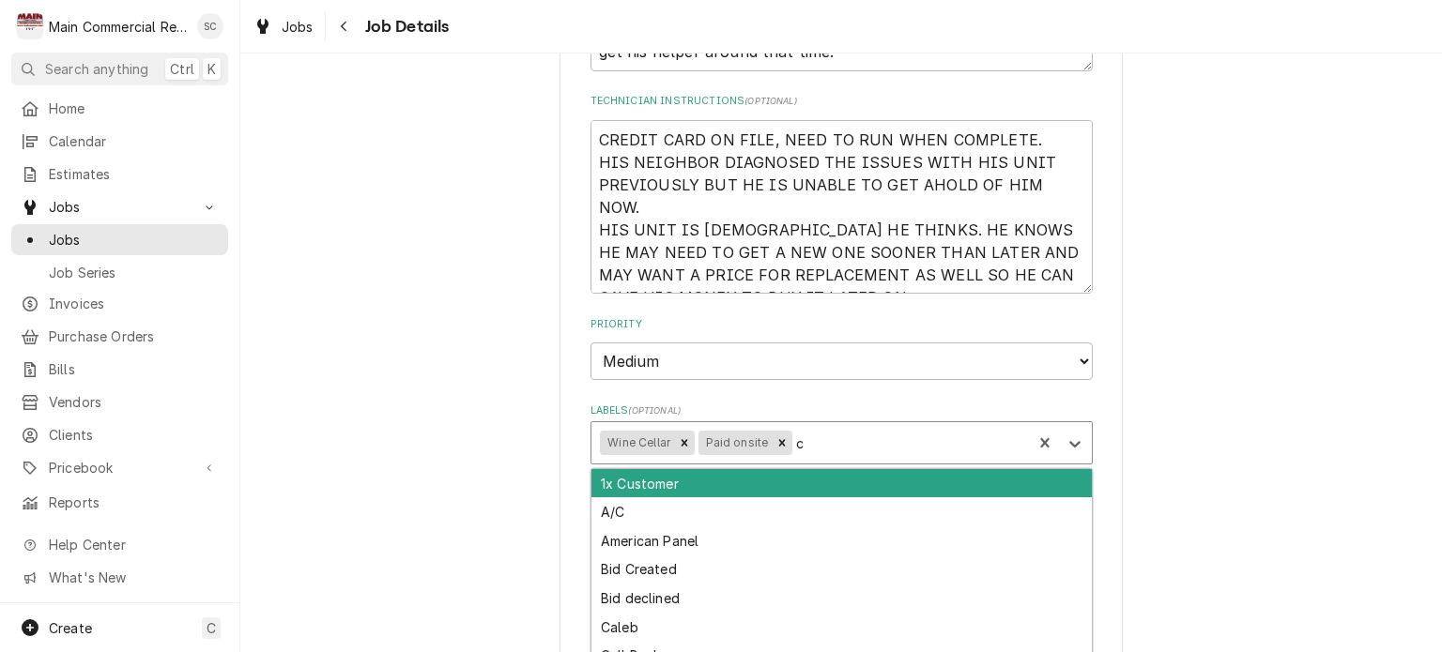
type input "cc"
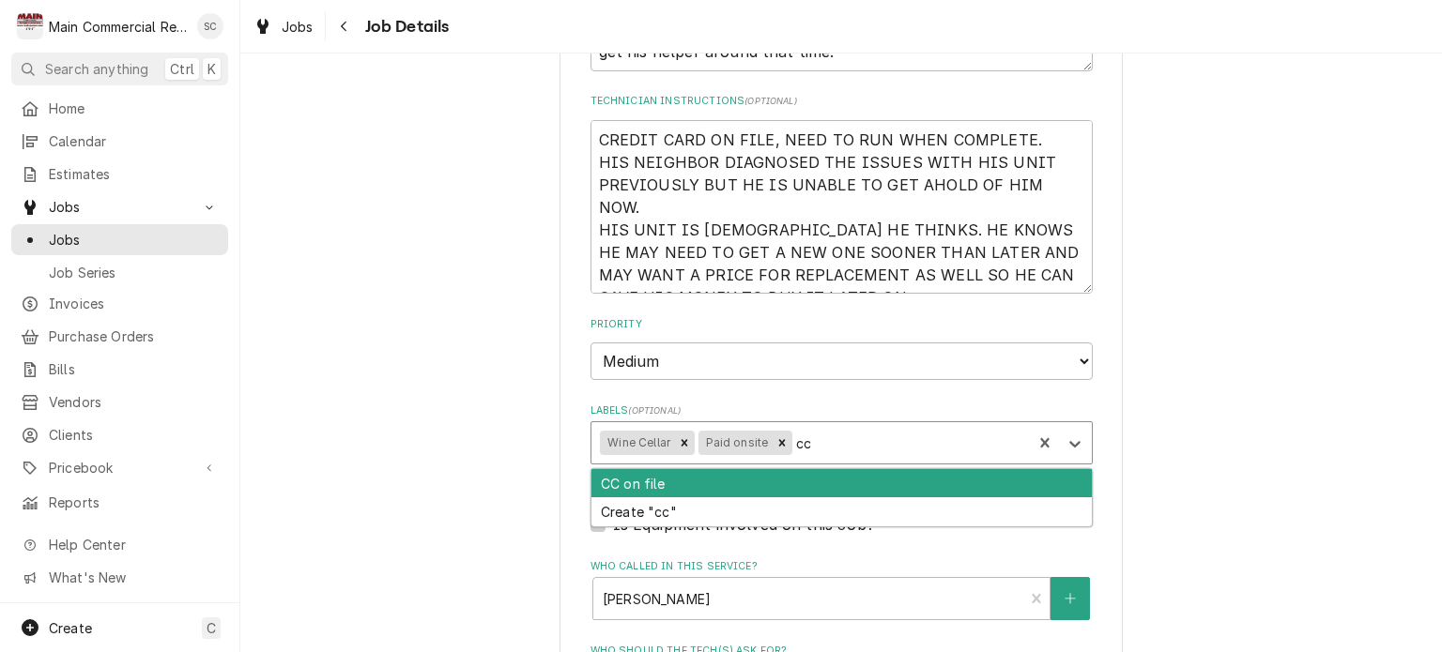
click at [693, 485] on div "CC on file" at bounding box center [841, 483] width 500 height 29
type textarea "x"
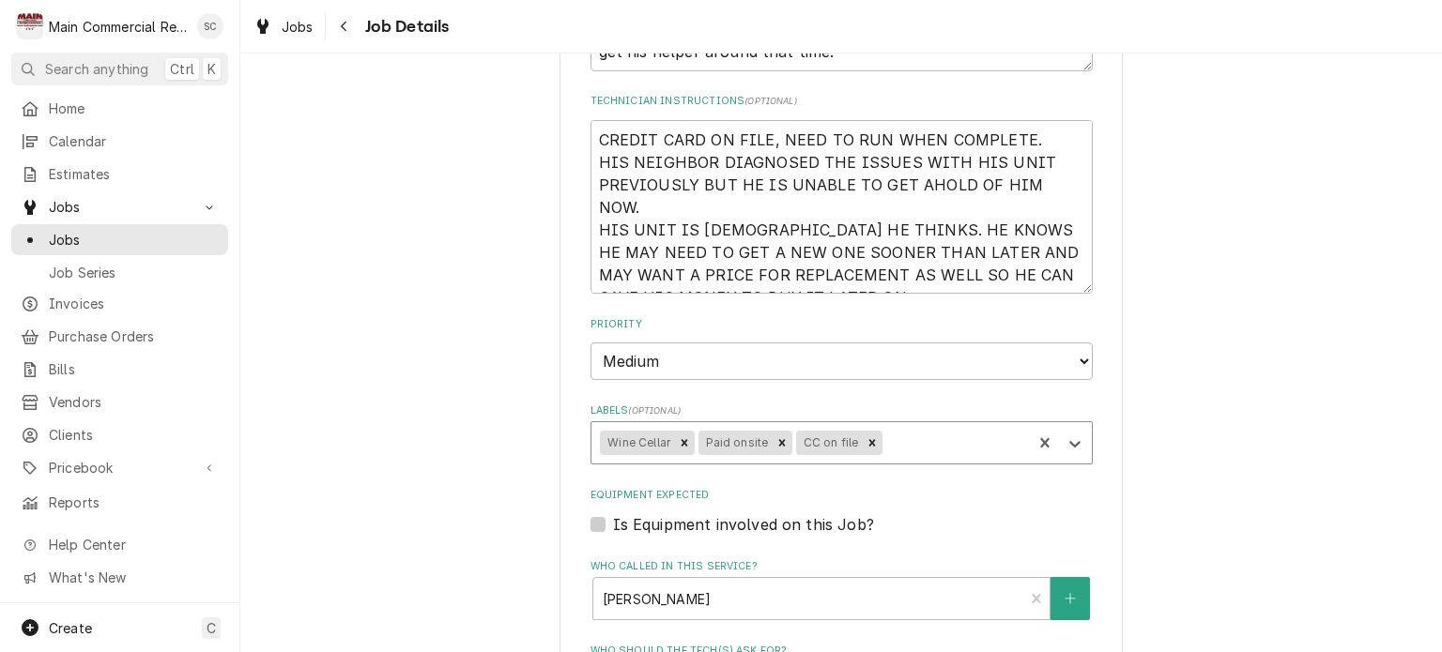
type textarea "x"
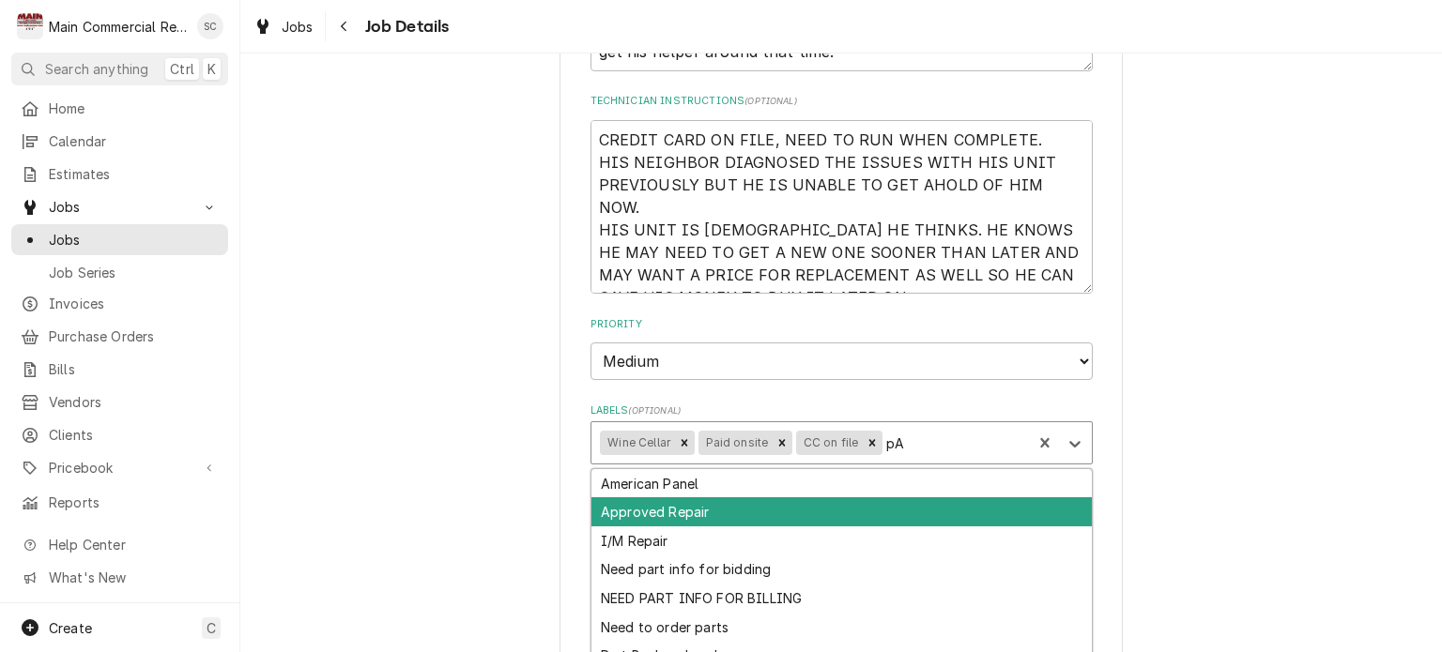
type input "p"
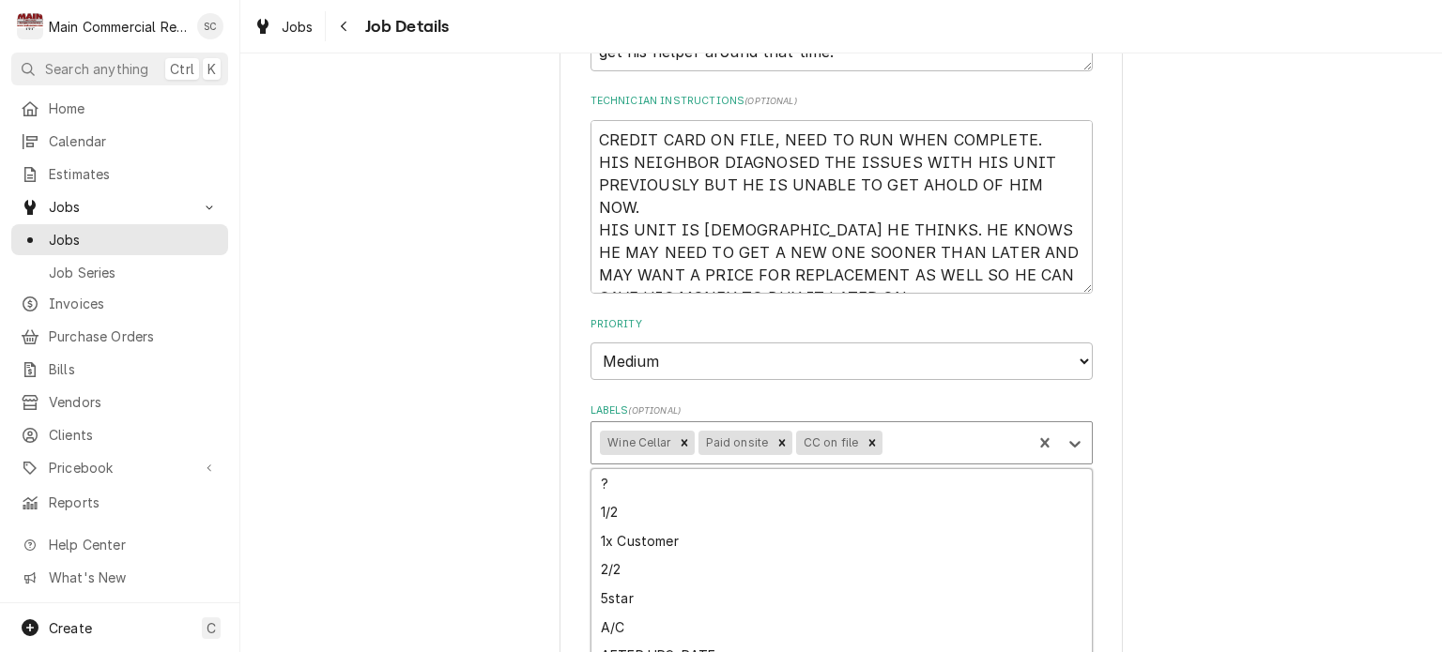
type input "b"
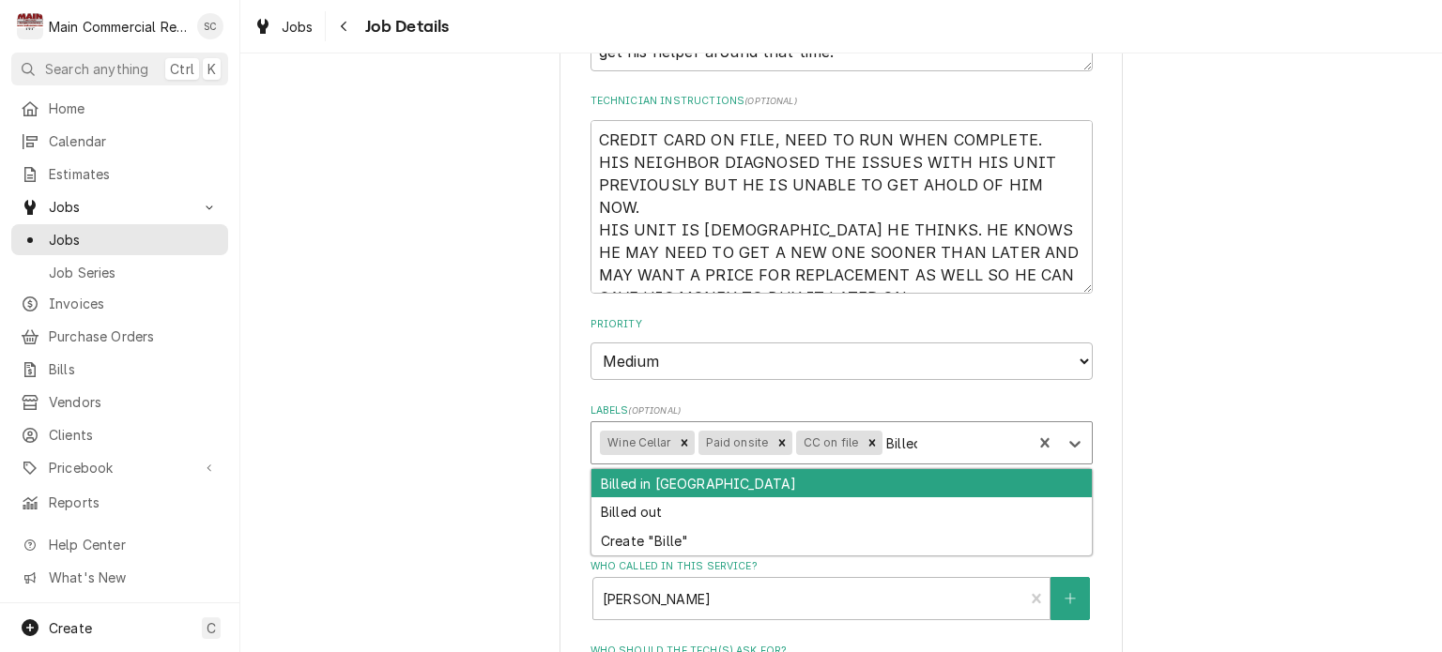
type input "Billed"
click at [871, 487] on div "Billed in [GEOGRAPHIC_DATA]" at bounding box center [841, 483] width 500 height 29
type textarea "x"
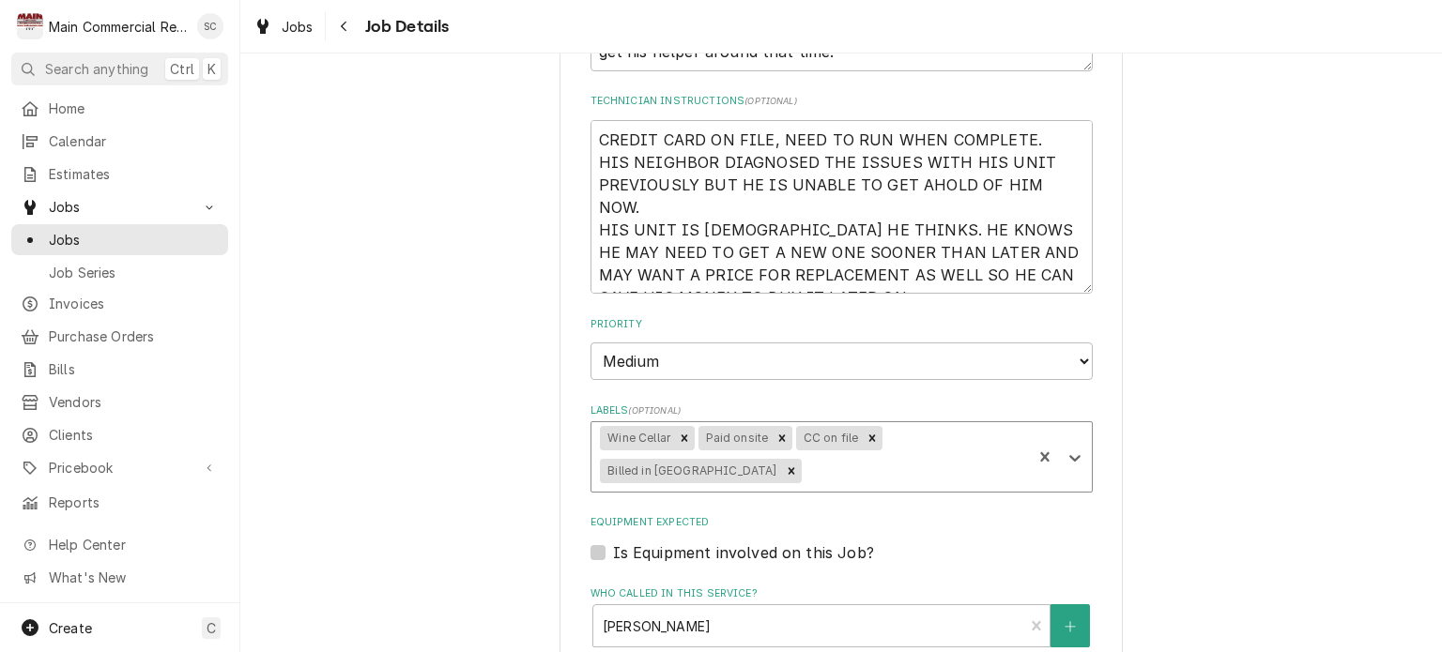
type textarea "x"
click at [1198, 371] on div "Ed Smith-Residential Home Ed Smith / 18512 Lansford Dr, Hudson, FL 34667 Use th…" at bounding box center [841, 353] width 1202 height 1687
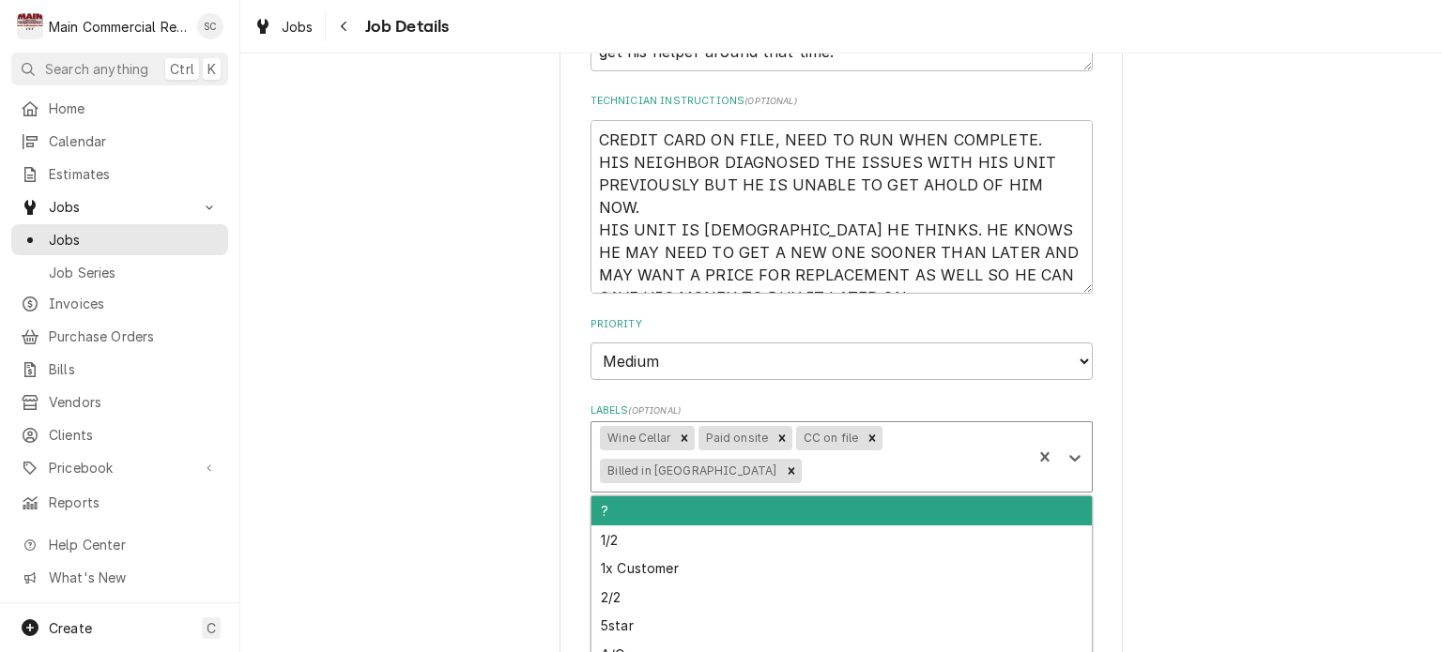
click at [1002, 454] on div "Labels" at bounding box center [914, 471] width 218 height 34
type input "bID"
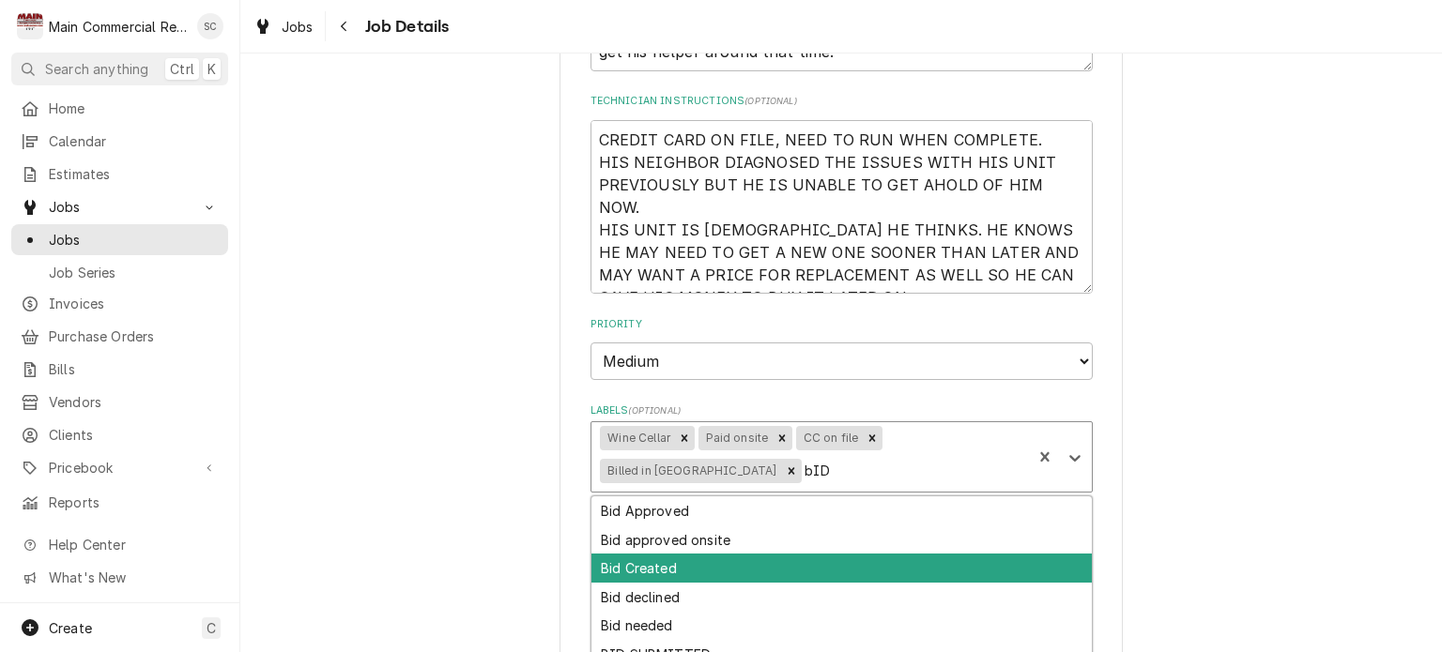
click at [605, 554] on div "Bid Created" at bounding box center [841, 568] width 500 height 29
type textarea "x"
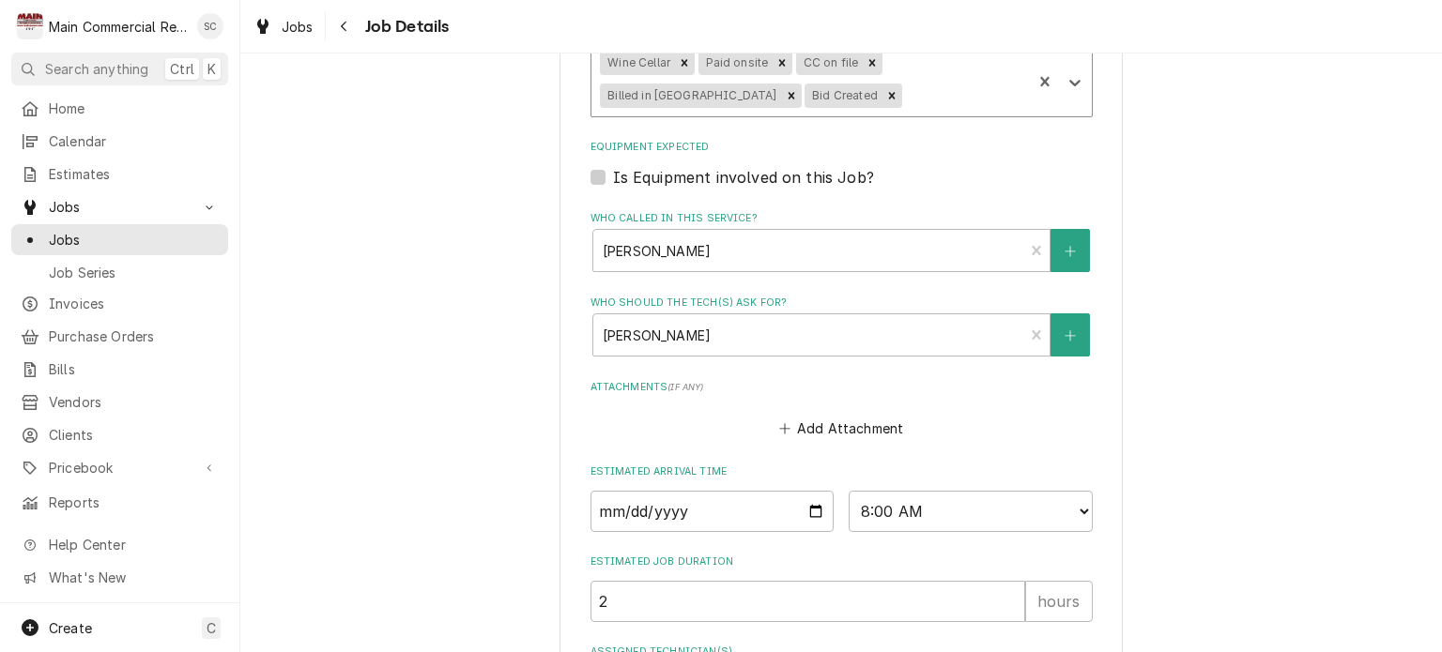
scroll to position [1103, 0]
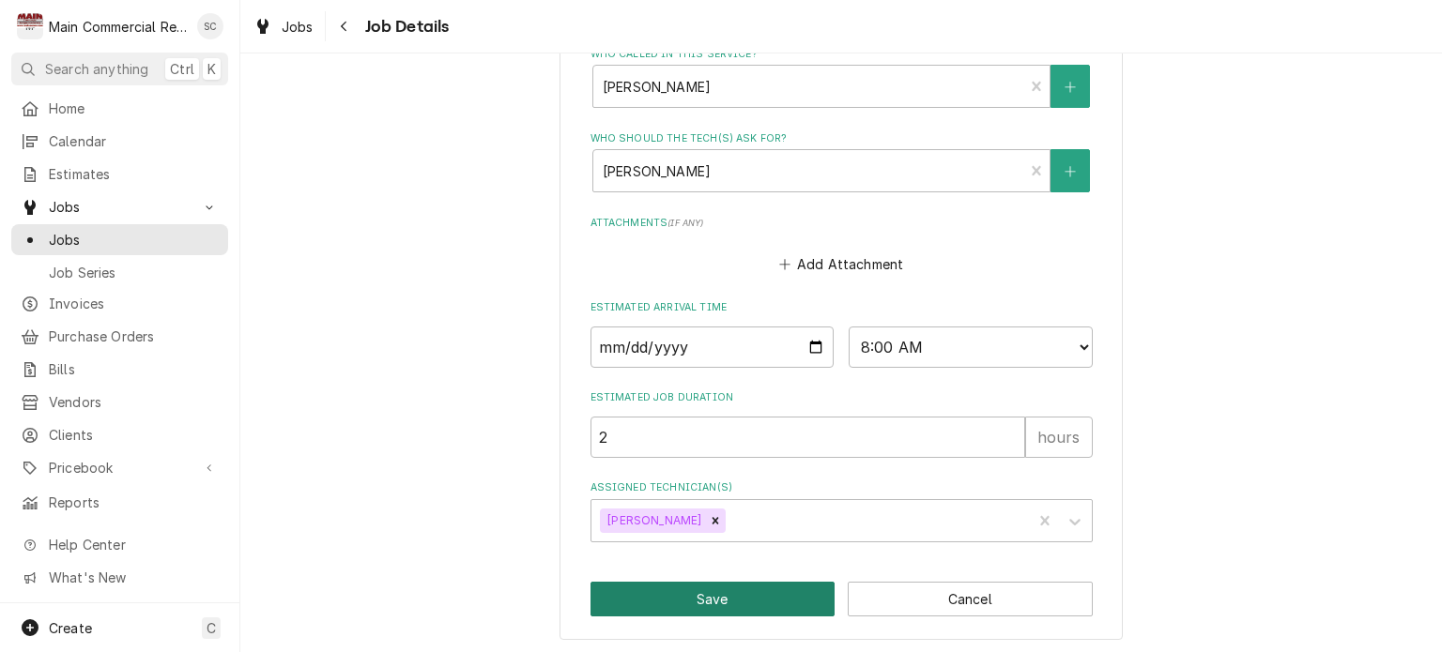
click at [789, 600] on button "Save" at bounding box center [713, 599] width 245 height 35
type textarea "x"
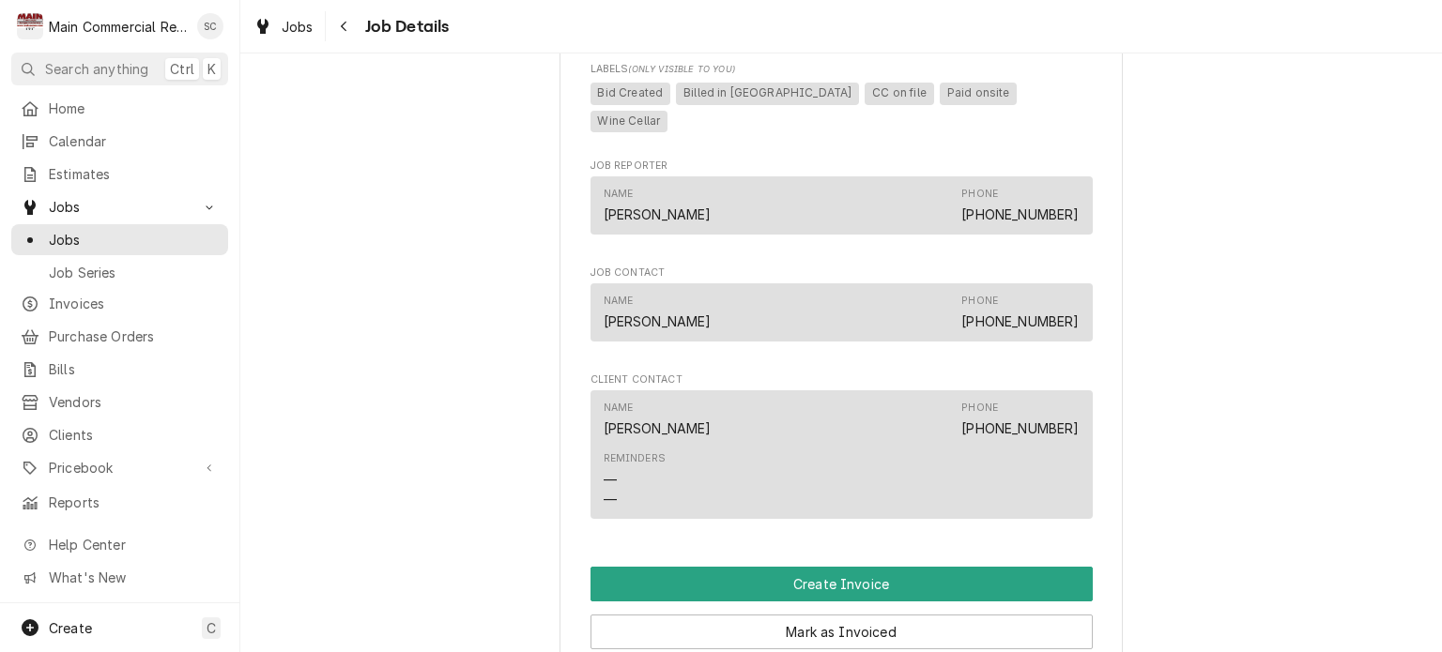
scroll to position [1596, 0]
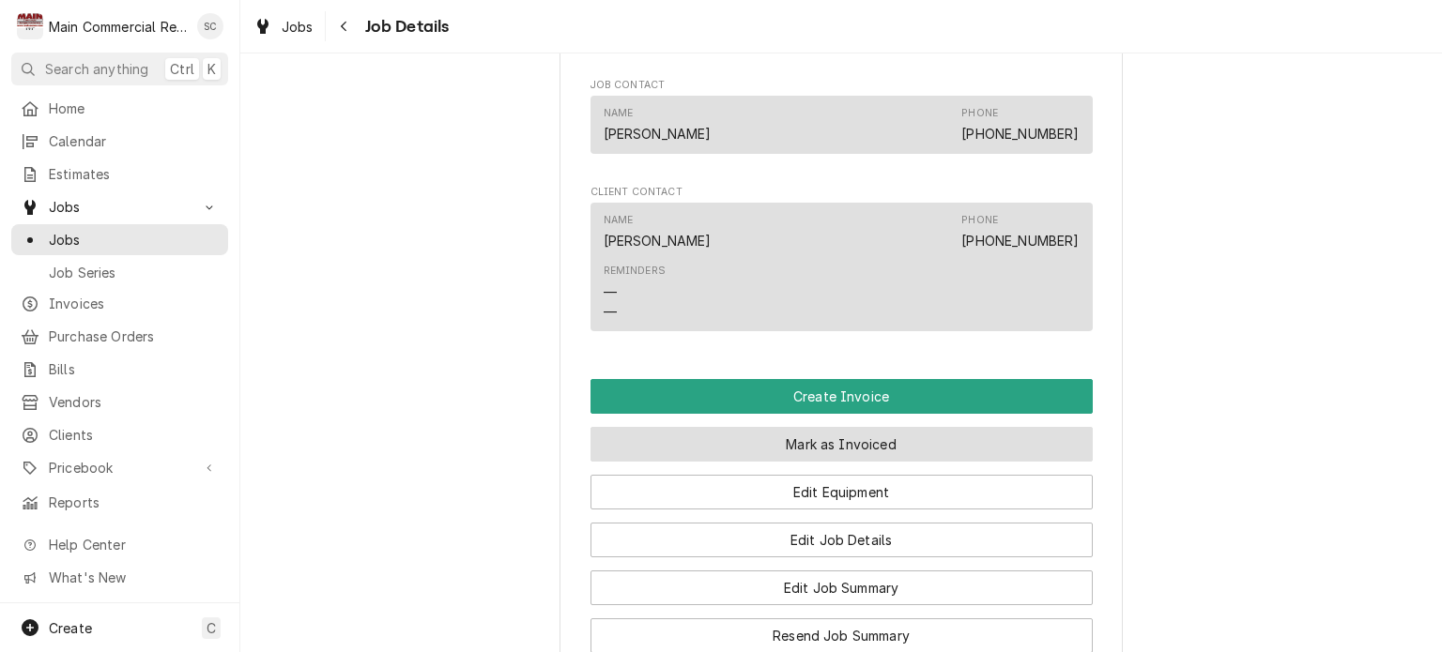
click at [875, 442] on button "Mark as Invoiced" at bounding box center [842, 444] width 502 height 35
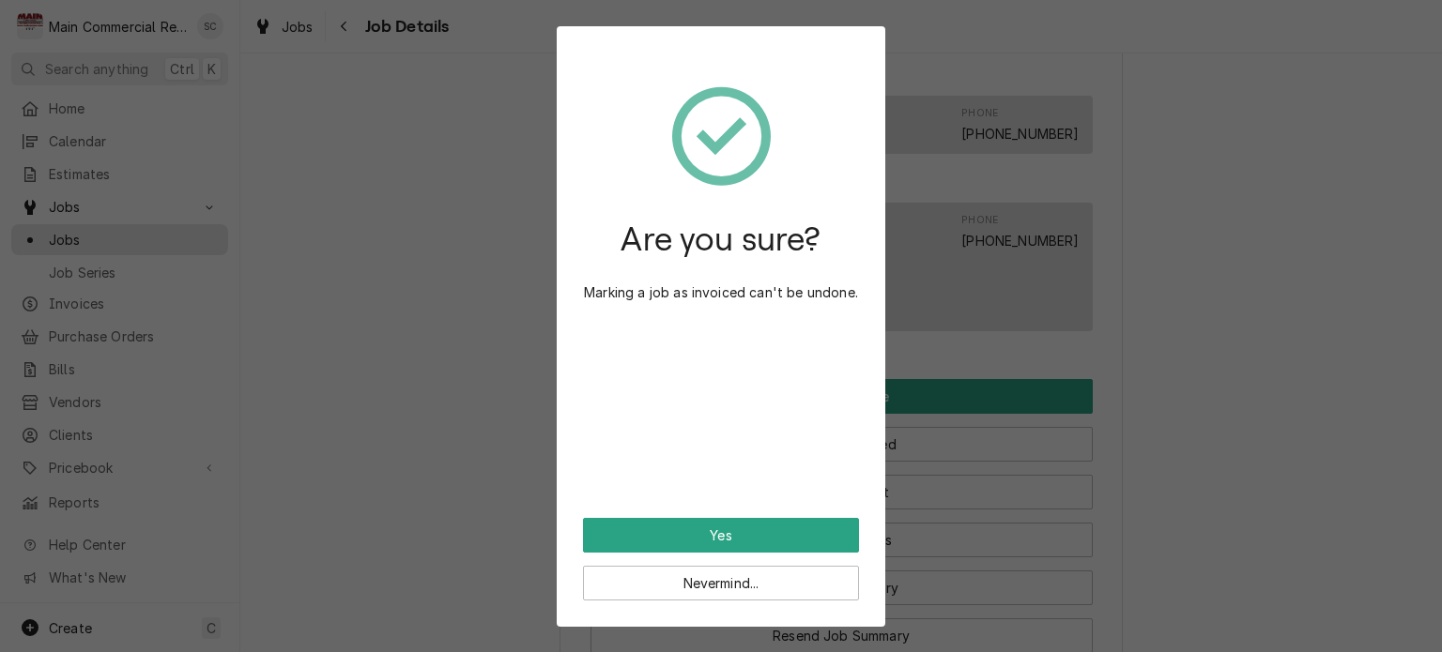
click at [1198, 333] on div "Are you sure? Marking a job as invoiced can't be undone. Yes Nevermind..." at bounding box center [721, 326] width 1442 height 652
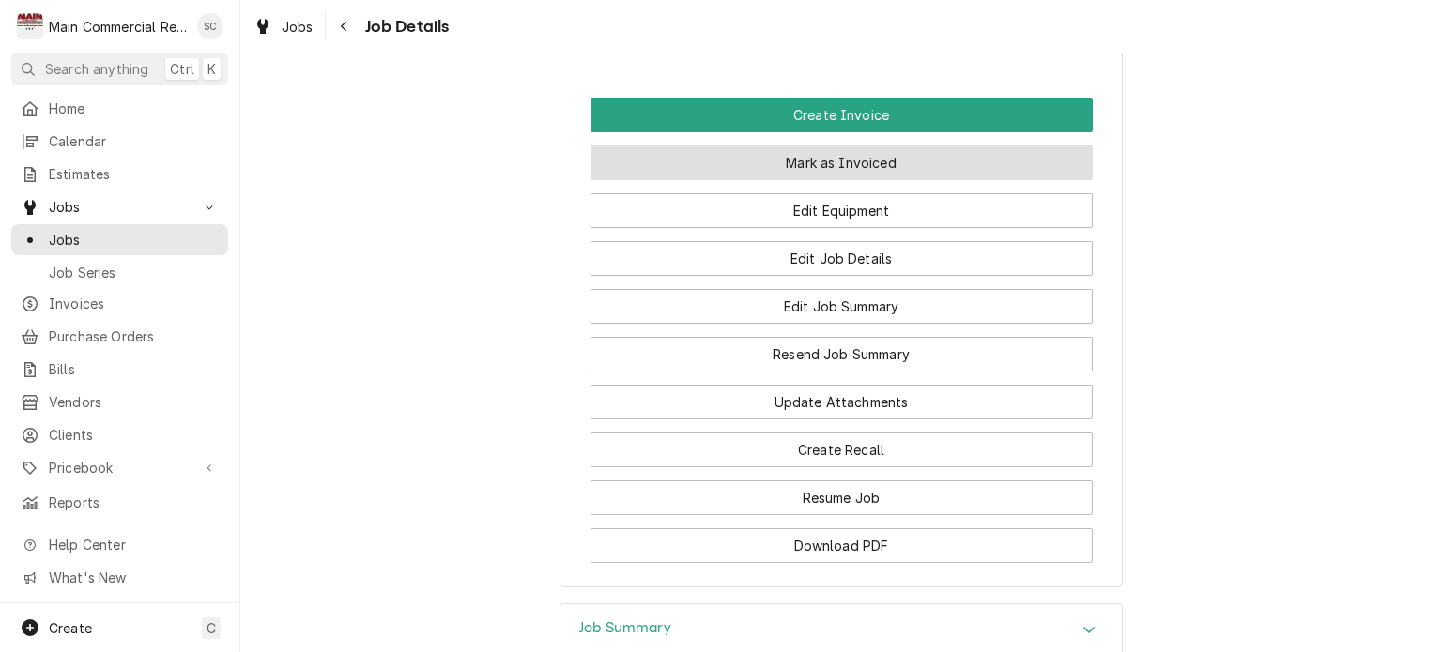
scroll to position [2083, 0]
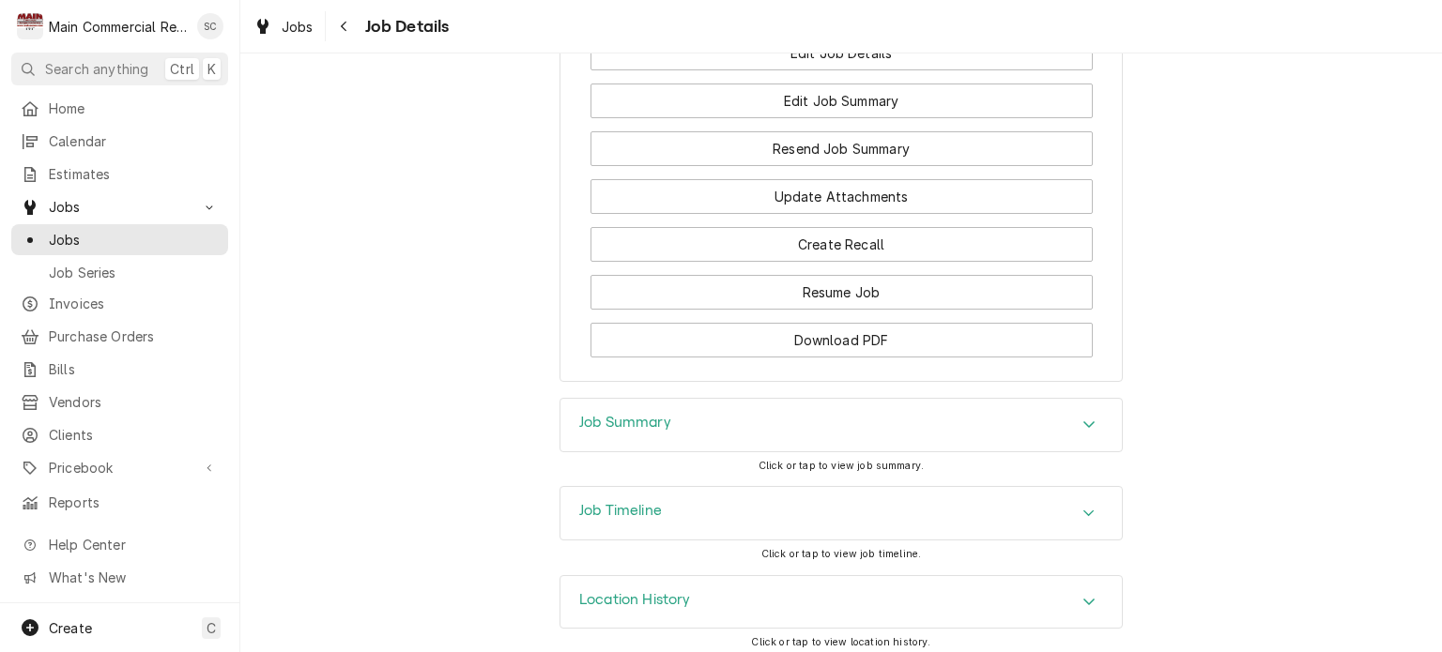
click at [876, 417] on div "Job Summary" at bounding box center [840, 425] width 561 height 53
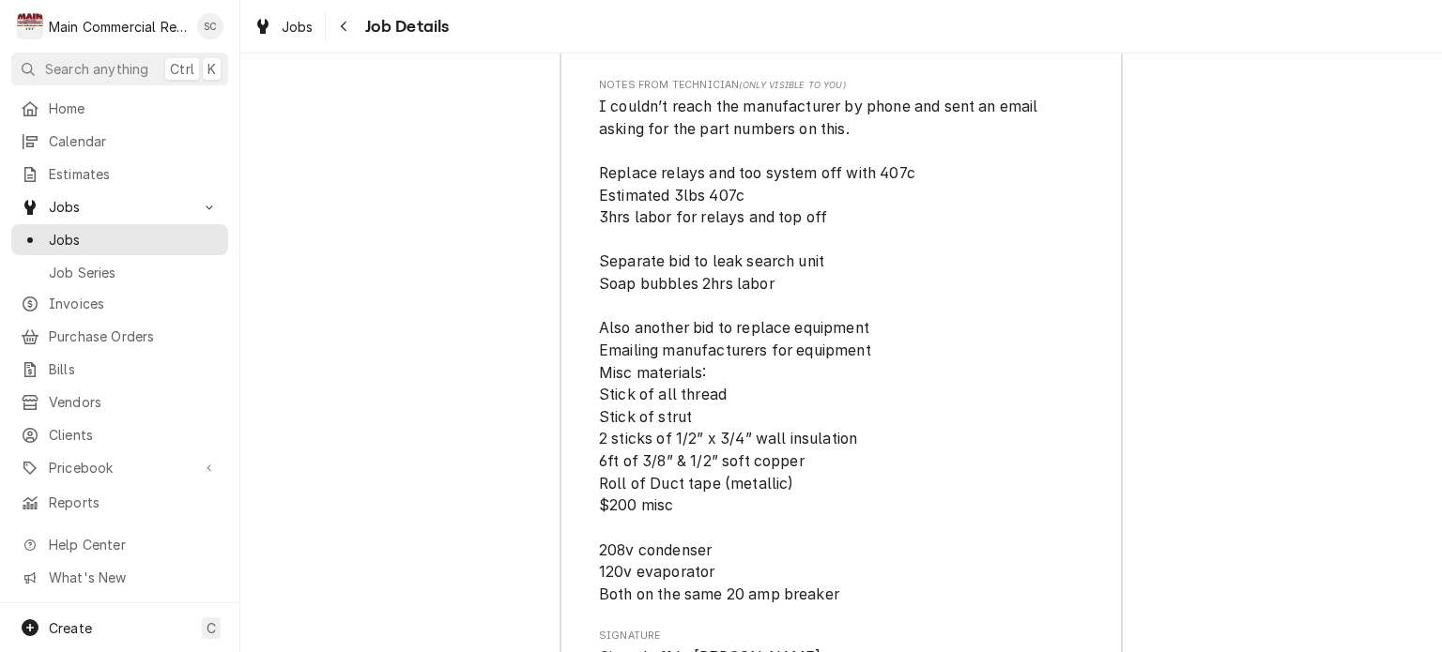
scroll to position [4524, 0]
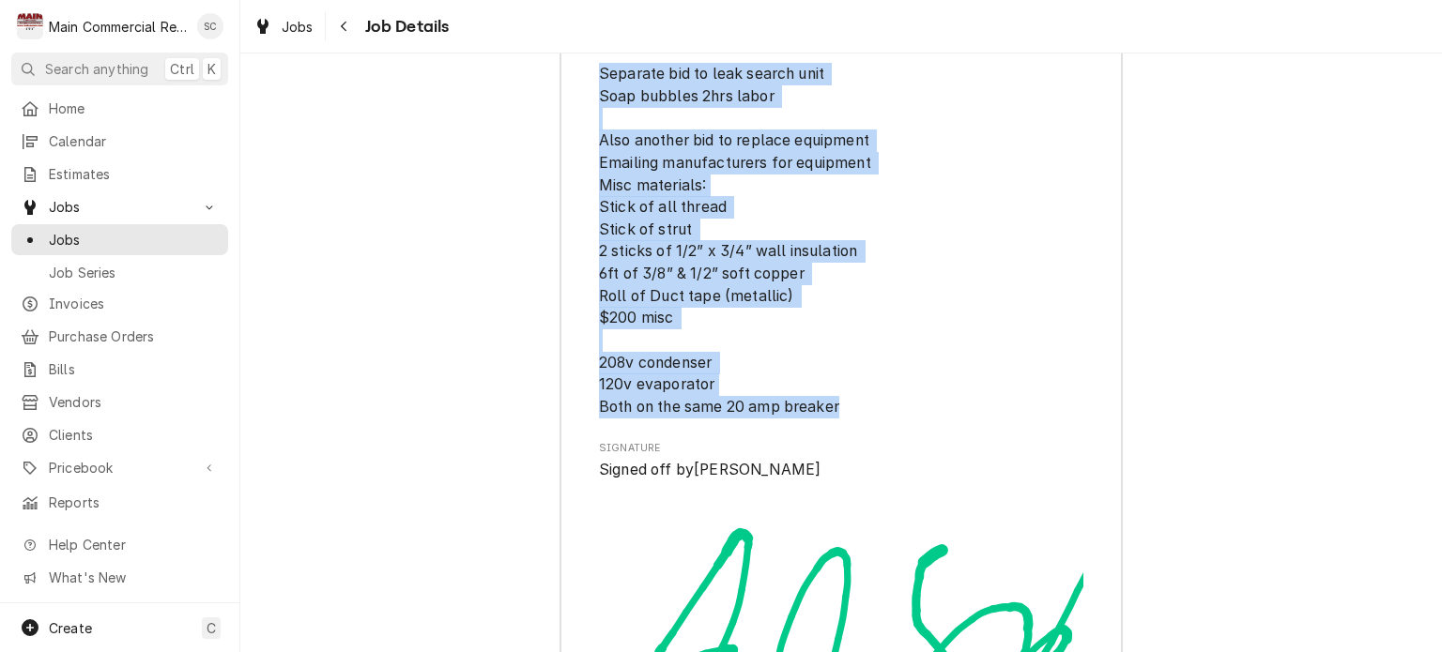
drag, startPoint x: 769, startPoint y: 400, endPoint x: 590, endPoint y: 90, distance: 358.0
copy span "Separate bid to leak search unit Soap bubbles 2hrs labor Also another bid to re…"
click at [653, 125] on span "I couldn’t reach the manufacturer by phone and sent an email asking for the par…" at bounding box center [841, 163] width 484 height 510
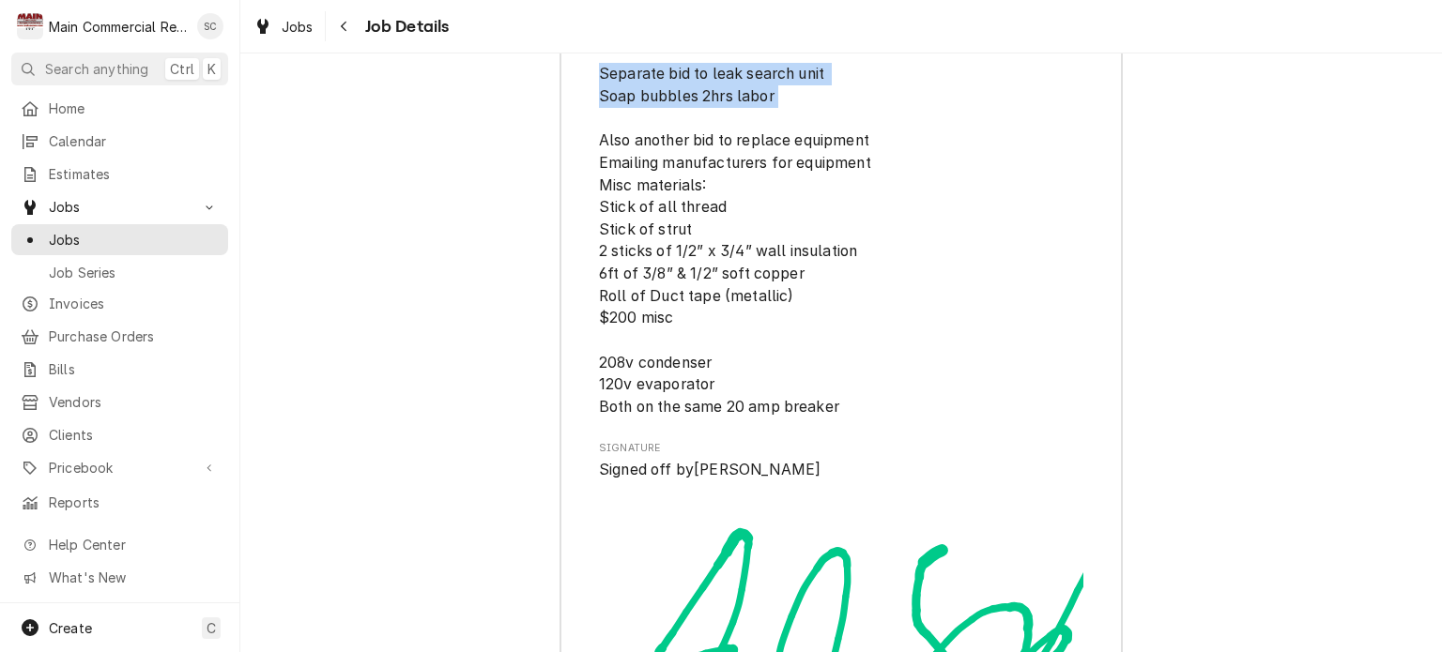
drag, startPoint x: 766, startPoint y: 112, endPoint x: 590, endPoint y: 85, distance: 178.4
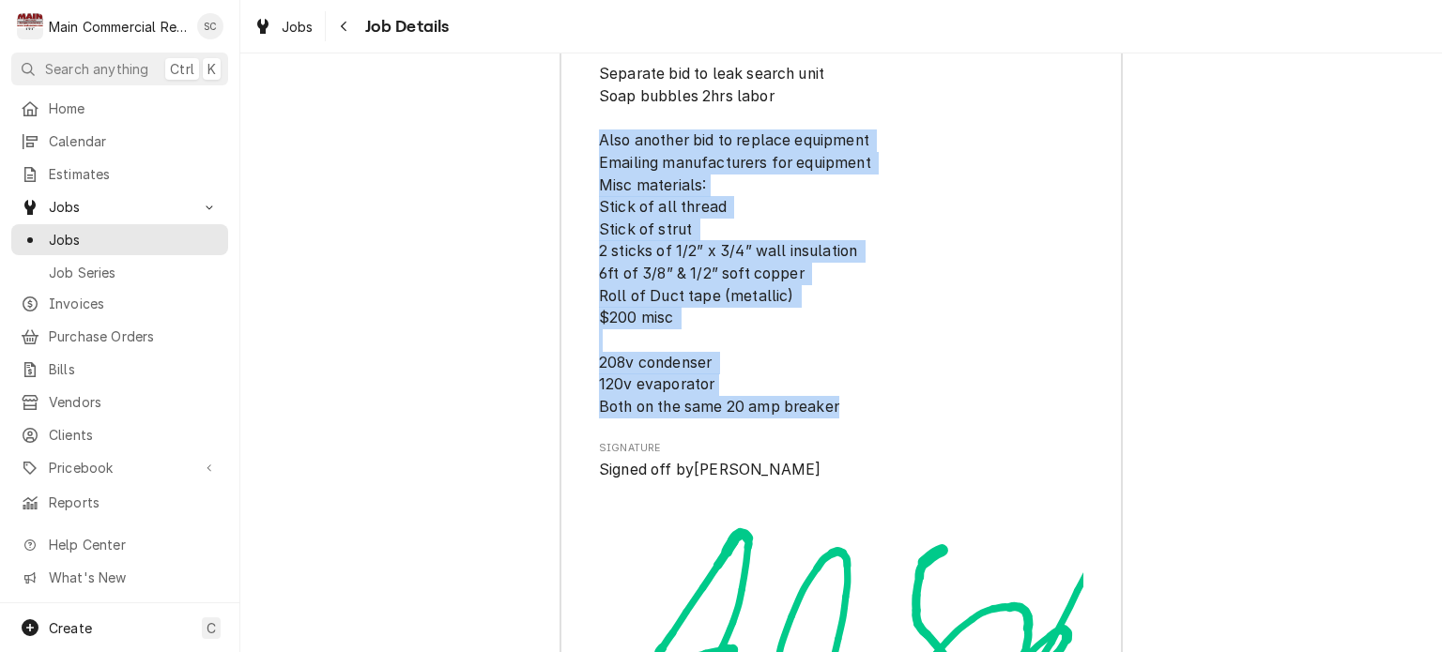
drag, startPoint x: 869, startPoint y: 428, endPoint x: 587, endPoint y: 154, distance: 393.7
copy span "Also another bid to replace equipment Emailing manufacturers for equipment Misc…"
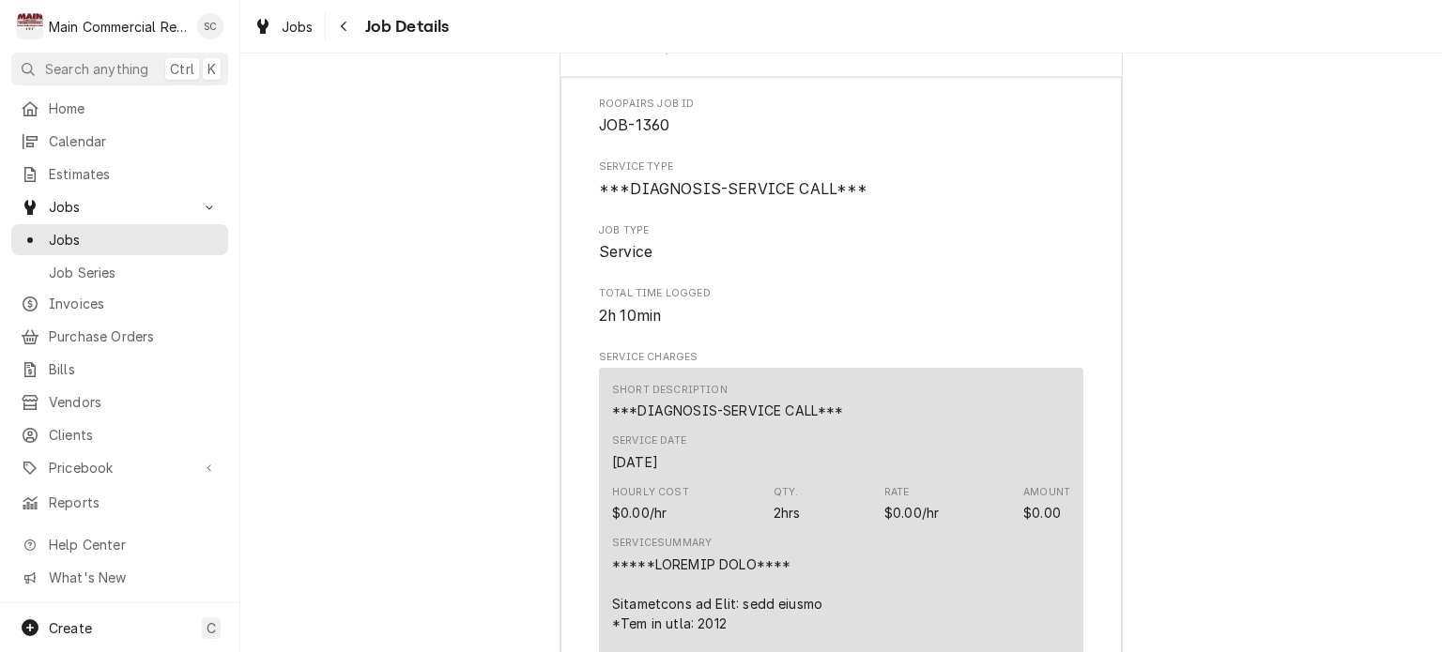
scroll to position [2177, 0]
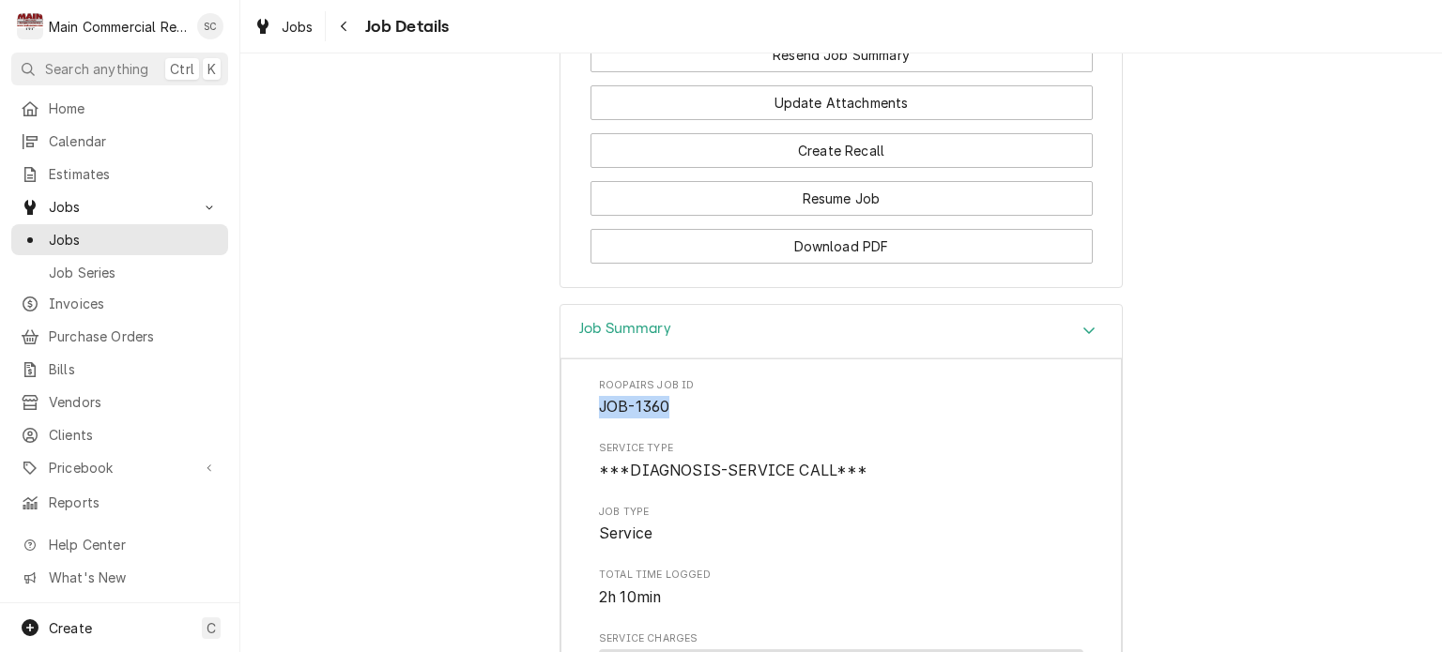
drag, startPoint x: 646, startPoint y: 401, endPoint x: 554, endPoint y: 400, distance: 92.0
copy span "JOB-1360"
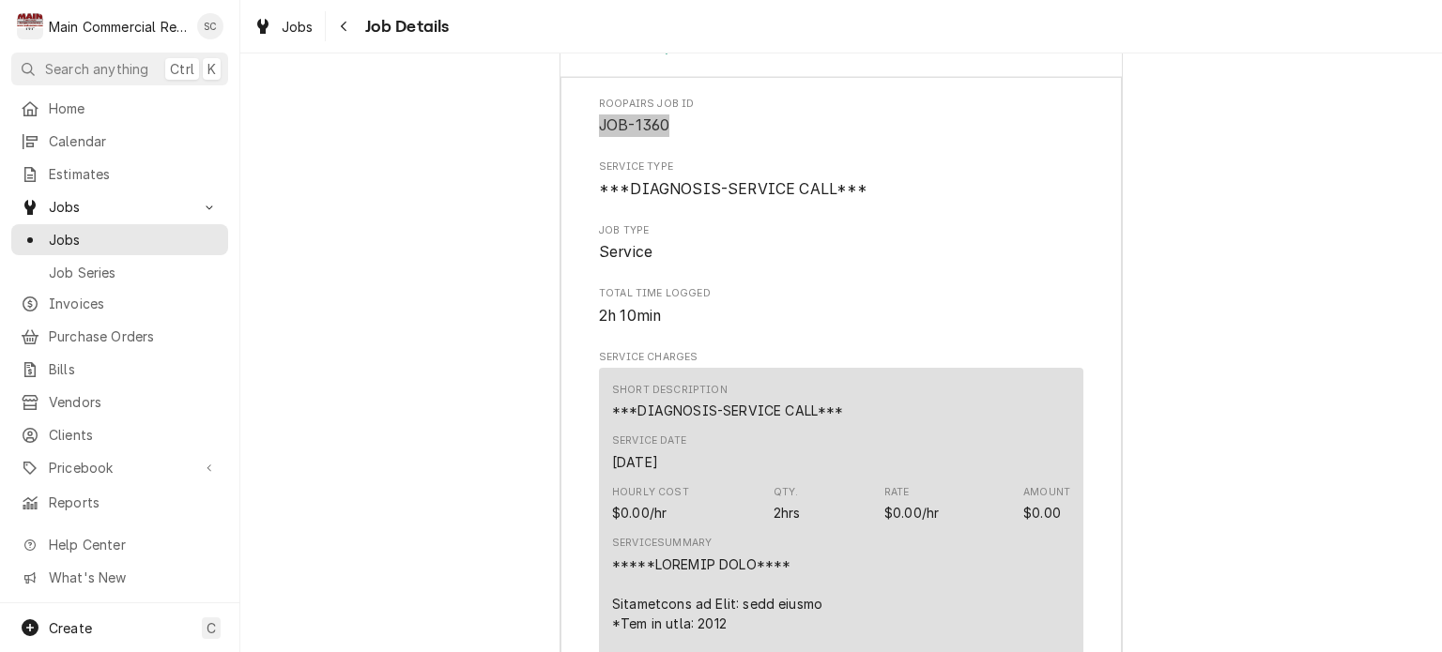
scroll to position [2834, 0]
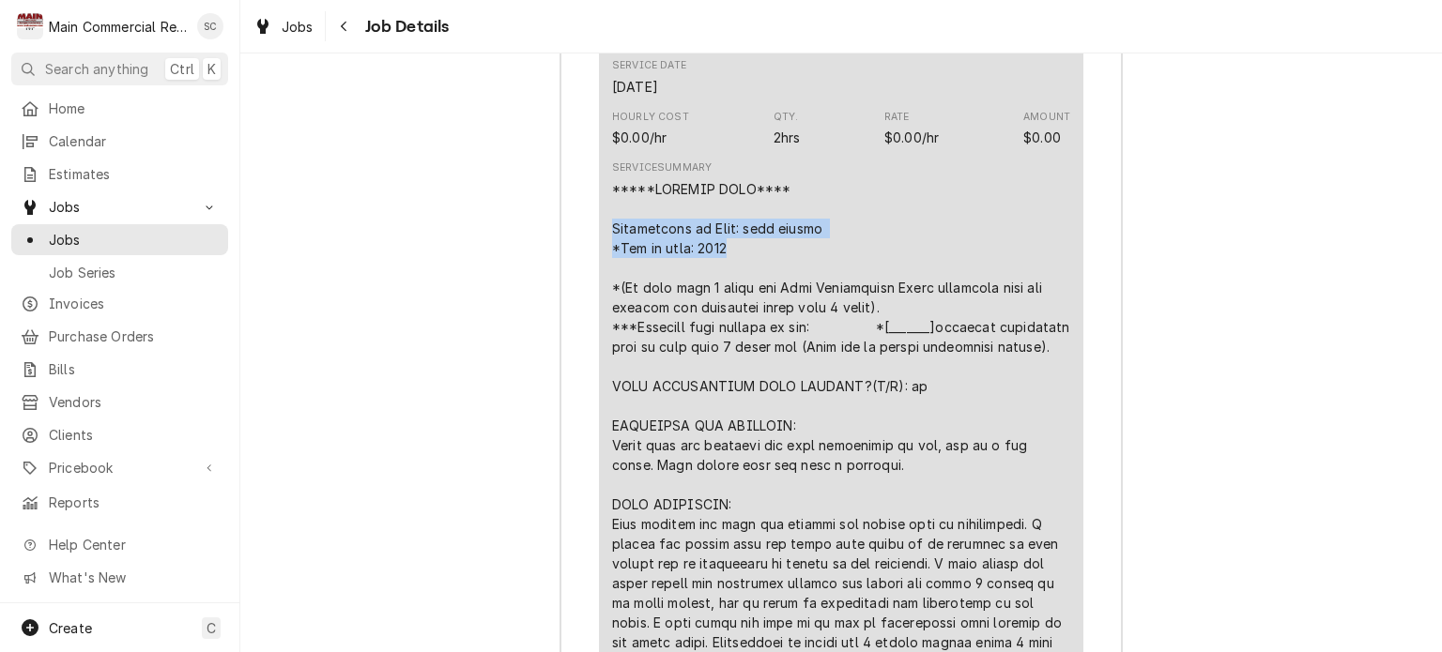
drag, startPoint x: 731, startPoint y: 240, endPoint x: 590, endPoint y: 220, distance: 143.3
copy div "Description of Unit: wine cooler *Age of unit: 2002"
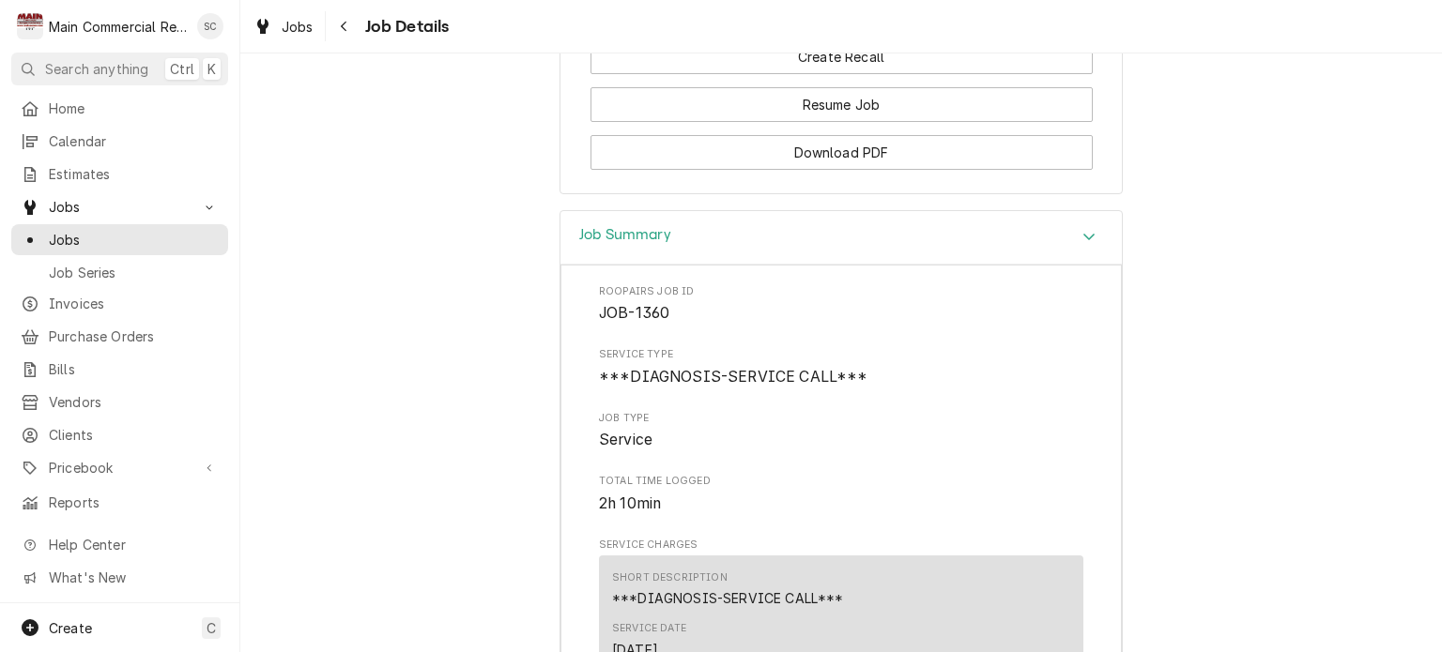
scroll to position [1989, 0]
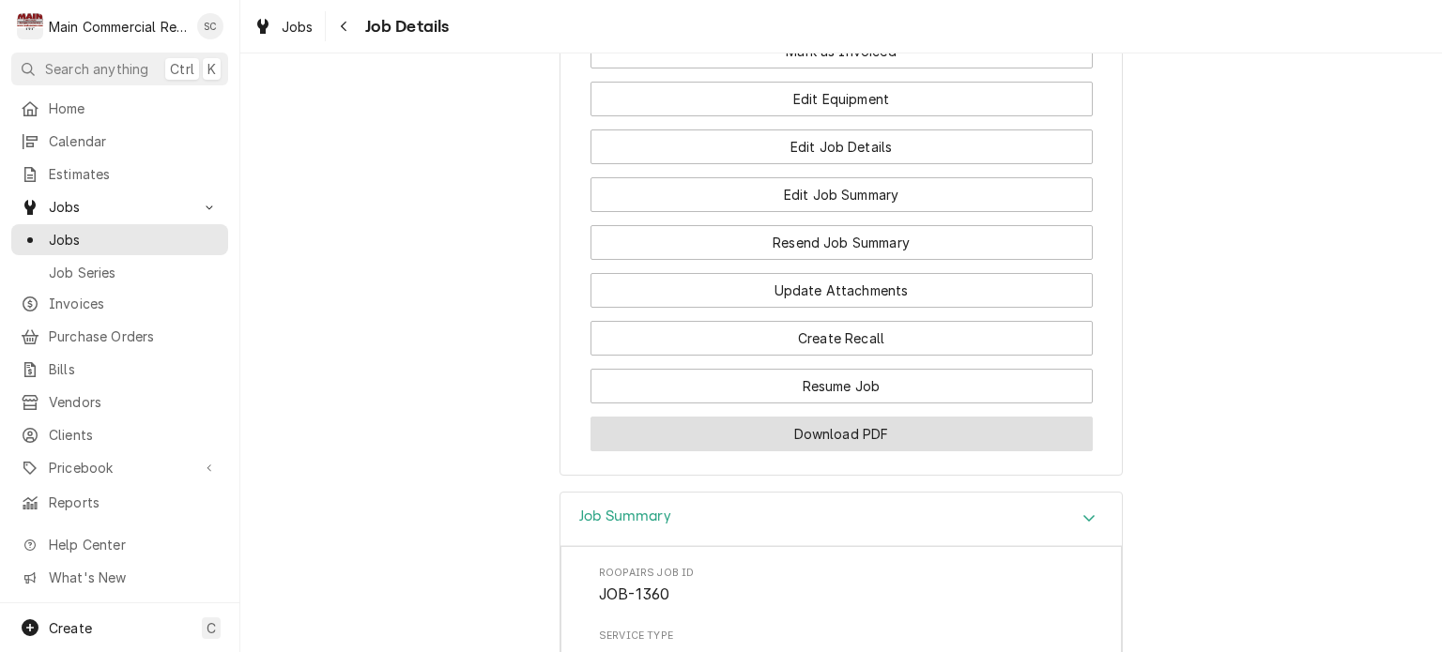
click at [994, 418] on button "Download PDF" at bounding box center [842, 434] width 502 height 35
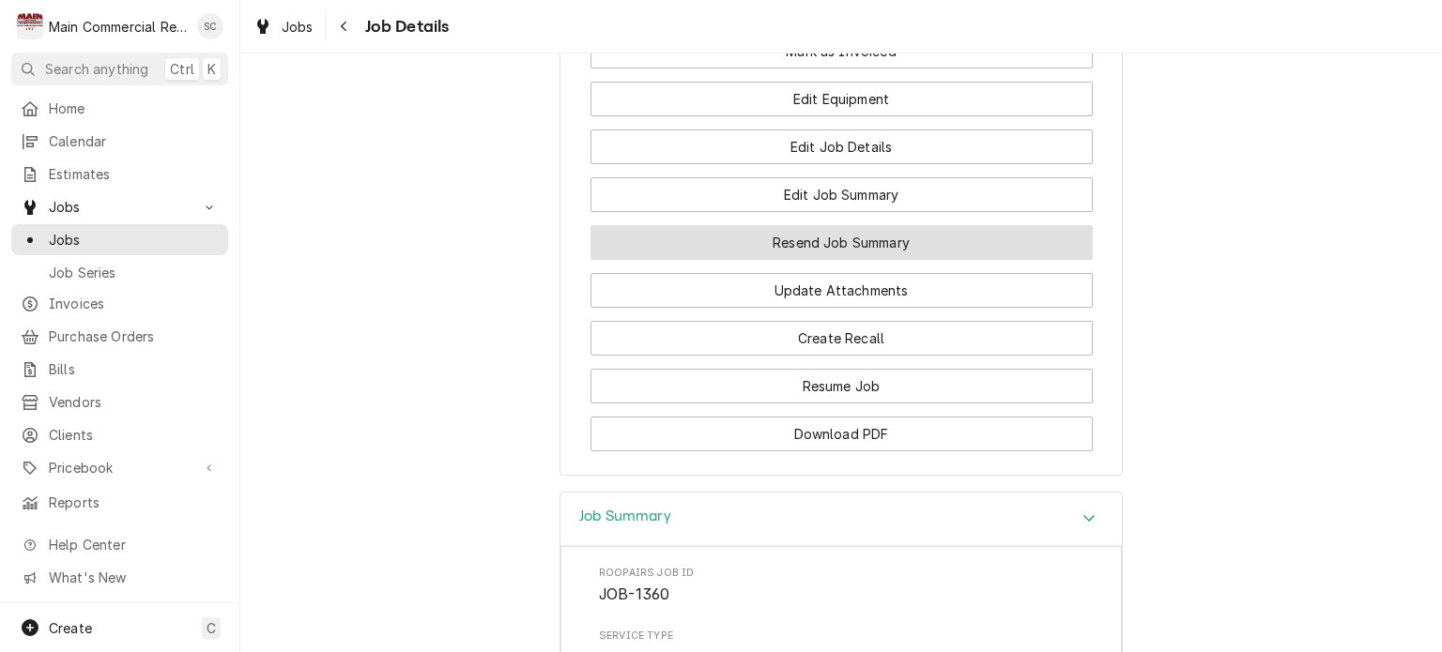
scroll to position [1802, 0]
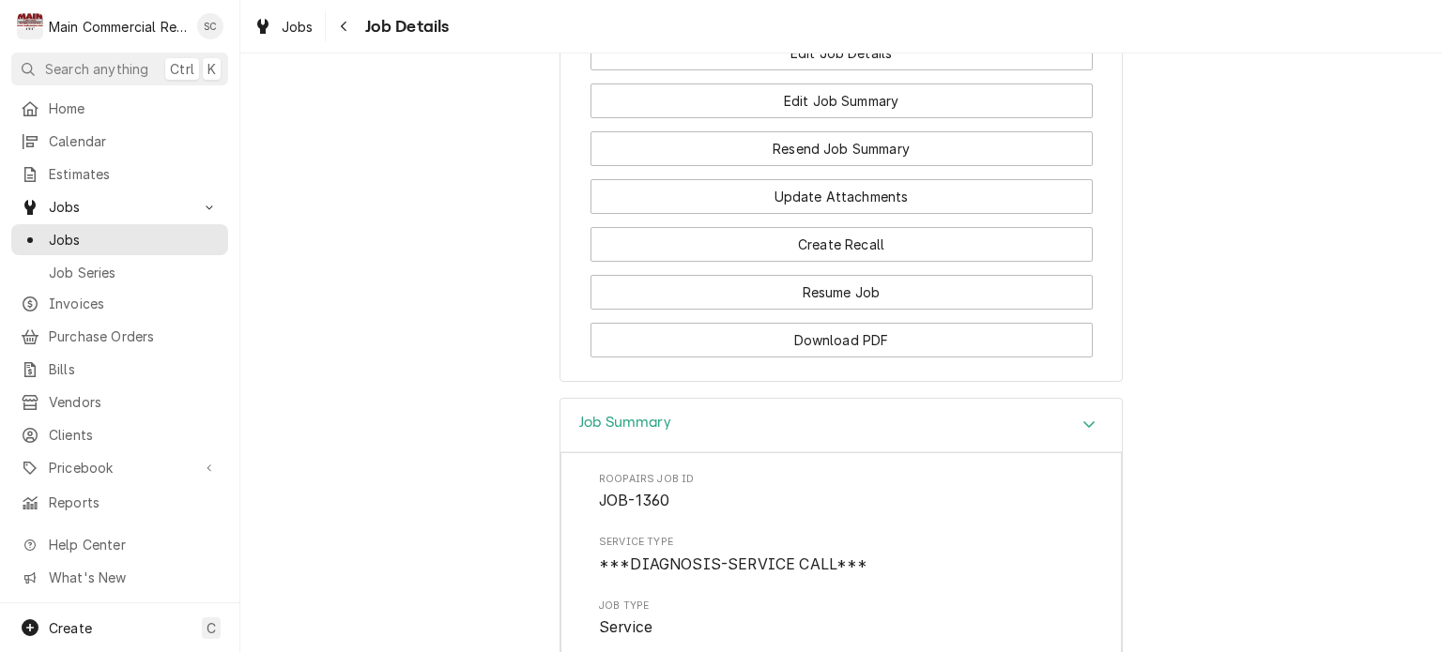
scroll to position [1708, 0]
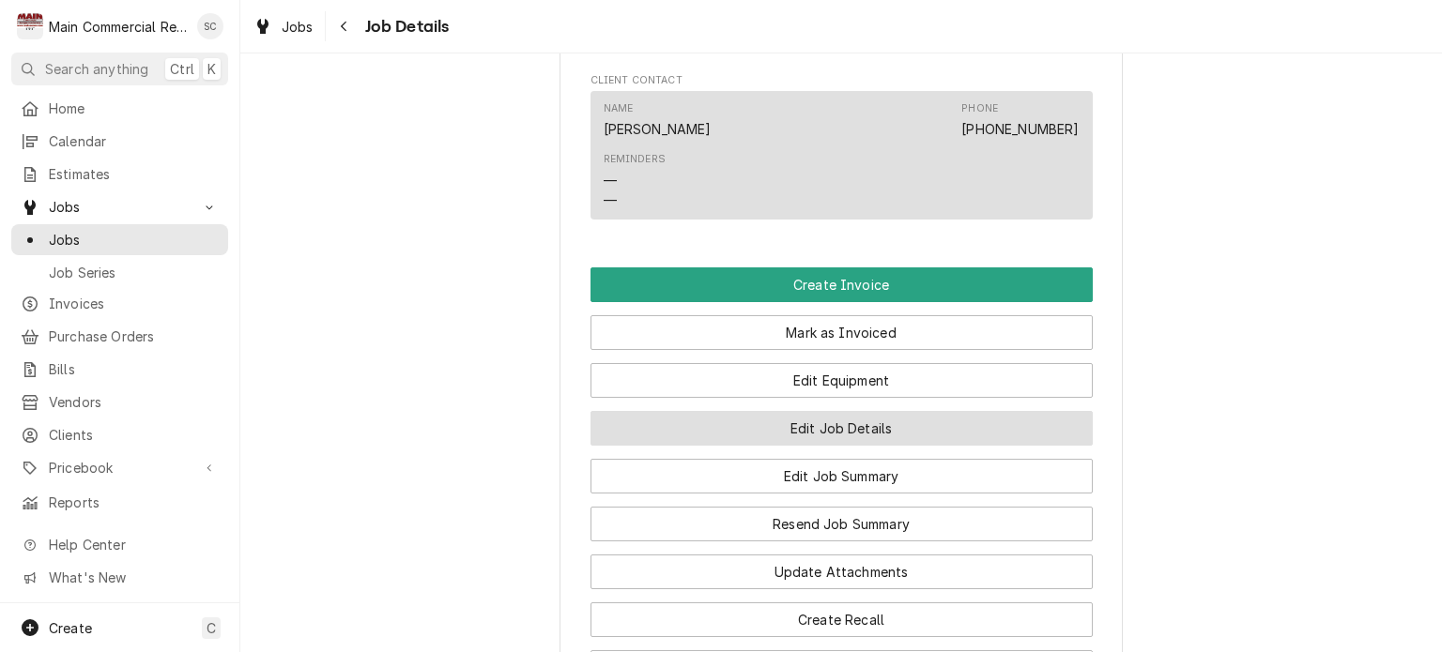
click at [931, 427] on button "Edit Job Details" at bounding box center [842, 428] width 502 height 35
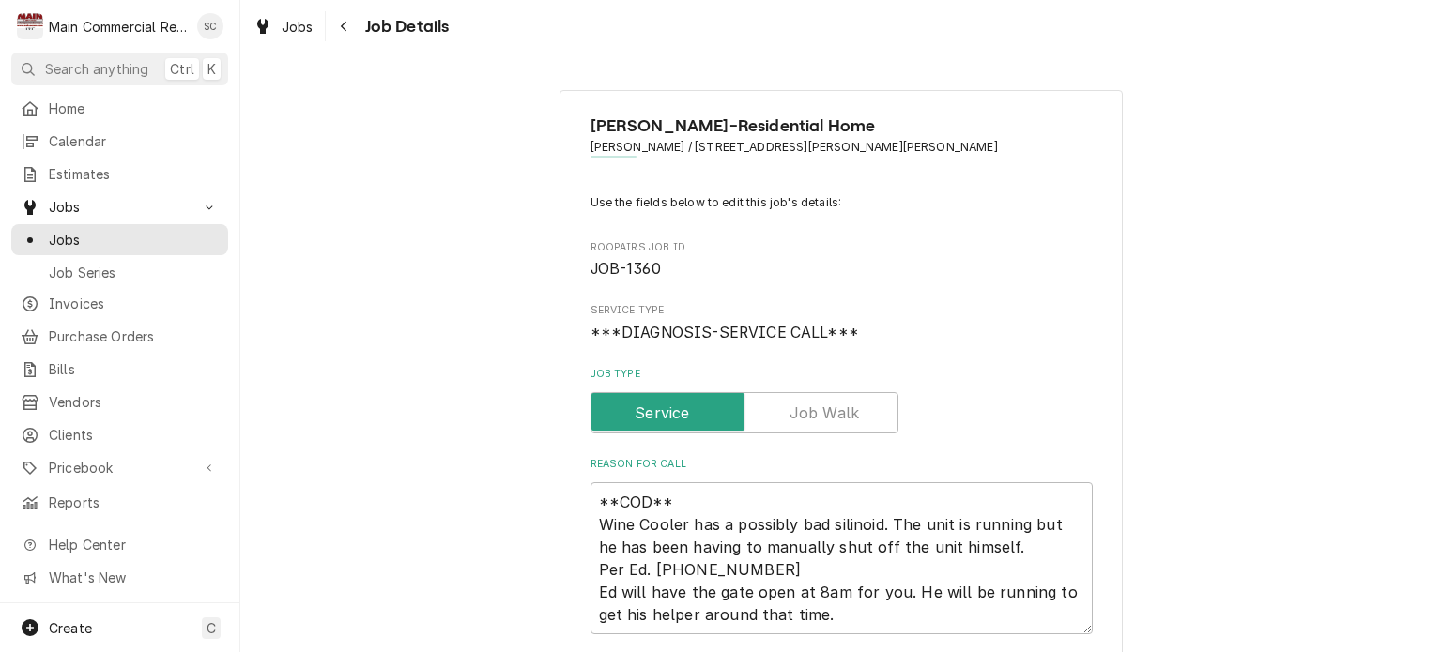
type textarea "x"
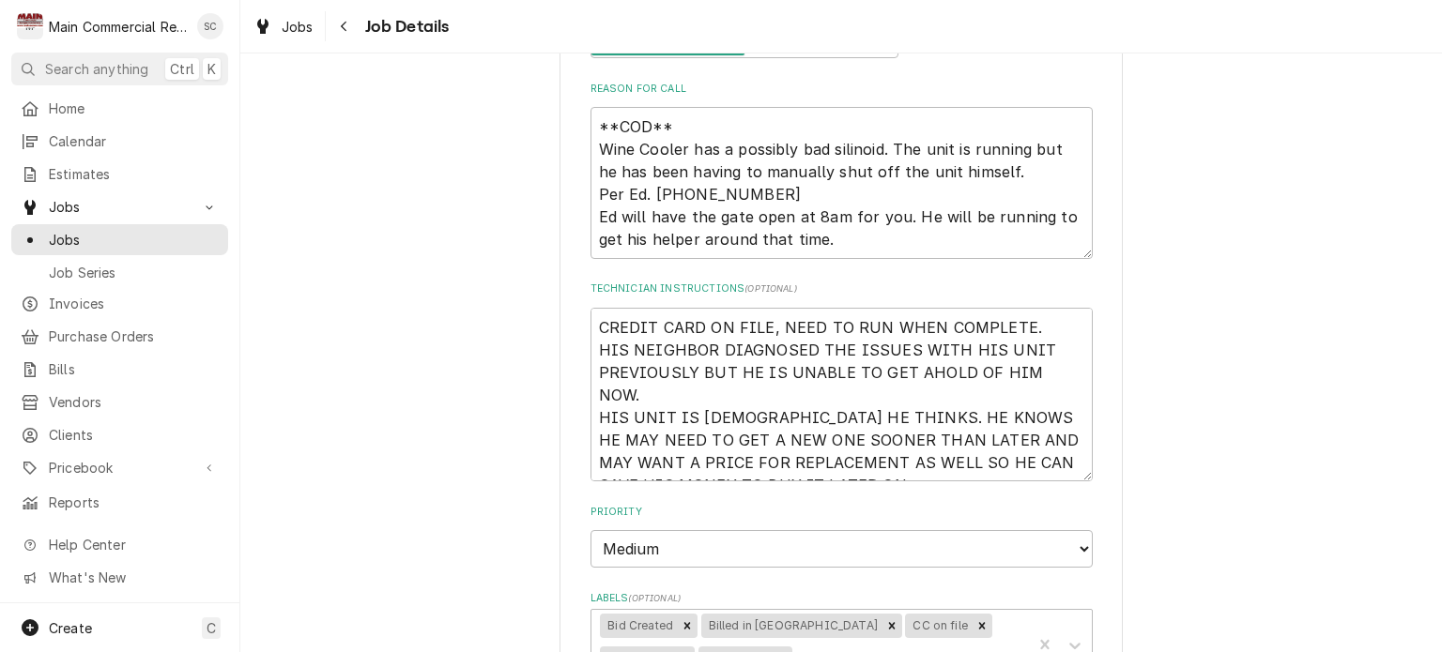
scroll to position [657, 0]
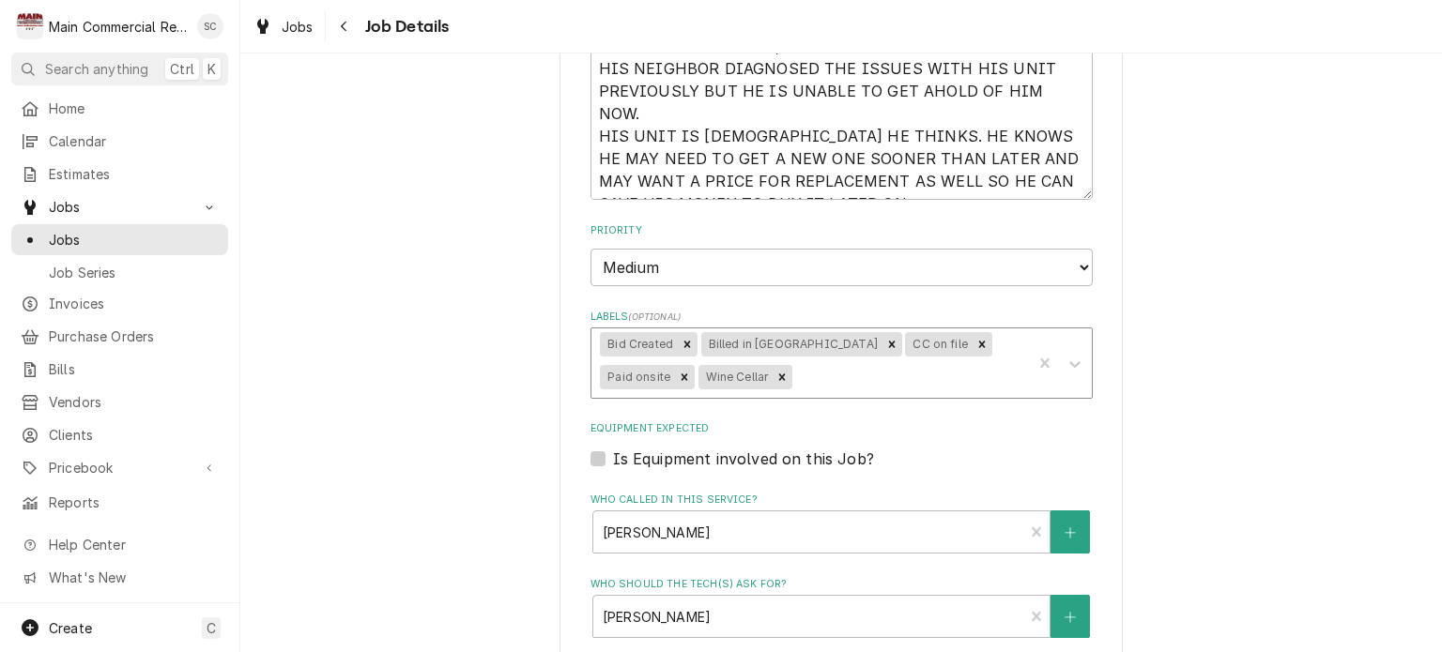
click at [796, 376] on div "Labels" at bounding box center [909, 378] width 226 height 34
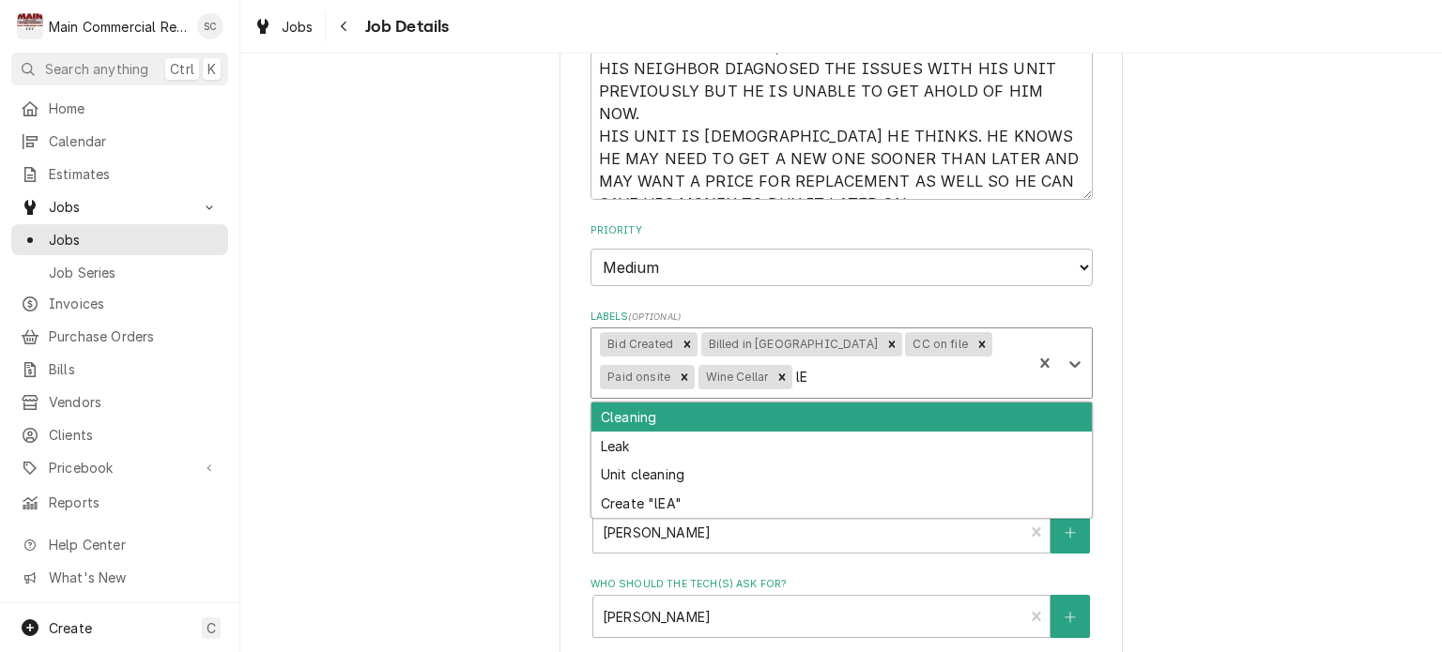
type input "l"
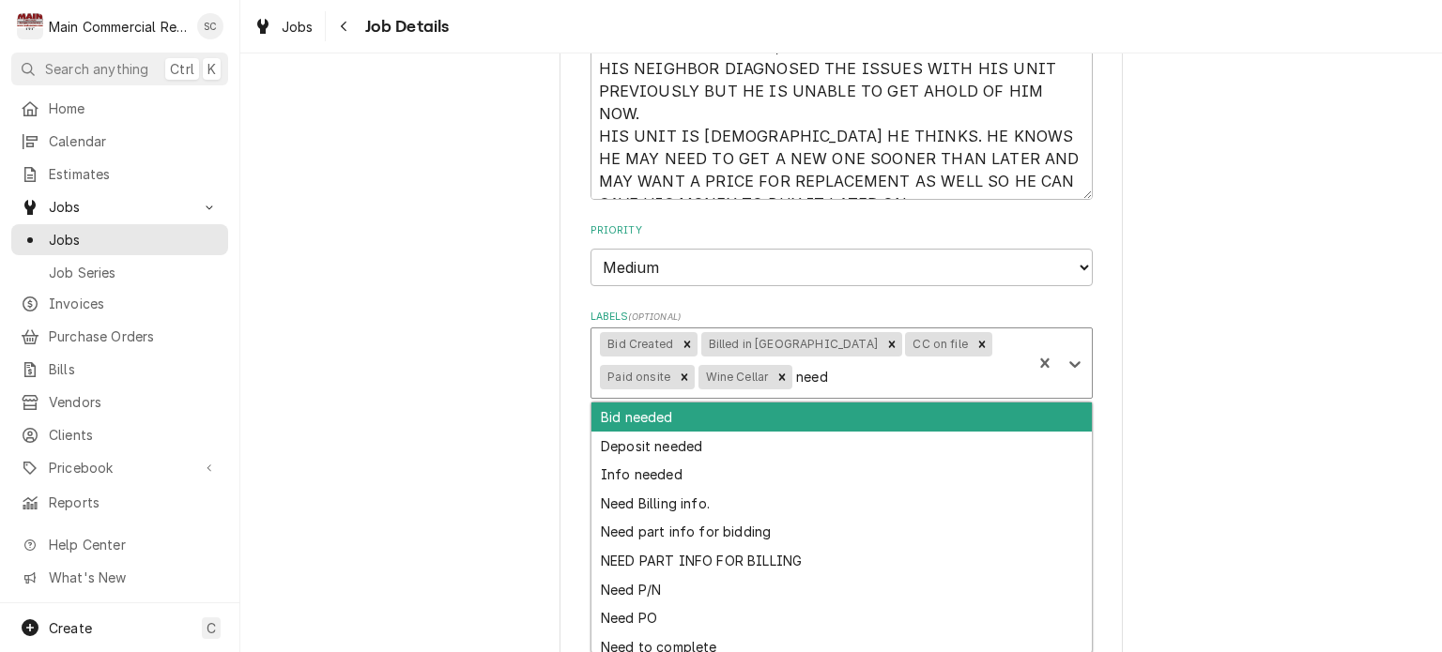
type input "need"
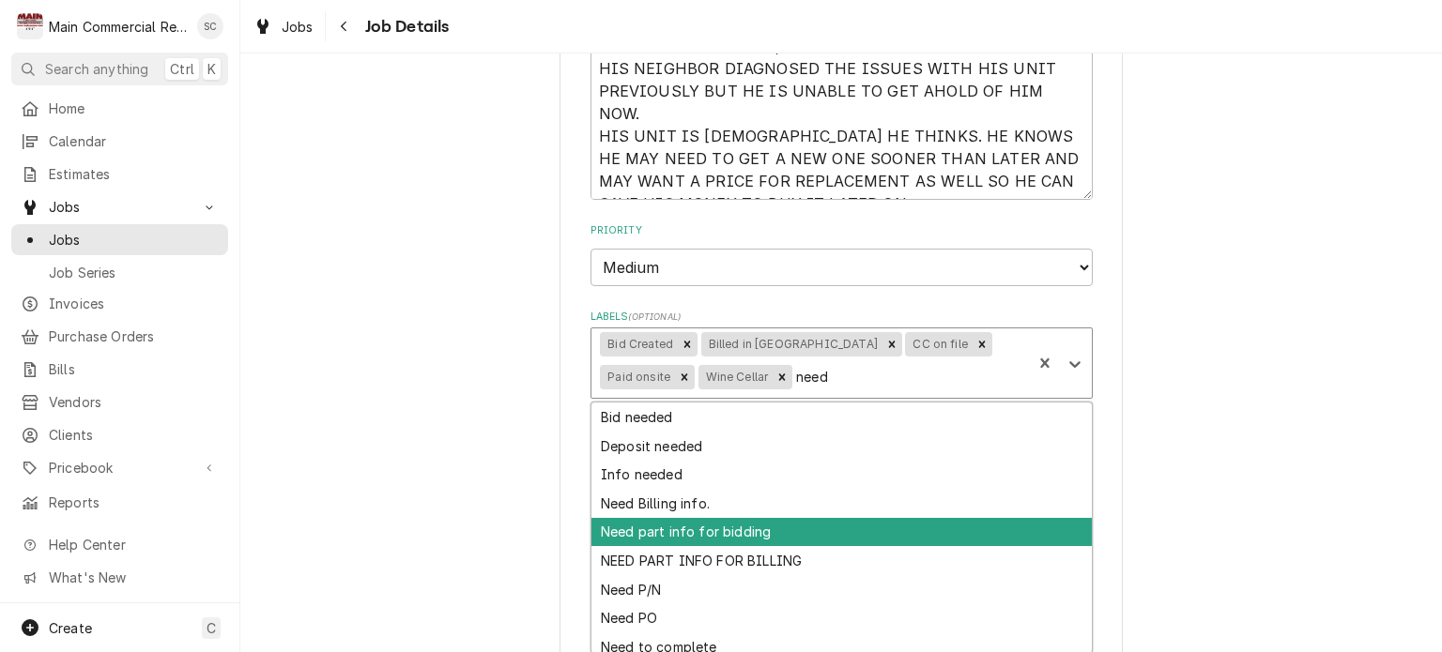
click at [732, 529] on div "Need part info for bidding" at bounding box center [841, 532] width 500 height 29
type textarea "x"
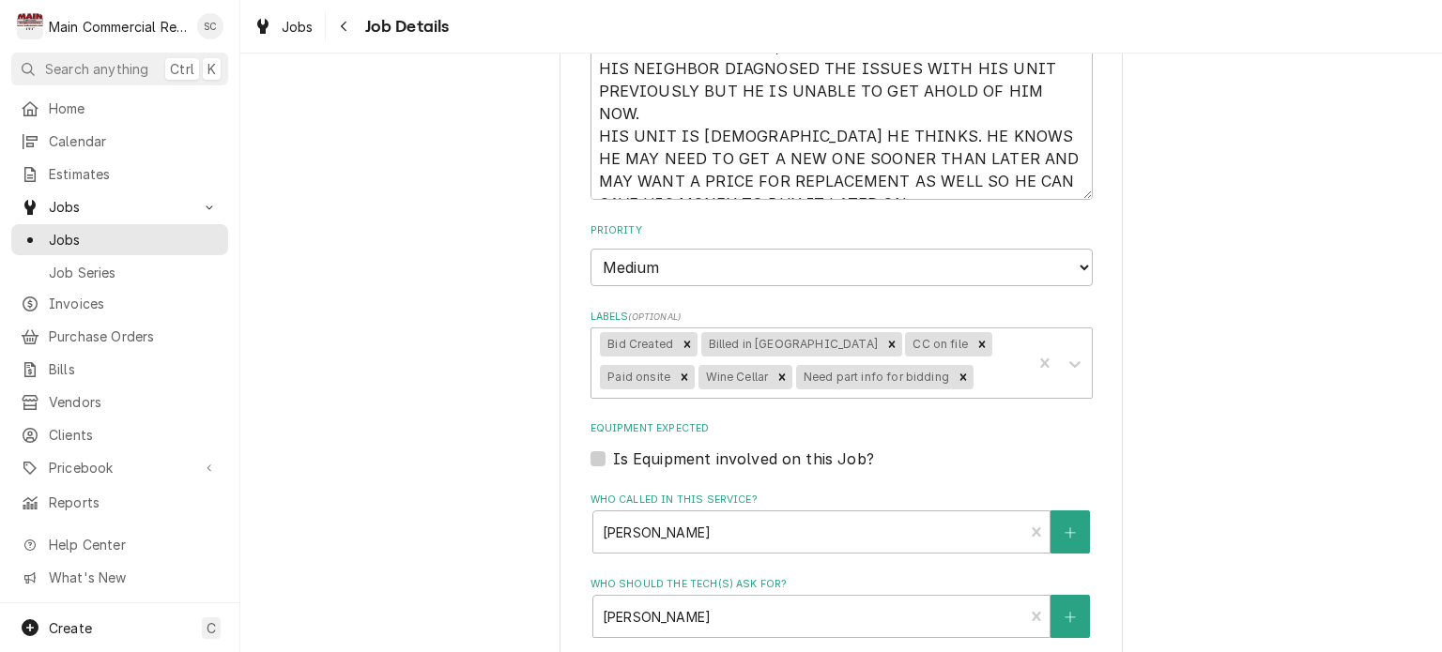
click at [921, 462] on div "Is Equipment involved on this Job?" at bounding box center [842, 459] width 502 height 23
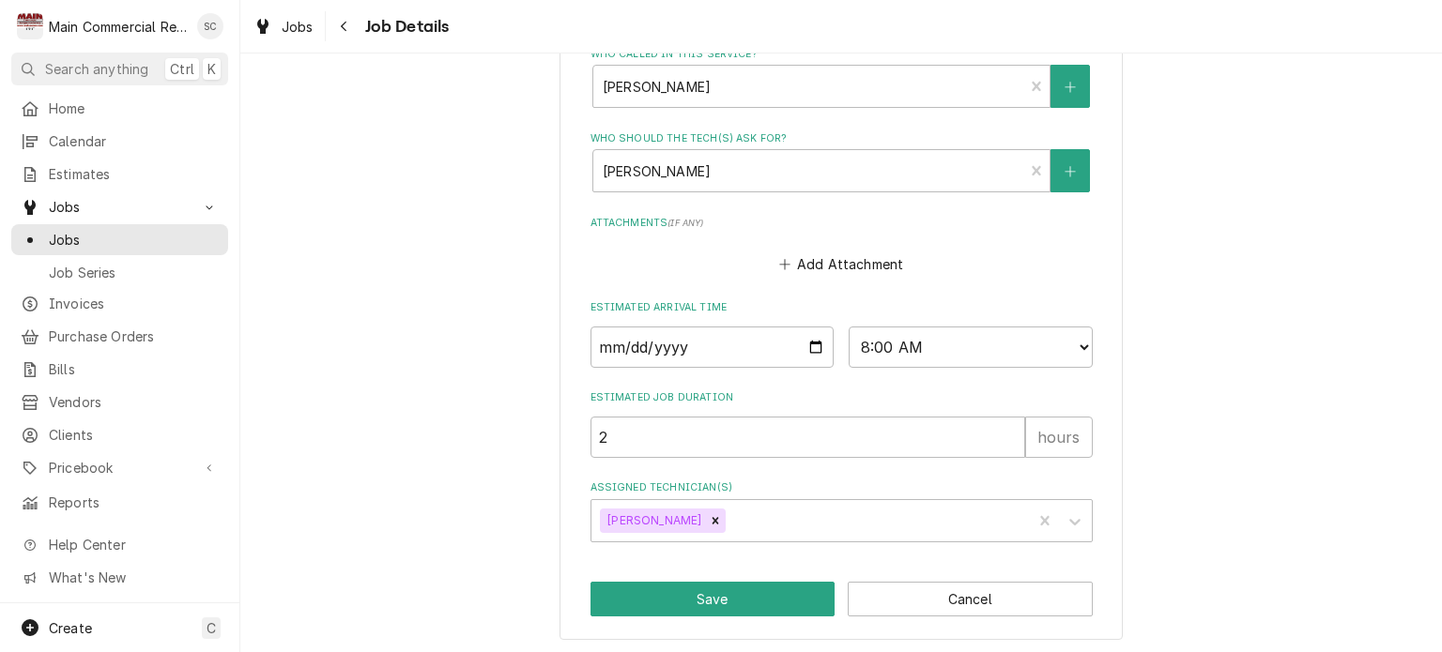
scroll to position [821, 0]
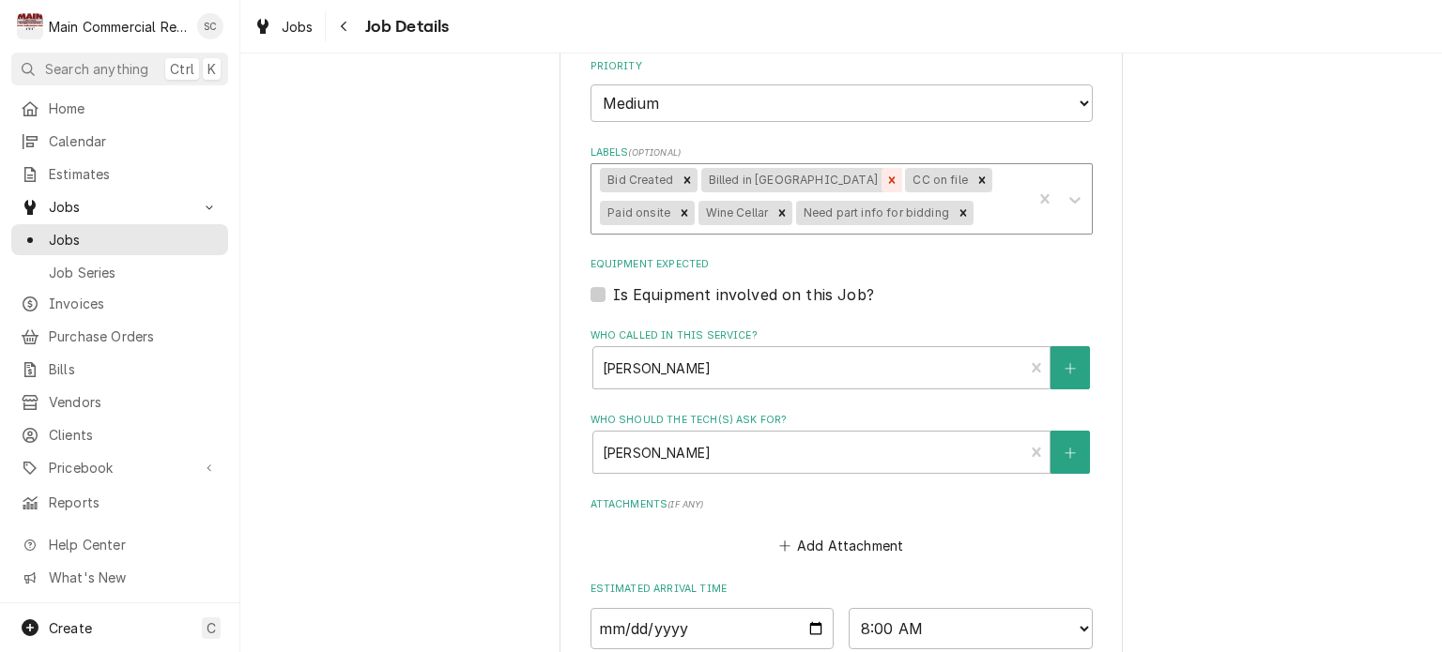
click at [885, 178] on icon "Remove Billed in QBO" at bounding box center [891, 180] width 13 height 13
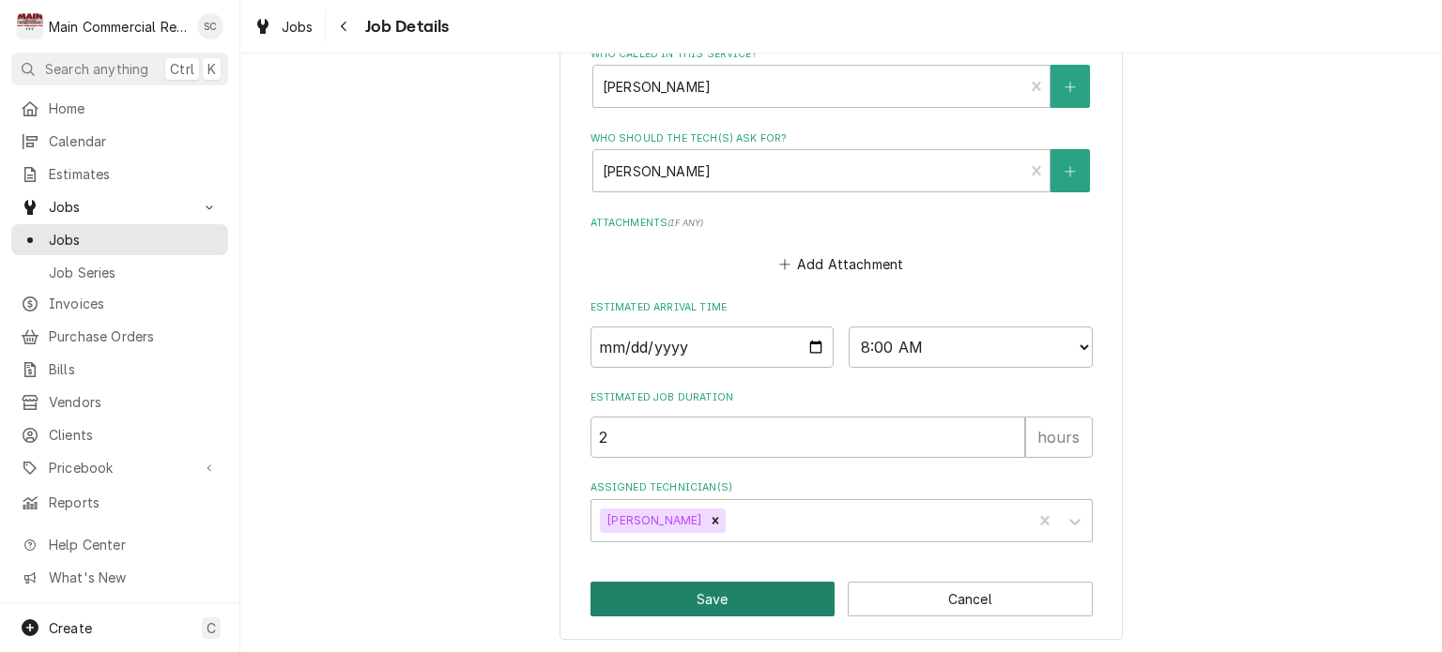
click at [731, 599] on button "Save" at bounding box center [713, 599] width 245 height 35
type textarea "x"
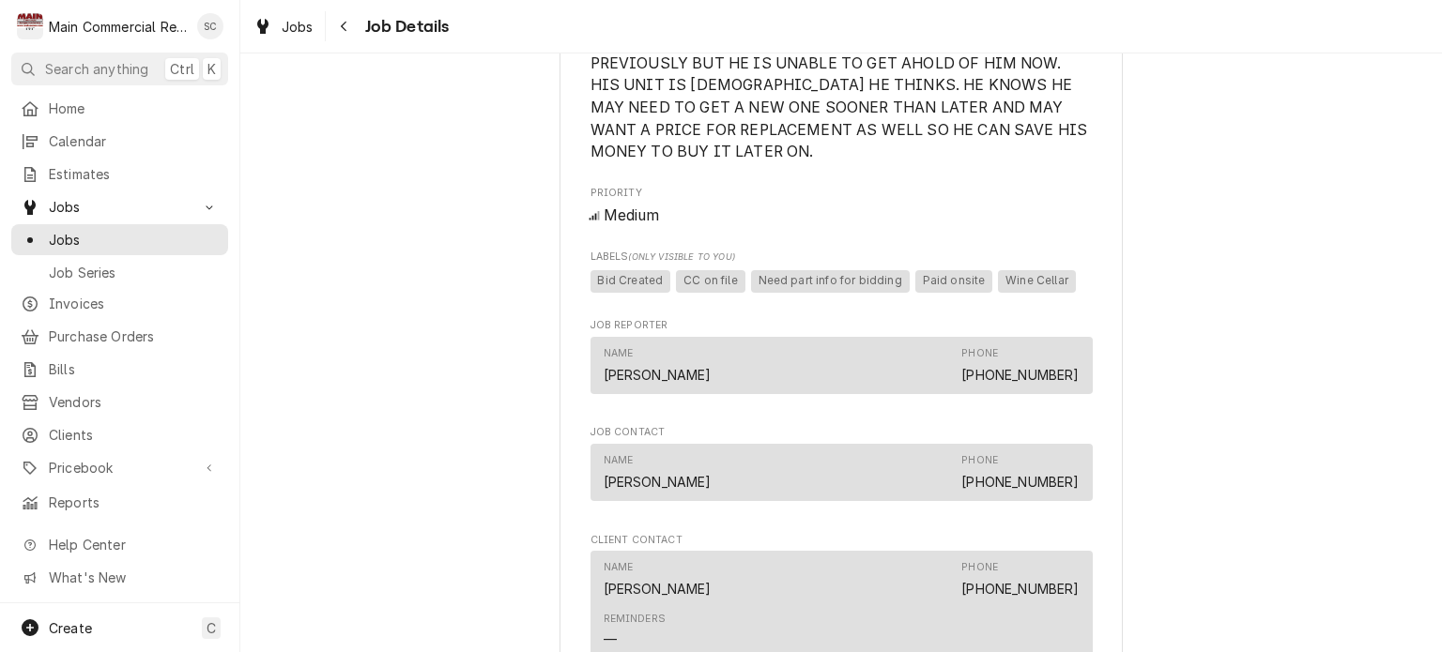
scroll to position [1690, 0]
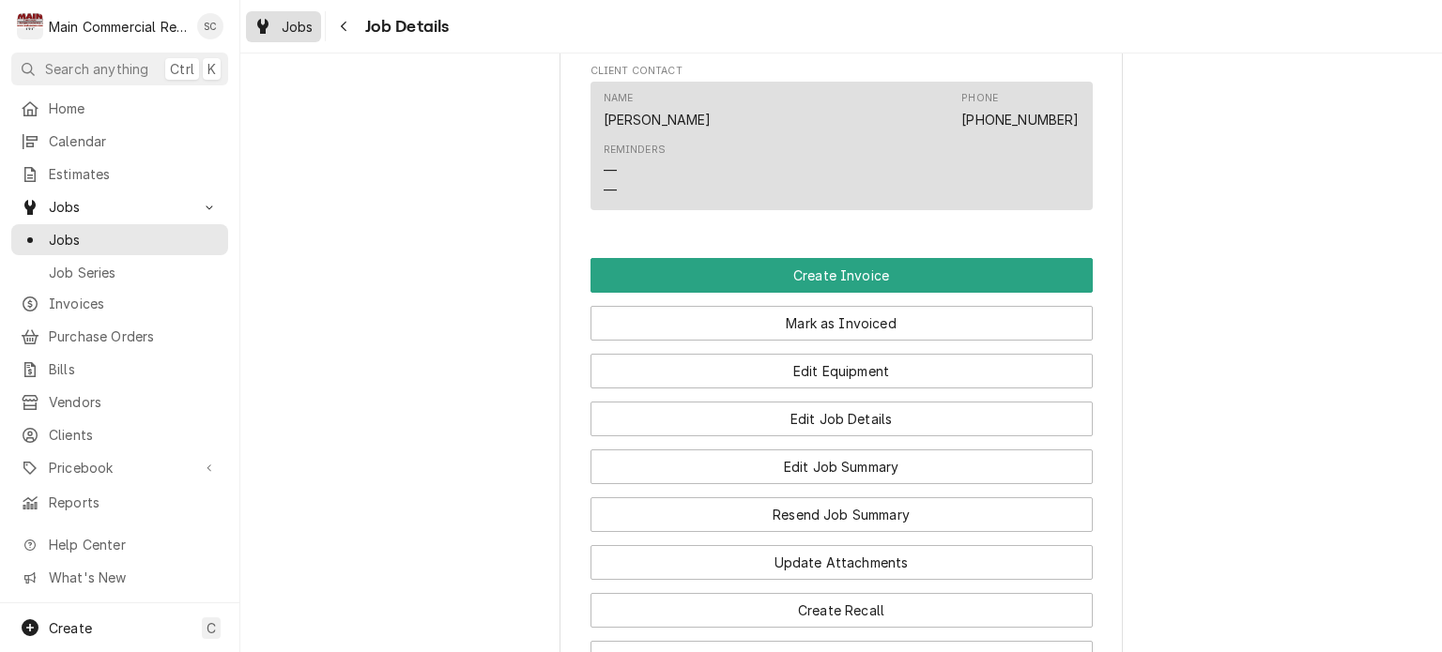
click at [284, 31] on span "Jobs" at bounding box center [298, 27] width 32 height 20
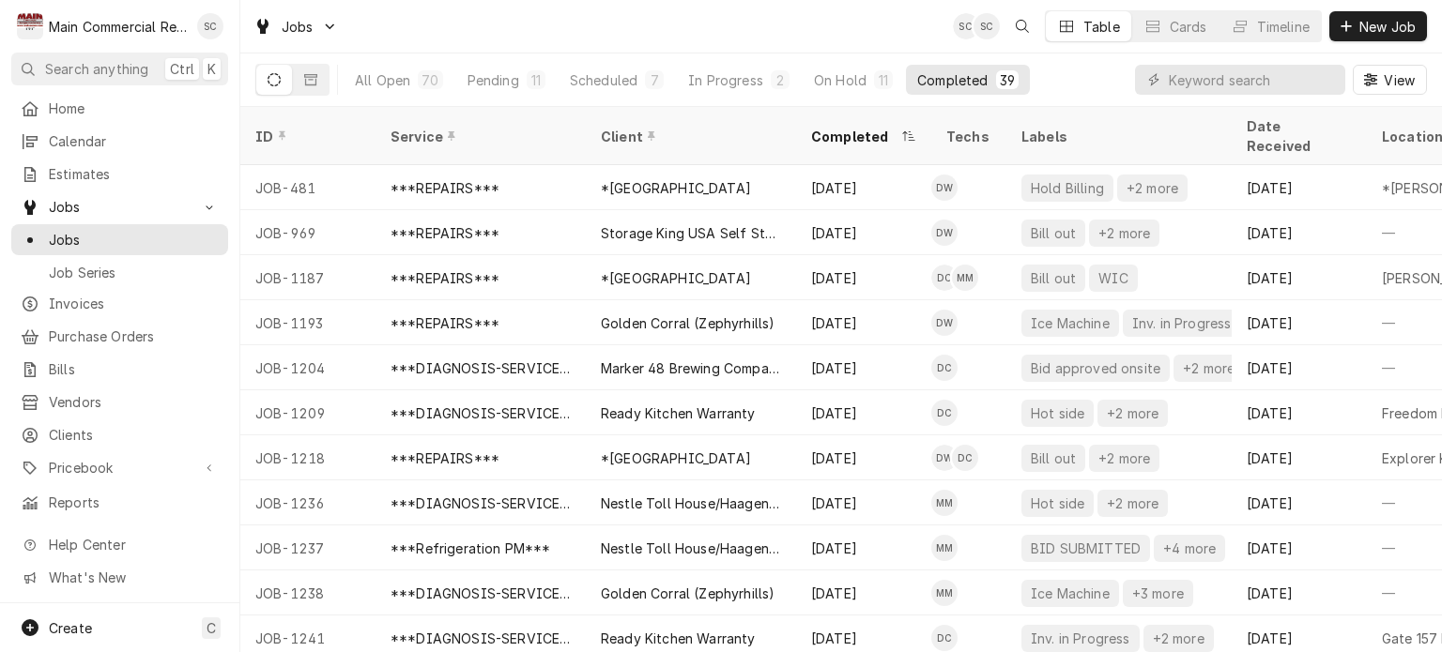
click at [771, 34] on div "Jobs SC SC Table Cards Timeline New Job" at bounding box center [841, 26] width 1202 height 53
click at [520, 82] on button "Pending 11" at bounding box center [506, 80] width 100 height 30
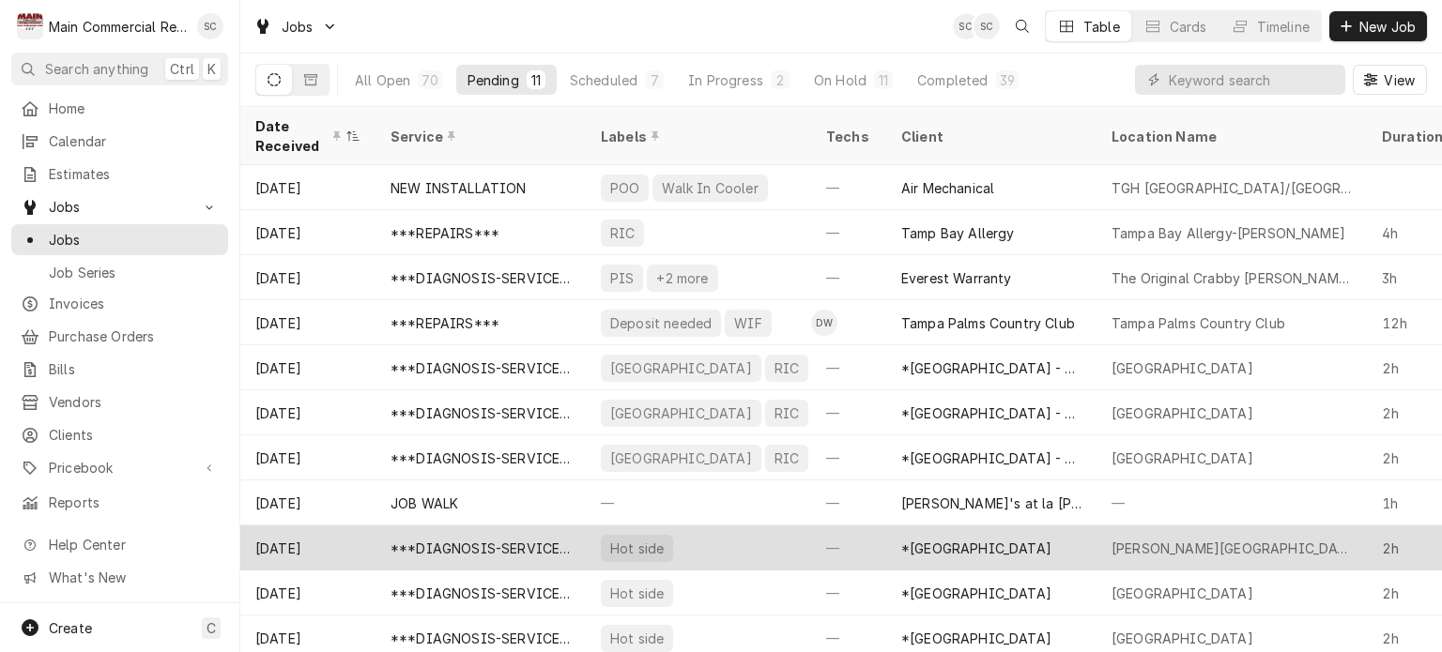
scroll to position [12, 0]
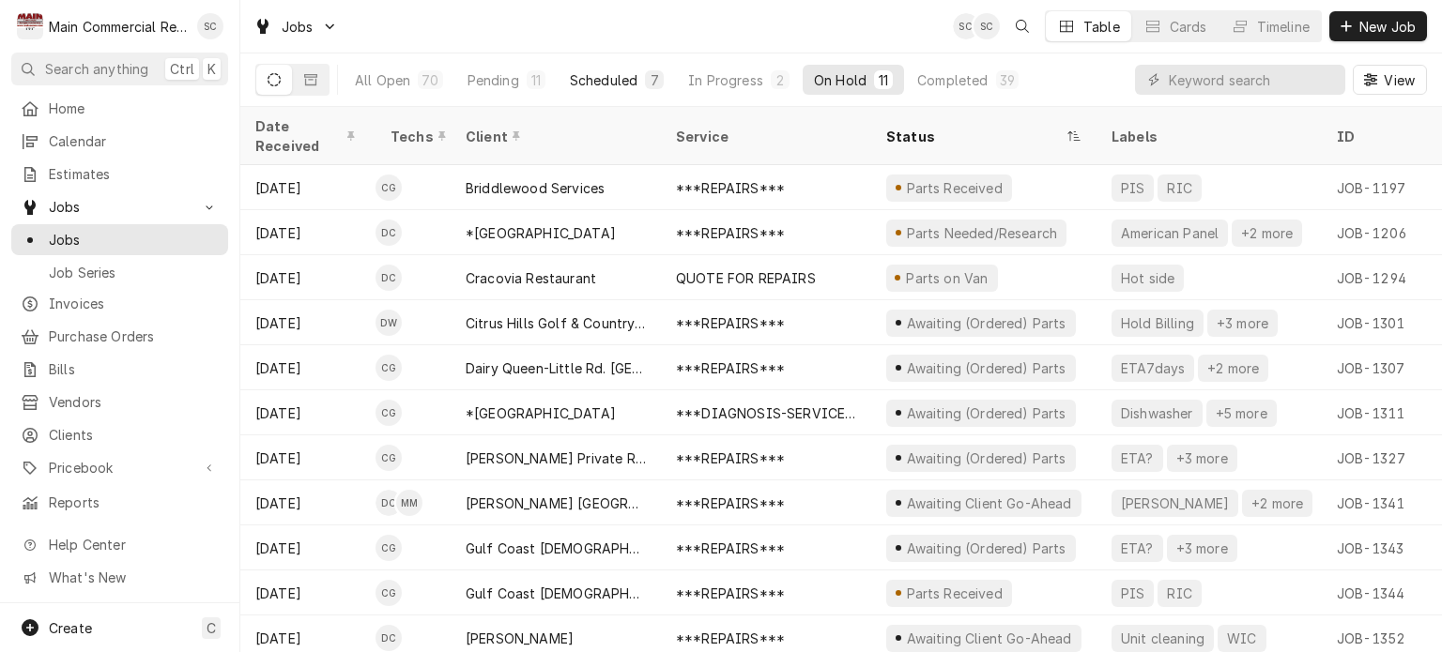
click at [629, 82] on div "Scheduled" at bounding box center [604, 80] width 68 height 20
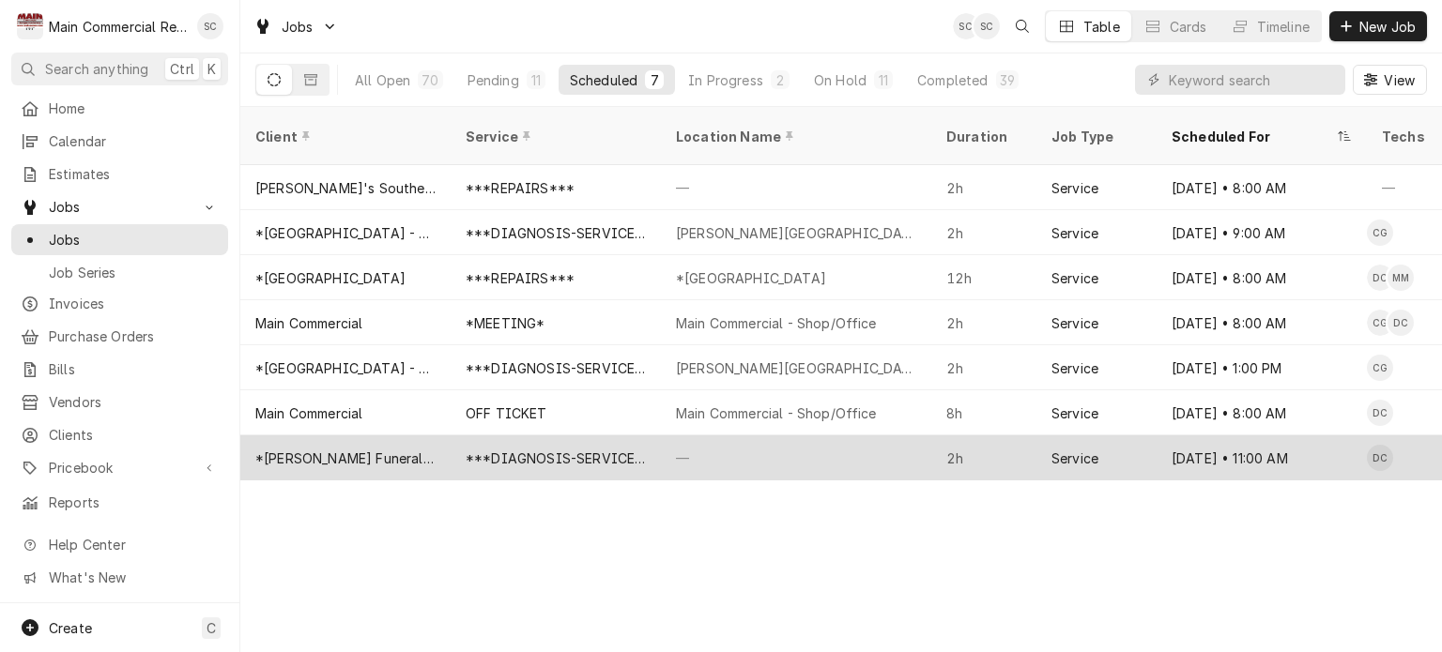
click at [775, 436] on div "—" at bounding box center [796, 458] width 270 height 45
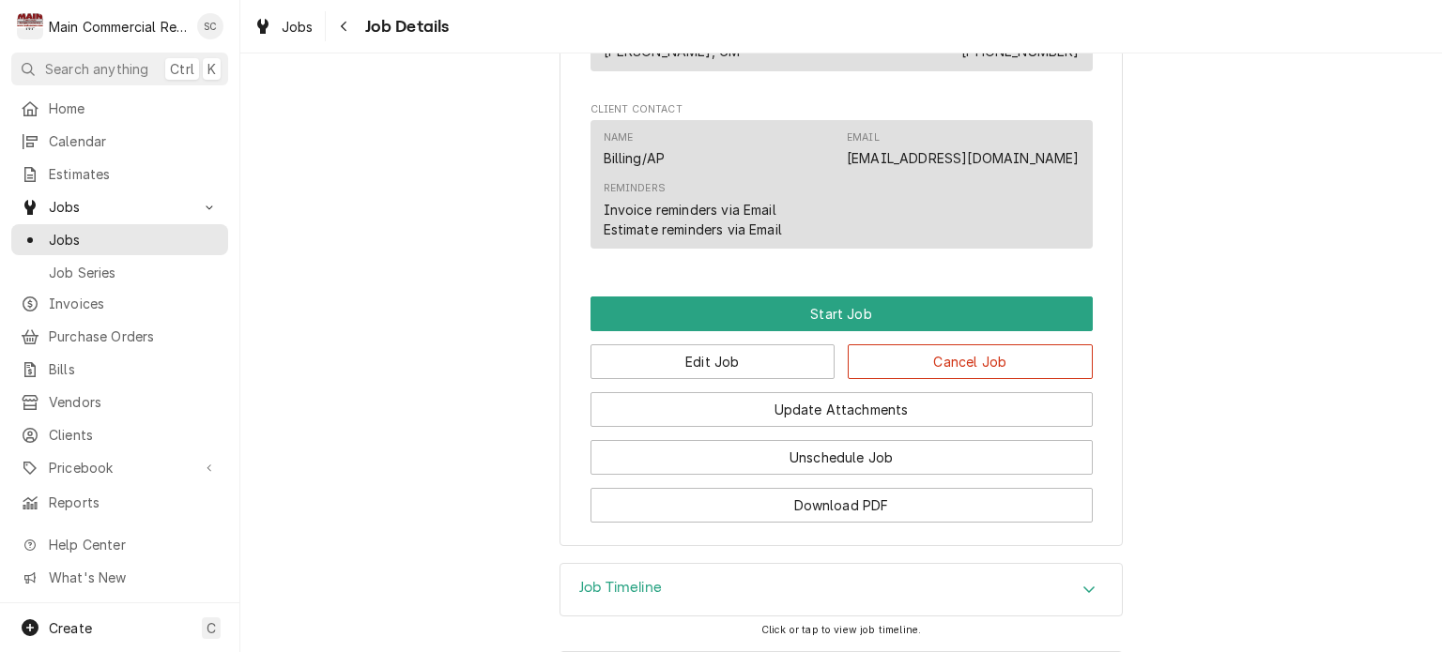
scroll to position [1586, 0]
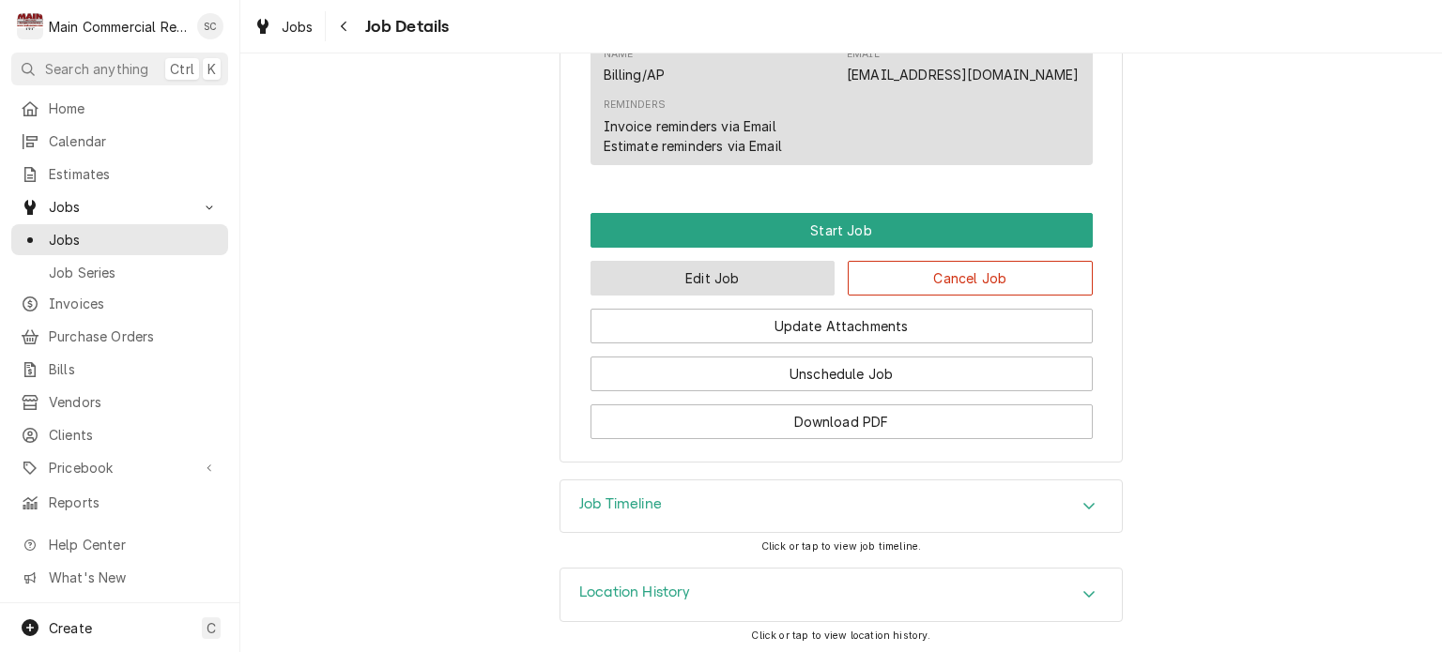
click at [803, 284] on button "Edit Job" at bounding box center [713, 278] width 245 height 35
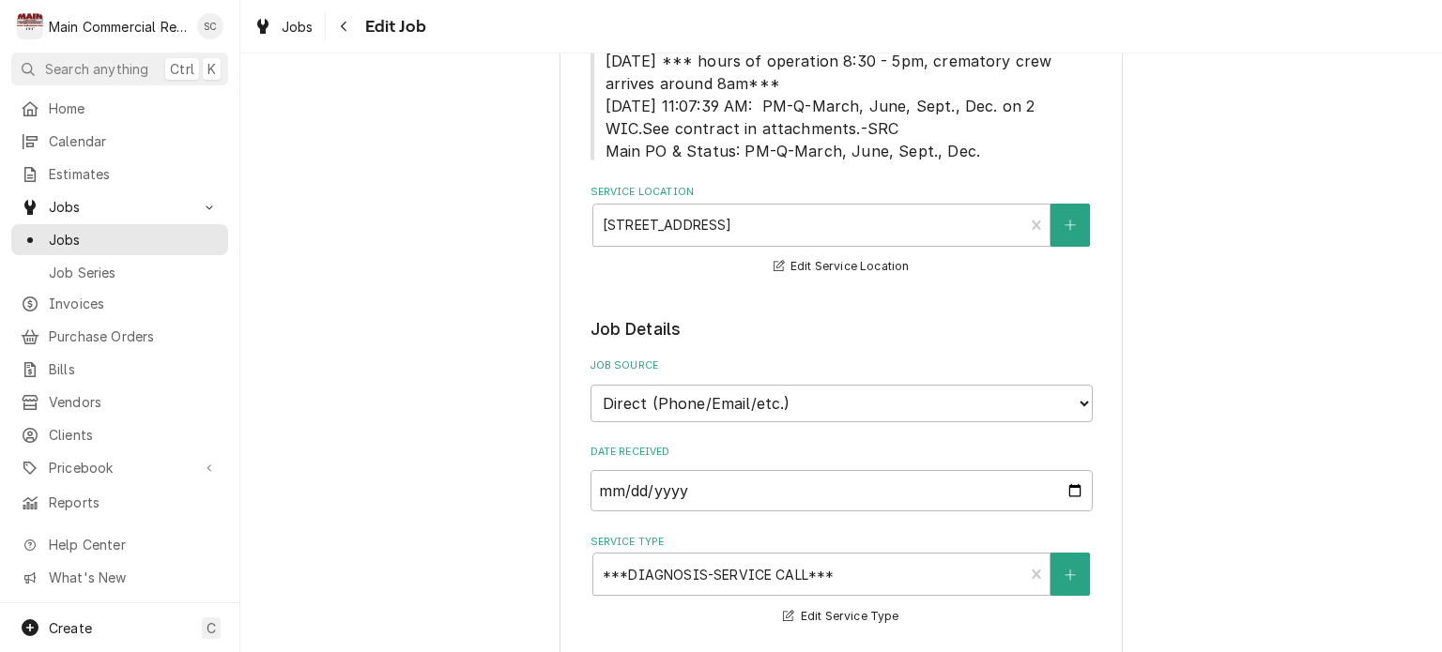
type textarea "x"
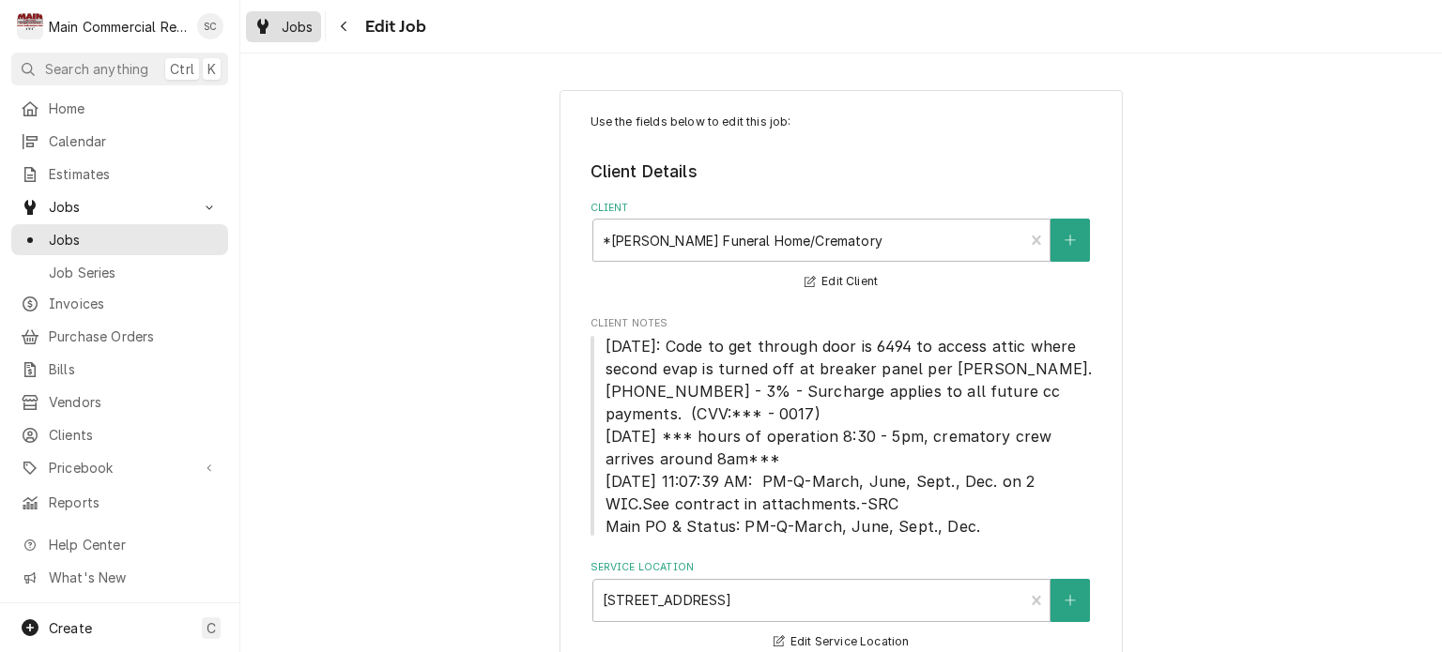
click at [307, 33] on span "Jobs" at bounding box center [298, 27] width 32 height 20
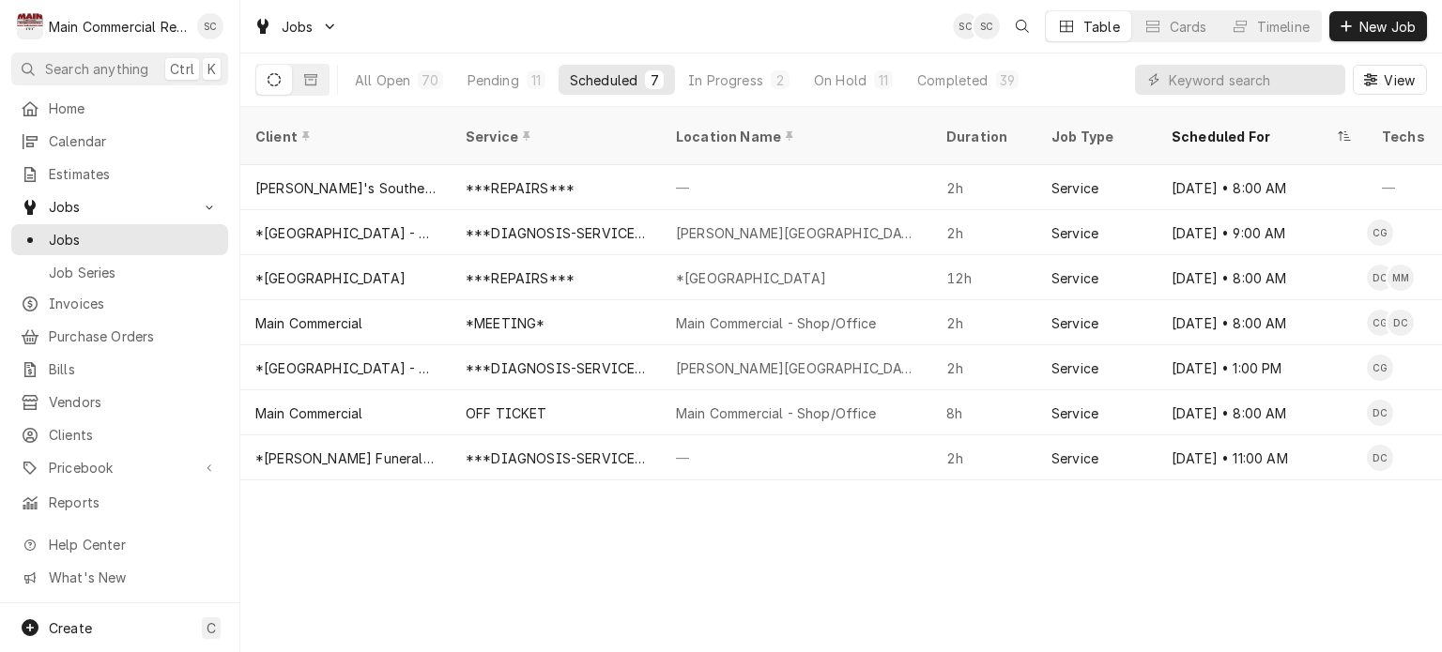
click at [963, 576] on div "Client Service Location Name Duration Job Type Scheduled For Techs Status Label…" at bounding box center [841, 379] width 1202 height 545
click at [952, 566] on div "Client Service Location Name Duration Job Type Scheduled For Techs Status Label…" at bounding box center [841, 379] width 1202 height 545
click at [756, 71] on div "In Progress" at bounding box center [725, 80] width 75 height 20
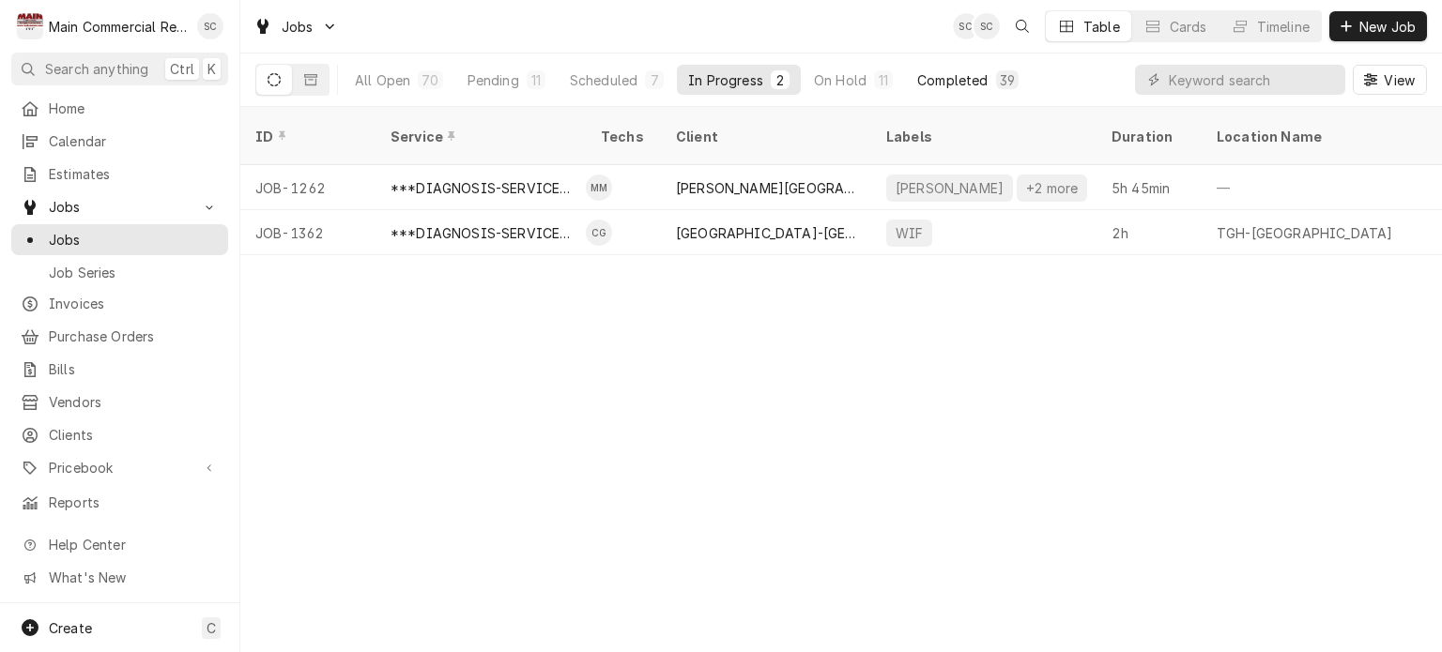
click at [934, 82] on div "Completed" at bounding box center [952, 80] width 70 height 20
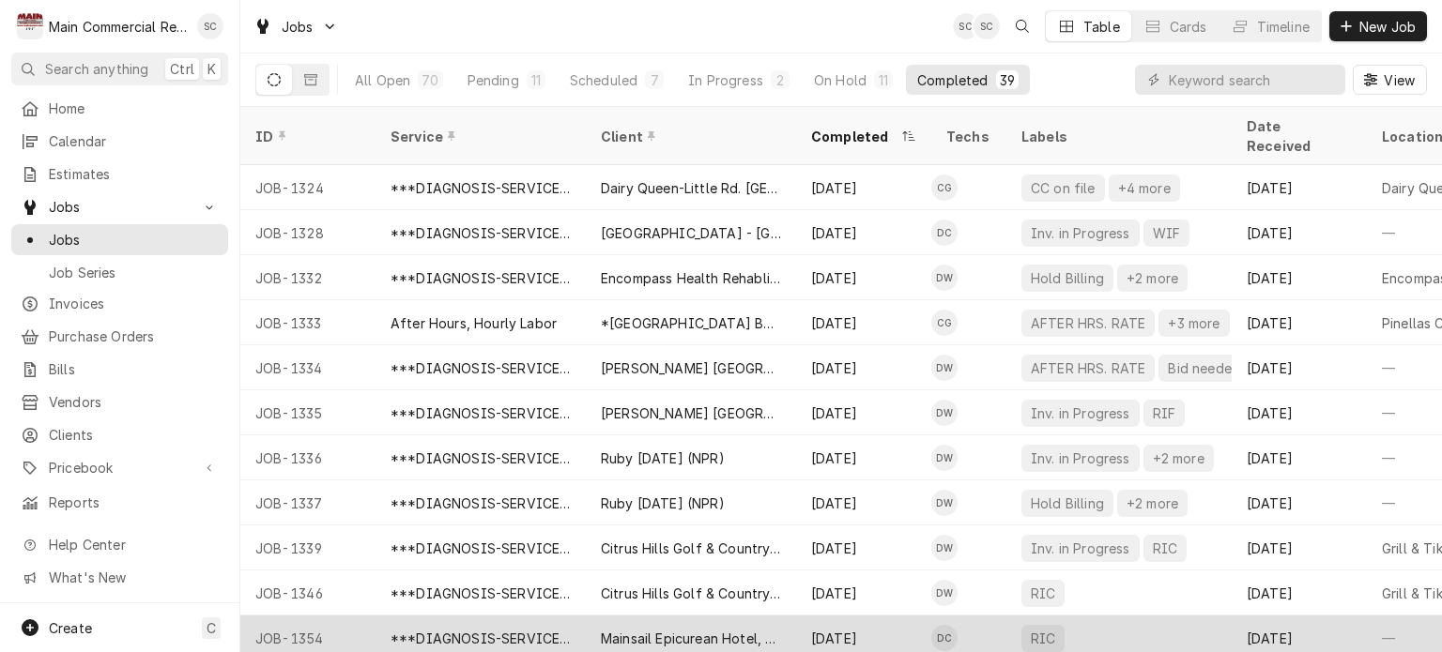
scroll to position [1262, 0]
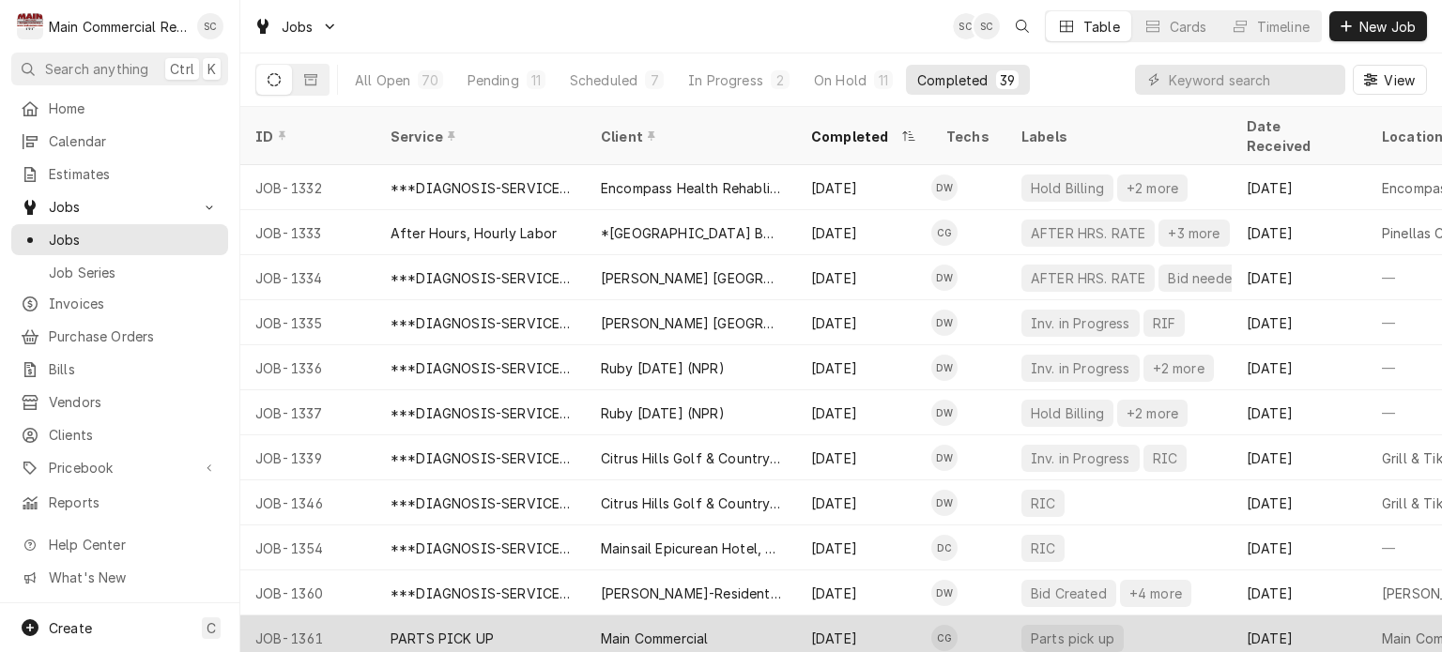
click at [755, 616] on div "Main Commercial" at bounding box center [691, 638] width 210 height 45
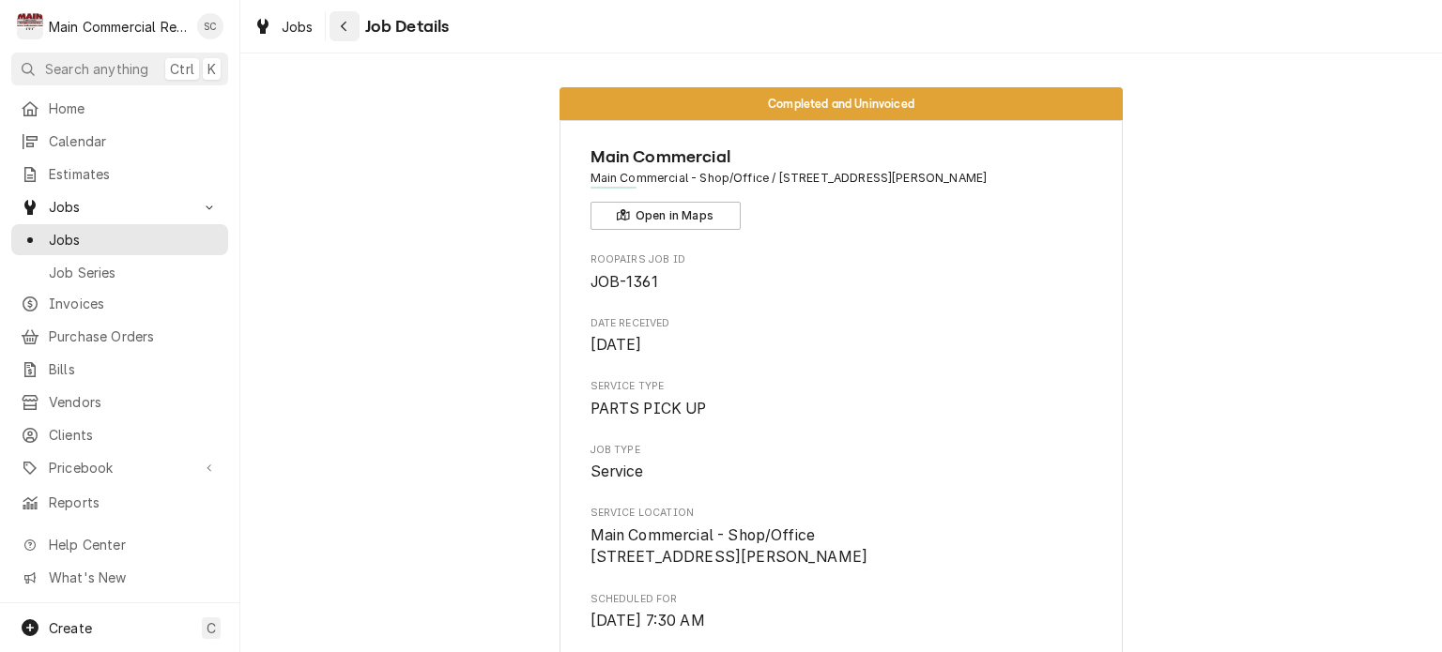
click at [352, 26] on div "Navigate back" at bounding box center [344, 26] width 19 height 19
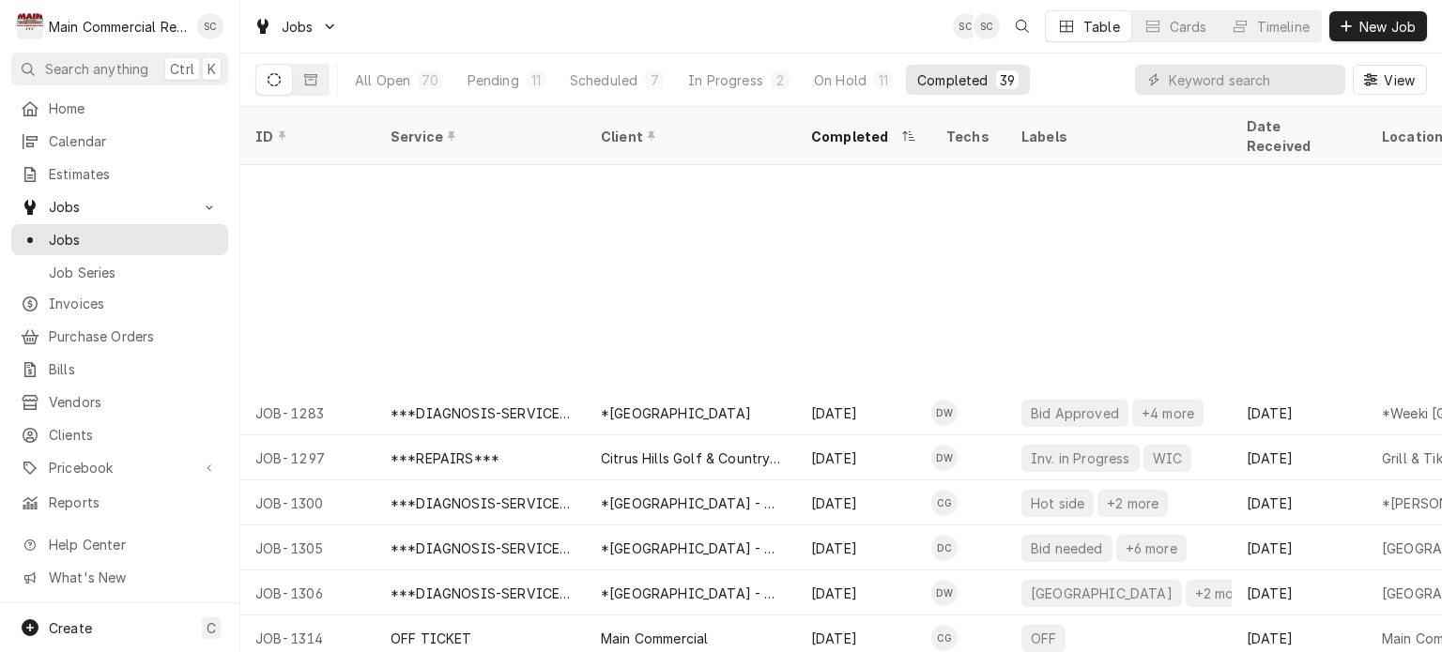
scroll to position [721, 0]
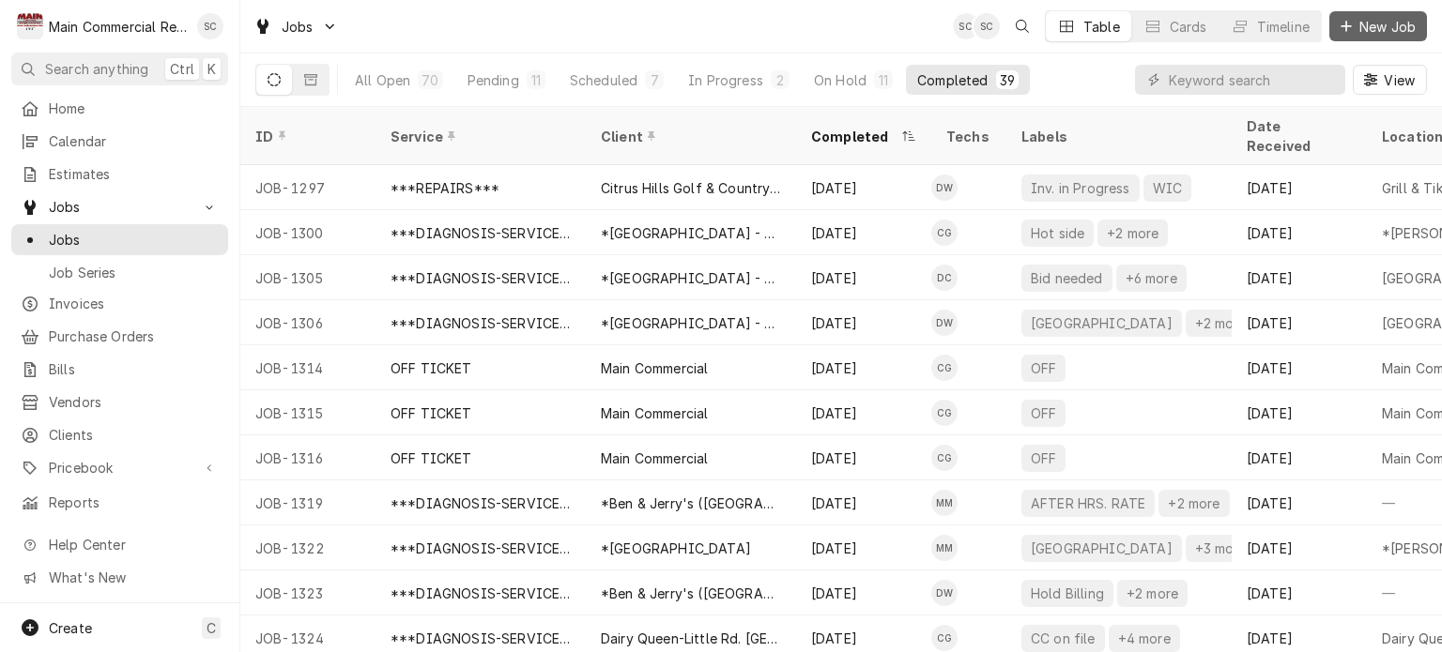
click at [1375, 29] on span "New Job" at bounding box center [1388, 27] width 64 height 20
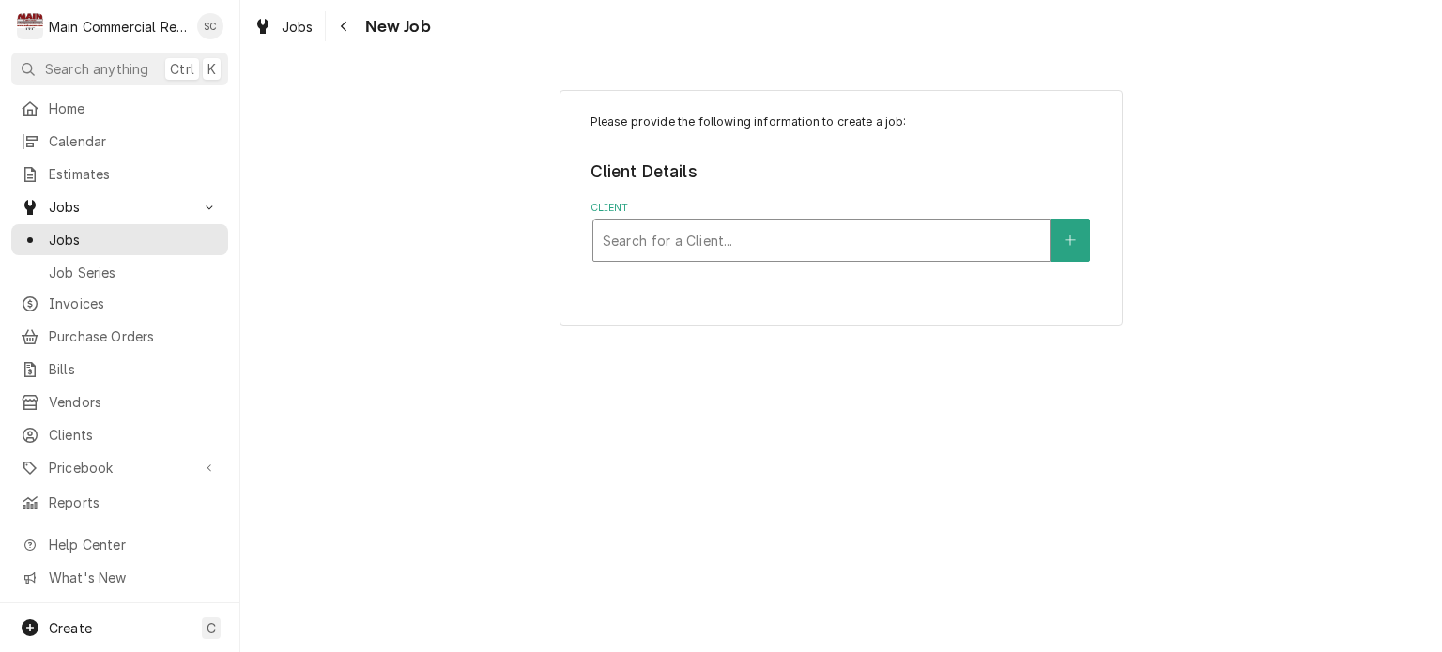
click at [946, 237] on div "Client" at bounding box center [821, 240] width 437 height 34
type input "Sun to"
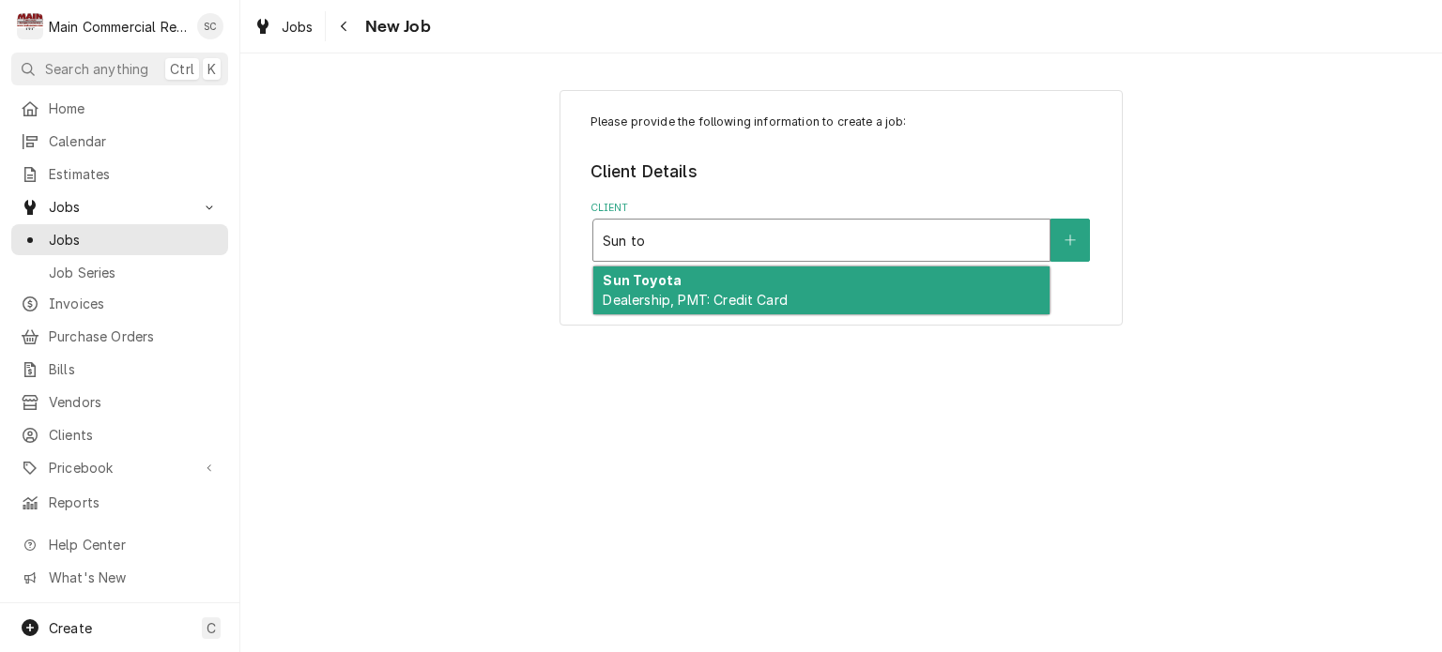
click at [889, 290] on div "Sun Toyota Dealership, PMT: Credit Card" at bounding box center [821, 291] width 456 height 49
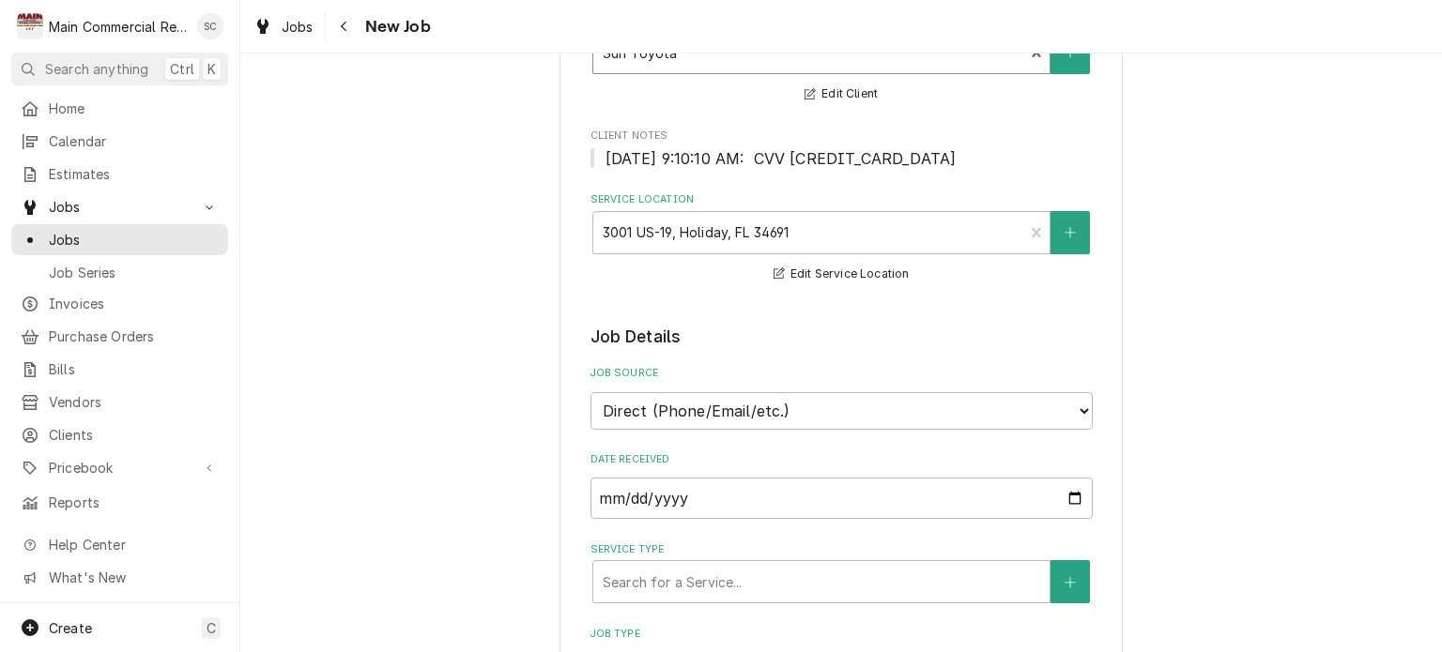
scroll to position [376, 0]
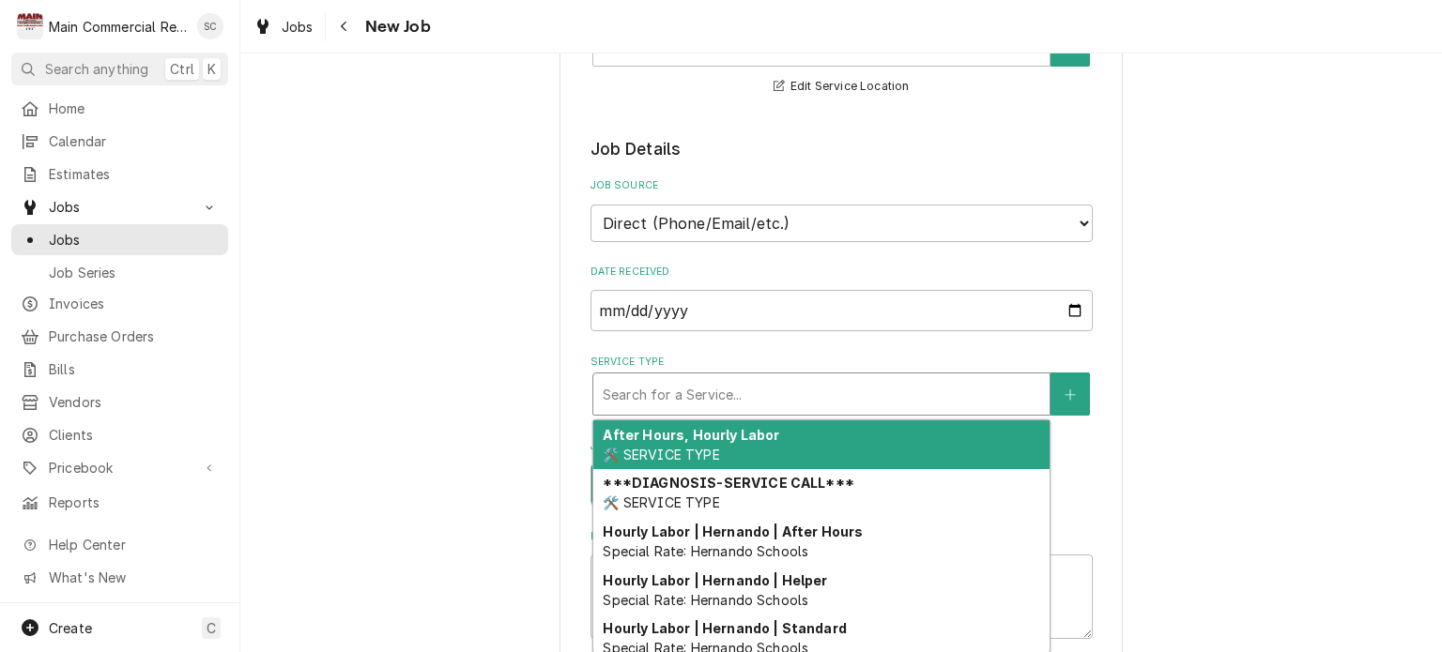
click at [803, 394] on div "Service Type" at bounding box center [821, 394] width 437 height 34
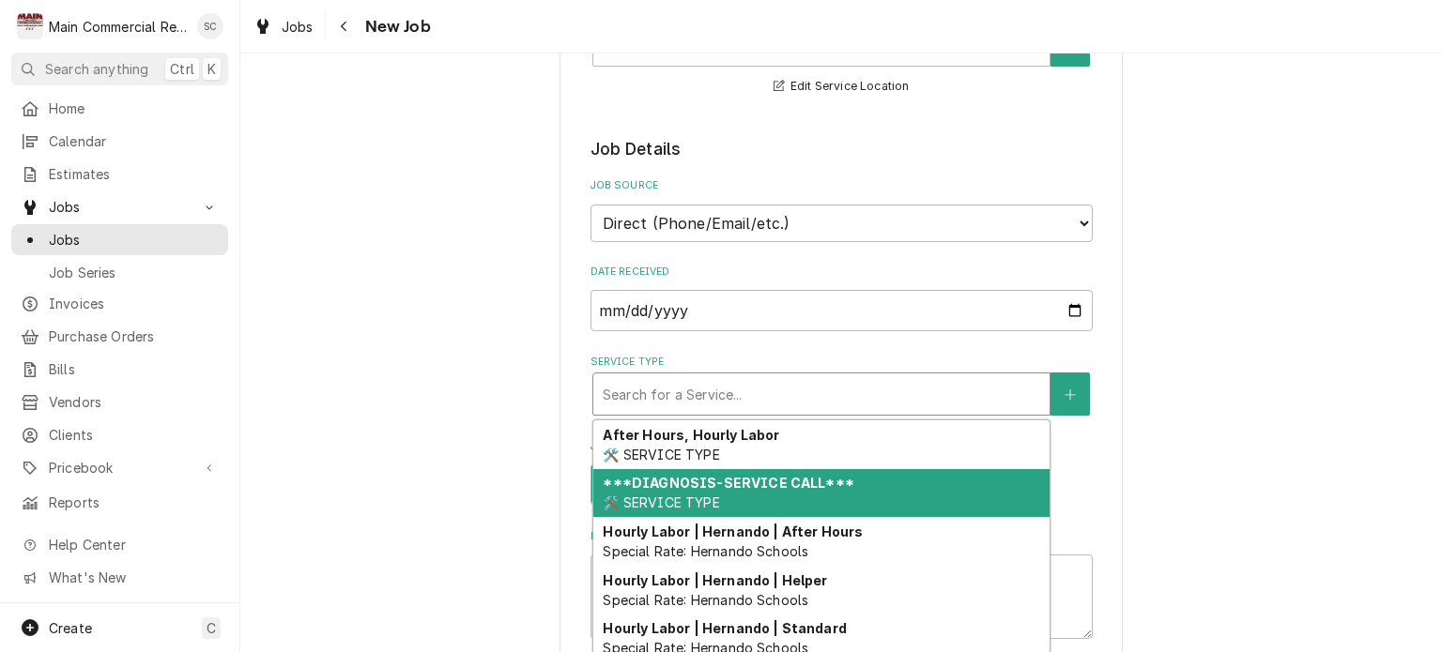
click at [755, 491] on div "***DIAGNOSIS-SERVICE CALL*** 🛠️ SERVICE TYPE" at bounding box center [821, 493] width 456 height 49
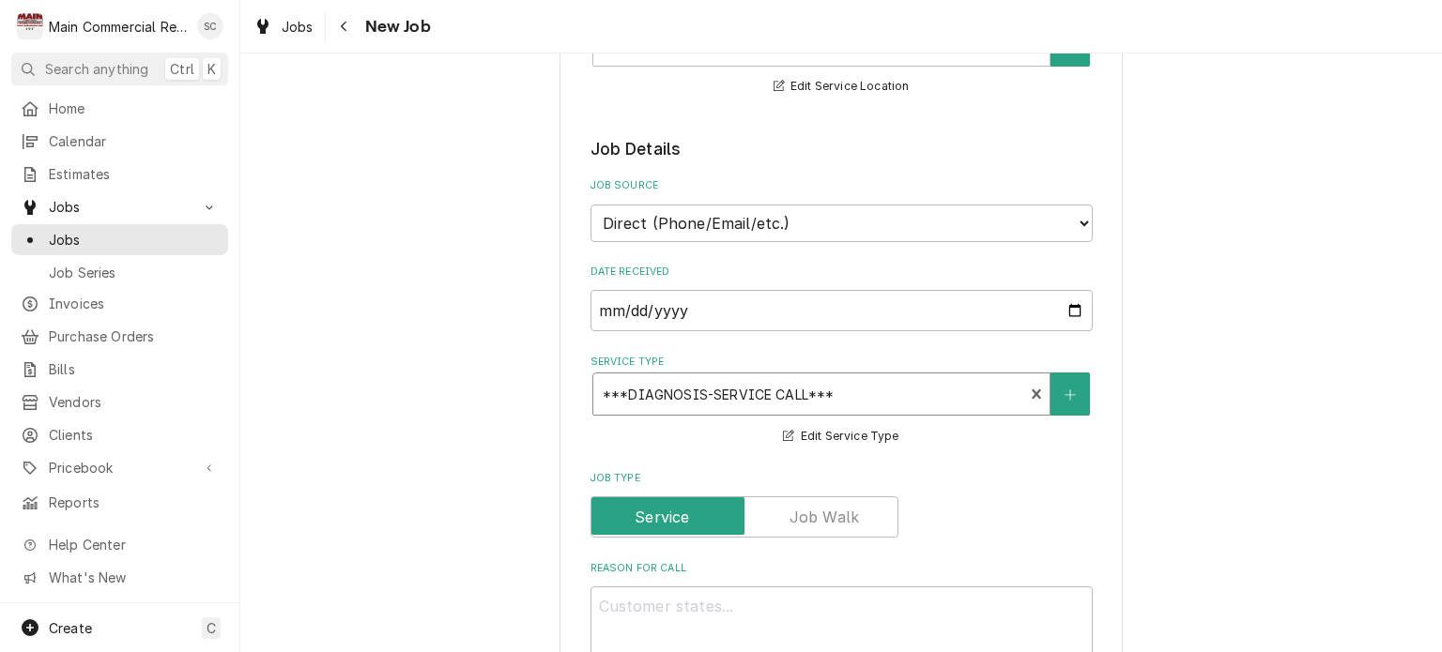
scroll to position [563, 0]
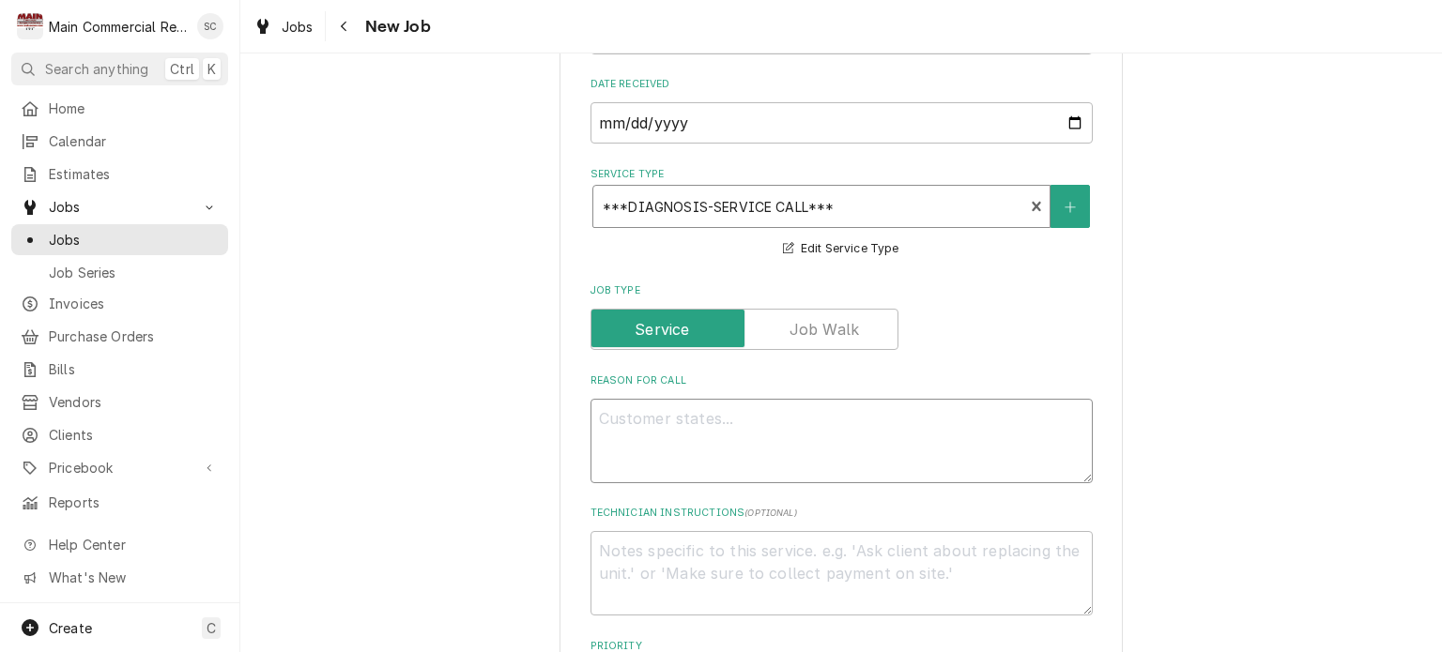
click at [729, 408] on textarea "Reason For Call" at bounding box center [842, 441] width 502 height 84
type textarea "x"
type textarea "S"
type textarea "x"
type textarea "Su"
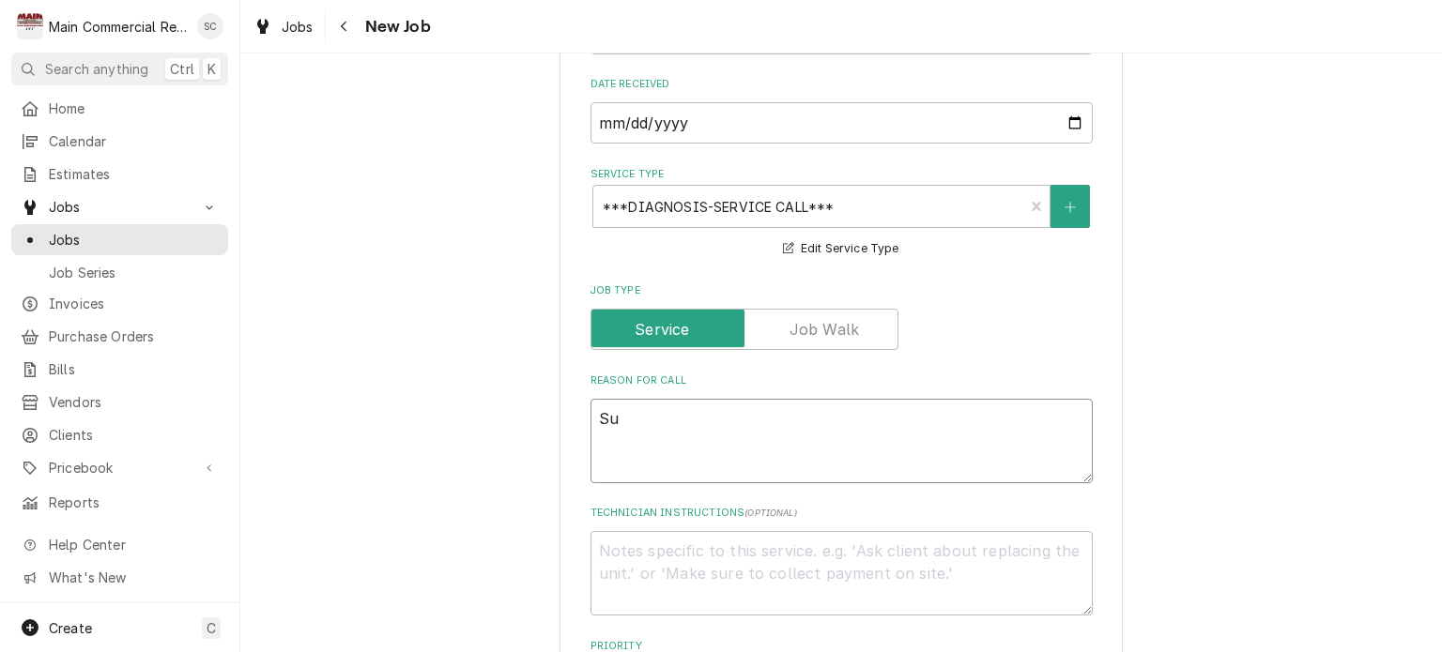
type textarea "x"
type textarea "Sup"
type textarea "x"
type textarea "Supe"
type textarea "x"
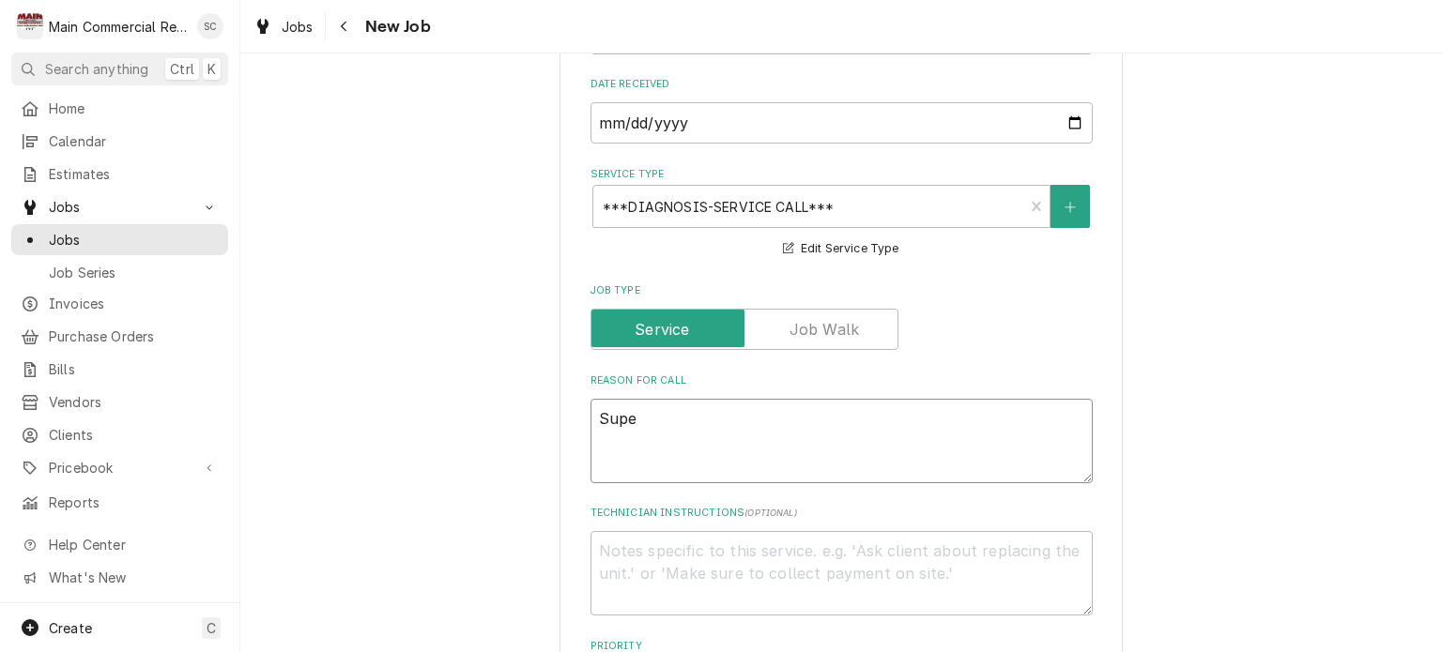
type textarea "Super"
type textarea "x"
type textarea "Superi"
type textarea "x"
type textarea "Superio"
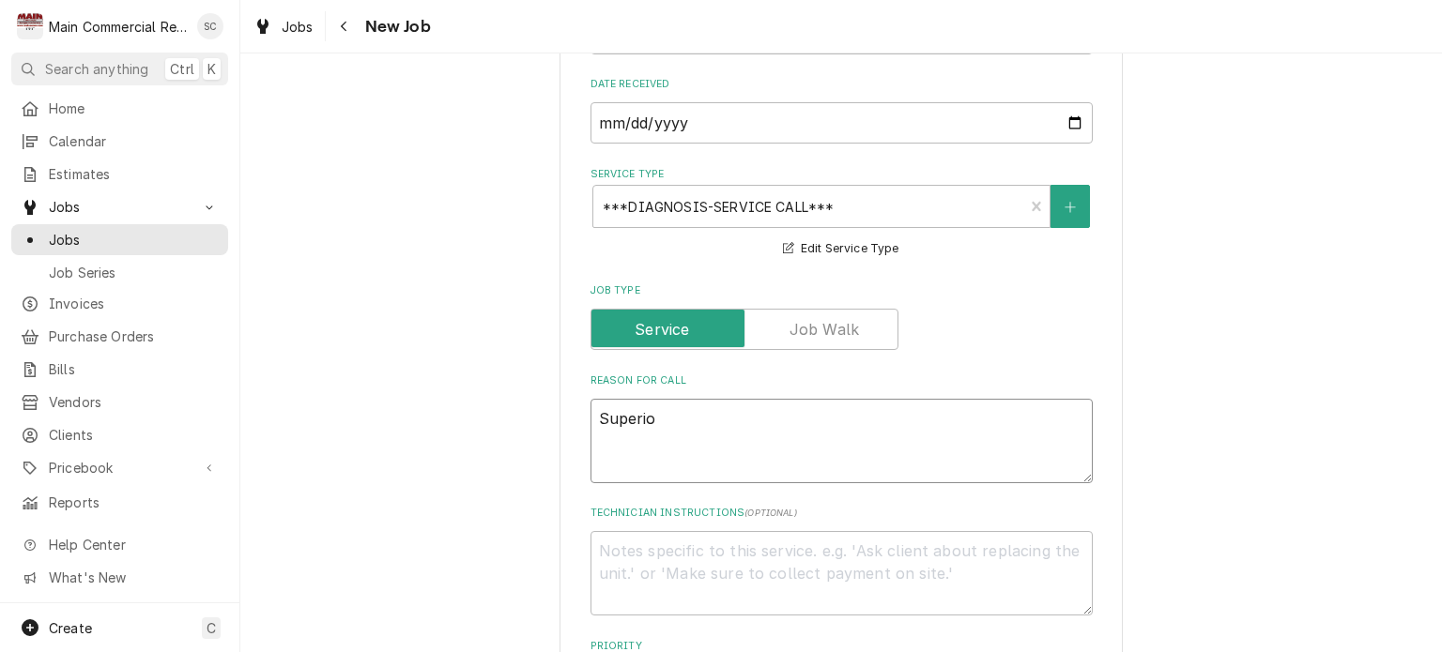
type textarea "x"
type textarea "Superior"
type textarea "x"
type textarea "Superior"
type textarea "x"
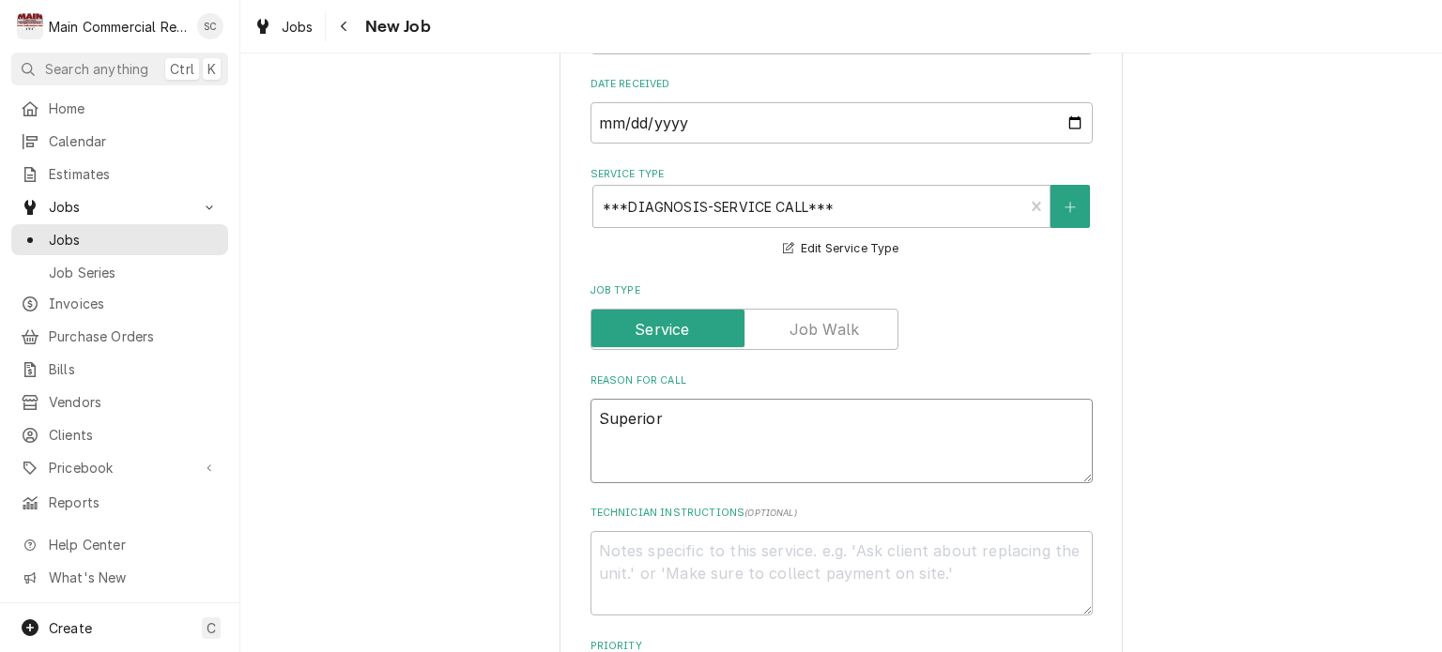
type textarea "Superior D"
type textarea "x"
type textarea "Superior Do"
type textarea "x"
type textarea "Superior Dou"
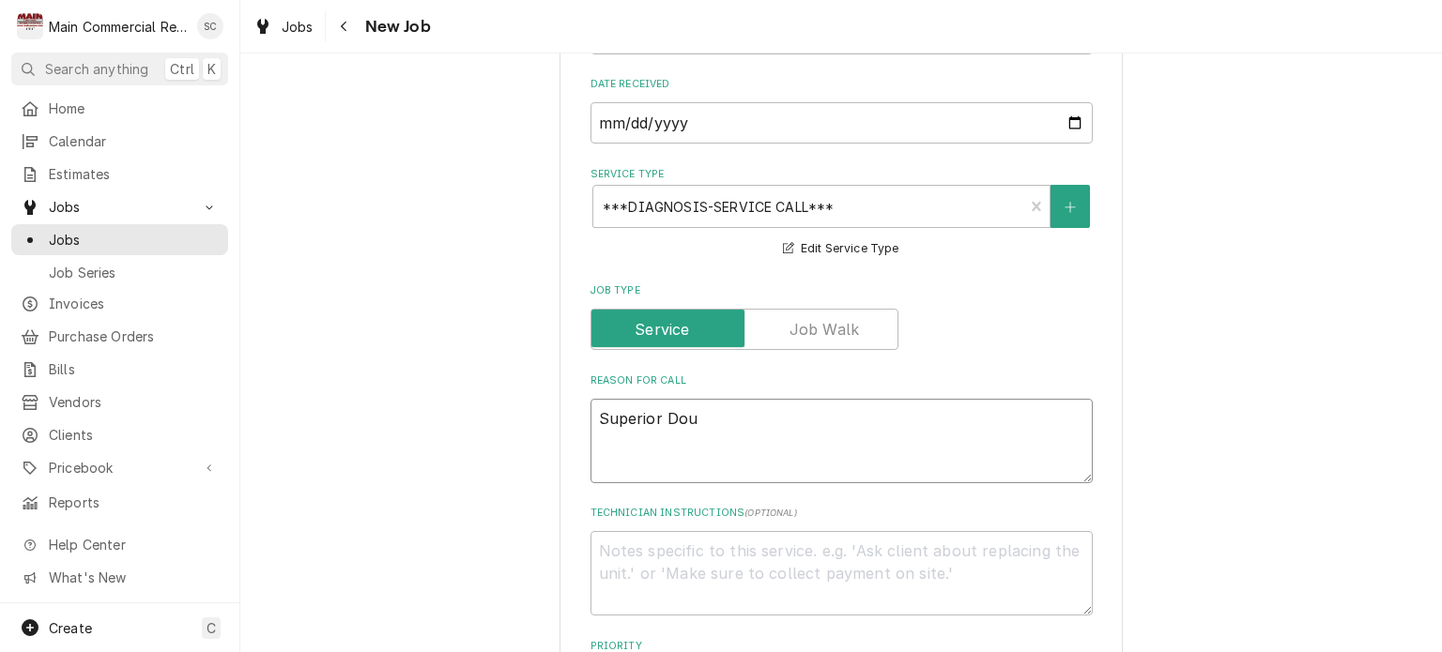
type textarea "x"
type textarea "Superior Doub"
type textarea "x"
type textarea "Superior Doubl"
type textarea "x"
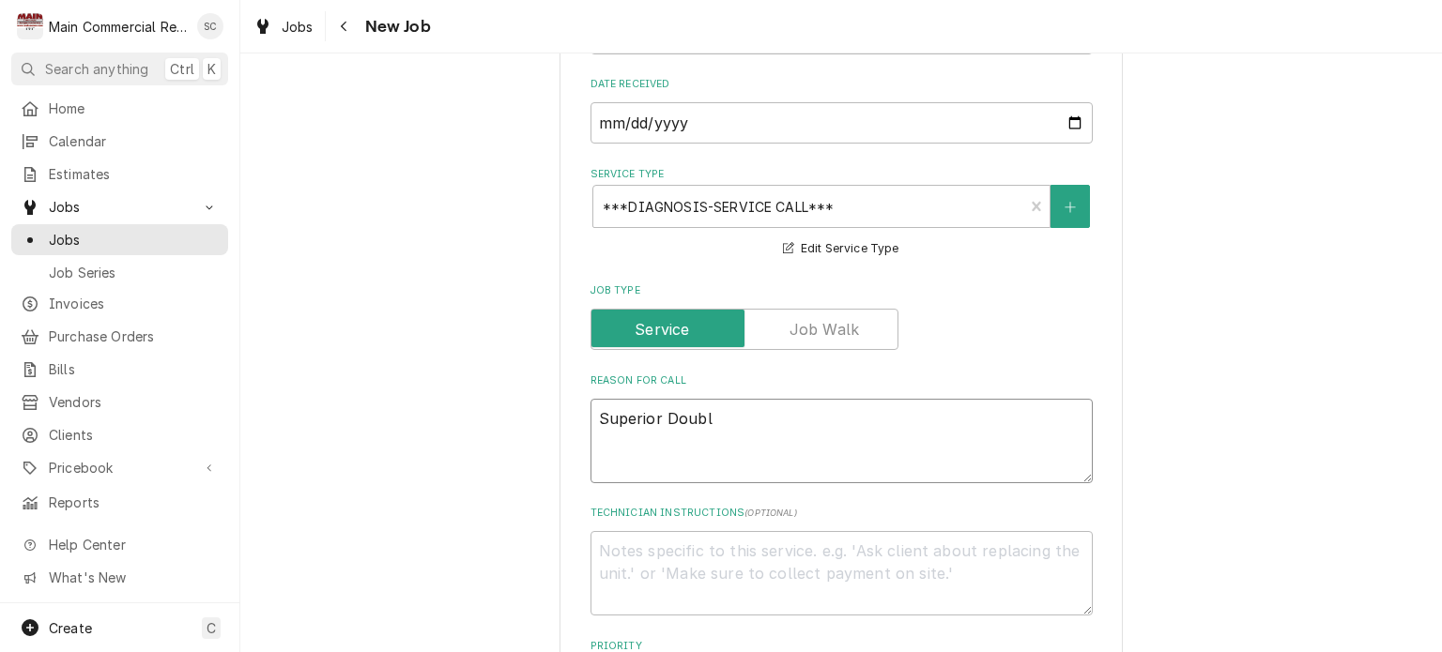
type textarea "Superior Double"
type textarea "x"
type textarea "Superior Double"
type textarea "x"
type textarea "Superior Double D"
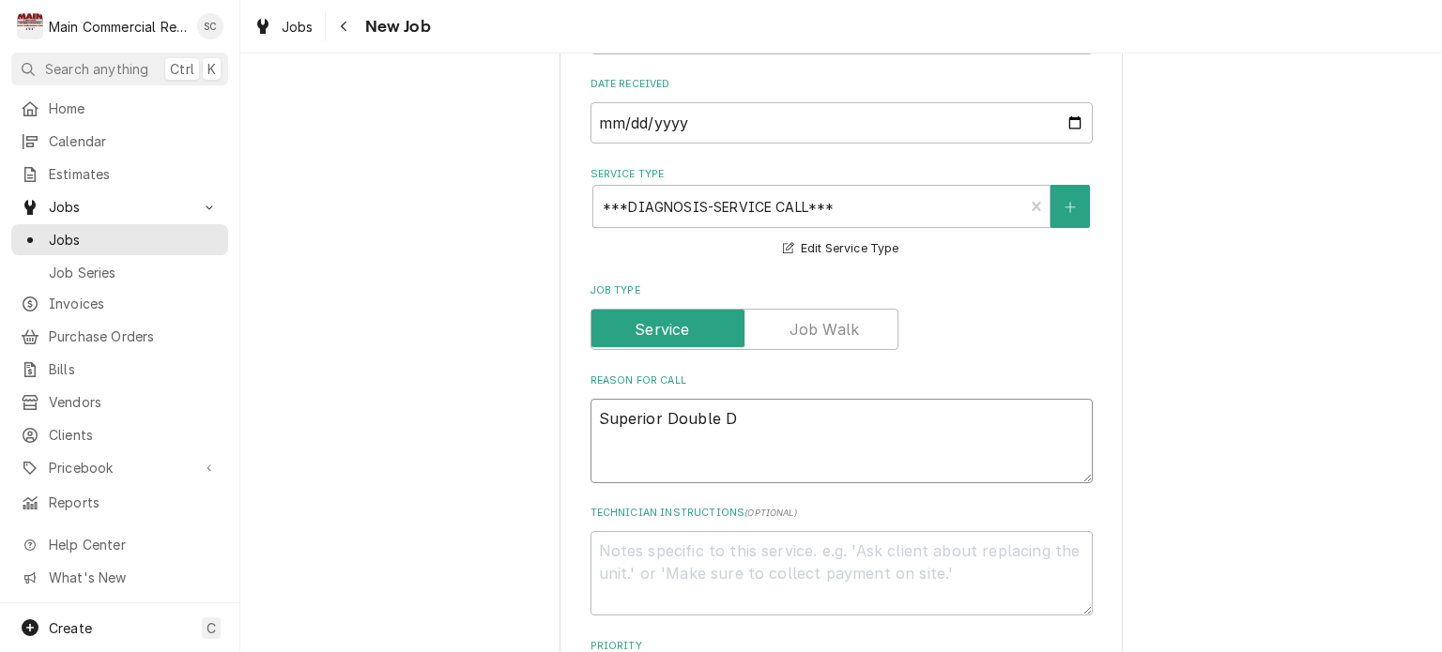
type textarea "x"
type textarea "Superior Double Do"
type textarea "x"
type textarea "Superior Double Doo"
type textarea "x"
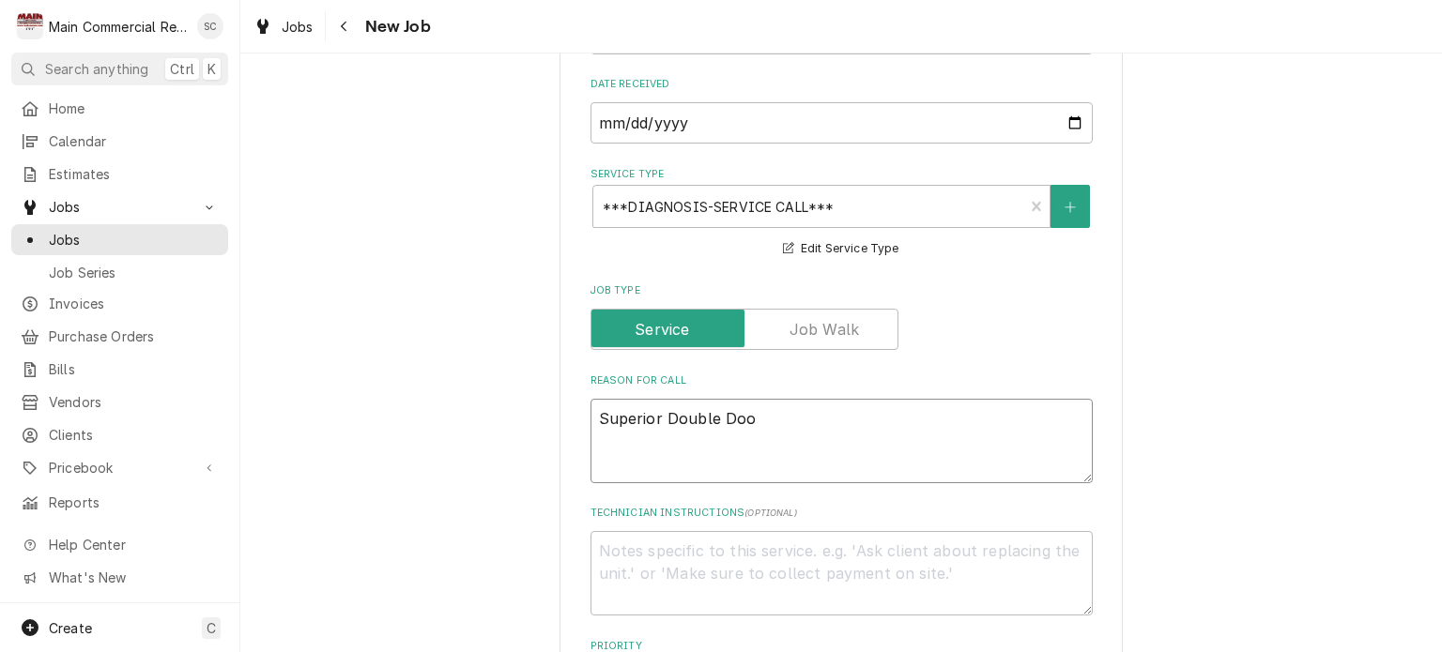
type textarea "Superior Double Door"
type textarea "x"
type textarea "Superior Double Door"
type textarea "x"
type textarea "Superior Double Door f"
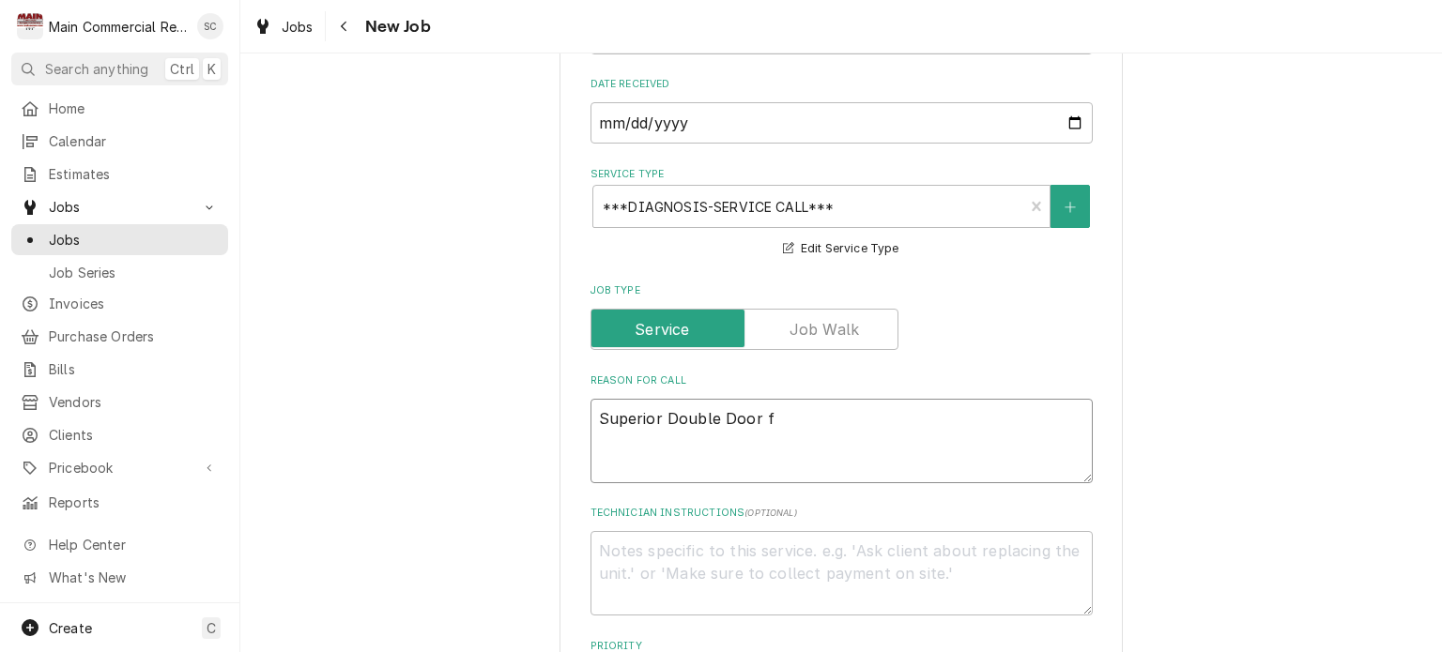
type textarea "x"
type textarea "Superior Double Door fr"
type textarea "x"
type textarea "Superior Double Door fri"
type textarea "x"
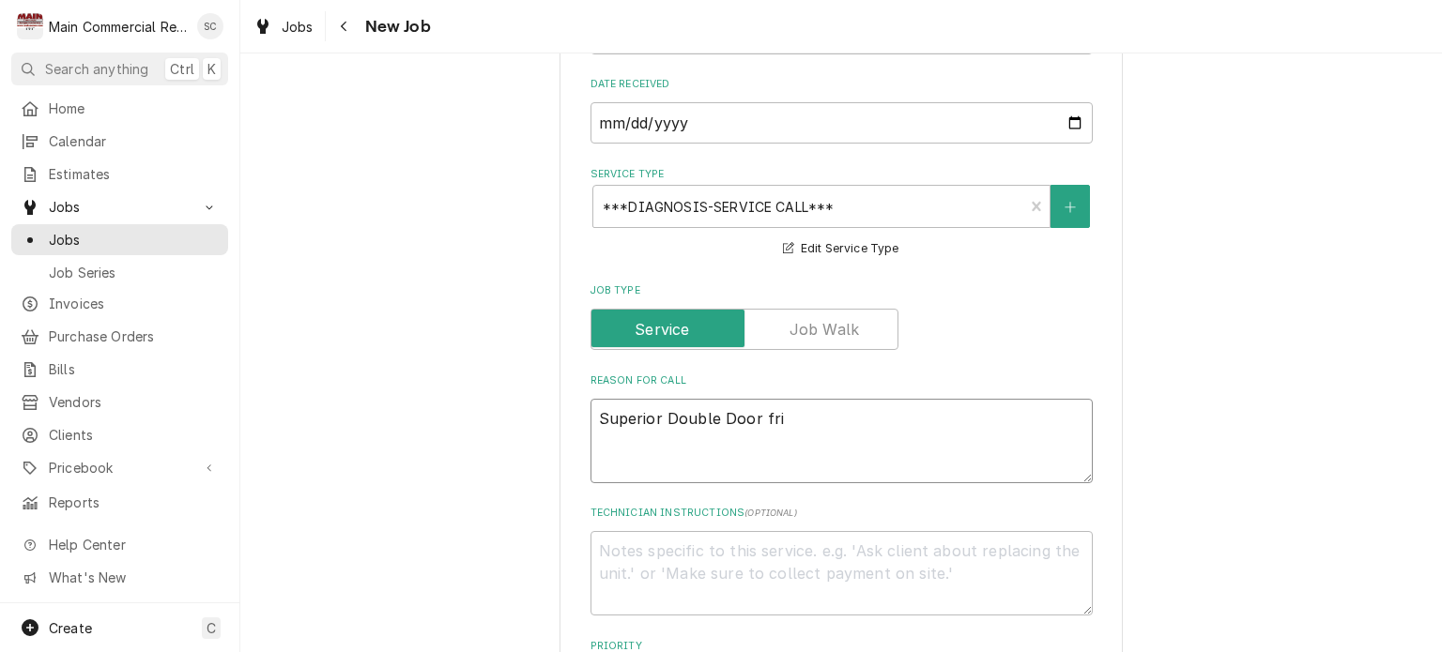
type textarea "Superior Double Door frig"
type textarea "x"
type textarea "Superior Double Door frige"
type textarea "x"
type textarea "Superior Double Door frig"
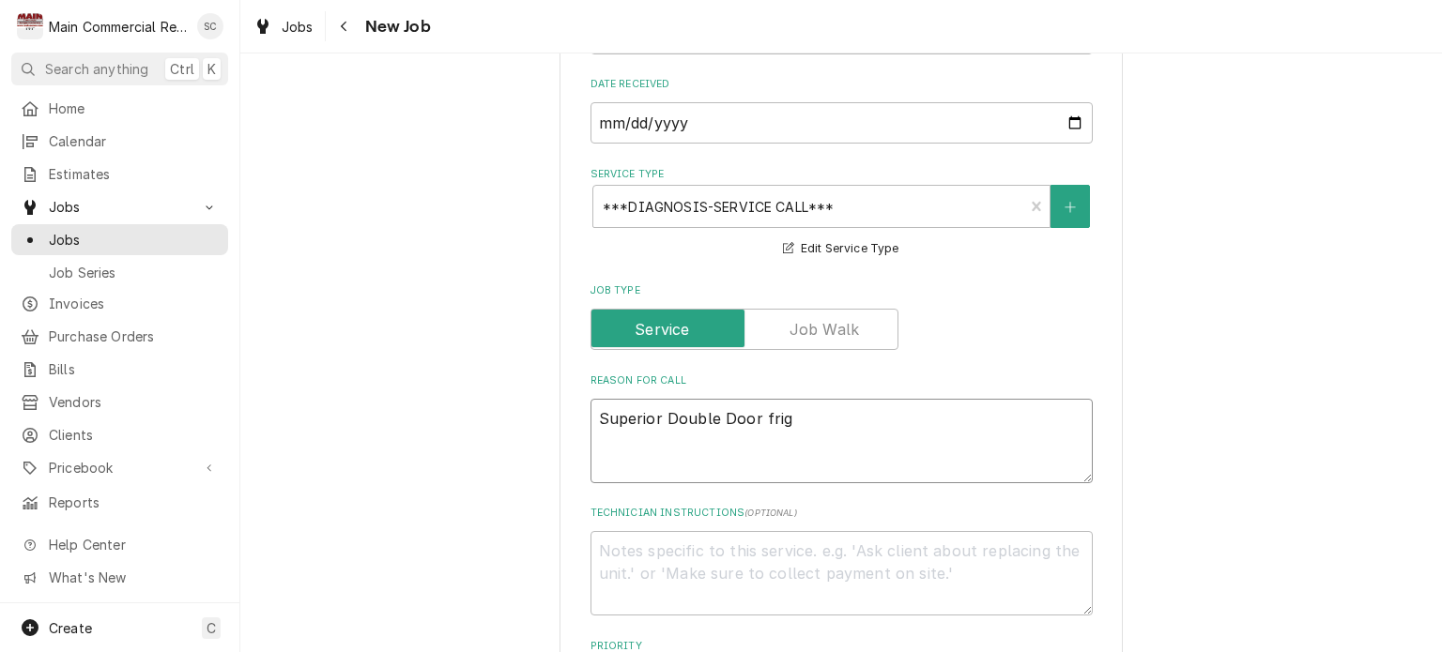
type textarea "x"
type textarea "Superior Double Door fri"
type textarea "x"
type textarea "Superior Double Door frid"
type textarea "x"
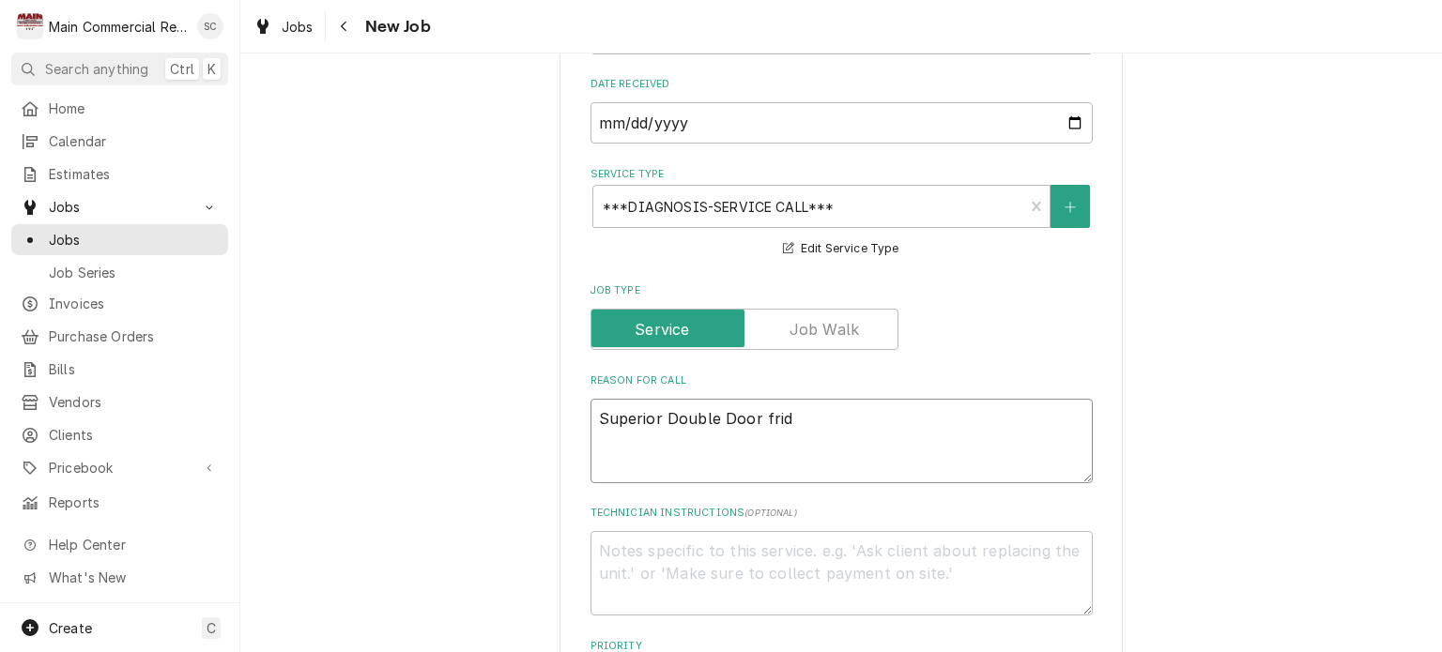
type textarea "Superior Double Door fridg"
type textarea "x"
type textarea "Superior Double Door fridge"
type textarea "x"
type textarea "Superior Double Door fridge"
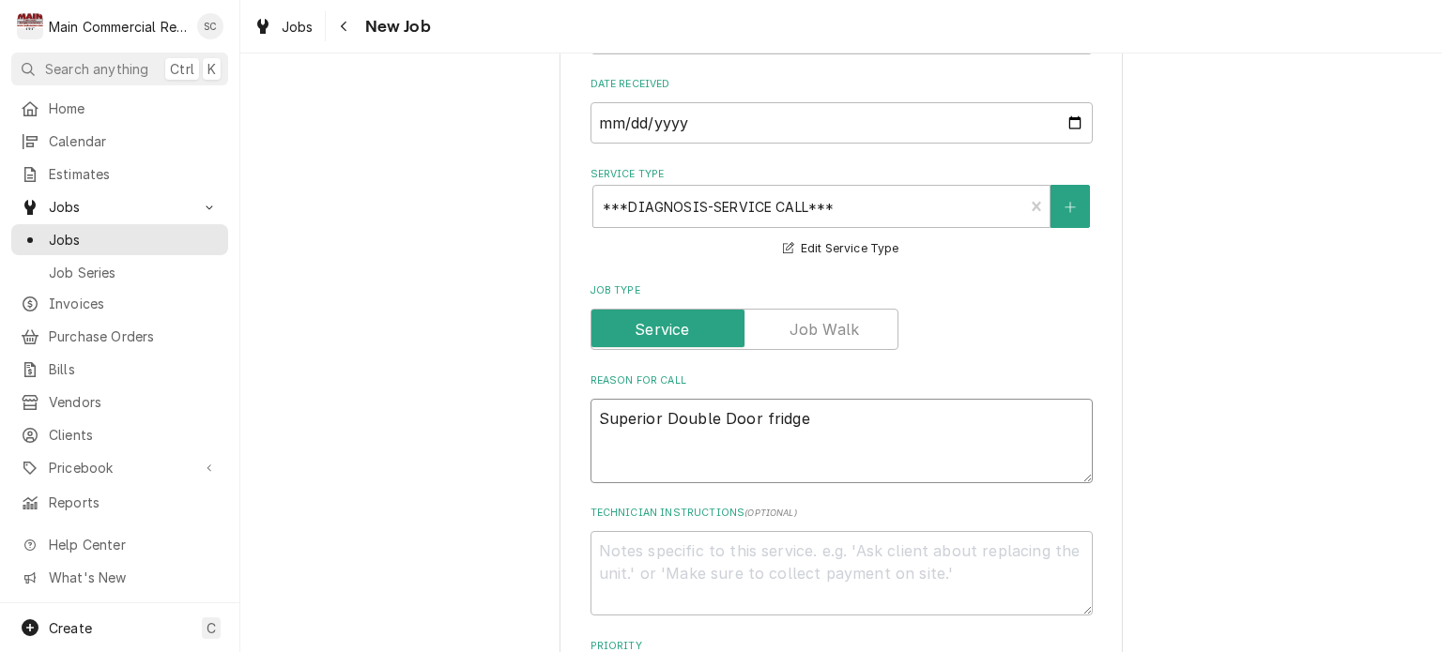
type textarea "x"
type textarea "Superior Double Door fridge h"
type textarea "x"
type textarea "Superior Double Door fridge ha"
type textarea "x"
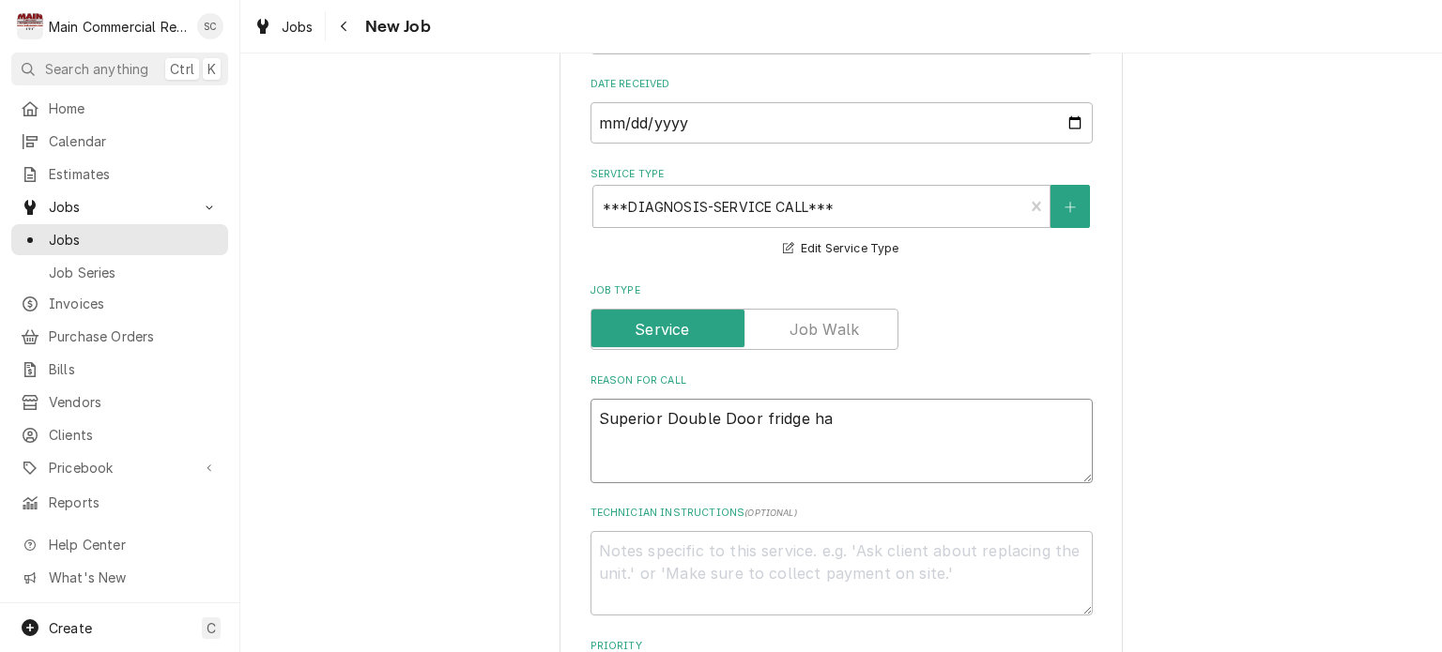
type textarea "Superior Double Door fridge has"
type textarea "x"
type textarea "Superior Double Door fridge has"
type textarea "x"
type textarea "Superior Double Door fridge has i"
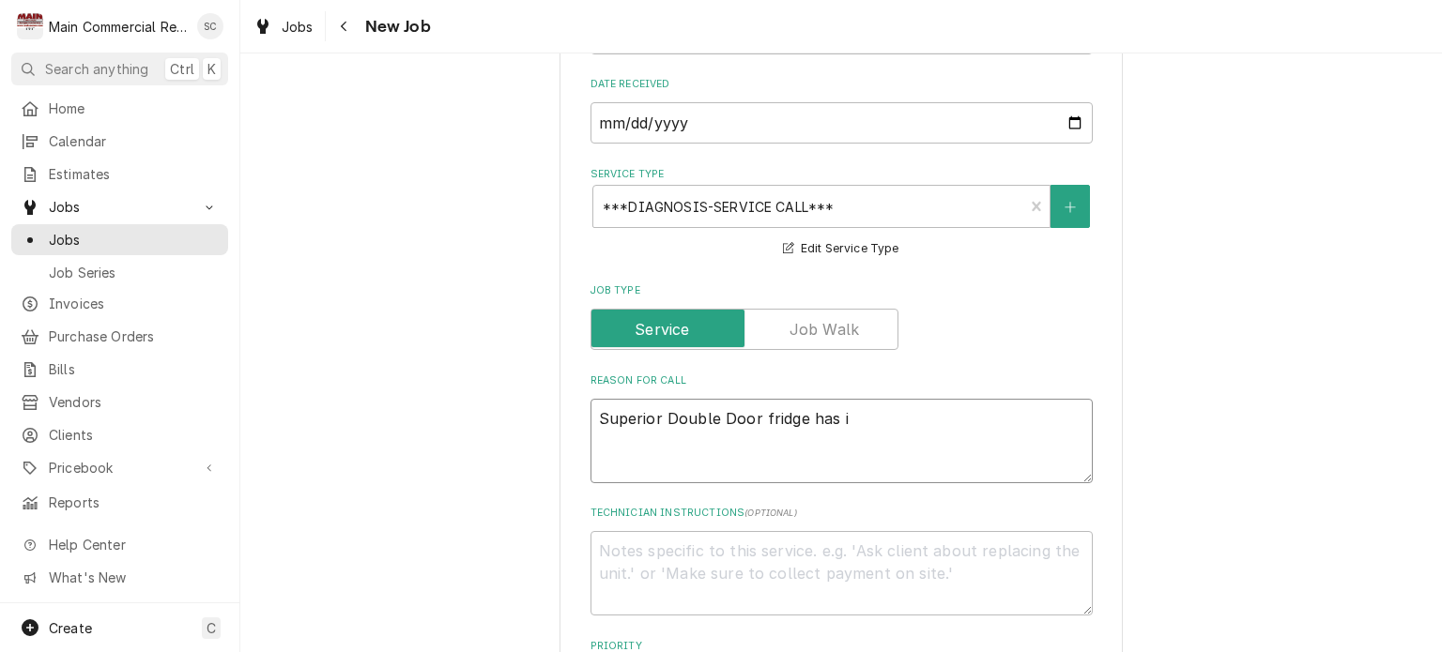
type textarea "x"
type textarea "Superior Double Door fridge has ic"
type textarea "x"
type textarea "Superior Double Door fridge has ice"
type textarea "x"
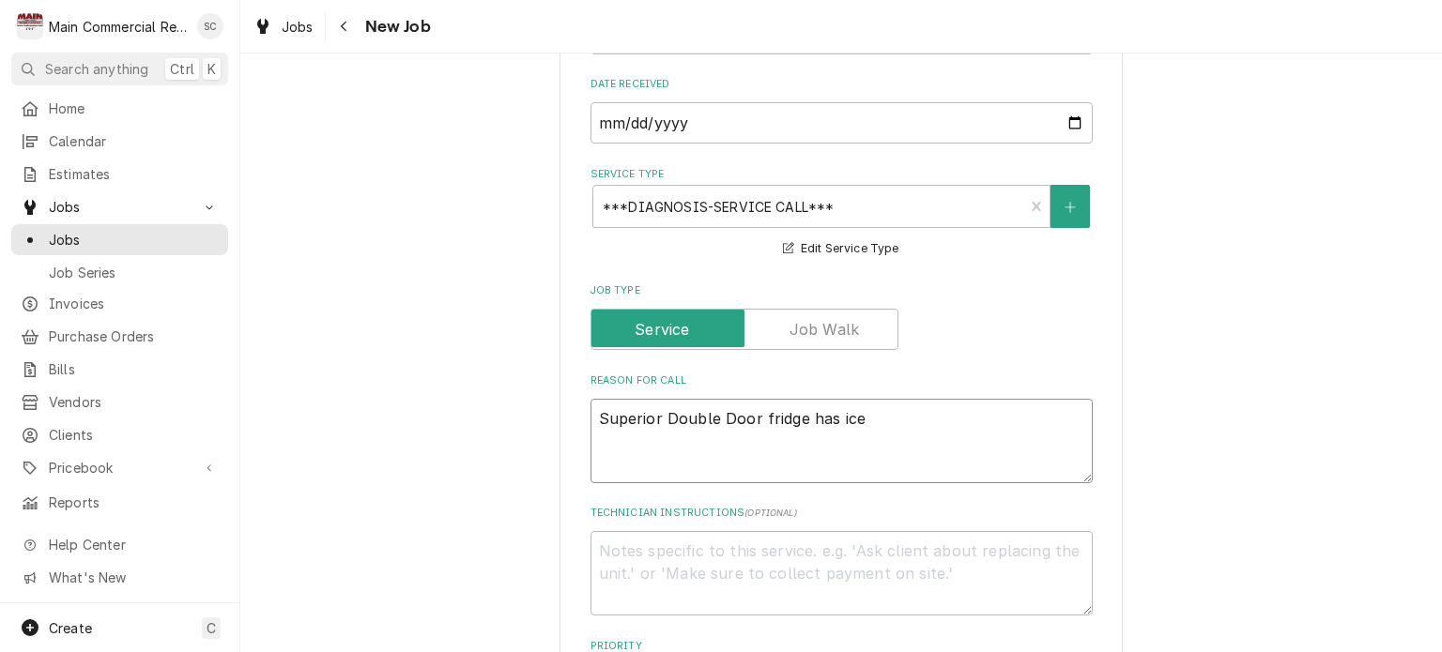
type textarea "Superior Double Door fridge has ice"
type textarea "x"
type textarea "Superior Double Door fridge has ice o"
type textarea "x"
type textarea "Superior Double Door fridge has ice on"
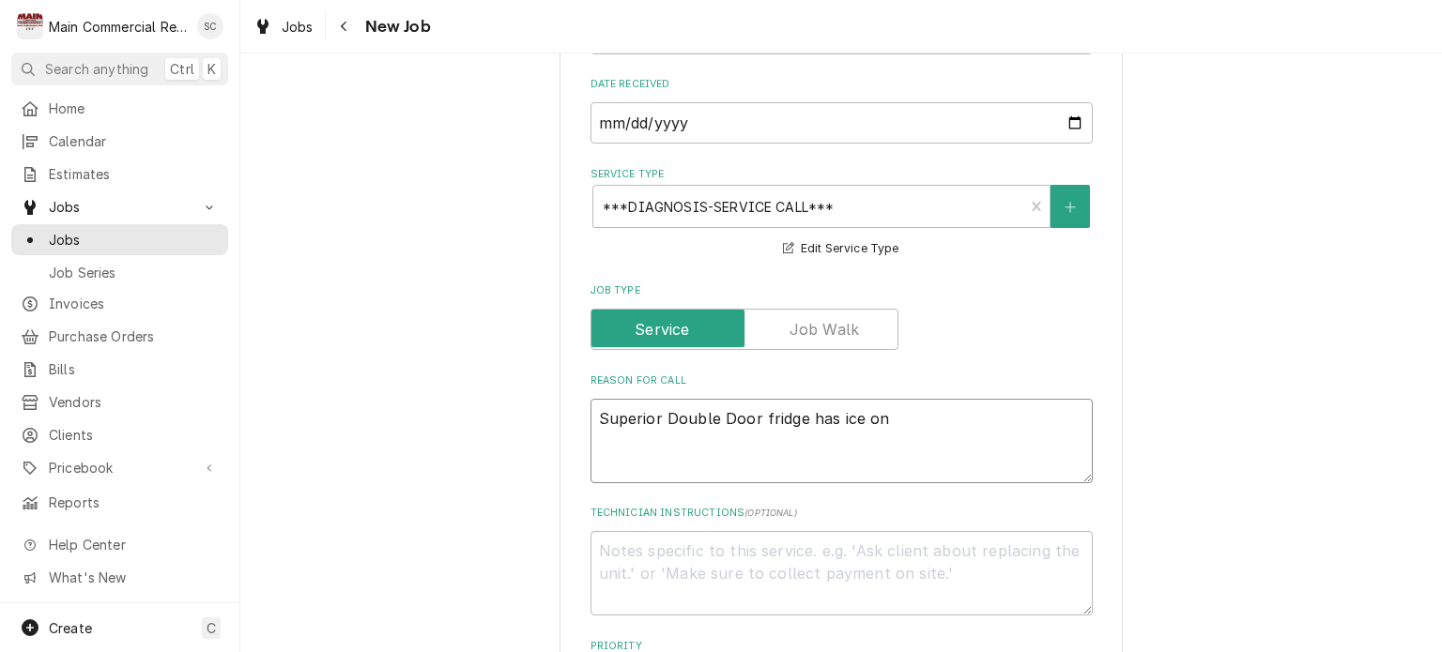
type textarea "x"
type textarea "Superior Double Door fridge has ice on"
type textarea "x"
type textarea "Superior Double Door fridge has ice on b"
type textarea "x"
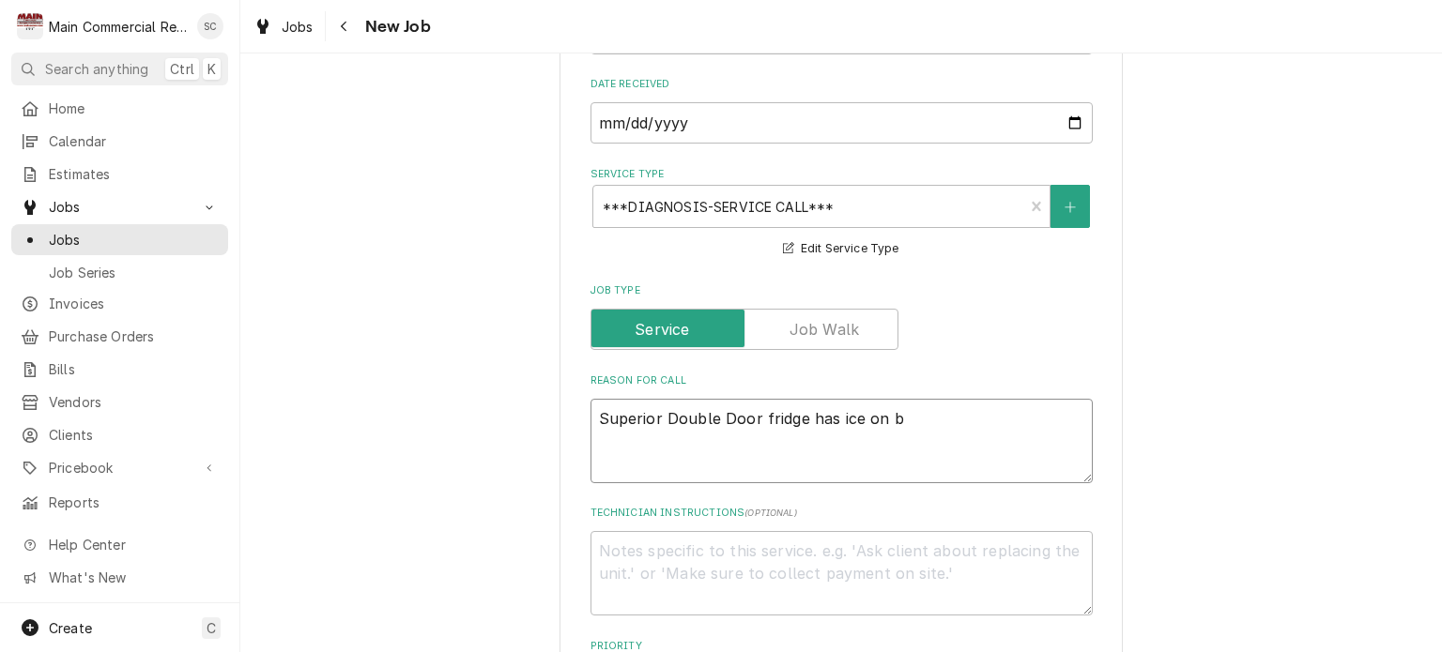
type textarea "Superior Double Door fridge has ice on ba"
type textarea "x"
type textarea "Superior Double Door fridge has ice on bac"
type textarea "x"
type textarea "Superior Double Door fridge has ice on back"
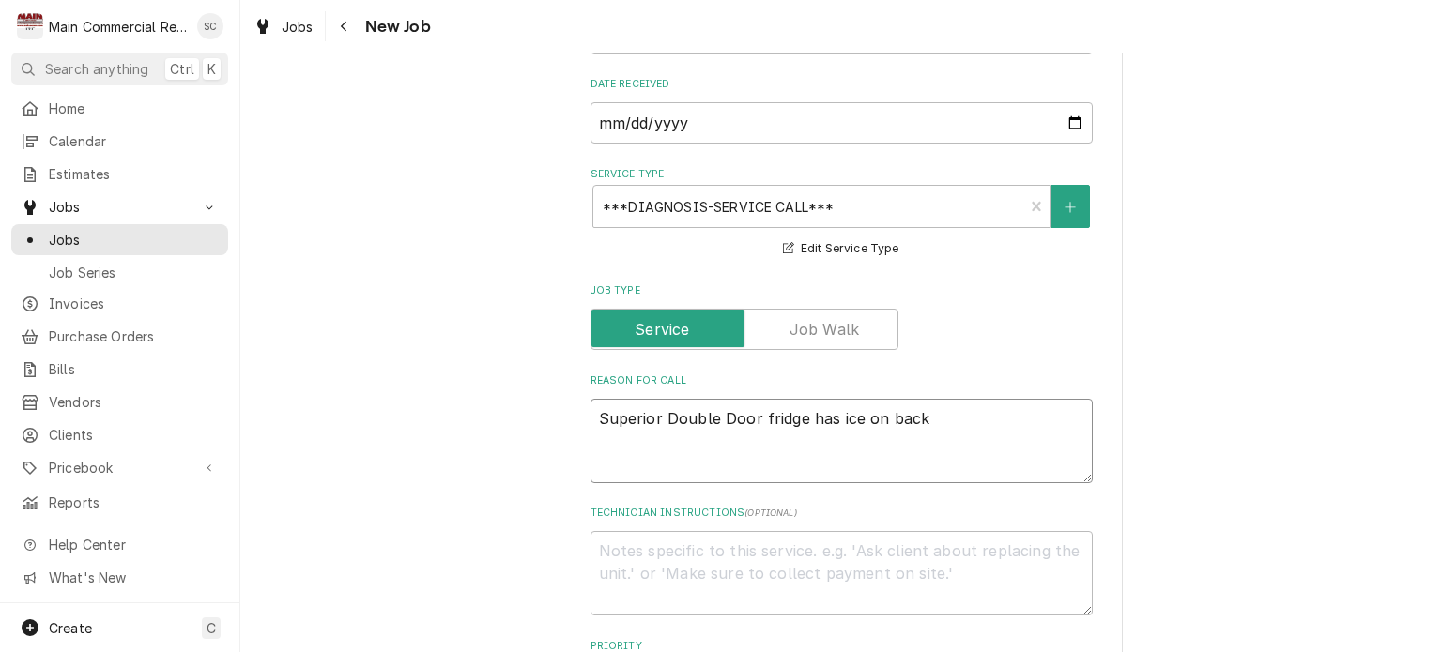
type textarea "x"
type textarea "Superior Double Door fridge has ice on back."
type textarea "x"
type textarea "Superior Double Door fridge has ice on back."
type textarea "x"
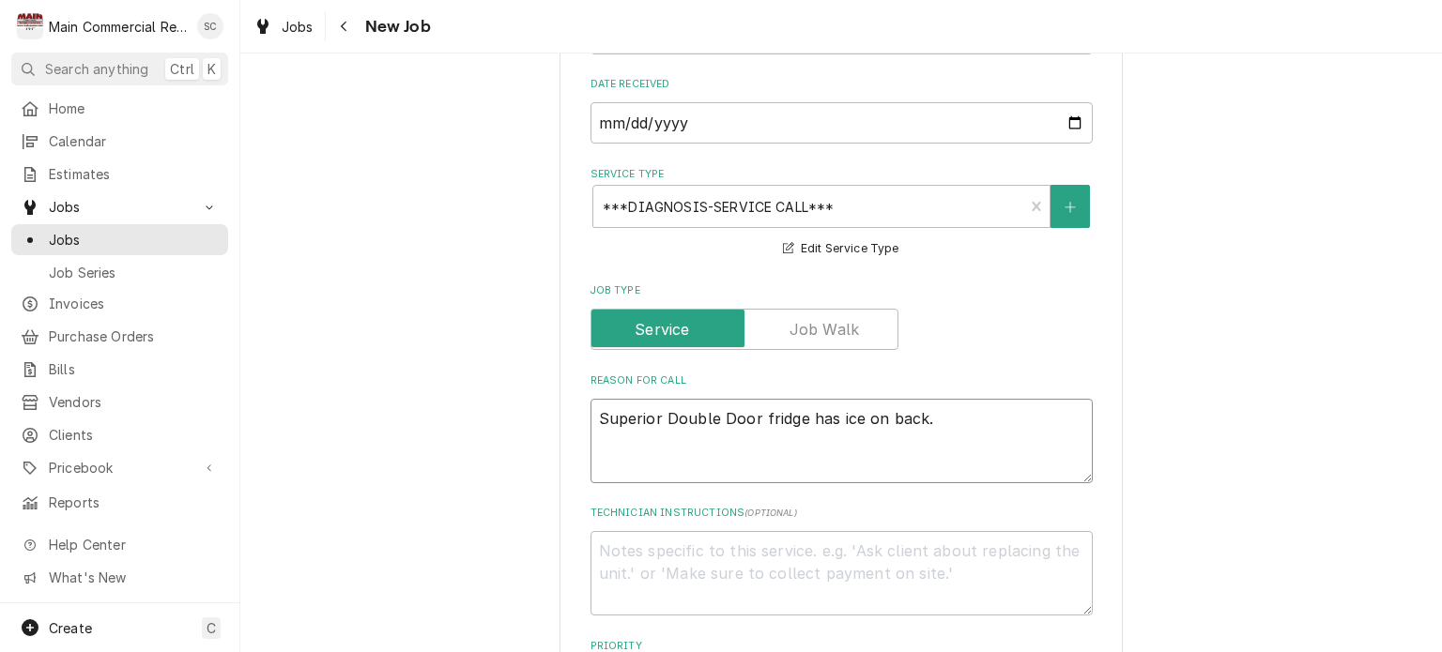
type textarea "Superior Double Door fridge has ice on back."
type textarea "x"
type textarea "Superior Double Door fridge has ice on back. P"
type textarea "x"
type textarea "Superior Double Door fridge has ice on back. Pe"
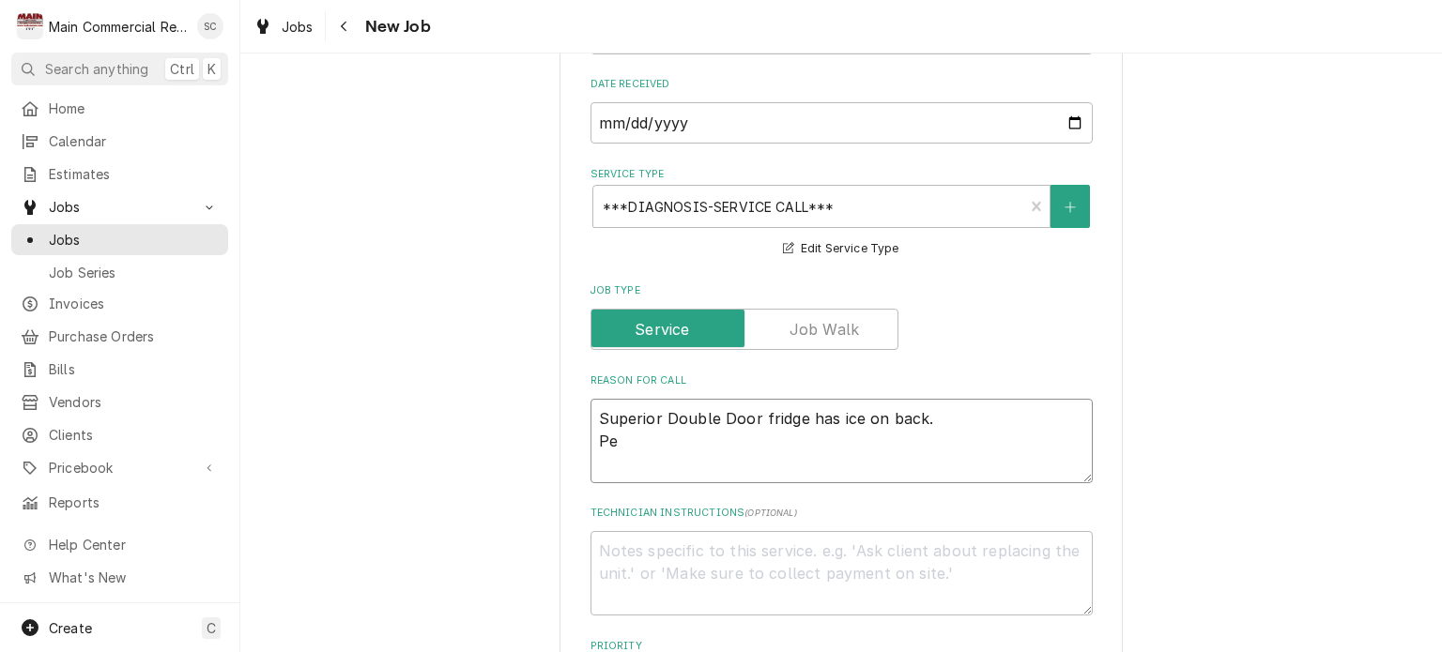
type textarea "x"
type textarea "Superior Double Door fridge has ice on back. Per"
type textarea "x"
type textarea "Superior Double Door fridge has ice on back. Per"
type textarea "x"
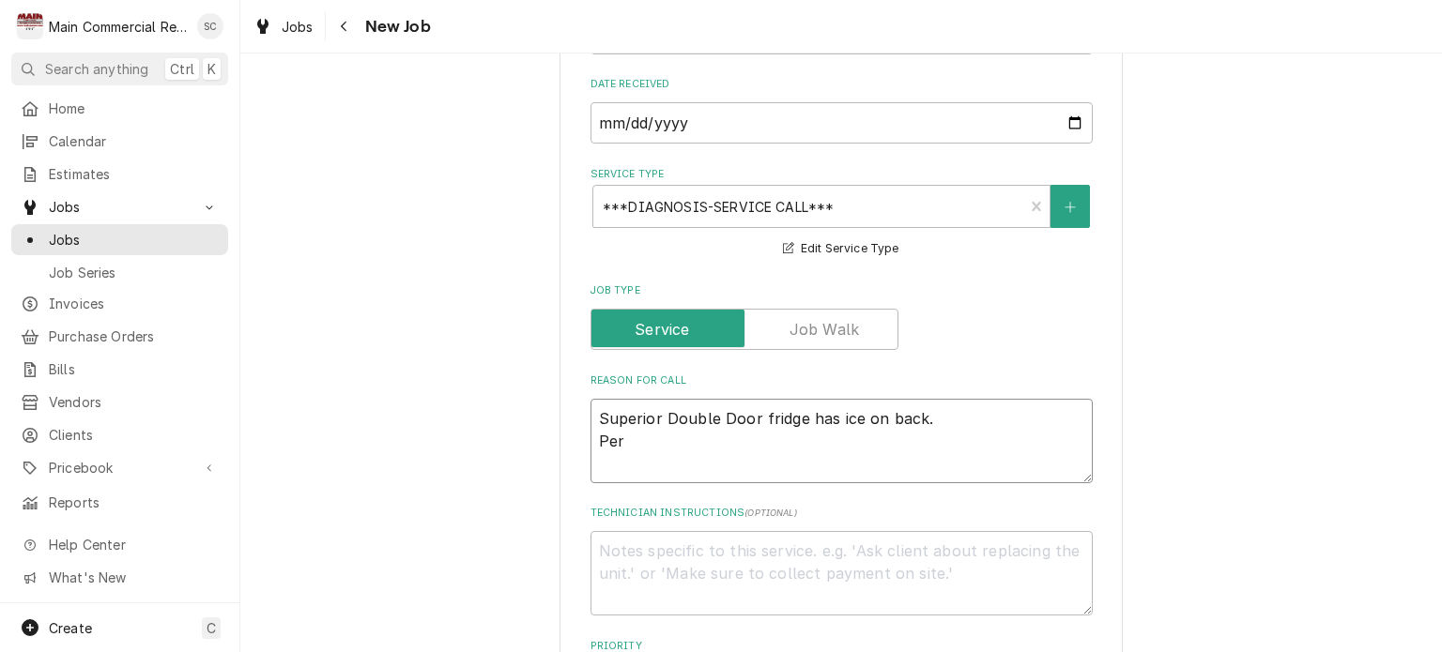
type textarea "Superior Double Door fridge has ice on back. Per c"
type textarea "x"
type textarea "Superior Double Door fridge has ice on back. Per ch"
type textarea "x"
type textarea "Superior Double Door fridge has ice on back. Per c"
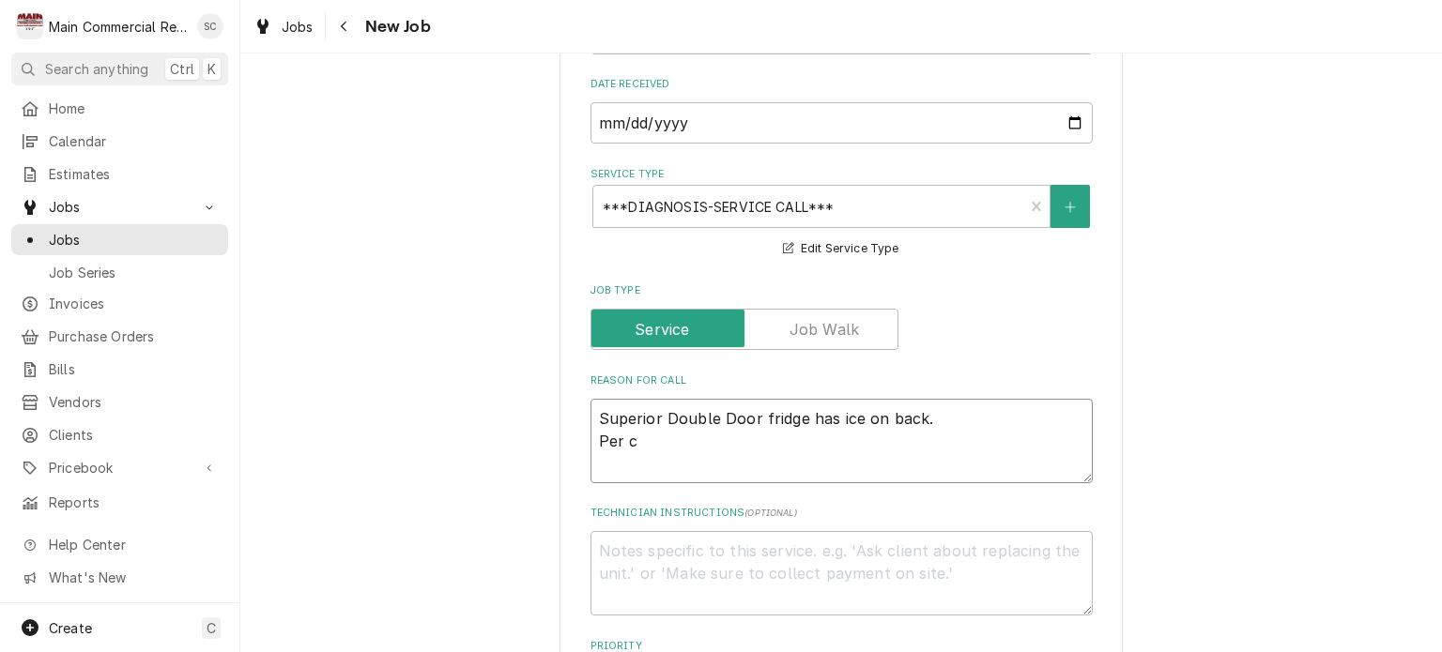
type textarea "x"
type textarea "Superior Double Door fridge has ice on back. Per"
type textarea "x"
type textarea "Superior Double Door fridge has ice on back. Per C"
type textarea "x"
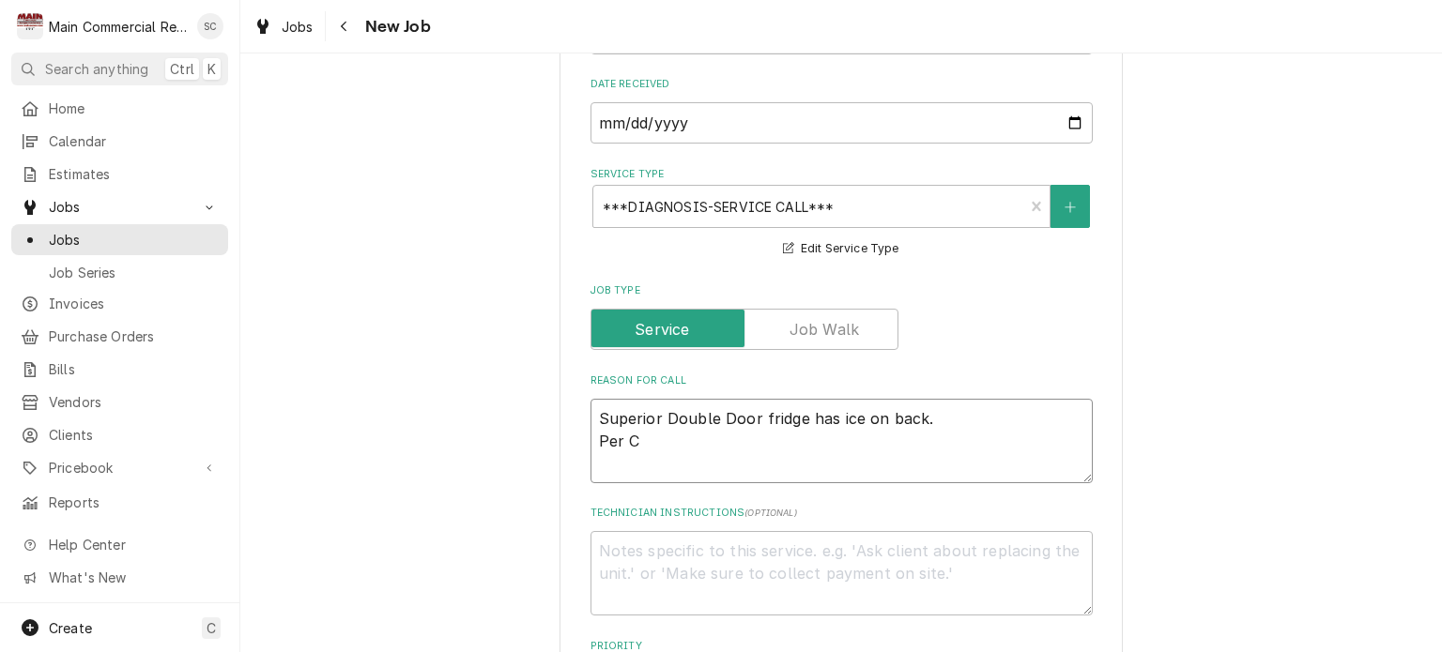
type textarea "Superior Double Door fridge has ice on back. Per Ce"
type textarea "x"
type textarea "Superior Double Door fridge has ice on back. Per Ceh"
type textarea "x"
type textarea "Superior Double Door fridge has ice on back. Per Ce"
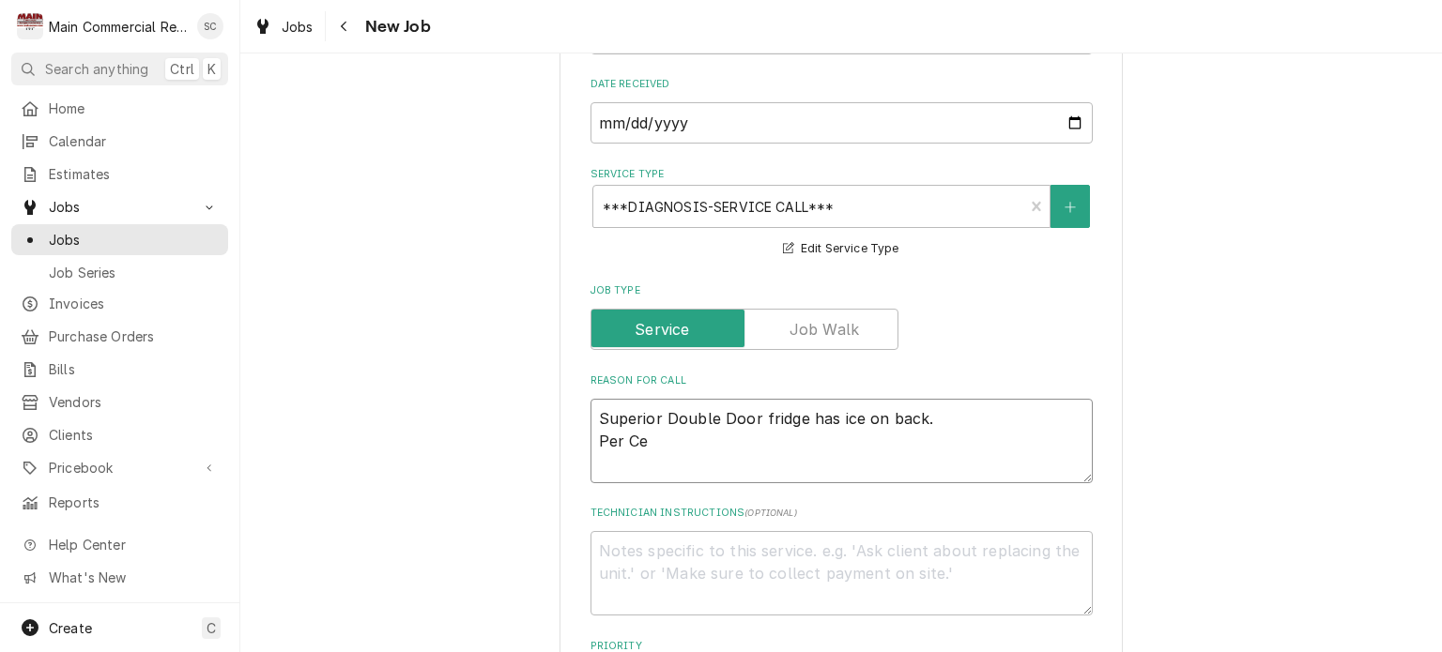
type textarea "x"
type textarea "Superior Double Door fridge has ice on back. Per C"
type textarea "x"
type textarea "Superior Double Door fridge has ice on back. Per Ch"
type textarea "x"
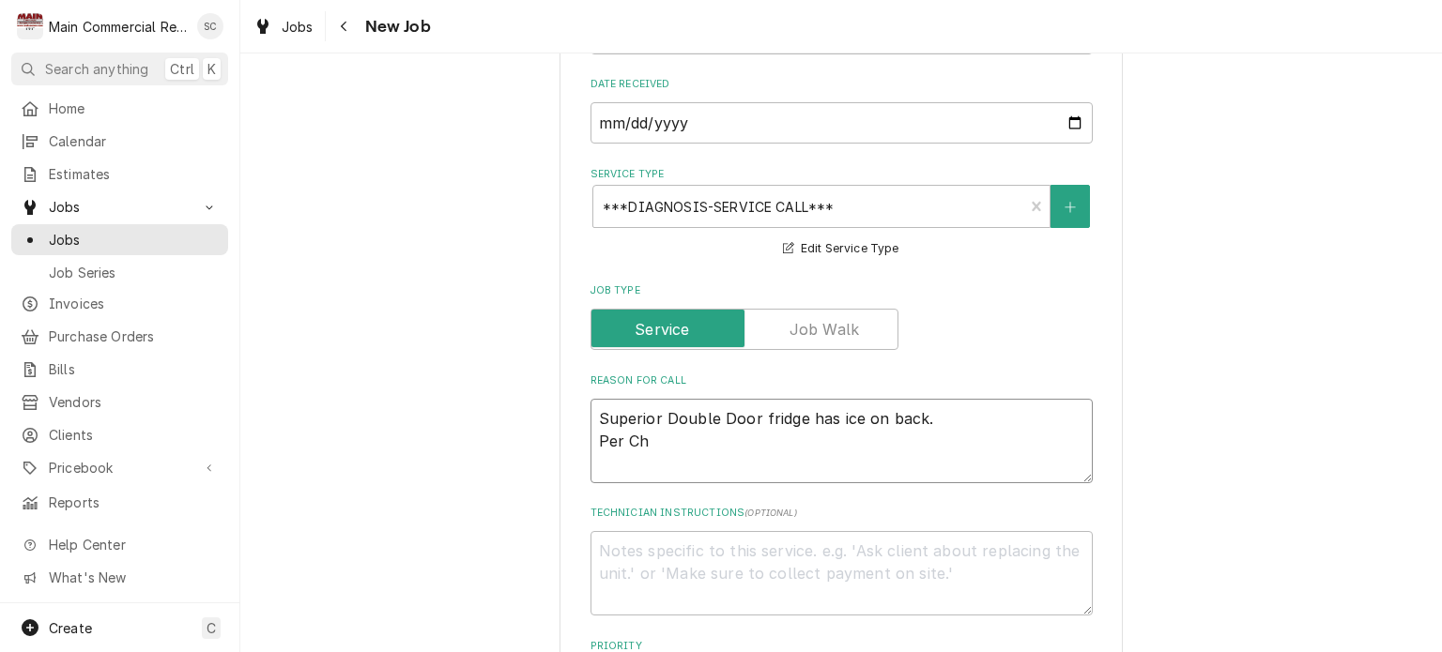
type textarea "Superior Double Door fridge has ice on back. Per Che"
type textarea "x"
type textarea "Superior Double Door fridge has ice on back. Per Cher"
type textarea "x"
type textarea "Superior Double Door fridge has ice on back. Per Cher"
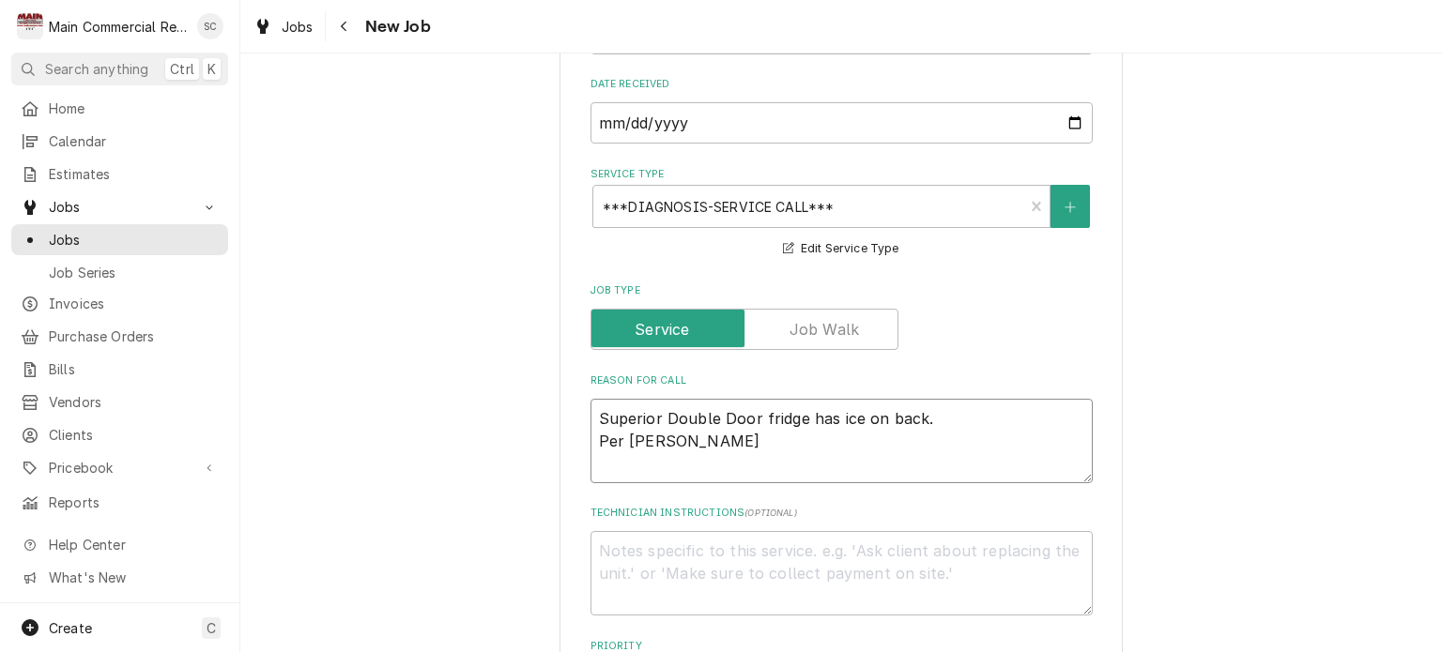
type textarea "x"
type textarea "Superior Double Door fridge has ice on back. Per Cher E"
type textarea "x"
type textarea "Superior Double Door fridge has ice on back. Per Cher Ea"
type textarea "x"
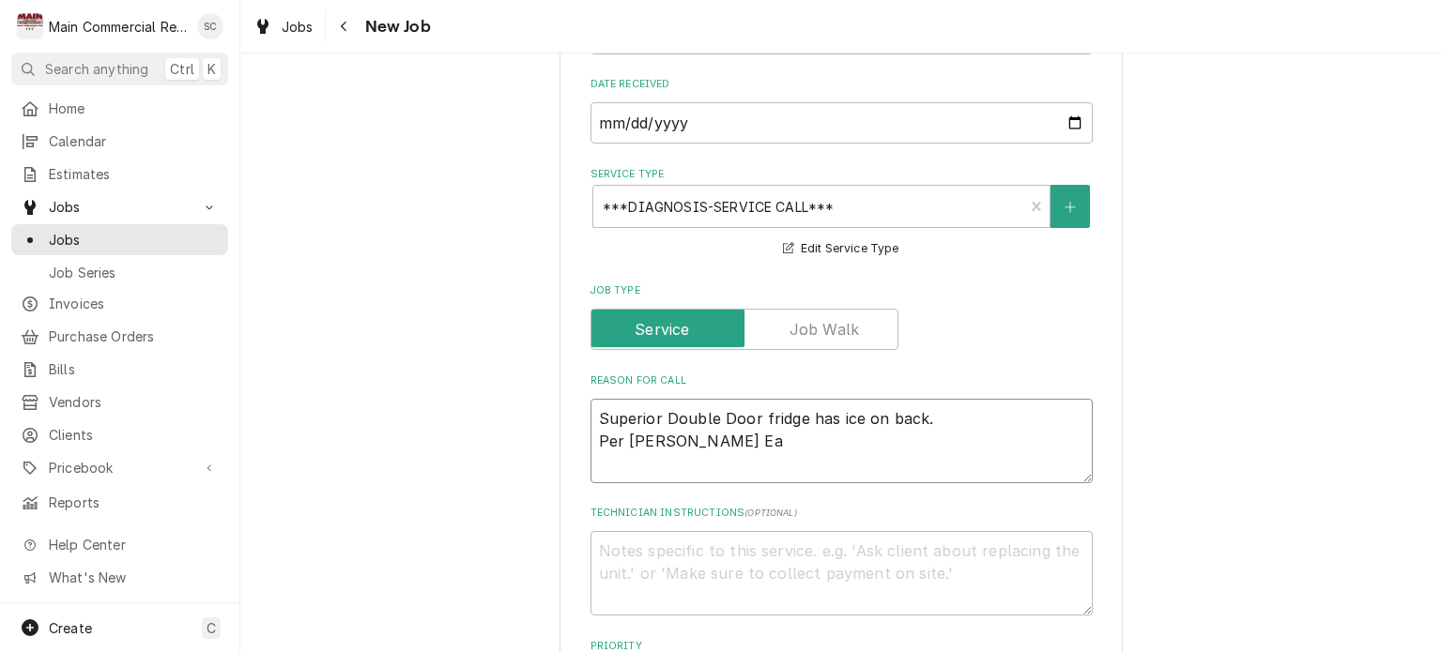
type textarea "Superior Double Door fridge has ice on back. Per Cher Ear"
type textarea "x"
type textarea "Superior Double Door fridge has ice on back. Per Cher Earl"
type textarea "x"
type textarea "Superior Double Door fridge has ice on back. Per Cher Earl"
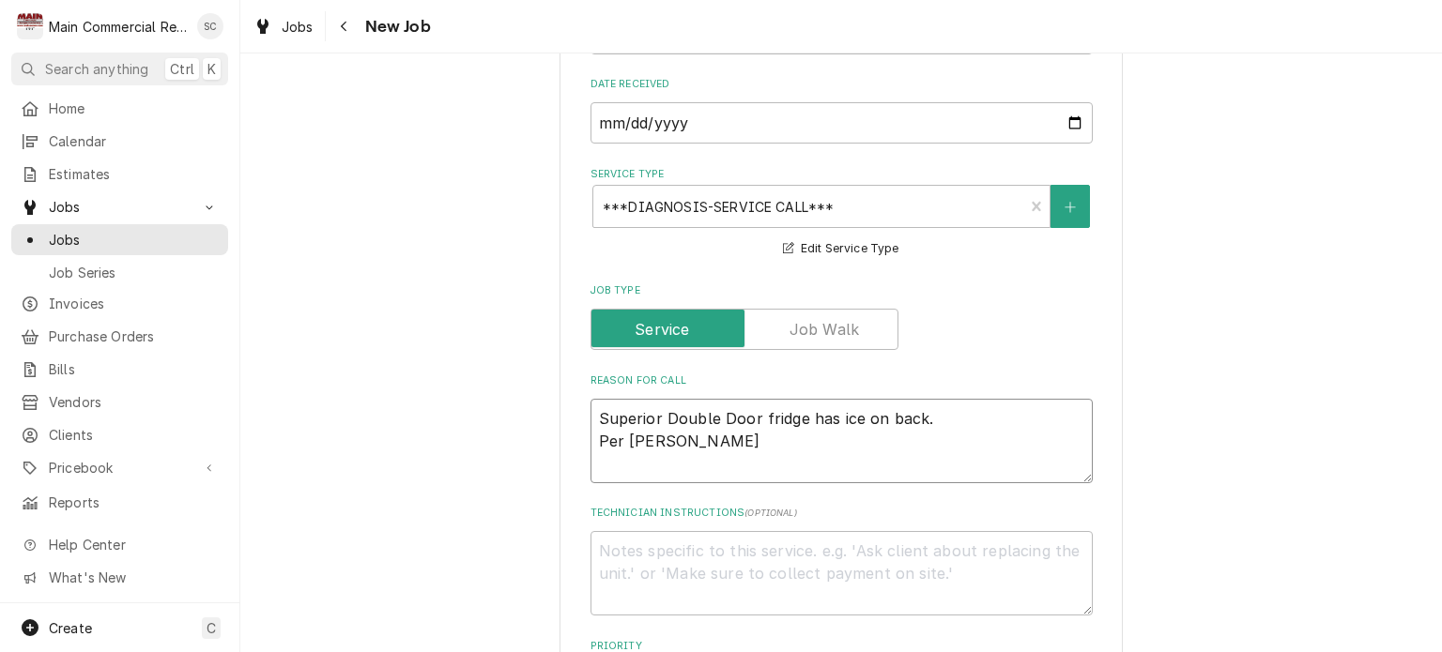
type textarea "x"
type textarea "Superior Double Door fridge has ice on back. Per Cher Earl 3"
type textarea "x"
type textarea "Superior Double Door fridge has ice on back. Per Cher Earl 35"
type textarea "x"
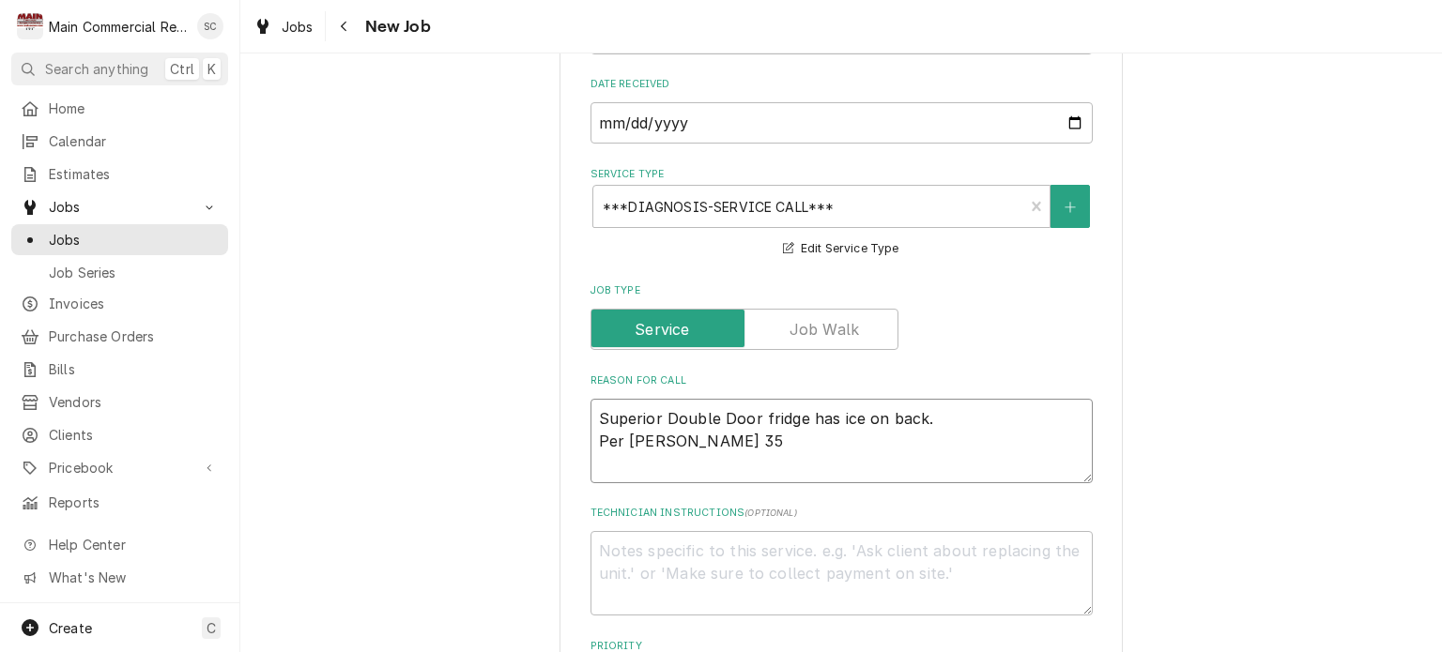
type textarea "Superior Double Door fridge has ice on back. Per Cher Earl 352"
type textarea "x"
type textarea "Superior Double Door fridge has ice on back. Per Cher Earl 352-"
type textarea "x"
type textarea "Superior Double Door fridge has ice on back. Per Cher Earl 352-6"
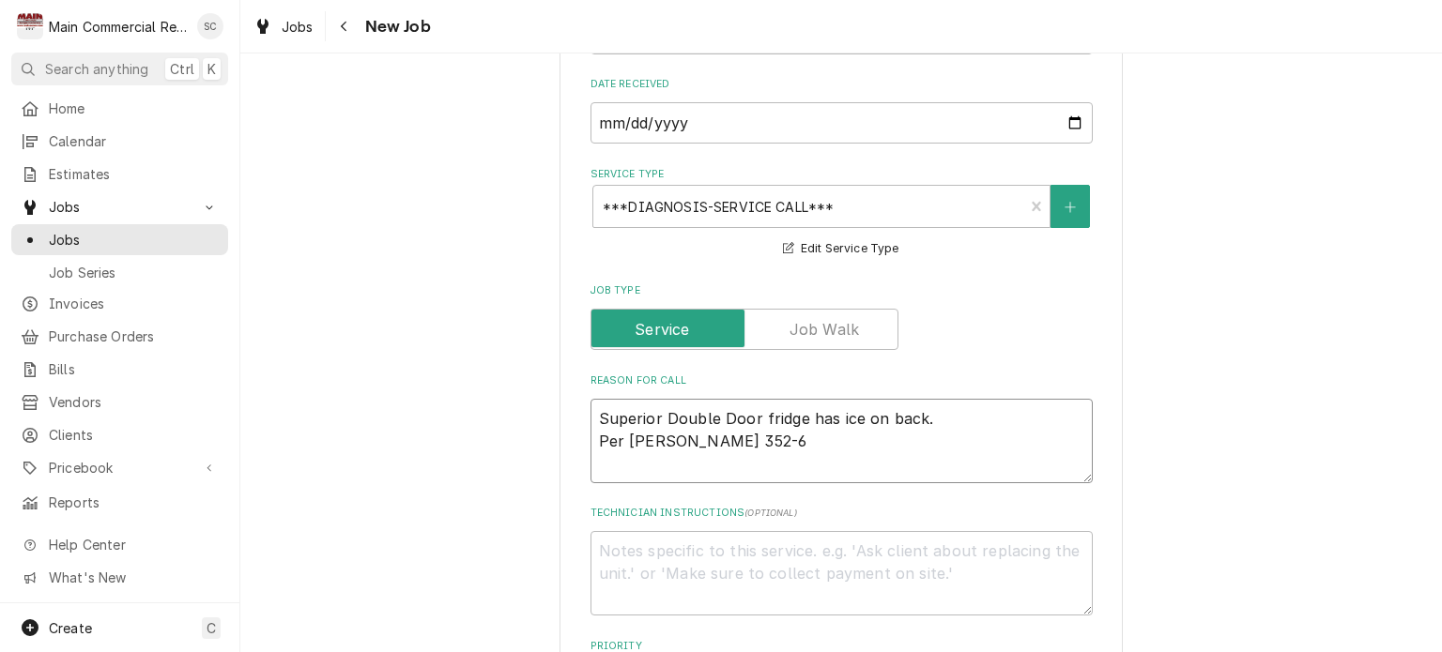
type textarea "x"
type textarea "Superior Double Door fridge has ice on back. Per Cher Earl 352-66"
type textarea "x"
type textarea "Superior Double Door fridge has ice on back. Per Cher Earl 352-667"
type textarea "x"
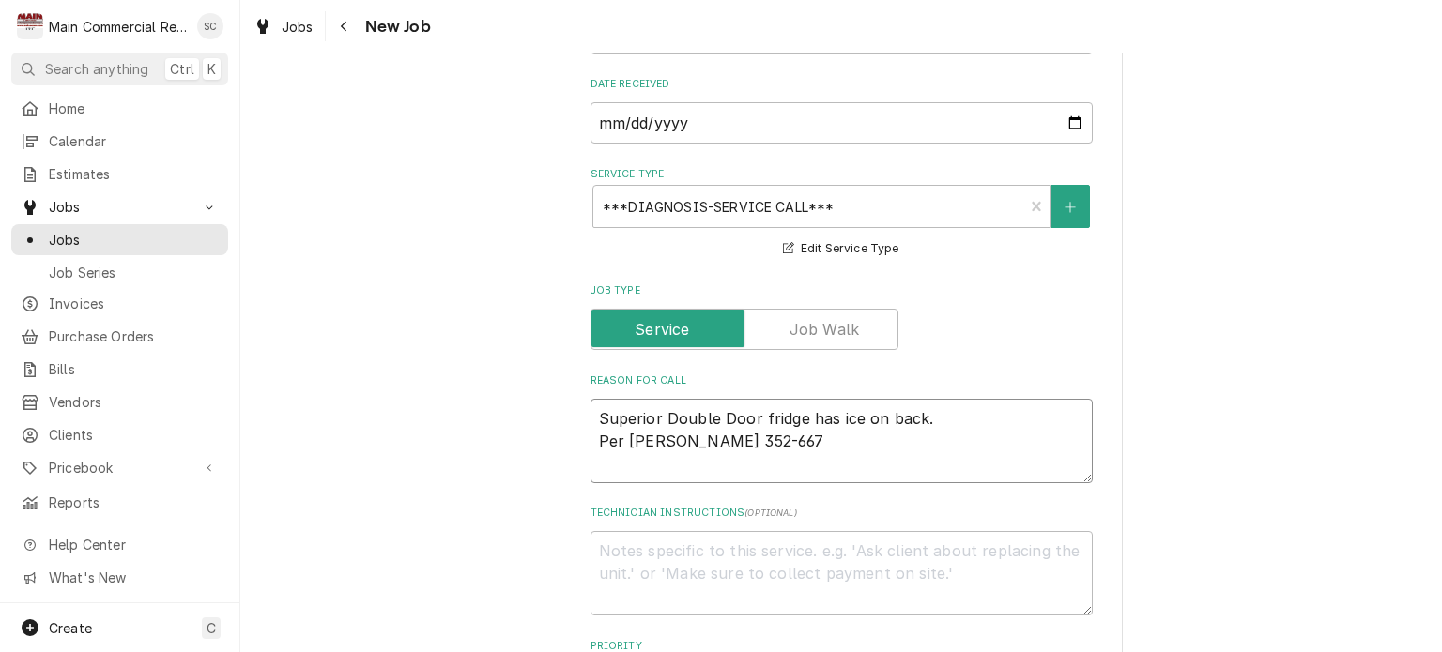
type textarea "Superior Double Door fridge has ice on back. Per Cher Earl 352-667-"
type textarea "x"
type textarea "Superior Double Door fridge has ice on back. Per Cher Earl 352-667-3"
type textarea "x"
type textarea "Superior Double Door fridge has ice on back. Per Cher Earl 352-667-31"
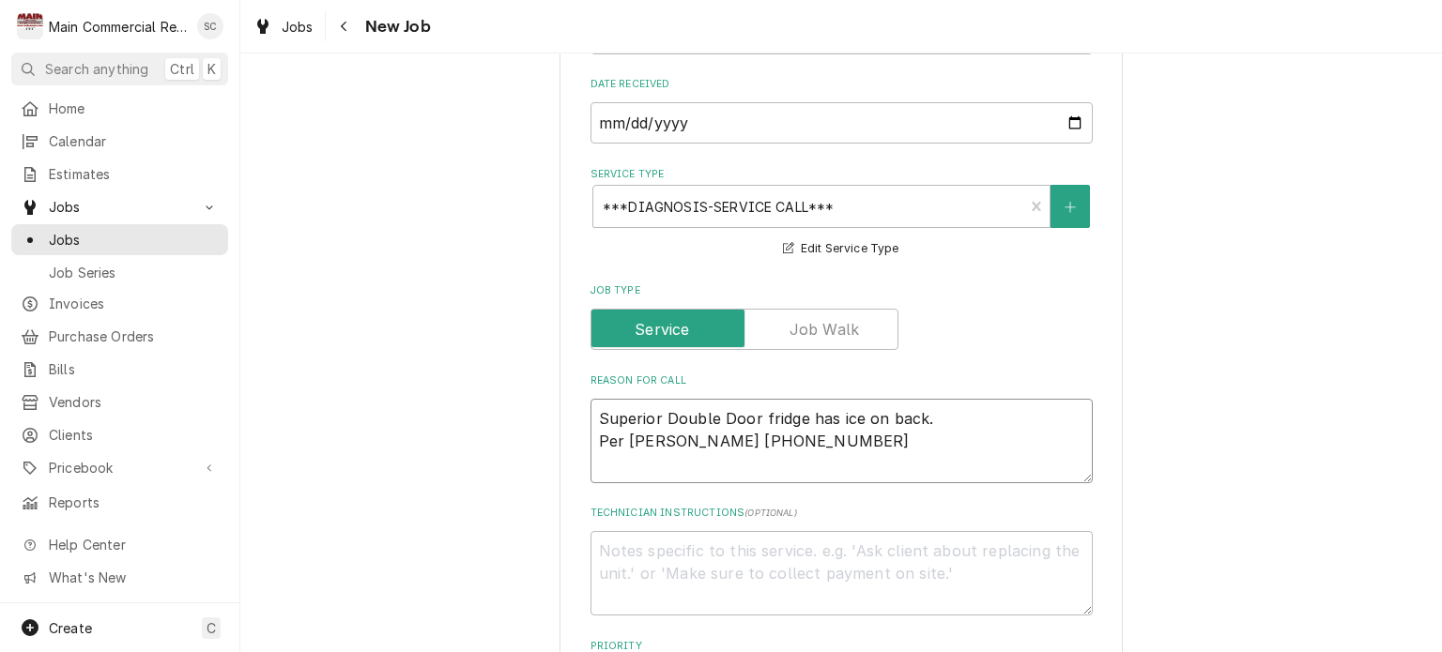
type textarea "x"
type textarea "Superior Double Door fridge has ice on back. Per Cher Earl 352-667-317"
type textarea "x"
type textarea "Superior Double Door fridge has ice on back. Per Cher Earl 352-667-3176"
type textarea "x"
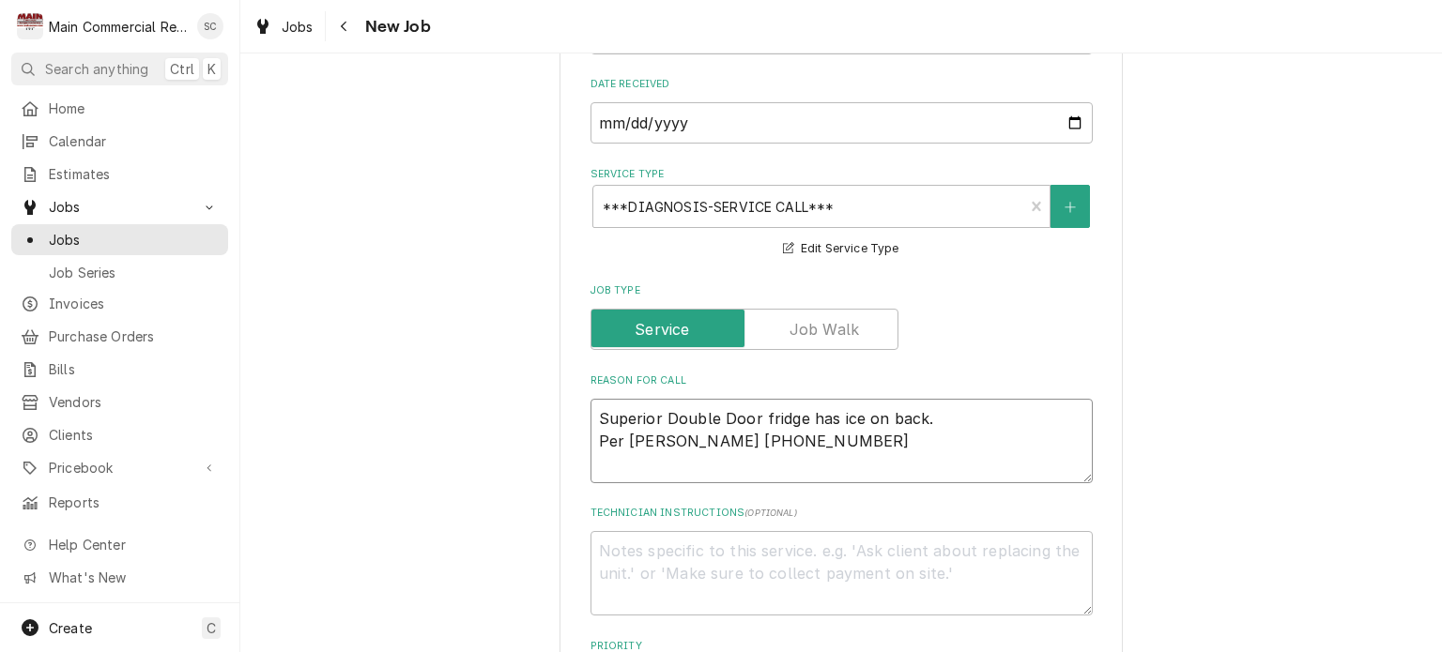
scroll to position [751, 0]
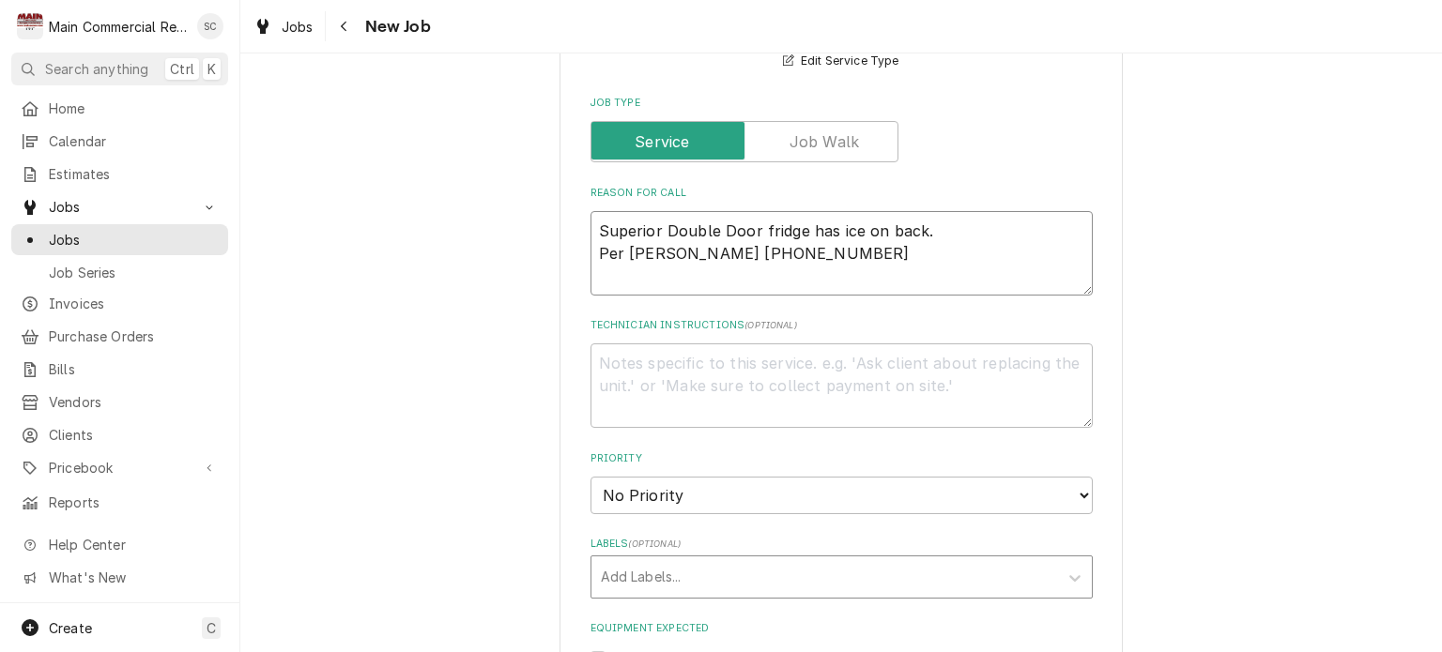
type textarea "Superior Double Door fridge has ice on back. Per Cher Earl 352-667-3176"
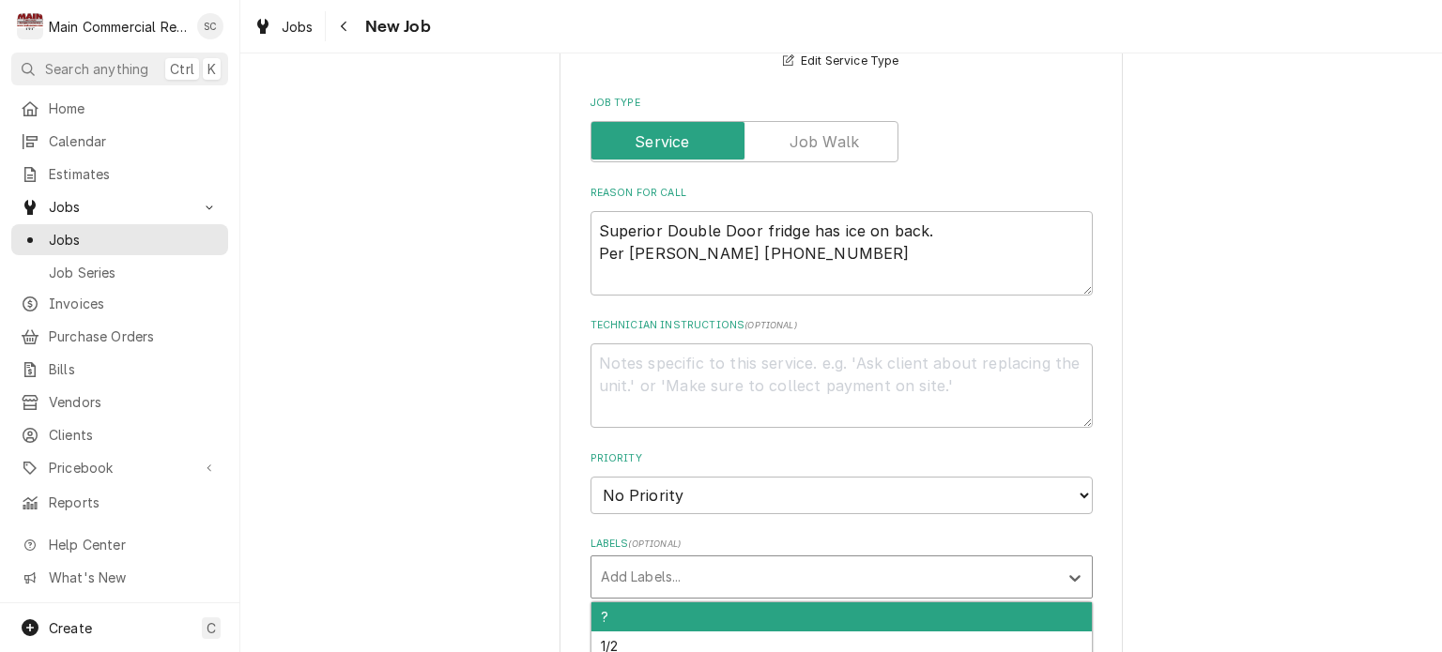
click at [790, 582] on div "Labels" at bounding box center [825, 577] width 448 height 34
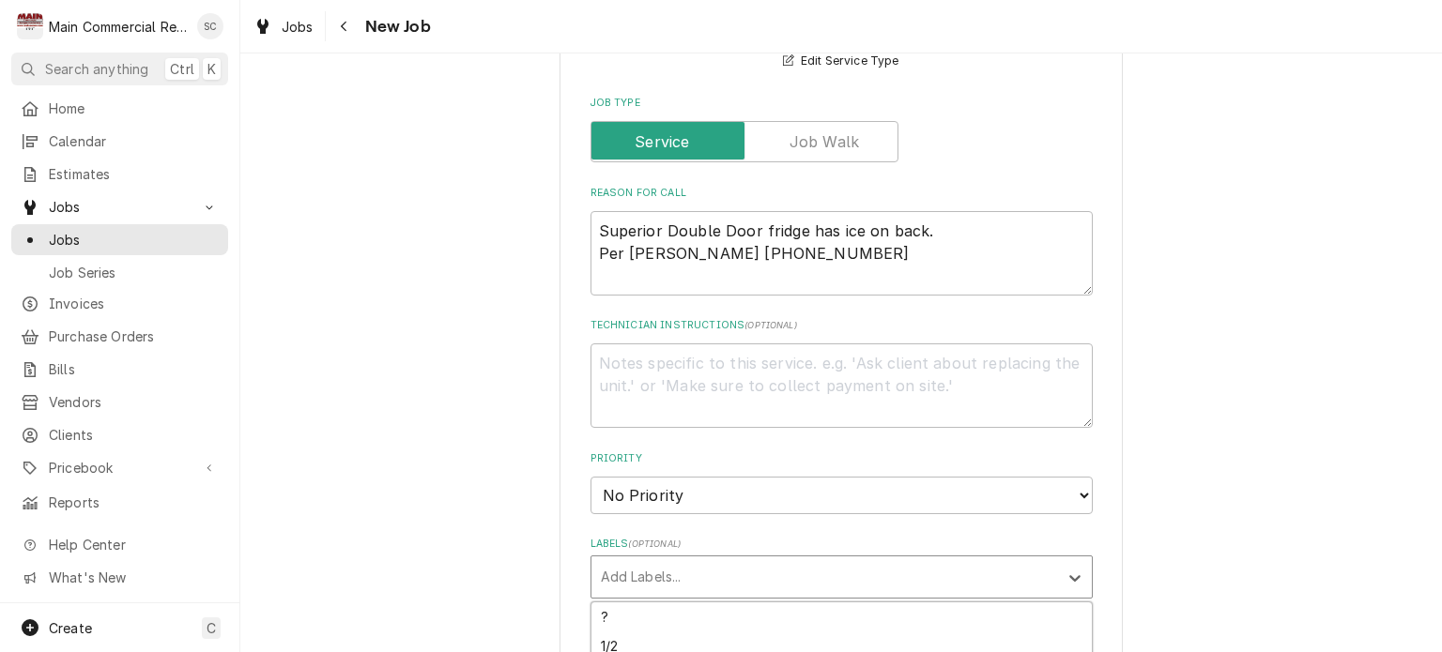
scroll to position [939, 0]
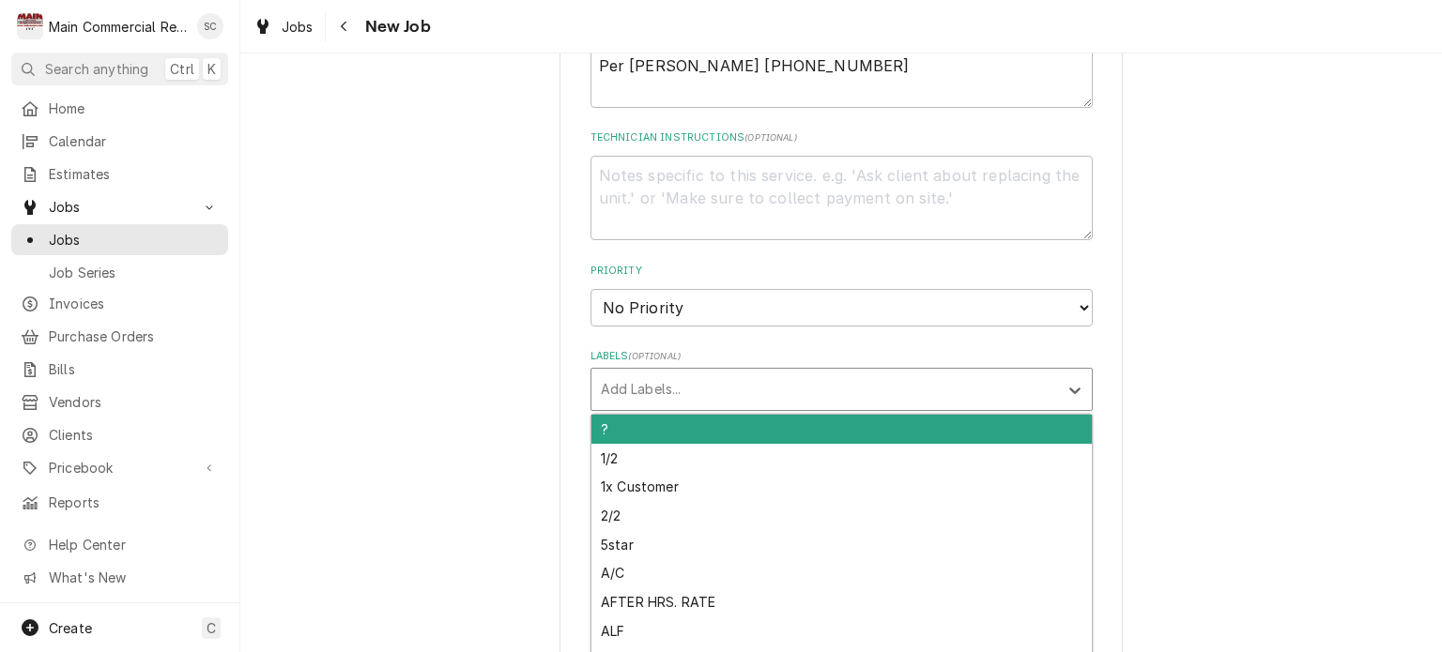
click at [1202, 348] on div "Please provide the following information to create a job: Client Details Client…" at bounding box center [841, 148] width 1202 height 2029
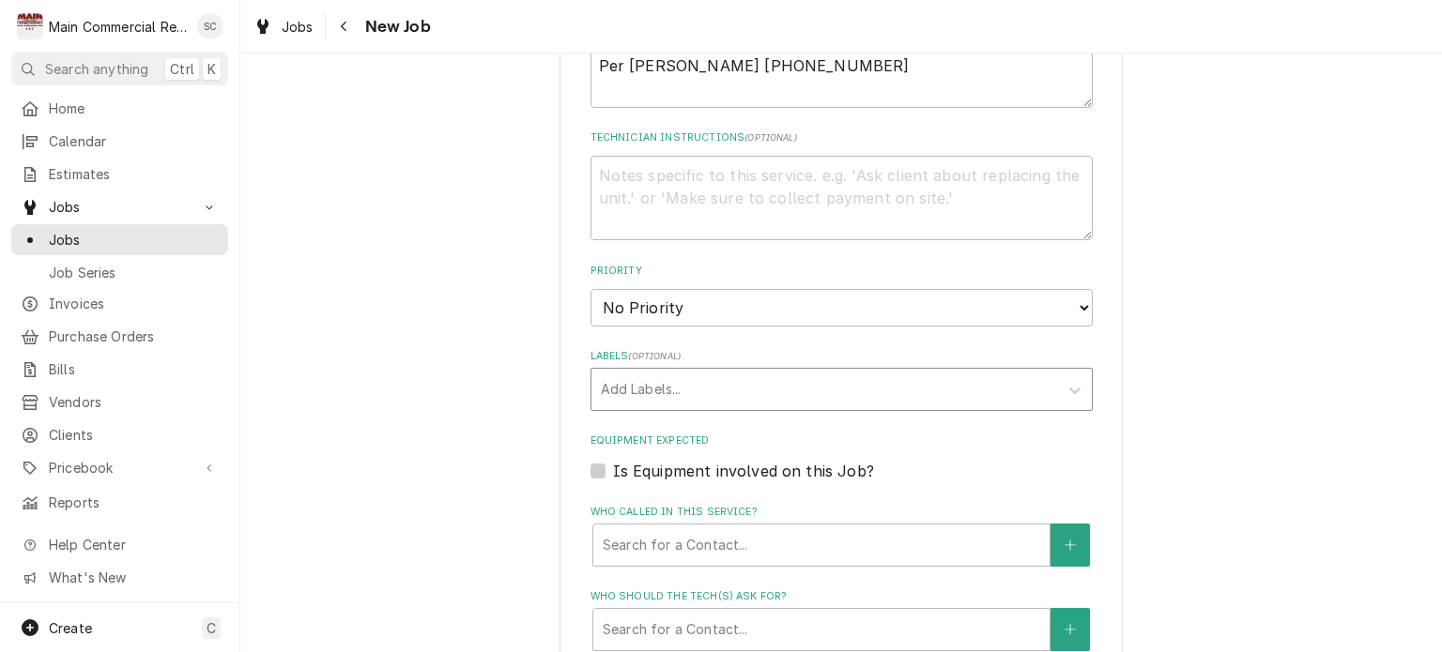
click at [832, 390] on div "Labels" at bounding box center [825, 390] width 448 height 34
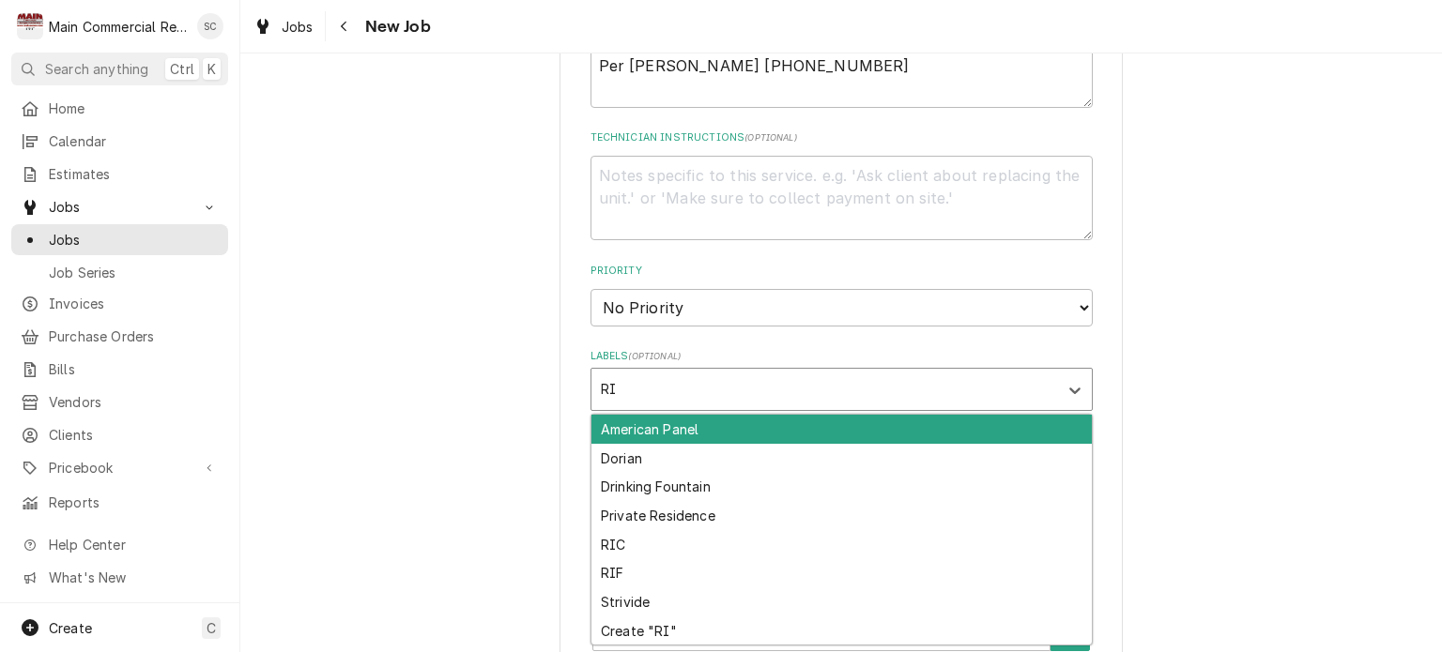
type input "RIC"
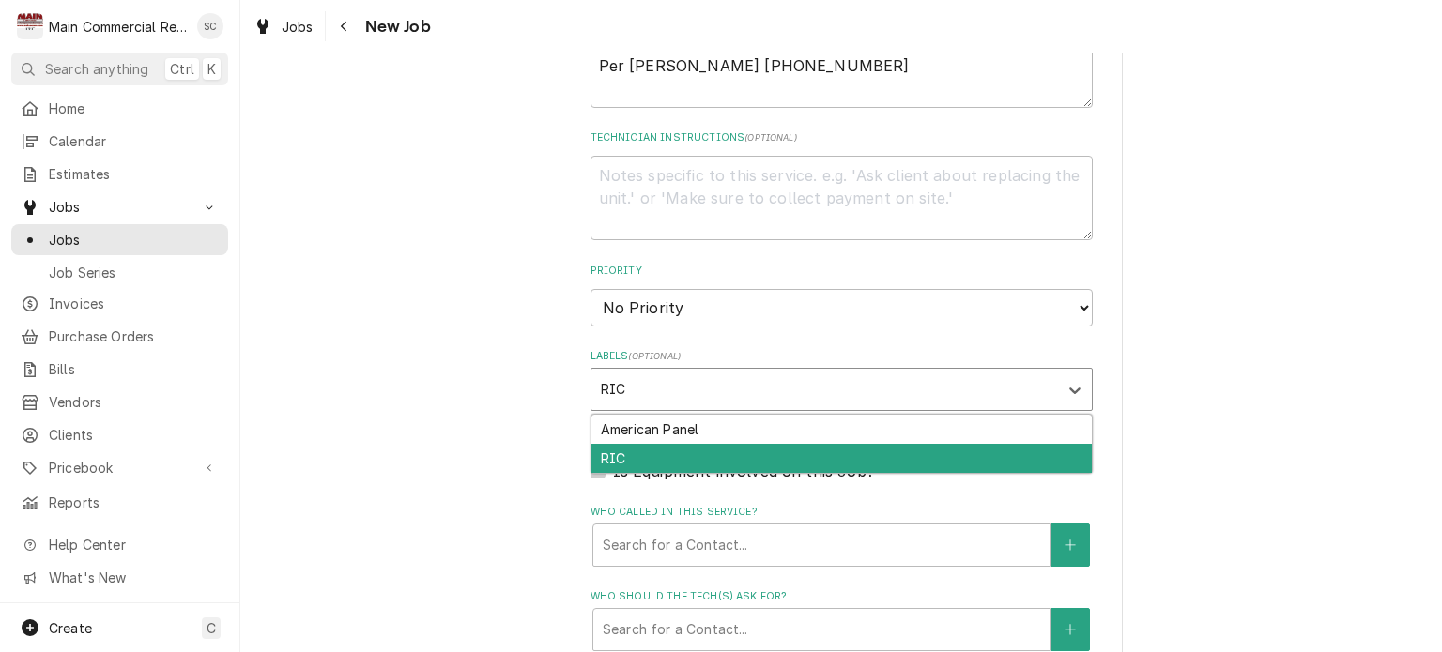
click at [811, 446] on div "RIC" at bounding box center [841, 458] width 500 height 29
type textarea "x"
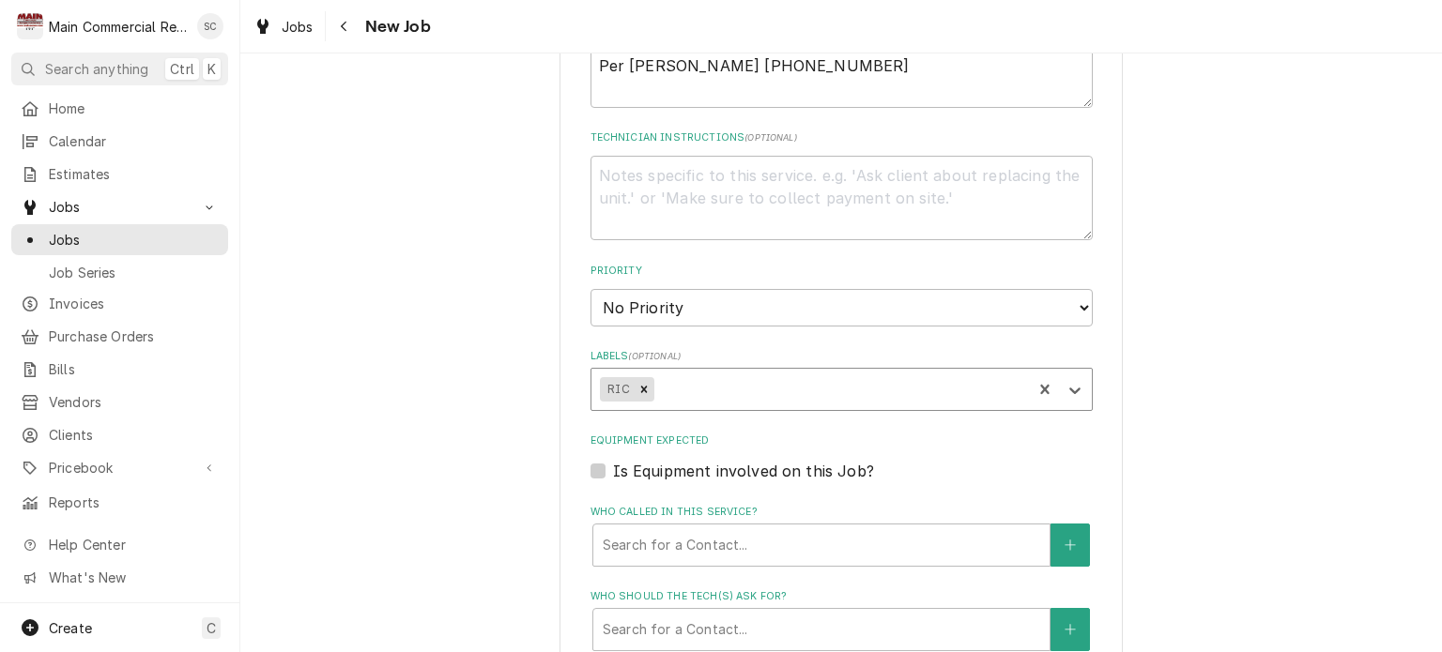
scroll to position [1127, 0]
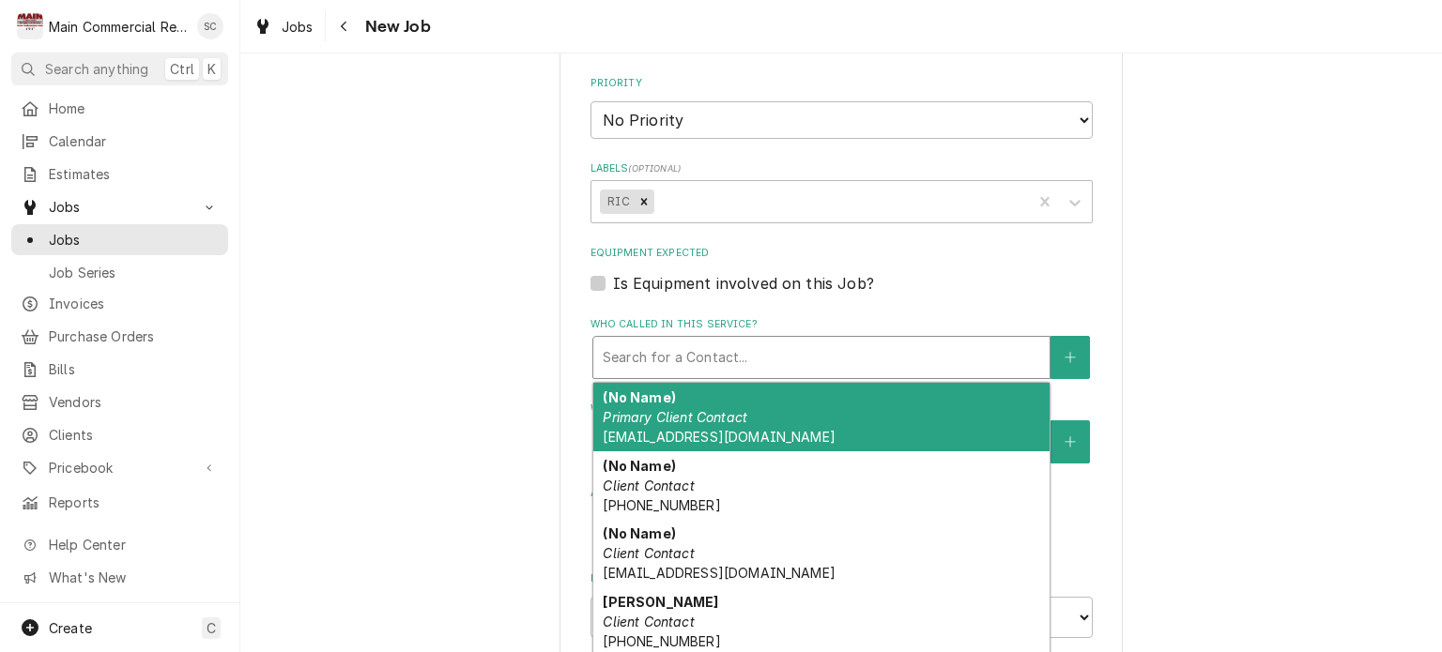
click at [811, 353] on div "Who called in this service?" at bounding box center [821, 358] width 437 height 34
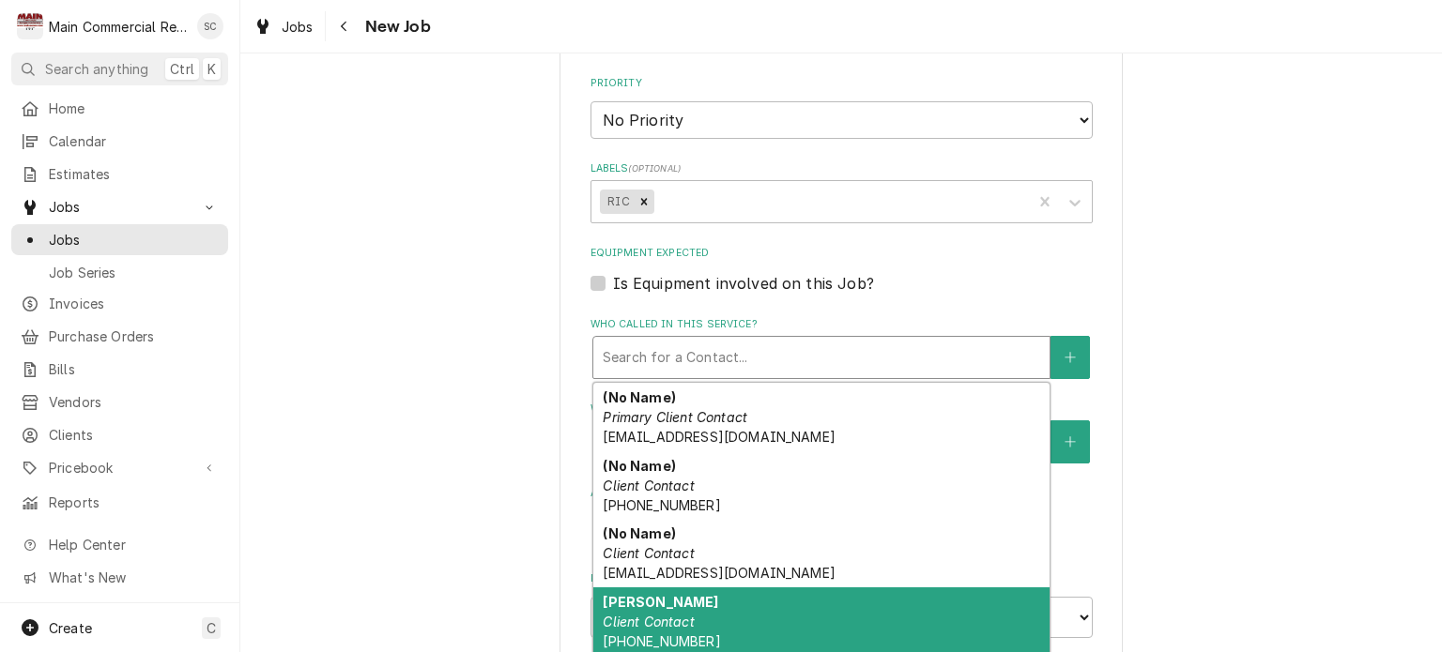
click at [702, 619] on div "Earl Weiss Client Contact (352) 667-3176" at bounding box center [821, 622] width 456 height 69
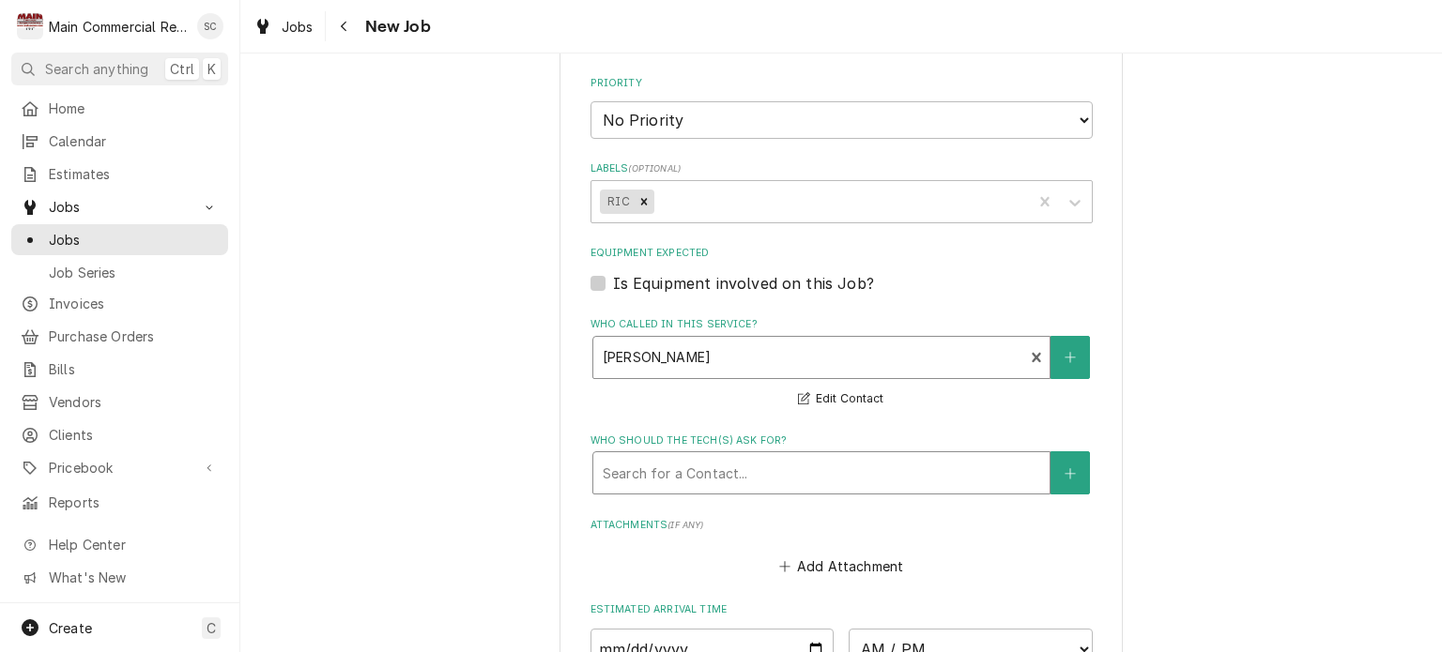
click at [762, 476] on div "Who should the tech(s) ask for?" at bounding box center [821, 473] width 437 height 34
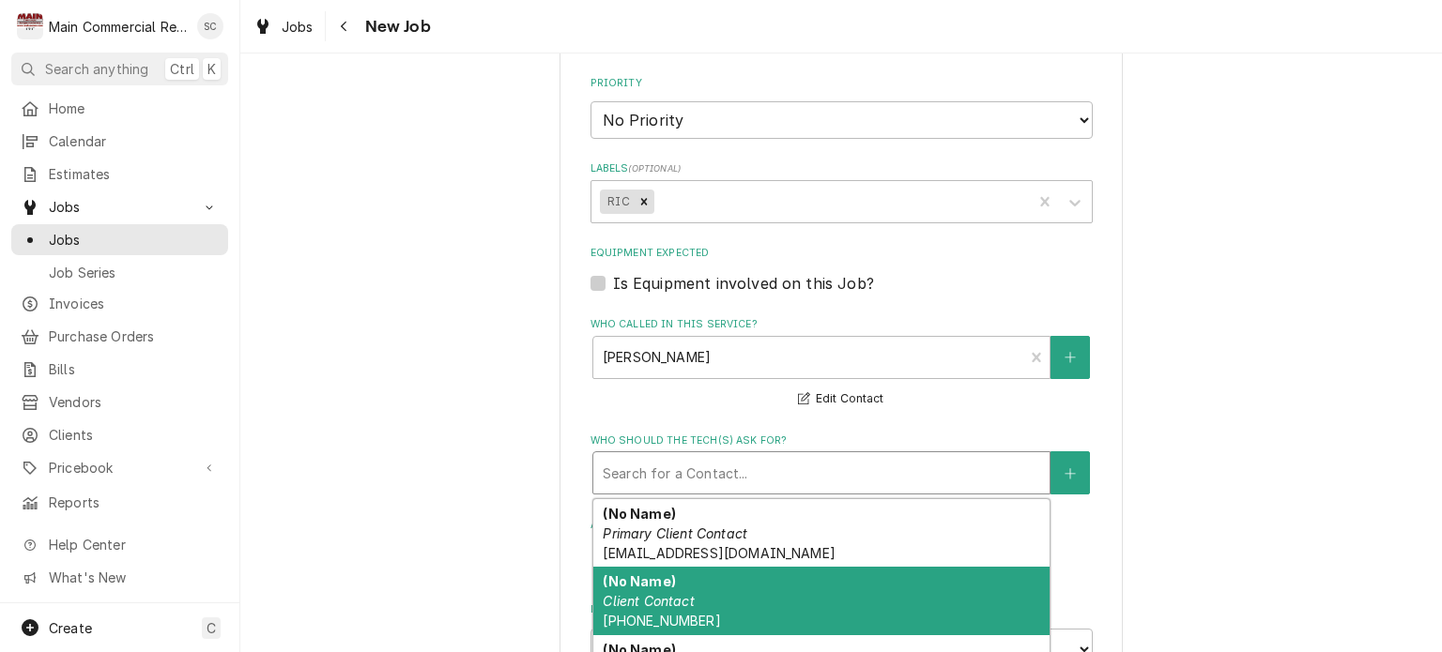
scroll to position [115, 0]
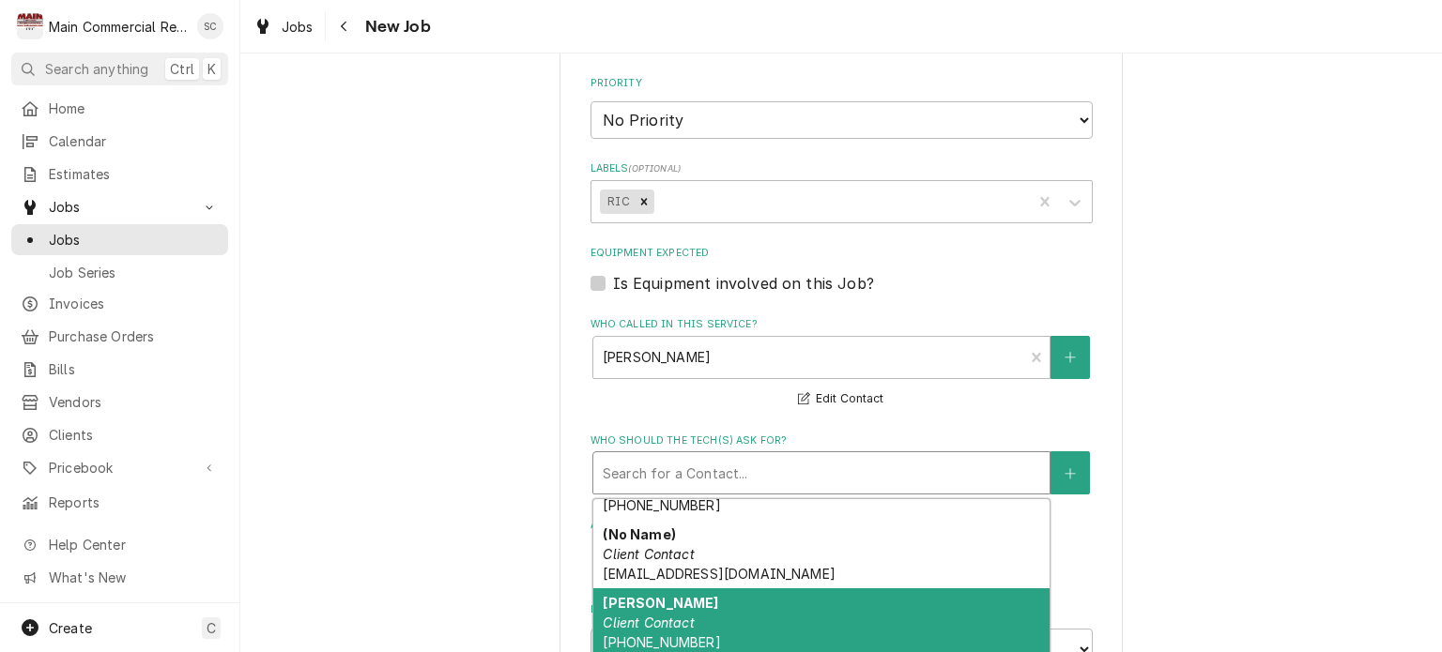
click at [714, 614] on div "Earl Weiss Client Contact (352) 667-3176" at bounding box center [821, 623] width 456 height 69
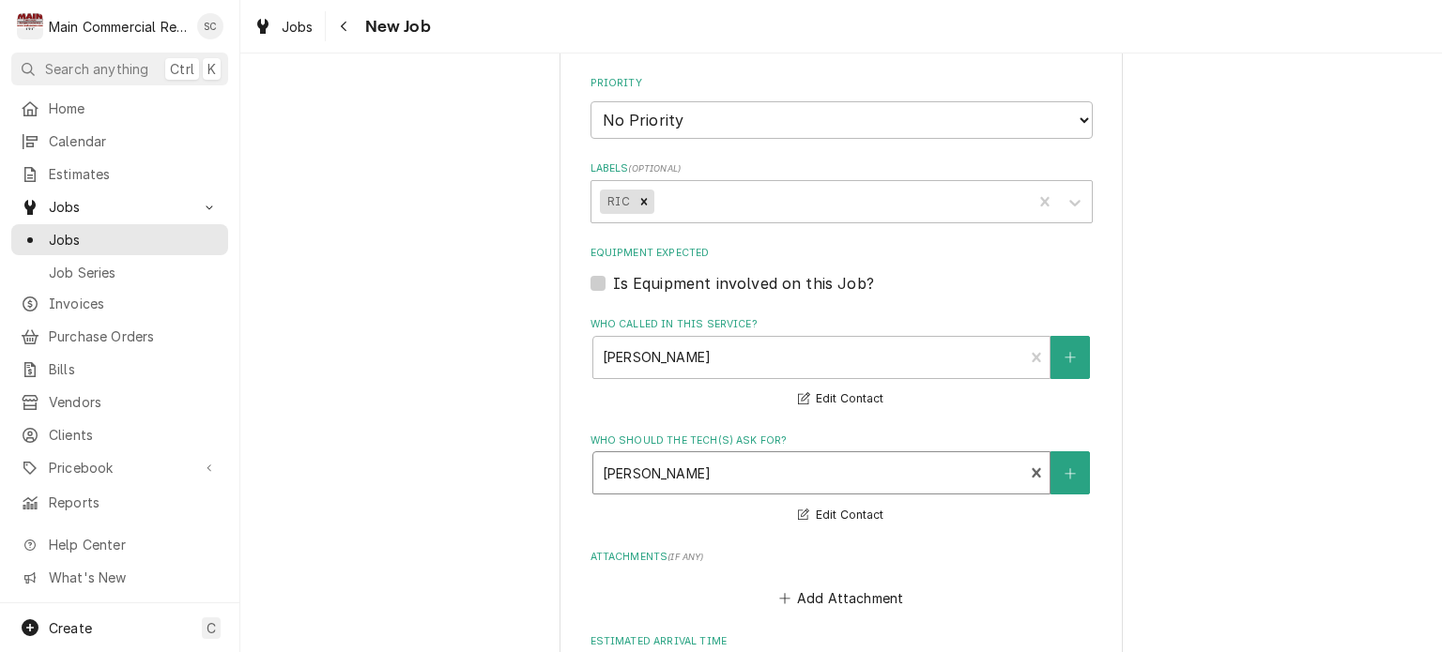
scroll to position [1408, 0]
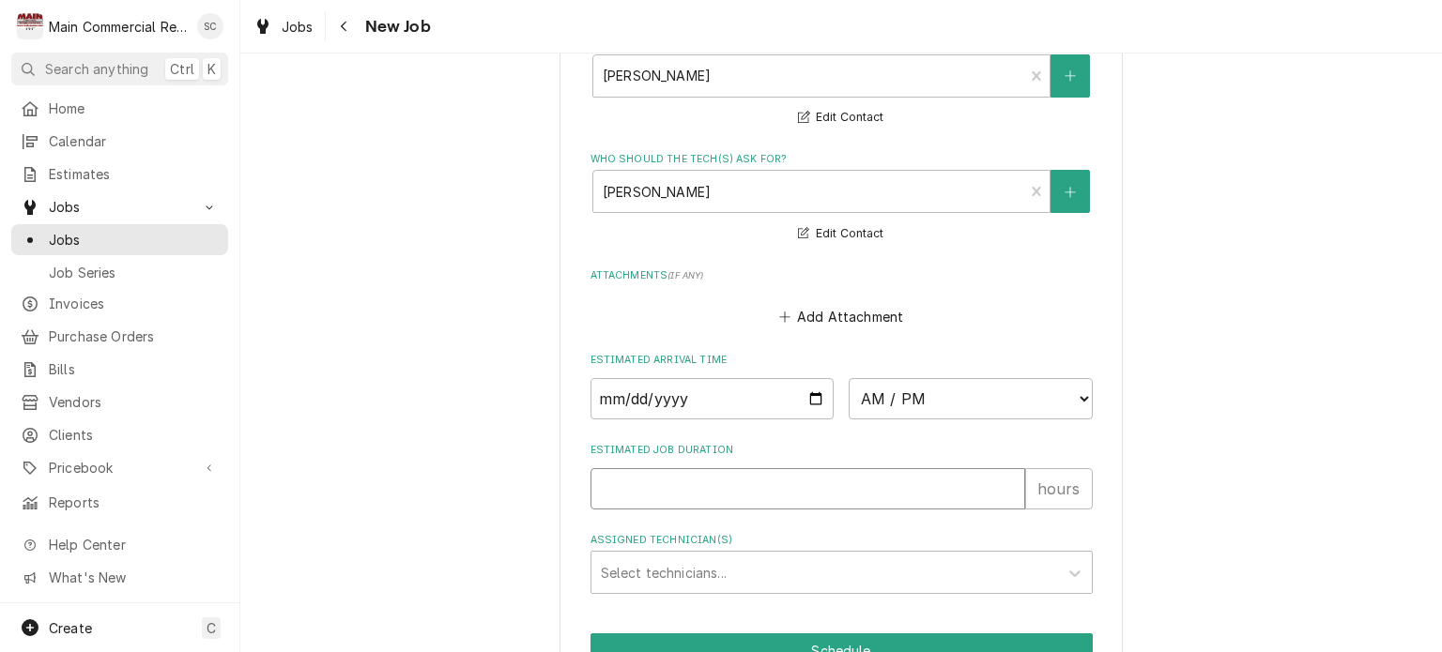
click at [800, 473] on input "Estimated Job Duration" at bounding box center [808, 488] width 435 height 41
type textarea "x"
type input "2"
type textarea "x"
type input "2"
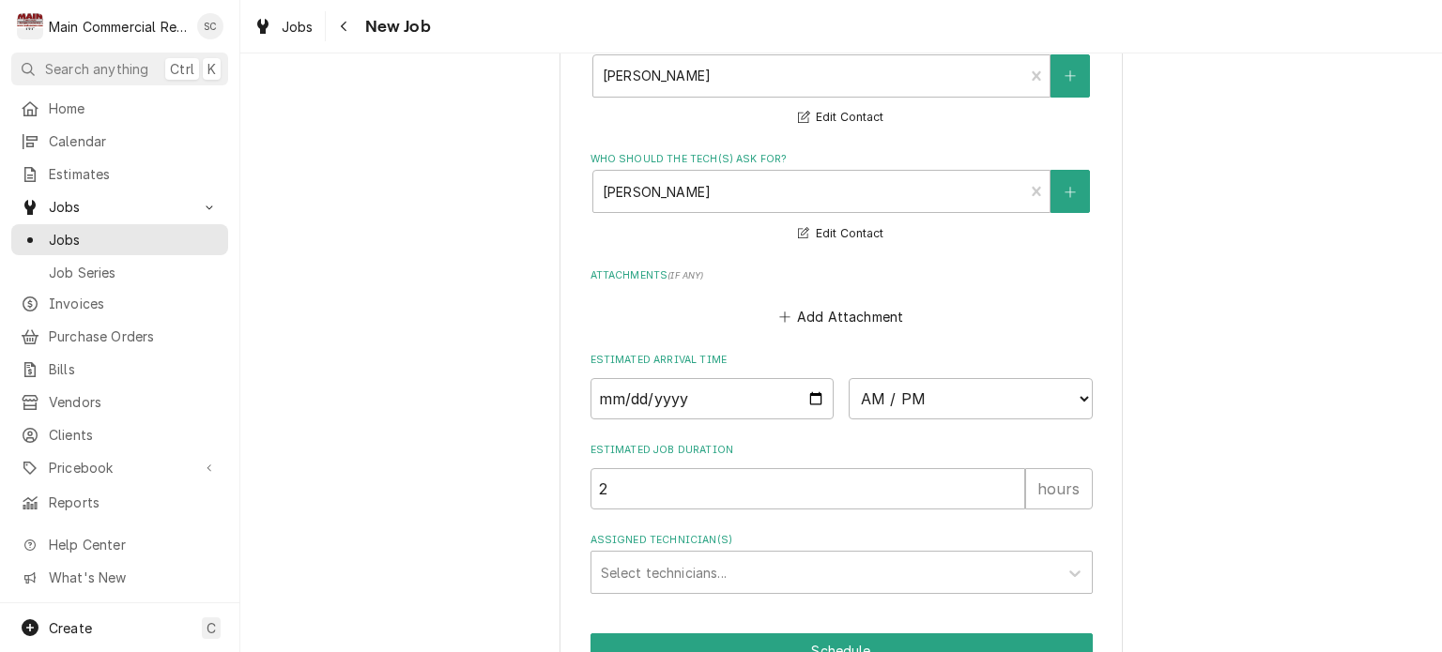
scroll to position [1506, 0]
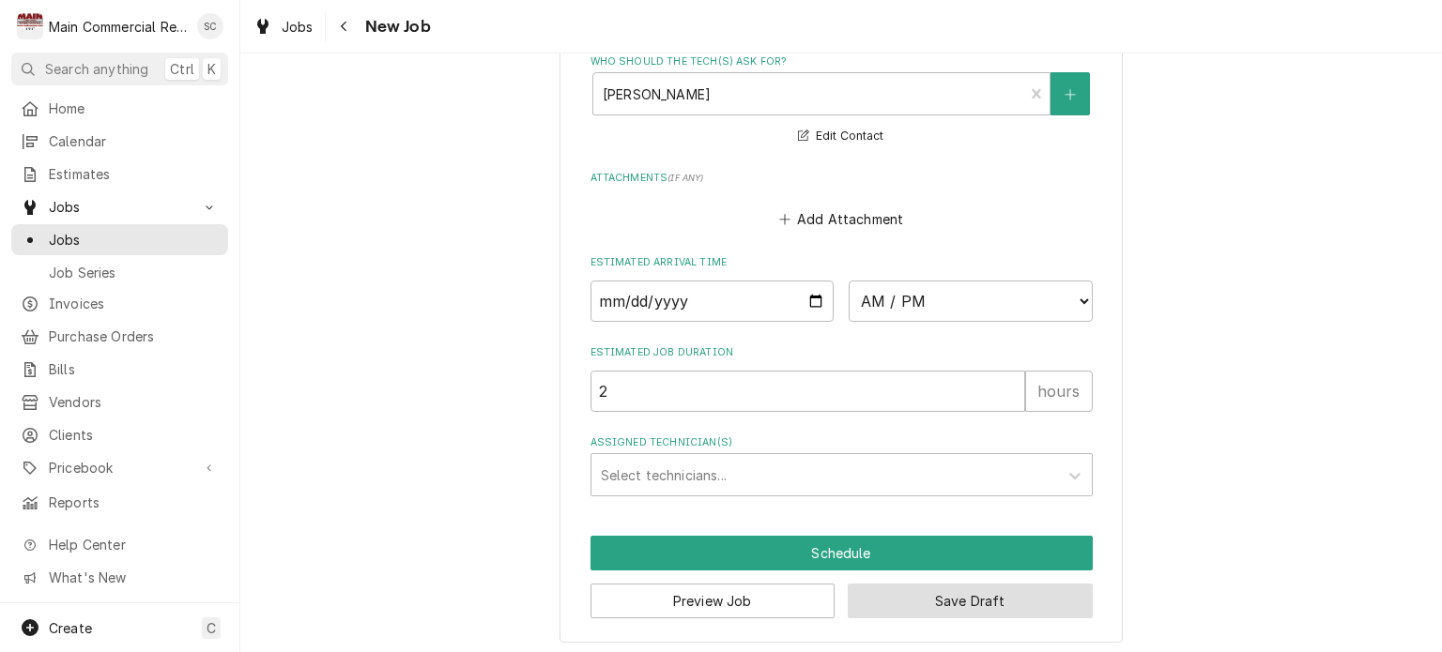
click at [965, 596] on button "Save Draft" at bounding box center [970, 601] width 245 height 35
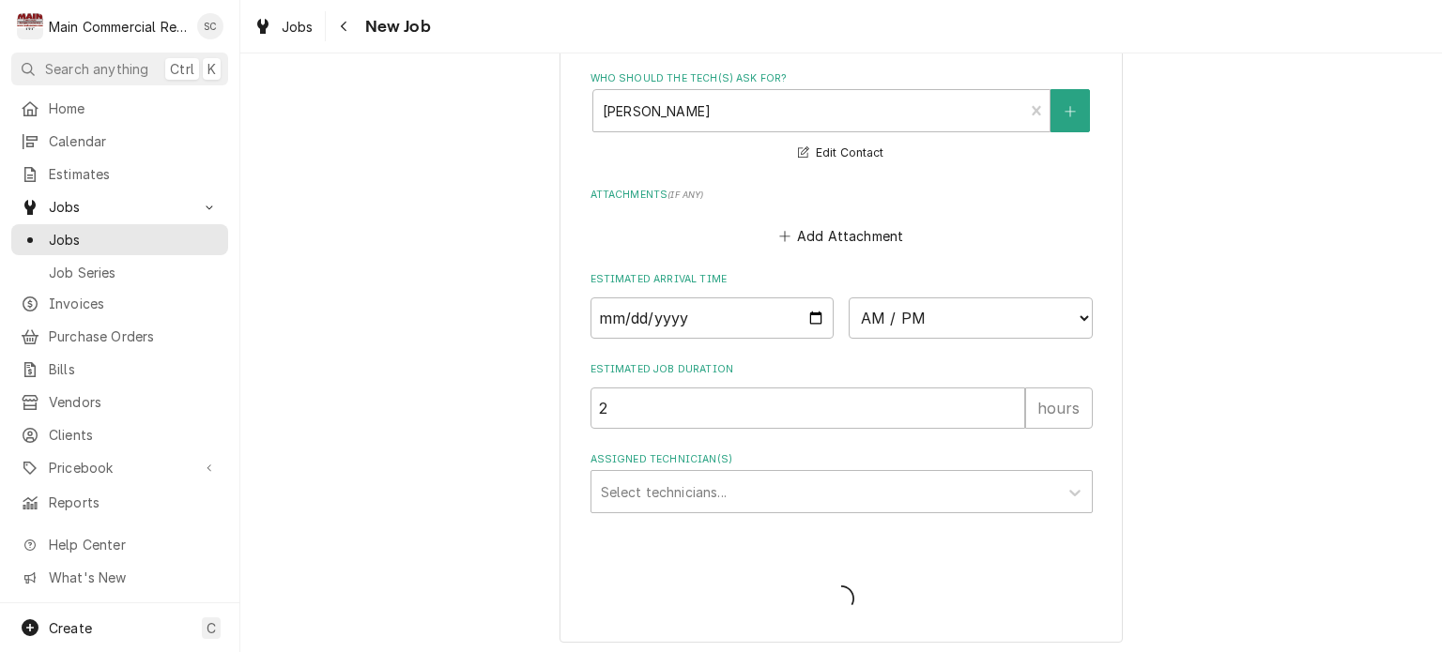
type textarea "x"
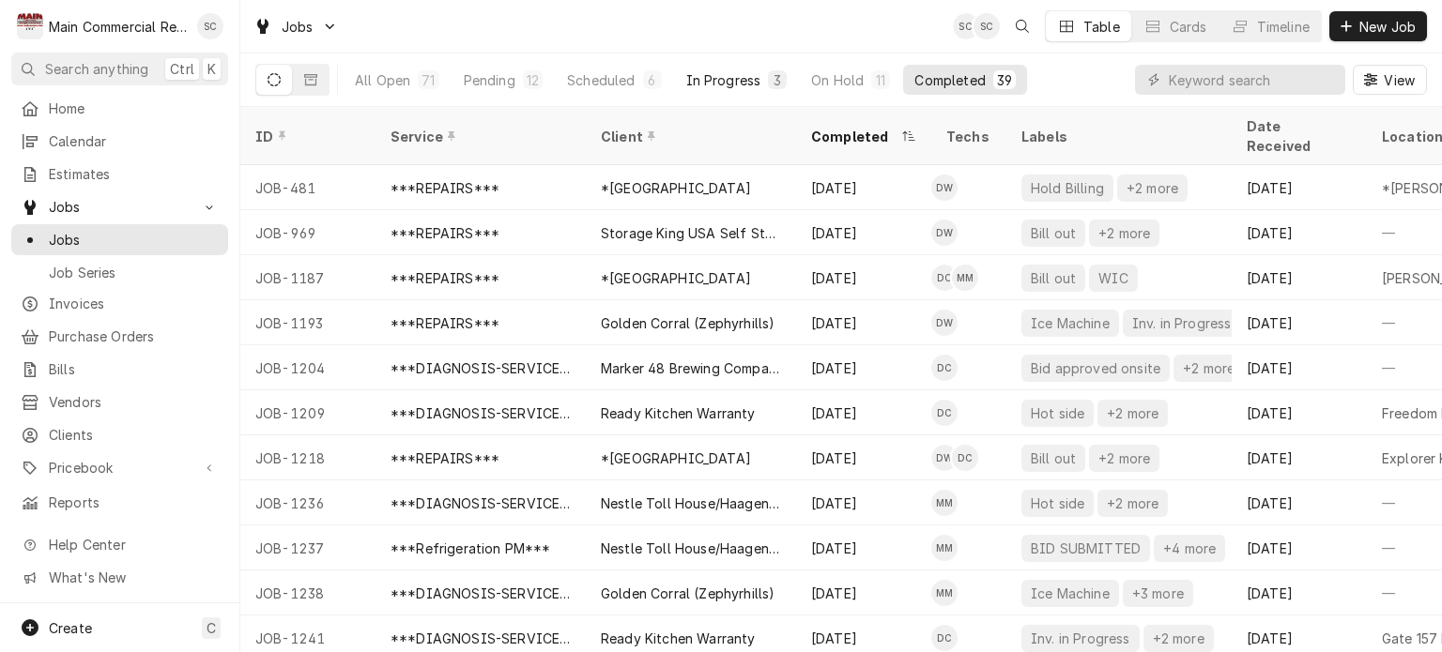
click at [735, 84] on div "In Progress" at bounding box center [723, 80] width 75 height 20
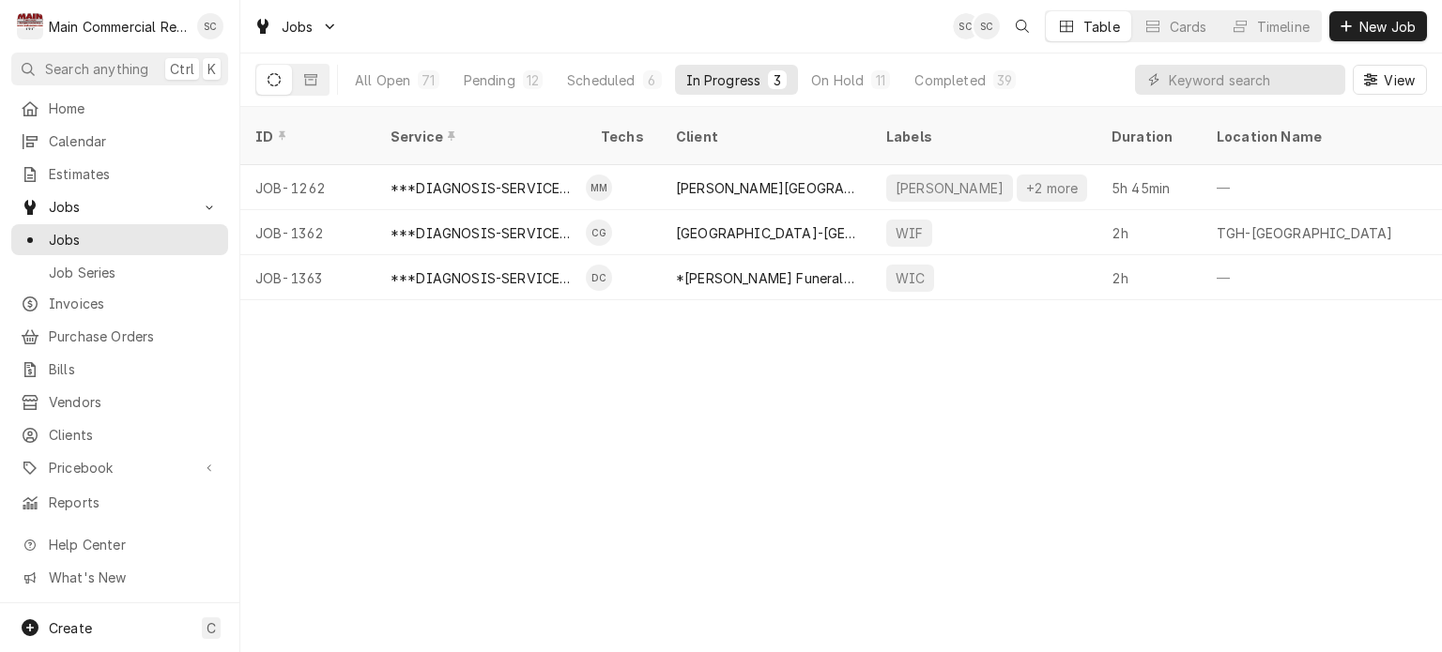
click at [850, 367] on div "ID Service Techs Client Labels Duration Location Name Date Received Status Prio…" at bounding box center [841, 379] width 1202 height 545
click at [781, 399] on div "ID Service Techs Client Labels Duration Location Name Date Received Status Prio…" at bounding box center [841, 379] width 1202 height 545
click at [834, 84] on div "On Hold" at bounding box center [837, 80] width 53 height 20
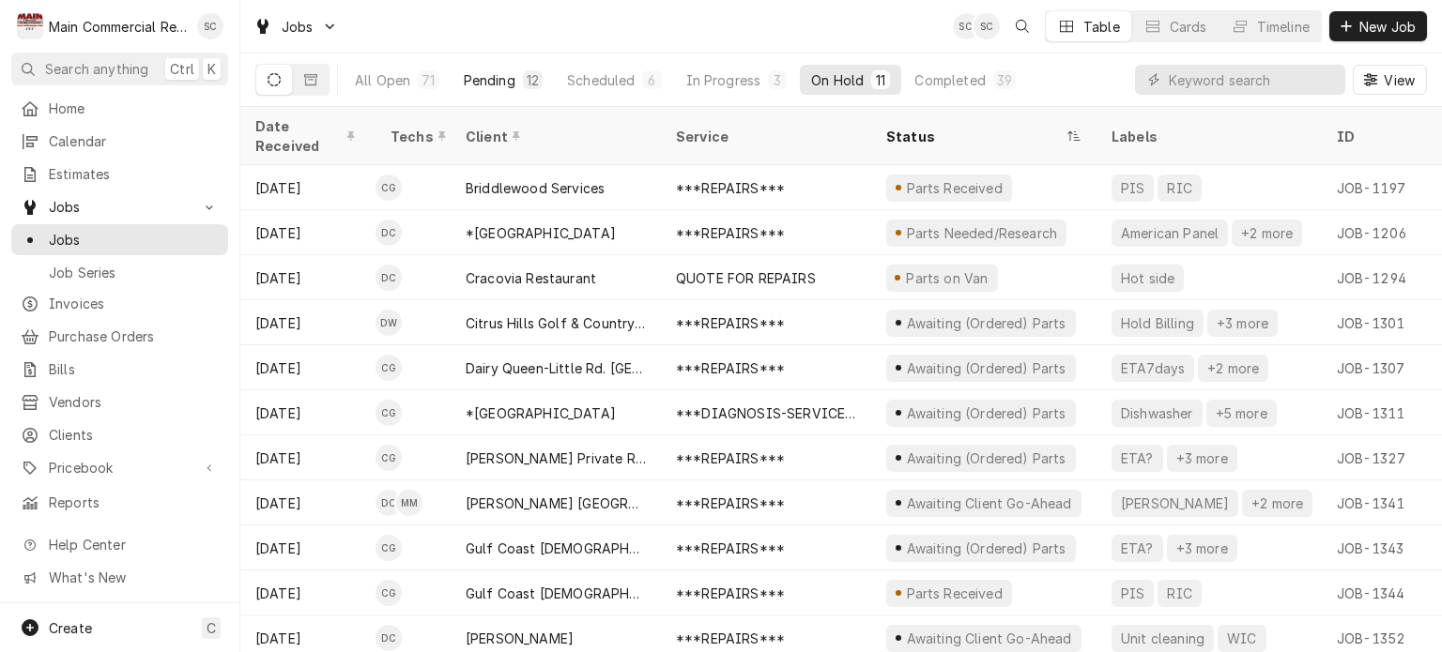
click at [513, 77] on div "Pending" at bounding box center [490, 80] width 52 height 20
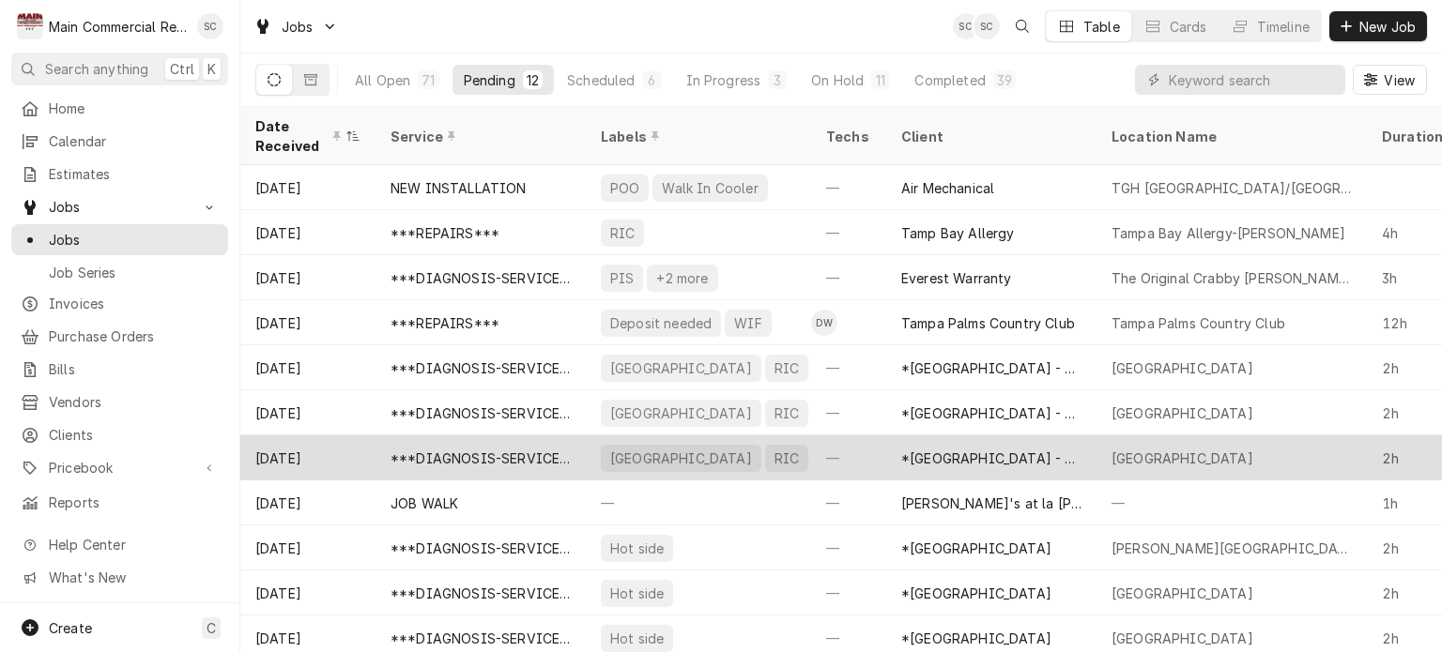
scroll to position [57, 0]
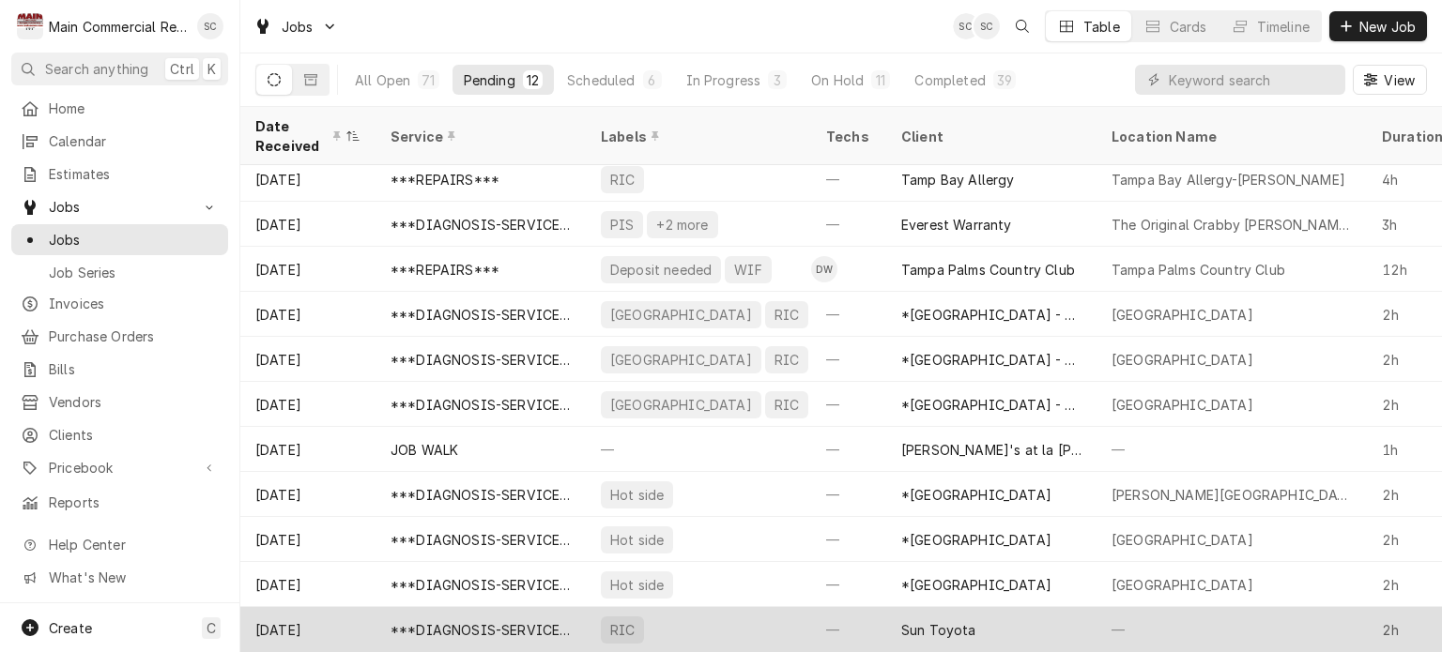
click at [969, 621] on div "Sun Toyota" at bounding box center [938, 631] width 75 height 20
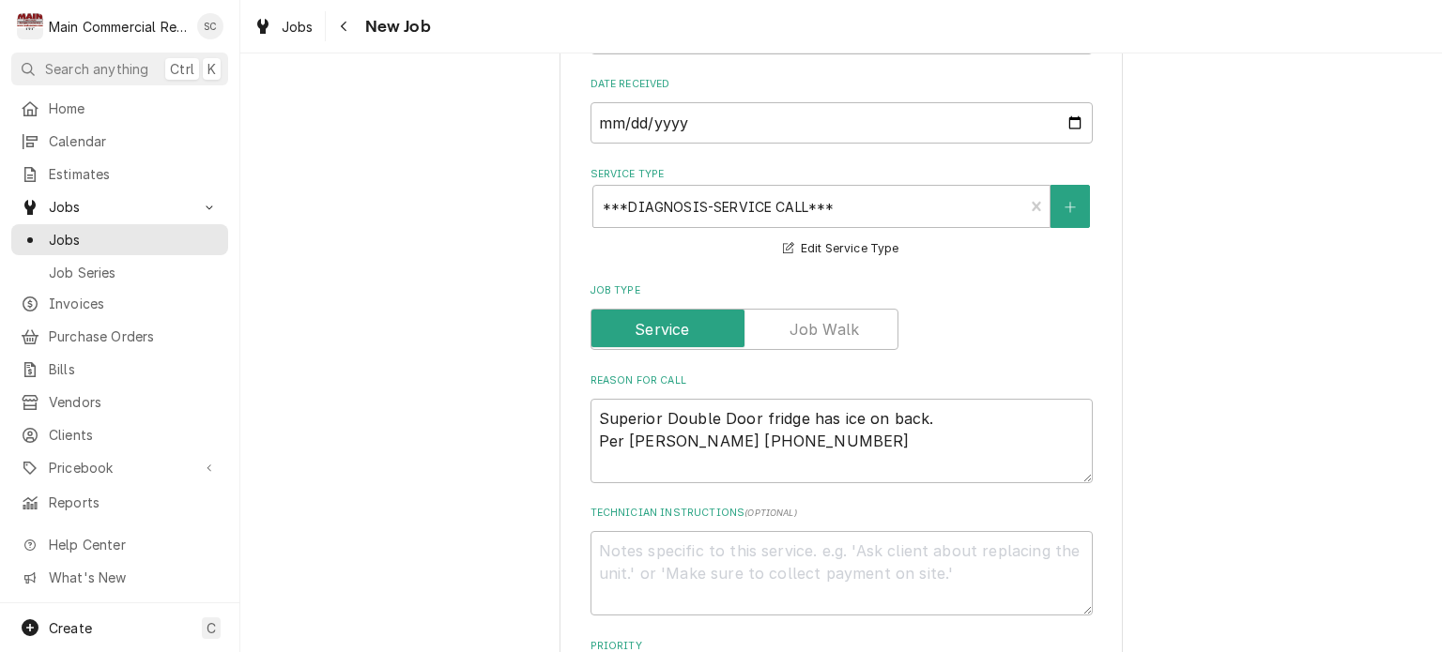
scroll to position [751, 0]
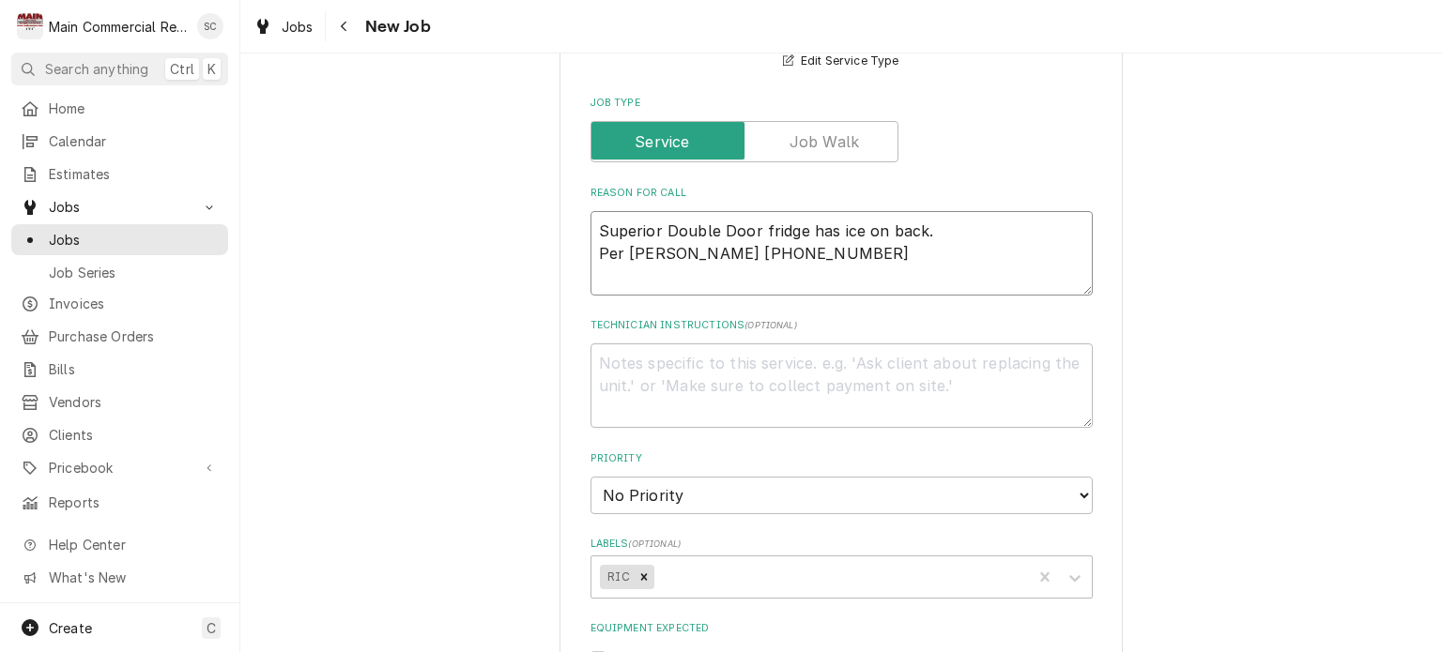
click at [914, 249] on textarea "Superior Double Door fridge has ice on back. Per [PERSON_NAME] [PHONE_NUMBER]" at bounding box center [842, 253] width 502 height 84
click at [958, 236] on textarea "Superior Double Door fridge has ice on back. Per Cher Earl 352-667-3176" at bounding box center [842, 253] width 502 height 84
type textarea "x"
type textarea "Superior Double Door fridge has ice on back. T Per Cher Earl 352-667-3176"
type textarea "x"
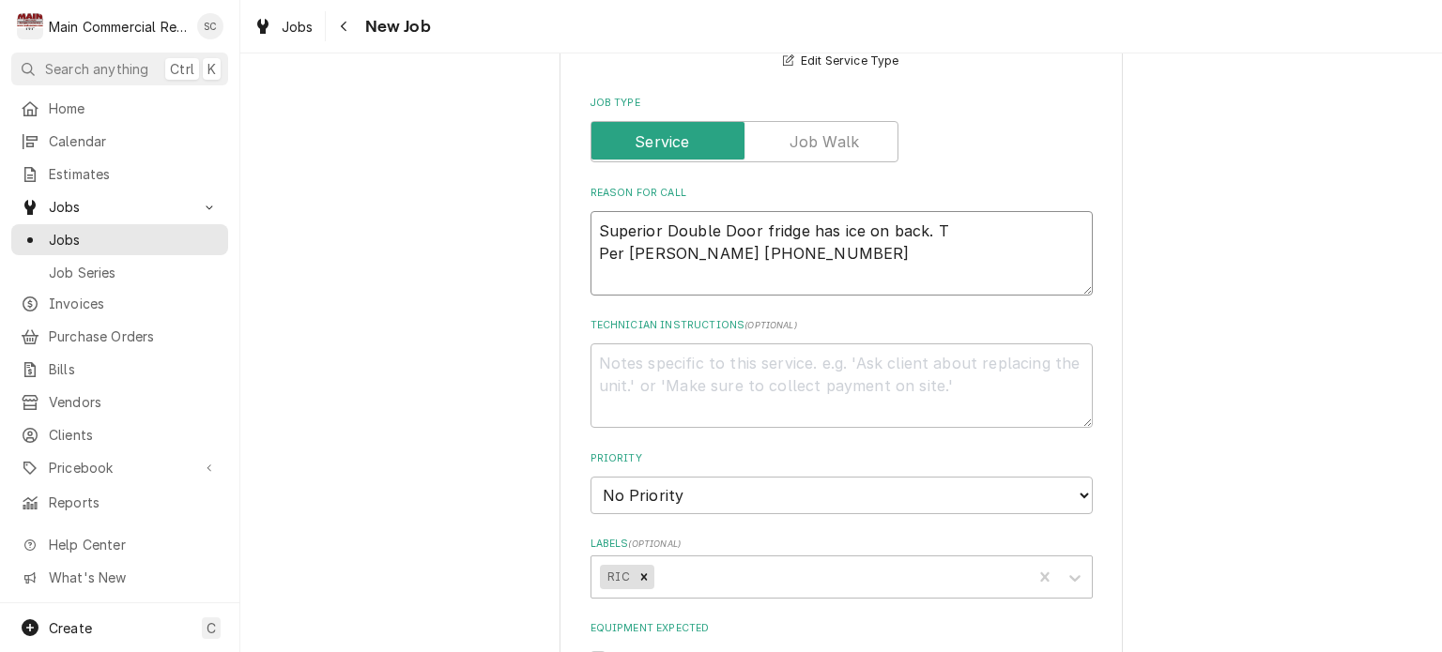
type textarea "Superior Double Door fridge has ice on back. TE Per Cher Earl 352-667-3176"
type textarea "x"
type textarea "Superior Double Door fridge has ice on back. TEm Per Cher Earl 352-667-3176"
type textarea "x"
type textarea "Superior Double Door fridge has ice on back. TEmp Per Cher Earl 352-667-3176"
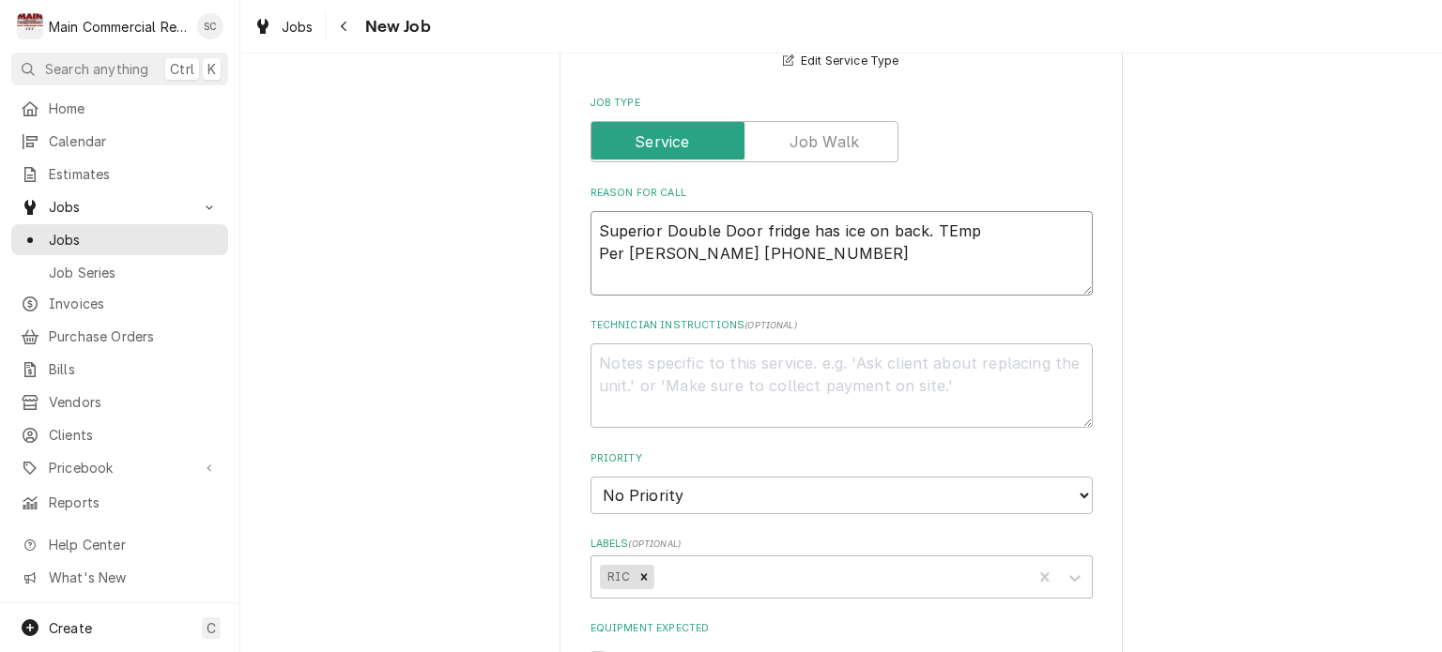
type textarea "x"
type textarea "Superior Double Door fridge has ice on back. TEm Per Cher Earl 352-667-3176"
type textarea "x"
type textarea "Superior Double Door fridge has ice on back. TE Per Cher Earl 352-667-3176"
type textarea "x"
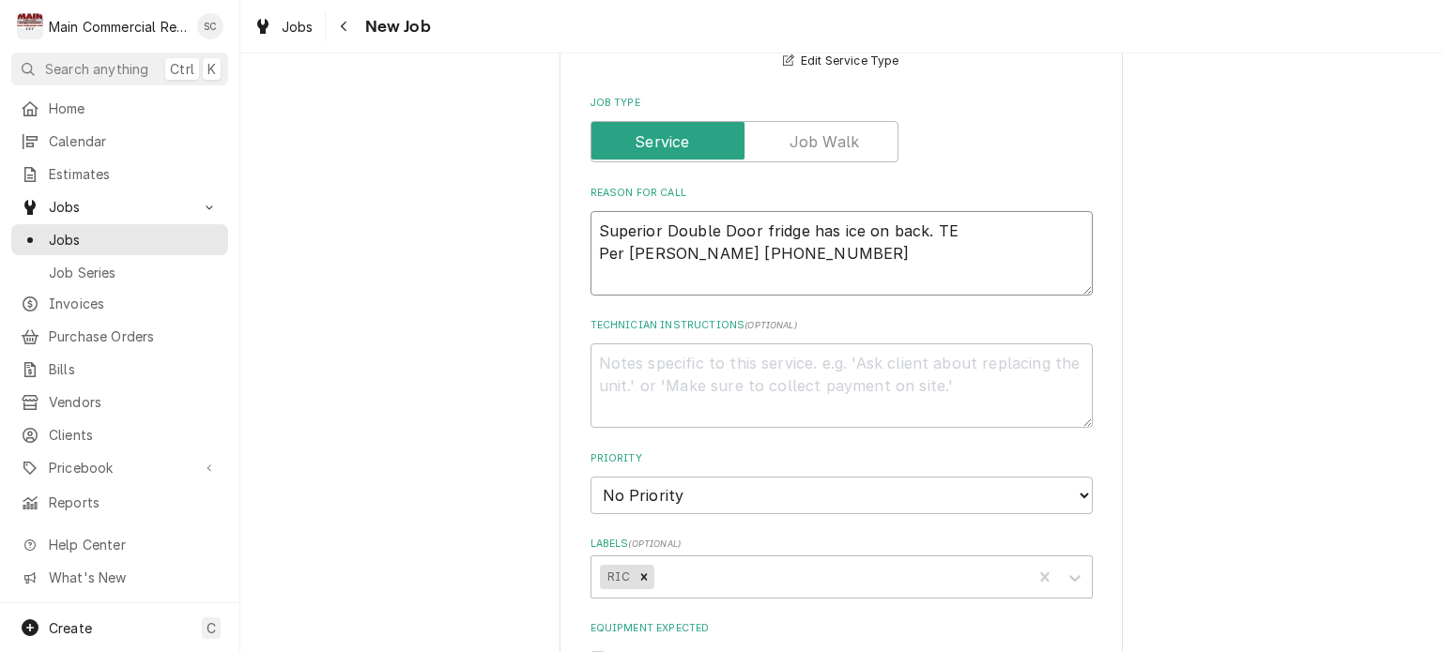
type textarea "Superior Double Door fridge has ice on back. T Per Cher Earl 352-667-3176"
type textarea "x"
type textarea "Superior Double Door fridge has ice on back. Te Per Cher Earl 352-667-3176"
type textarea "x"
type textarea "Superior Double Door fridge has ice on back. Tem Per Cher Earl 352-667-3176"
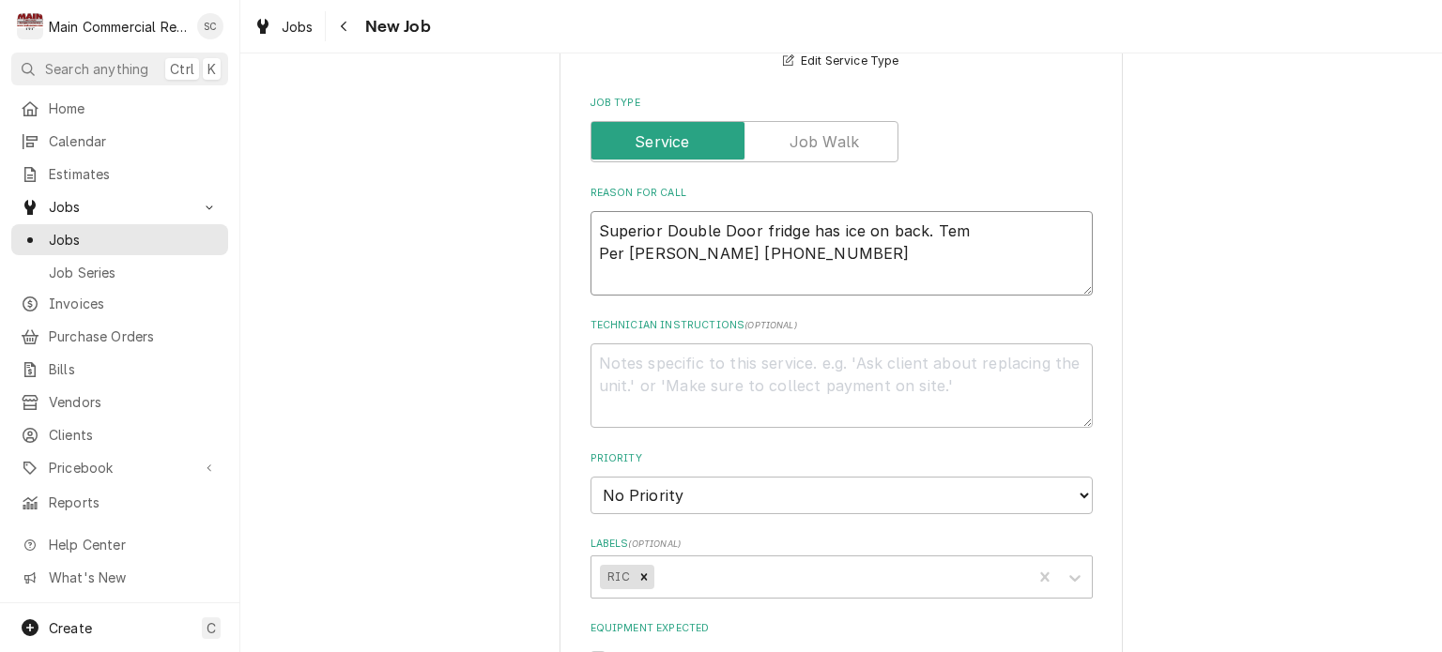
type textarea "x"
type textarea "Superior Double Door fridge has ice on back. Temp Per Cher Earl 352-667-3176"
type textarea "x"
type textarea "Superior Double Door fridge has ice on back. Tempi Per Cher Earl 352-667-3176"
type textarea "x"
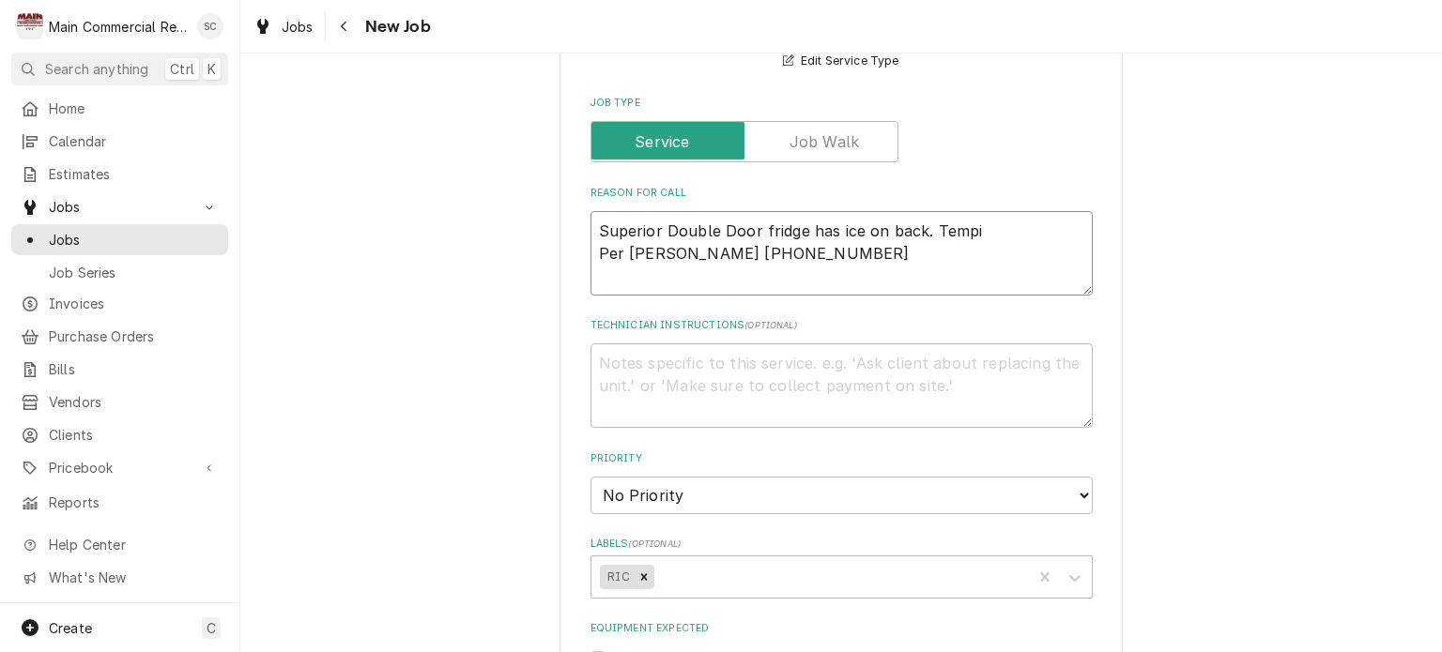
type textarea "Superior Double Door fridge has ice on back. Tempin Per Cher Earl 352-667-3176"
type textarea "x"
type textarea "Superior Double Door fridge has ice on back. Temping Per Cher Earl 352-667-3176"
type textarea "x"
type textarea "Superior Double Door fridge has ice on back. Temping Per Cher Earl 352-667-3176"
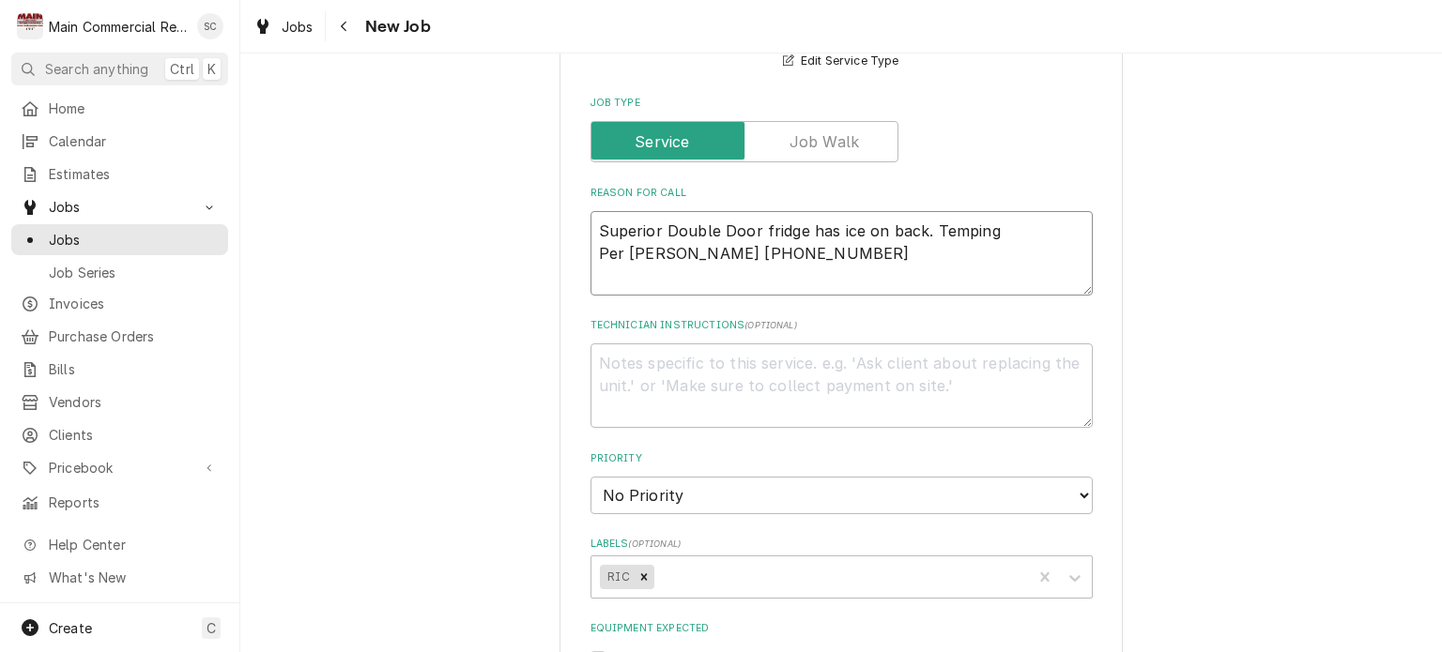
type textarea "x"
type textarea "Superior Double Door fridge has ice on back. Temping a Per Cher Earl 352-667-31…"
type textarea "x"
type textarea "Superior Double Door fridge has ice on back. Temping at Per Cher Earl 352-667-3…"
type textarea "x"
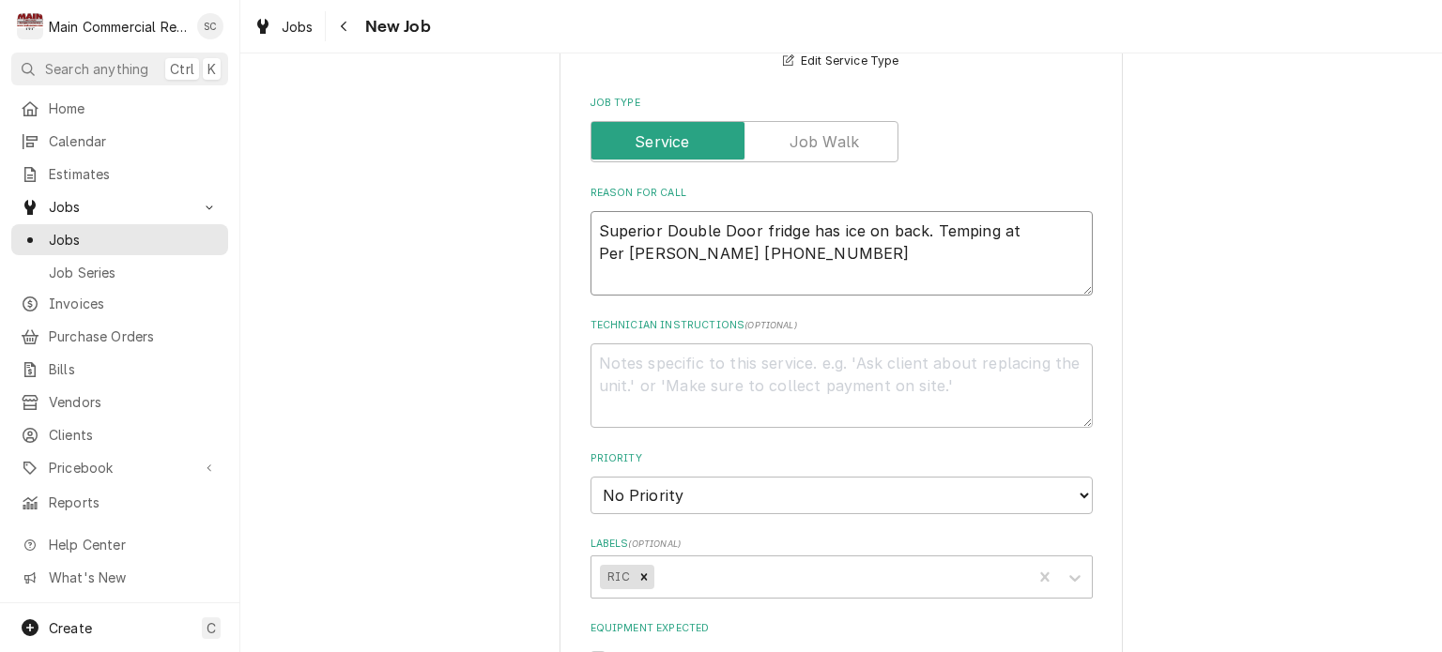
type textarea "Superior Double Door fridge has ice on back. Temping at Per Cher Earl 352-667-3…"
type textarea "x"
type textarea "Superior Double Door fridge has ice on back. Temping at i Per Cher Earl 352-667…"
type textarea "x"
type textarea "Superior Double Door fridge has ice on back. Temping at in Per Cher Earl 352-66…"
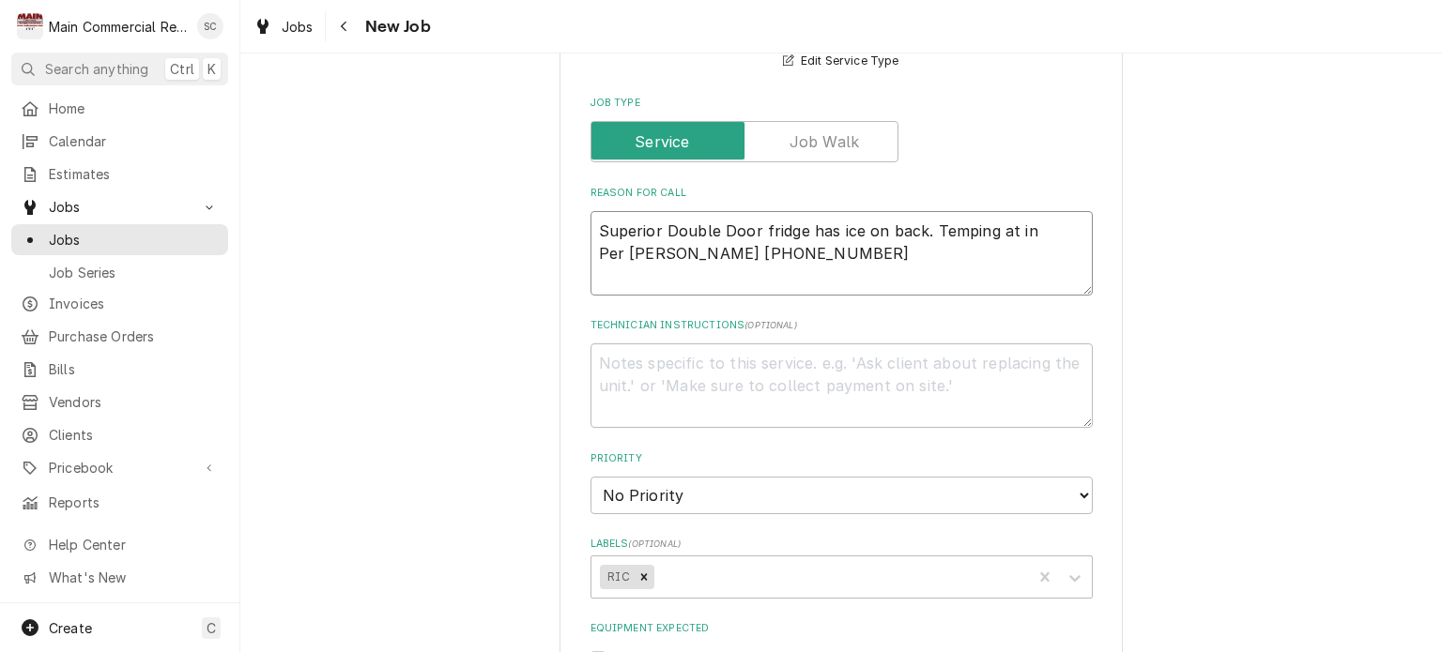
type textarea "x"
type textarea "Superior Double Door fridge has ice on back. Temping at in Per Cher Earl 352-66…"
type textarea "x"
type textarea "Superior Double Door fridge has ice on back. Temping at in l Per Cher Earl 352-…"
type textarea "x"
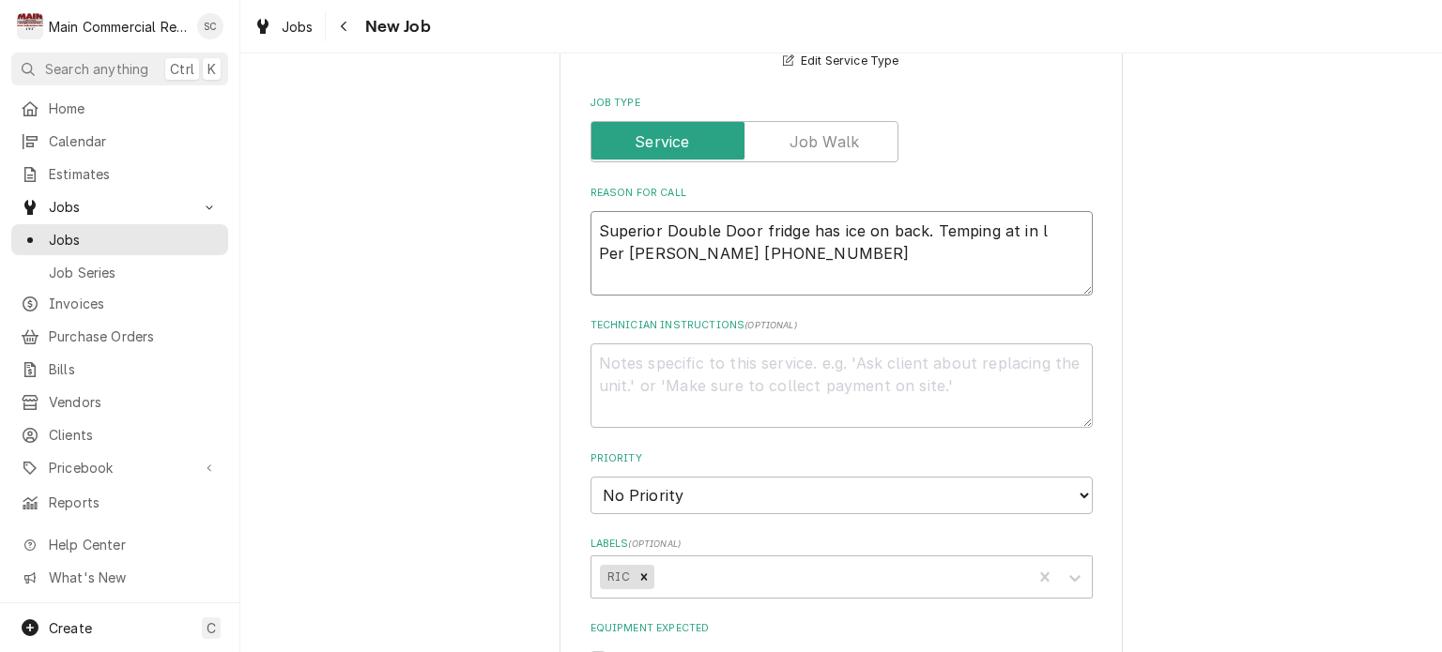
type textarea "Superior Double Door fridge has ice on back. Temping at in lo Per Cher Earl 352…"
type textarea "x"
type textarea "Superior Double Door fridge has ice on back. Temping at in l Per Cher Earl 352-…"
type textarea "x"
type textarea "Superior Double Door fridge has ice on back. Temping at in Per Cher Earl 352-66…"
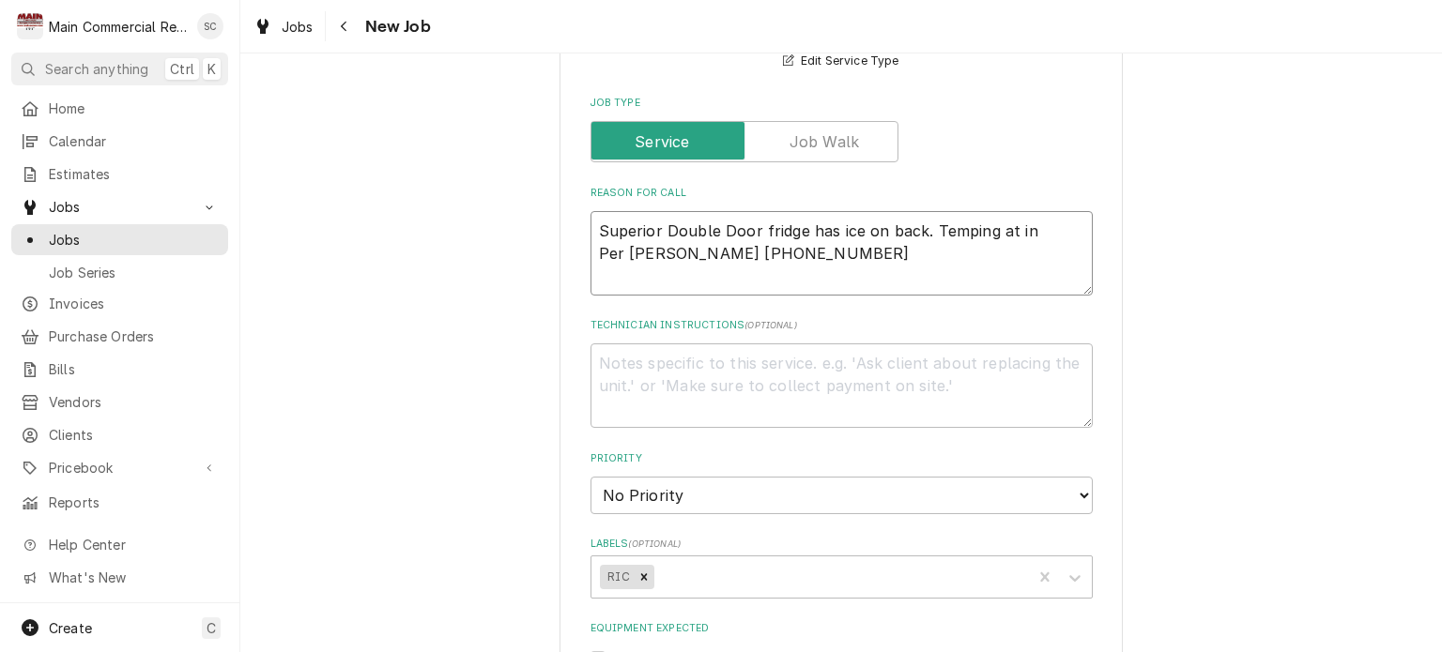
type textarea "x"
type textarea "Superior Double Door fridge has ice on back. Temping at in Per Cher Earl 352-66…"
type textarea "x"
type textarea "Superior Double Door fridge has ice on back. Temping at i Per Cher Earl 352-667…"
type textarea "x"
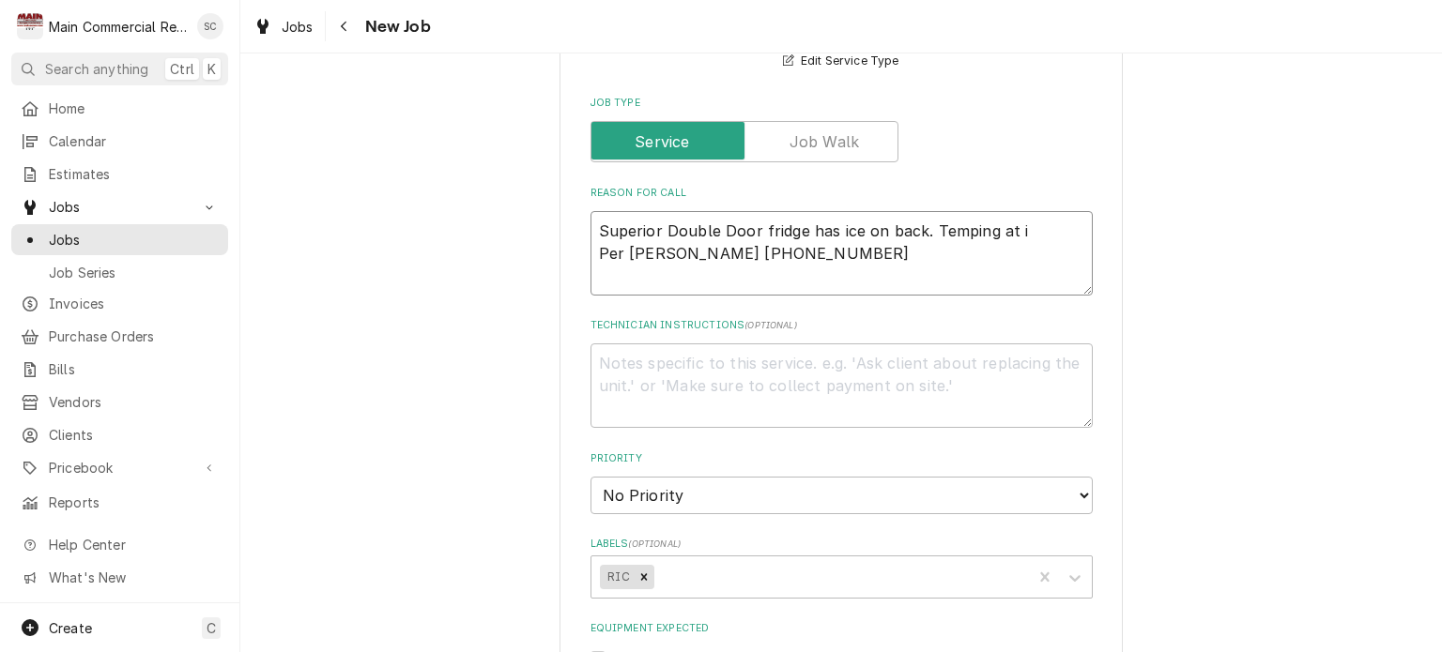
type textarea "Superior Double Door fridge has ice on back. Temping at Per Cher Earl 352-667-3…"
type textarea "x"
type textarea "Superior Double Door fridge has ice on back. Temping at Per Cher Earl 352-667-3…"
type textarea "x"
type textarea "Superior Double Door fridge has ice on back. Temping a Per Cher Earl 352-667-31…"
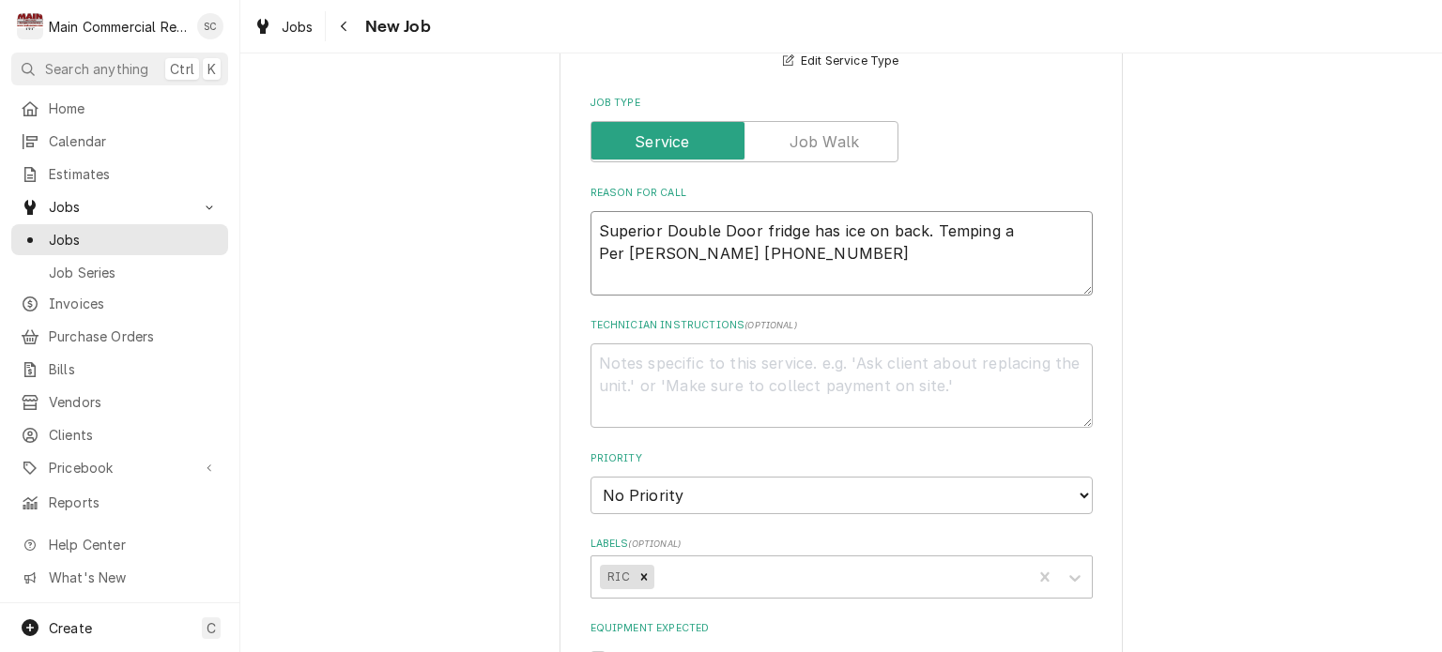
type textarea "x"
type textarea "Superior Double Door fridge has ice on back. Temping Per Cher Earl 352-667-3176"
type textarea "x"
type textarea "Superior Double Door fridge has ice on back. Temping i Per Cher Earl 352-667-31…"
type textarea "x"
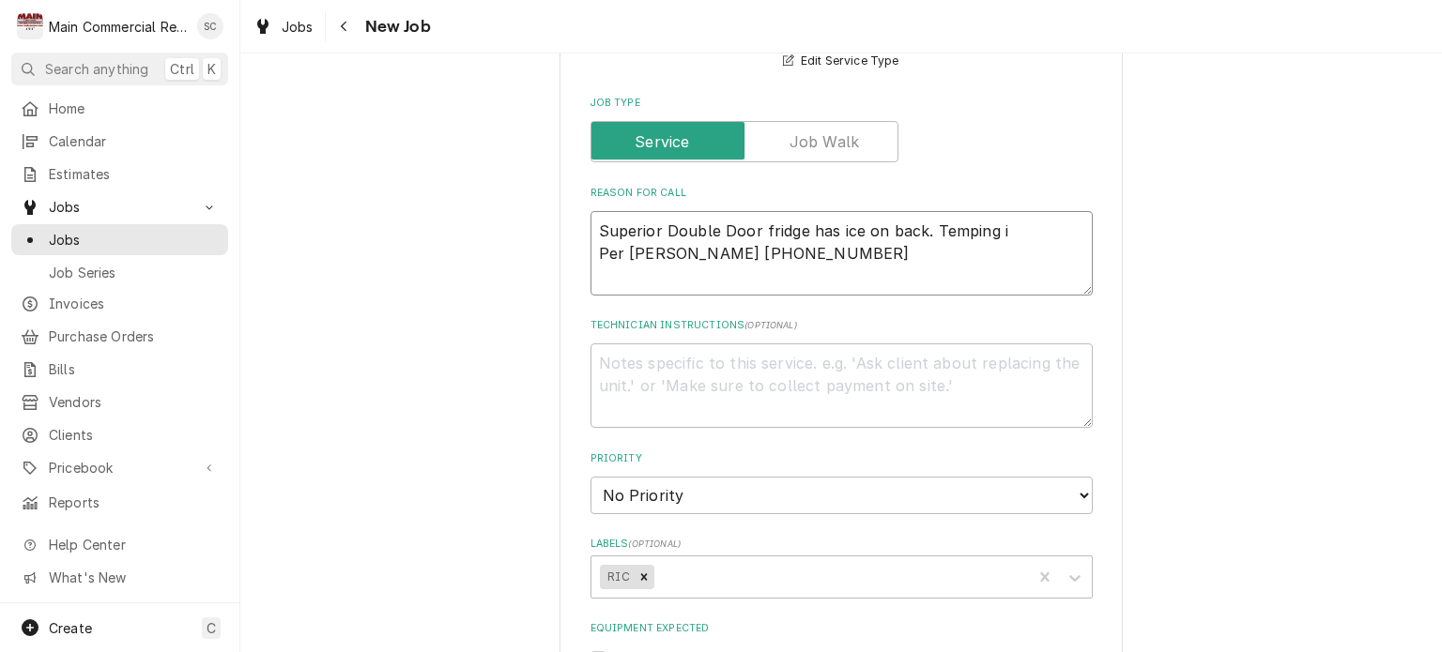
type textarea "Superior Double Door fridge has ice on back. Temping in Per Cher Earl 352-667-3…"
type textarea "x"
type textarea "Superior Double Door fridge has ice on back. Temping in Per Cher Earl 352-667-3…"
type textarea "x"
type textarea "Superior Double Door fridge has ice on back. Temping in l Per Cher Earl 352-667…"
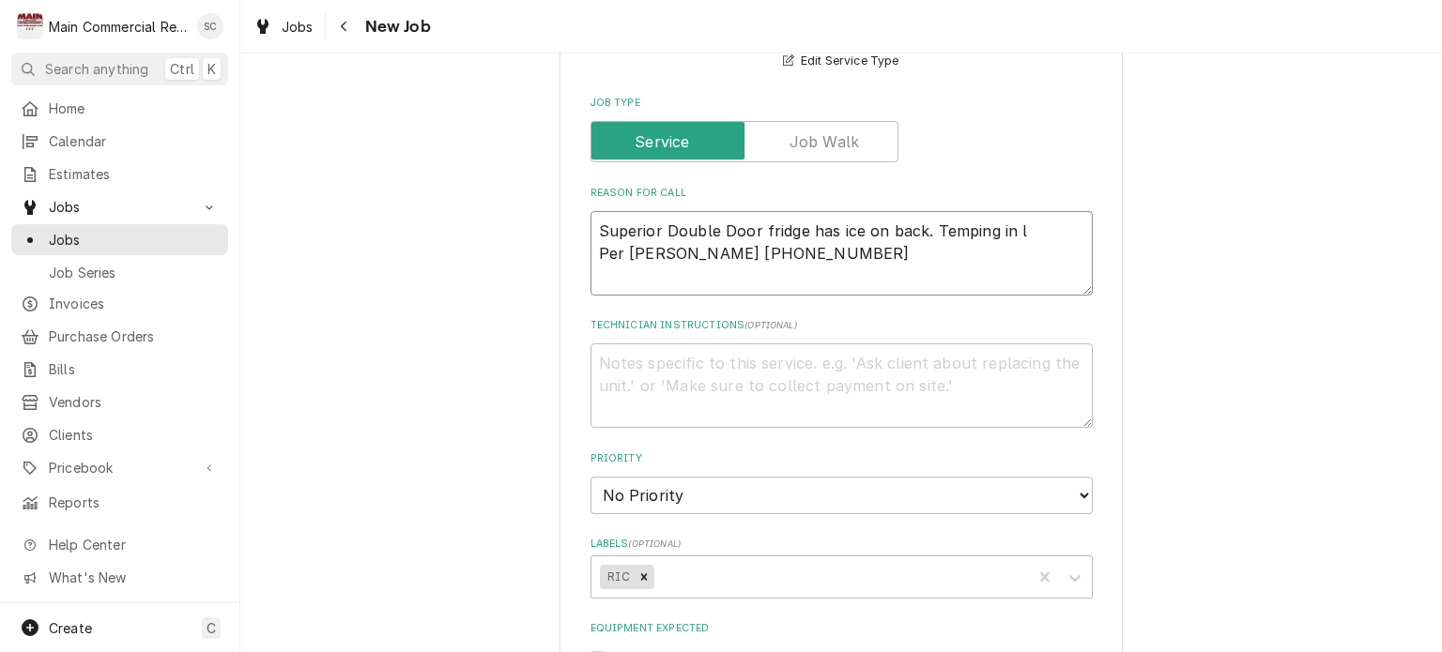
type textarea "x"
type textarea "Superior Double Door fridge has ice on back. Temping in lo Per Cher Earl 352-66…"
type textarea "x"
type textarea "Superior Double Door fridge has ice on back. Temping in low Per Cher Earl 352-6…"
type textarea "x"
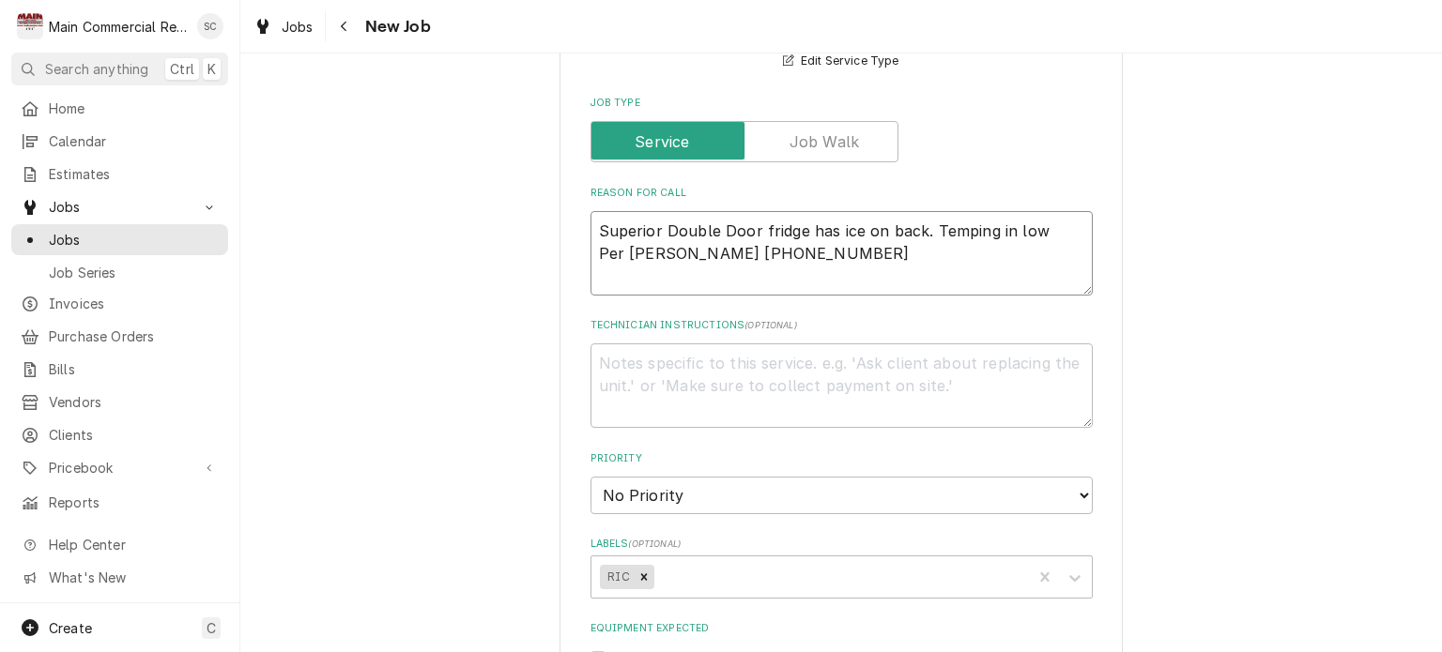
type textarea "Superior Double Door fridge has ice on back. Temping in low Per Cher Earl 352-6…"
type textarea "x"
type textarea "Superior Double Door fridge has ice on back. Temping in low 5 Per Cher Earl 352…"
type textarea "x"
type textarea "Superior Double Door fridge has ice on back. Temping in low 50 Per Cher Earl 35…"
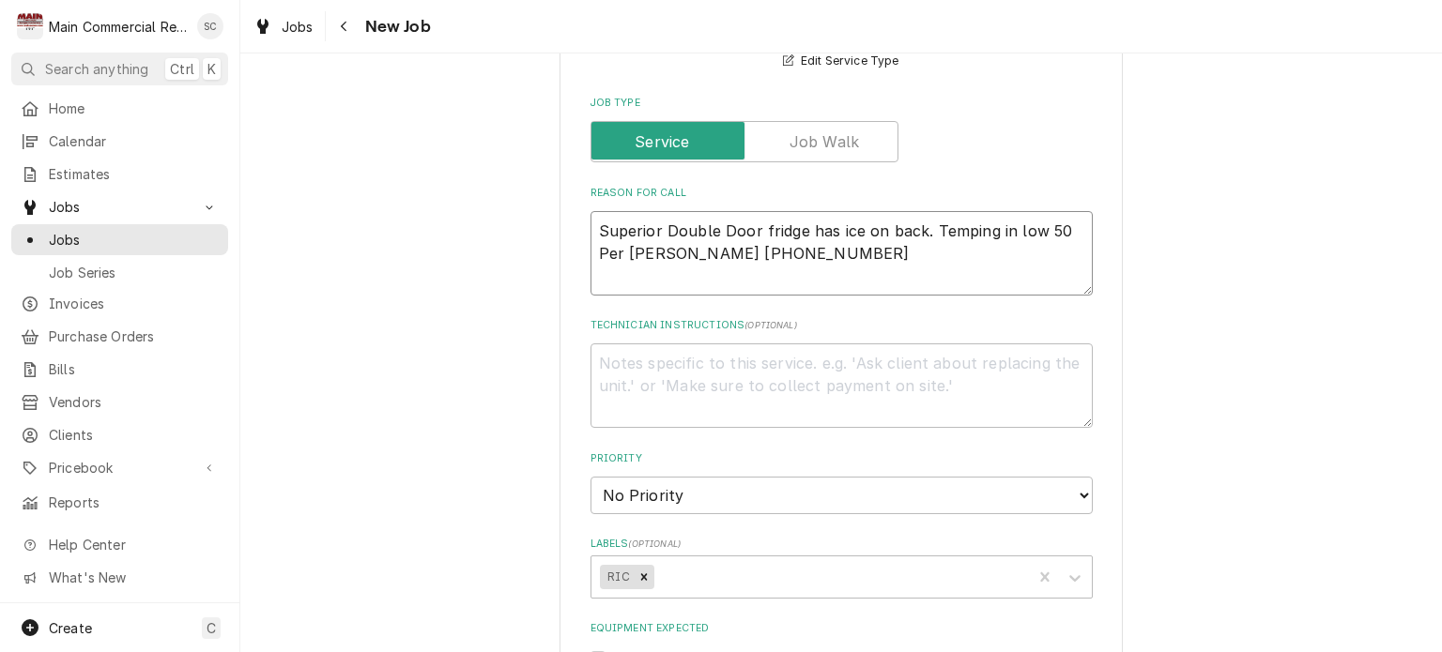
type textarea "x"
type textarea "Superior Double Door fridge has ice on back. Temping in low 50' Per Cher Earl 3…"
type textarea "x"
type textarea "Superior Double Door fridge has ice on back. Temping in low 50's Per Cher Earl …"
type textarea "x"
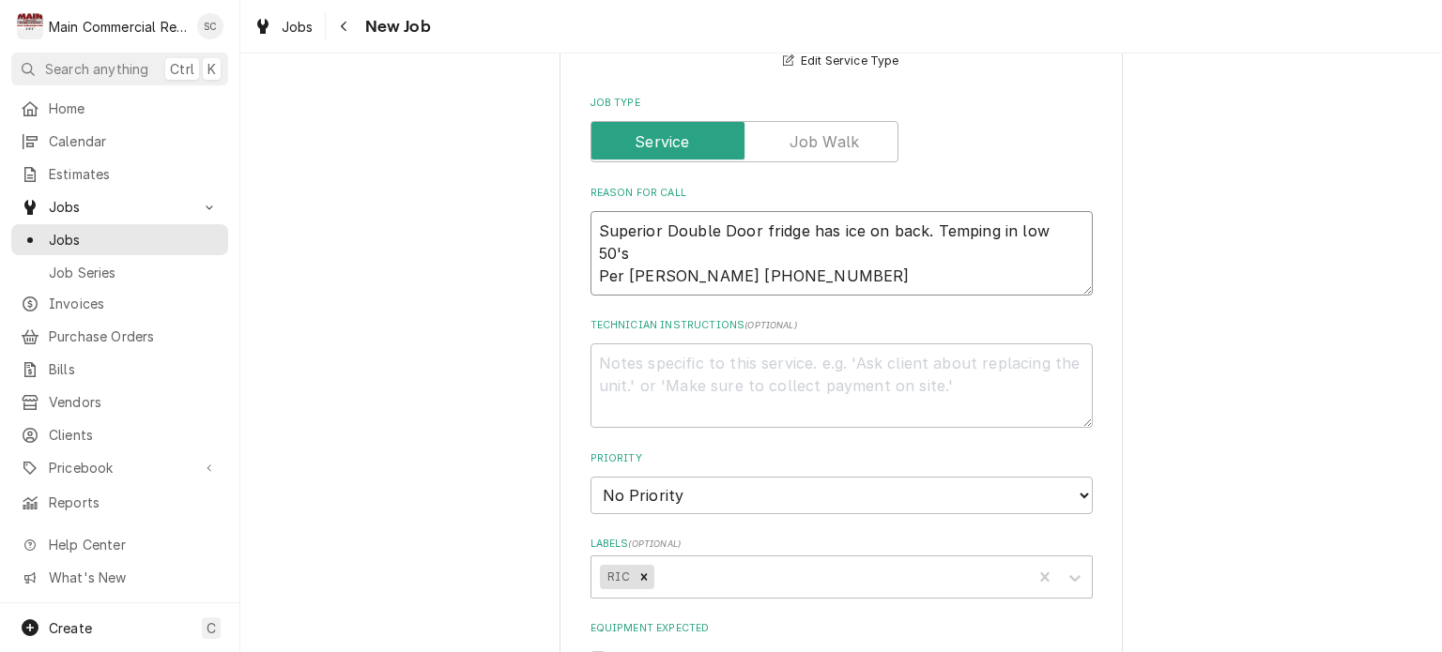
type textarea "Superior Double Door fridge has ice on back. Temping in low 50's. Per Cher Earl…"
type textarea "x"
type textarea "Superior Double Door fridge has ice on back. Temping in low 50's. Per Cher Earl…"
click at [875, 253] on textarea "Superior Double Door fridge has ice on back. Temping in low 50's. Per Cher Earl…" at bounding box center [842, 253] width 502 height 84
type textarea "x"
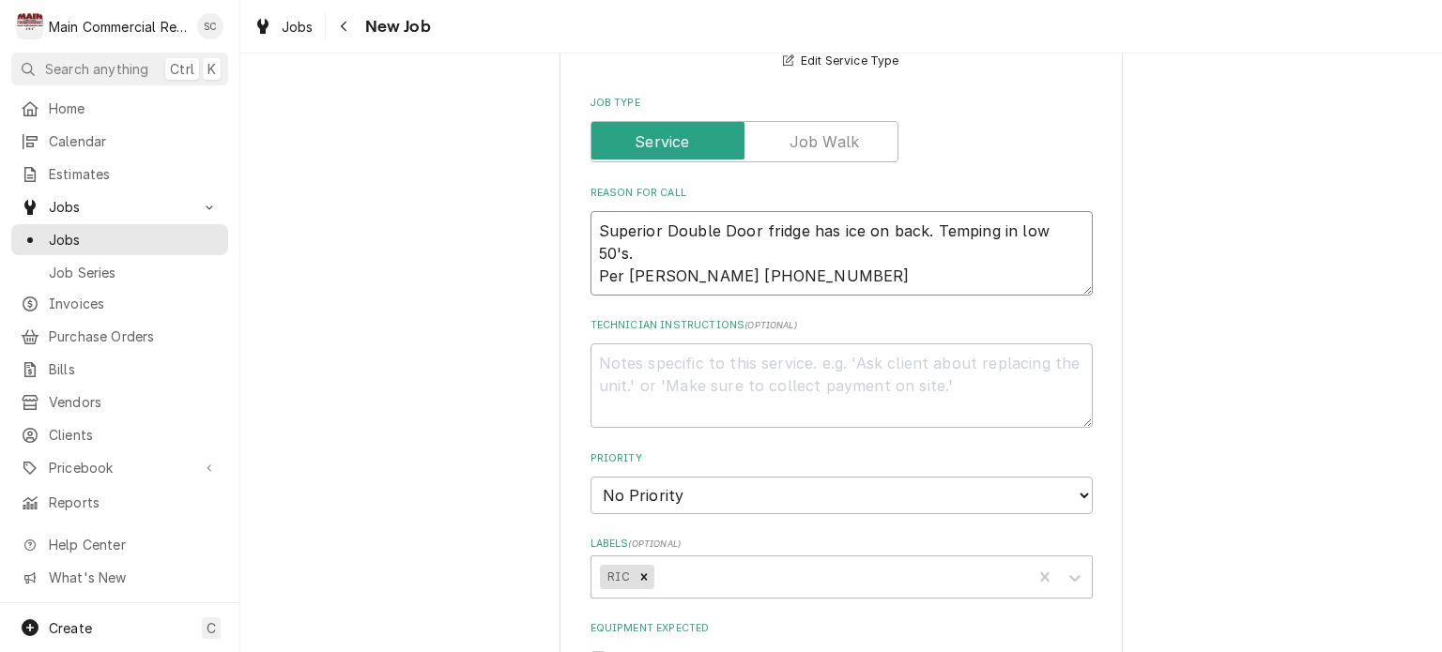
type textarea "Superior Double Door fridge has ice on back. Temping in low 50's. Per Cher Earl…"
type textarea "x"
type textarea "Superior Double Door fridge has ice on back. Temping in low 50's. Per Cher Earl…"
type textarea "x"
type textarea "Superior Double Door fridge has ice on back. Temping in low 50's. Per Cher Earl…"
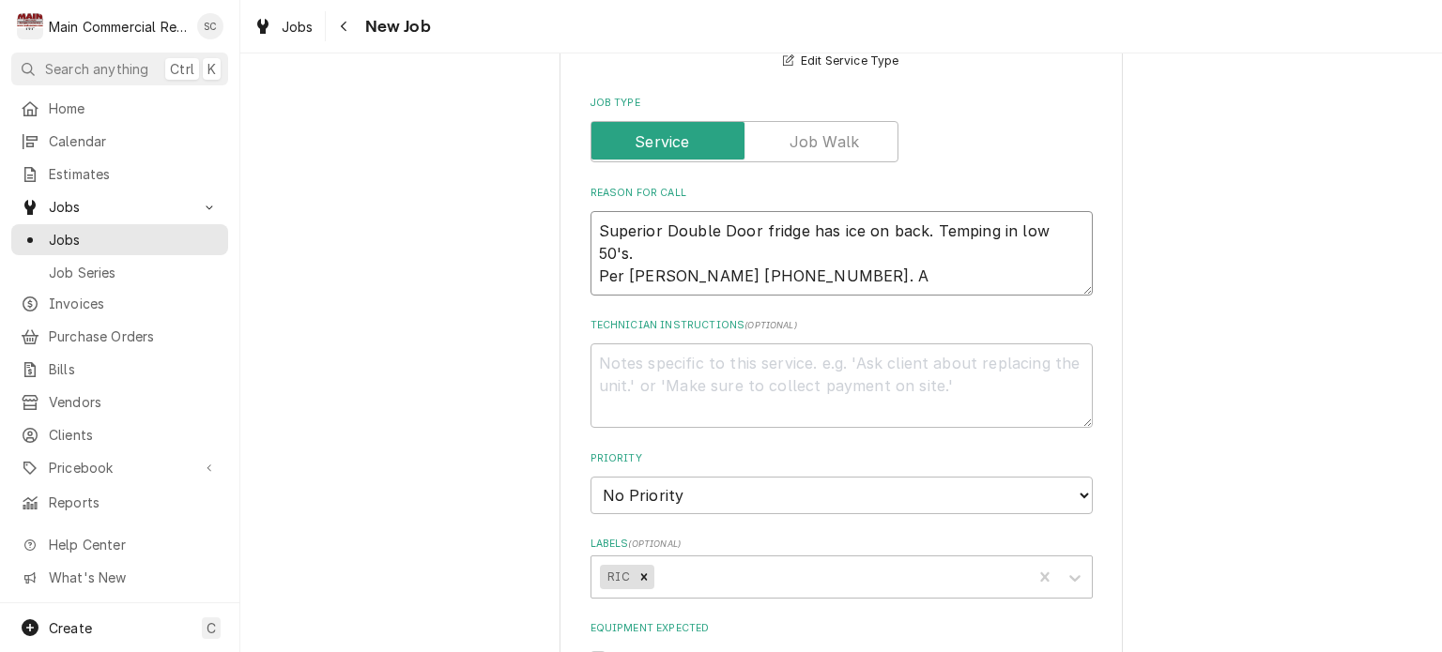
type textarea "x"
type textarea "Superior Double Door fridge has ice on back. Temping in low 50's. Per Cher Earl…"
type textarea "x"
type textarea "Superior Double Door fridge has ice on back. Temping in low 50's. Per Cher Earl…"
type textarea "x"
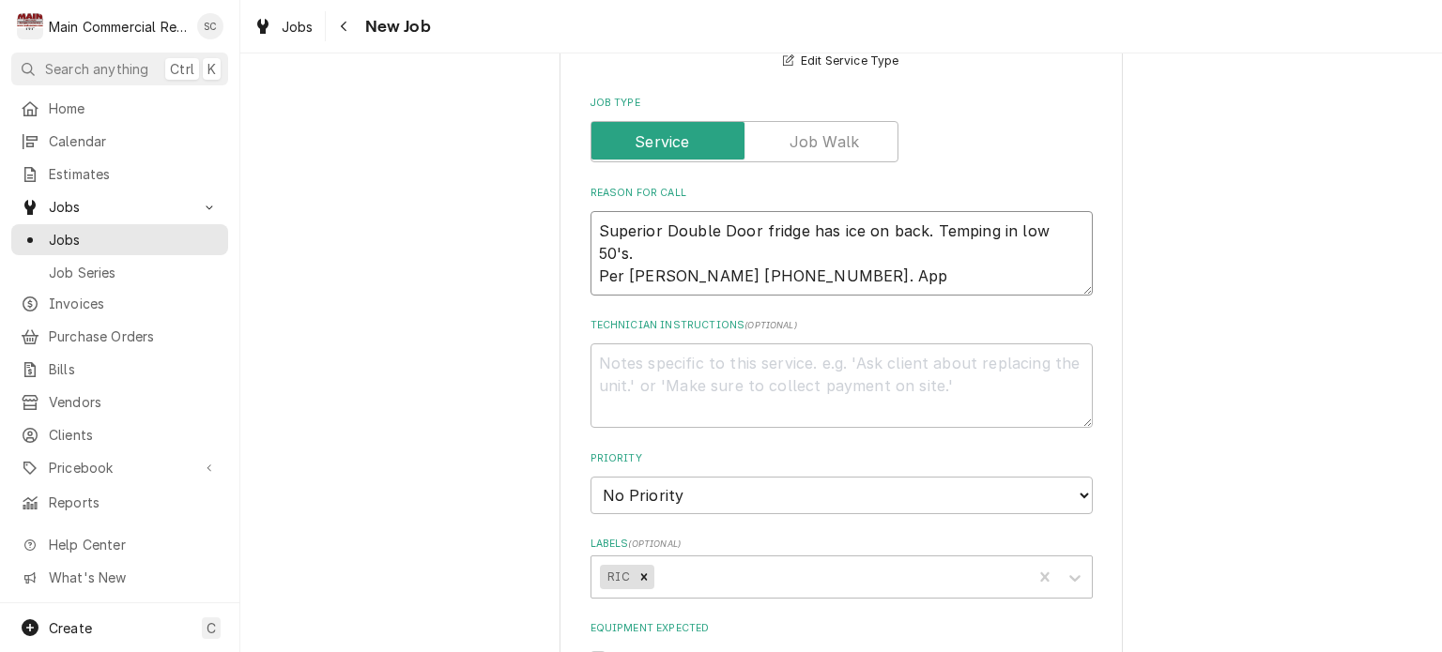
type textarea "Superior Double Door fridge has ice on back. Temping in low 50's. Per Cher Earl…"
type textarea "x"
type textarea "Superior Double Door fridge has ice on back. Temping in low 50's. Per Cher Earl…"
type textarea "x"
type textarea "Superior Double Door fridge has ice on back. Temping in low 50's. Per Cher Earl…"
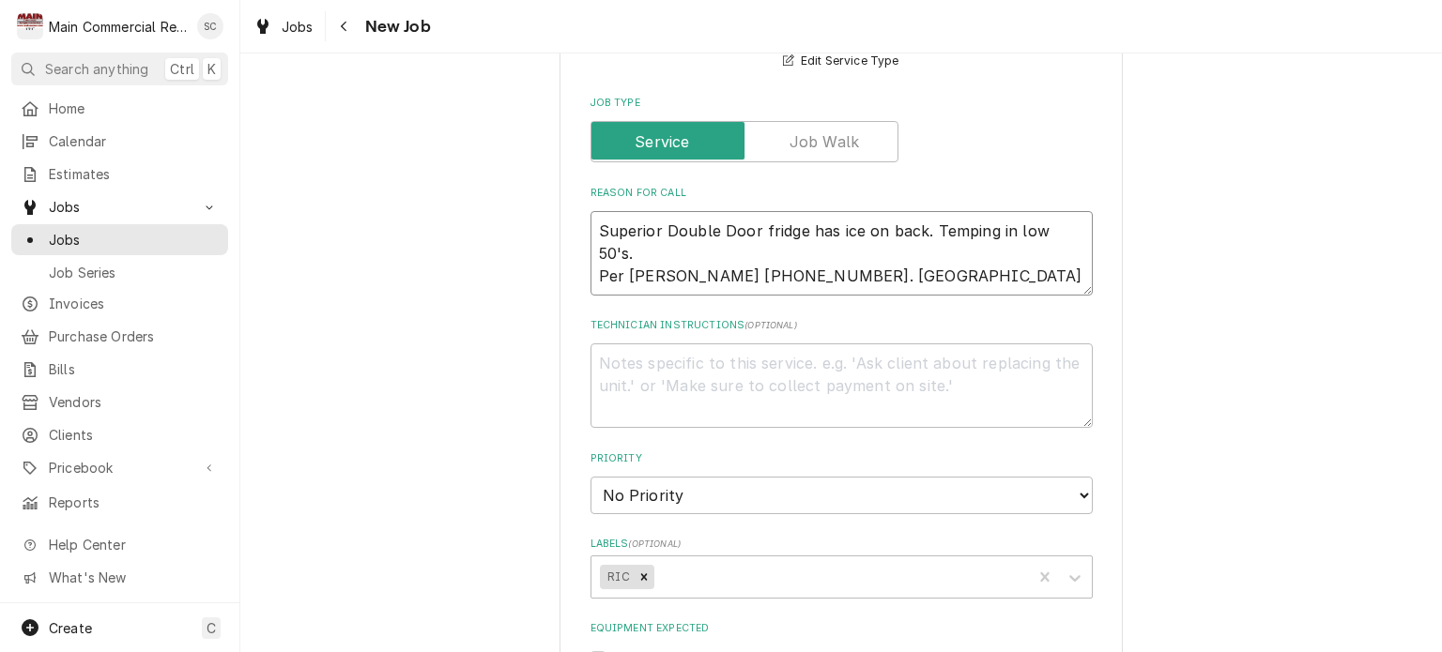
type textarea "x"
type textarea "Superior Double Door fridge has ice on back. Temping in low 50's. Per Cher Earl…"
type textarea "x"
type textarea "Superior Double Door fridge has ice on back. Temping in low 50's. Per Cher Earl…"
type textarea "x"
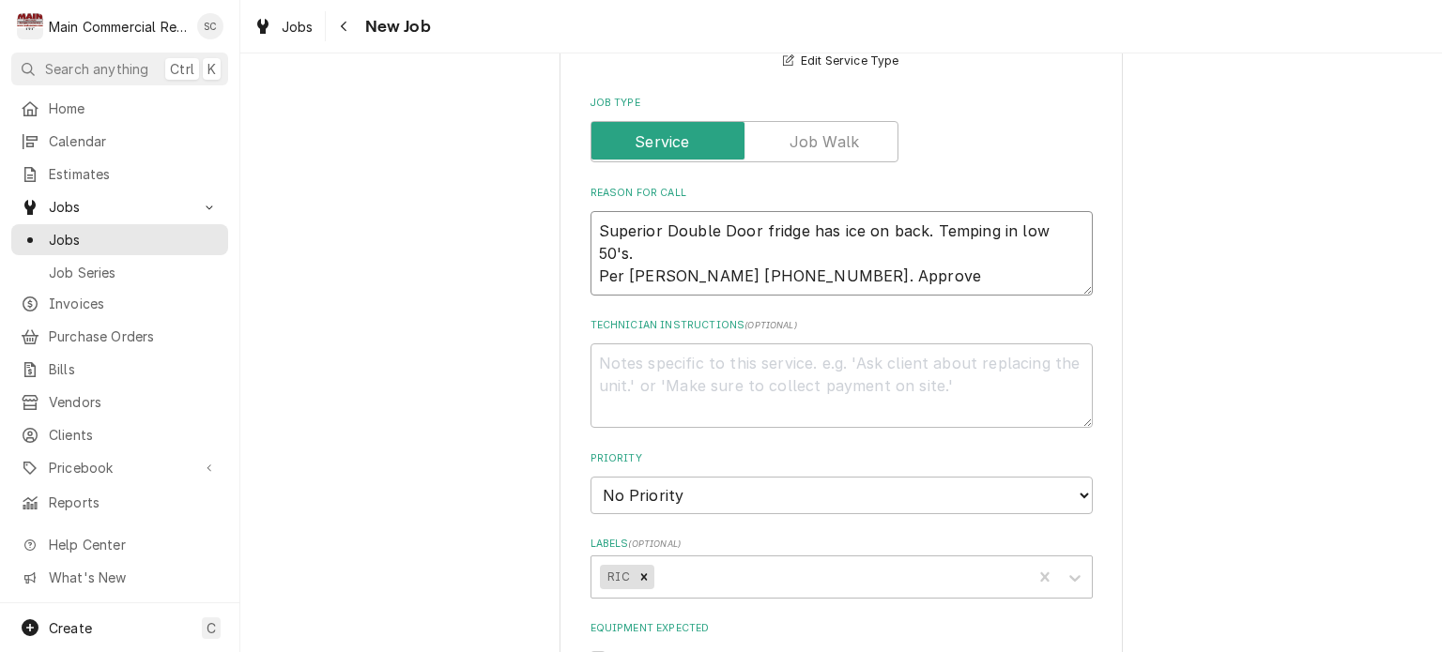
type textarea "Superior Double Door fridge has ice on back. Temping in low 50's. Per Cher Earl…"
type textarea "x"
type textarea "Superior Double Door fridge has ice on back. Temping in low 50's. Per Cher Earl…"
type textarea "x"
type textarea "Superior Double Door fridge has ice on back. Temping in low 50's. Per Cher Earl…"
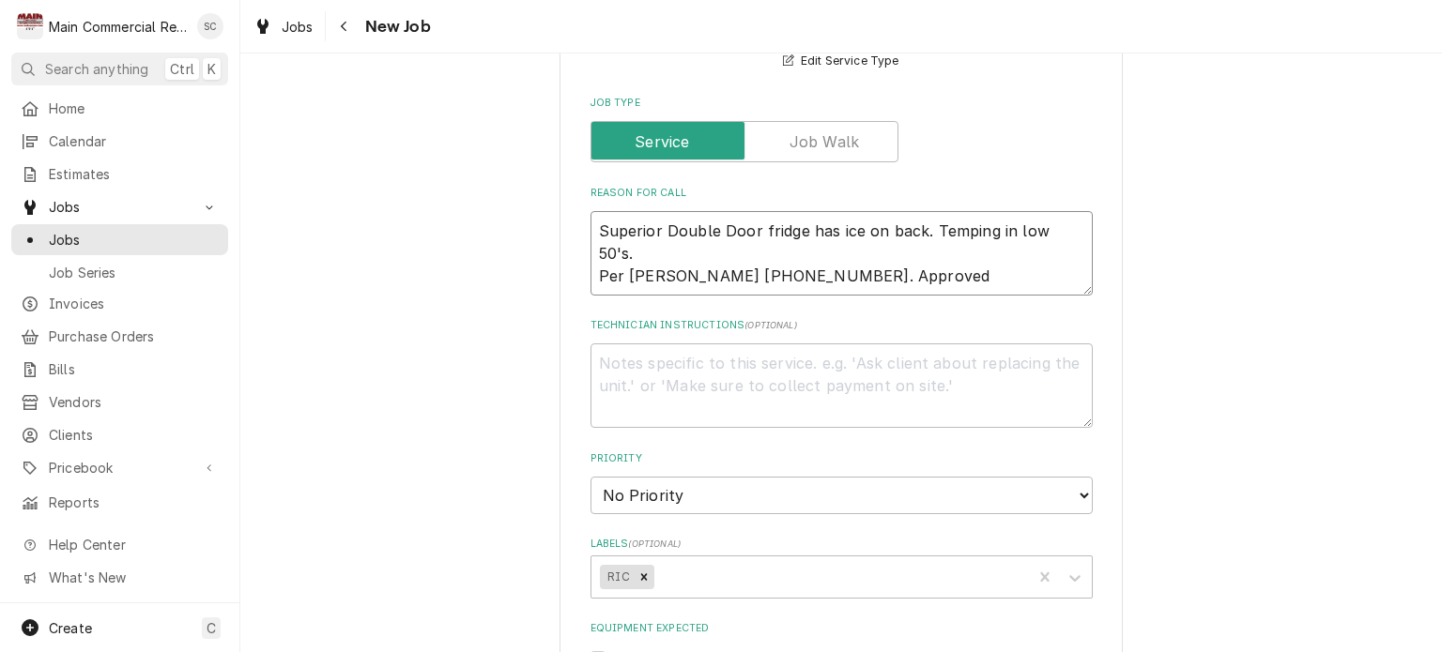
type textarea "x"
type textarea "Superior Double Door fridge has ice on back. Temping in low 50's. Per Cher Earl…"
type textarea "x"
type textarea "Superior Double Door fridge has ice on back. Temping in low 50's. Per [PERSON_N…"
type textarea "x"
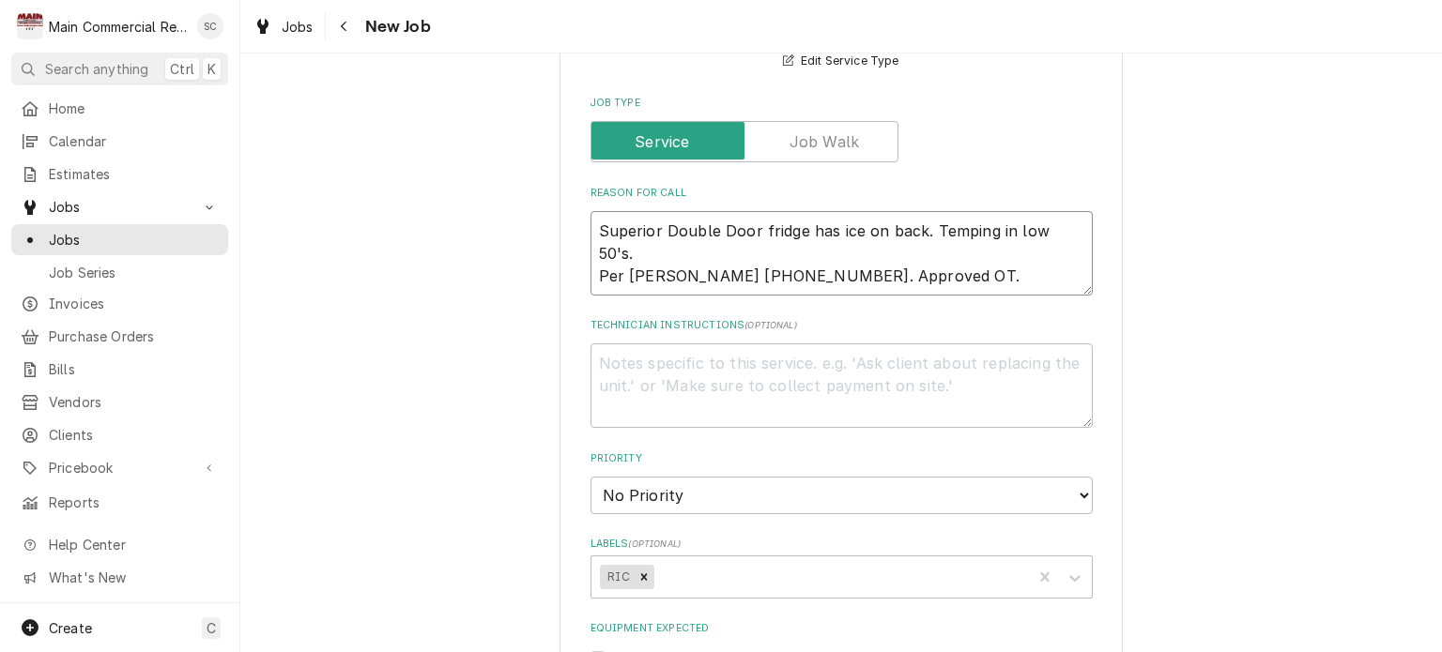
type textarea "Superior Double Door fridge has ice on back. Temping in low 50's. Per [PERSON_N…"
type textarea "x"
type textarea "Superior Double Door fridge has ice on back. Temping in low 50's. Per [PERSON_N…"
click at [1281, 375] on div "Use the fields below to edit this job: Client Details Client Sun Toyota Edit Cl…" at bounding box center [841, 360] width 1202 height 2077
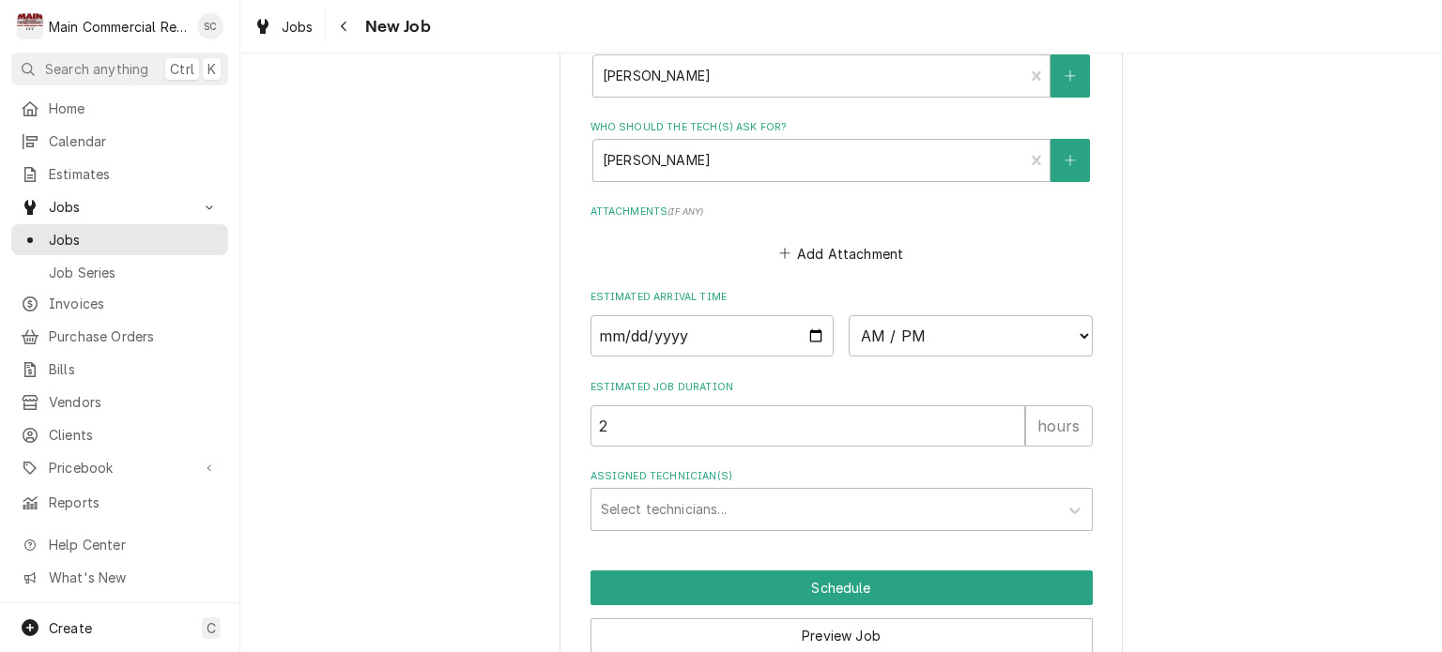
scroll to position [1490, 0]
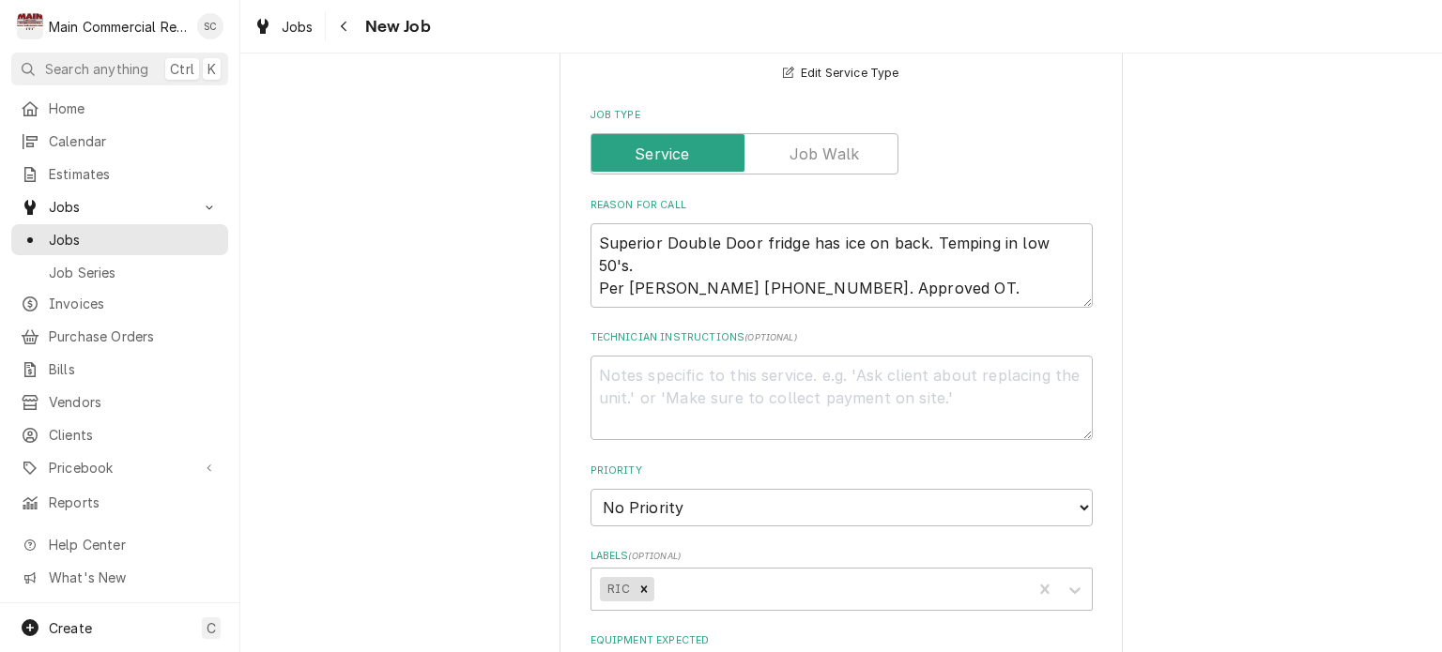
scroll to position [927, 0]
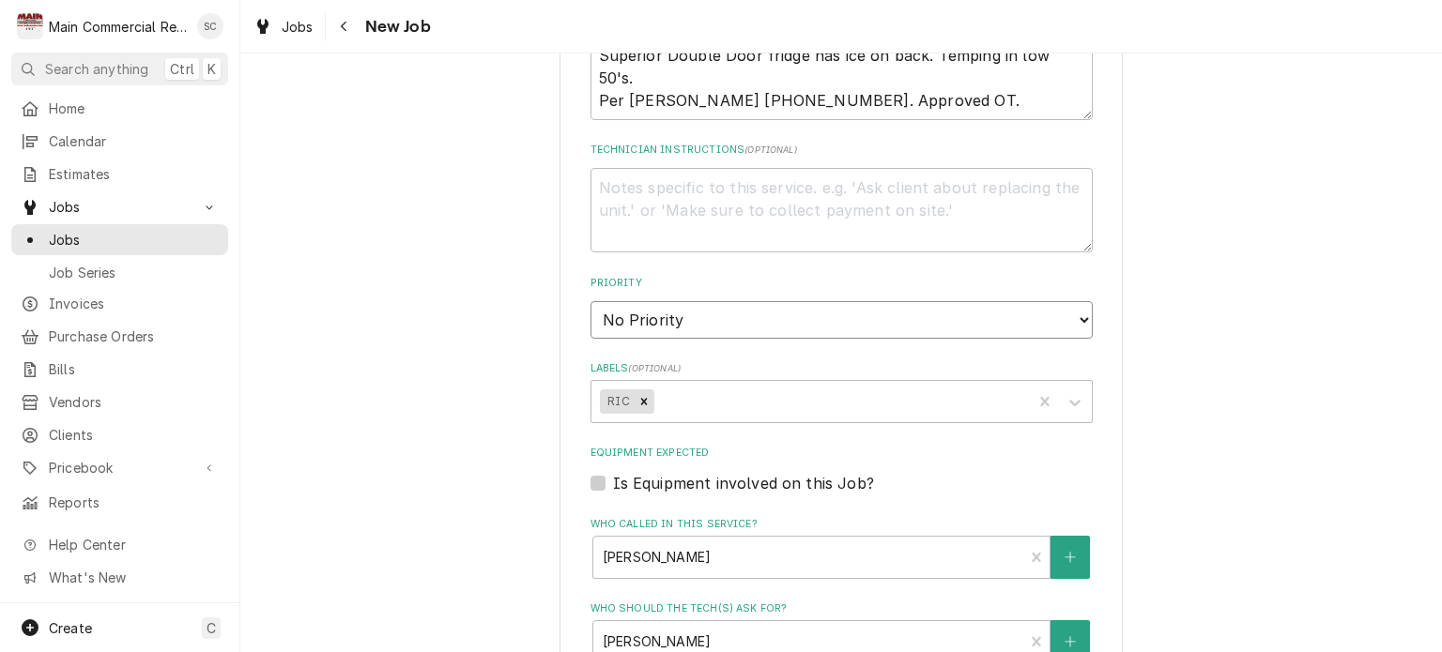
click at [694, 318] on select "No Priority Urgent High Medium Low" at bounding box center [842, 320] width 502 height 38
select select "1"
click at [591, 301] on select "No Priority Urgent High Medium Low" at bounding box center [842, 320] width 502 height 38
type textarea "x"
click at [768, 401] on div "Labels" at bounding box center [839, 402] width 365 height 34
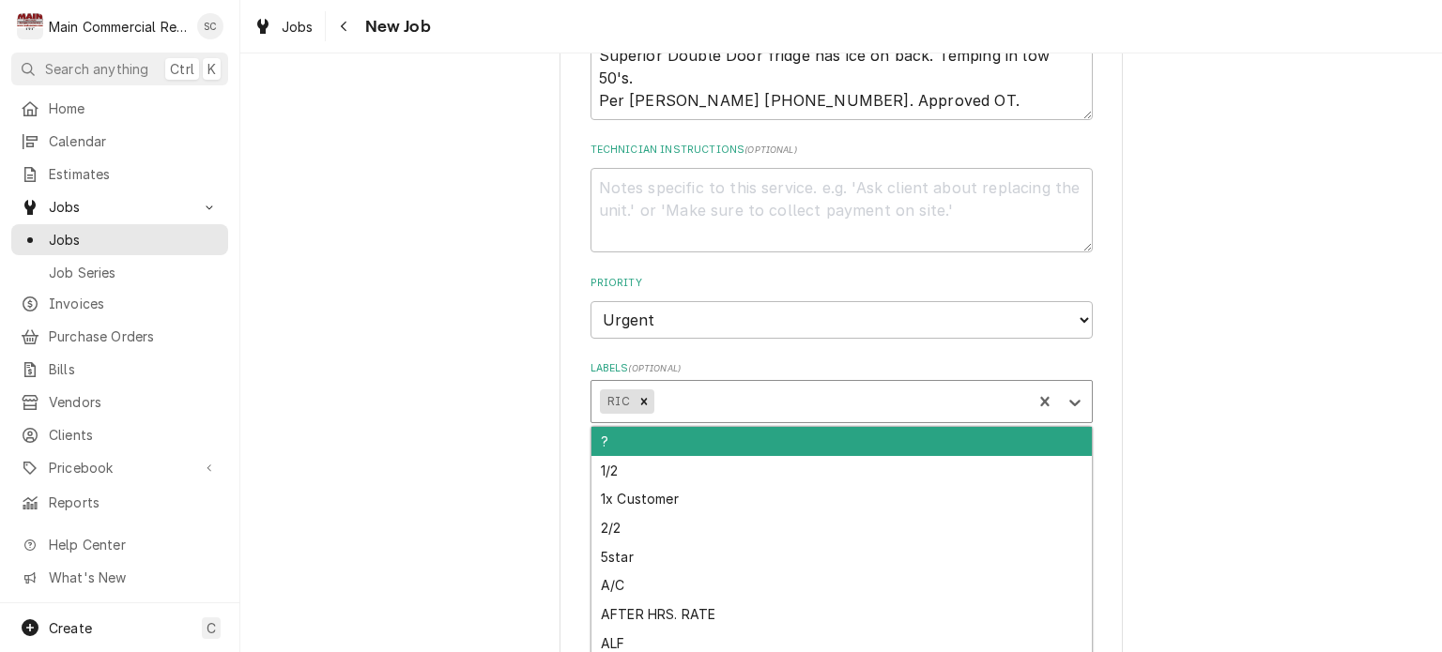
type input "A"
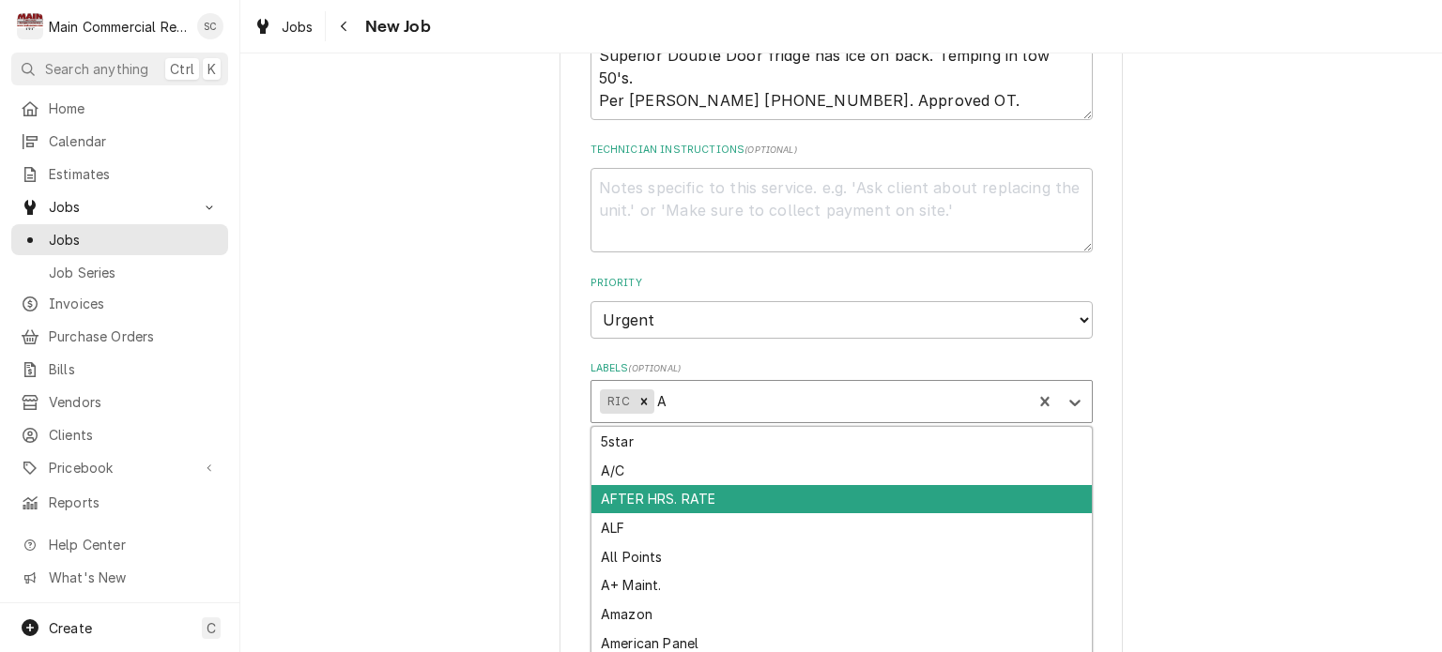
click at [698, 493] on div "AFTER HRS. RATE" at bounding box center [841, 499] width 500 height 29
type textarea "x"
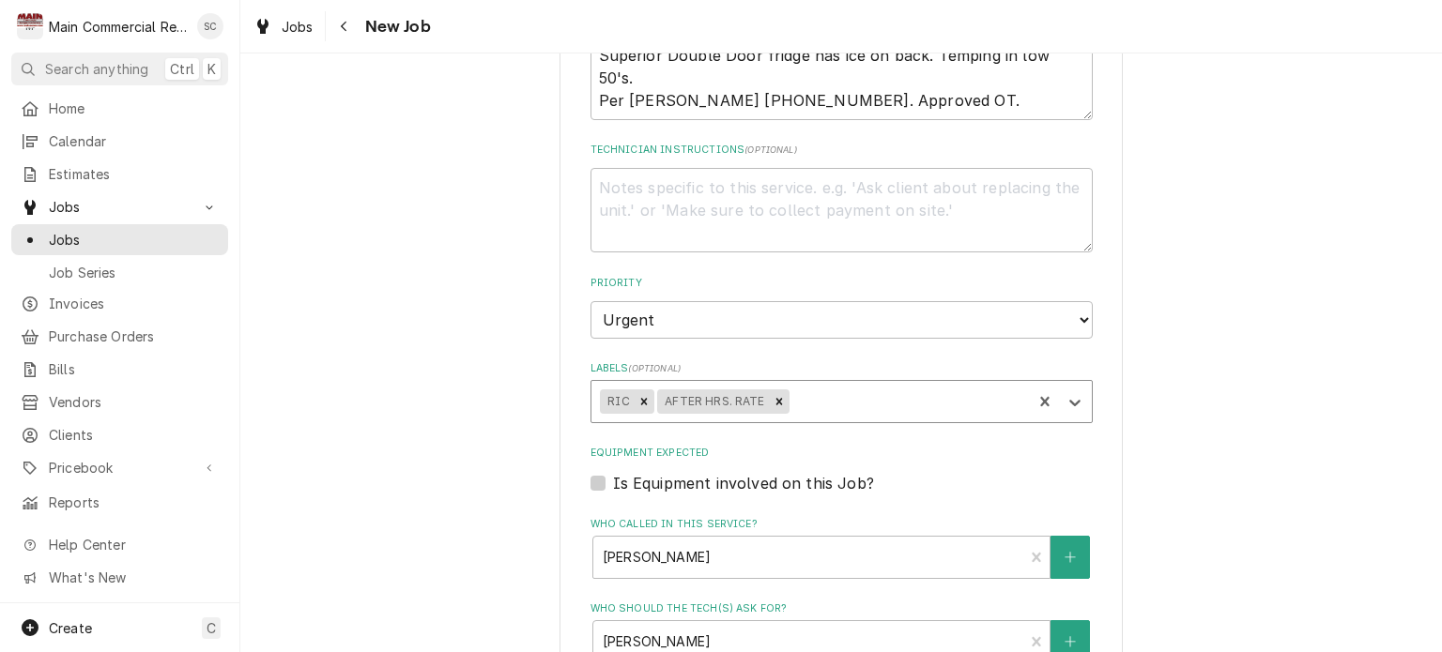
type textarea "x"
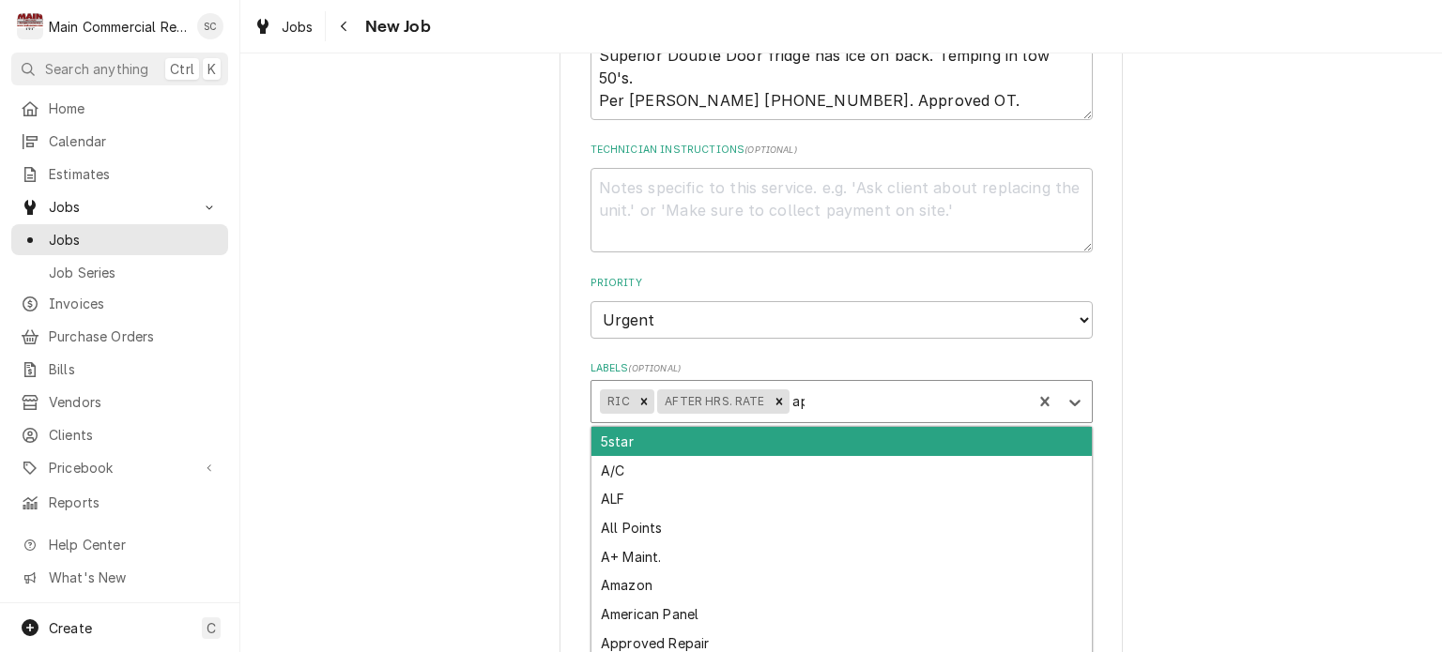
type input "app"
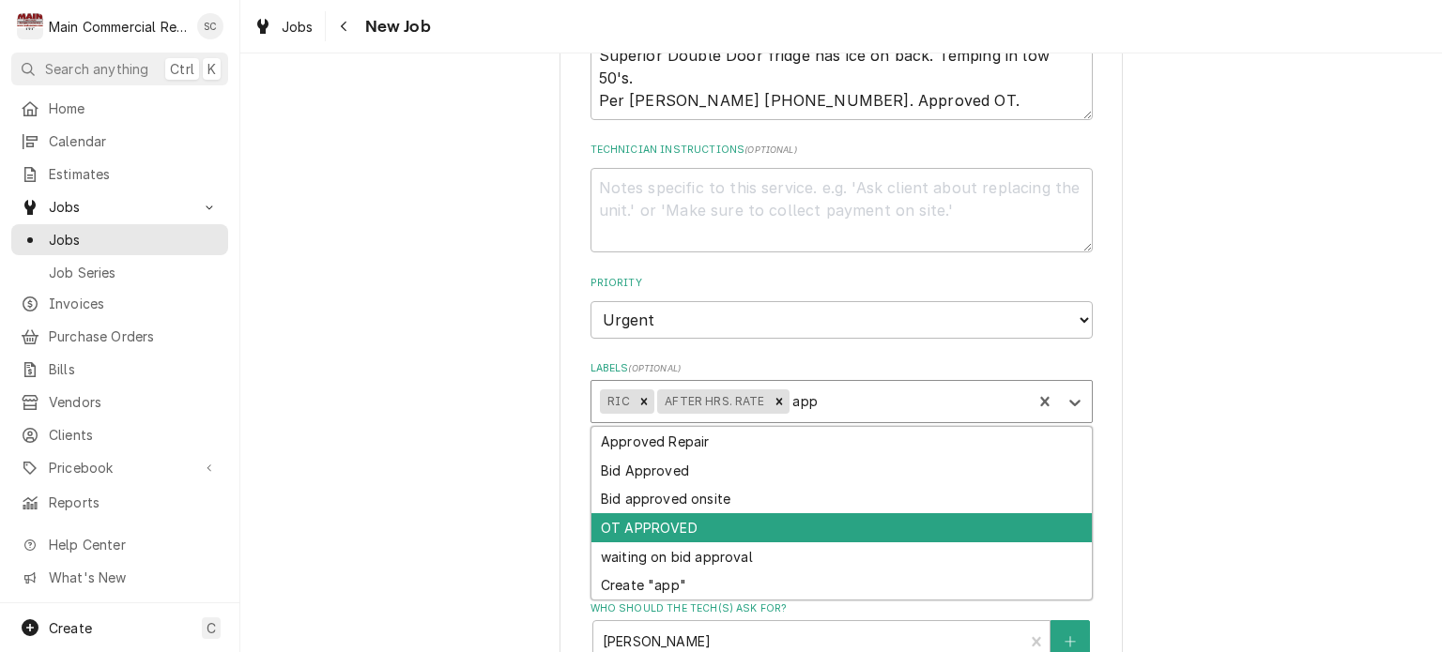
click at [677, 515] on div "OT APPROVED" at bounding box center [841, 528] width 500 height 29
type textarea "x"
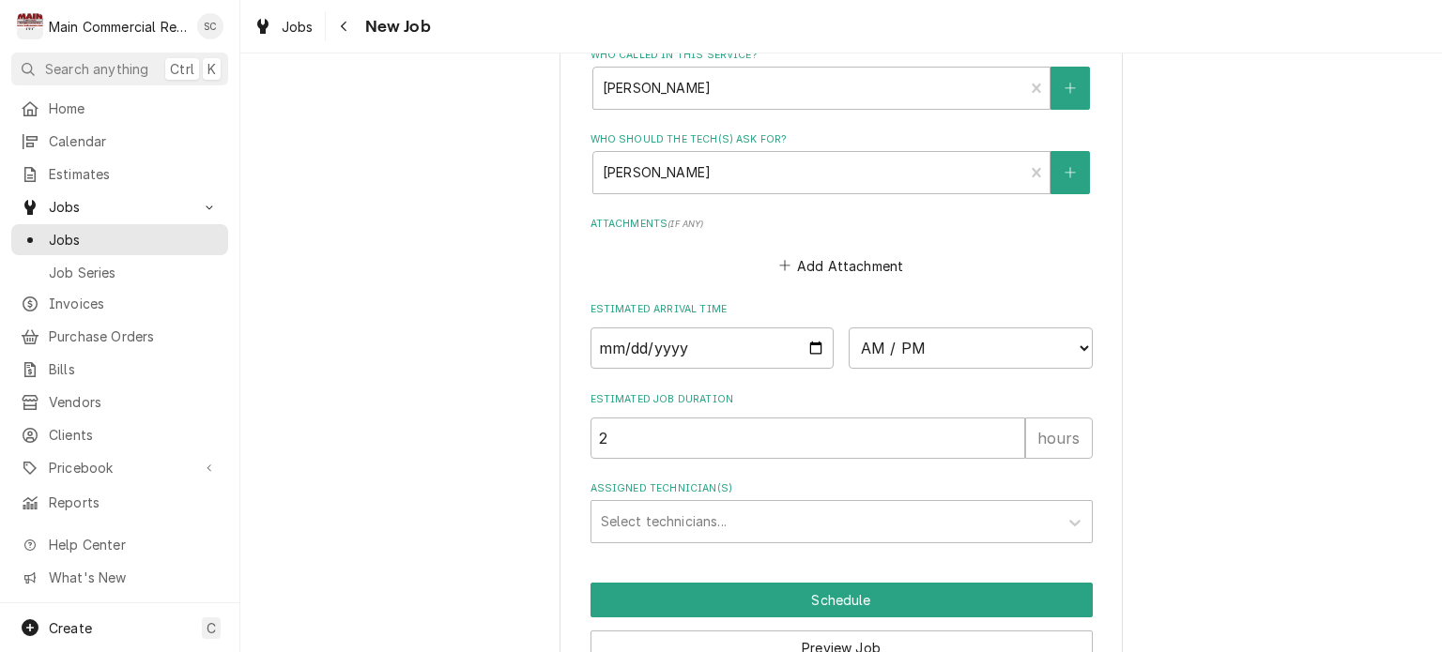
scroll to position [1490, 0]
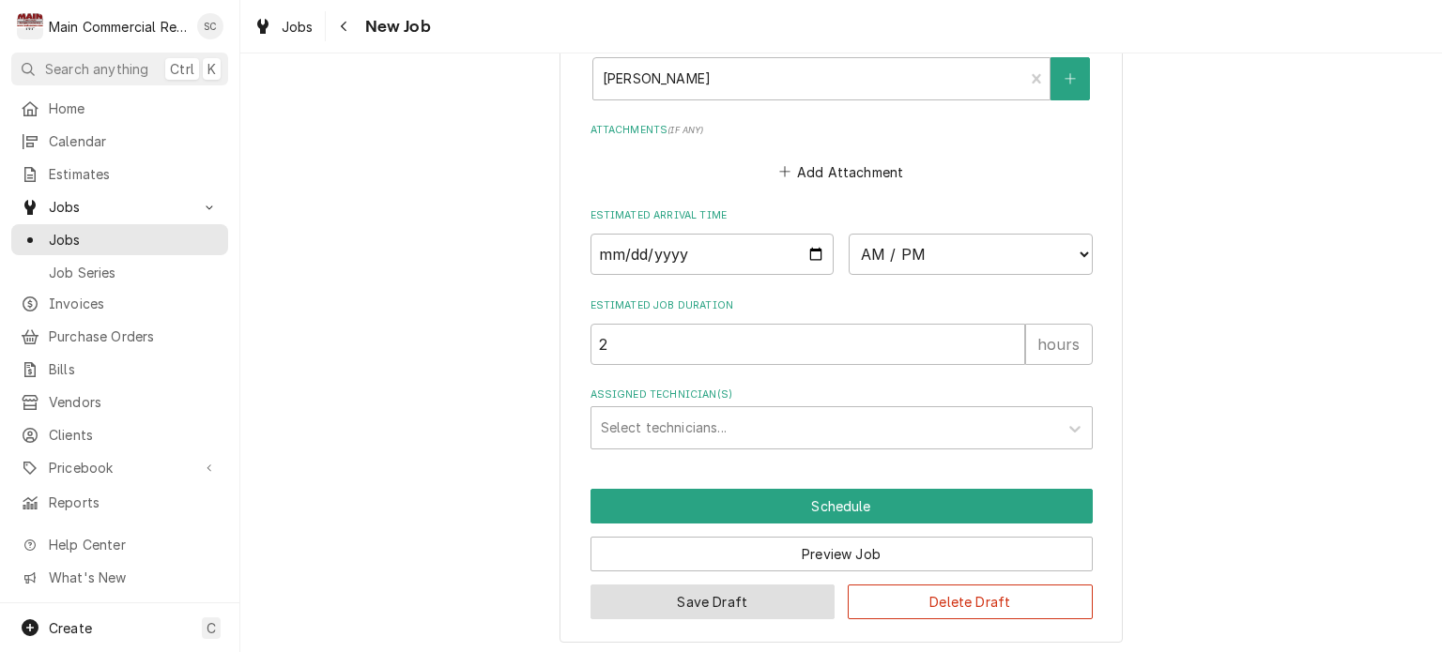
click at [753, 602] on button "Save Draft" at bounding box center [713, 602] width 245 height 35
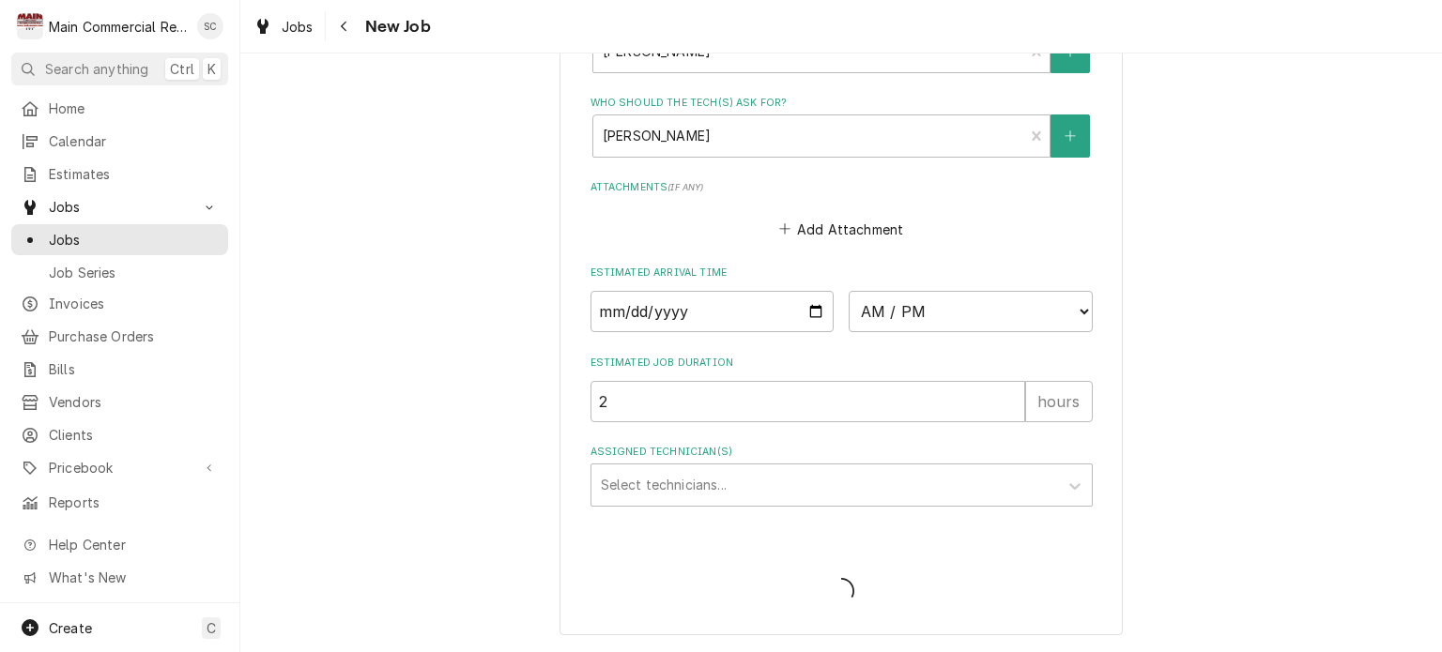
scroll to position [1426, 0]
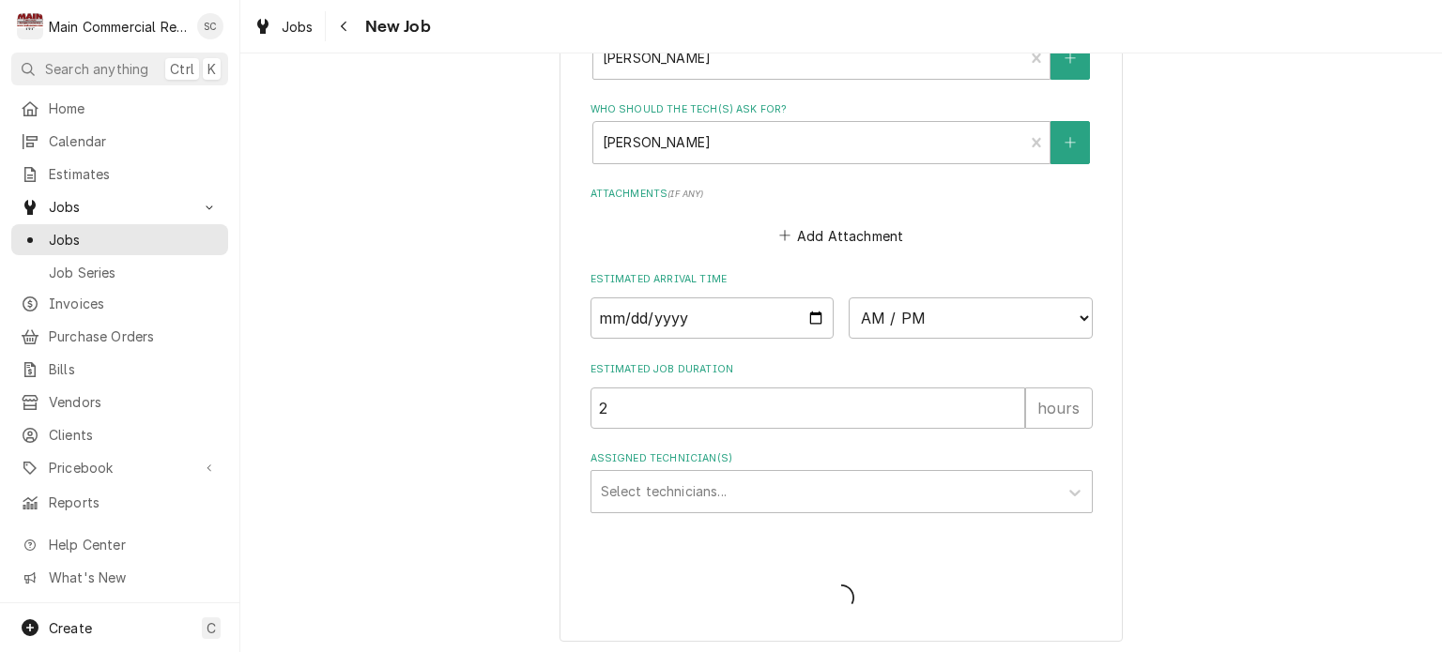
type textarea "x"
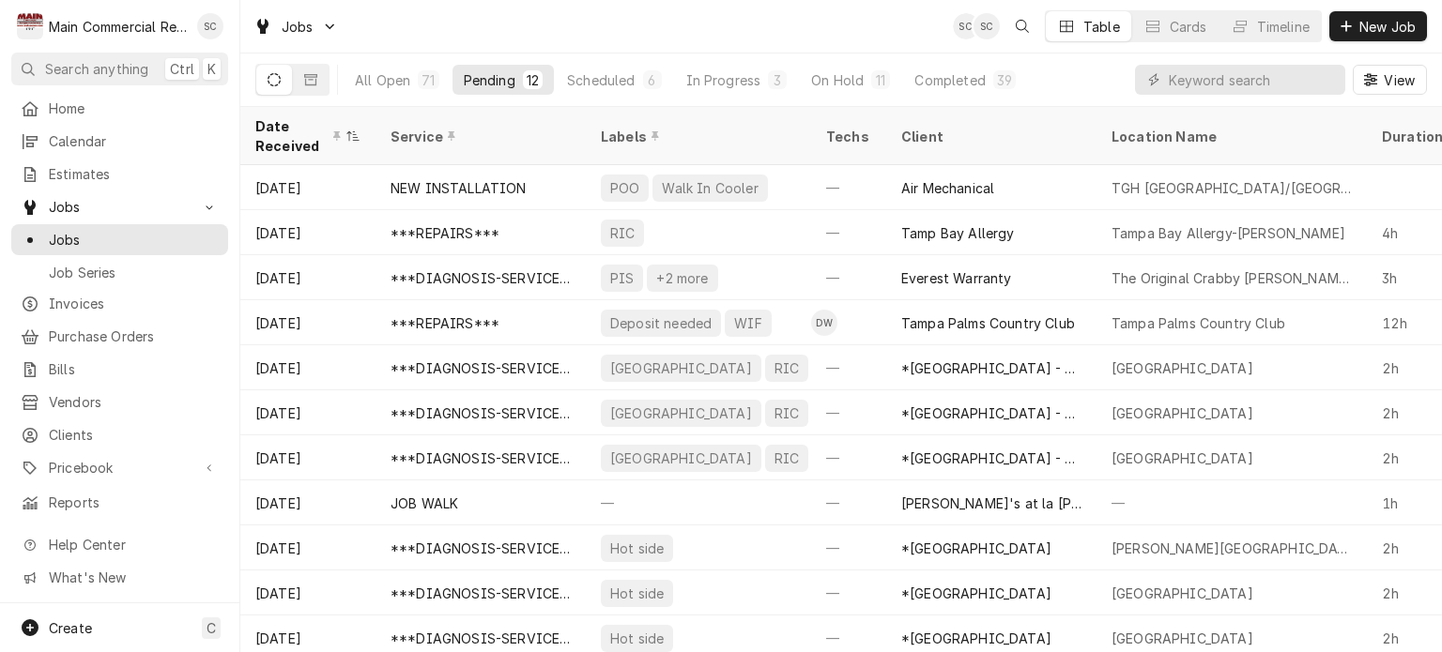
click at [839, 22] on div "Jobs SC SC Table Cards Timeline New Job" at bounding box center [841, 26] width 1202 height 53
click at [518, 82] on button "Pending 12" at bounding box center [503, 80] width 101 height 30
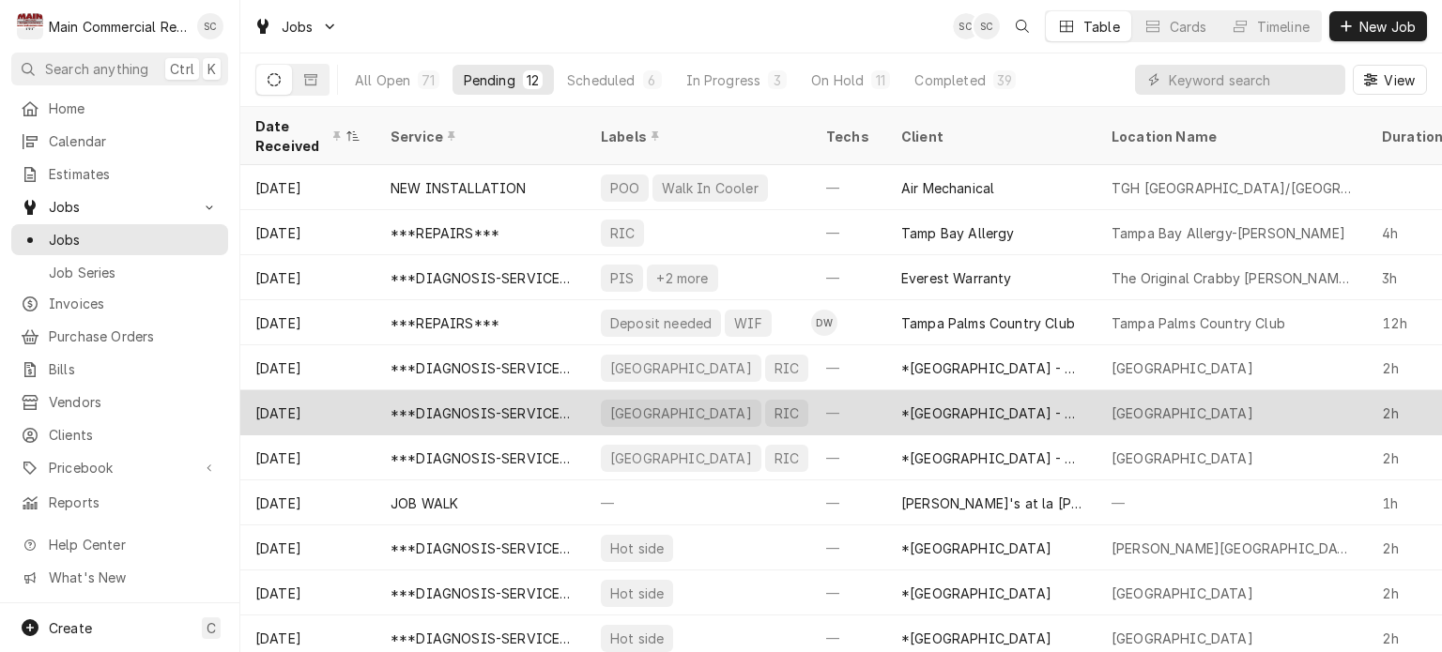
scroll to position [57, 0]
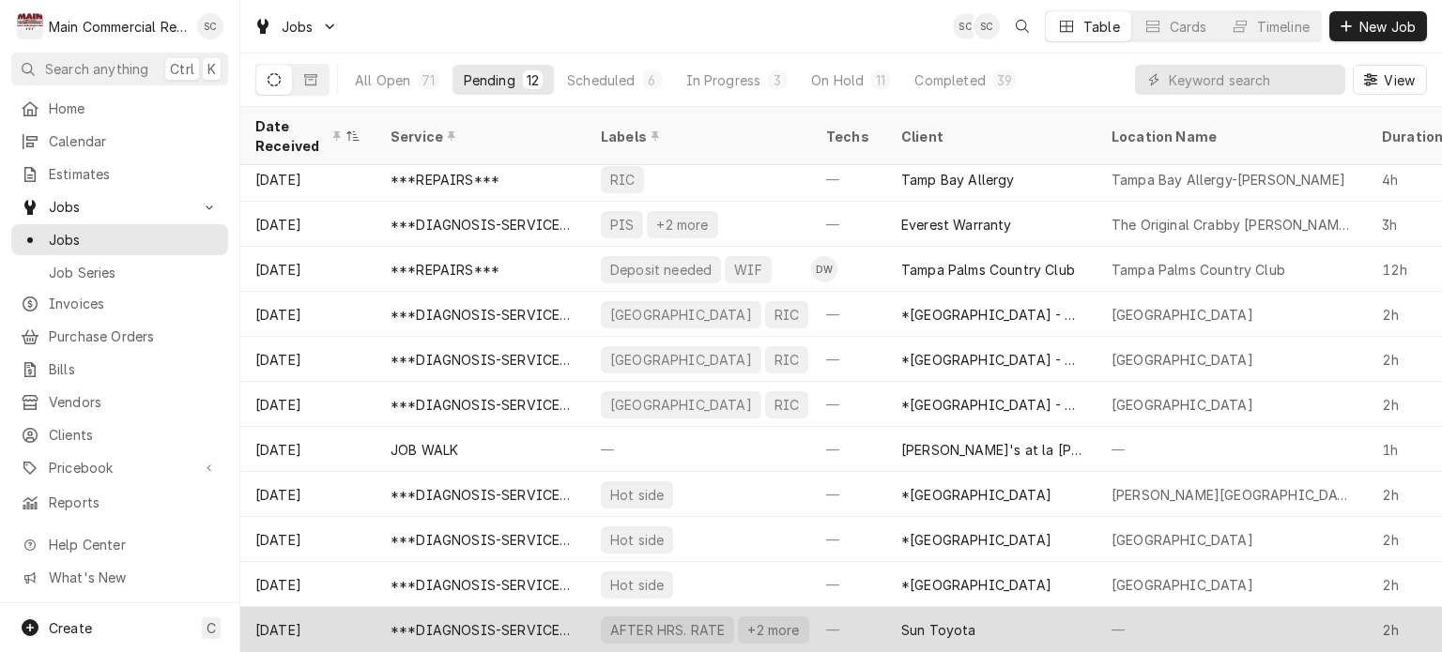
click at [983, 607] on div "Sun Toyota" at bounding box center [991, 629] width 210 height 45
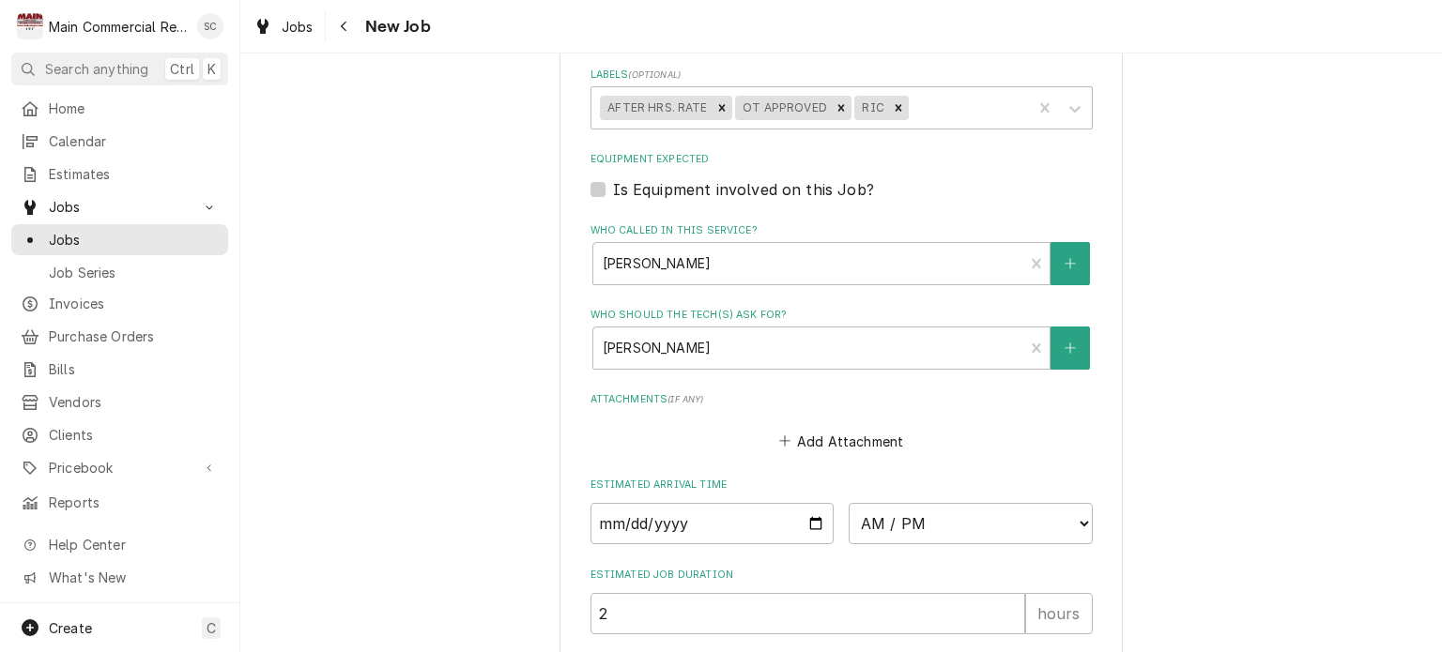
scroll to position [1490, 0]
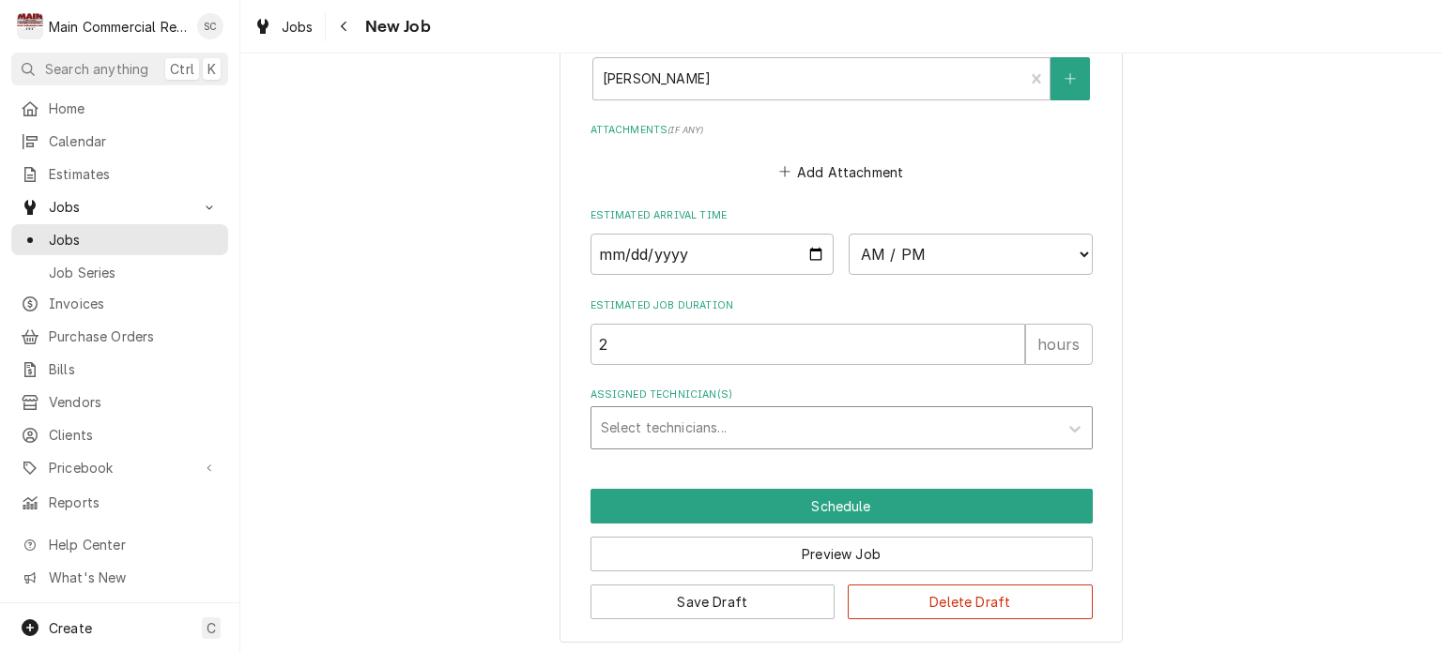
click at [758, 425] on div "Assigned Technician(s)" at bounding box center [825, 428] width 448 height 34
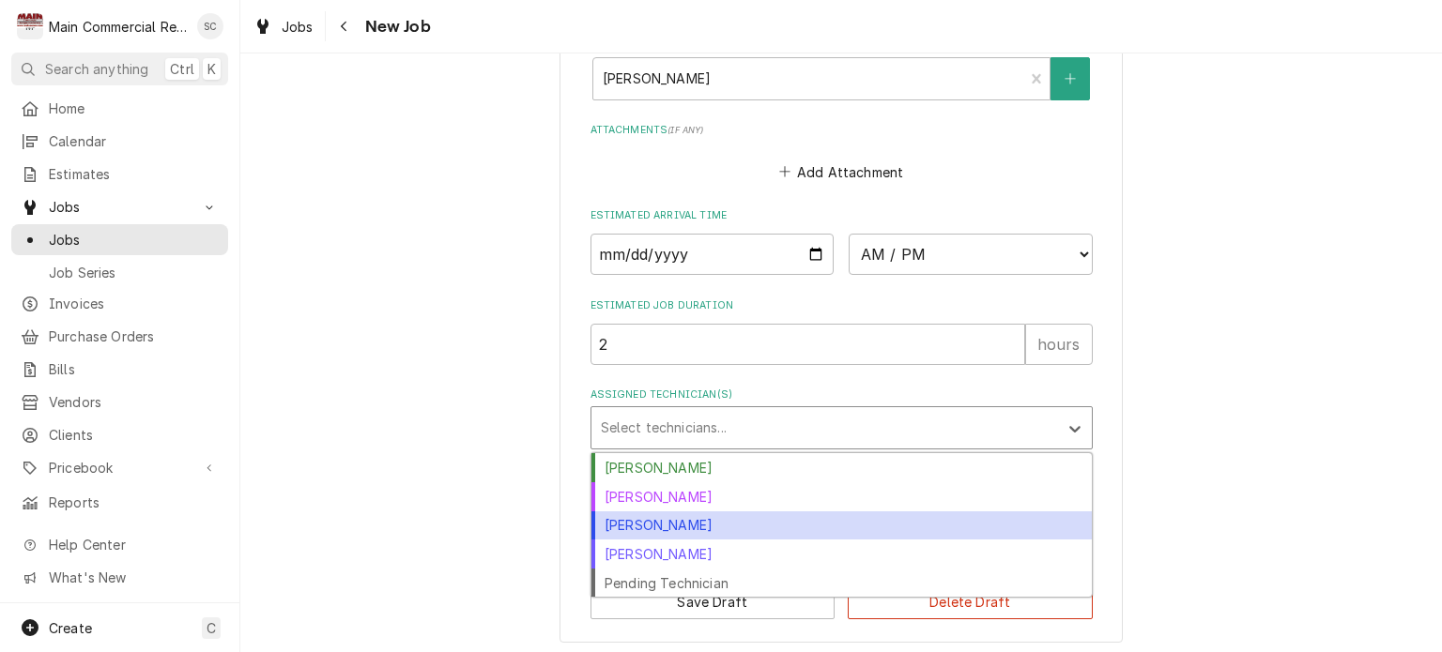
click at [703, 519] on div "[PERSON_NAME]" at bounding box center [841, 526] width 500 height 29
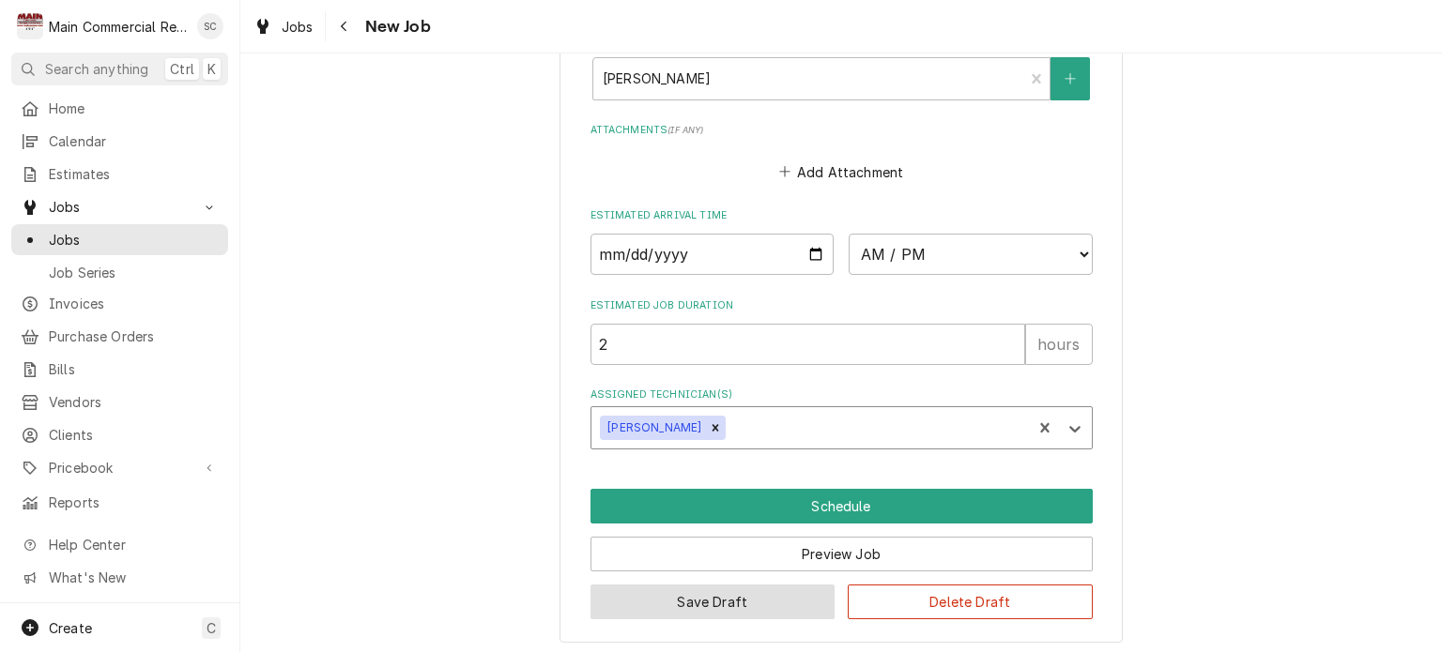
click at [749, 606] on button "Save Draft" at bounding box center [713, 602] width 245 height 35
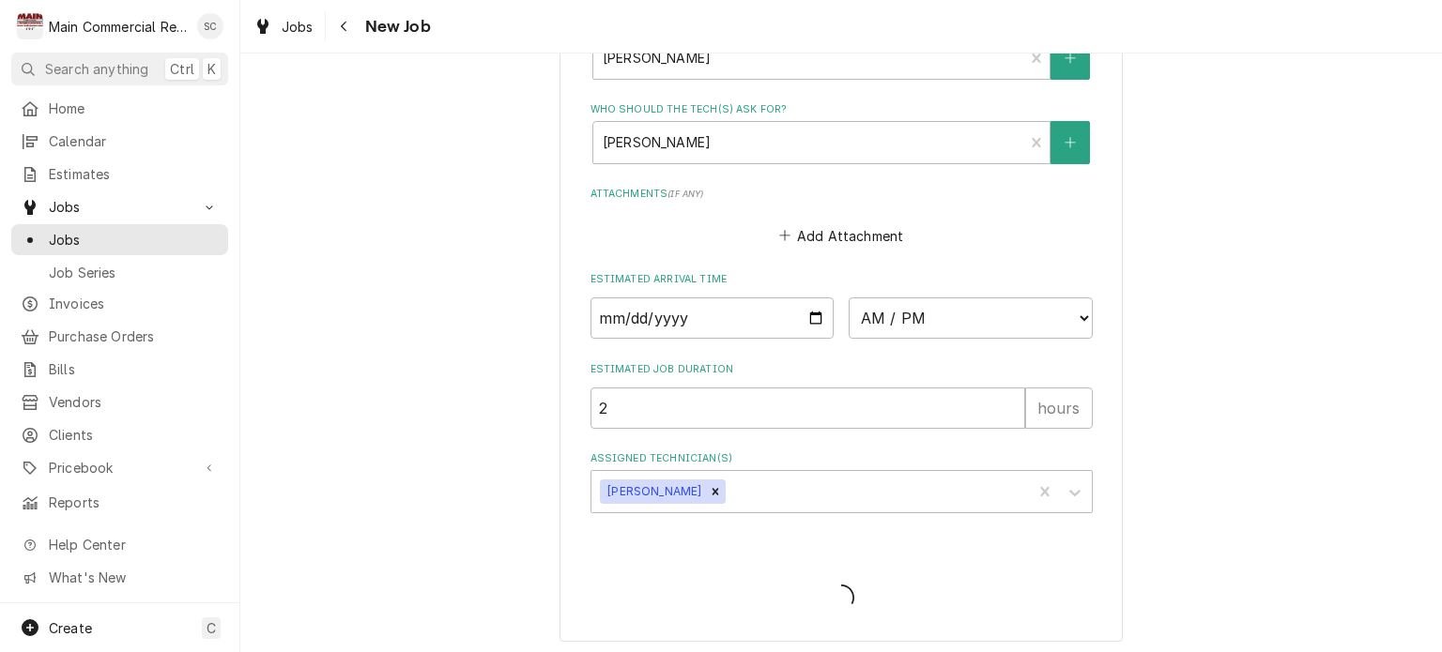
type textarea "x"
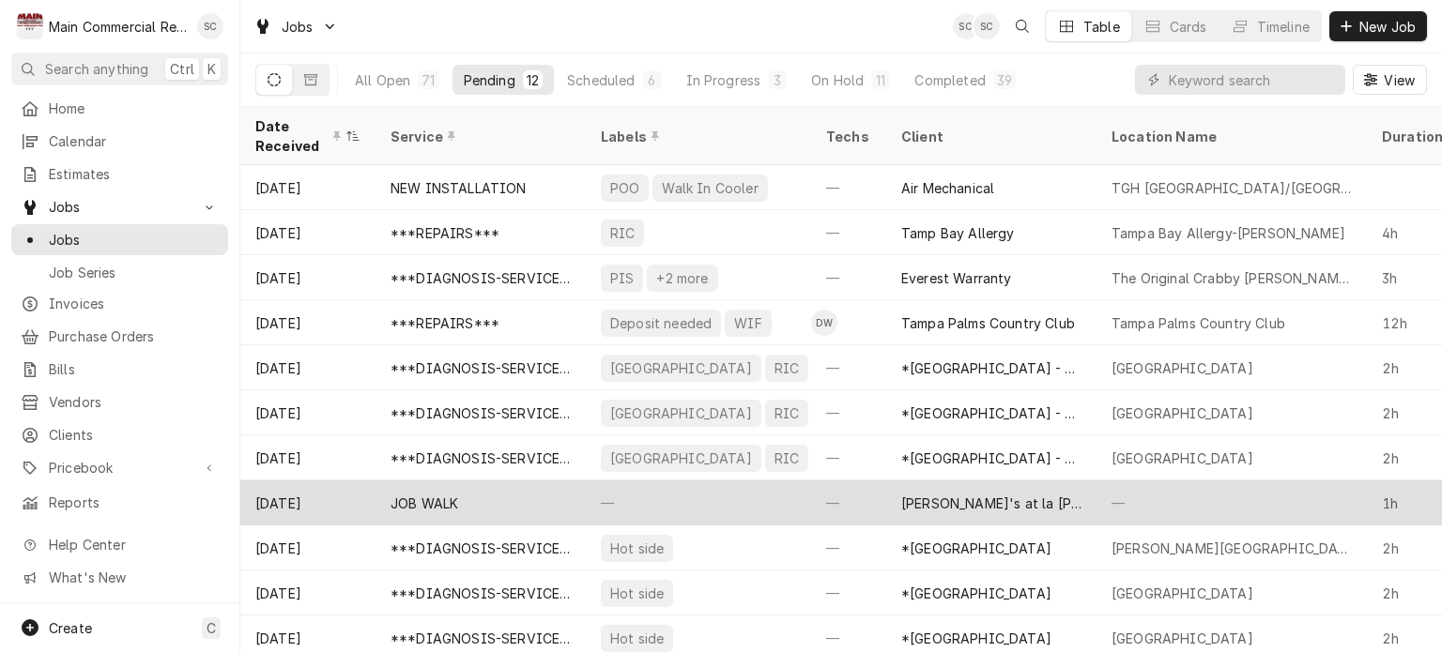
scroll to position [57, 0]
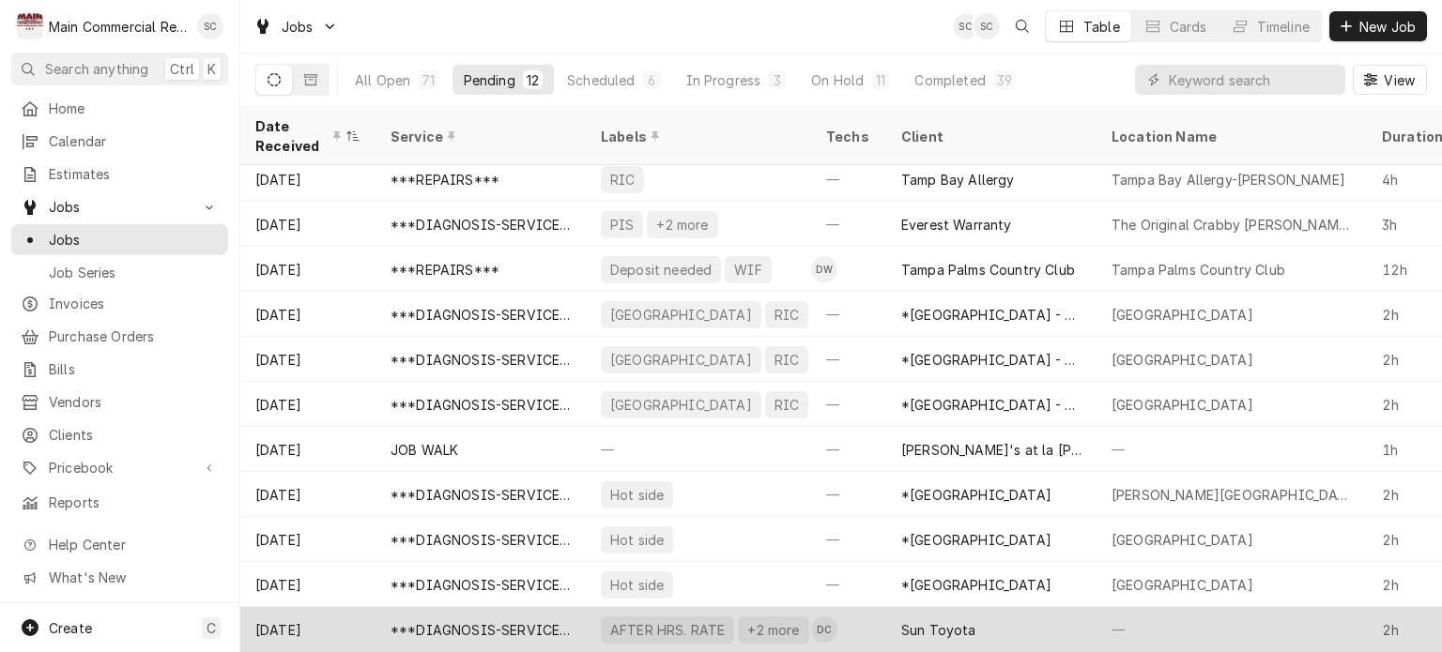
click at [976, 607] on div "Sun Toyota" at bounding box center [991, 629] width 210 height 45
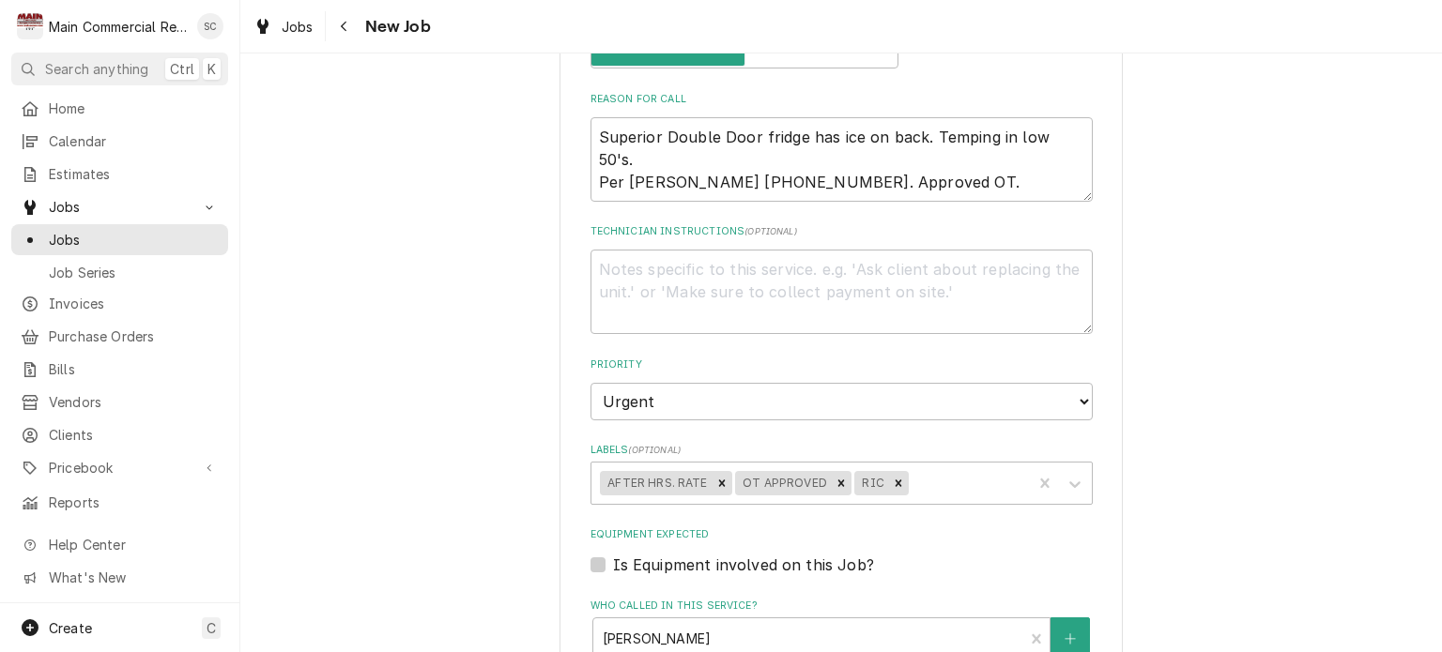
scroll to position [1314, 0]
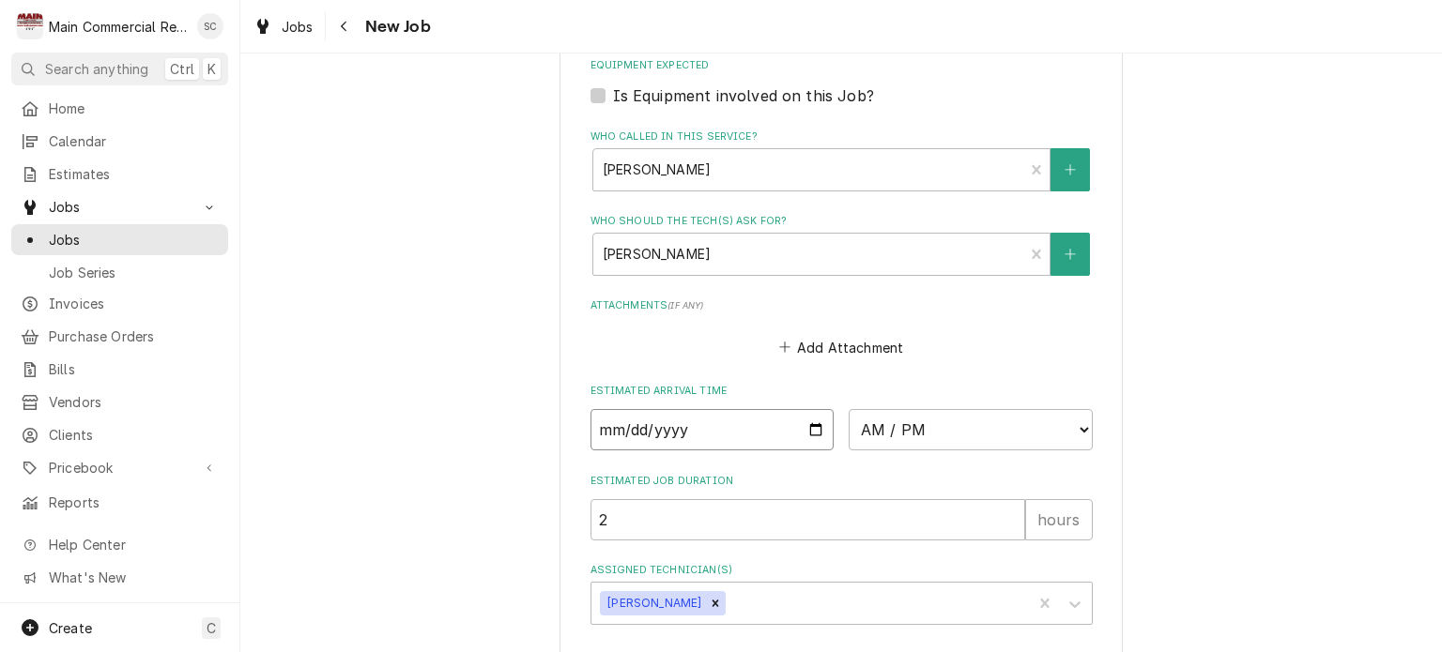
click at [809, 421] on input "Date" at bounding box center [713, 429] width 244 height 41
type textarea "x"
type input "[DATE]"
type textarea "x"
click at [896, 430] on select "AM / PM 6:00 AM 6:15 AM 6:30 AM 6:45 AM 7:00 AM 7:15 AM 7:30 AM 7:45 AM 8:00 AM…" at bounding box center [971, 429] width 244 height 41
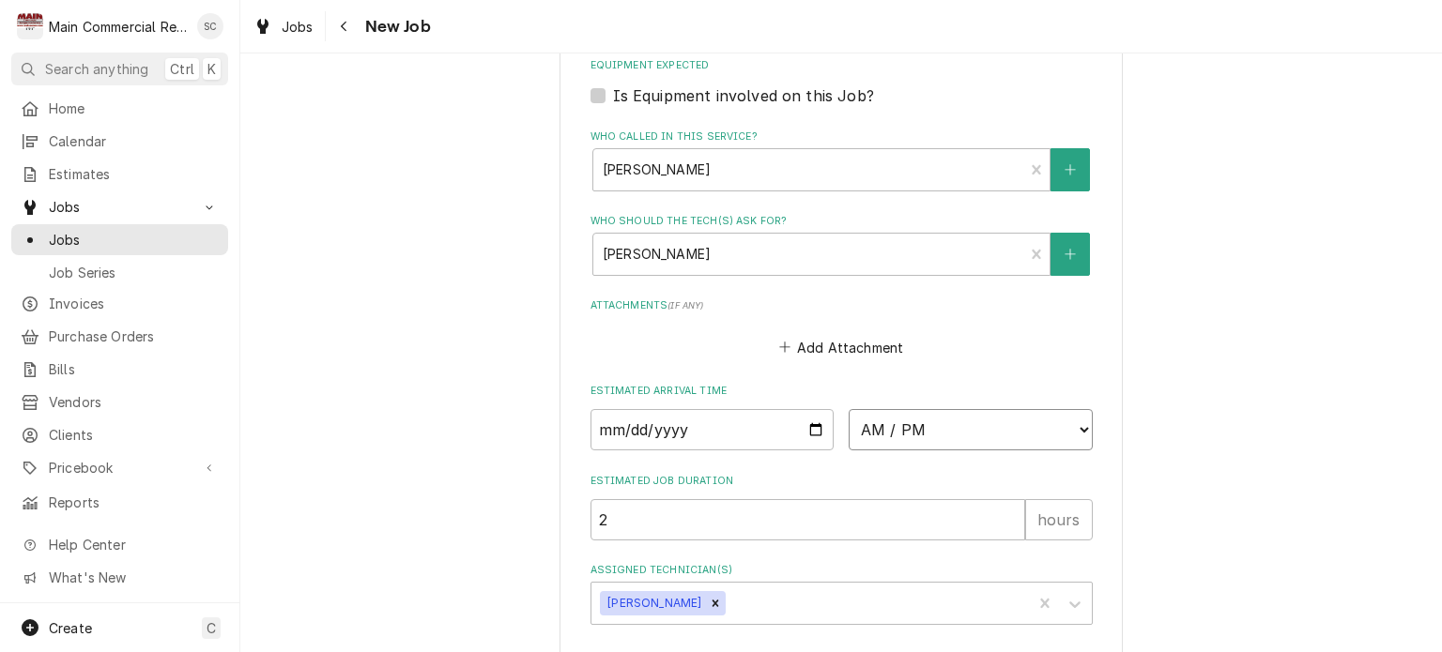
select select "14:00:00"
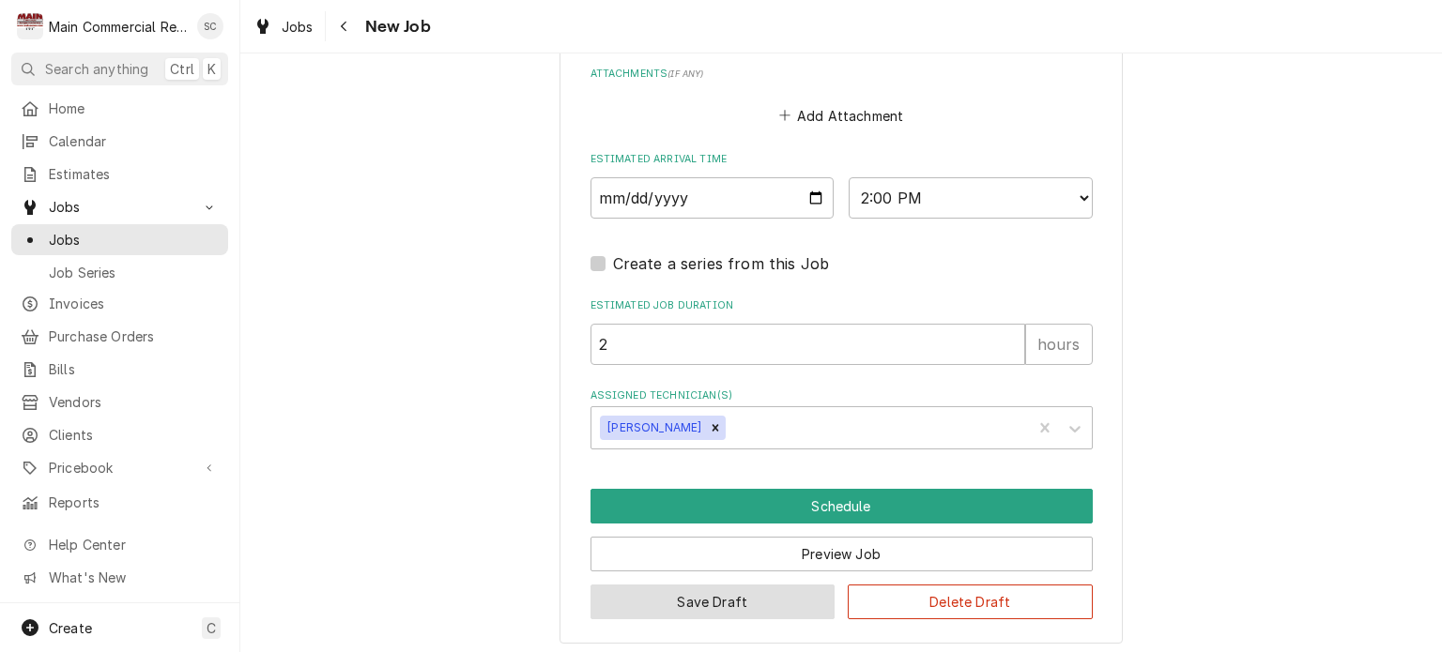
click at [750, 596] on button "Save Draft" at bounding box center [713, 602] width 245 height 35
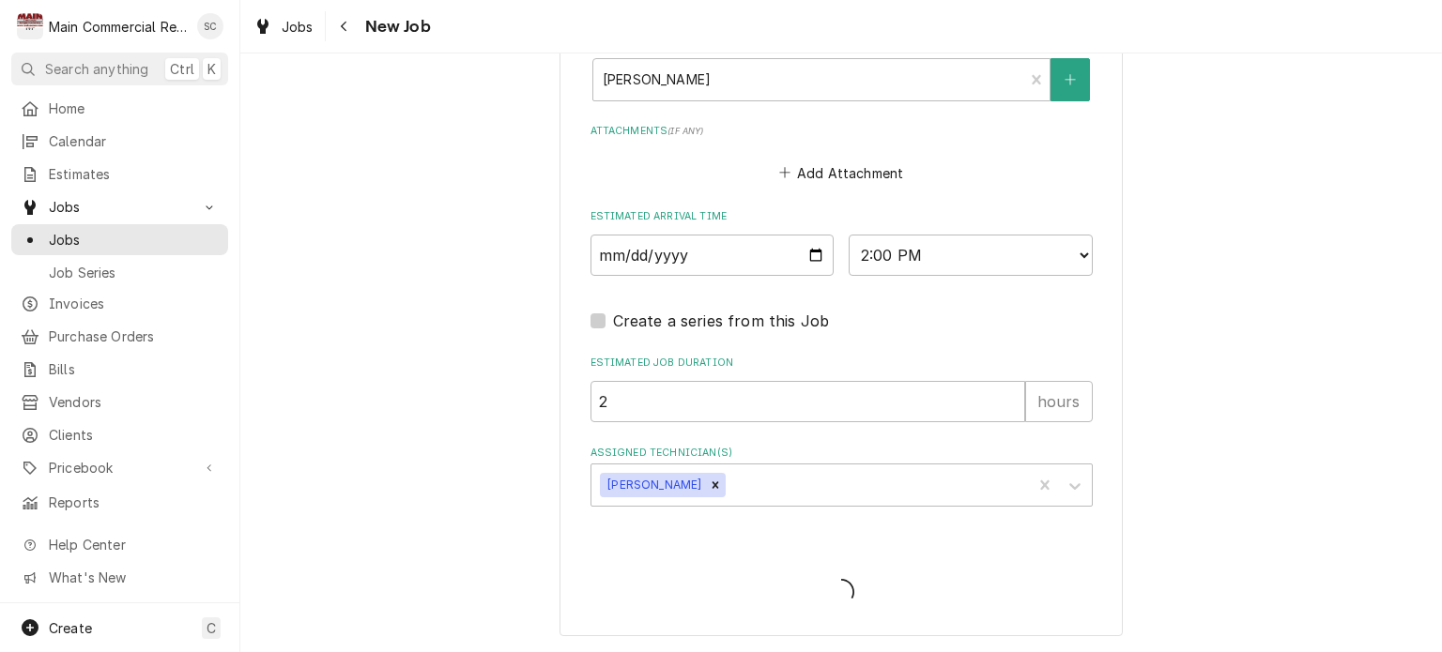
scroll to position [1482, 0]
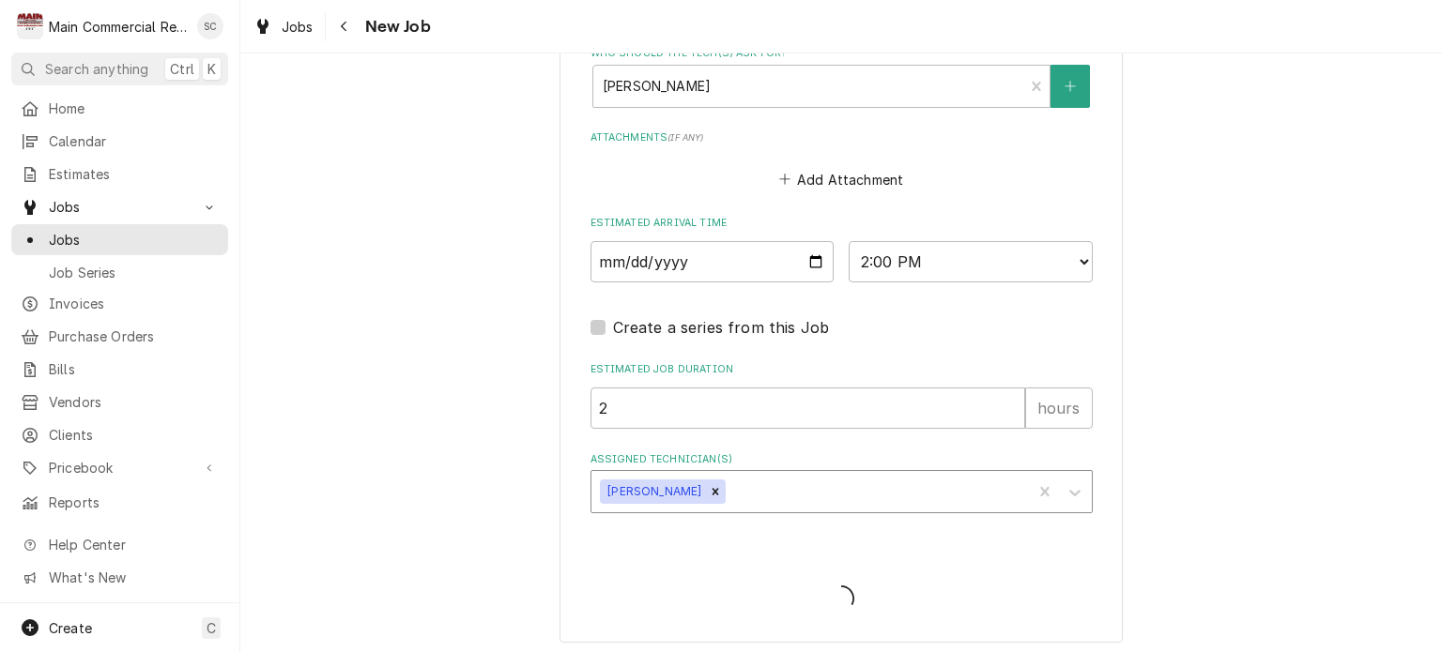
type textarea "x"
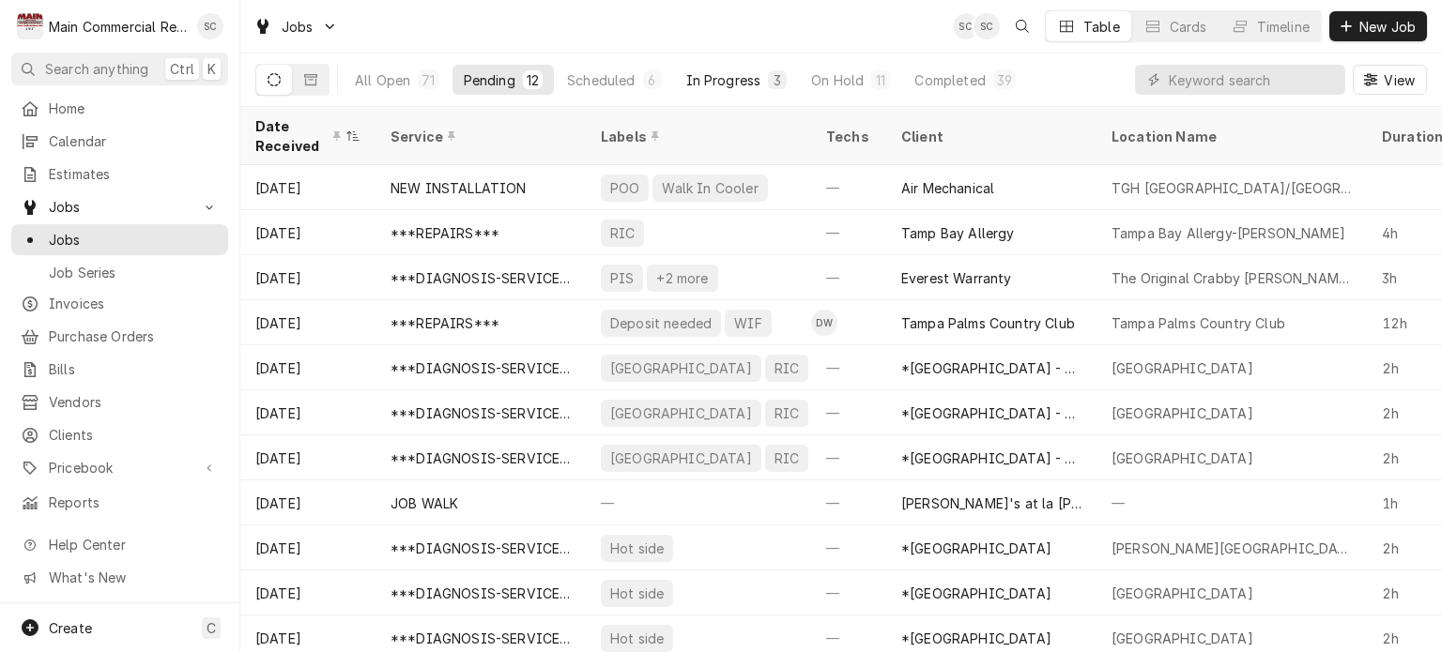
click at [708, 78] on div "In Progress" at bounding box center [723, 80] width 75 height 20
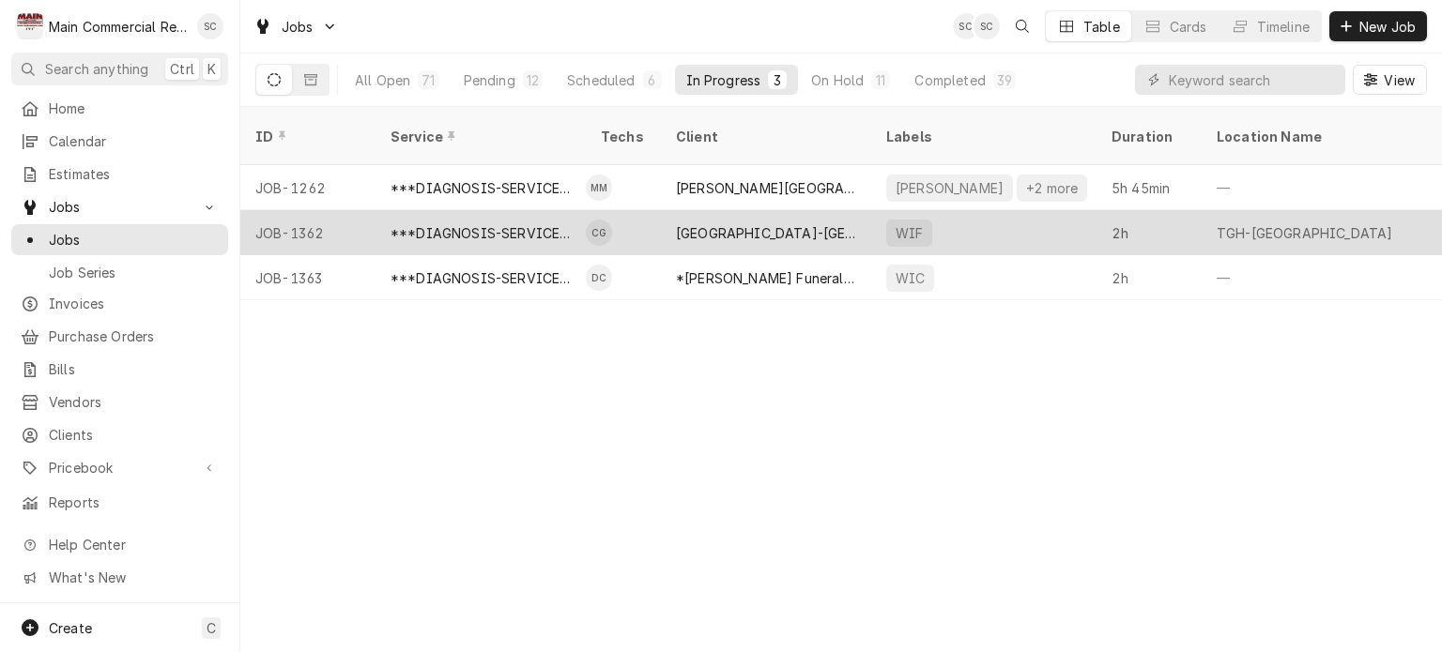
click at [711, 223] on div "[GEOGRAPHIC_DATA]-[GEOGRAPHIC_DATA]" at bounding box center [766, 233] width 180 height 20
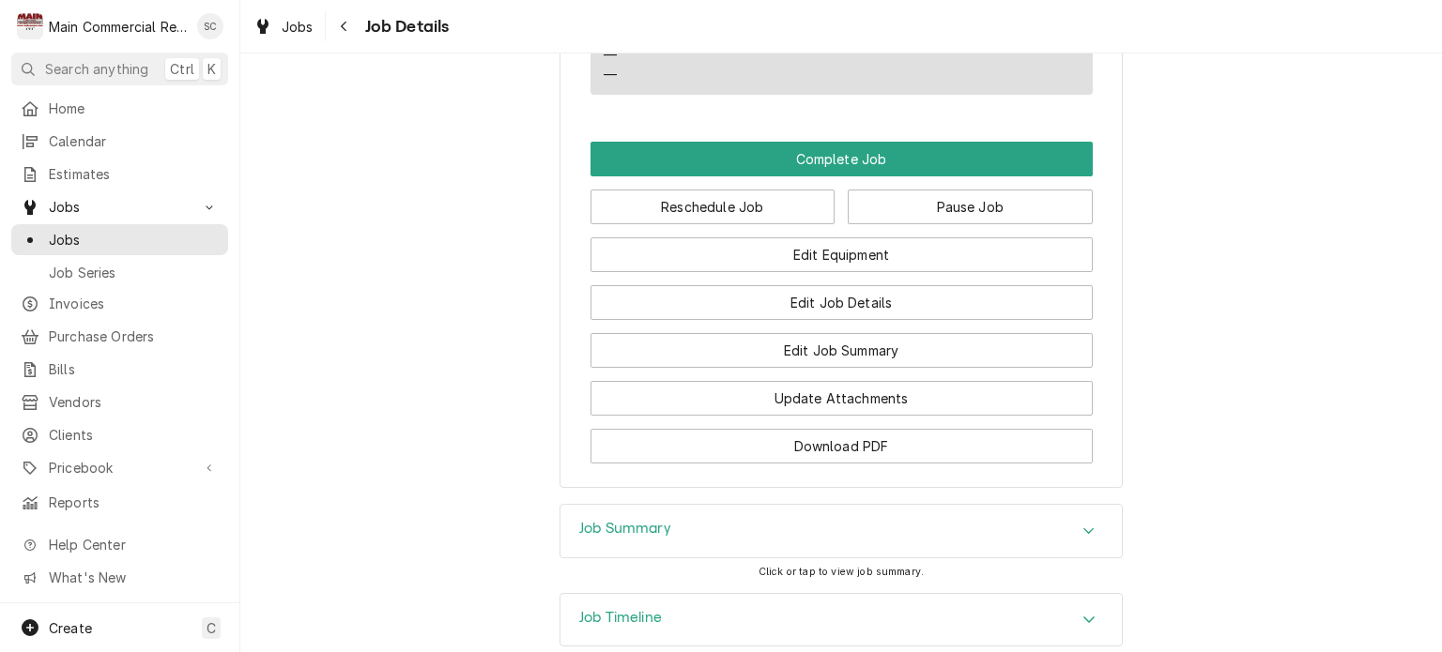
scroll to position [1919, 0]
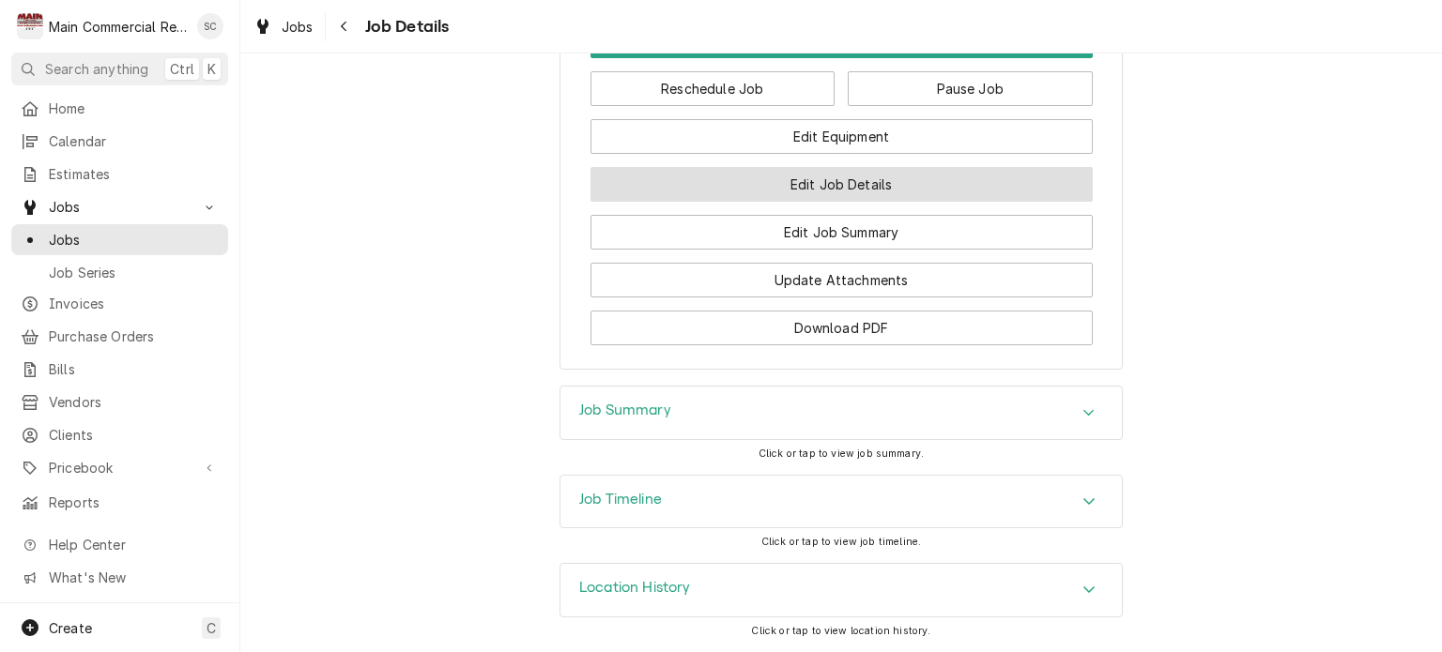
click at [879, 183] on button "Edit Job Details" at bounding box center [842, 184] width 502 height 35
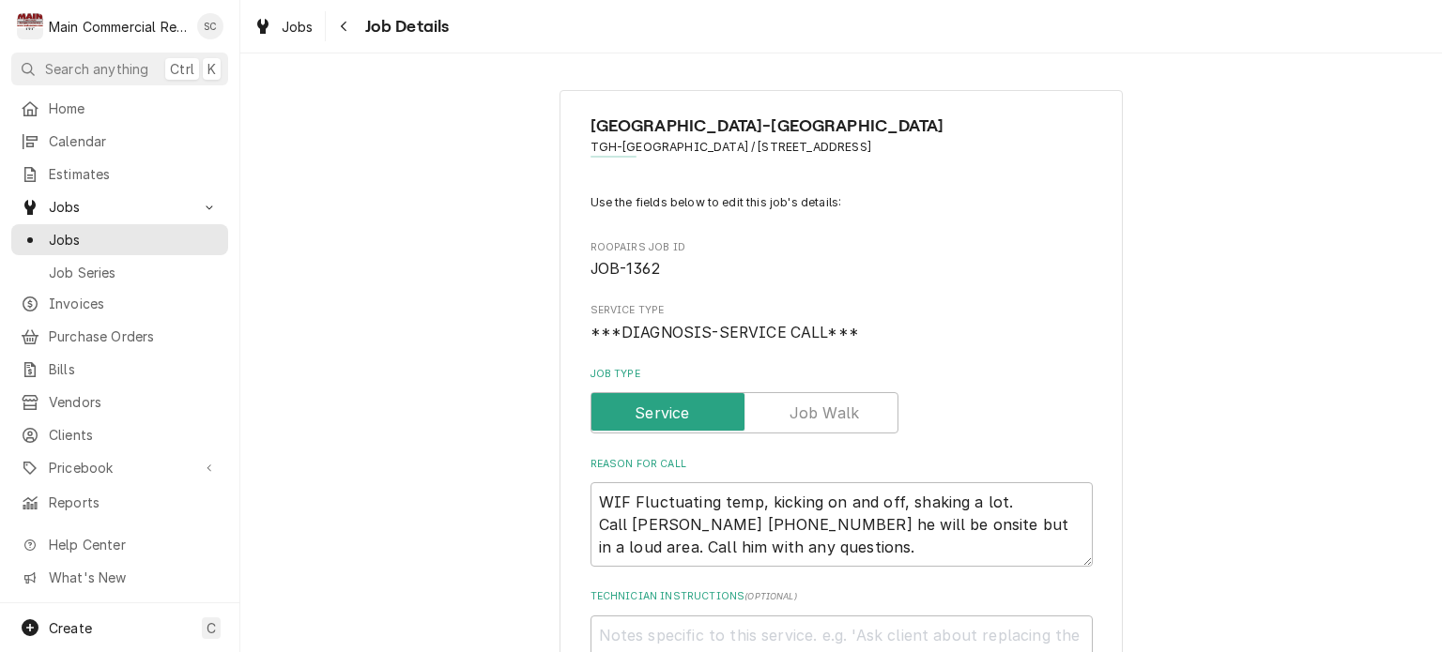
scroll to position [282, 0]
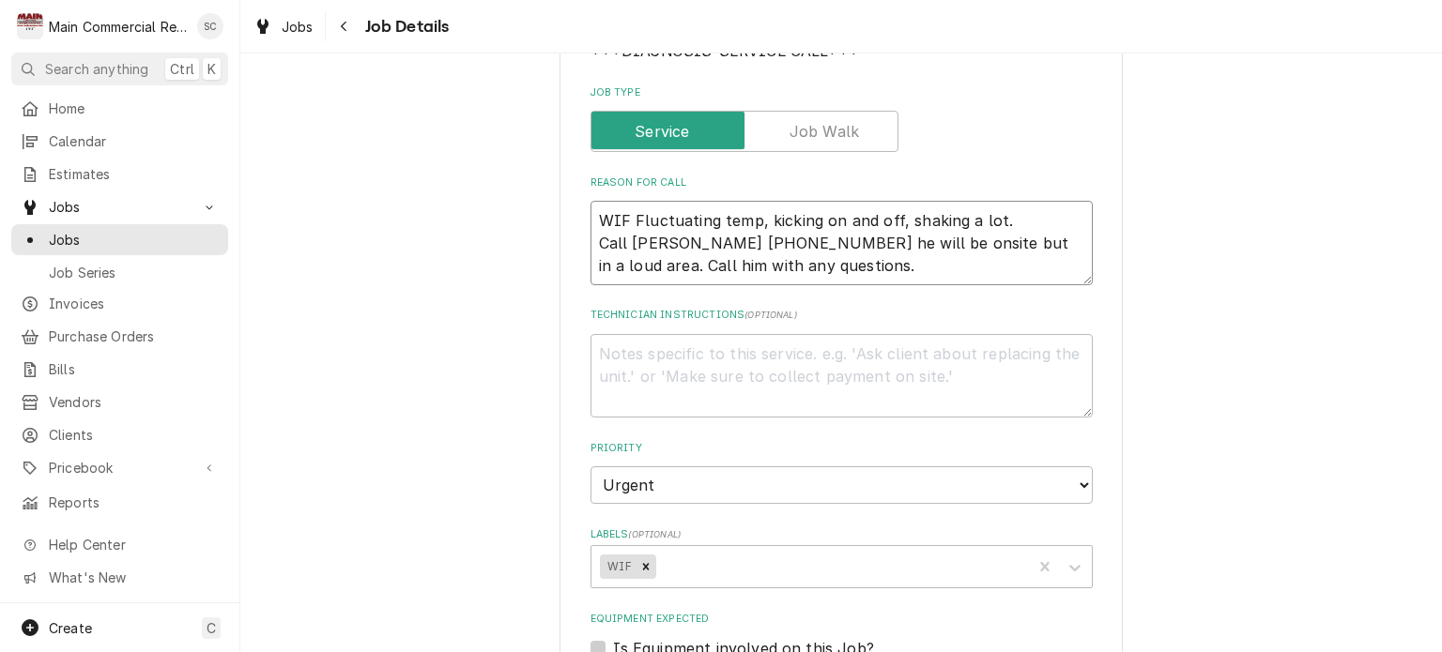
click at [591, 221] on textarea "WIF Fluctuating temp, kicking on and off, shaking a lot. Call [PERSON_NAME] [PH…" at bounding box center [842, 243] width 502 height 84
type textarea "x"
type textarea "WIF Fluctuating temp, kicking on and off, shaking a lot. Call [PERSON_NAME] [PH…"
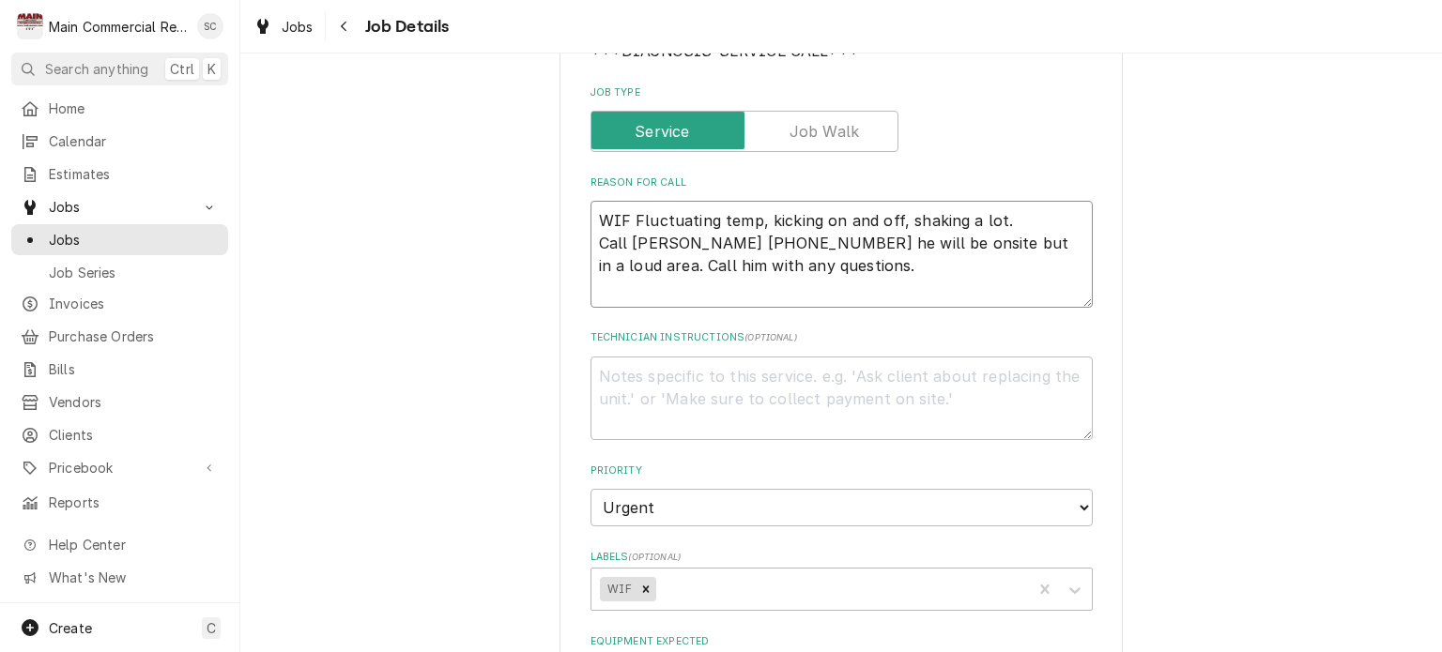
type textarea "x"
type textarea "a WIF Fluctuating temp, kicking on and off, shaking a lot. Call [PERSON_NAME] […"
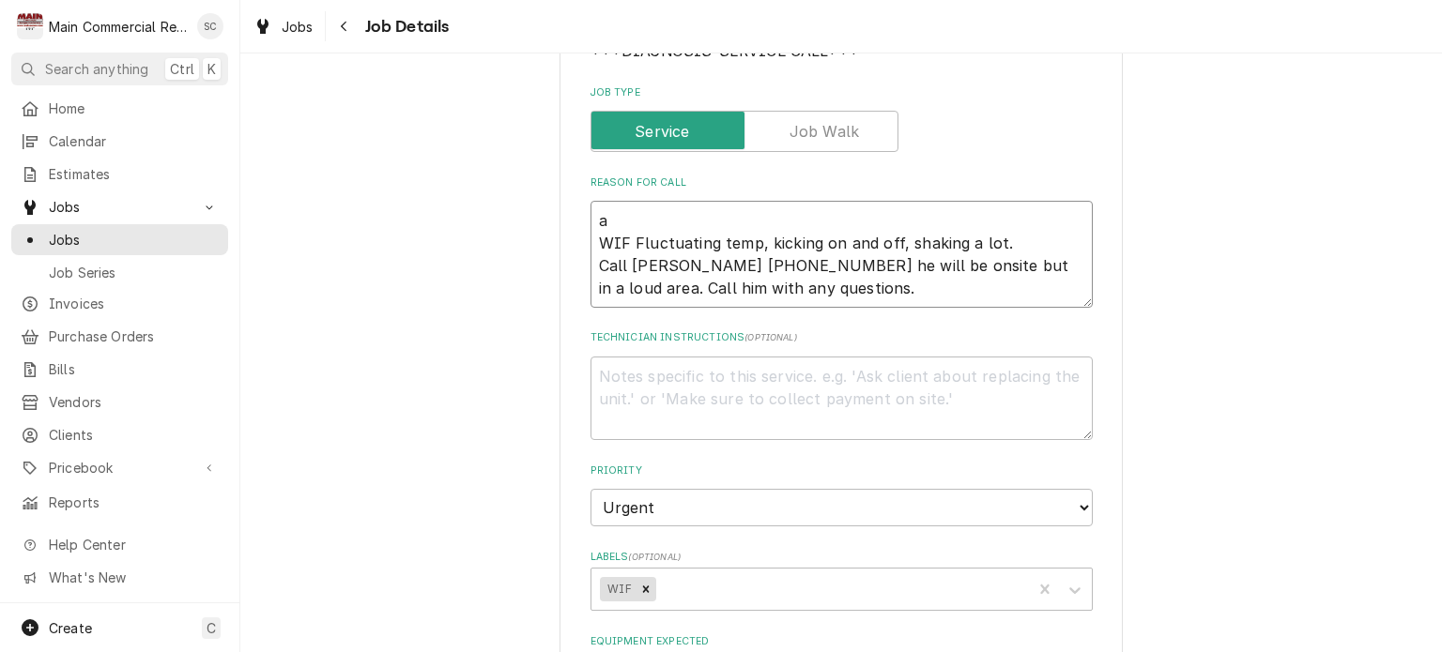
type textarea "x"
type textarea "WIF Fluctuating temp, kicking on and off, shaking a lot. Call [PERSON_NAME] [PH…"
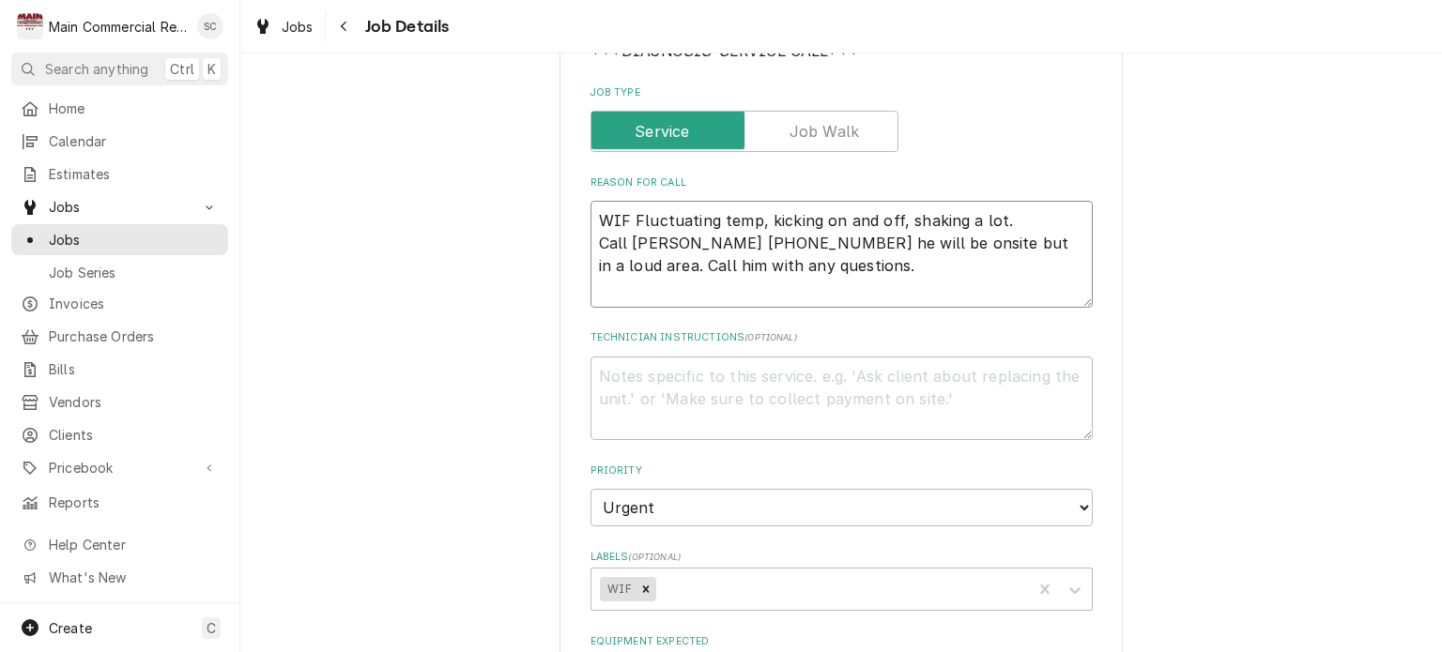
type textarea "x"
type textarea "A WIF Fluctuating temp, kicking on and off, shaking a lot. Call [PERSON_NAME] […"
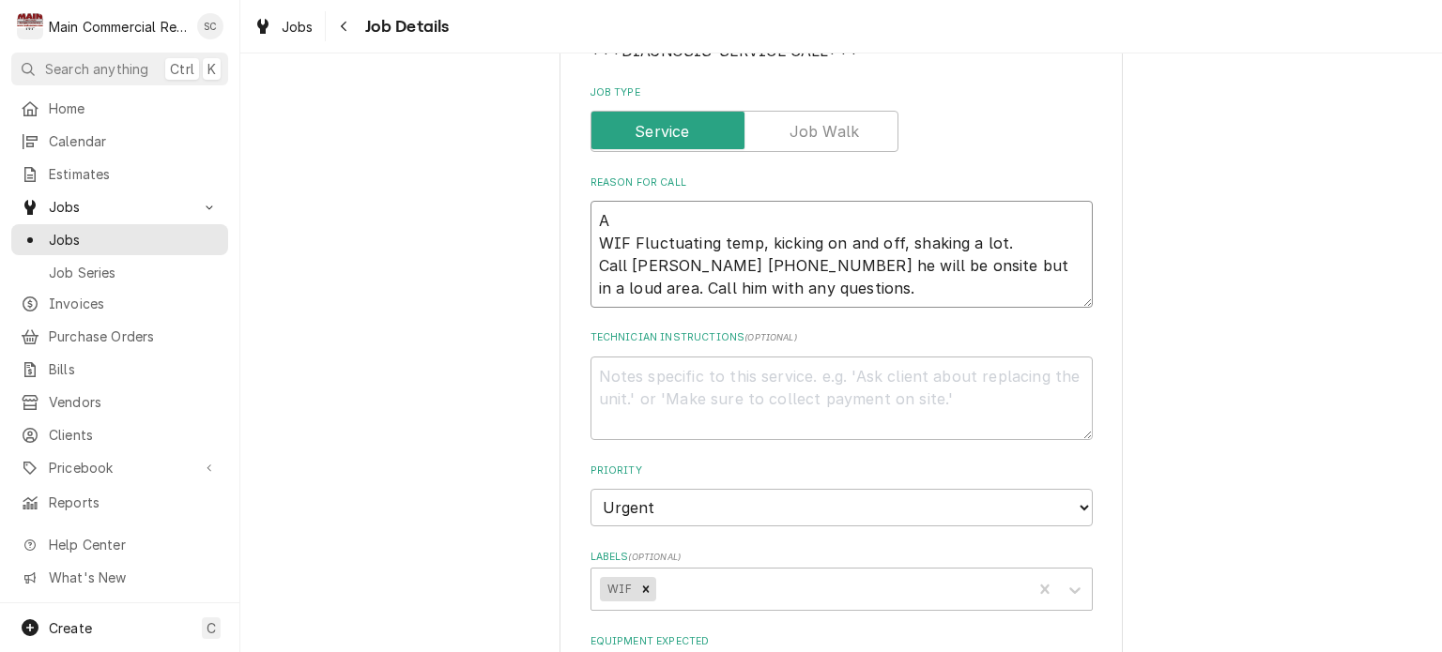
type textarea "x"
type textarea "Ap WIF Fluctuating temp, kicking on and off, shaking a lot. Call [PERSON_NAME] …"
type textarea "x"
type textarea "App WIF Fluctuating temp, kicking on and off, shaking a lot. Call [PERSON_NAME]…"
type textarea "x"
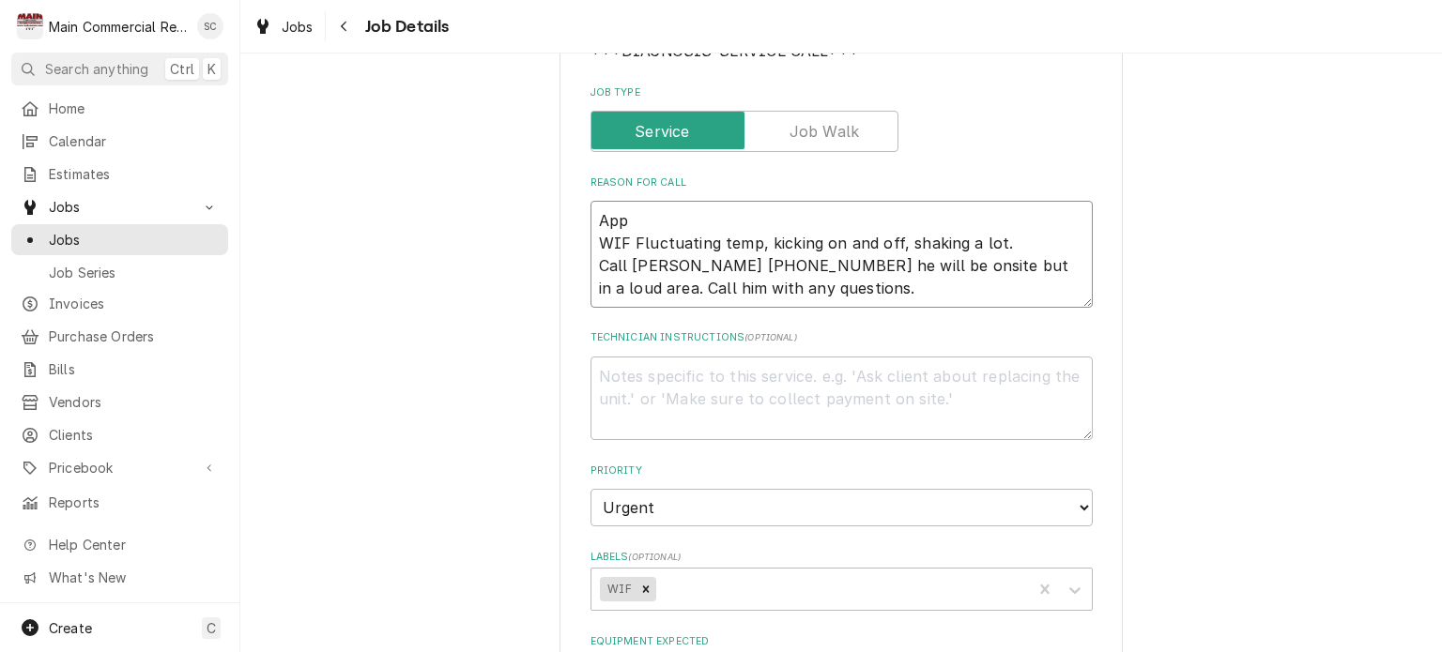
type textarea "Appr WIF Fluctuating temp, kicking on and off, shaking a lot. Call Larry 207-46…"
type textarea "x"
type textarea "Appro WIF Fluctuating temp, kicking on and off, shaking a lot. Call Larry 207-4…"
type textarea "x"
type textarea "Approv WIF Fluctuating temp, kicking on and off, shaking a lot. Call Larry 207-…"
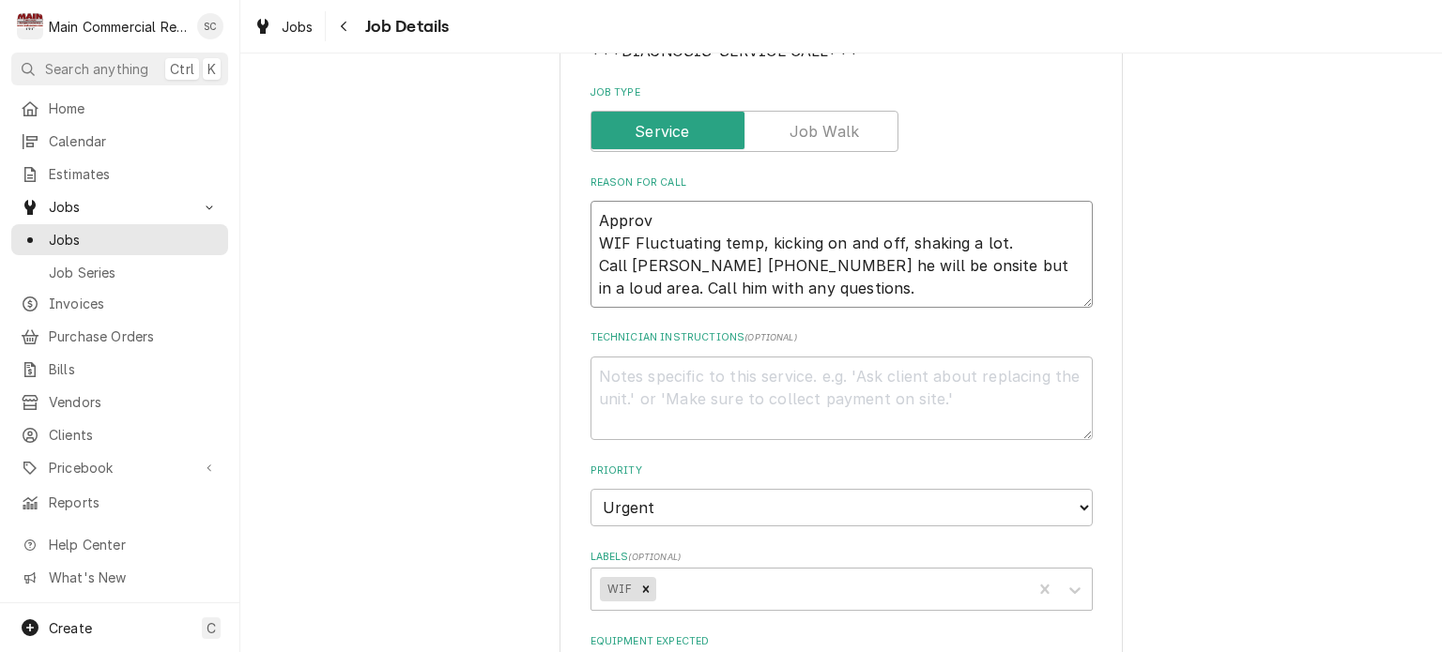
type textarea "x"
type textarea "Approve WIF Fluctuating temp, kicking on and off, shaking a lot. Call Larry 207…"
type textarea "x"
type textarea "Approved WIF Fluctuating temp, kicking on and off, shaking a lot. Call Larry 20…"
type textarea "x"
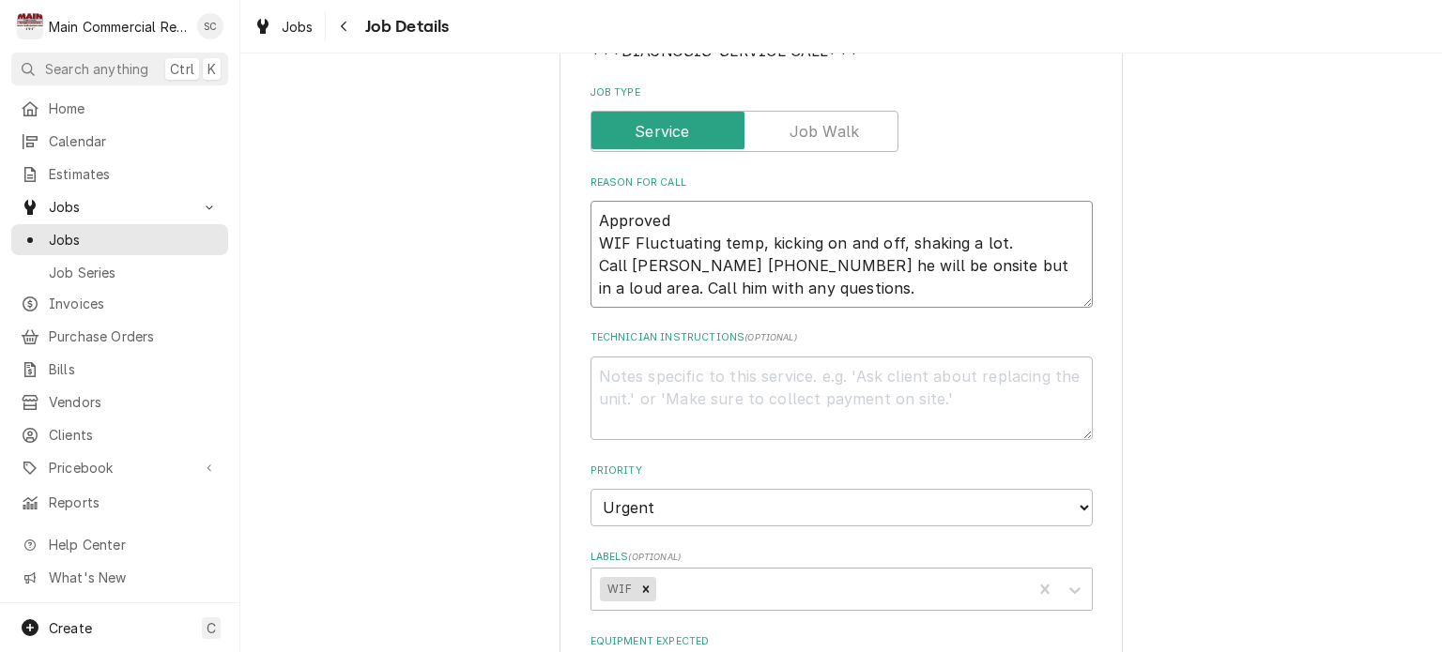
type textarea "Approved WIF Fluctuating temp, kicking on and off, shaking a lot. Call Larry 20…"
type textarea "x"
type textarea "Approved T WIF Fluctuating temp, kicking on and off, shaking a lot. Call Larry …"
type textarea "x"
type textarea "Approved Ti WIF Fluctuating temp, kicking on and off, shaking a lot. Call Larry…"
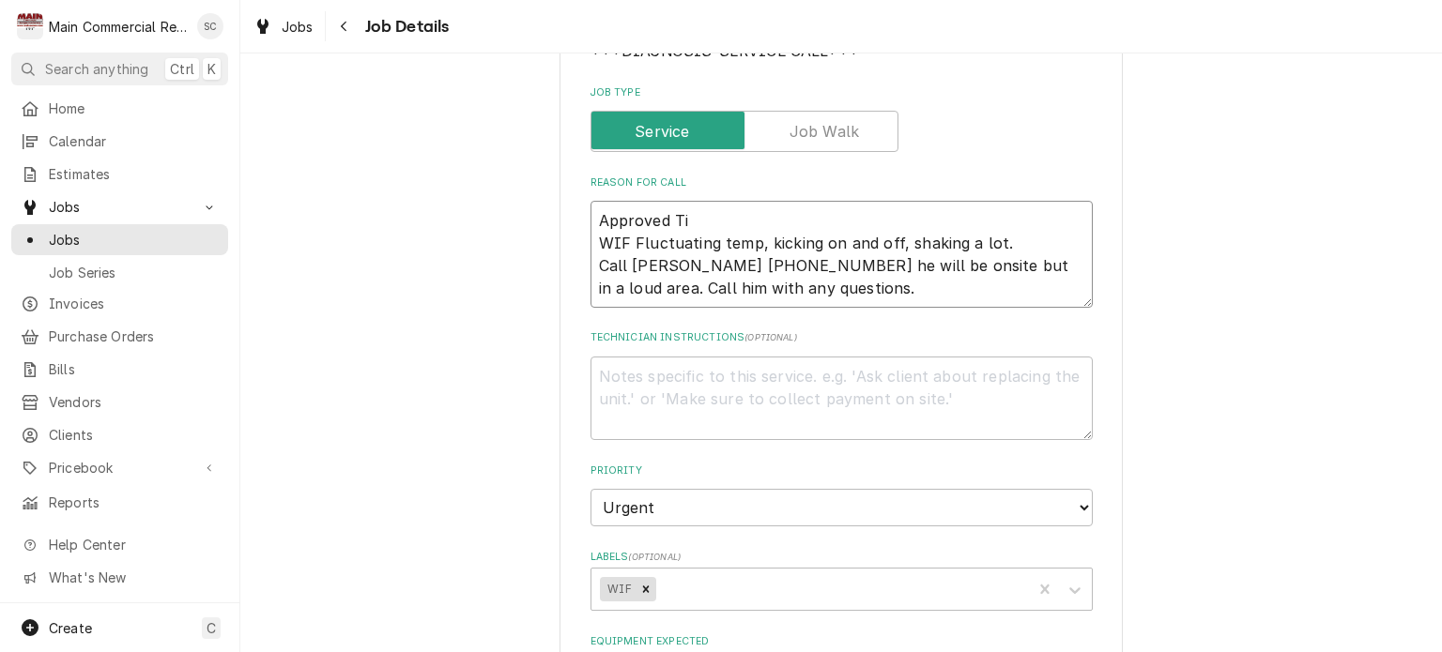
type textarea "x"
type textarea "Approved Tia WIF Fluctuating temp, kicking on and off, shaking a lot. Call Larr…"
type textarea "x"
type textarea "Approved Ti WIF Fluctuating temp, kicking on and off, shaking a lot. Call Larry…"
type textarea "x"
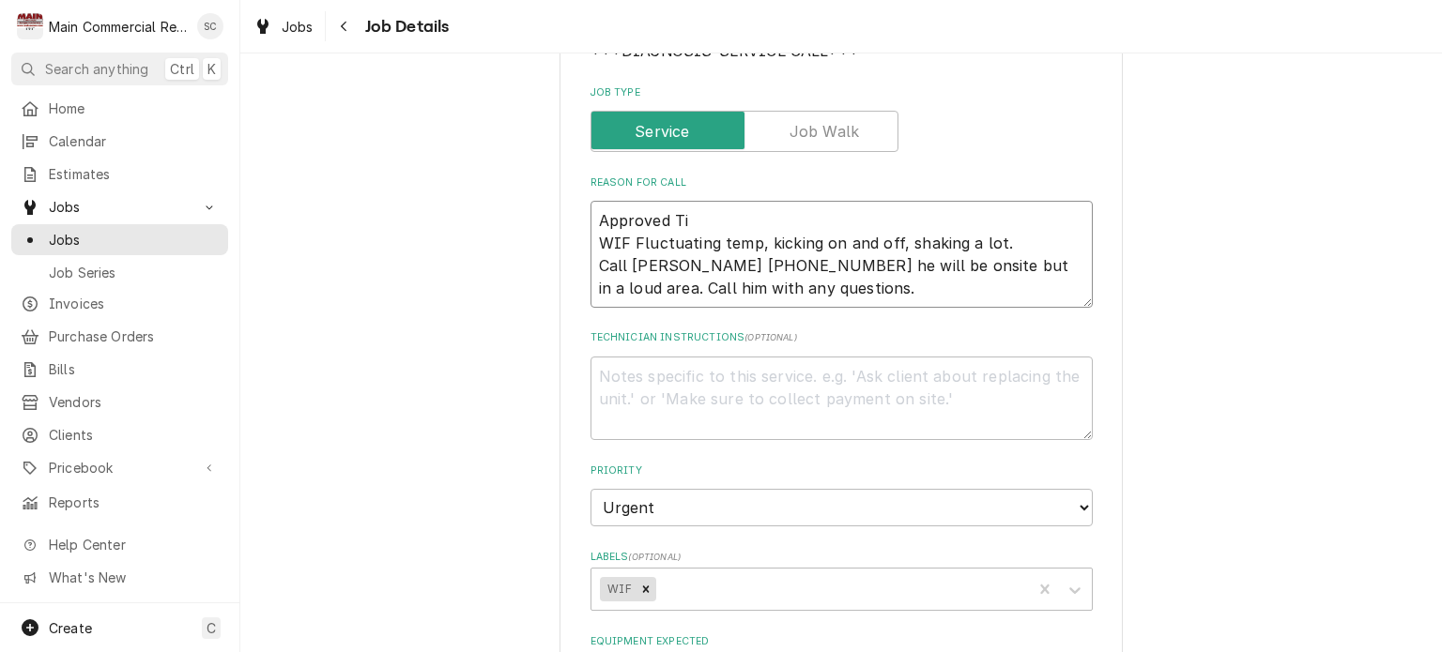
type textarea "Approved Tim WIF Fluctuating temp, kicking on and off, shaking a lot. Call Larr…"
type textarea "x"
type textarea "Approved Tima WIF Fluctuating temp, kicking on and off, shaking a lot. Call Lar…"
type textarea "x"
type textarea "Approved Tima WIF Fluctuating temp, kicking on and off, shaking a lot. Call Lar…"
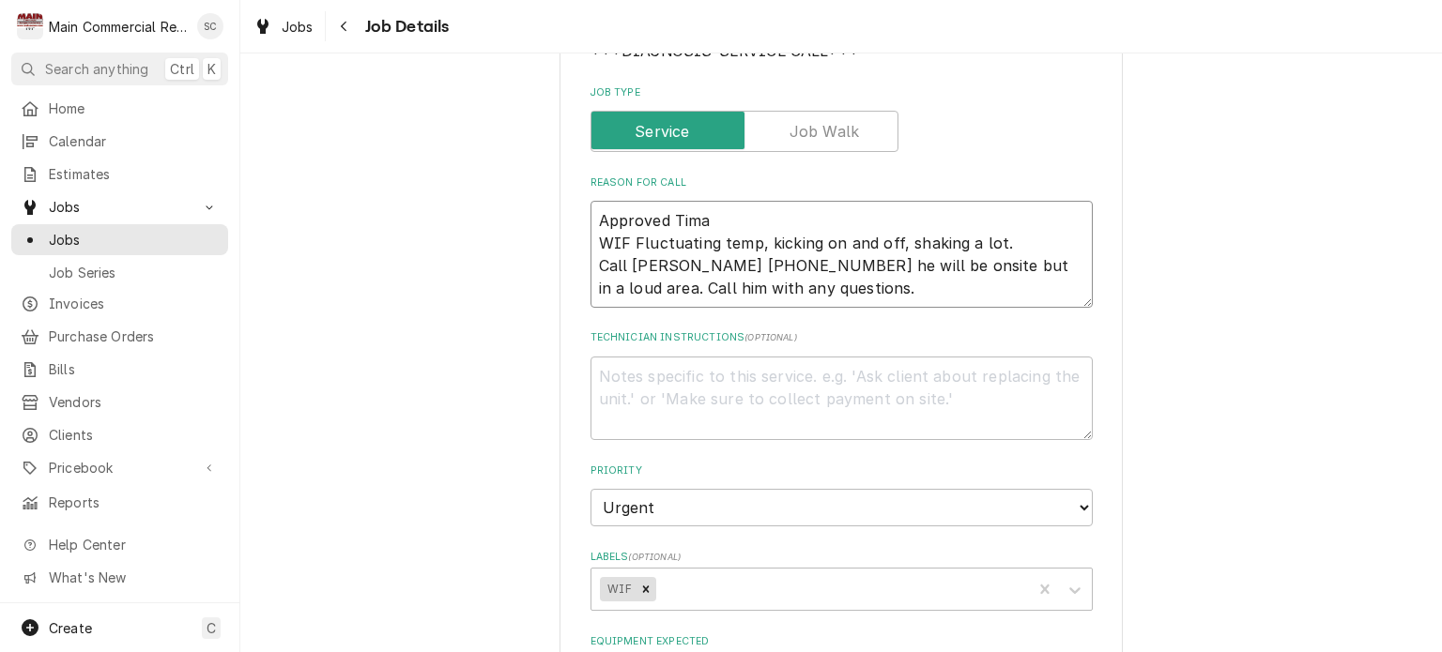
type textarea "x"
type textarea "Approved Tima WIF Fluctuating temp, kicking on and off, shaking a lot. Call Lar…"
type textarea "x"
type textarea "Approved Tim WIF Fluctuating temp, kicking on and off, shaking a lot. Call Larr…"
type textarea "x"
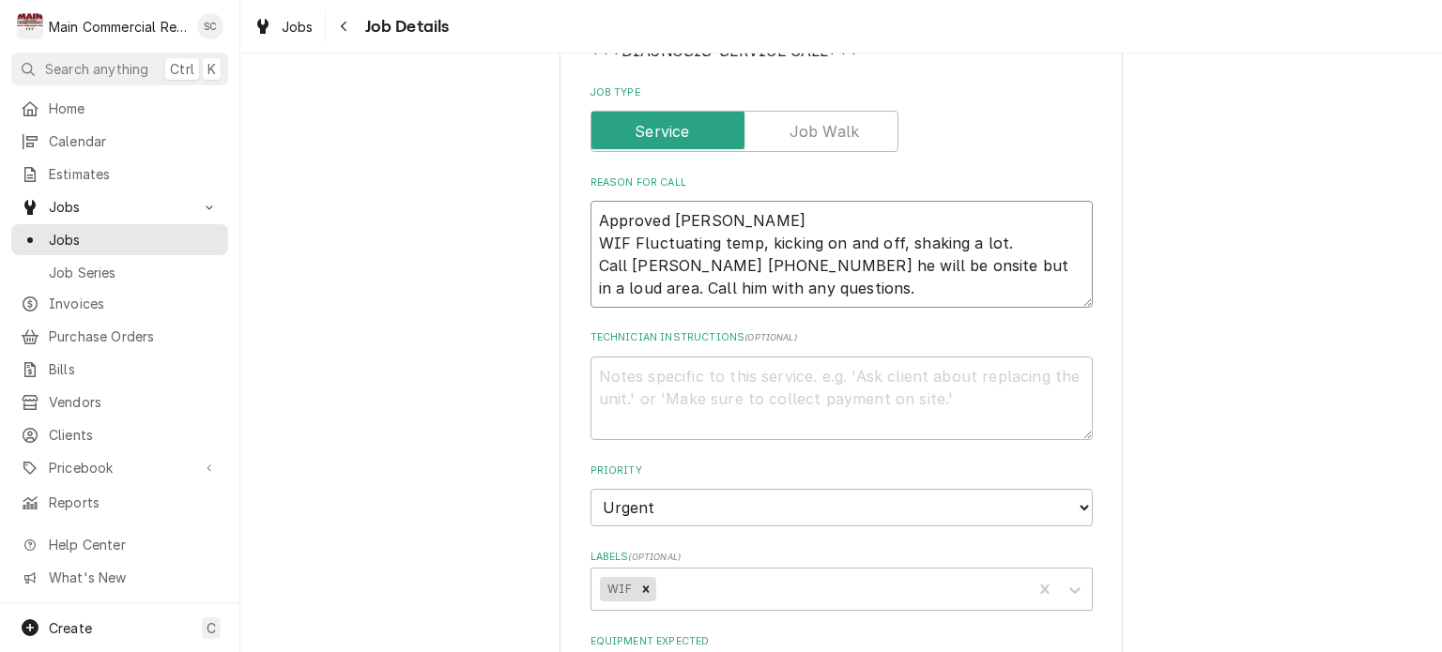
type textarea "Approved Time WIF Fluctuating temp, kicking on and off, shaking a lot. Call Lar…"
type textarea "x"
type textarea "Approved Time WIF Fluctuating temp, kicking on and off, shaking a lot. Call Lar…"
type textarea "x"
type textarea "Approved Time a WIF Fluctuating temp, kicking on and off, shaking a lot. Call L…"
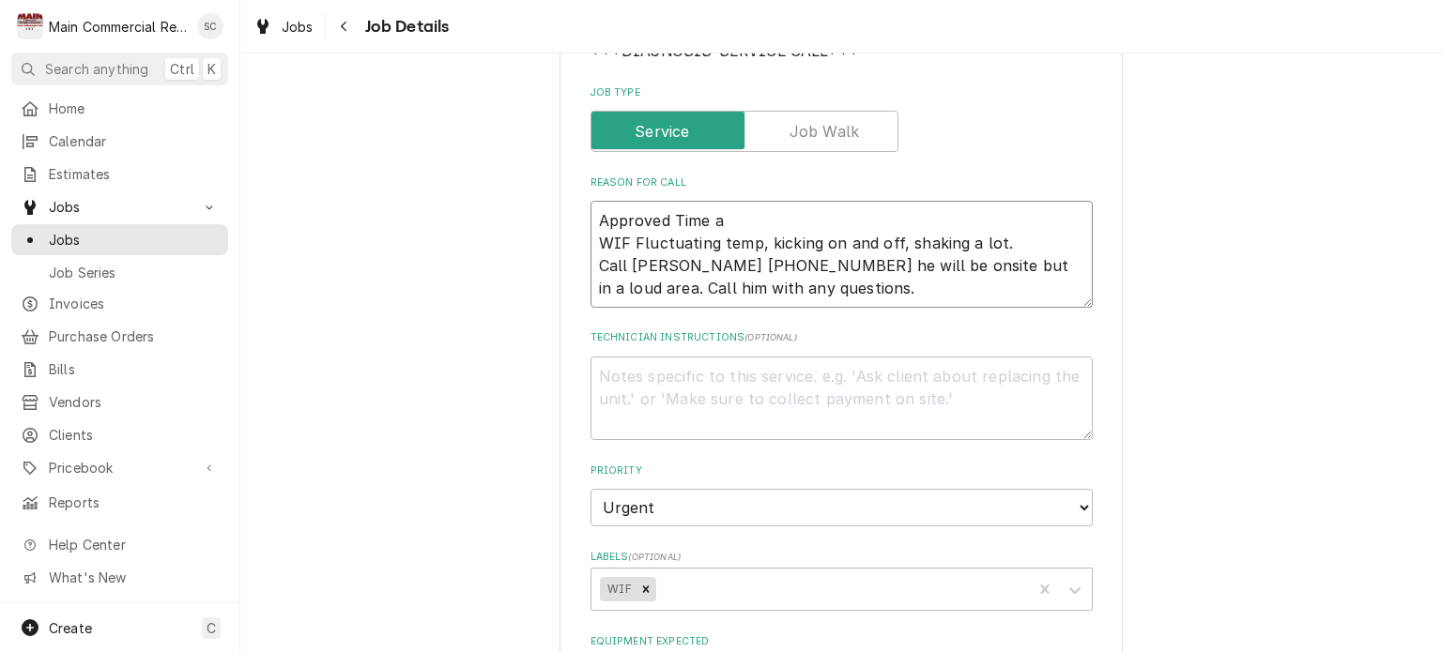
type textarea "x"
type textarea "Approved Time an WIF Fluctuating temp, kicking on and off, shaking a lot. Call …"
type textarea "x"
type textarea "Approved Time and WIF Fluctuating temp, kicking on and off, shaking a lot. Call…"
type textarea "x"
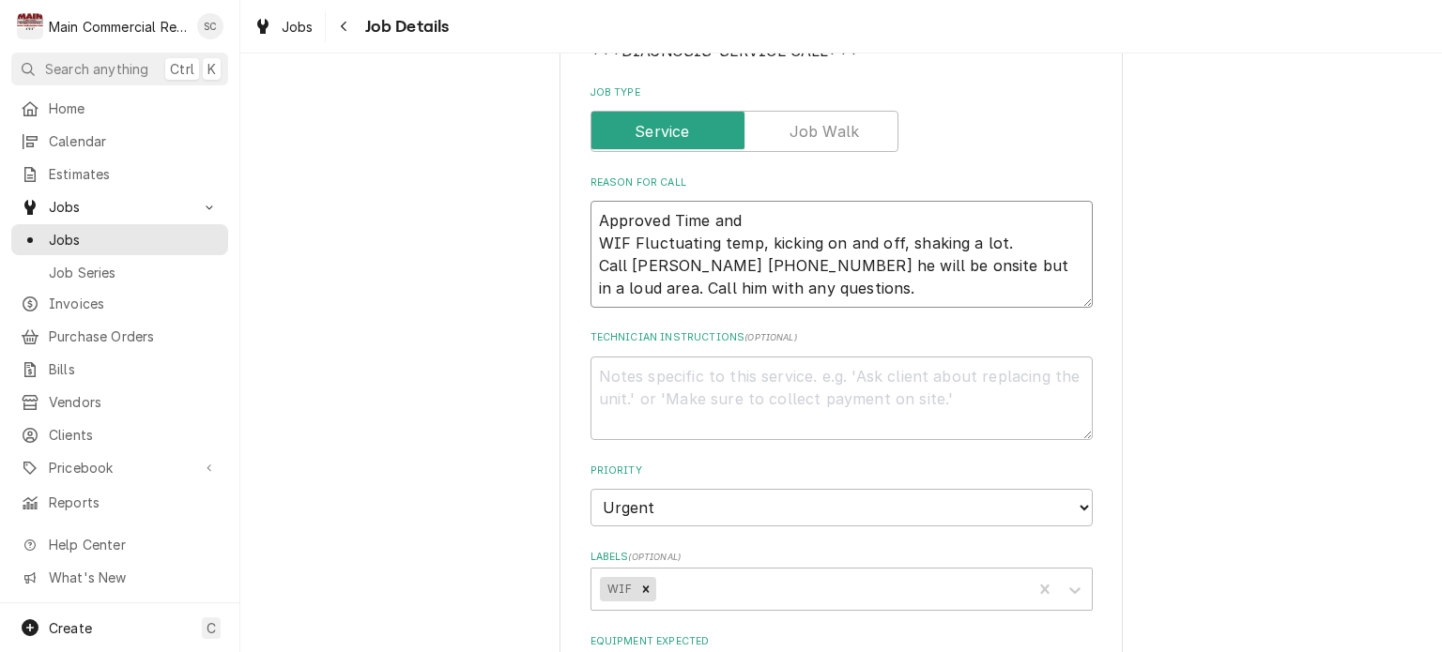
type textarea "Approved Time and WIF Fluctuating temp, kicking on and off, shaking a lot. Call…"
type textarea "x"
type textarea "Approved Time and m WIF Fluctuating temp, kicking on and off, shaking a lot. Ca…"
type textarea "x"
type textarea "Approved Time and ma WIF Fluctuating temp, kicking on and off, shaking a lot. C…"
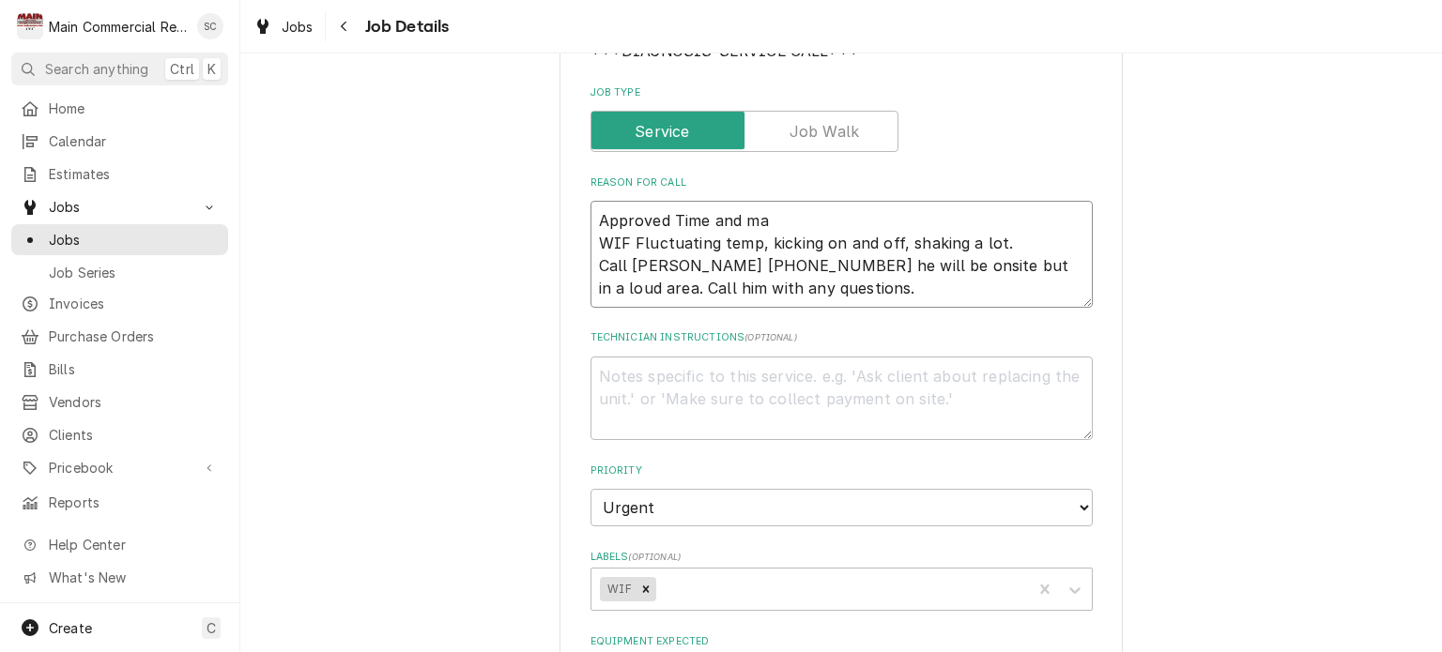
type textarea "x"
type textarea "Approved Time and mat WIF Fluctuating temp, kicking on and off, shaking a lot. …"
type textarea "x"
type textarea "Approved Time and mate WIF Fluctuating temp, kicking on and off, shaking a lot.…"
type textarea "x"
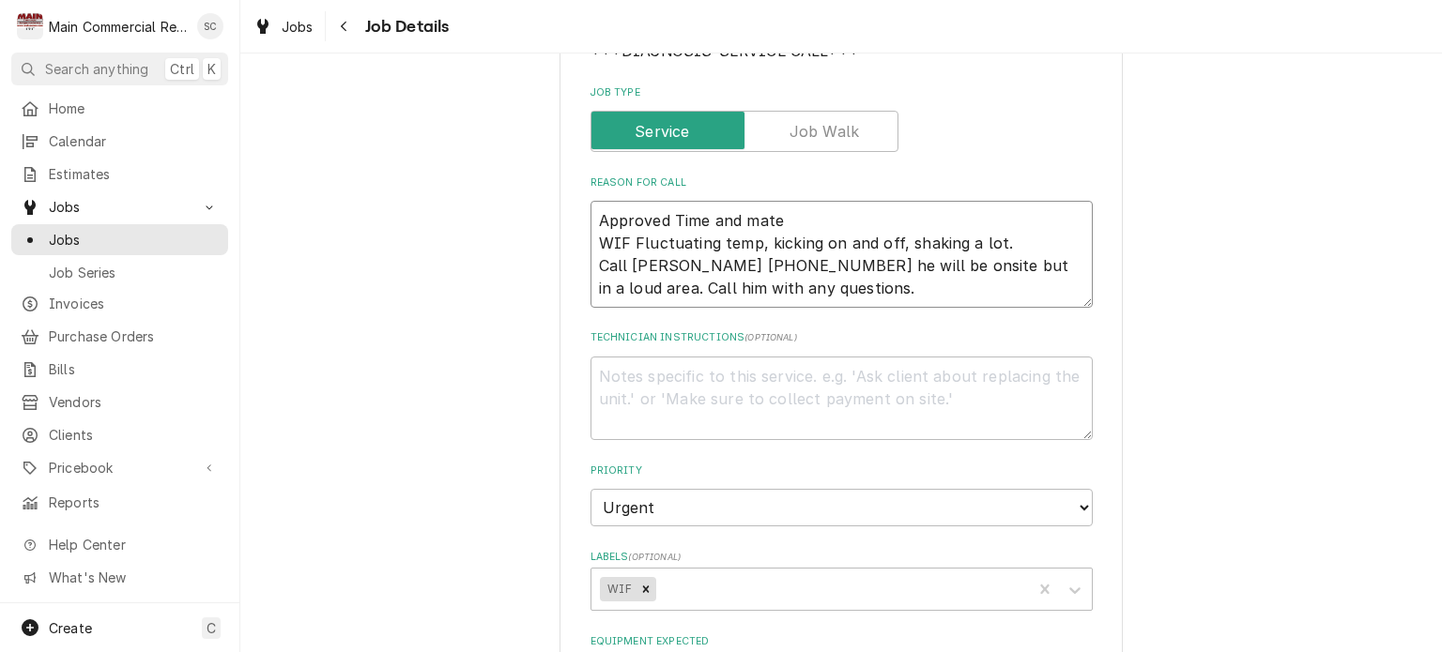
type textarea "Approved Time and matei WIF Fluctuating temp, kicking on and off, shaking a lot…"
type textarea "x"
type textarea "Approved Time and mateir WIF Fluctuating temp, kicking on and off, shaking a lo…"
type textarea "x"
type textarea "Approved Time and mateira WIF Fluctuating temp, kicking on and off, shaking a l…"
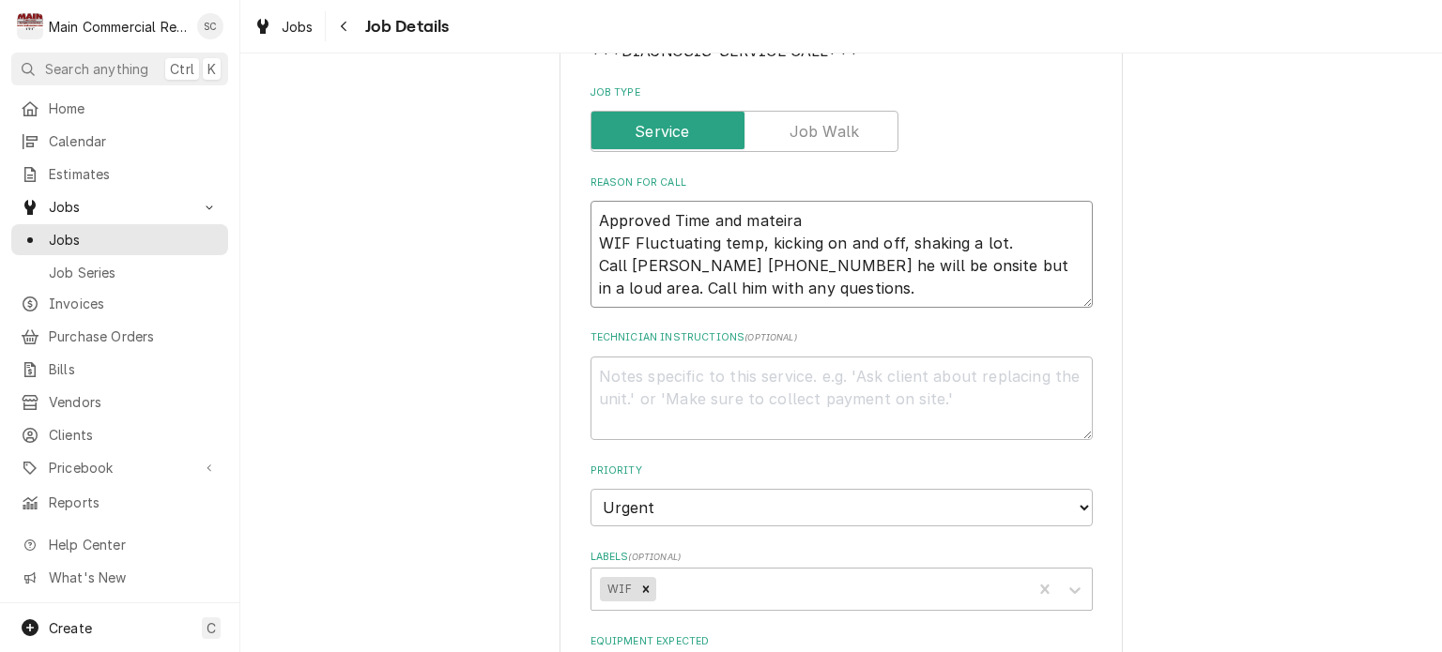
type textarea "x"
type textarea "Approved Time and mateiral WIF Fluctuating temp, kicking on and off, shaking a …"
type textarea "x"
type textarea "Approved Time and mateiral WIF Fluctuating temp, kicking on and off, shaking a …"
type textarea "x"
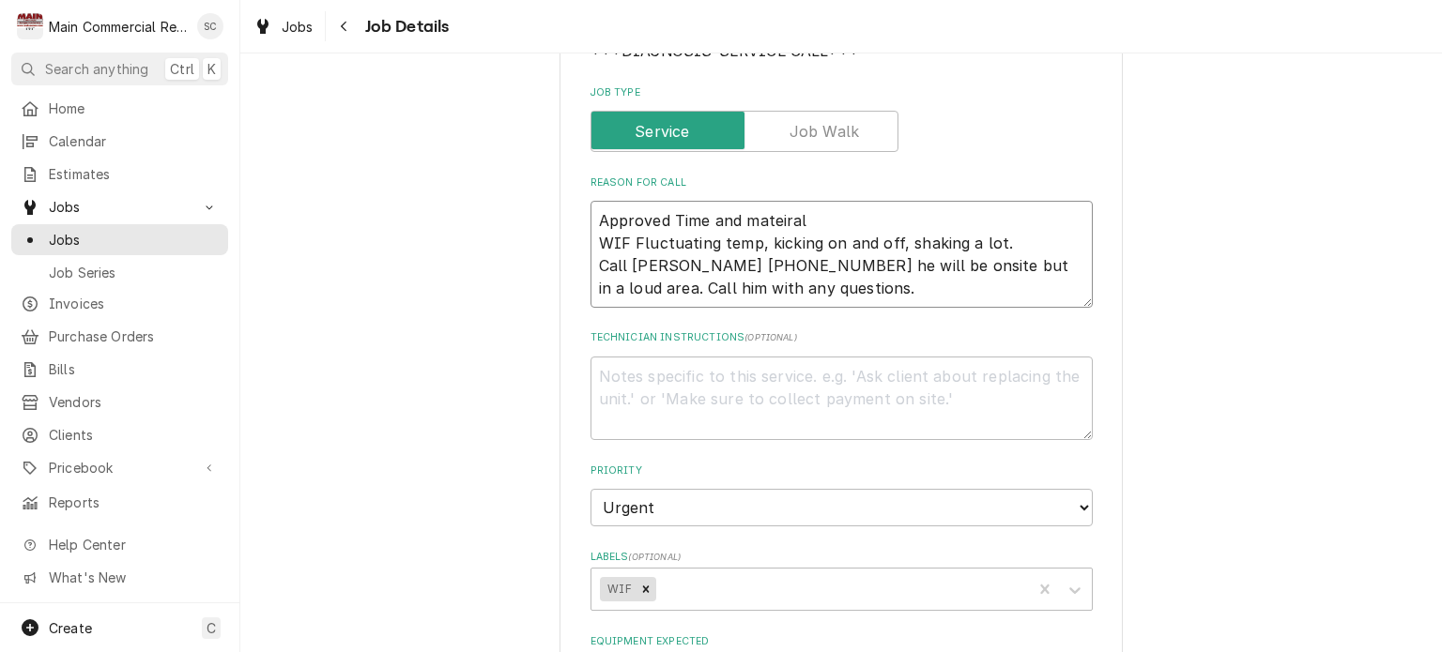
type textarea "Approved Time and mateiral WIF Fluctuating temp, kicking on and off, shaking a …"
type textarea "x"
type textarea "Approved Time and mateira WIF Fluctuating temp, kicking on and off, shaking a l…"
type textarea "x"
type textarea "Approved Time and mateir WIF Fluctuating temp, kicking on and off, shaking a lo…"
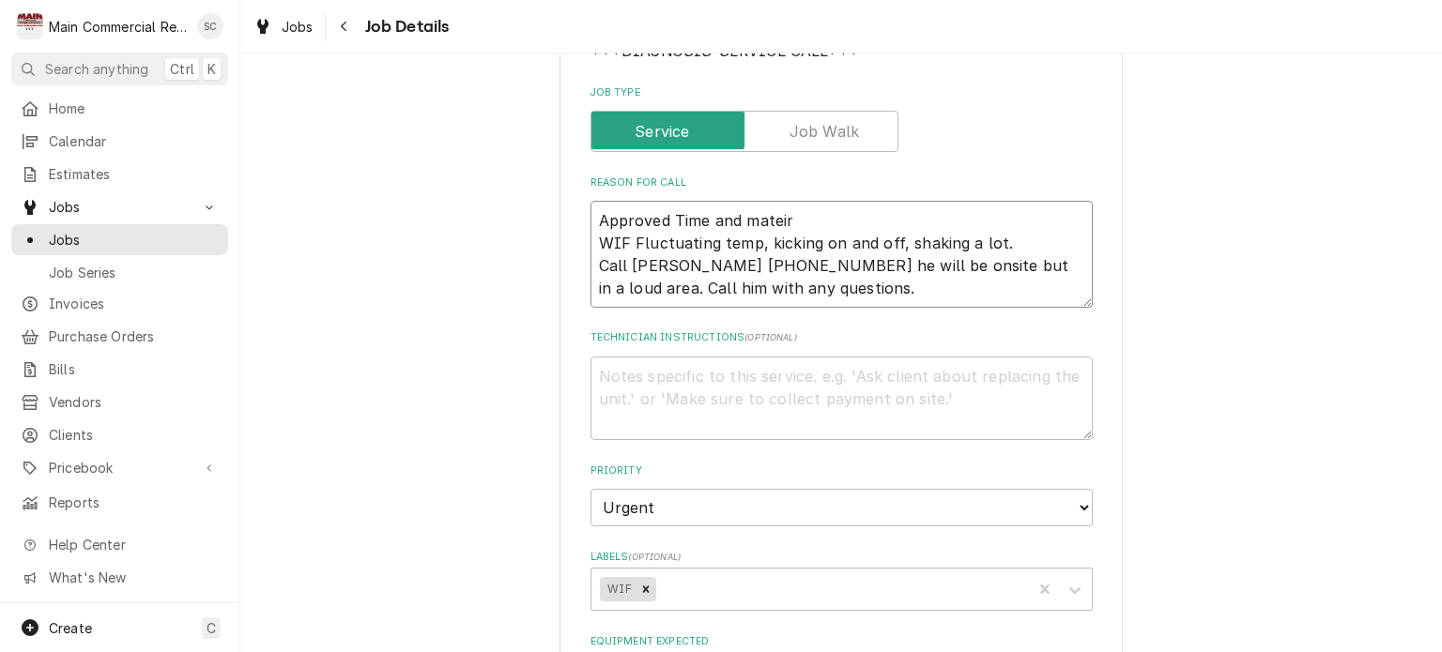
type textarea "x"
type textarea "Approved Time and matei WIF Fluctuating temp, kicking on and off, shaking a lot…"
type textarea "x"
type textarea "Approved Time and mate WIF Fluctuating temp, kicking on and off, shaking a lot.…"
type textarea "x"
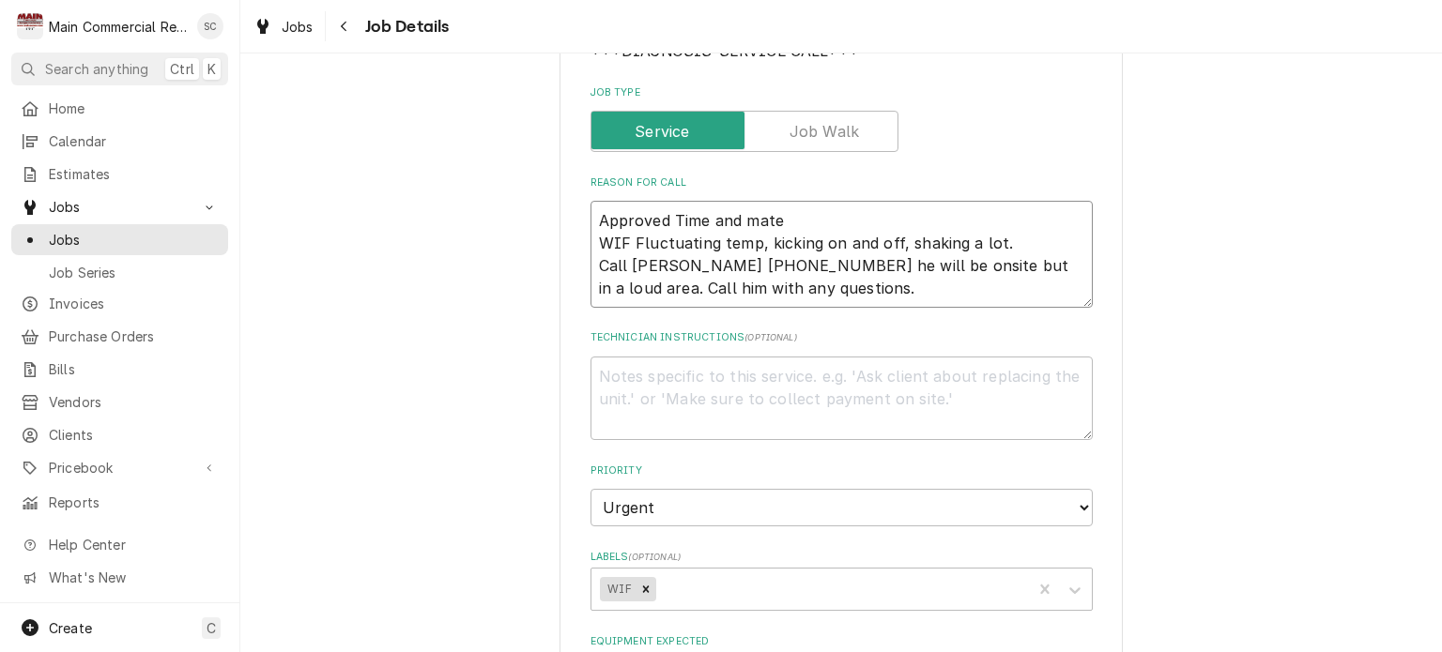
type textarea "Approved Time and mater WIF Fluctuating temp, kicking on and off, shaking a lot…"
type textarea "x"
type textarea "Approved Time and materi WIF Fluctuating temp, kicking on and off, shaking a lo…"
type textarea "x"
type textarea "Approved Time and materia WIF Fluctuating temp, kicking on and off, shaking a l…"
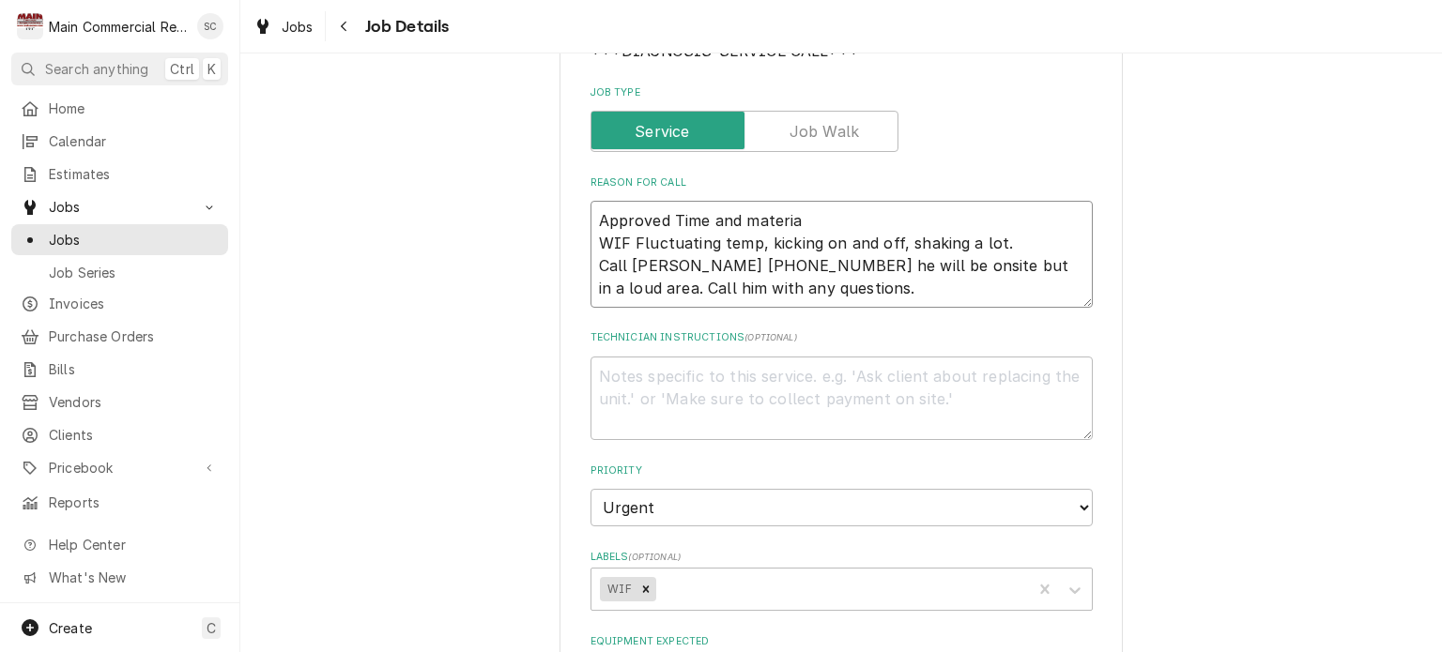
type textarea "x"
type textarea "Approved Time and material WIF Fluctuating temp, kicking on and off, shaking a …"
type textarea "x"
type textarea "Approved Time and material WIF Fluctuating temp, kicking on and off, shaking a …"
type textarea "x"
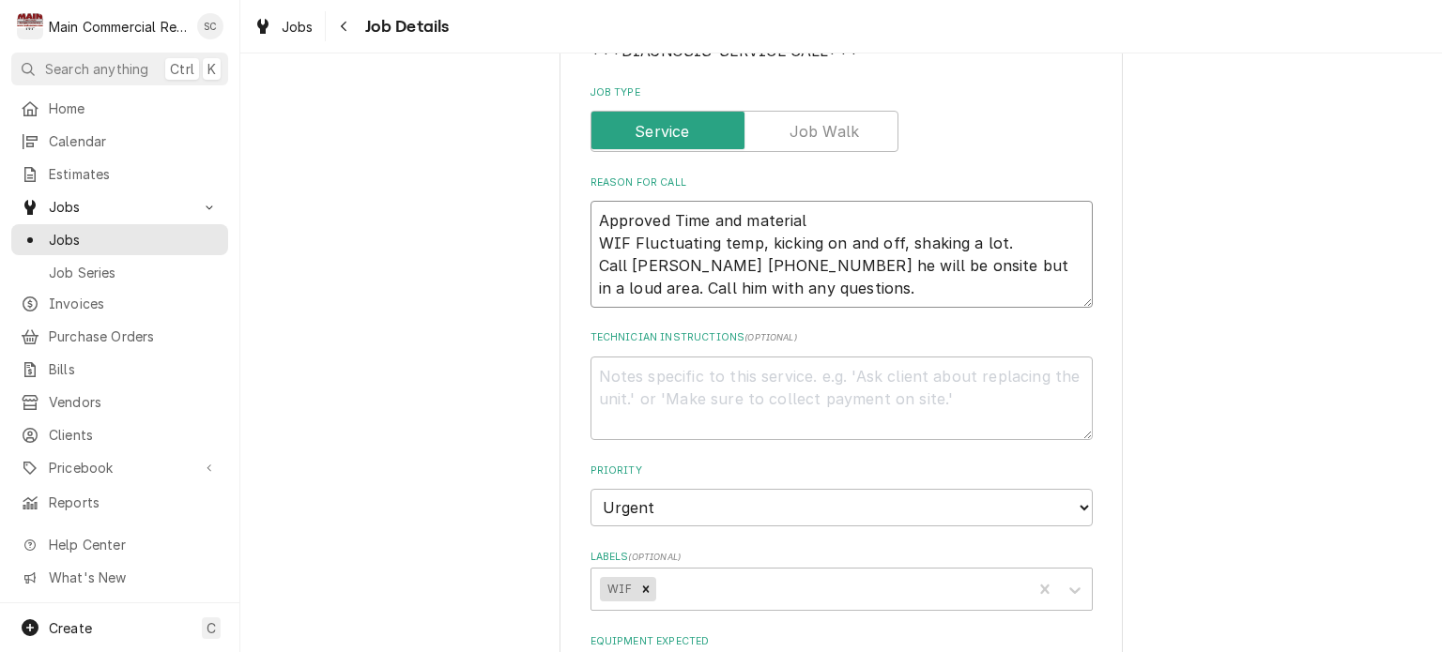
type textarea "Approved Time and material r WIF Fluctuating temp, kicking on and off, shaking …"
type textarea "x"
type textarea "Approved Time and material re WIF Fluctuating temp, kicking on and off, shaking…"
type textarea "x"
type textarea "Approved Time and material rep WIF Fluctuating temp, kicking on and off, shakin…"
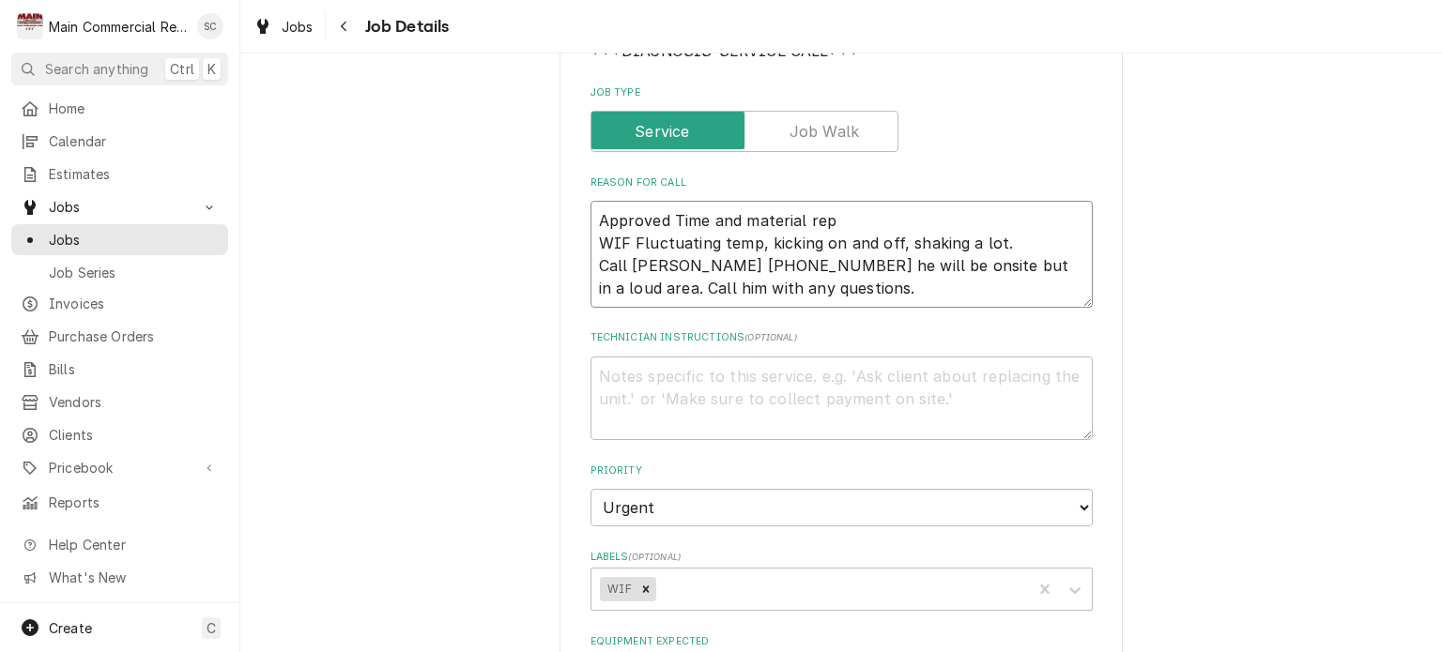
type textarea "x"
type textarea "Approved Time and material repa WIF Fluctuating temp, kicking on and off, shaki…"
type textarea "x"
type textarea "Approved Time and material repai WIF Fluctuating temp, kicking on and off, shak…"
type textarea "x"
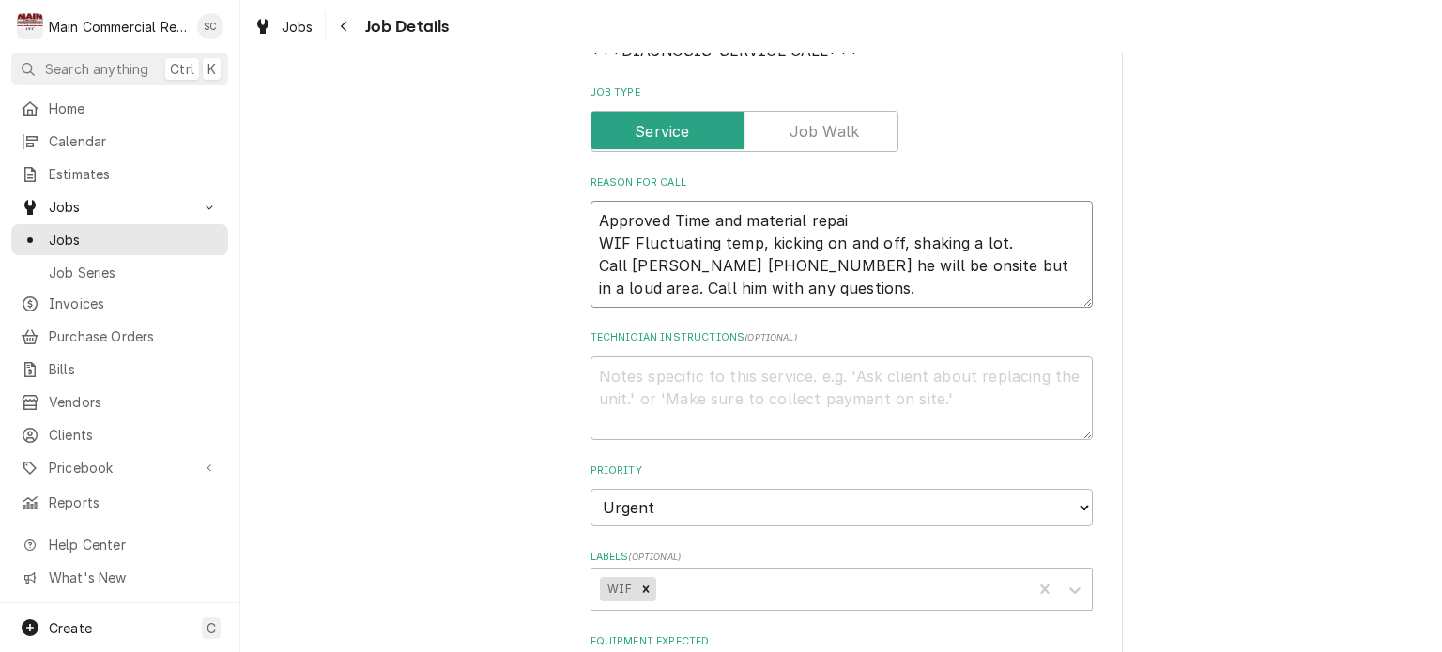
type textarea "Approved Time and material repair WIF Fluctuating temp, kicking on and off, sha…"
type textarea "x"
type textarea "Approved Time and material repairs WIF Fluctuating temp, kicking on and off, sh…"
type textarea "x"
type textarea "Approved Time and material repairs WIF Fluctuating temp, kicking on and off, sh…"
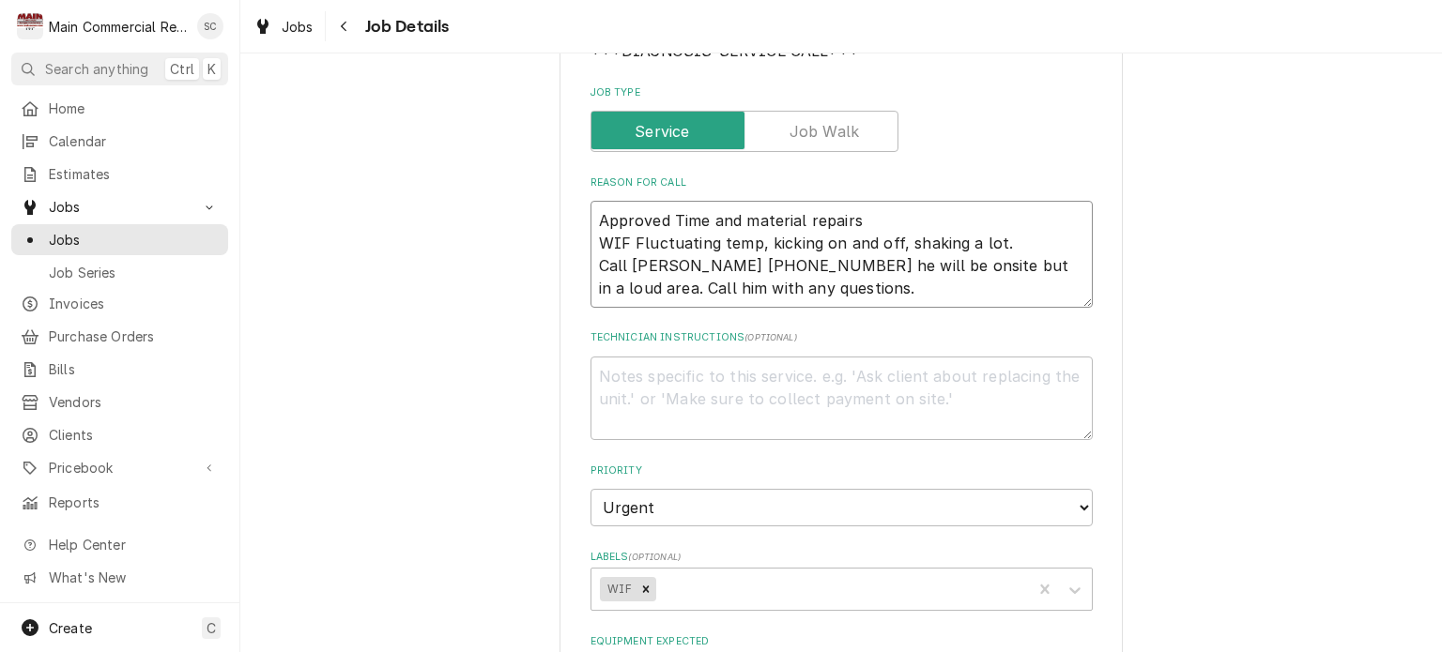
type textarea "x"
type textarea "Approved Time and material repairs w WIF Fluctuating temp, kicking on and off, …"
type textarea "x"
type textarea "Approved Time and material repairs wh WIF Fluctuating temp, kicking on and off,…"
type textarea "x"
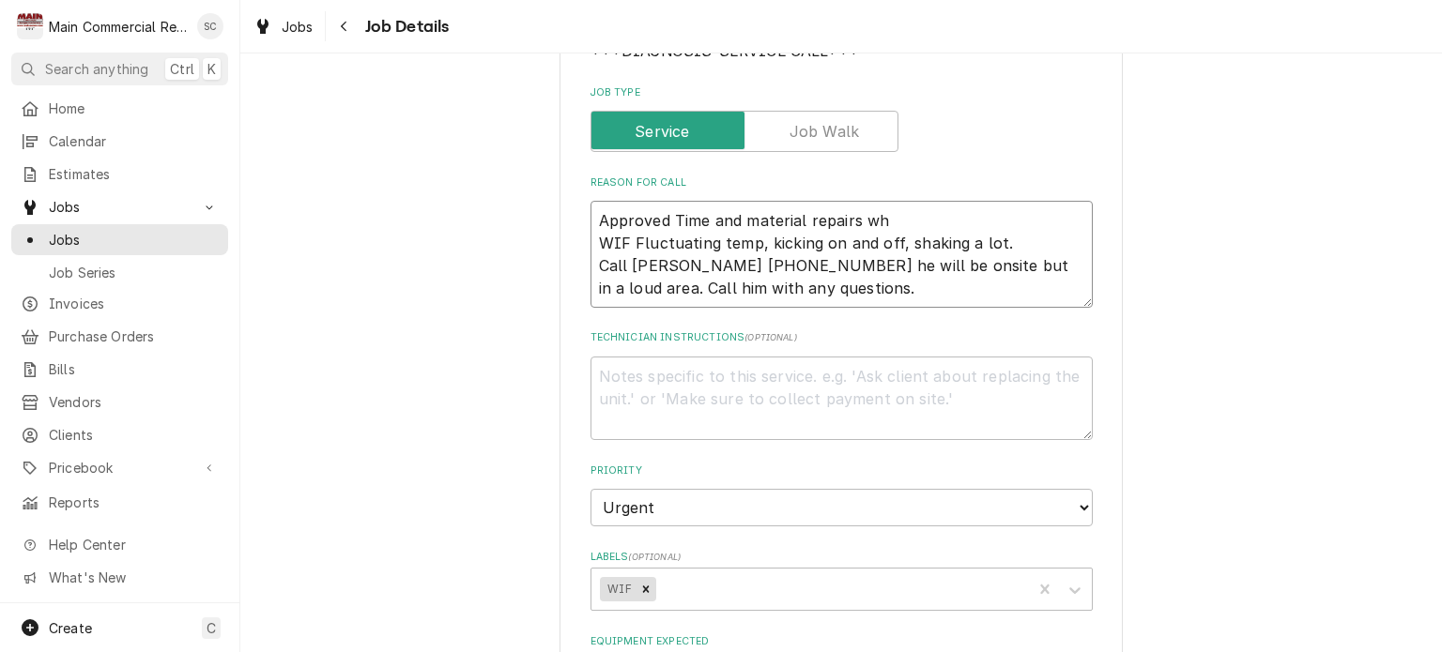
type textarea "Approved Time and material repairs whi WIF Fluctuating temp, kicking on and off…"
type textarea "x"
type textarea "Approved Time and material repairs whil WIF Fluctuating temp, kicking on and of…"
type textarea "x"
type textarea "Approved Time and material repairs while WIF Fluctuating temp, kicking on and o…"
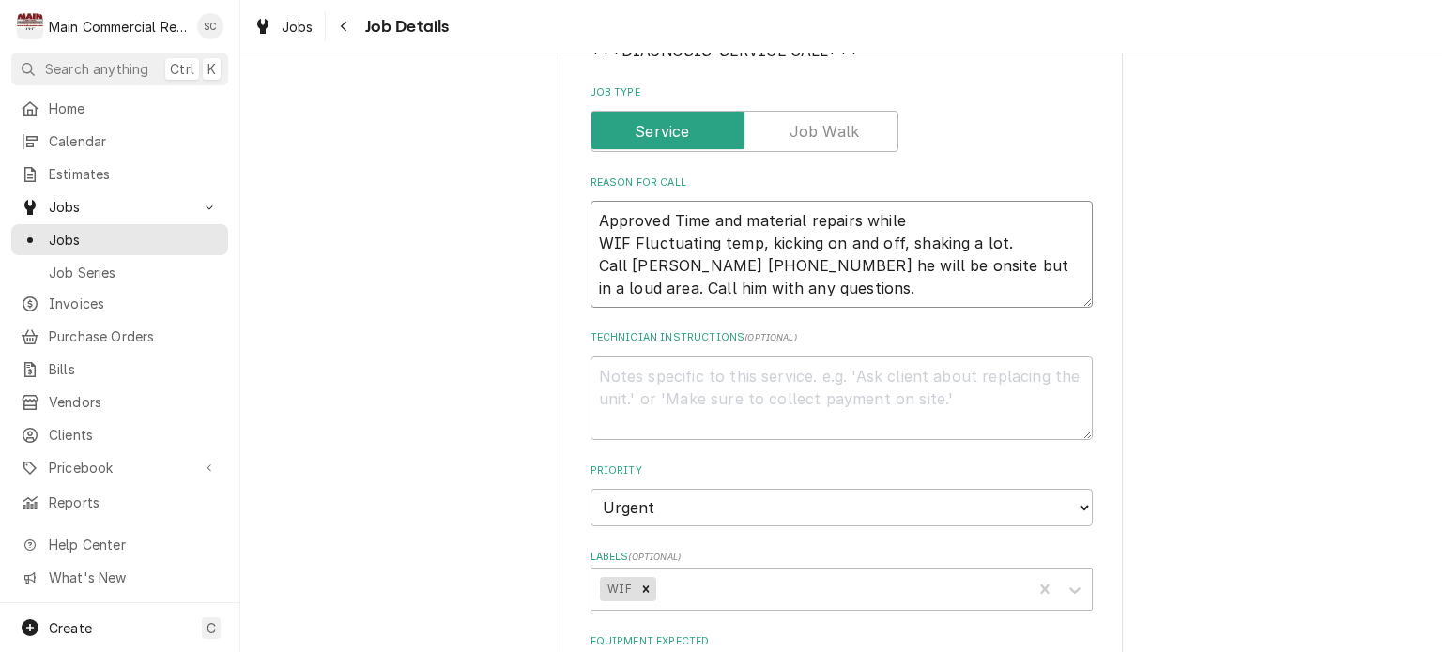
type textarea "x"
type textarea "Approved Time and material repairs while WIF Fluctuating temp, kicking on and o…"
type textarea "x"
type textarea "Approved Time and material repairs while o WIF Fluctuating temp, kicking on and…"
type textarea "x"
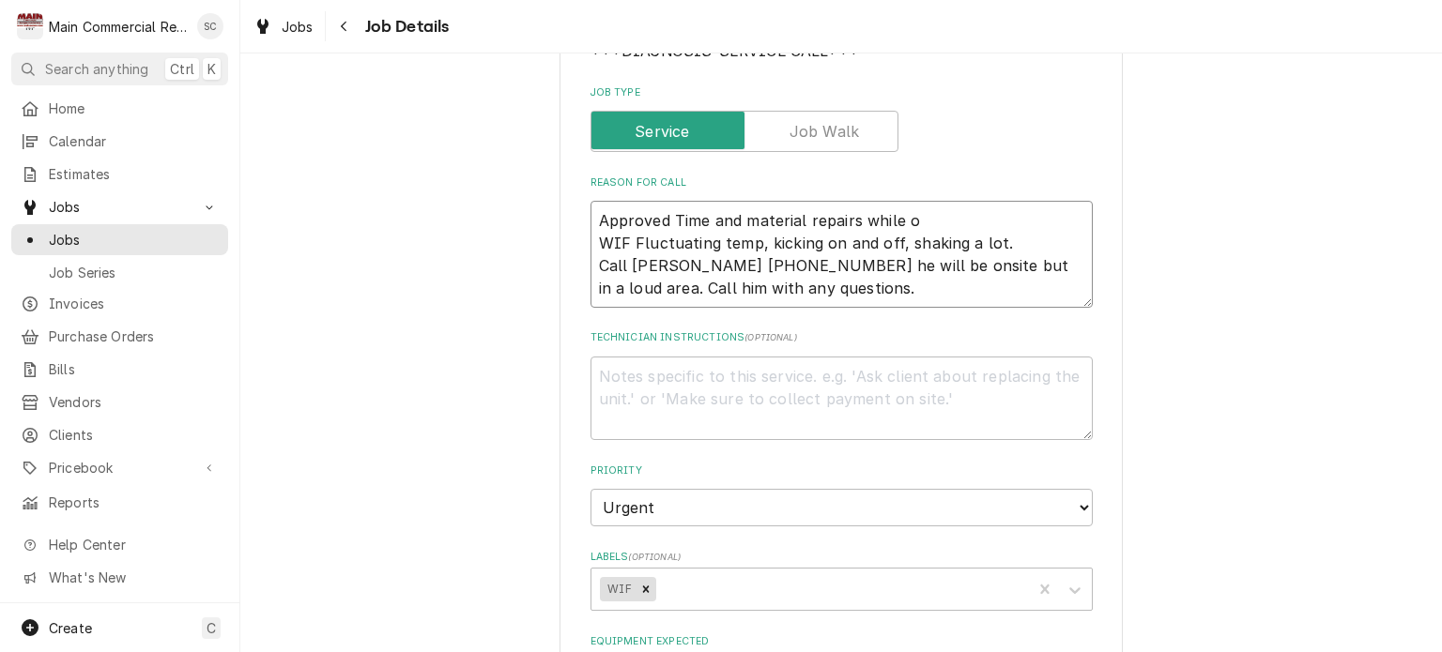
type textarea "Approved Time and material repairs while on WIF Fluctuating temp, kicking on an…"
type textarea "x"
type textarea "Approved Time and material repairs while ons WIF Fluctuating temp, kicking on a…"
type textarea "x"
type textarea "Approved Time and material repairs while onsi WIF Fluctuating temp, kicking on …"
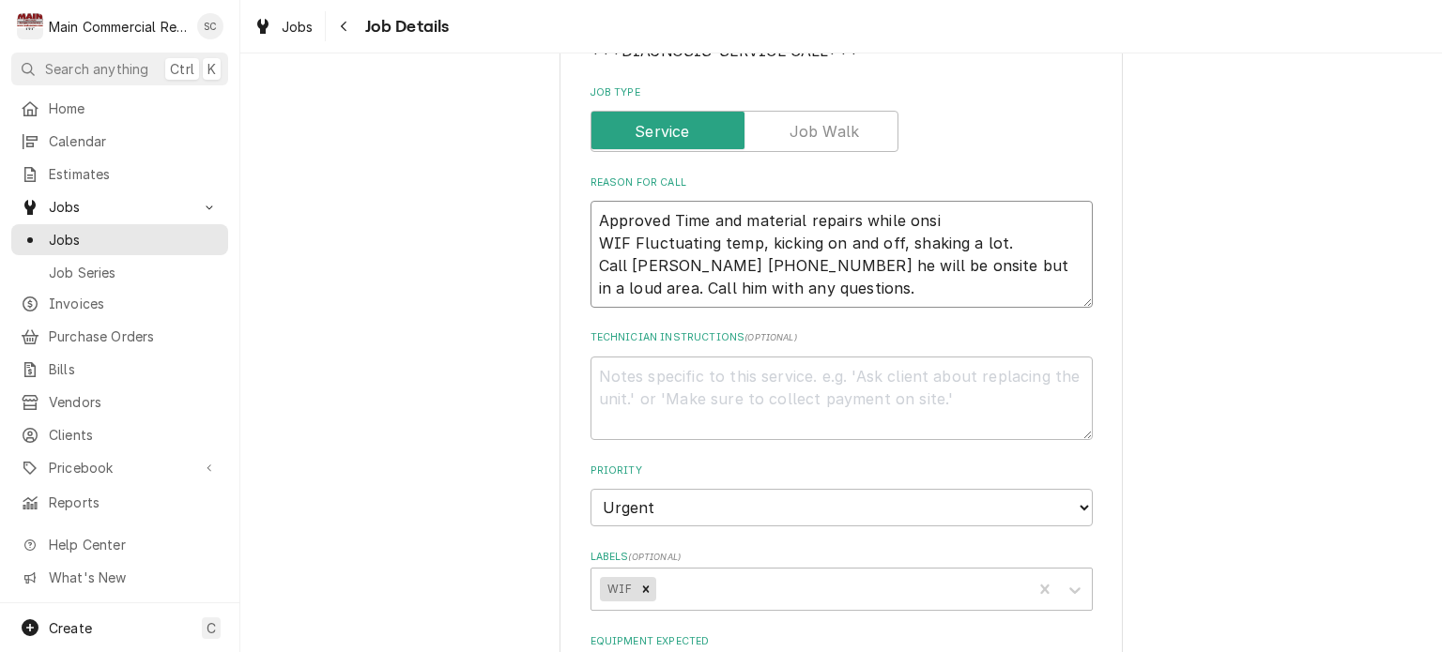
type textarea "x"
type textarea "Approved Time and material repairs while onsite WIF Fluctuating temp, kicking o…"
type textarea "x"
type textarea "Approved Time and material repairs while onsite. WIF Fluctuating temp, kicking …"
type textarea "x"
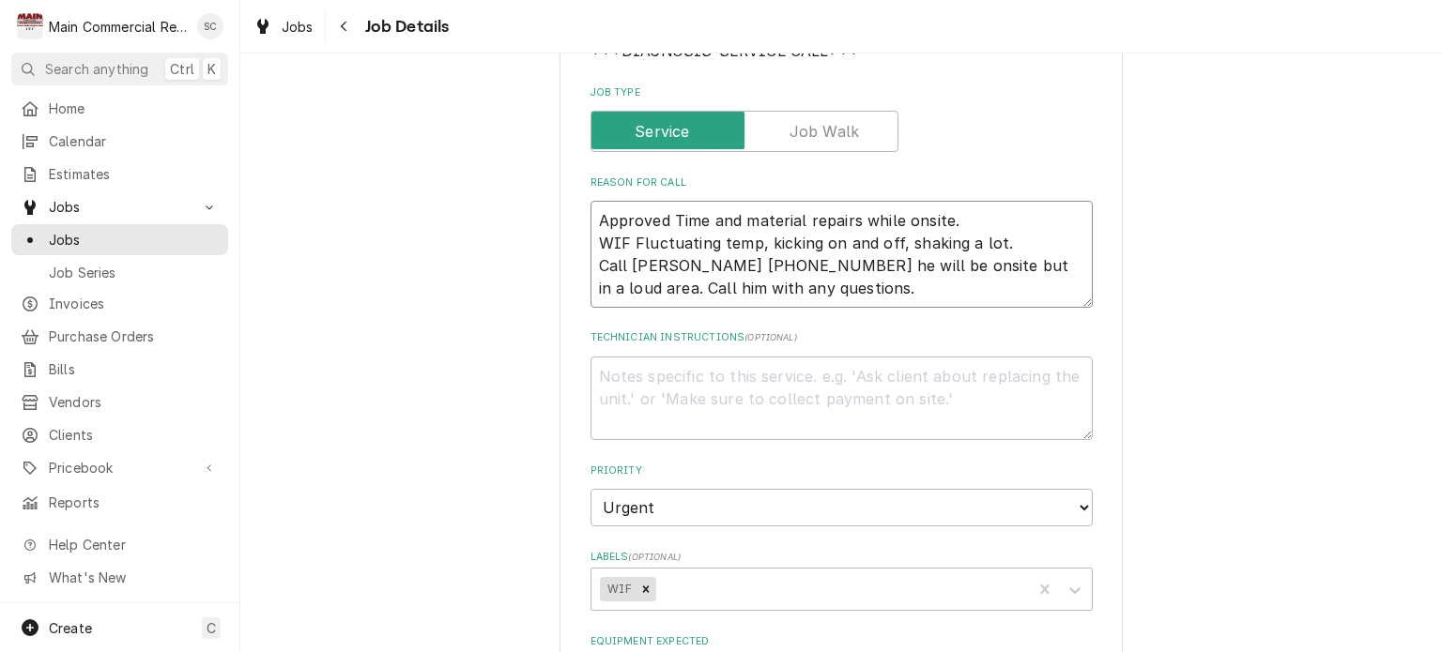
type textarea "Approved Time and material repairs while onsite. WIF Fluctuating temp, kicking …"
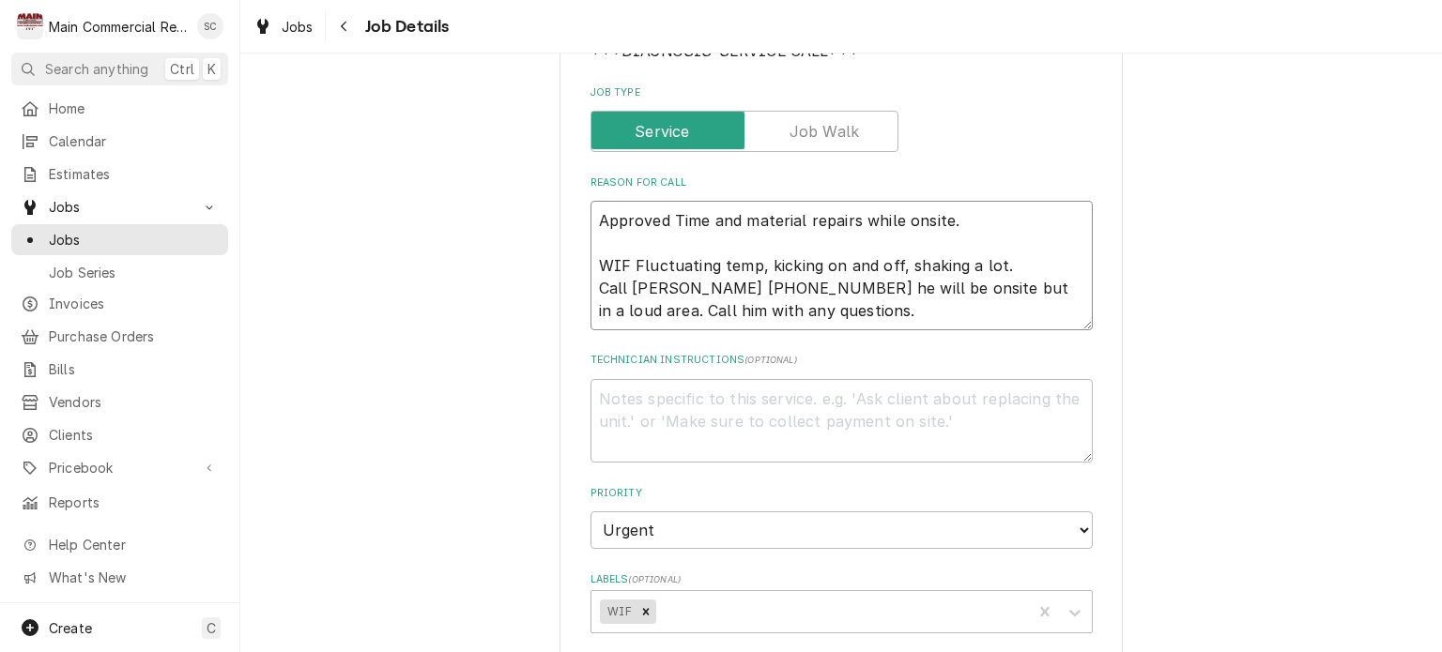
type textarea "x"
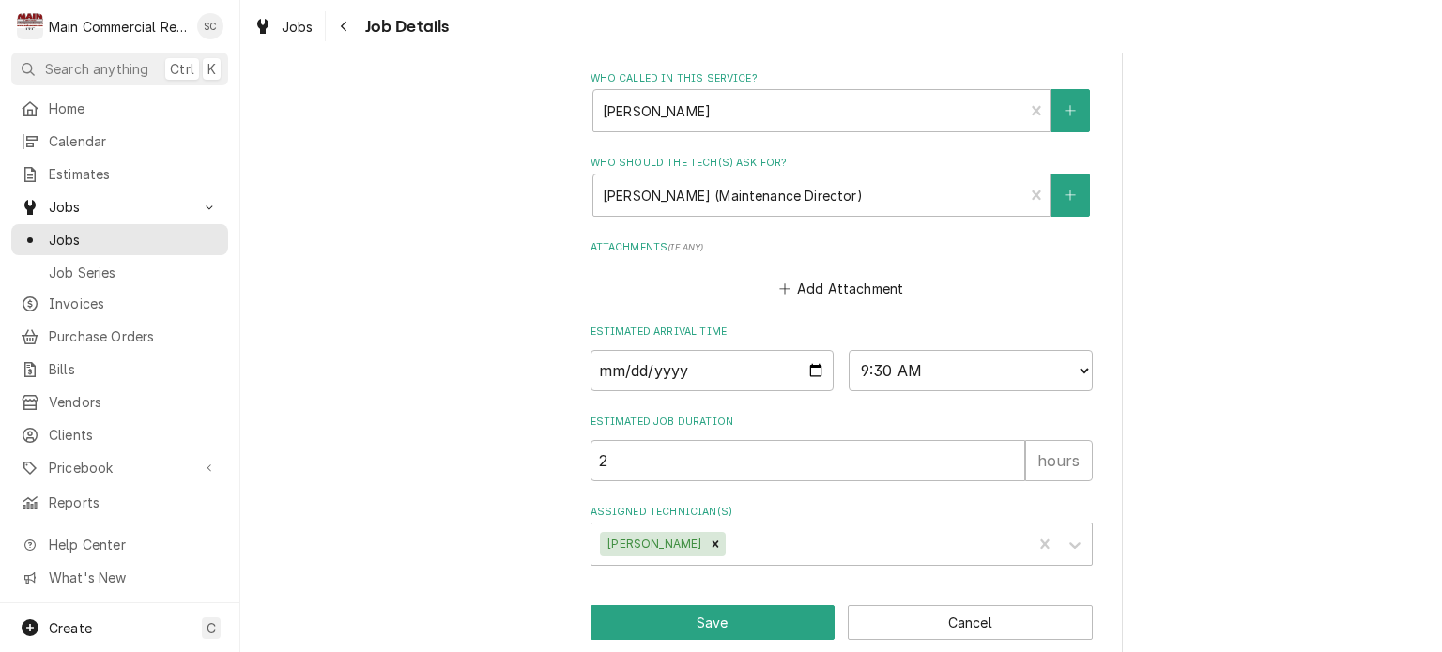
scroll to position [962, 0]
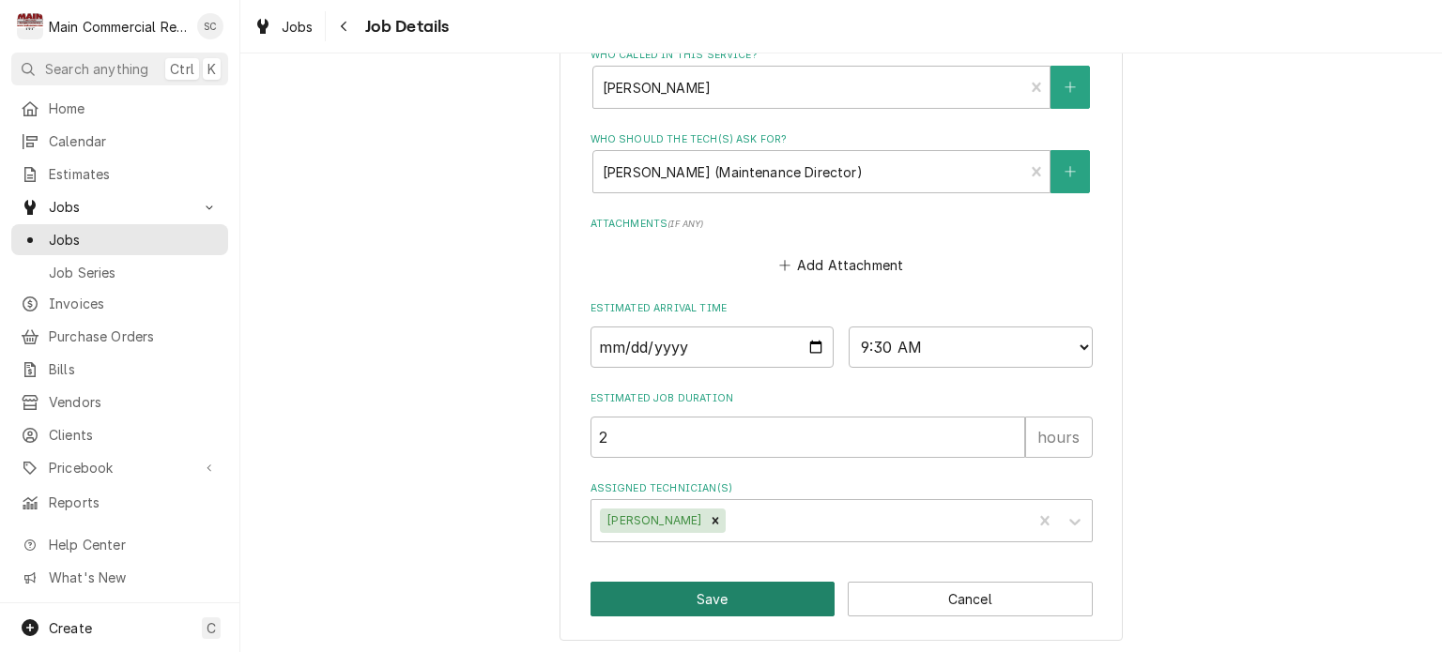
type textarea "Approved Time and material repairs while onsite. WIF Fluctuating temp, kicking …"
click at [743, 591] on button "Save" at bounding box center [713, 599] width 245 height 35
type textarea "x"
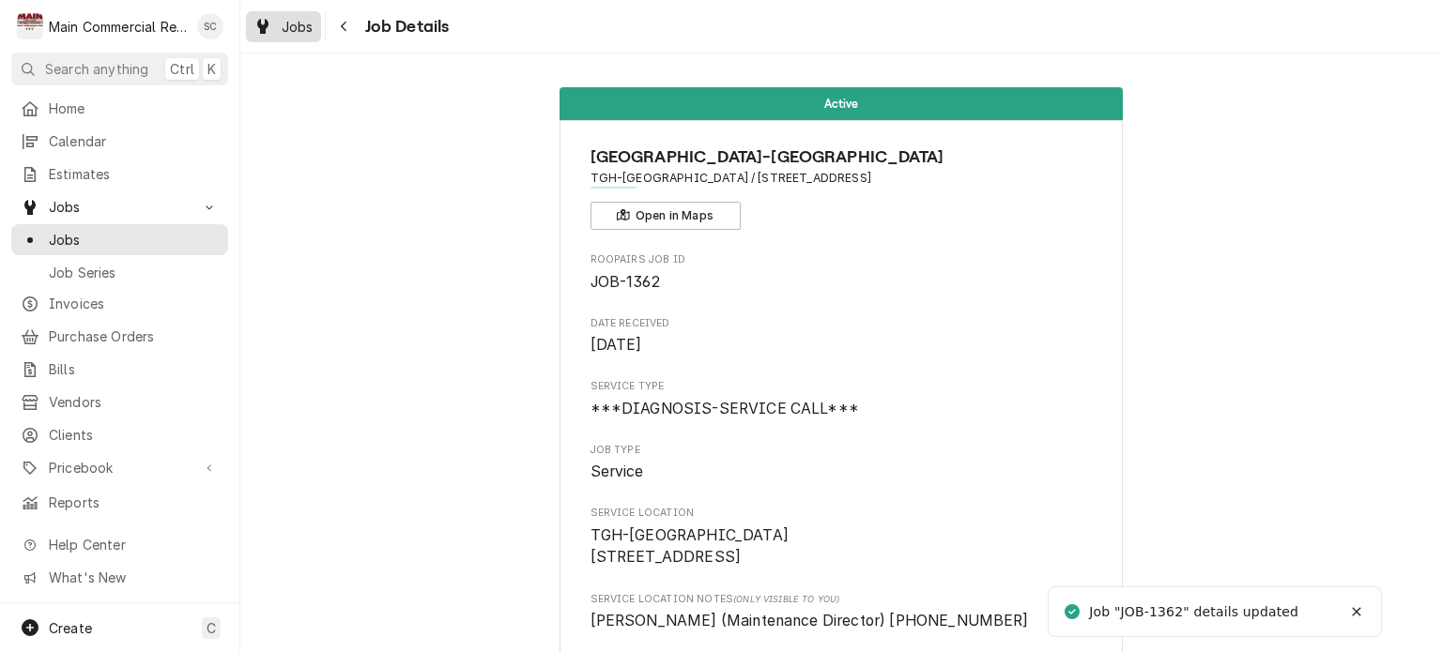
click at [301, 33] on span "Jobs" at bounding box center [298, 27] width 32 height 20
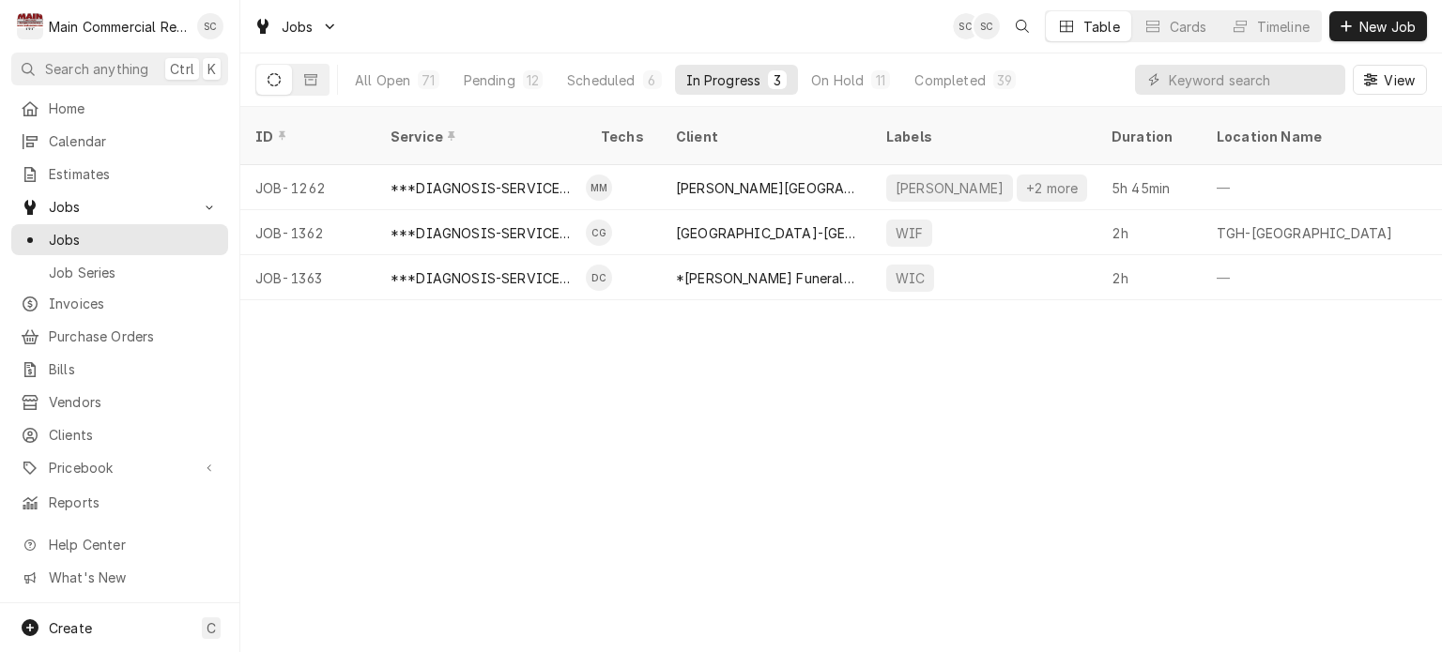
click at [954, 407] on div "ID Service Techs Client Labels Duration Location Name Date Received Status Prio…" at bounding box center [841, 379] width 1202 height 545
click at [1074, 423] on div "ID Service Techs Client Labels Duration Location Name Date Received Status Prio…" at bounding box center [841, 379] width 1202 height 545
click at [991, 367] on div "ID Service Techs Client Labels Duration Location Name Date Received Status Prio…" at bounding box center [841, 379] width 1202 height 545
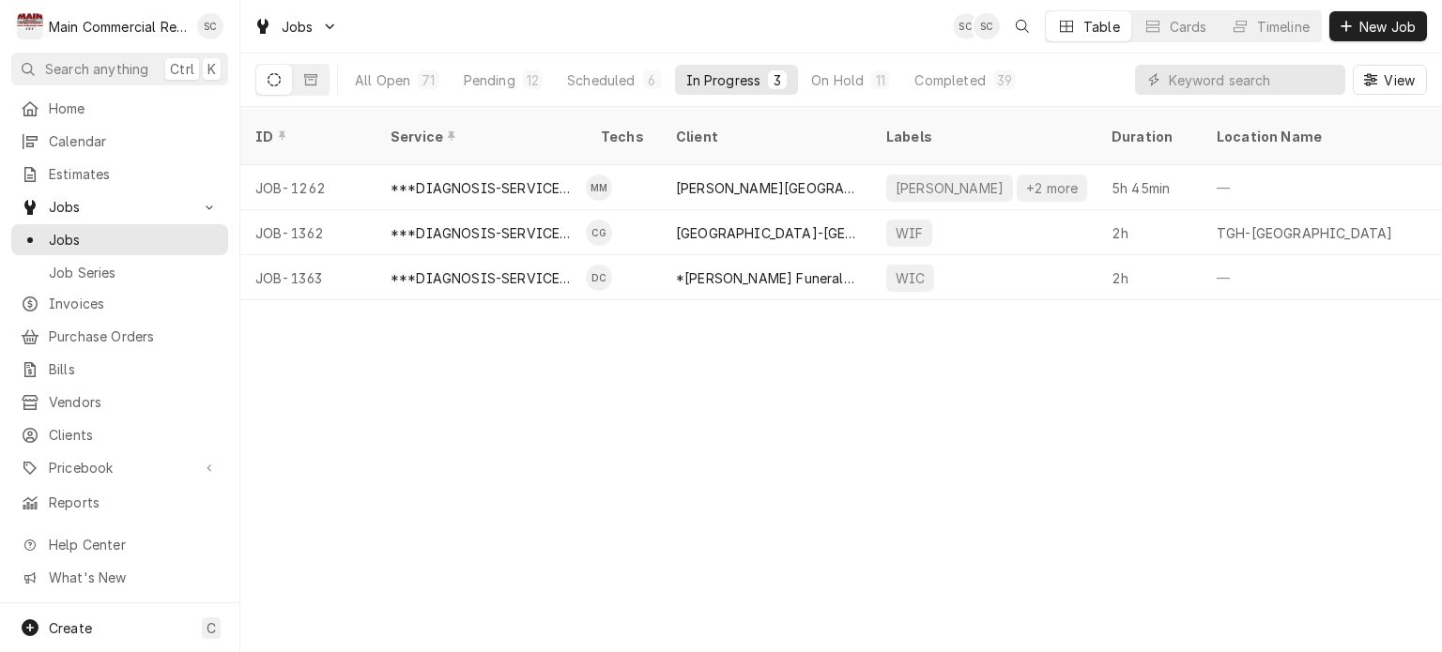
click at [928, 452] on div "ID Service Techs Client Labels Duration Location Name Date Received Status Prio…" at bounding box center [841, 379] width 1202 height 545
click at [916, 451] on div "ID Service Techs Client Labels Duration Location Name Date Received Status Prio…" at bounding box center [841, 379] width 1202 height 545
click at [946, 410] on div "ID Service Techs Client Labels Duration Location Name Date Received Status Prio…" at bounding box center [841, 379] width 1202 height 545
click at [941, 414] on div "ID Service Techs Client Labels Duration Location Name Date Received Status Prio…" at bounding box center [841, 379] width 1202 height 545
click at [748, 460] on div "ID Service Techs Client Labels Duration Location Name Date Received Status Prio…" at bounding box center [841, 379] width 1202 height 545
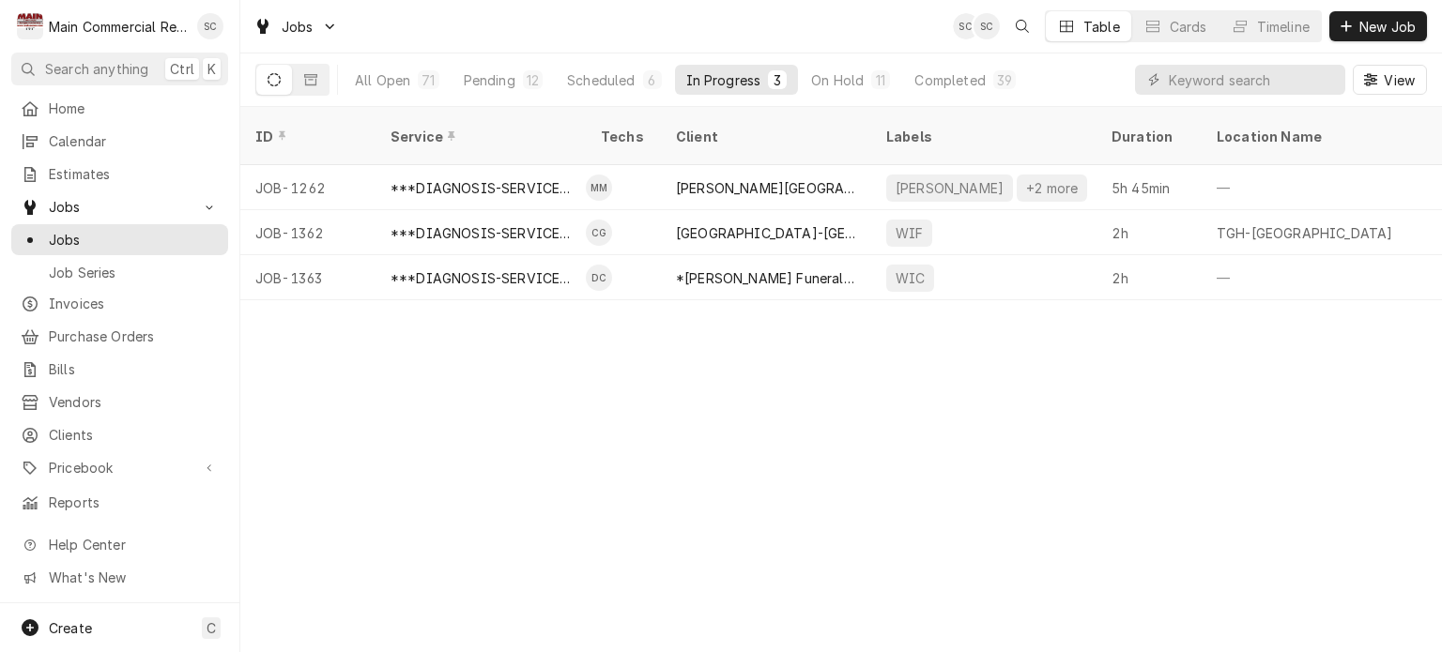
click at [737, 468] on div "ID Service Techs Client Labels Duration Location Name Date Received Status Prio…" at bounding box center [841, 379] width 1202 height 545
click at [731, 468] on div "ID Service Techs Client Labels Duration Location Name Date Received Status Prio…" at bounding box center [841, 379] width 1202 height 545
